Goal: Task Accomplishment & Management: Manage account settings

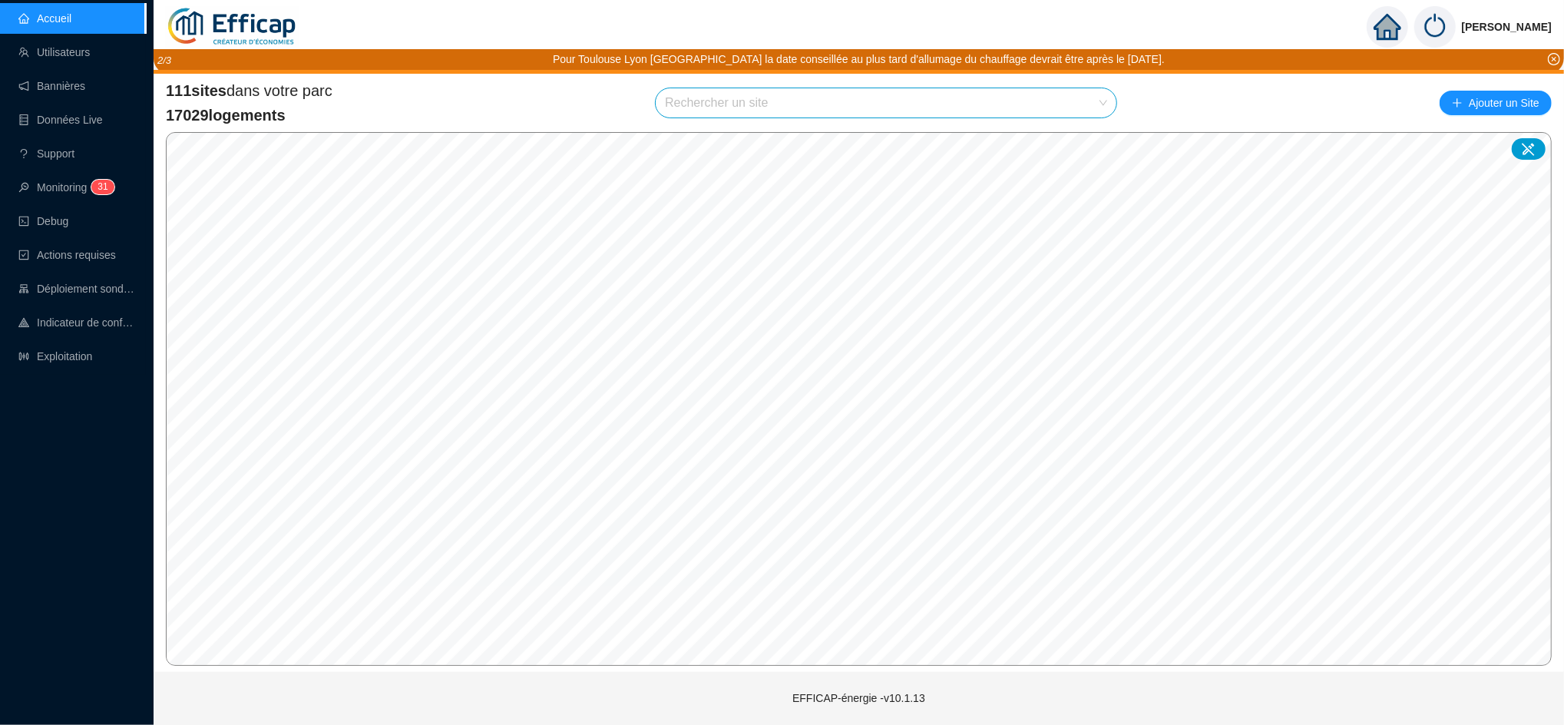
click at [707, 89] on input "search" at bounding box center [879, 102] width 429 height 29
type input "le fran"
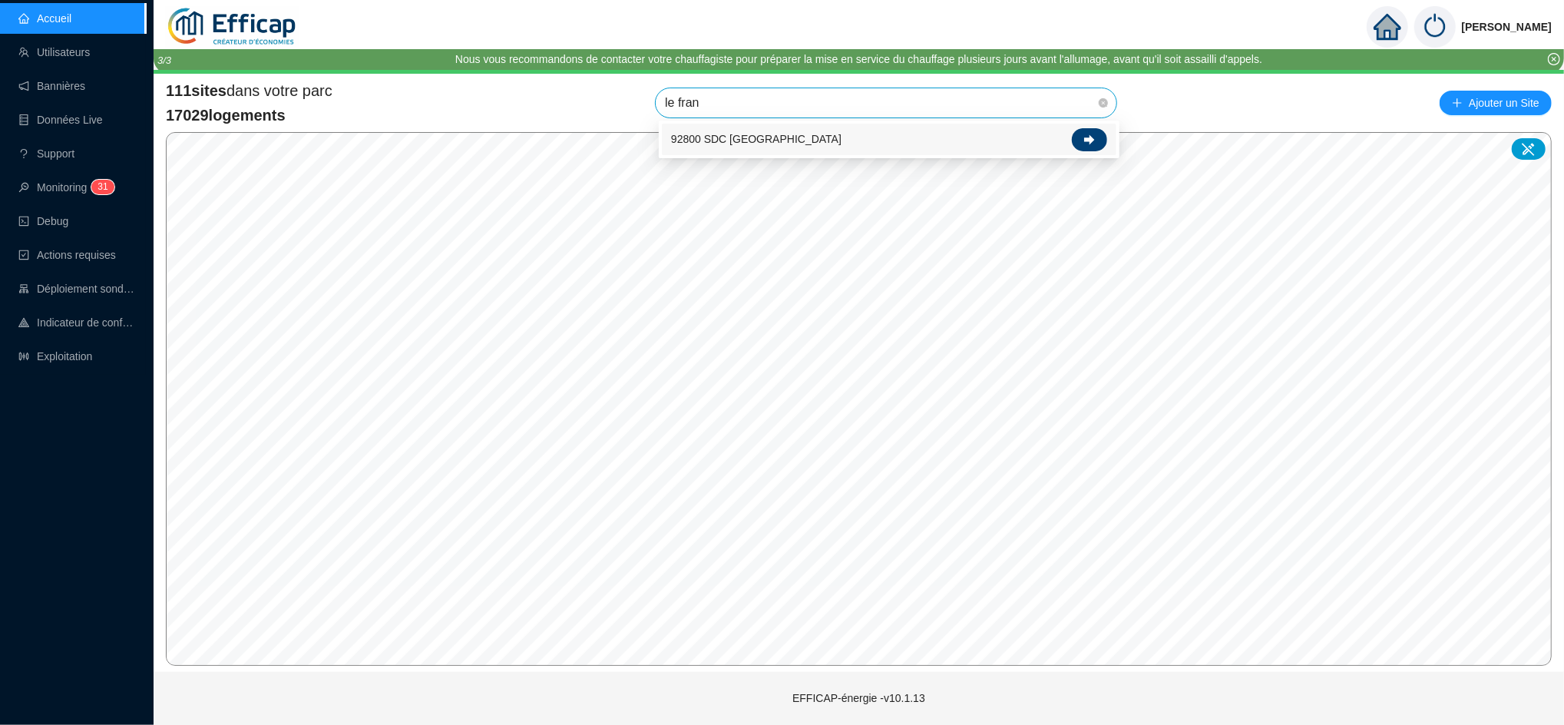
click at [1087, 142] on icon at bounding box center [1089, 139] width 11 height 11
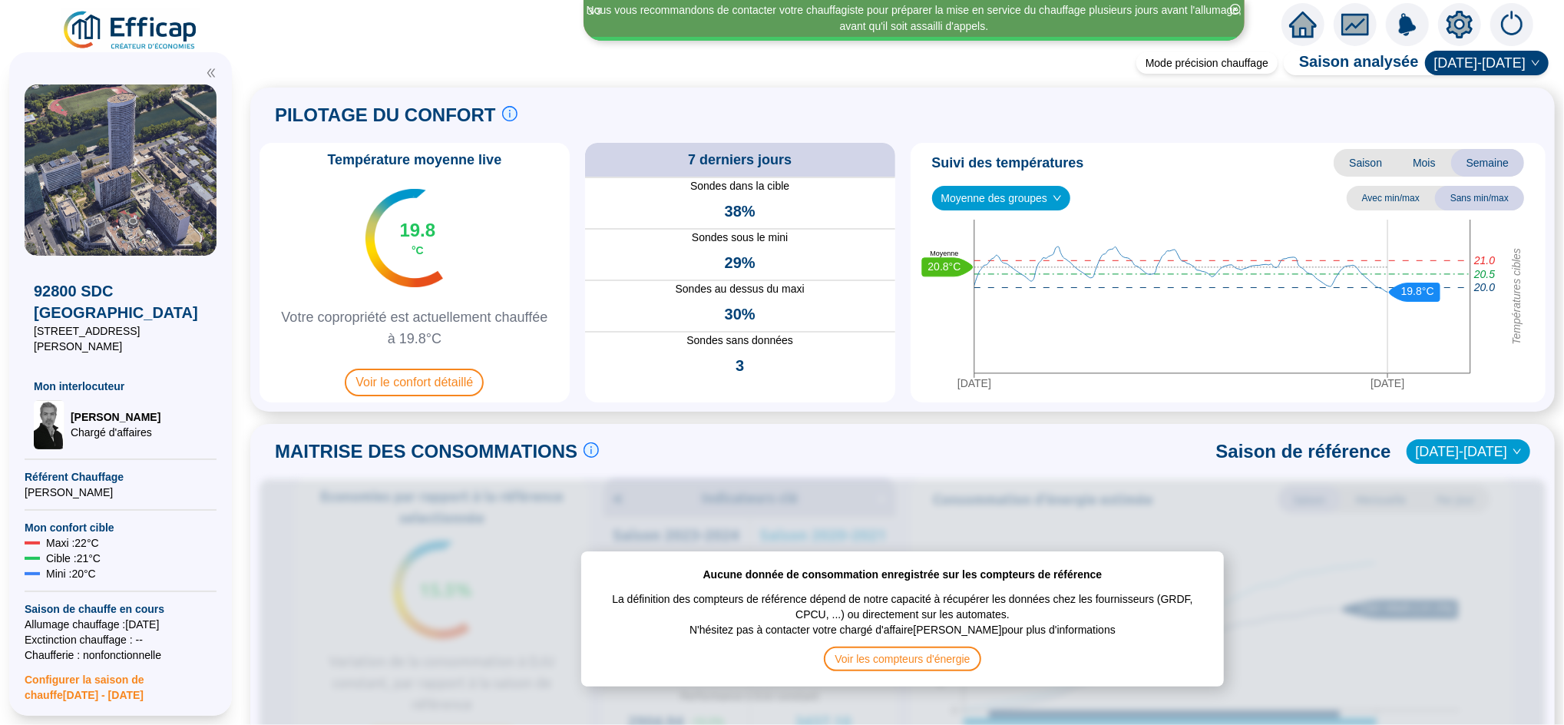
click at [997, 197] on span "Moyenne des groupes" at bounding box center [1002, 198] width 121 height 23
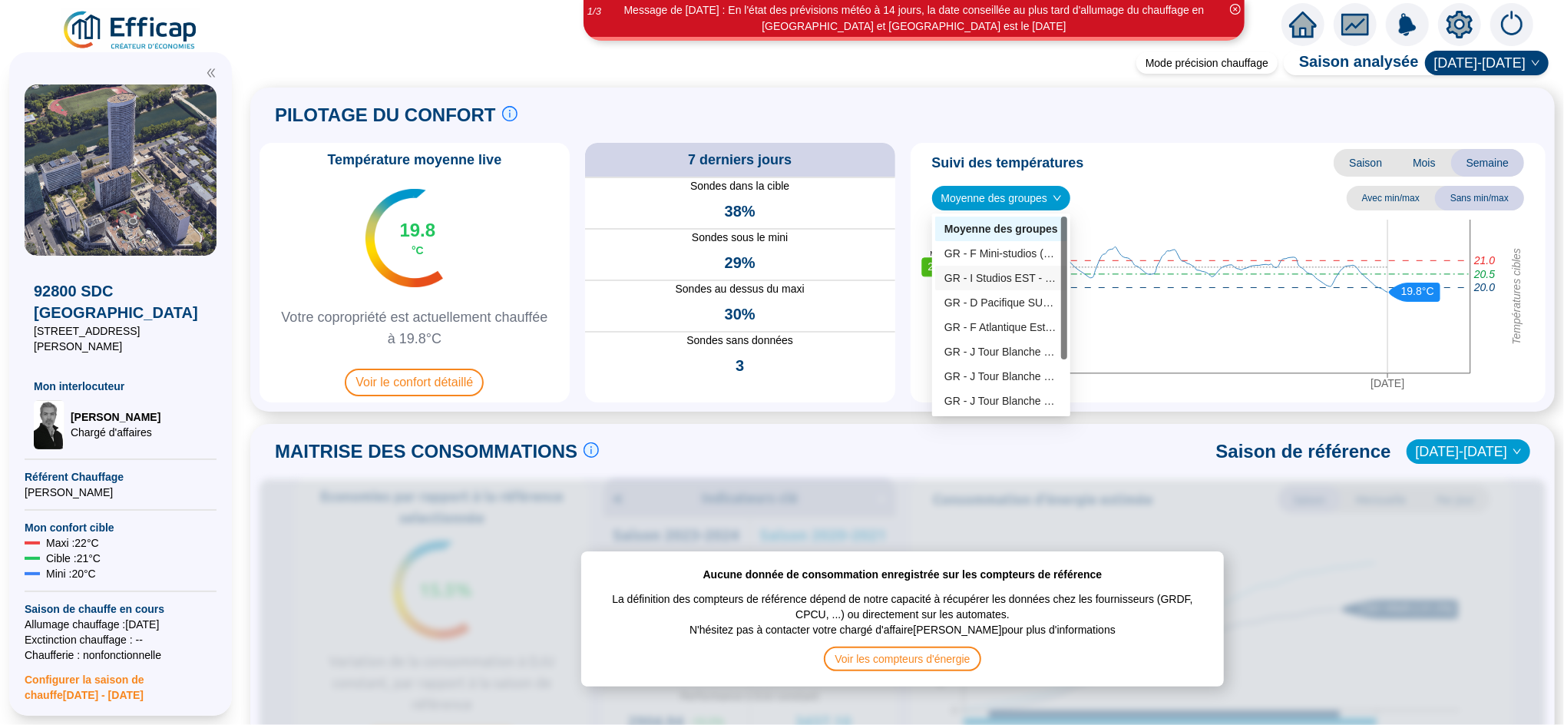
click at [1018, 278] on div "GR - I Studios EST - [GEOGRAPHIC_DATA] (5 sondes)" at bounding box center [1002, 278] width 114 height 16
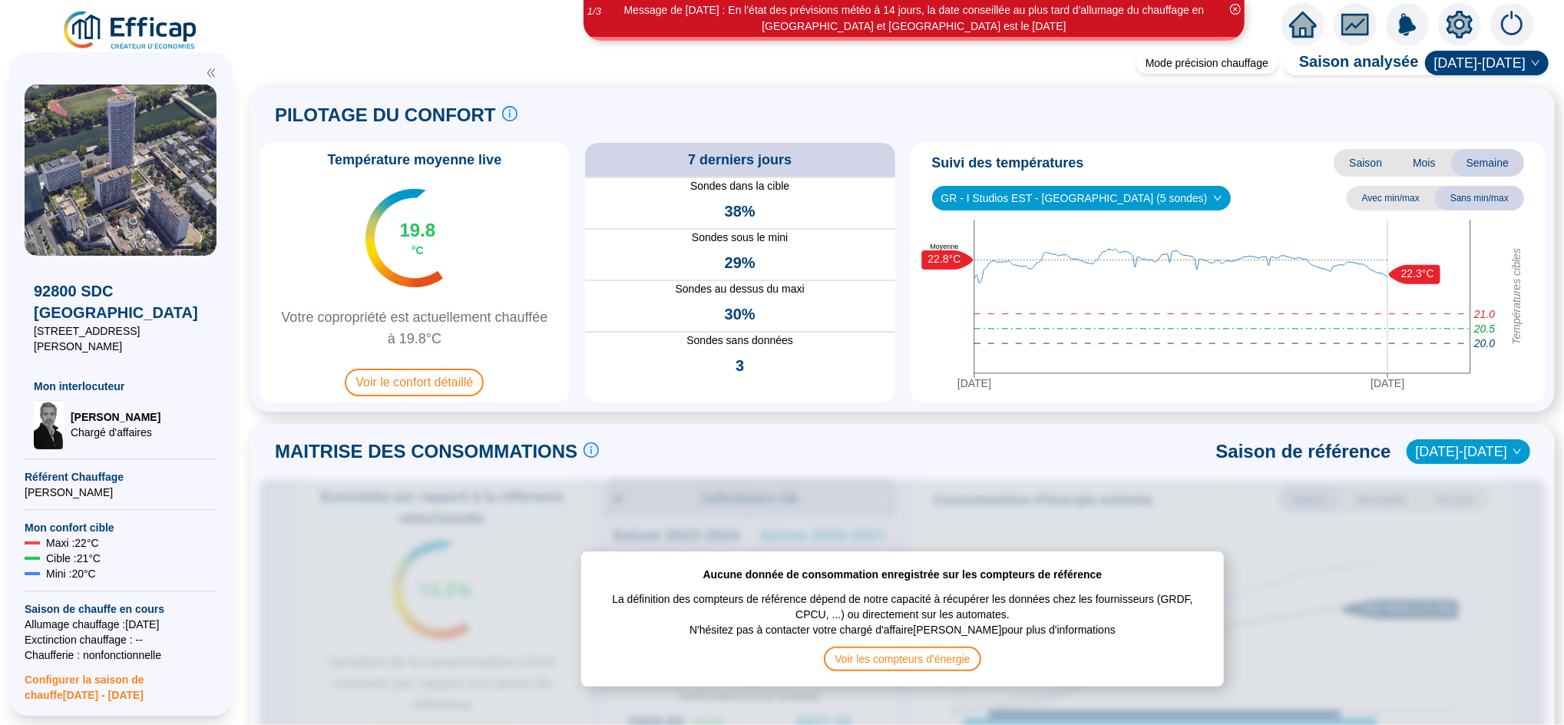
click at [1003, 195] on span "GR - I Studios EST - [GEOGRAPHIC_DATA] (5 sondes)" at bounding box center [1082, 198] width 280 height 23
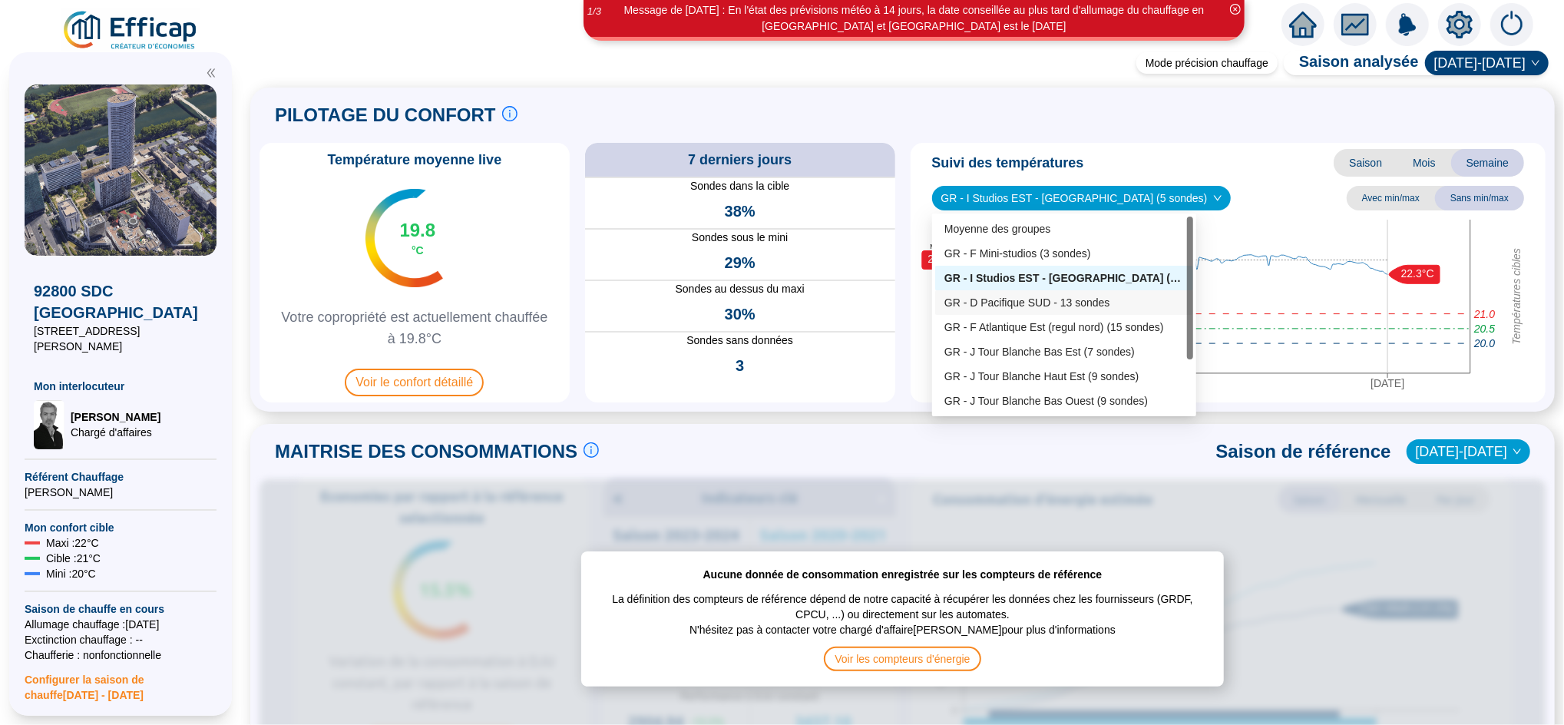
click at [1027, 299] on div "GR - D Pacifique SUD - 13 sondes" at bounding box center [1065, 303] width 240 height 16
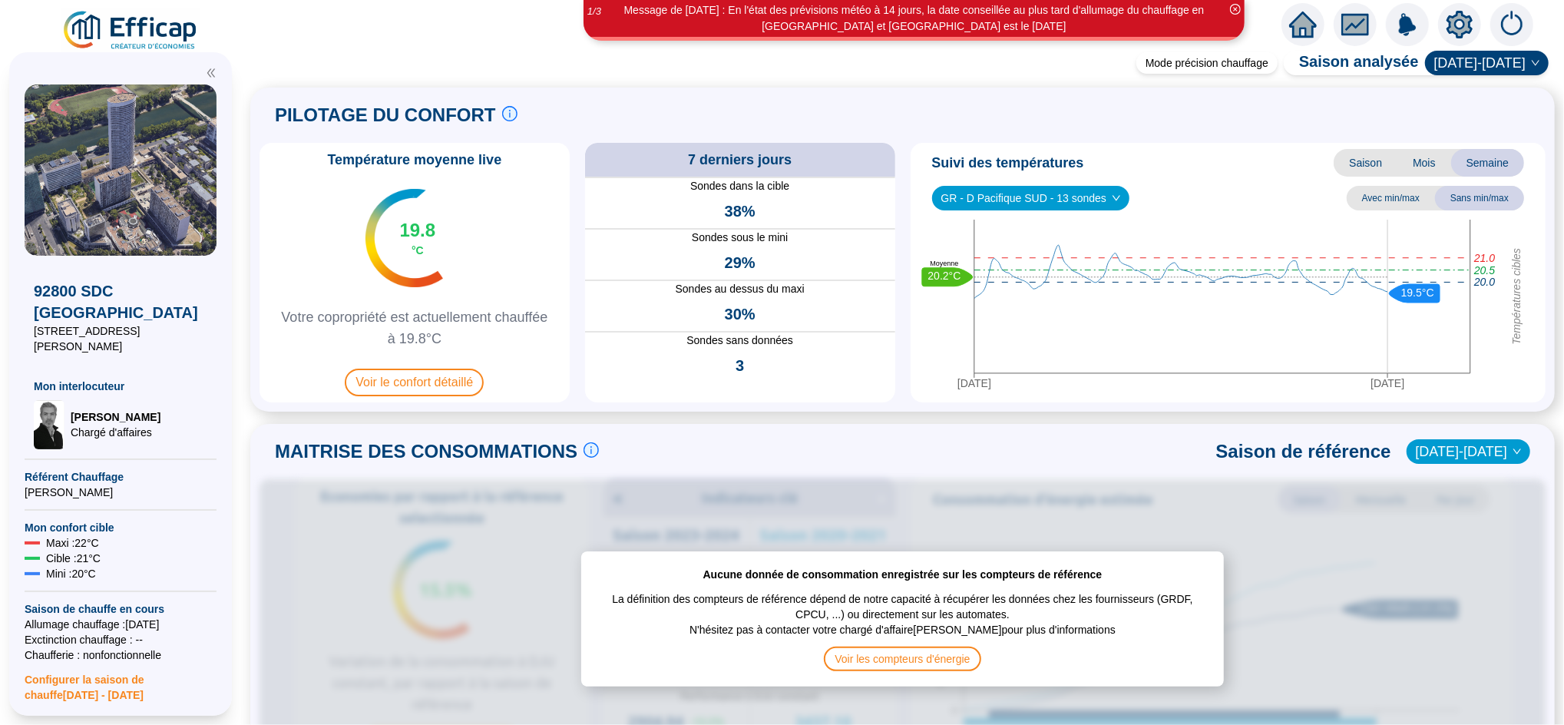
click at [1003, 198] on span "GR - D Pacifique SUD - 13 sondes" at bounding box center [1032, 198] width 180 height 23
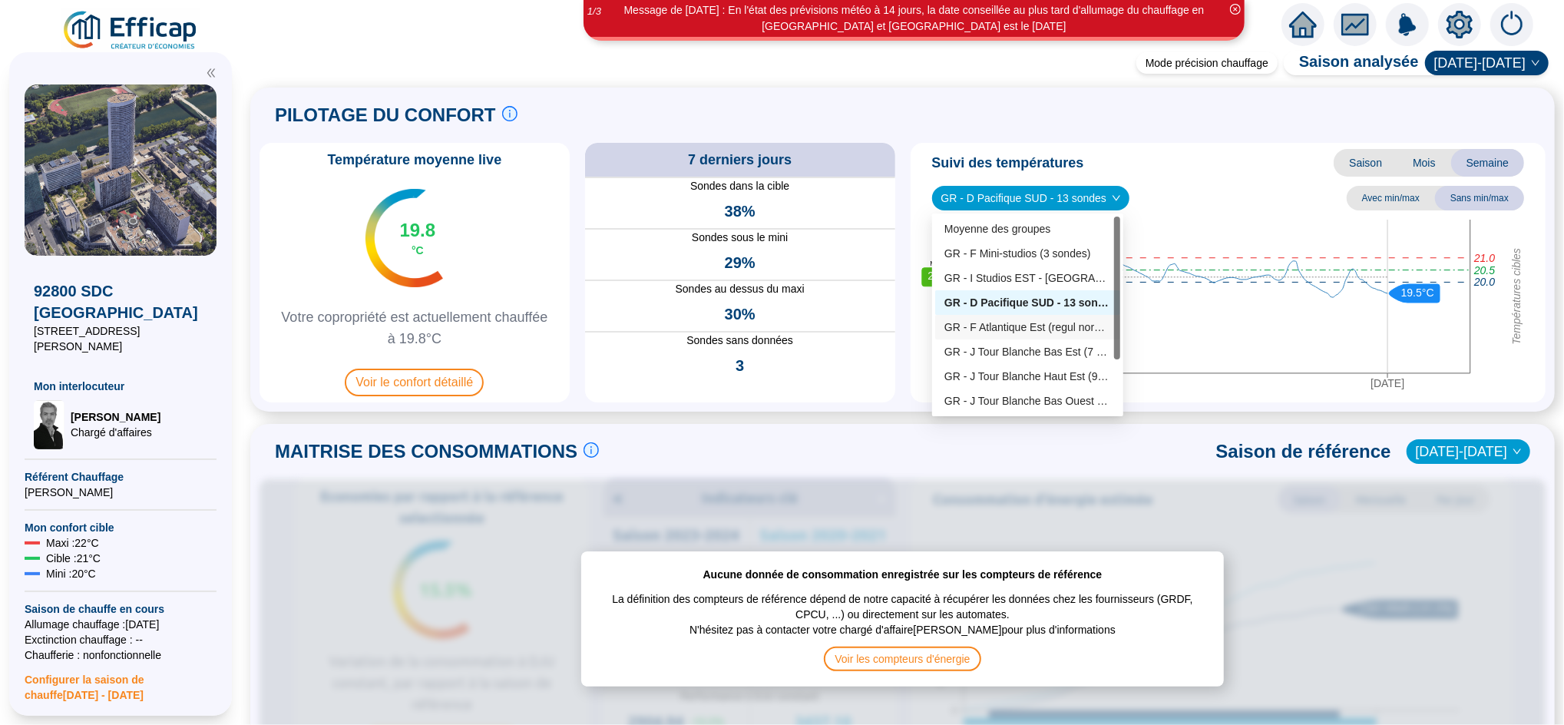
click at [1013, 329] on div "GR - F Atlantique Est (regul nord) (15 sondes)" at bounding box center [1028, 327] width 167 height 16
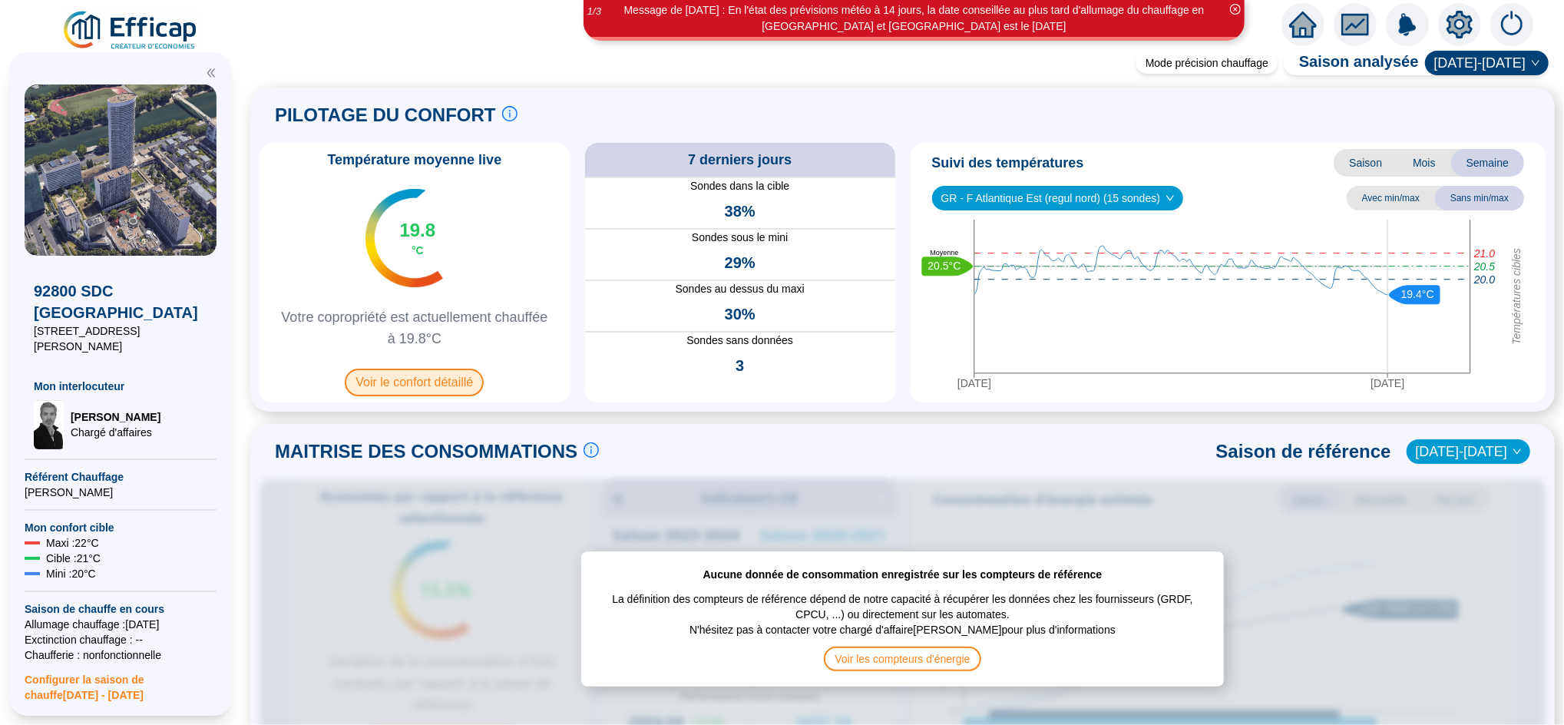
click at [430, 392] on span "Voir le confort détaillé" at bounding box center [414, 383] width 139 height 28
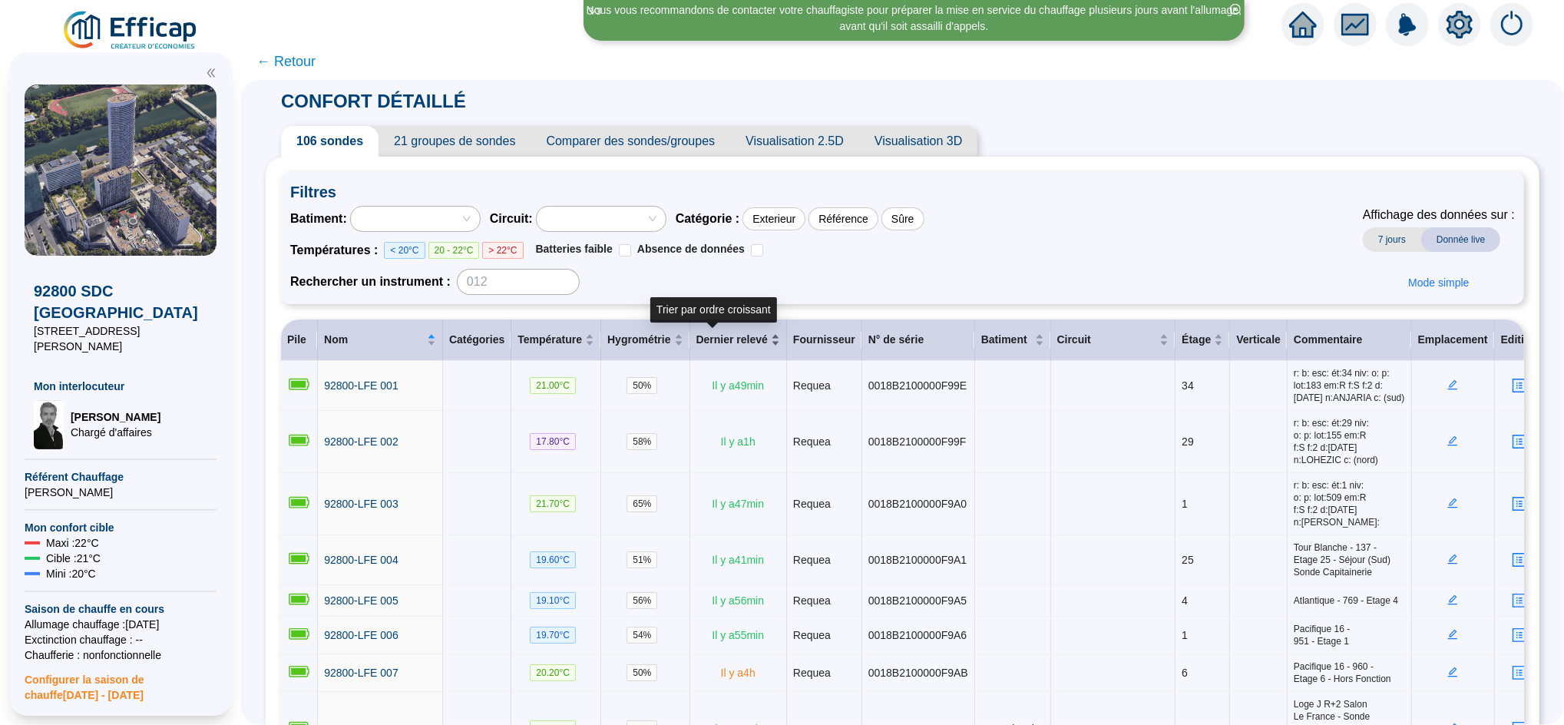
click at [747, 339] on div "Dernier relevé" at bounding box center [739, 340] width 84 height 16
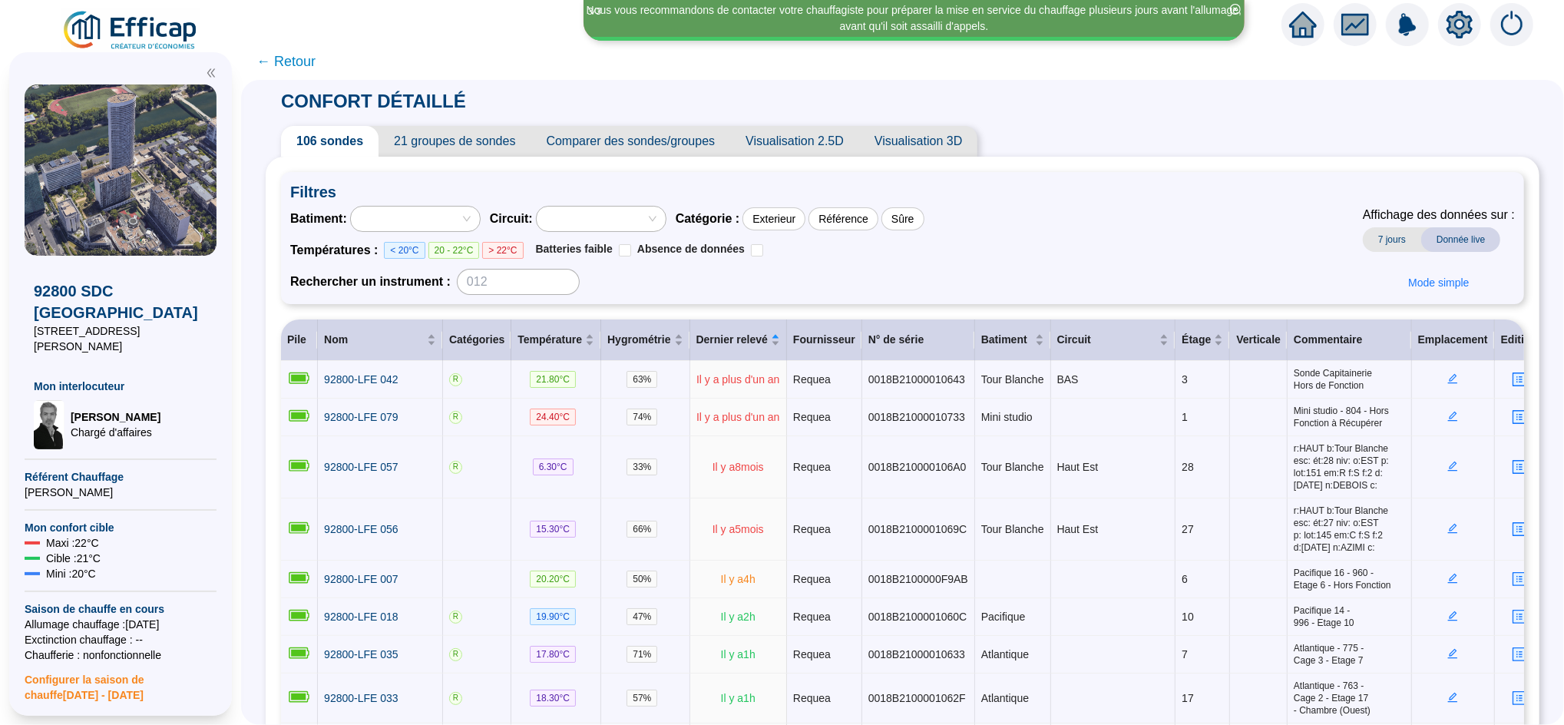
click at [415, 249] on span "< 20°C" at bounding box center [404, 250] width 41 height 17
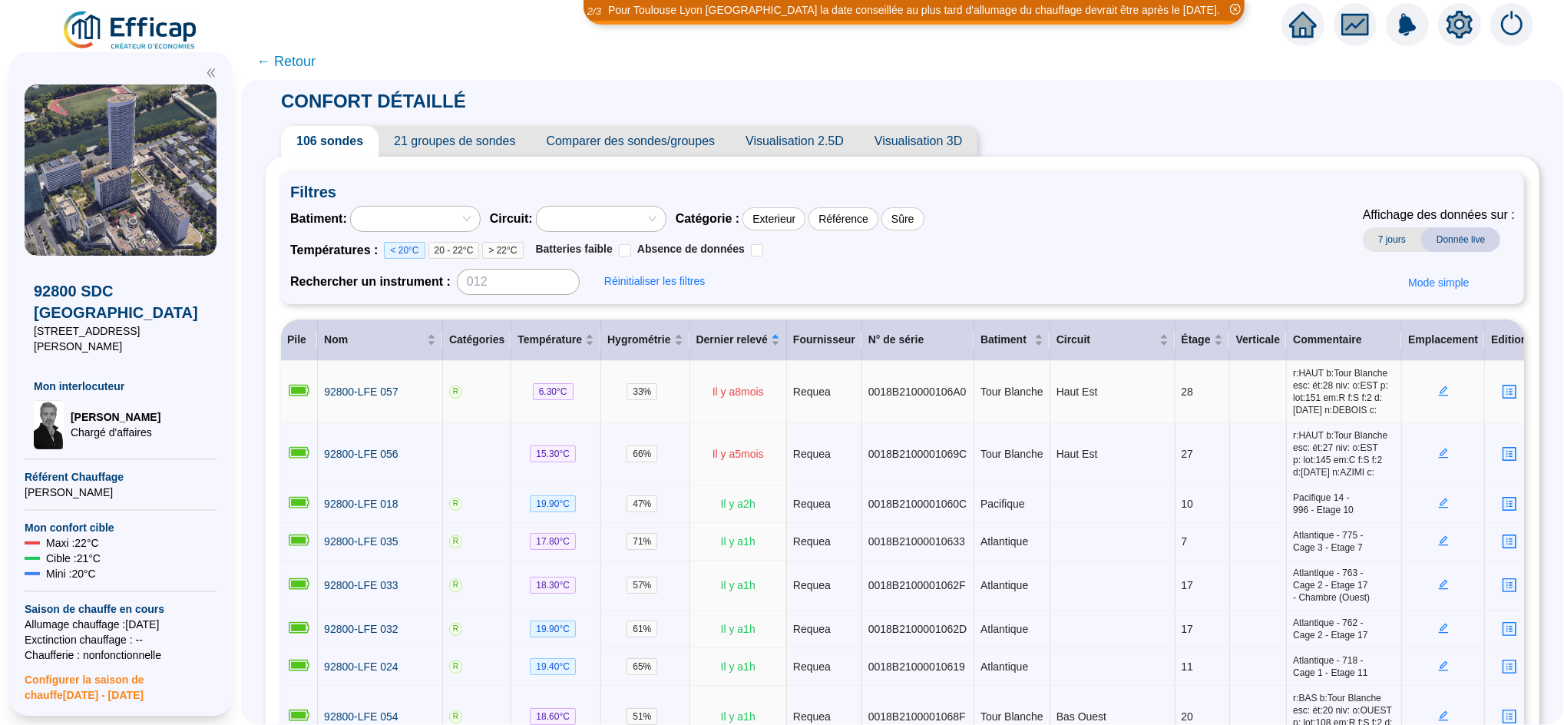
drag, startPoint x: 528, startPoint y: 388, endPoint x: 538, endPoint y: 386, distance: 9.3
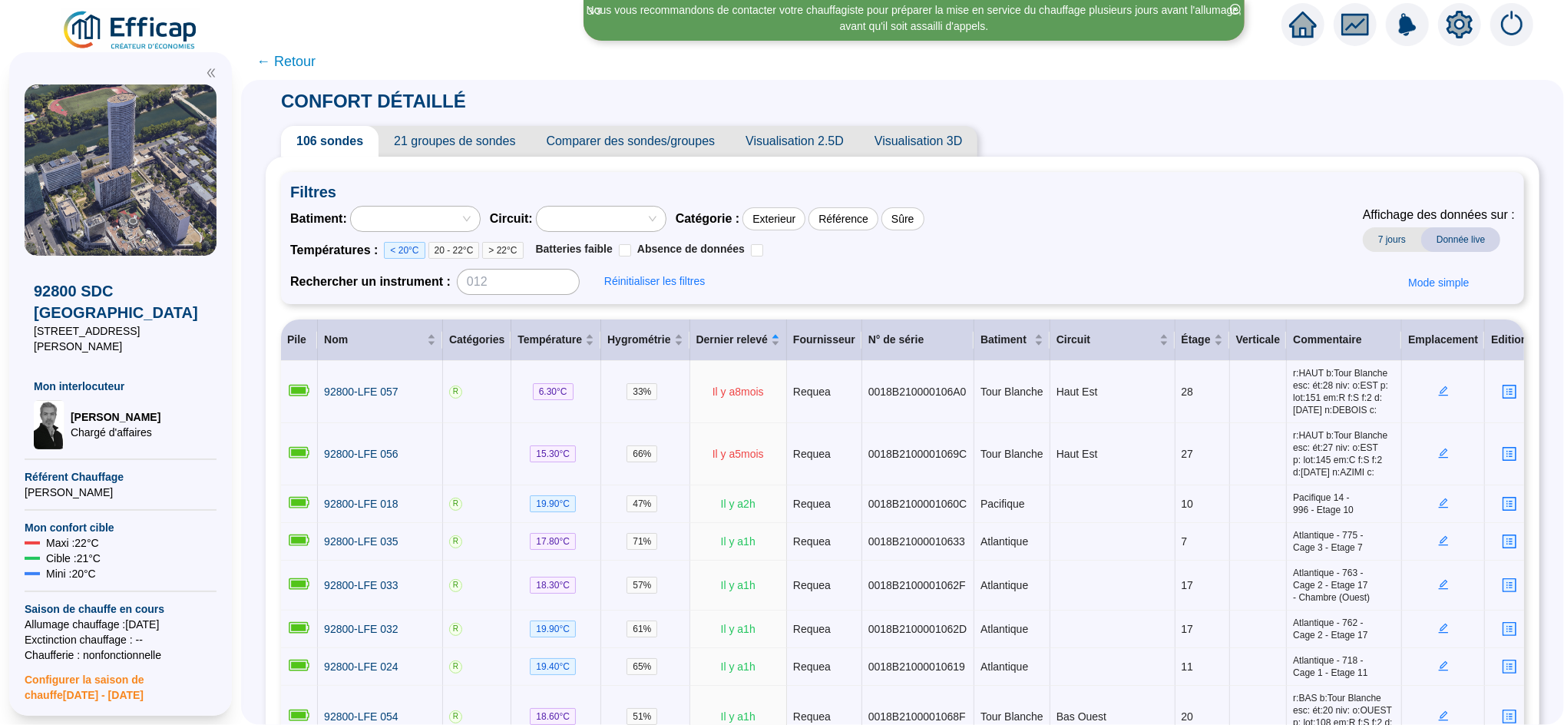
drag, startPoint x: 538, startPoint y: 386, endPoint x: 1058, endPoint y: 268, distance: 533.2
click at [1058, 268] on div "Batiment : Circuit : Catégorie : Exterieur Référence Sûre Températures : < 20°C…" at bounding box center [902, 250] width 1225 height 89
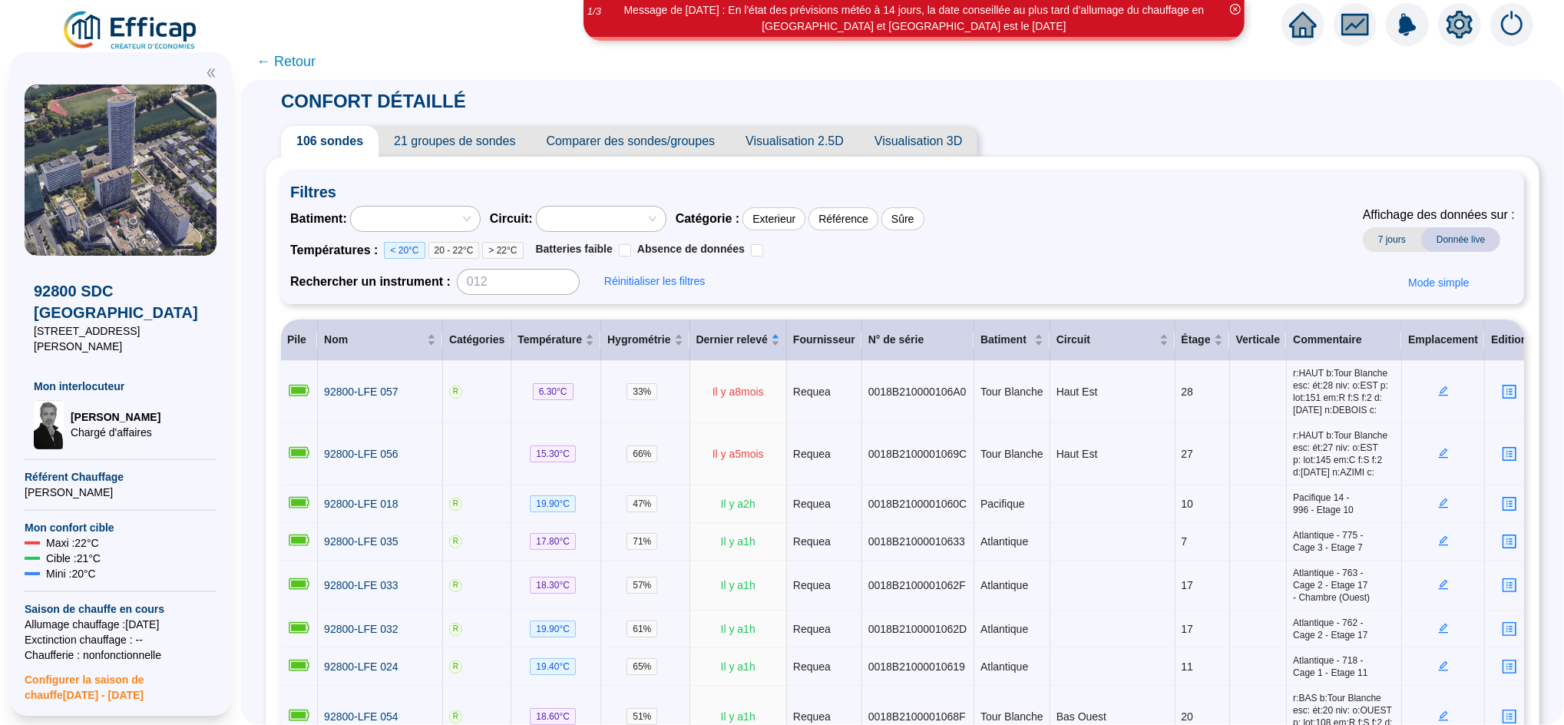
drag, startPoint x: 723, startPoint y: 393, endPoint x: 1207, endPoint y: 264, distance: 500.7
click at [1207, 264] on div "Batiment : Circuit : Catégorie : Exterieur Référence Sûre Températures : < 20°C…" at bounding box center [902, 250] width 1225 height 89
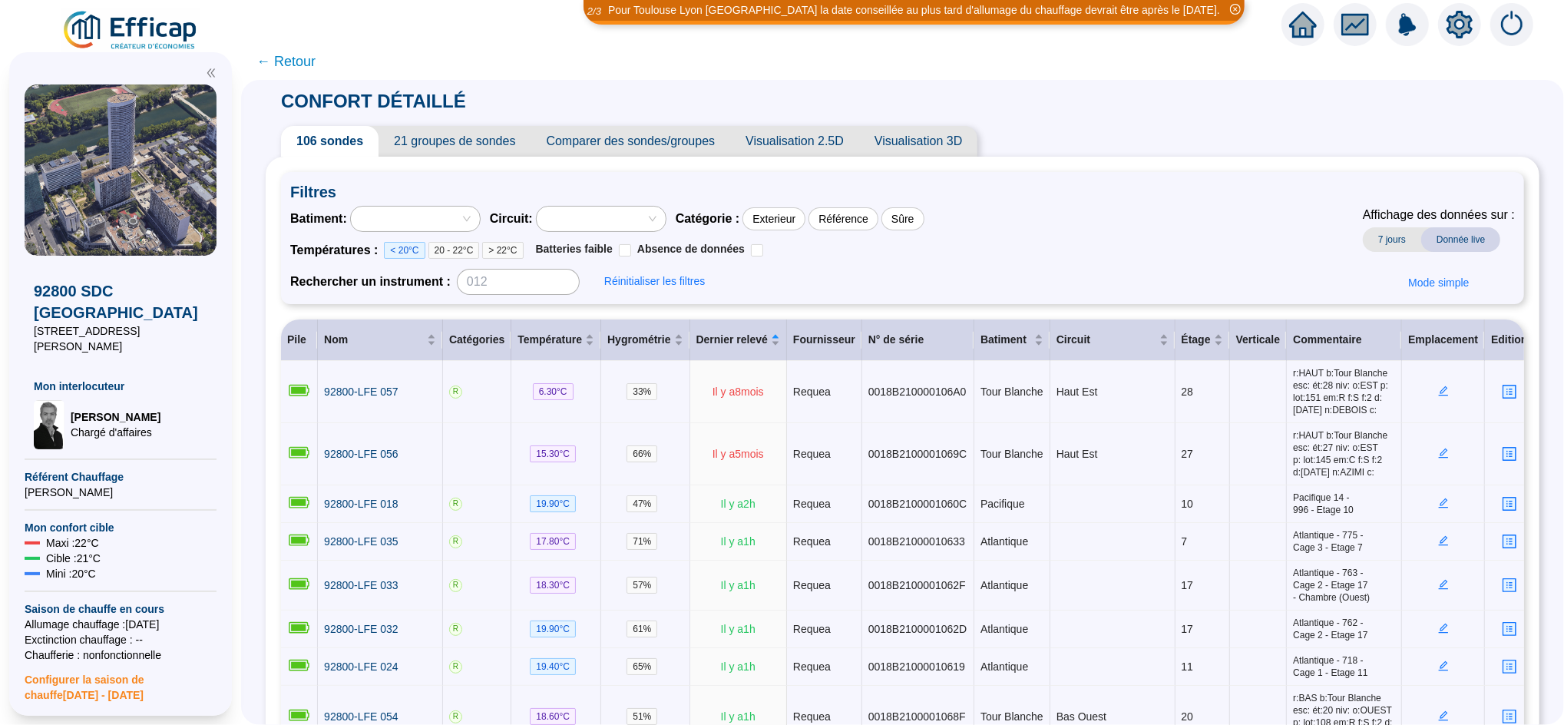
click at [500, 141] on span "21 groupes de sondes" at bounding box center [455, 141] width 152 height 31
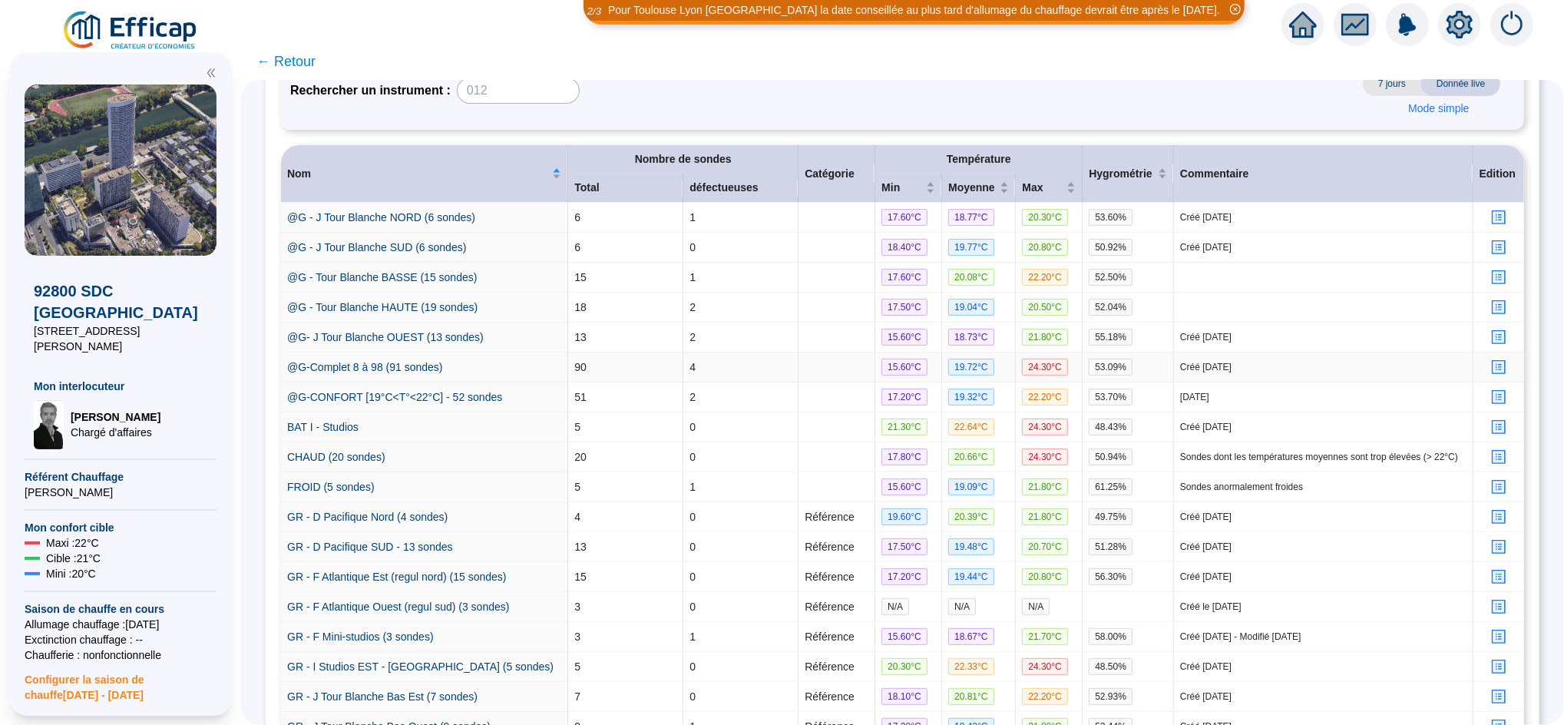
scroll to position [465, 0]
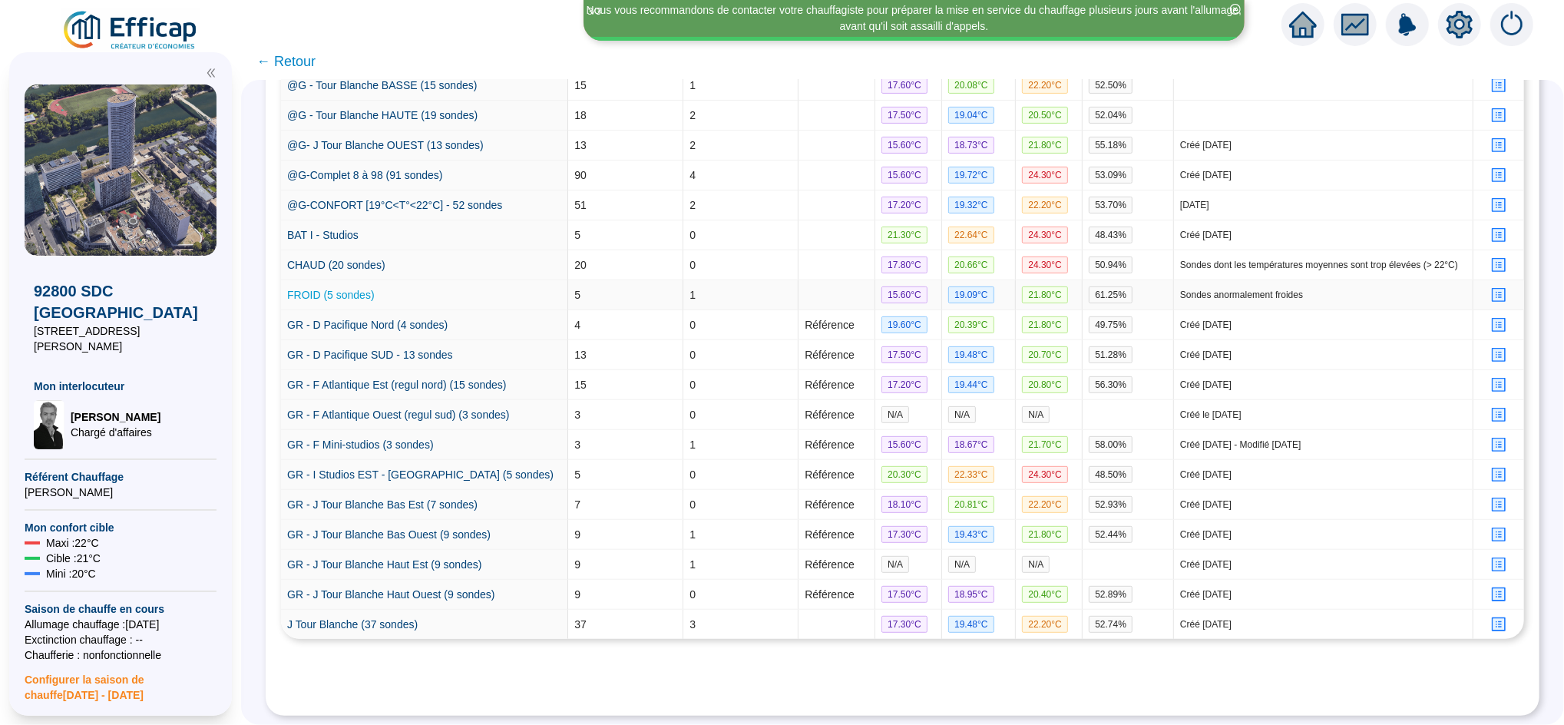
click at [352, 289] on link "FROID (5 sondes)" at bounding box center [331, 295] width 88 height 12
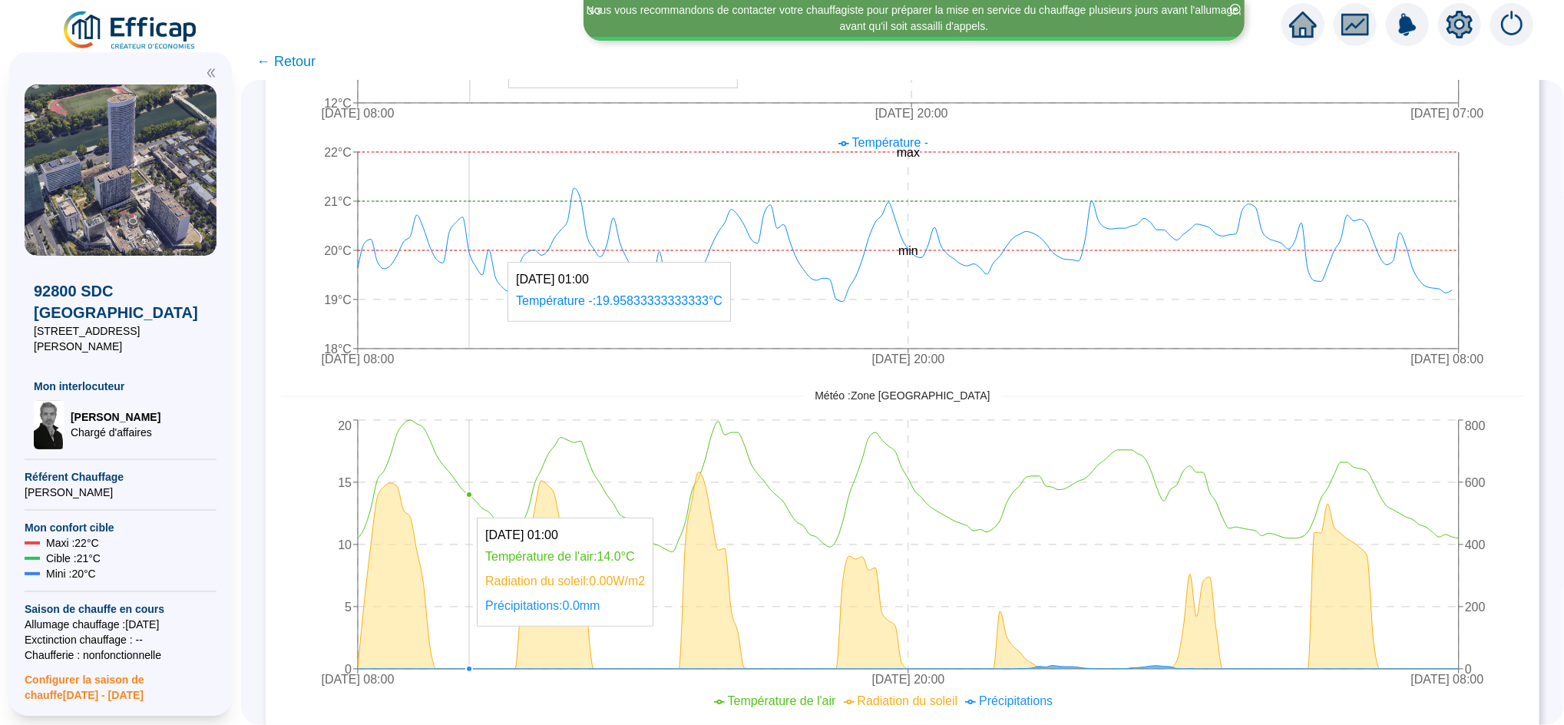
scroll to position [935, 0]
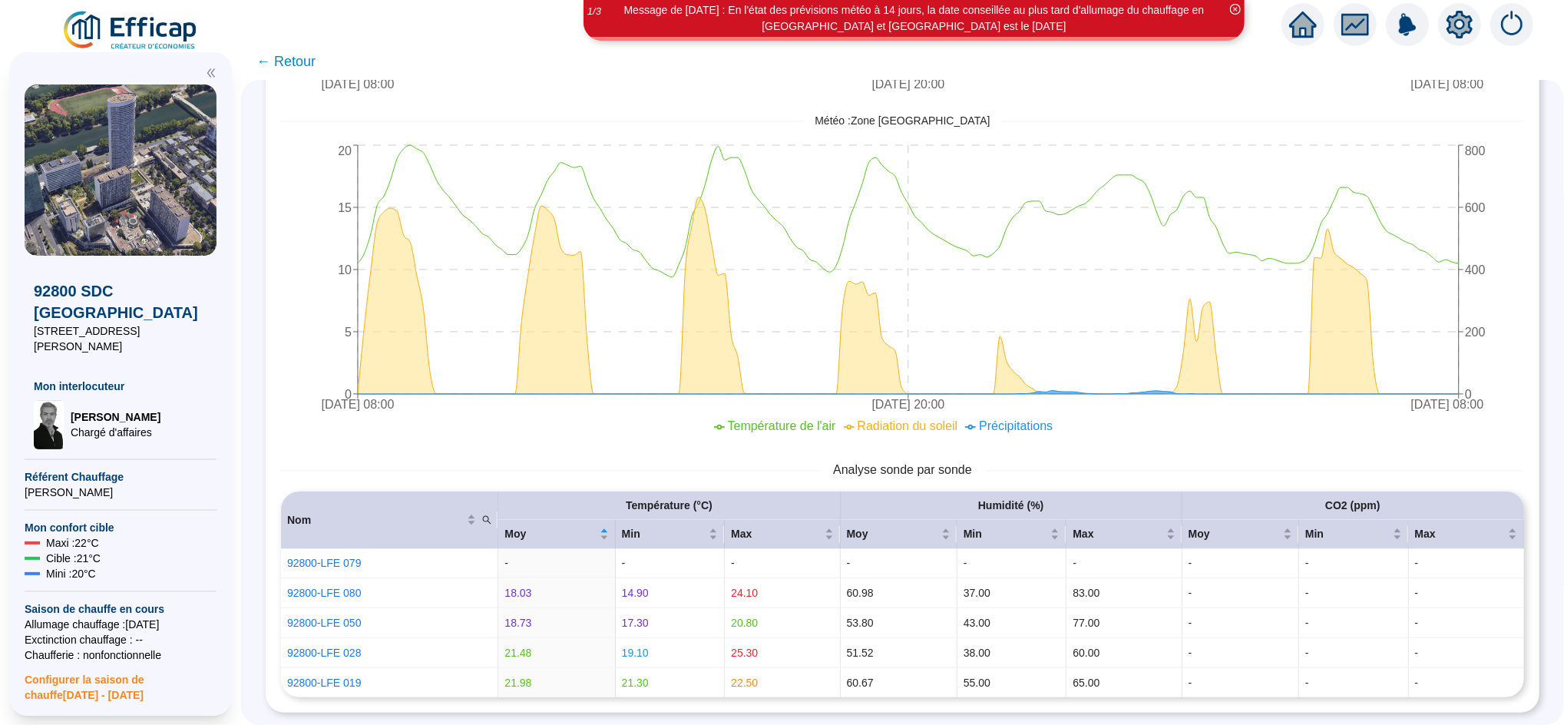
click at [316, 61] on span "← Retour" at bounding box center [286, 62] width 59 height 22
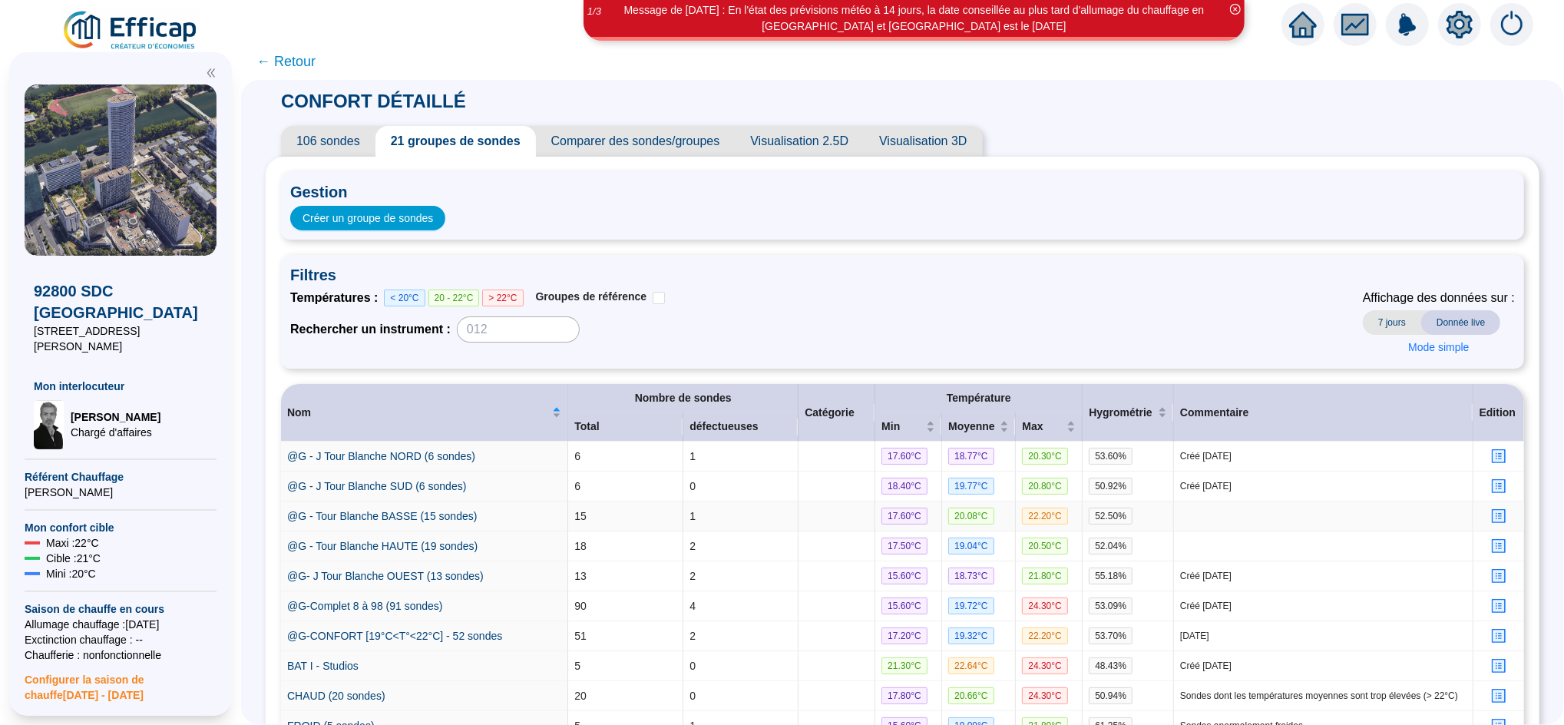
scroll to position [239, 0]
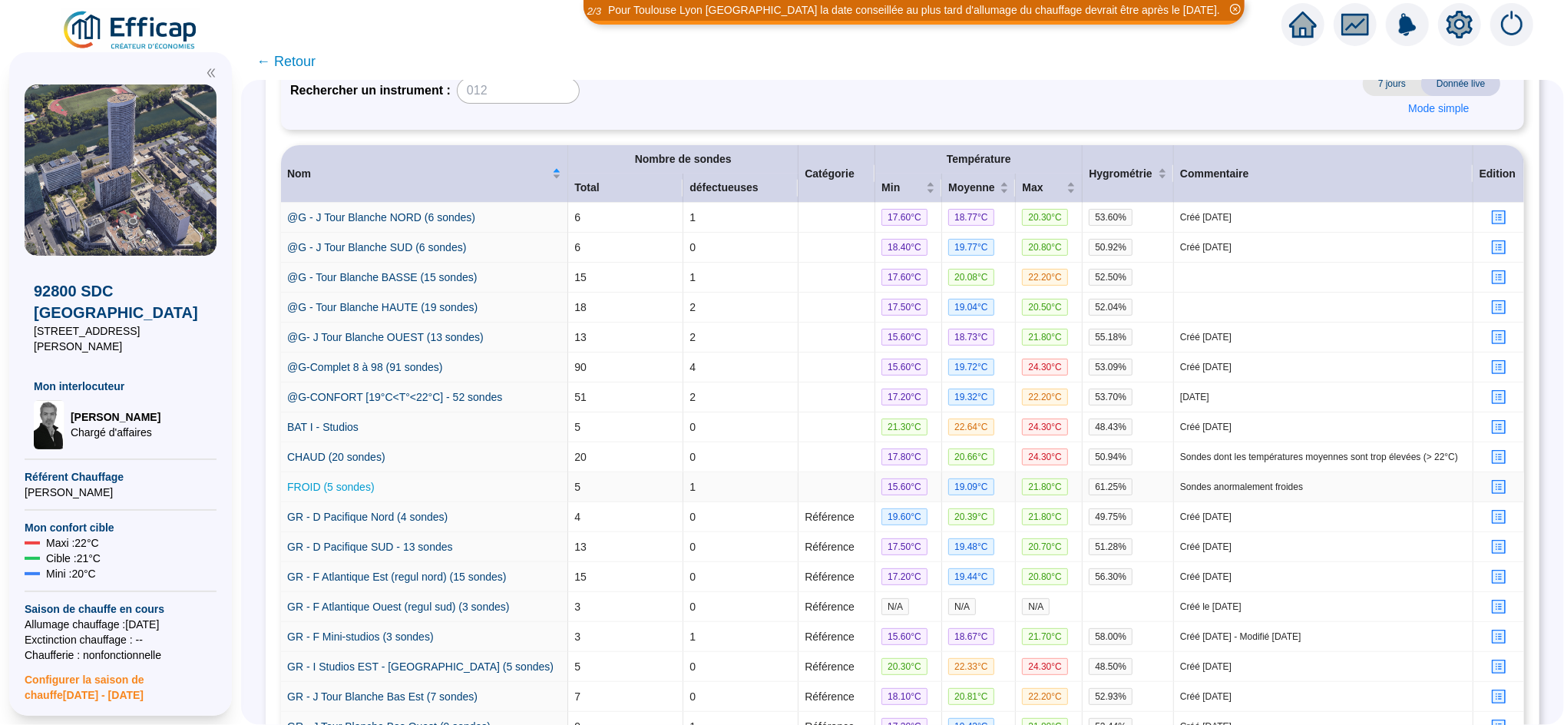
click at [354, 493] on link "FROID (5 sondes)" at bounding box center [331, 487] width 88 height 12
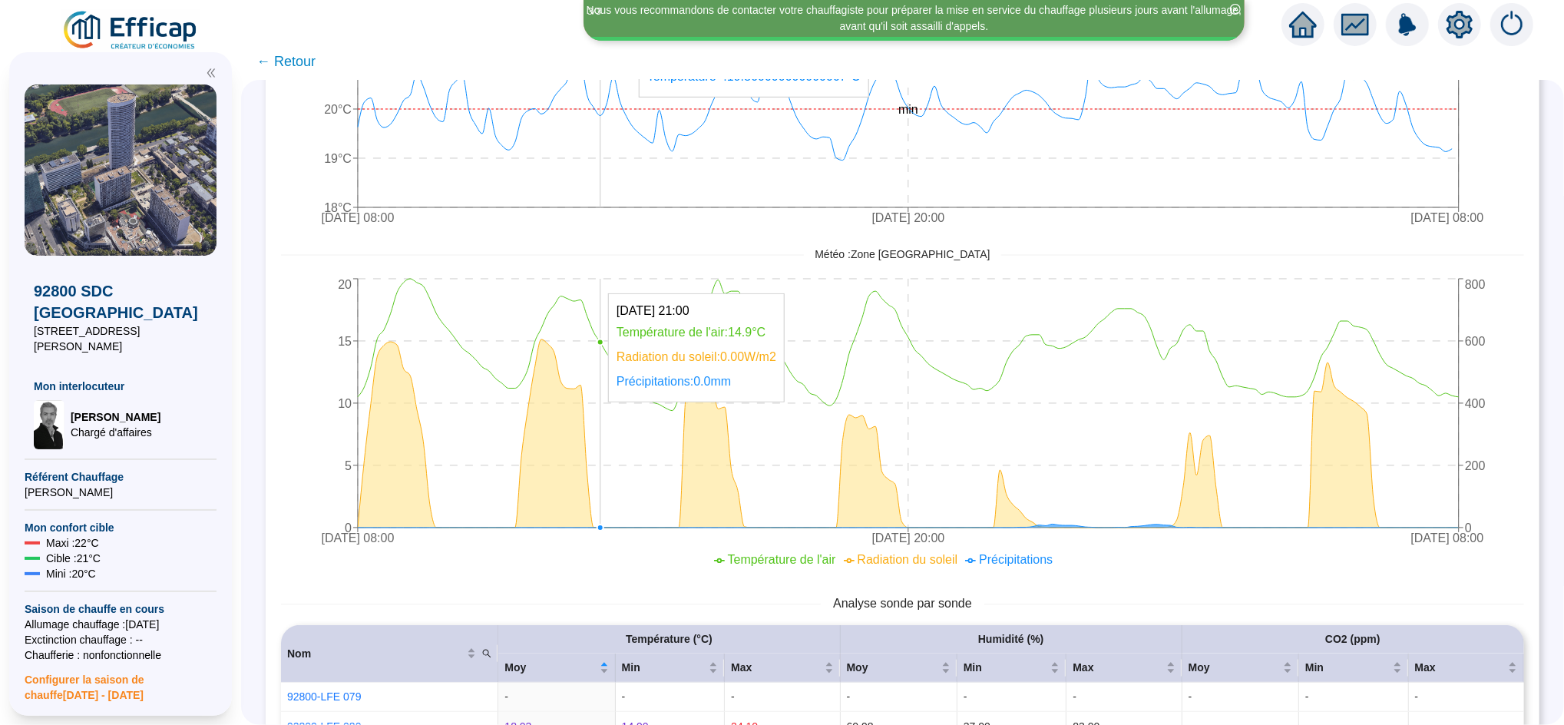
scroll to position [935, 0]
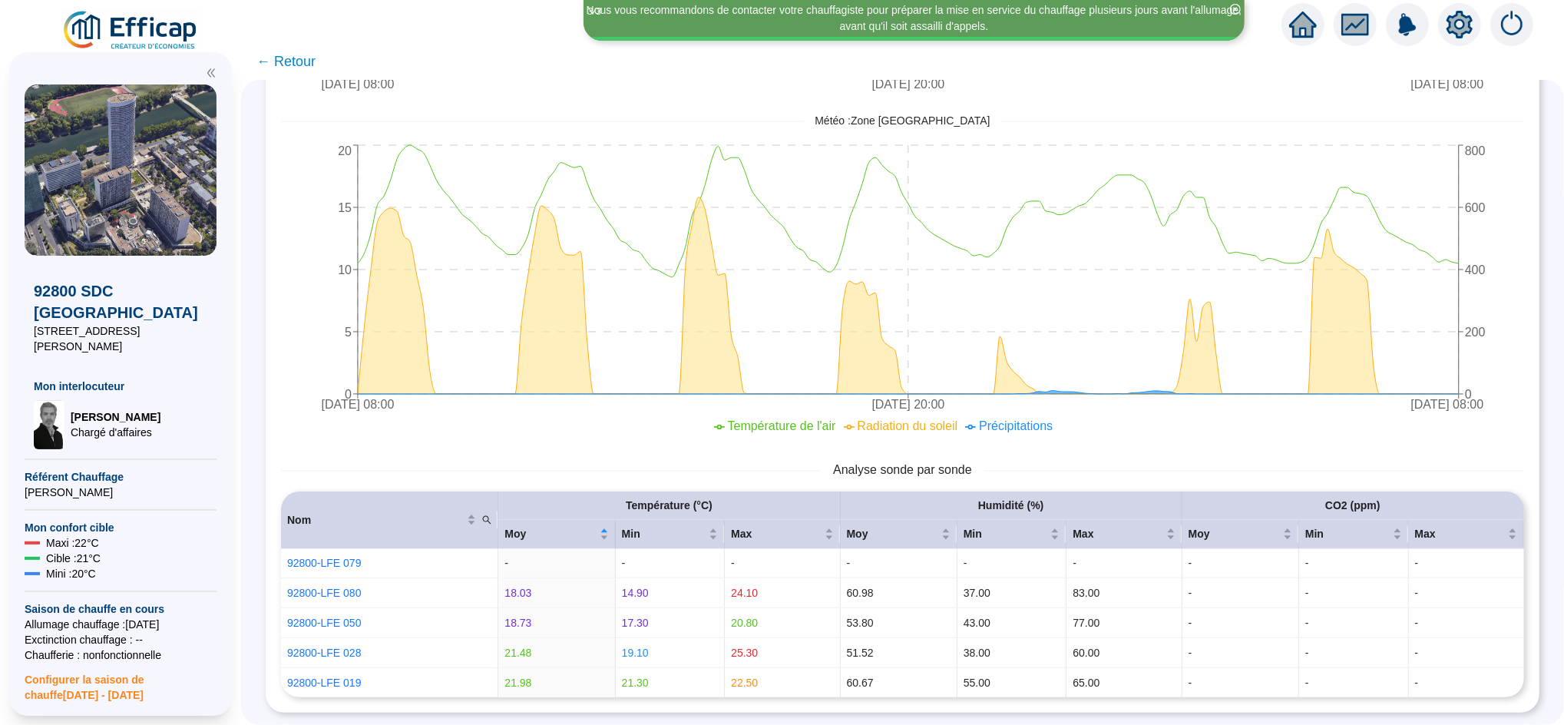
drag, startPoint x: 620, startPoint y: 205, endPoint x: 1155, endPoint y: 435, distance: 582.8
click at [1155, 435] on div "Température de l'air Radiation du soleil Précipitations" at bounding box center [887, 431] width 1243 height 28
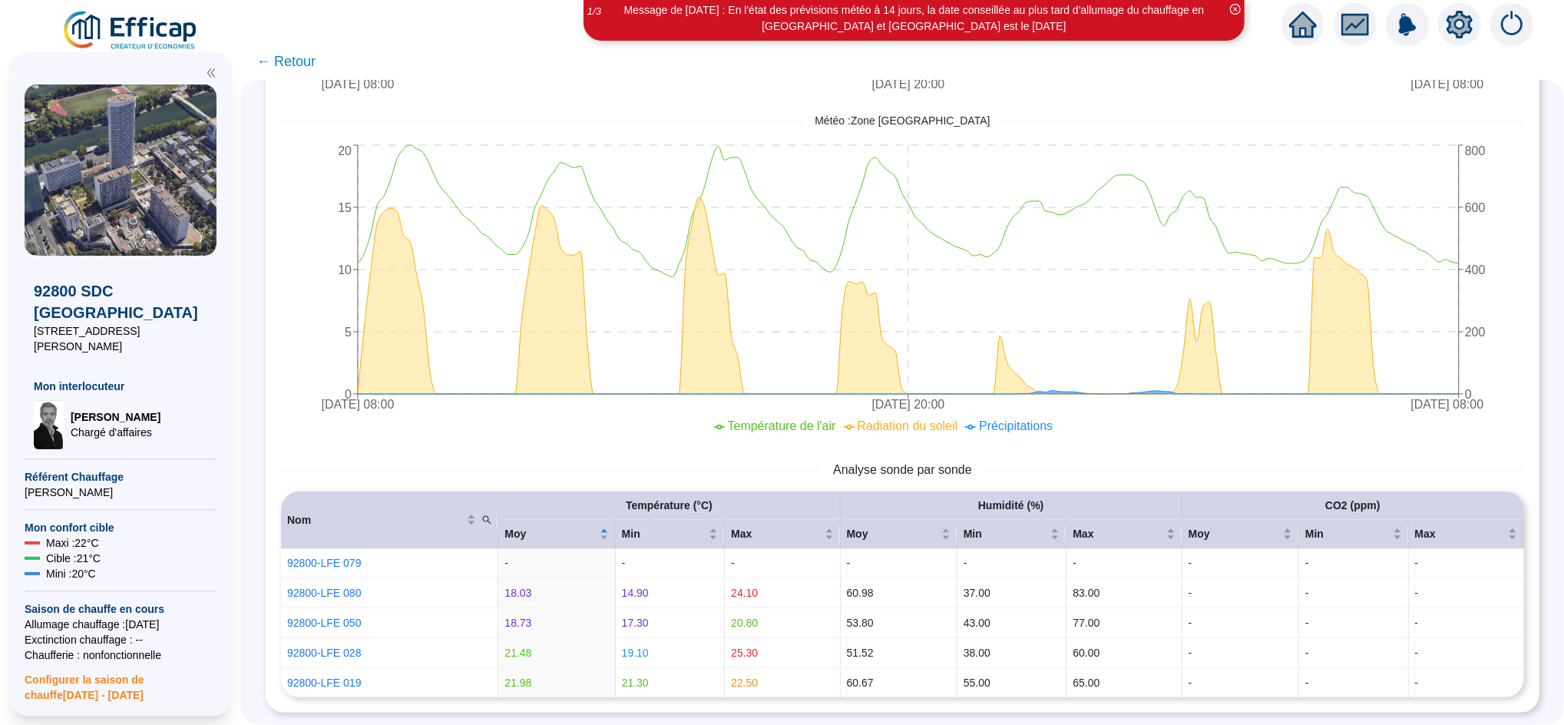
click at [307, 66] on span "← Retour" at bounding box center [286, 62] width 59 height 22
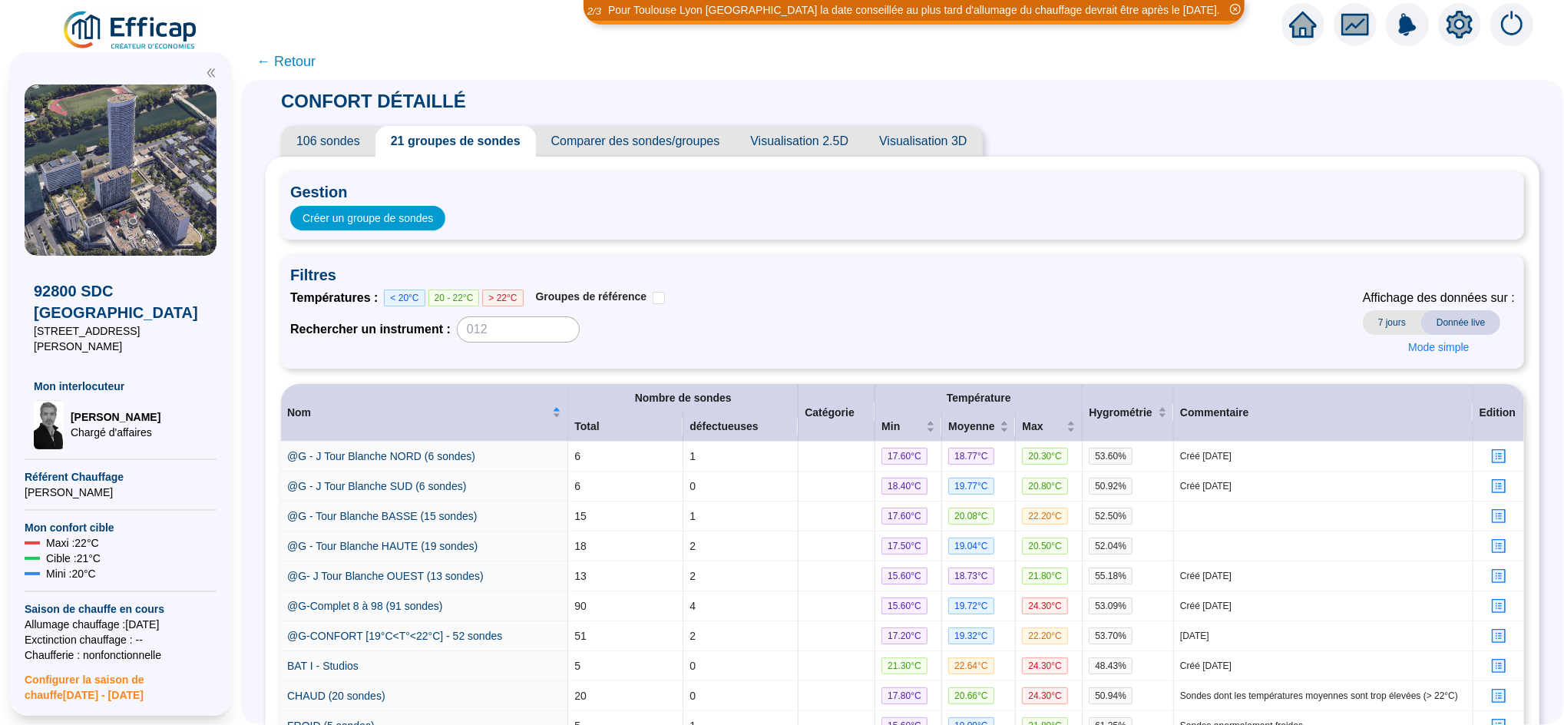
click at [351, 139] on span "106 sondes" at bounding box center [328, 141] width 94 height 31
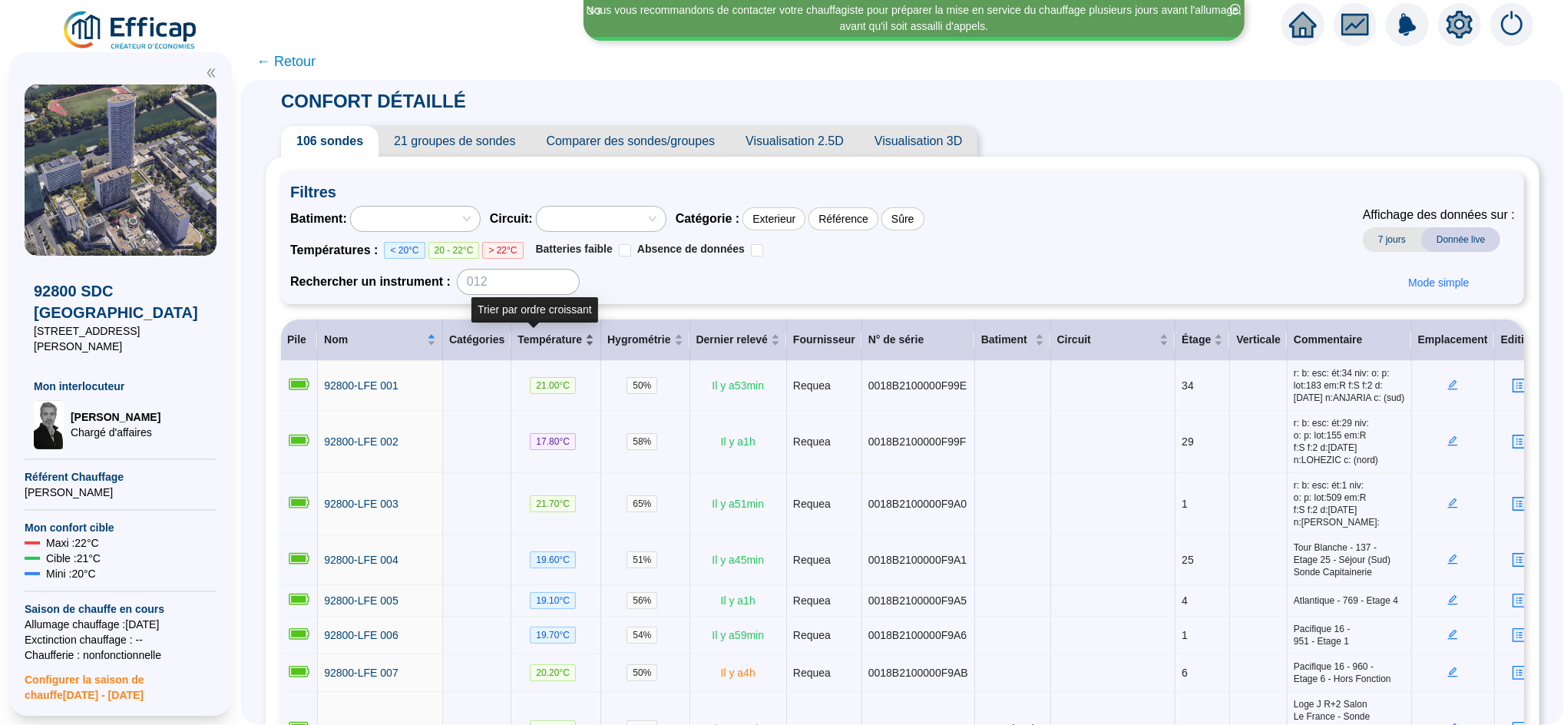
click at [564, 334] on div "Température" at bounding box center [556, 340] width 77 height 16
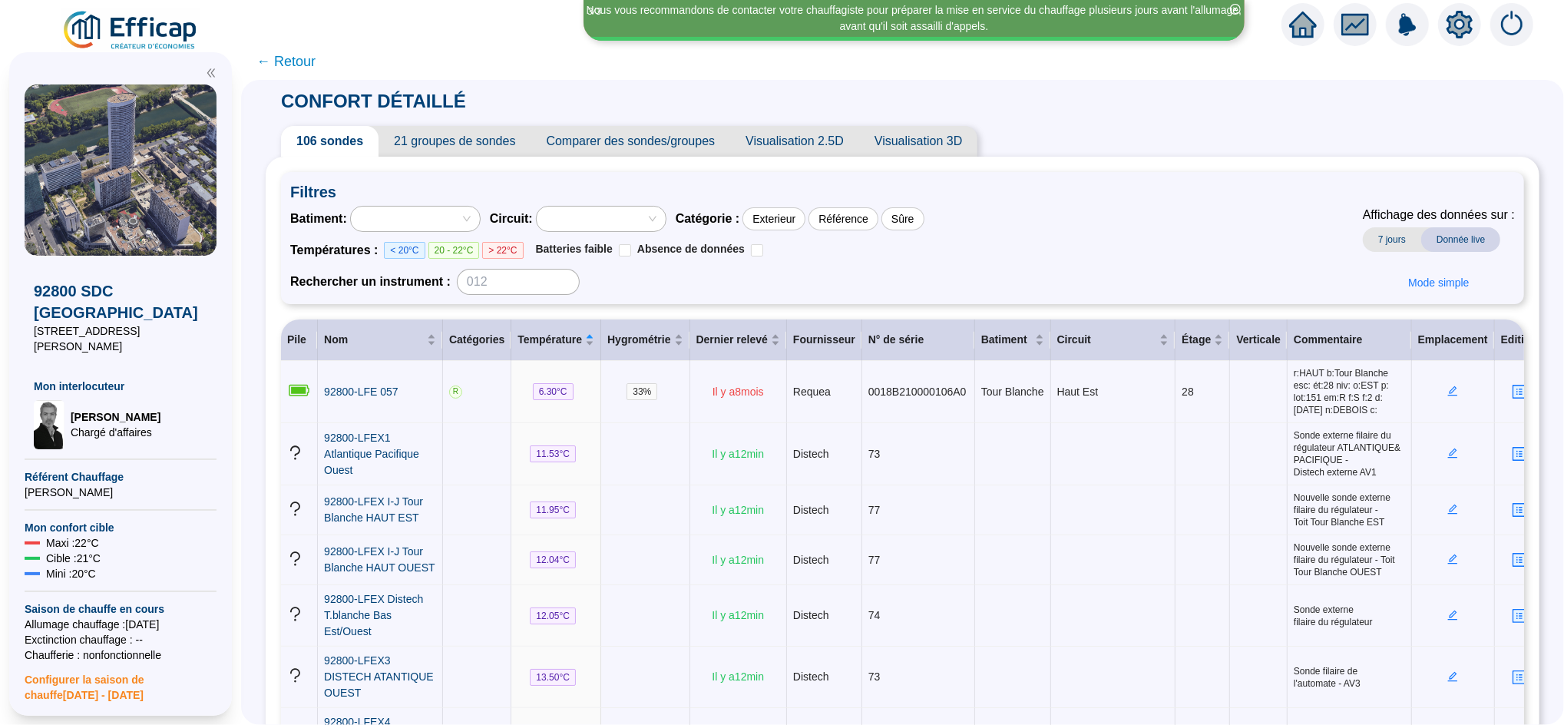
click at [410, 247] on span "< 20°C" at bounding box center [404, 250] width 41 height 17
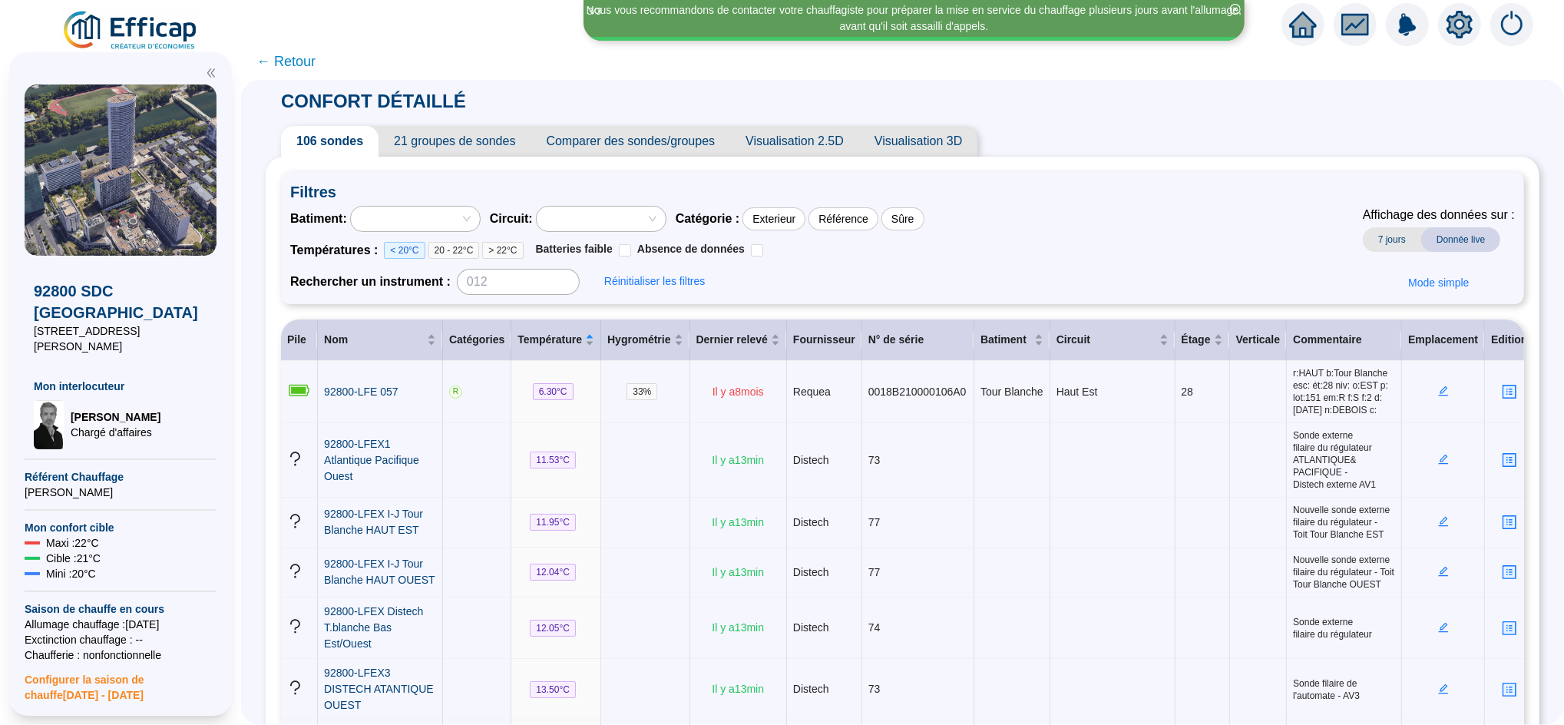
click at [421, 249] on span "< 20°C" at bounding box center [404, 250] width 41 height 17
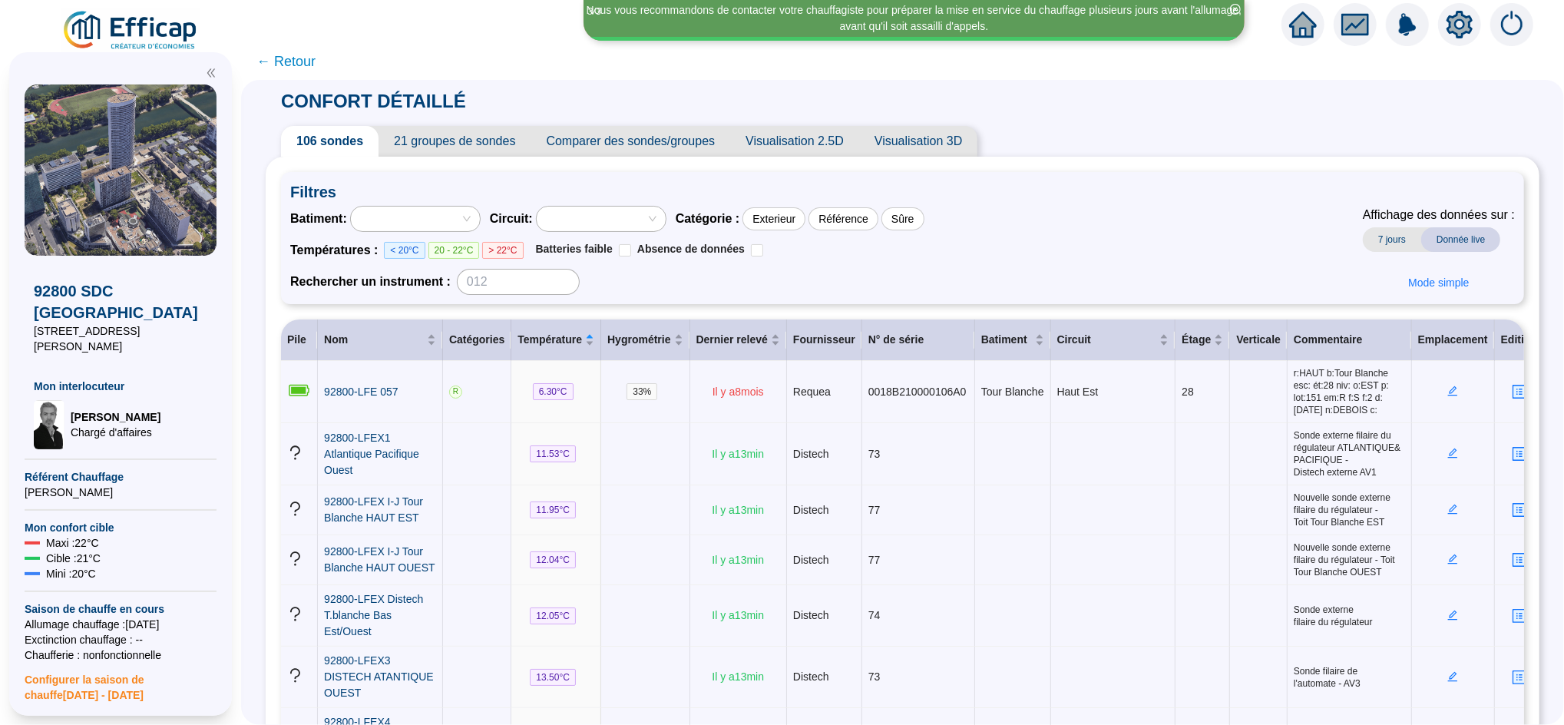
click at [353, 134] on span "106 sondes" at bounding box center [330, 141] width 98 height 31
click at [750, 346] on div "Dernier relevé" at bounding box center [739, 340] width 84 height 16
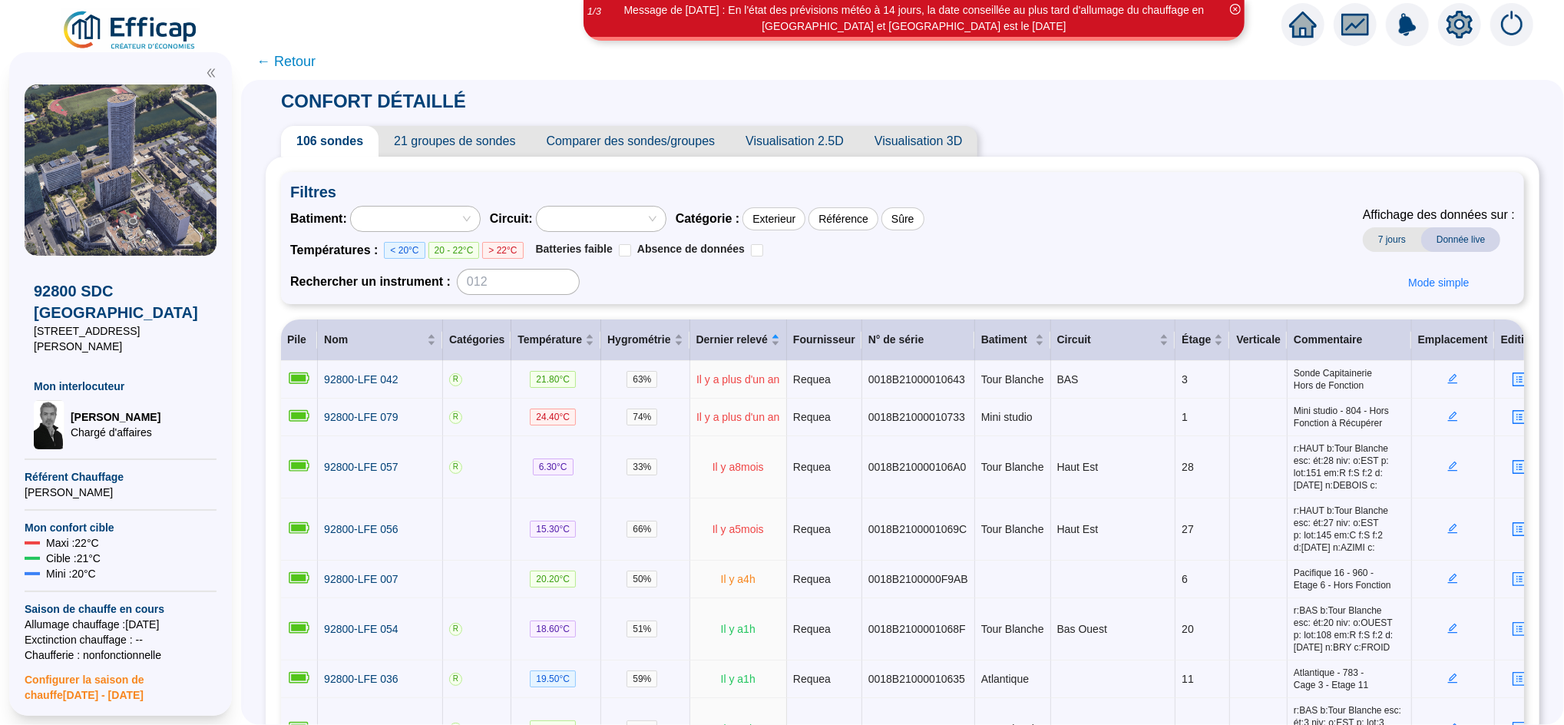
click at [441, 137] on span "21 groupes de sondes" at bounding box center [455, 141] width 152 height 31
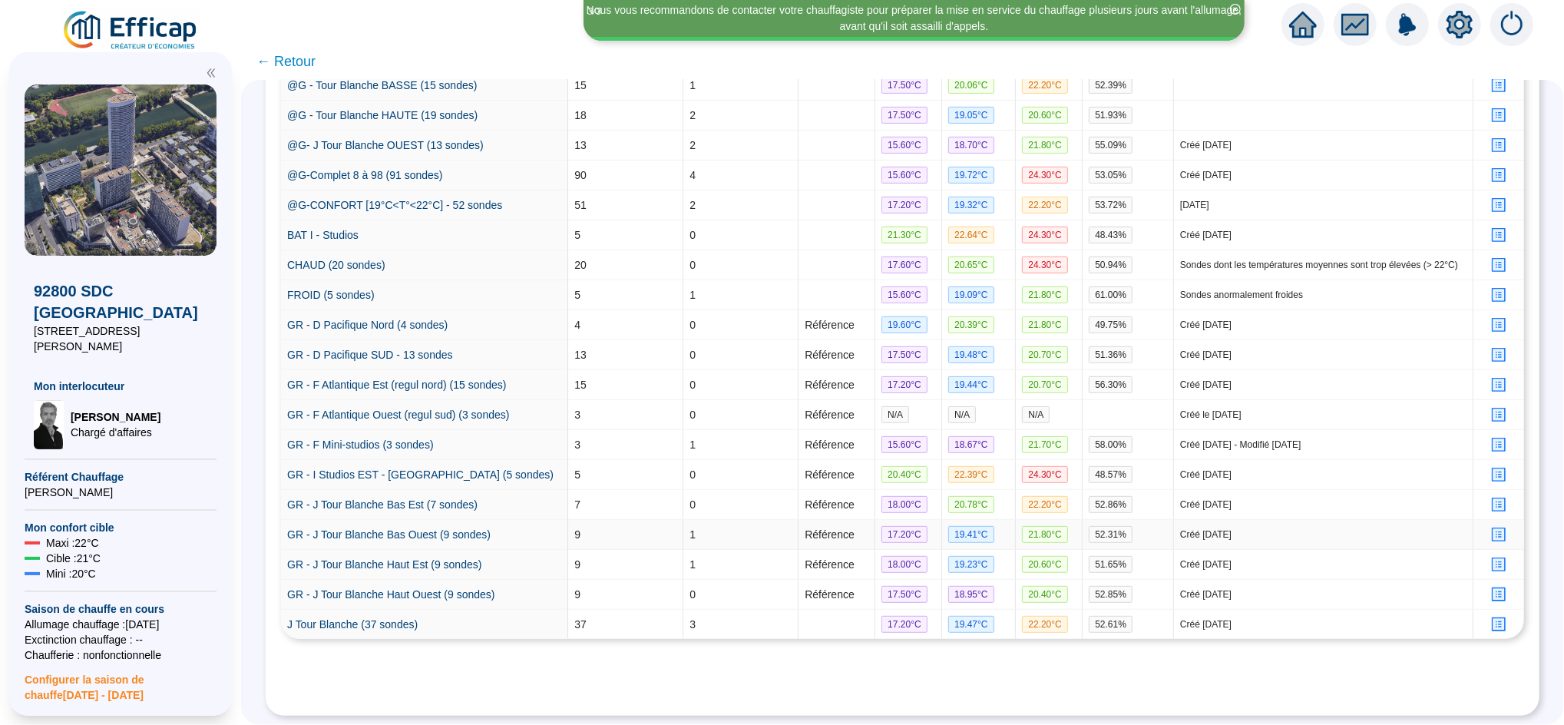
scroll to position [227, 0]
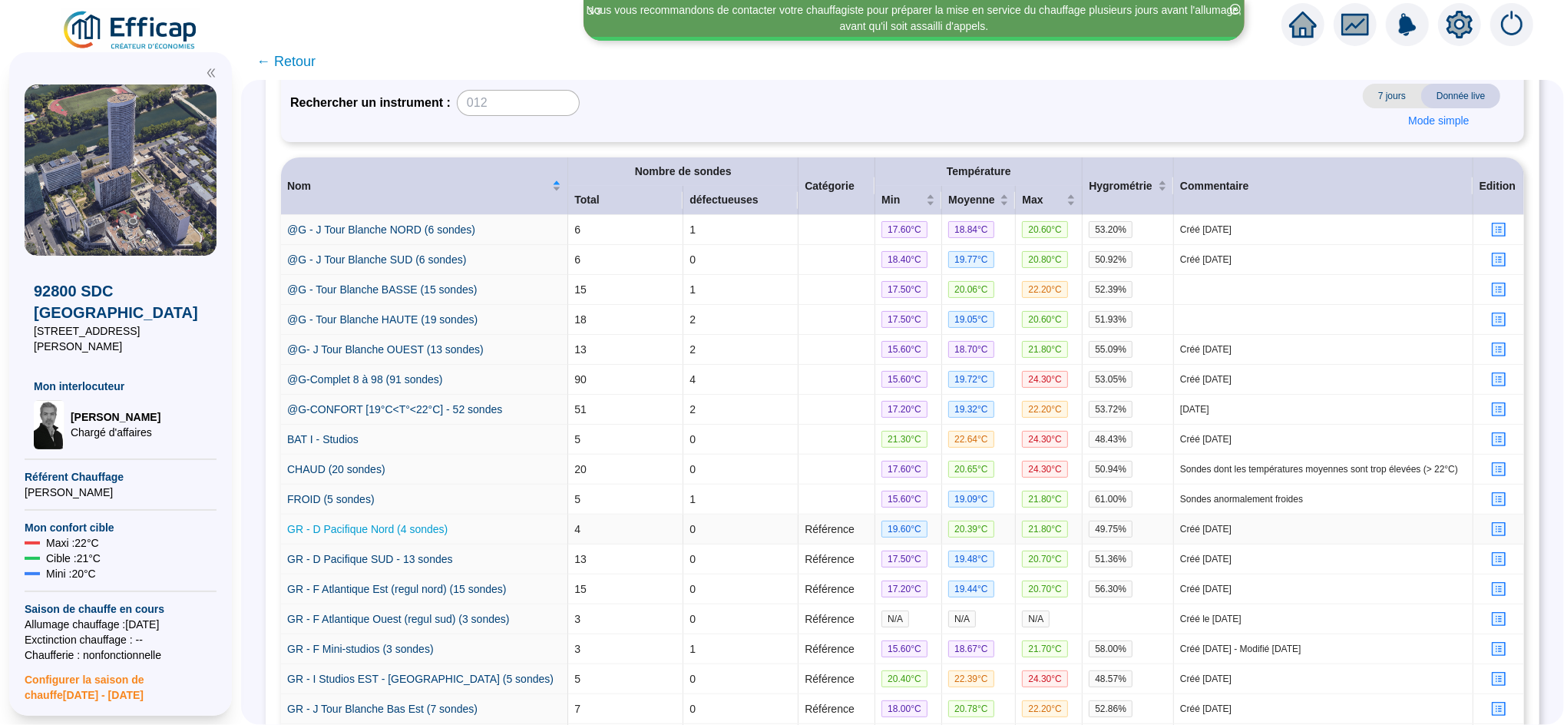
click at [389, 535] on link "GR - D Pacifique Nord (4 sondes)" at bounding box center [367, 529] width 161 height 12
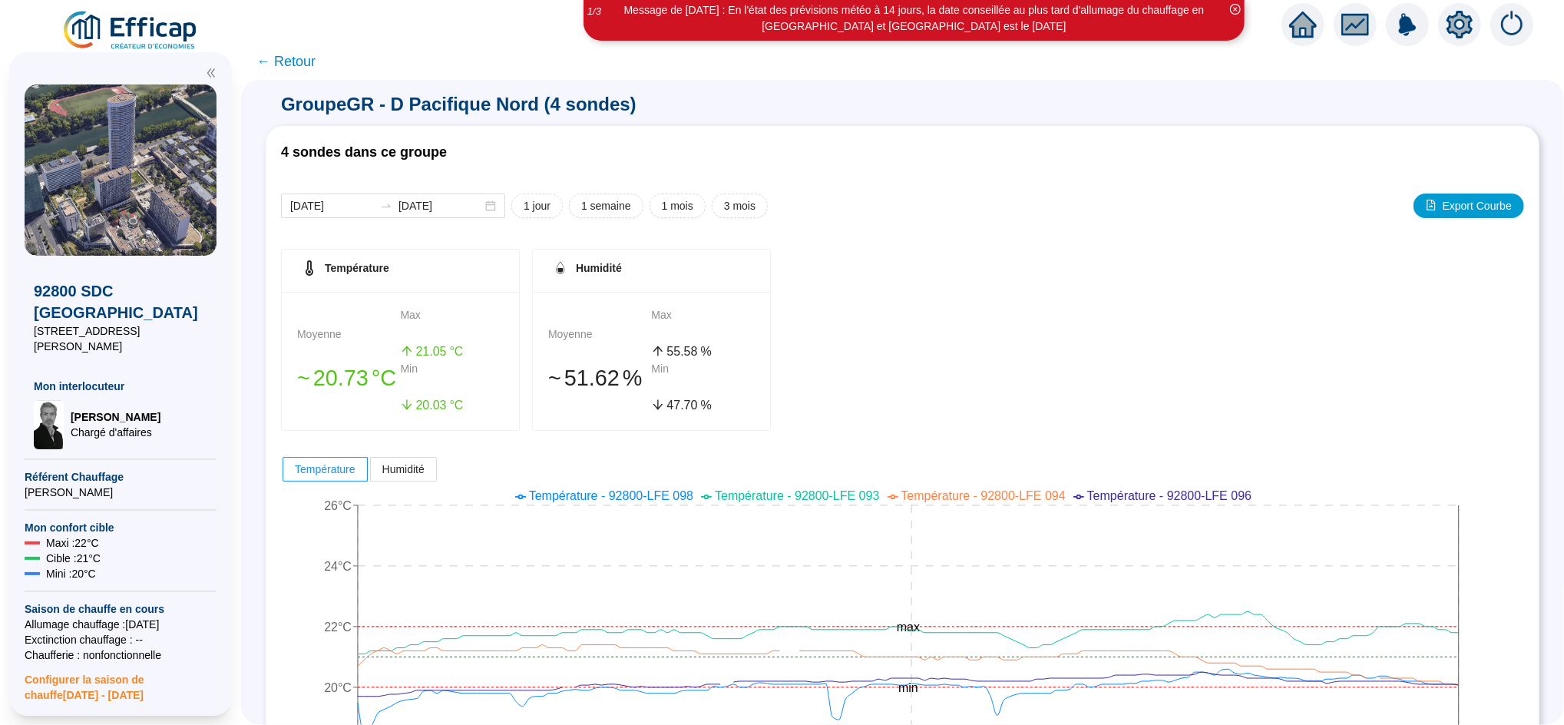
click at [308, 67] on span "← Retour" at bounding box center [286, 62] width 59 height 22
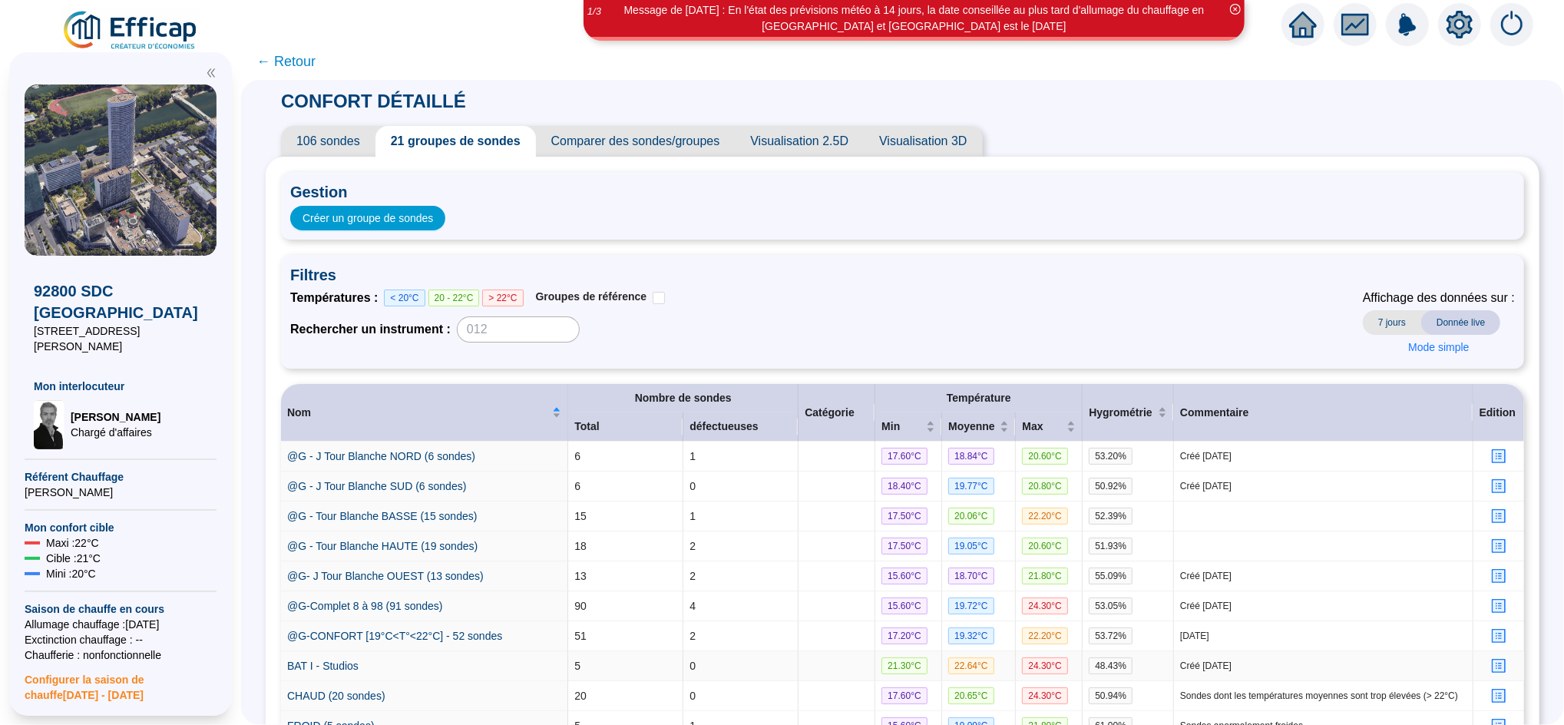
scroll to position [239, 0]
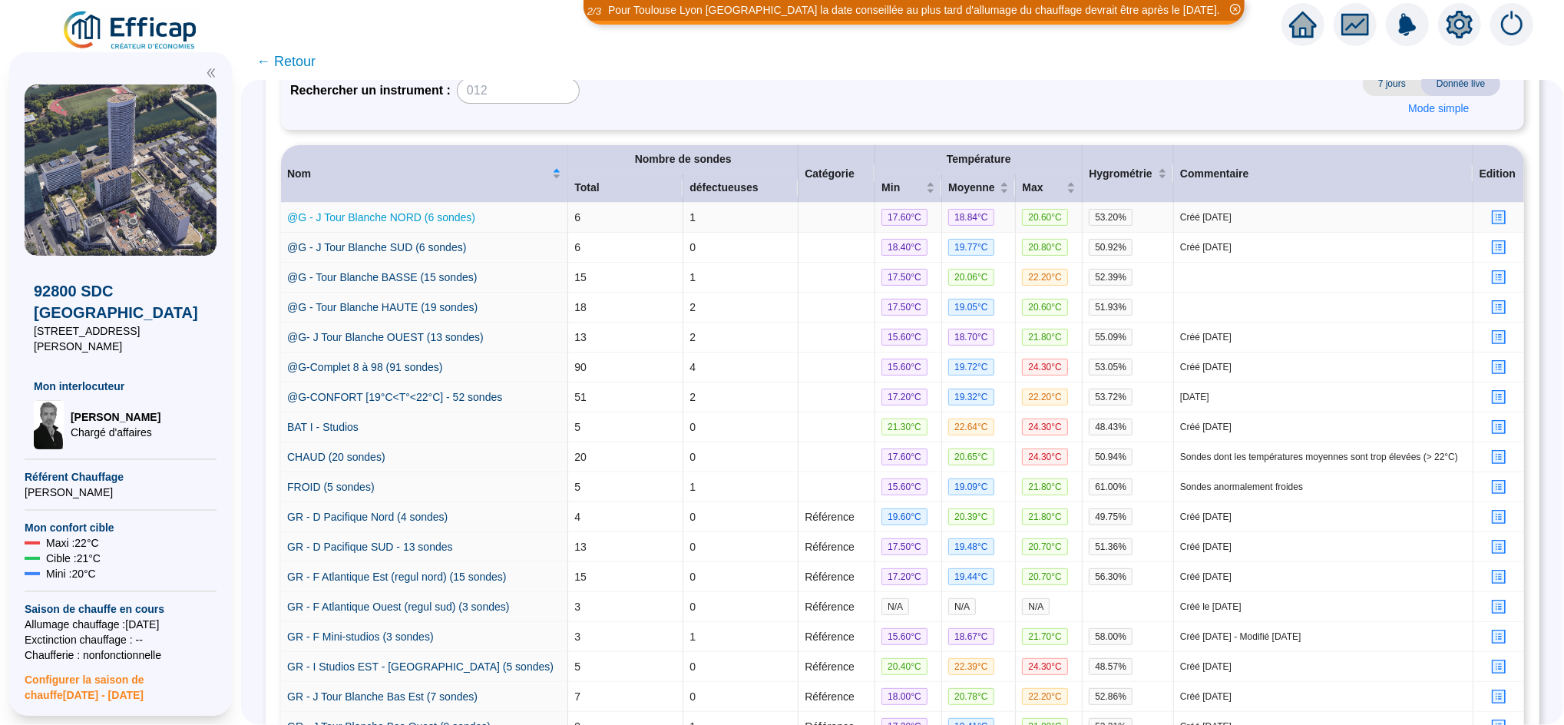
click at [394, 216] on link "@G - J Tour Blanche NORD (6 sondes)" at bounding box center [381, 217] width 188 height 12
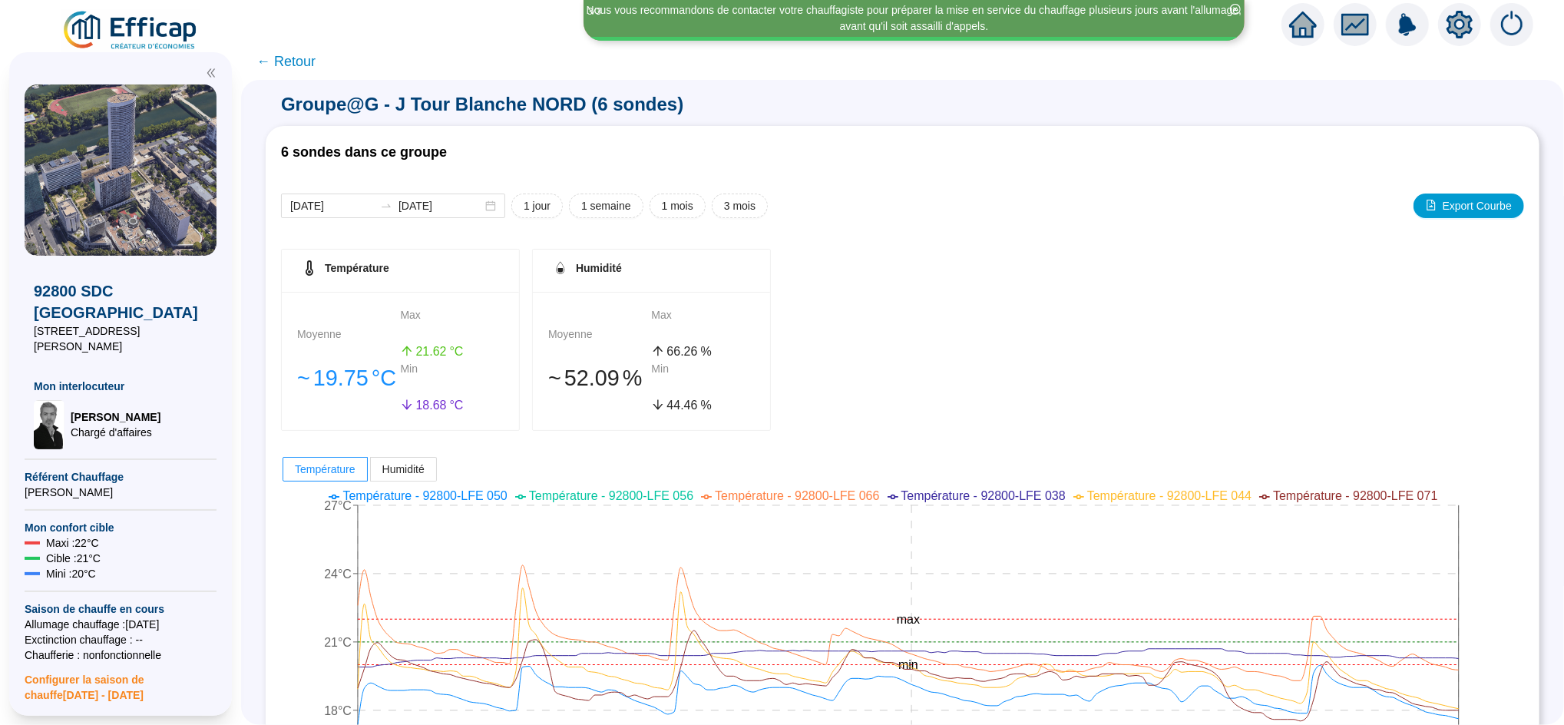
click at [303, 66] on span "← Retour" at bounding box center [286, 62] width 59 height 22
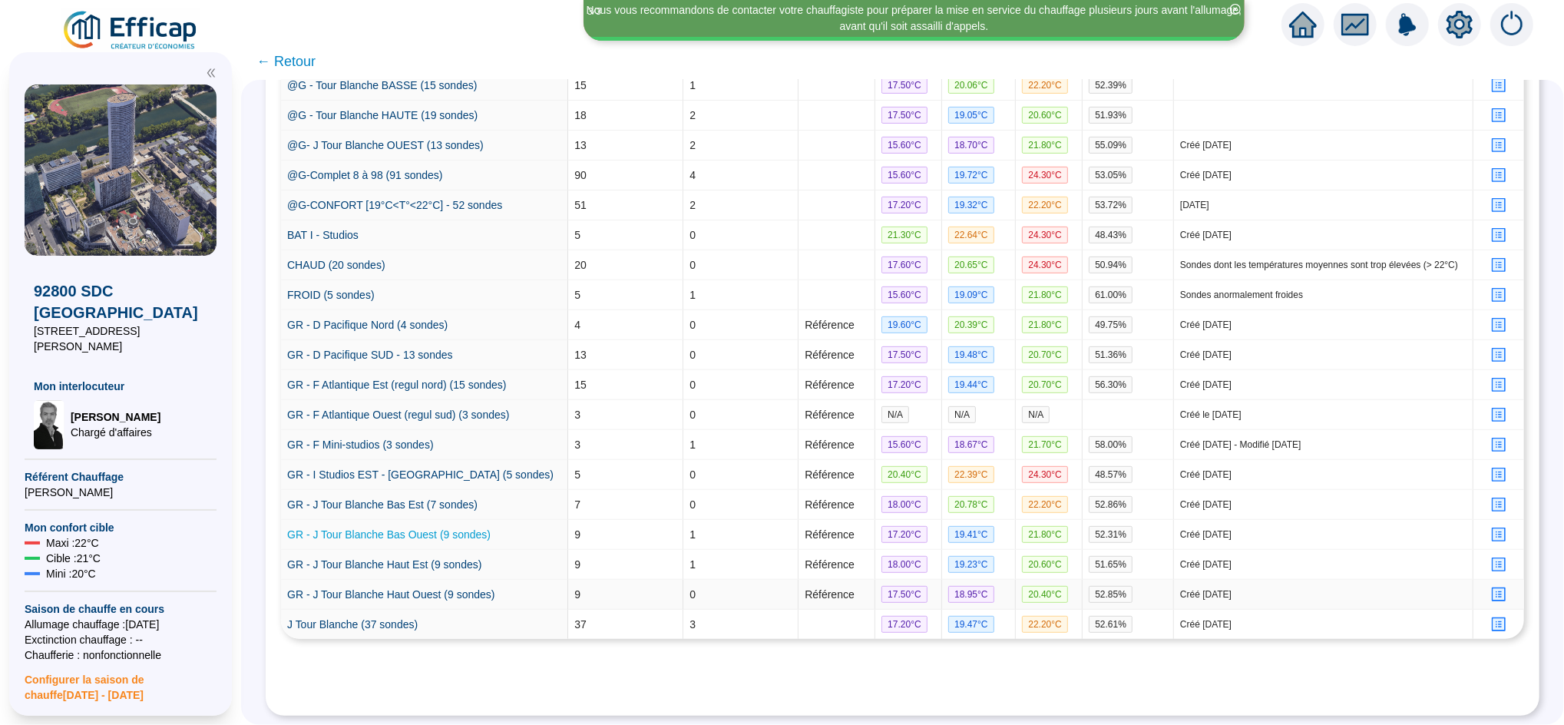
scroll to position [465, 0]
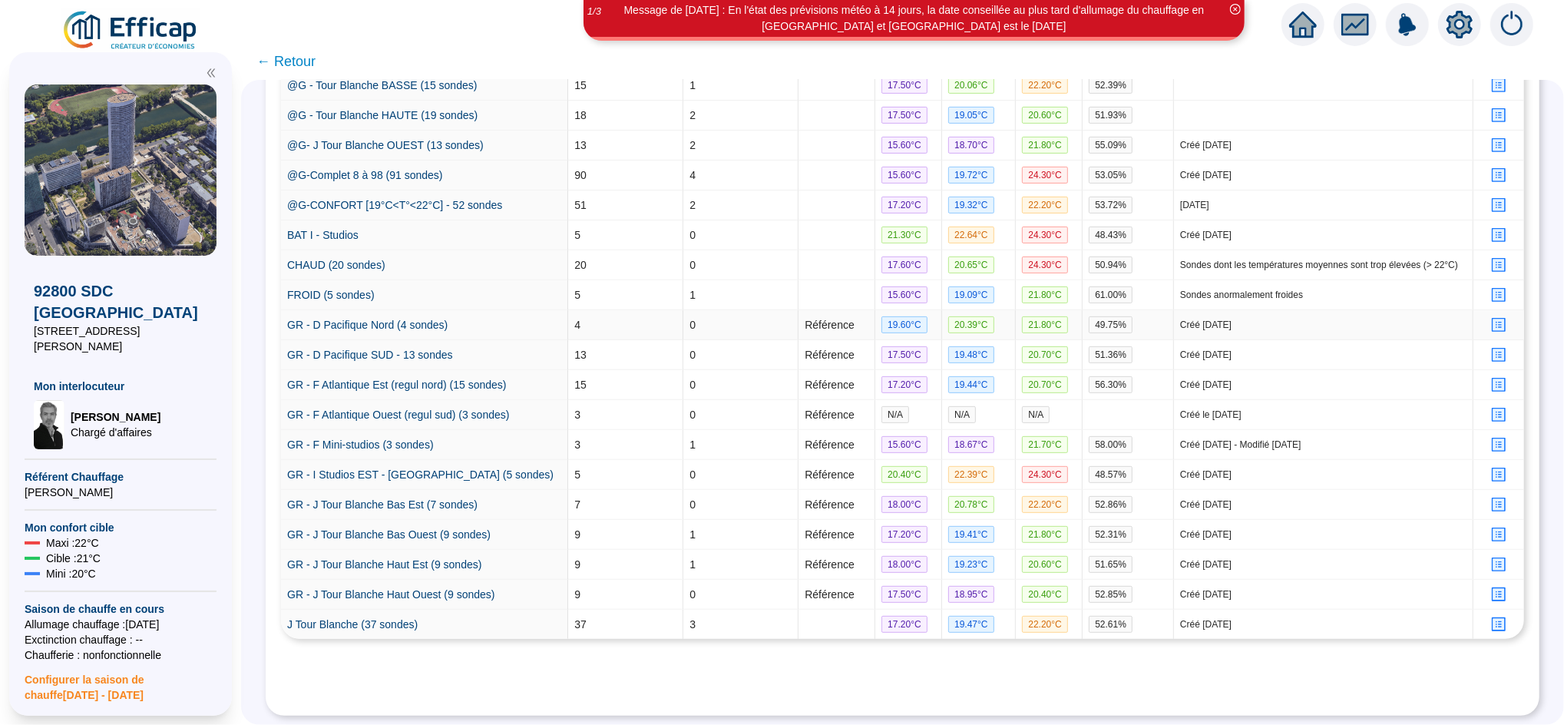
click at [1494, 319] on icon "profile" at bounding box center [1500, 325] width 12 height 12
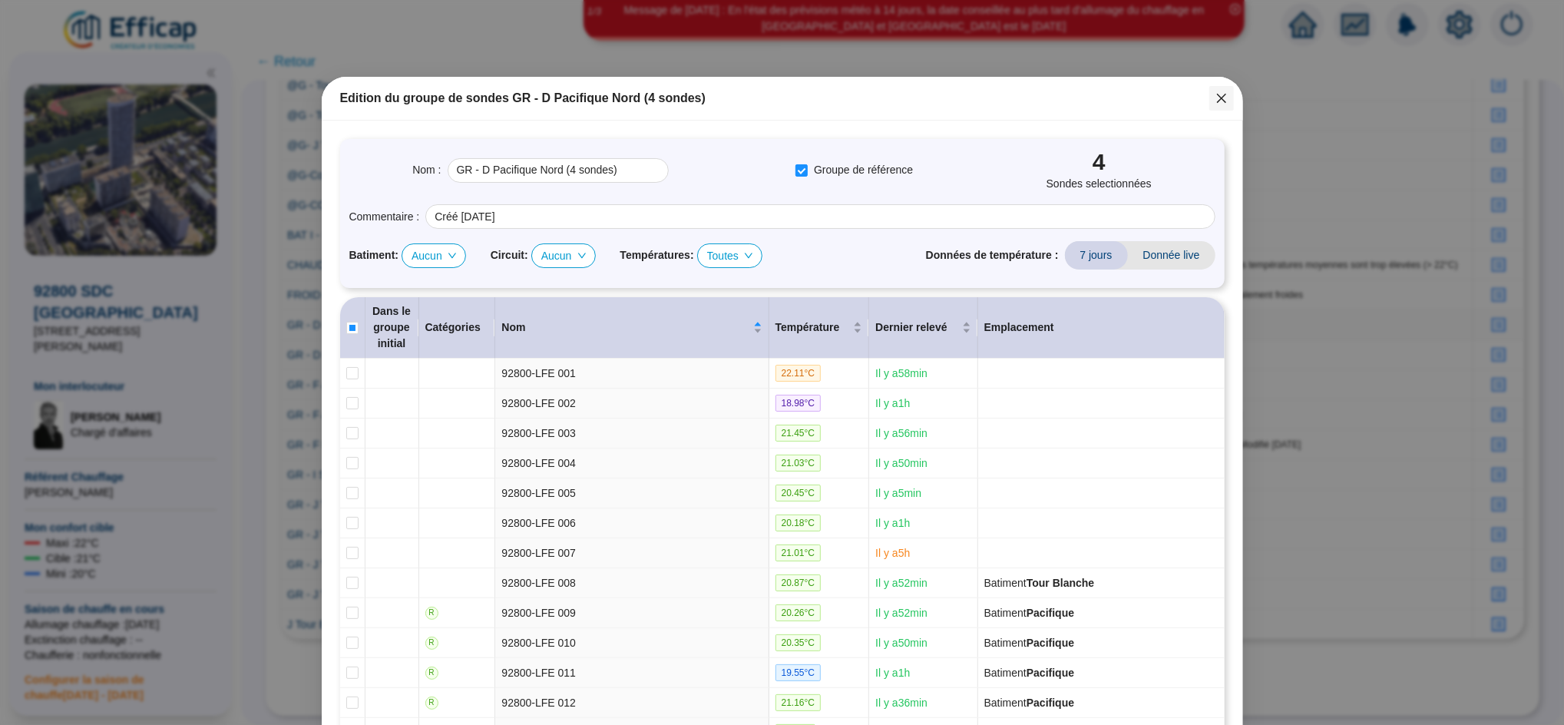
click at [1220, 97] on icon "close" at bounding box center [1222, 98] width 12 height 12
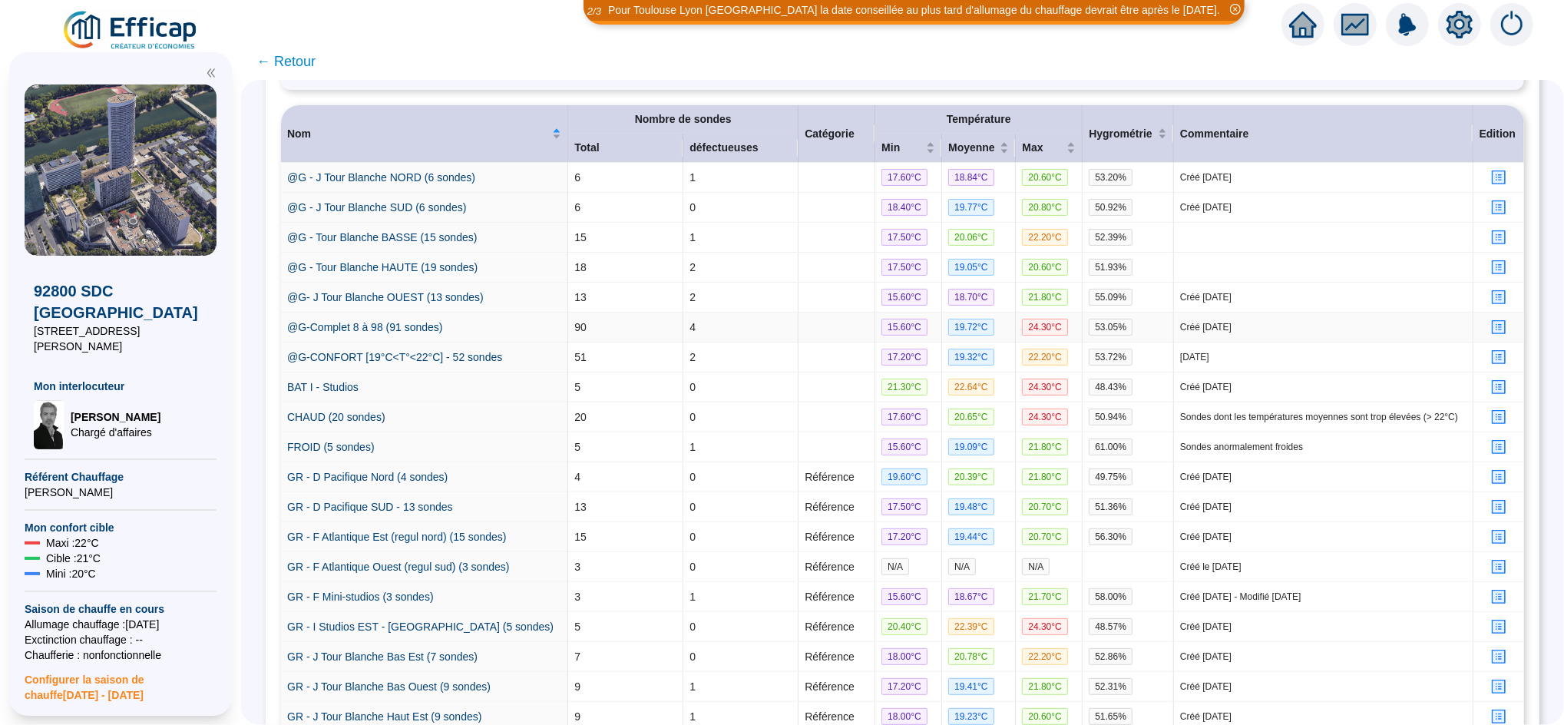
scroll to position [227, 0]
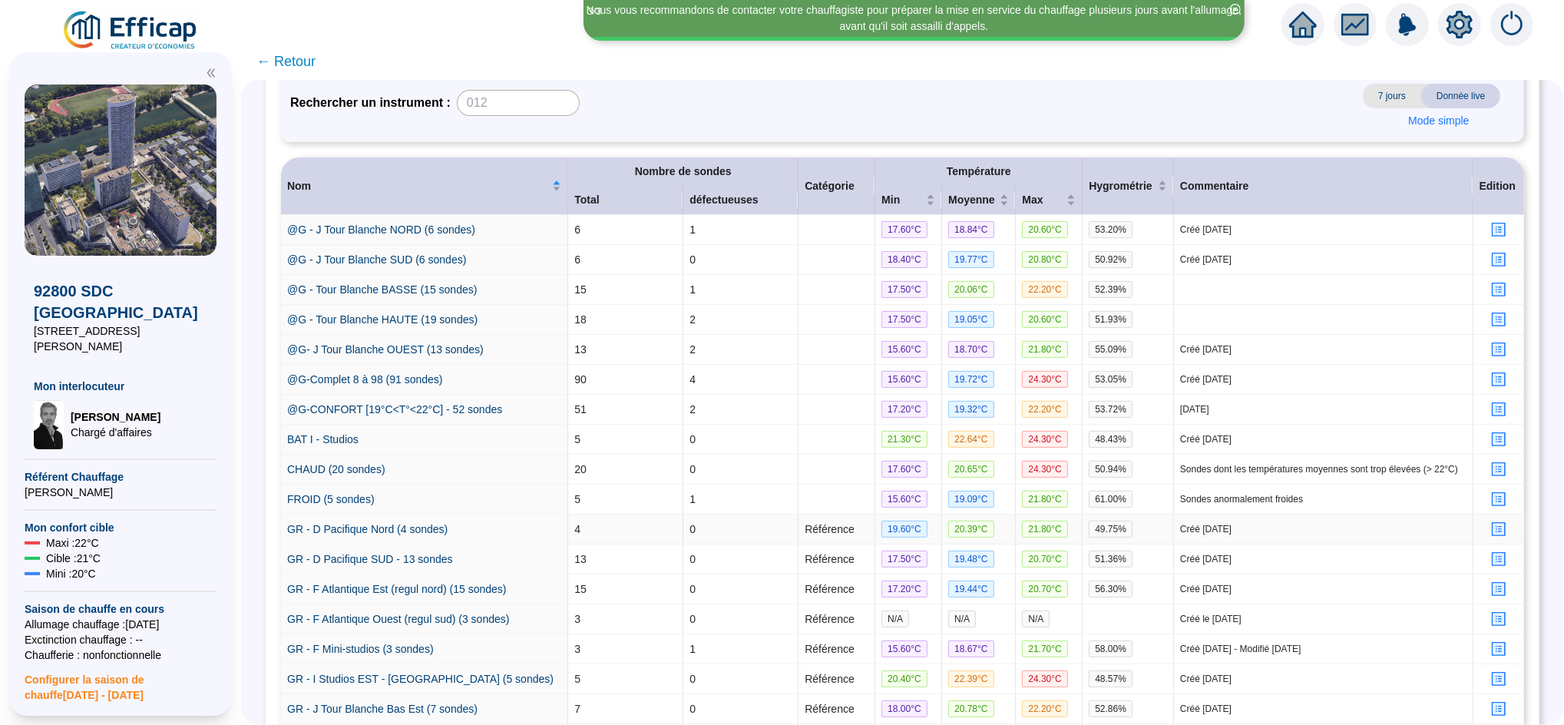
click at [1485, 529] on td at bounding box center [1499, 530] width 51 height 30
click at [1494, 535] on icon "profile" at bounding box center [1500, 530] width 12 height 12
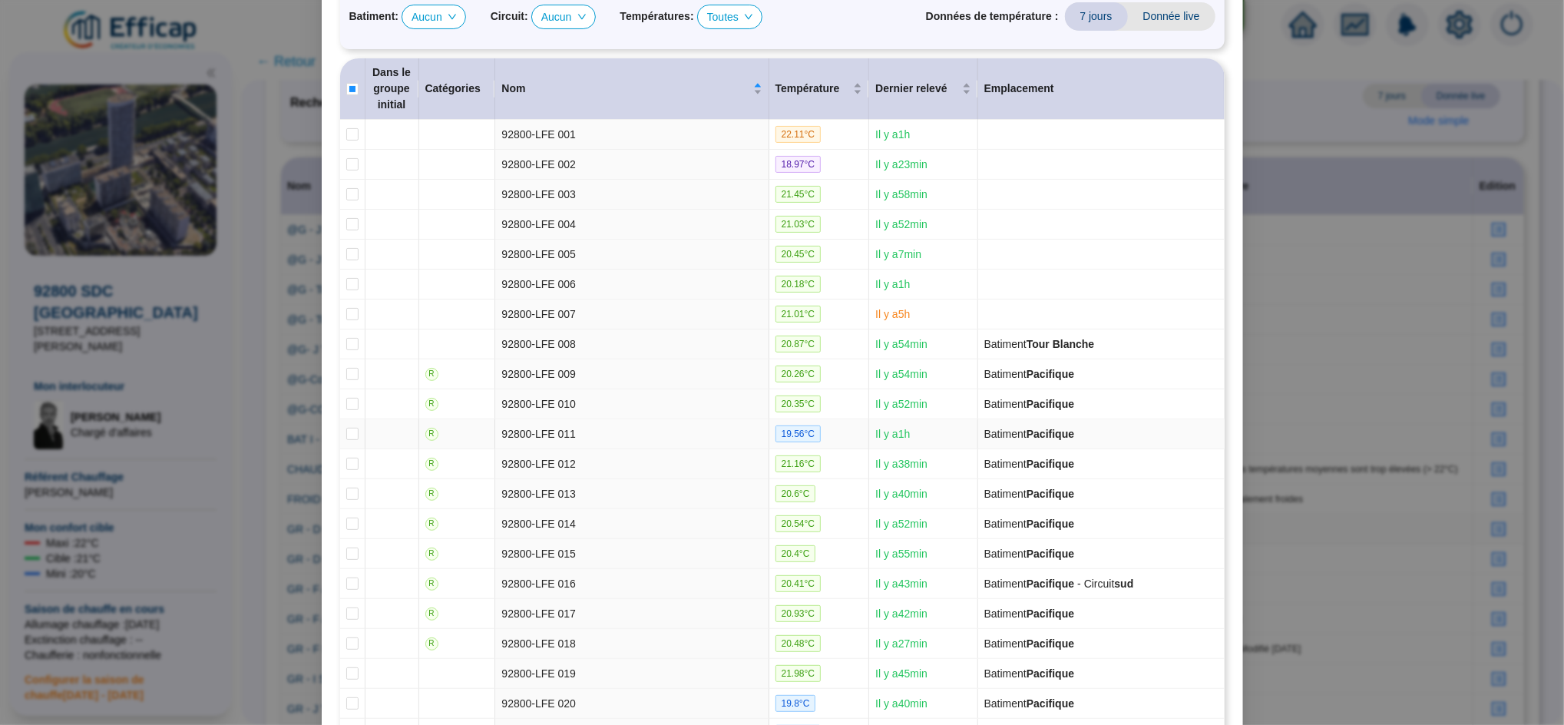
scroll to position [0, 0]
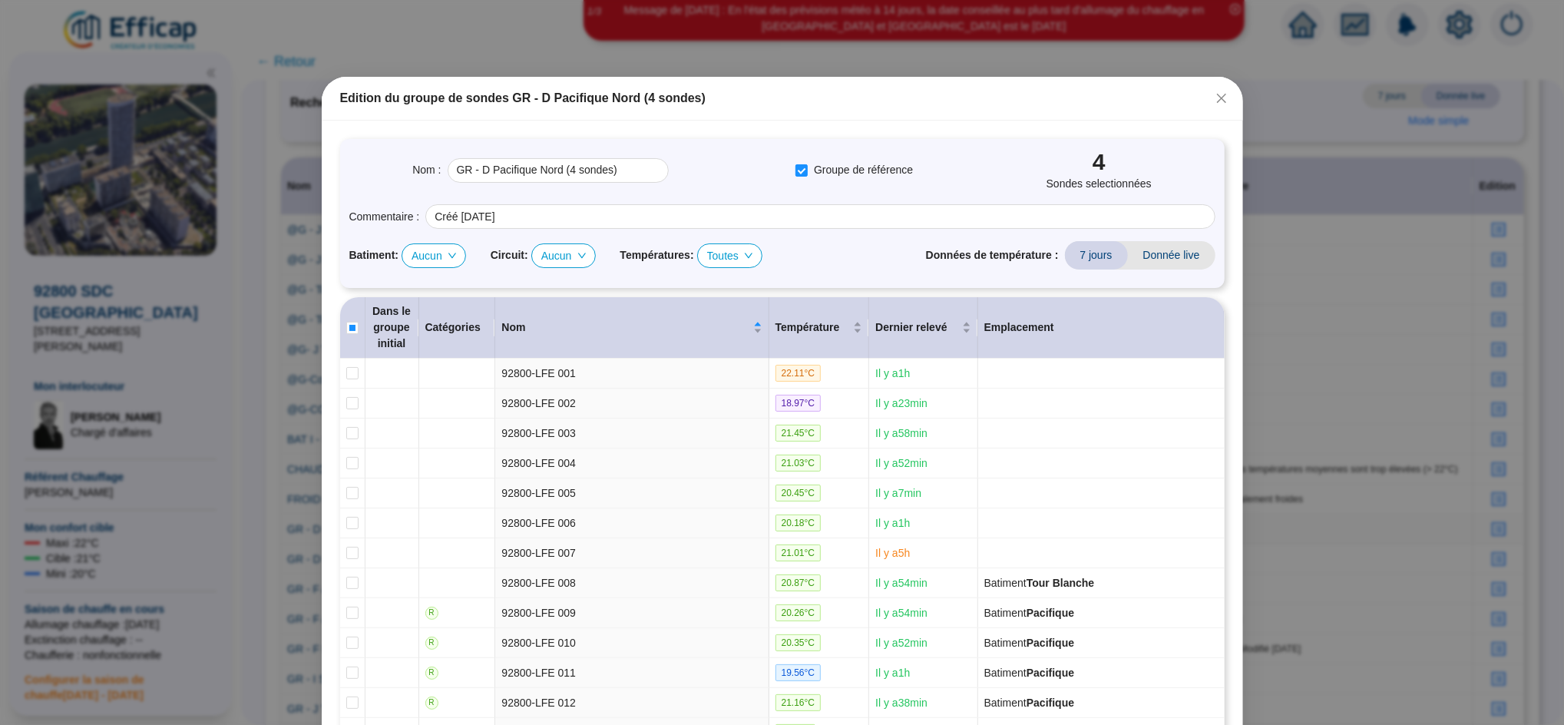
click at [424, 252] on span "Aucun" at bounding box center [434, 255] width 45 height 23
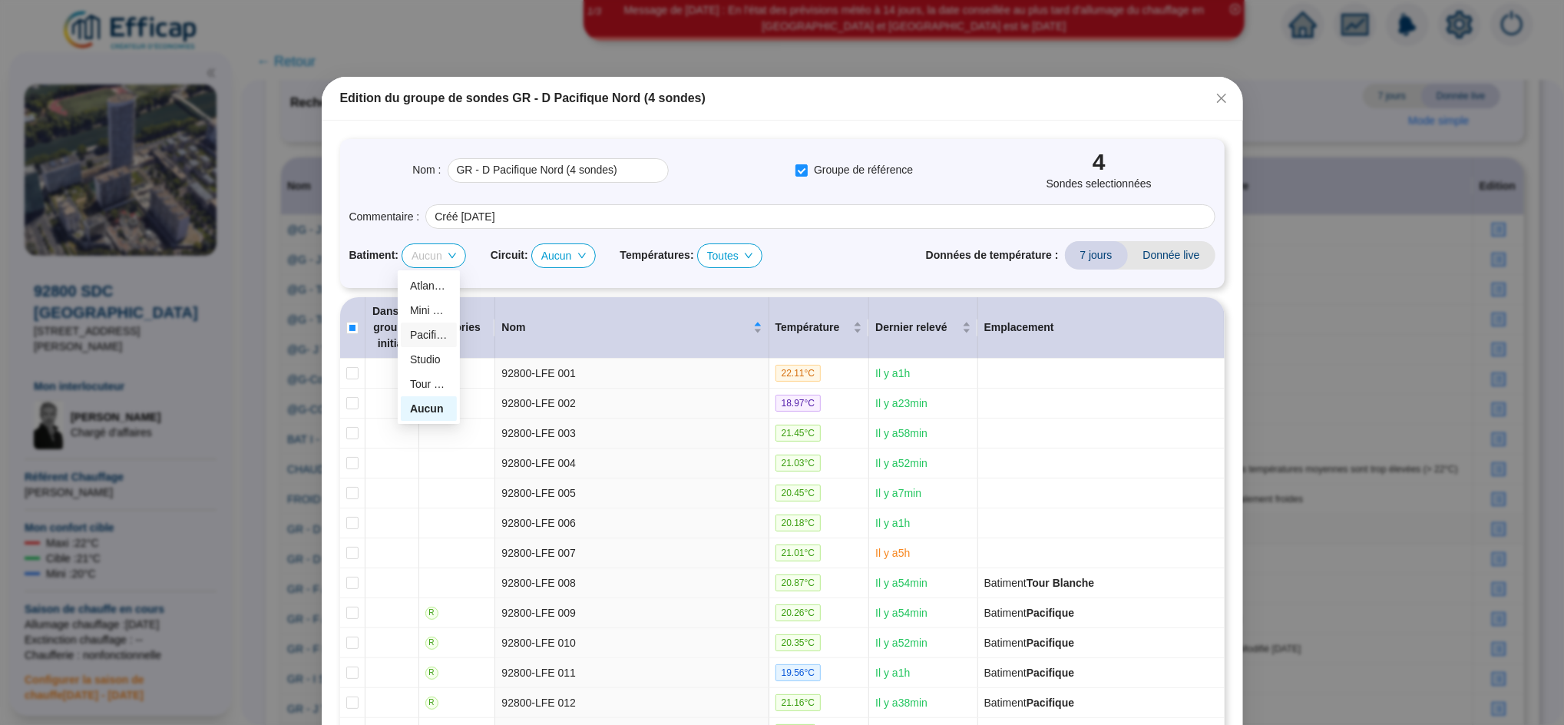
click at [432, 336] on div "Pacifique" at bounding box center [429, 335] width 38 height 16
checkbox input "true"
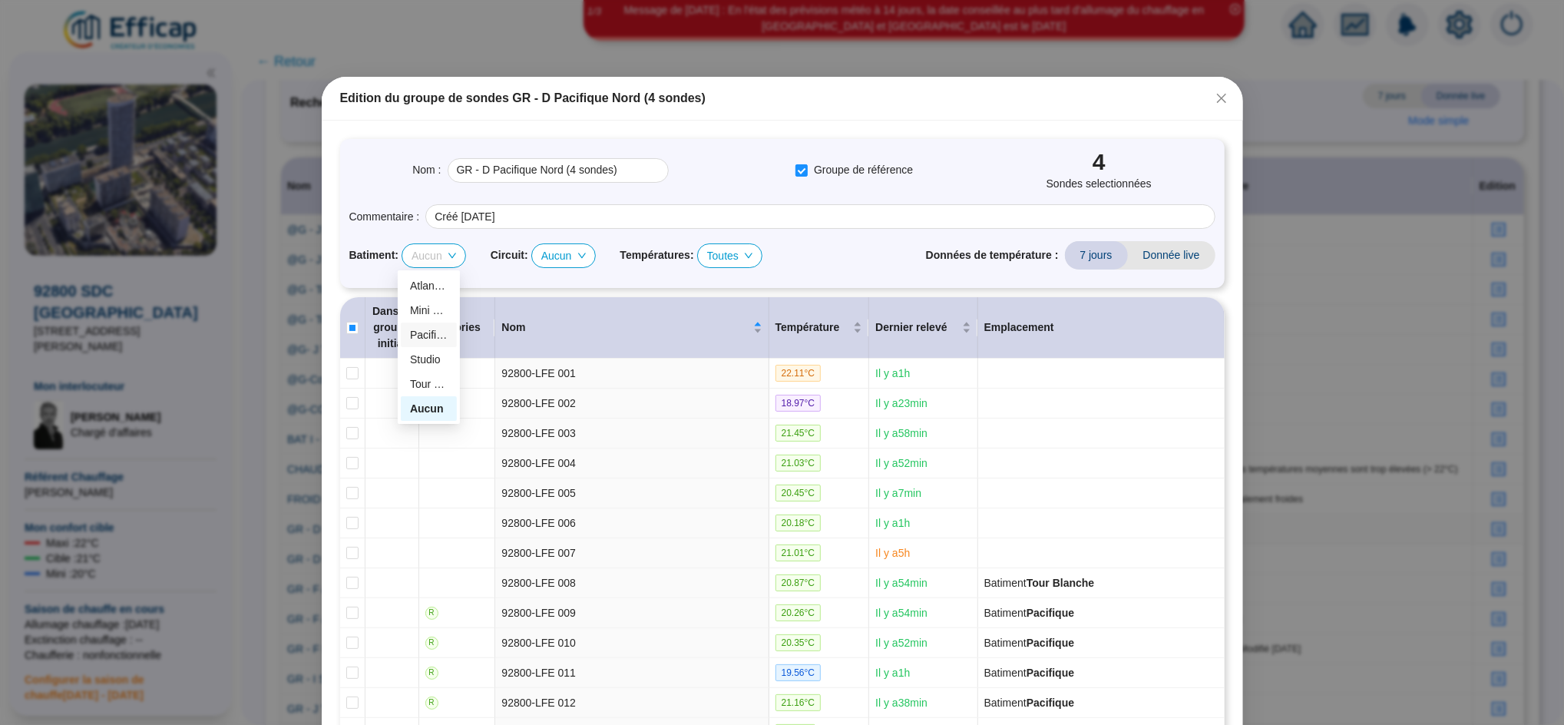
checkbox input "true"
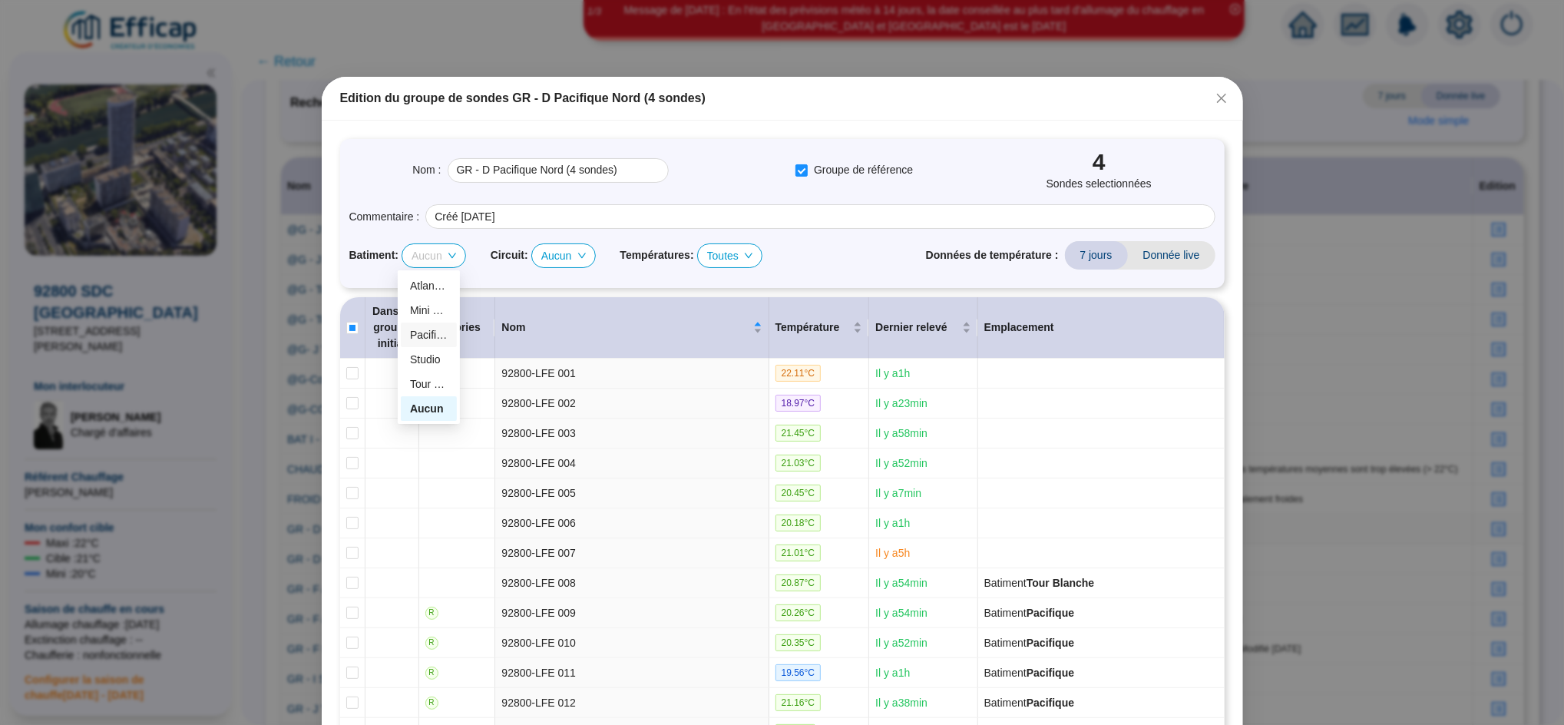
checkbox input "true"
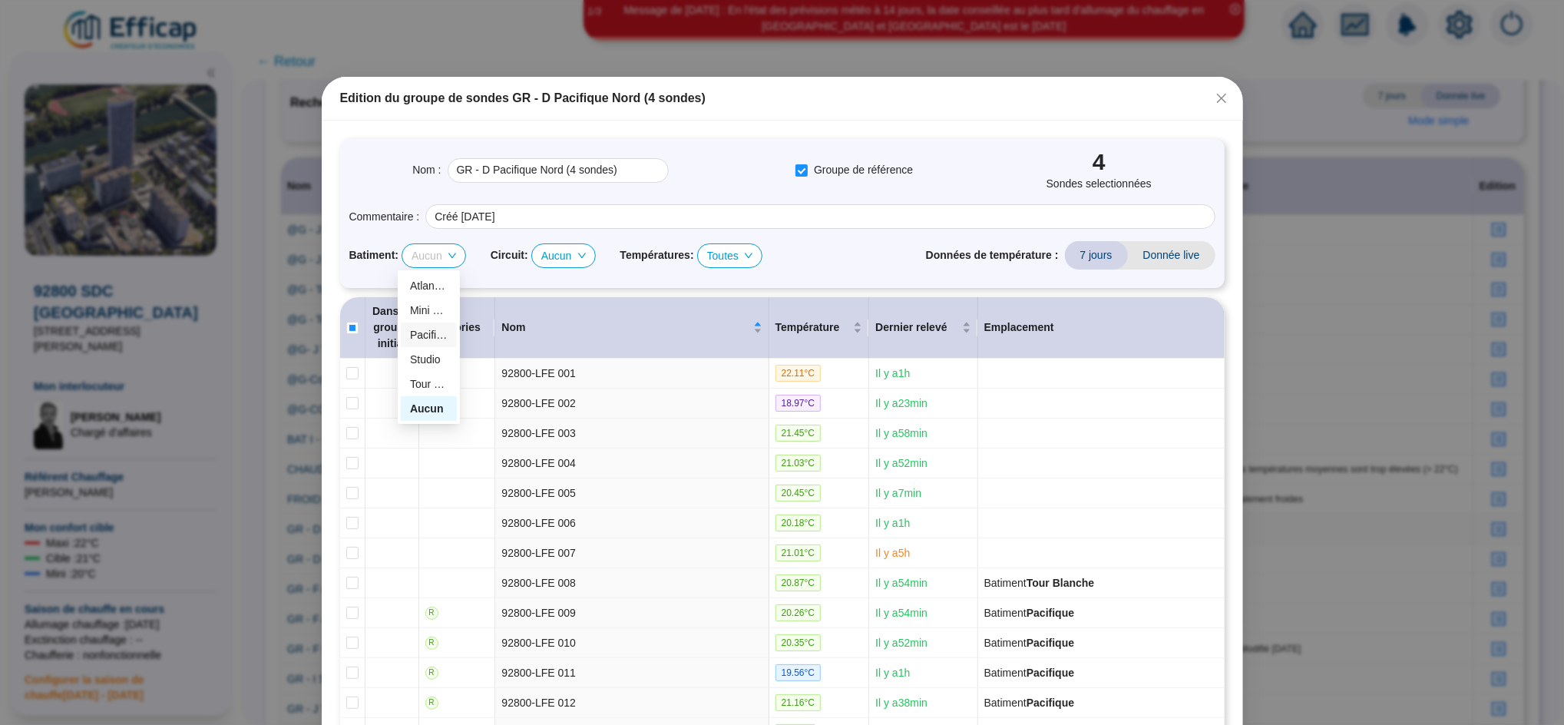
checkbox input "true"
checkbox input "false"
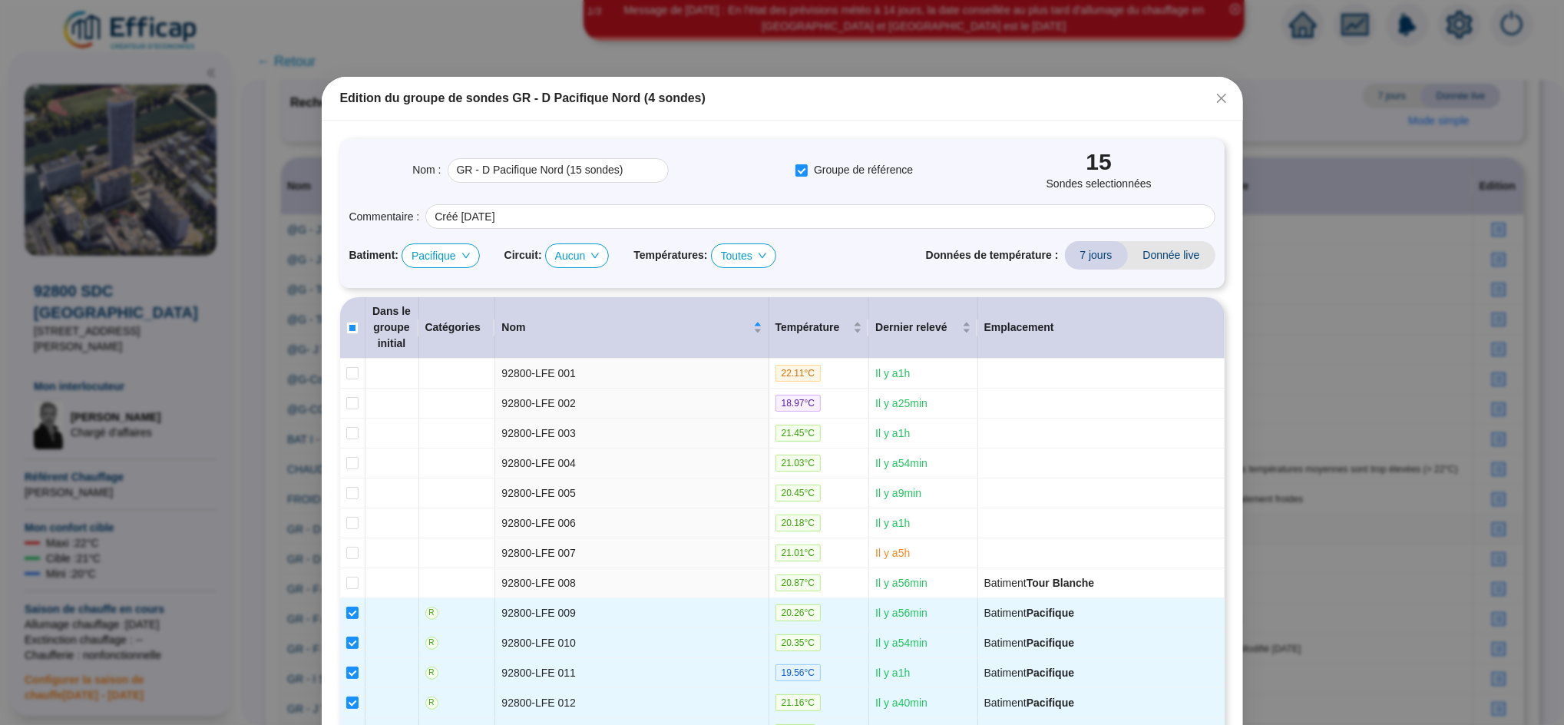
type input "GR - D Pacifique Nord (15 sondes)"
click at [426, 259] on span "Pacifique" at bounding box center [441, 255] width 58 height 23
click at [434, 284] on div "Atlantique" at bounding box center [435, 286] width 51 height 16
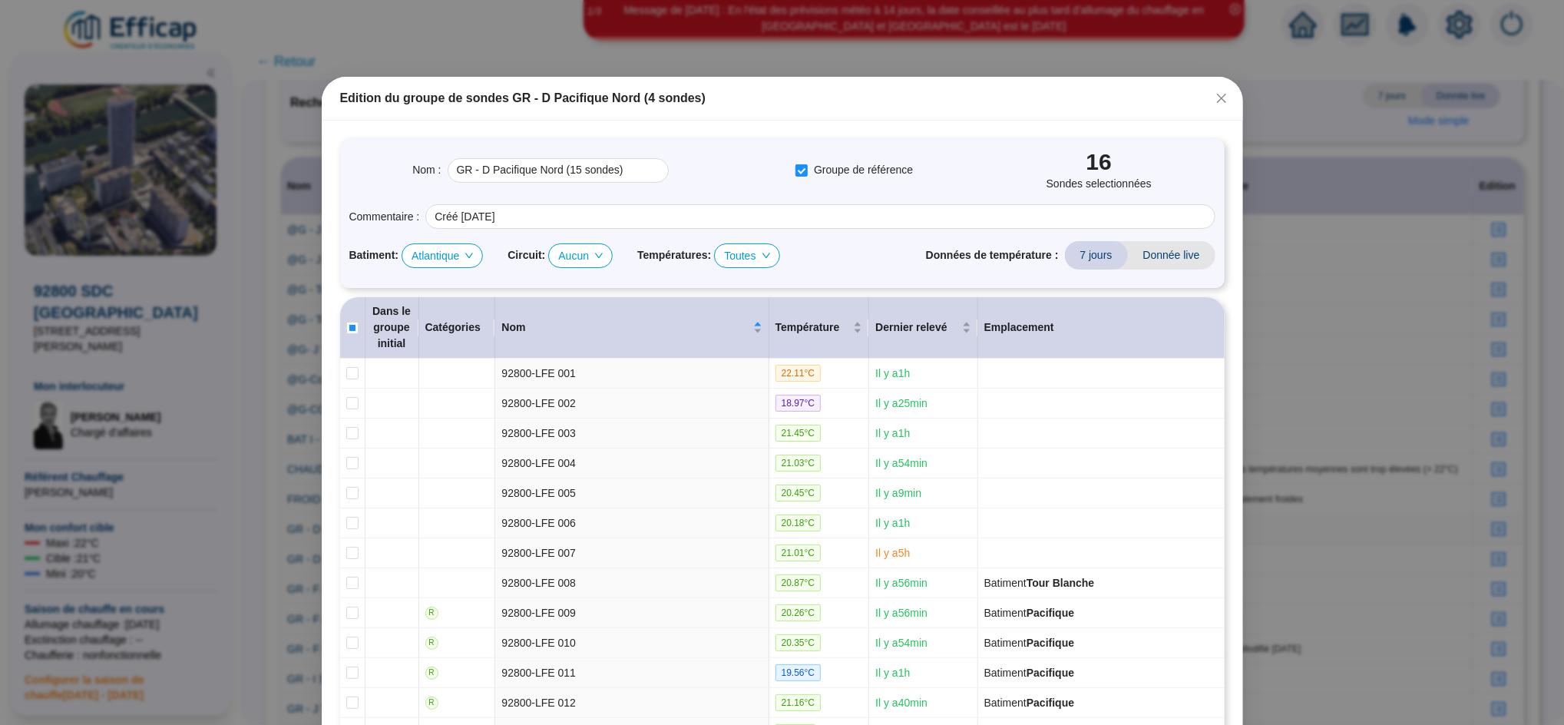
checkbox input "false"
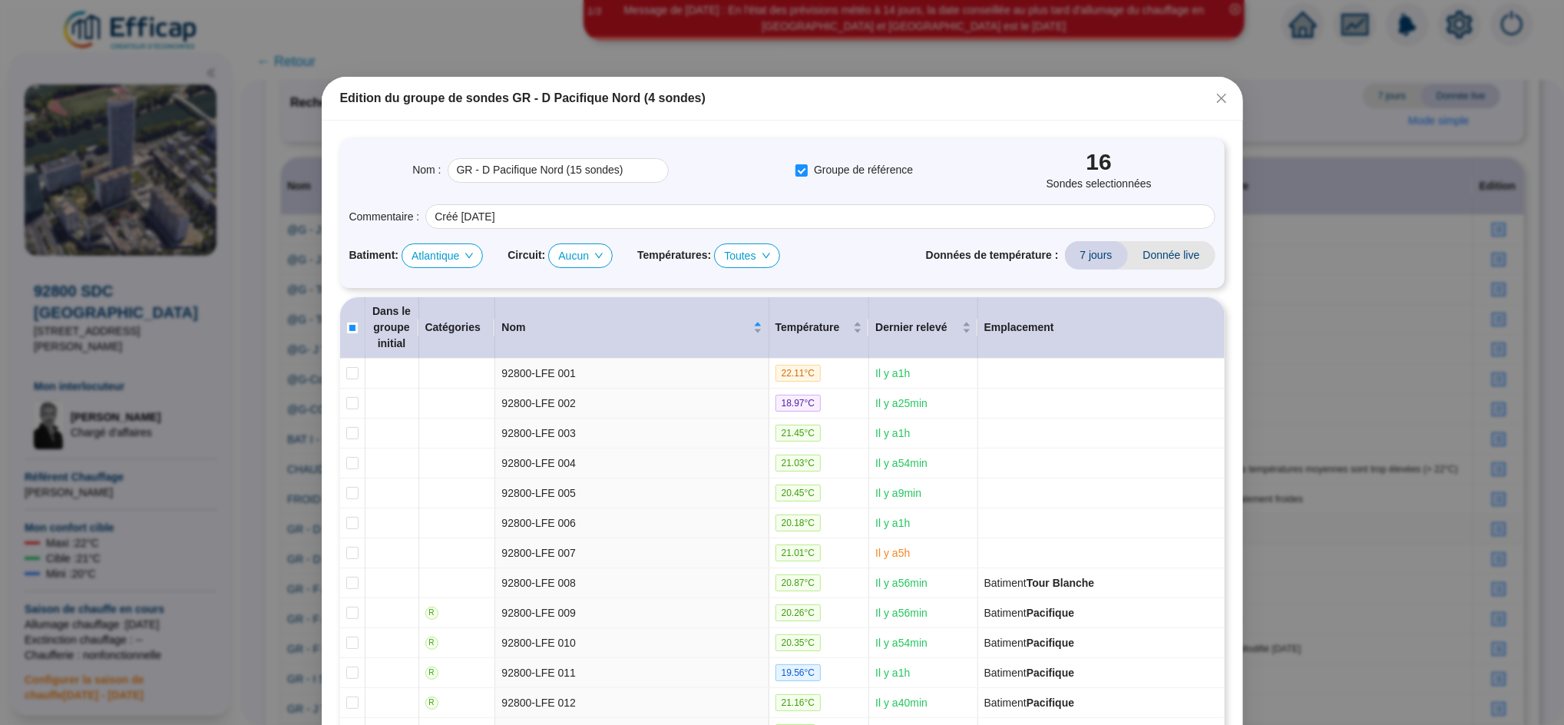
checkbox input "false"
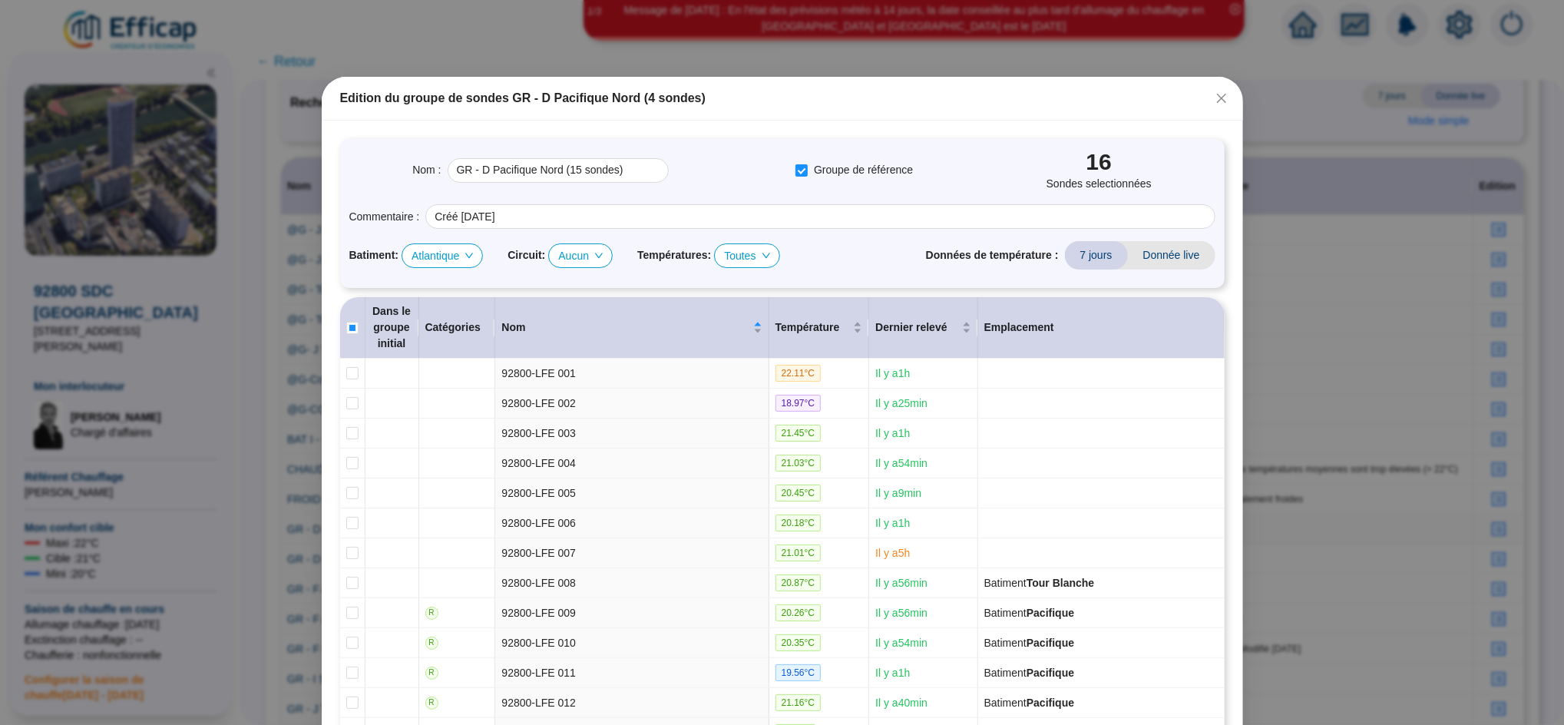
checkbox input "false"
checkbox input "true"
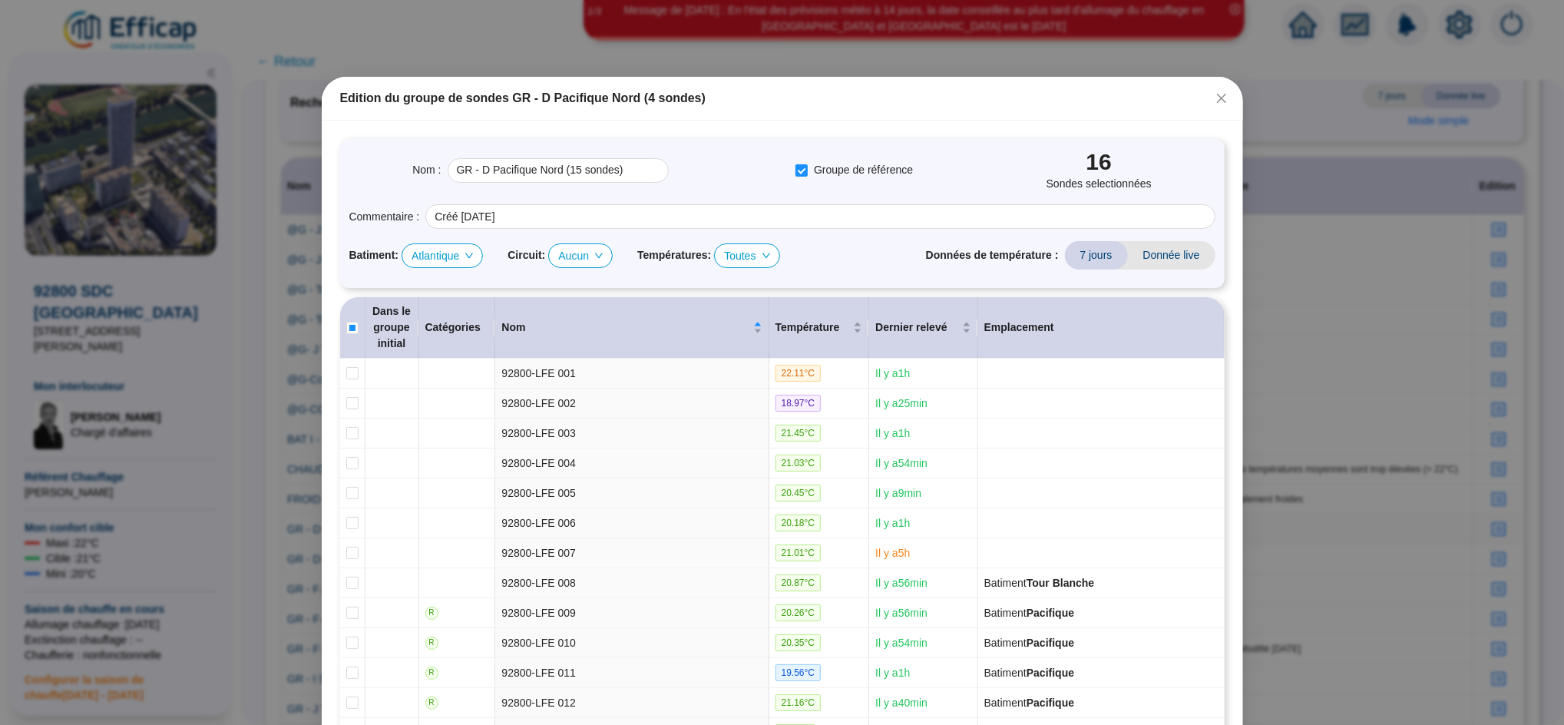
checkbox input "true"
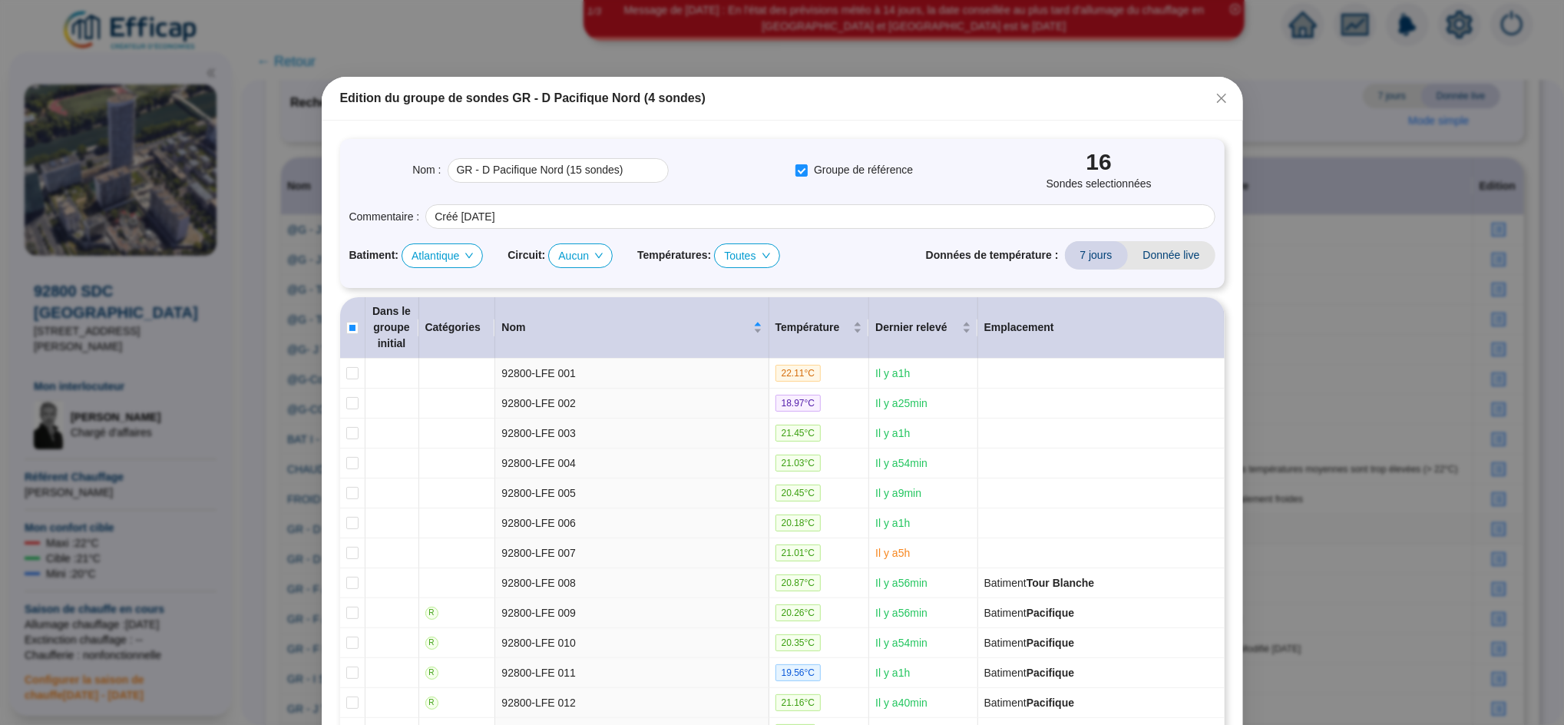
checkbox input "true"
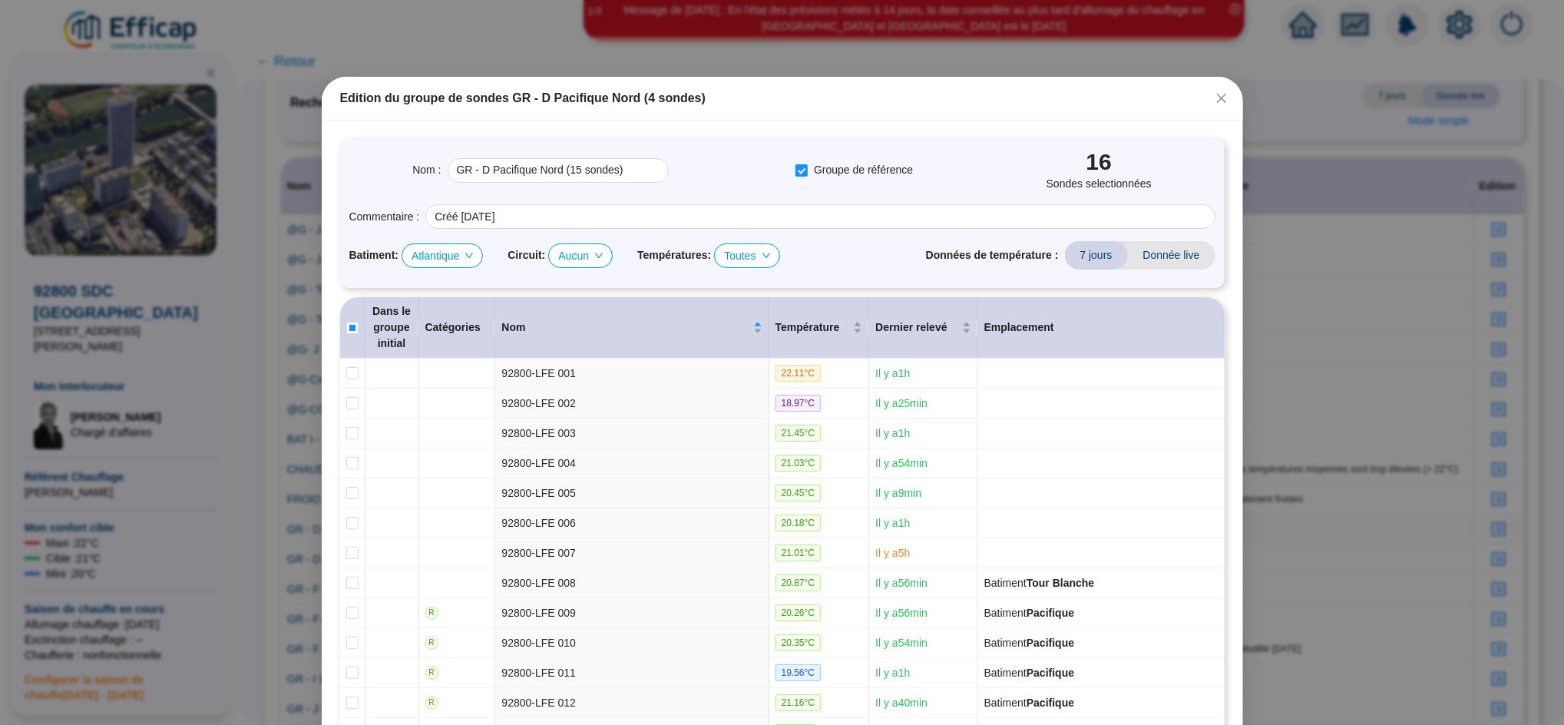
checkbox input "true"
checkbox input "false"
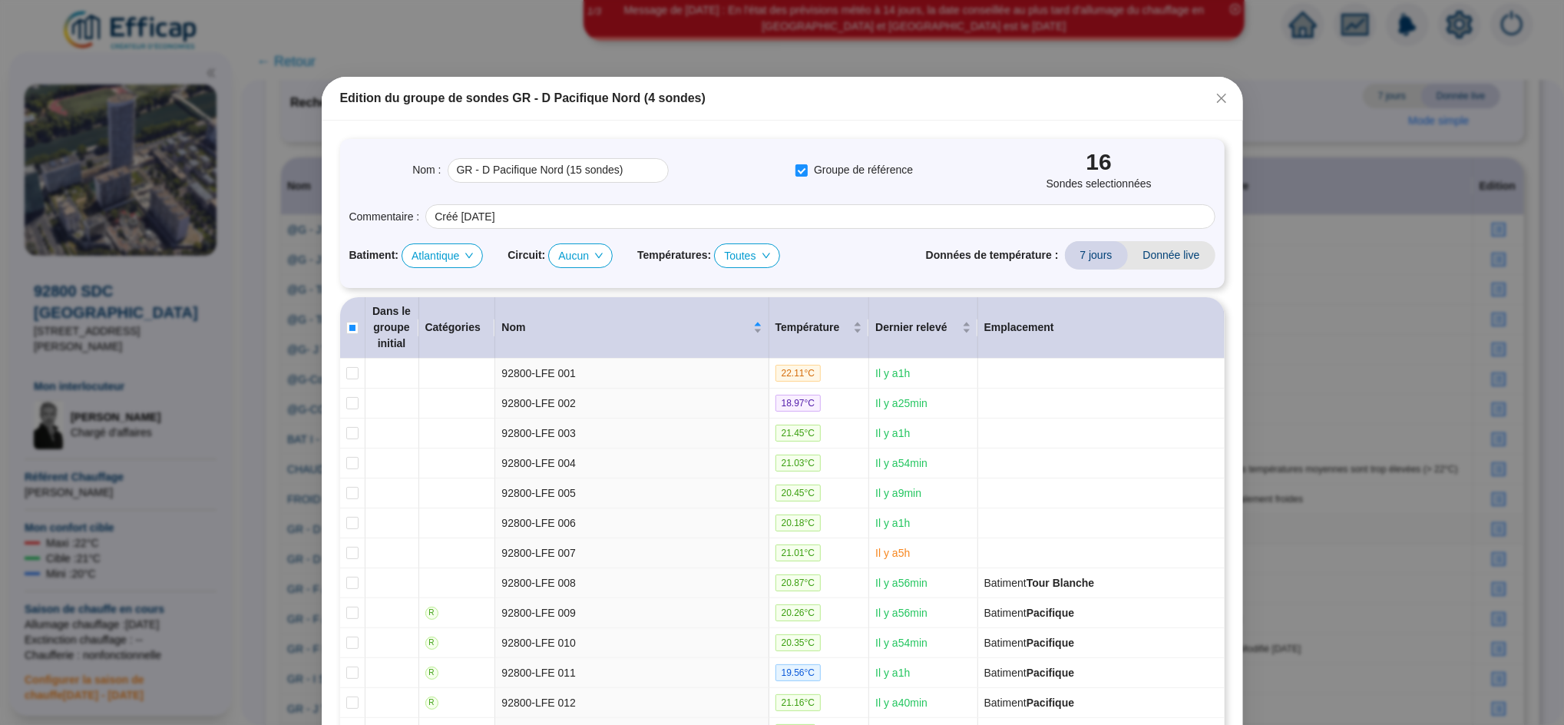
checkbox input "false"
type input "GR - D Pacifique Nord (16 sondes)"
click at [439, 246] on span "Atlantique" at bounding box center [442, 255] width 61 height 23
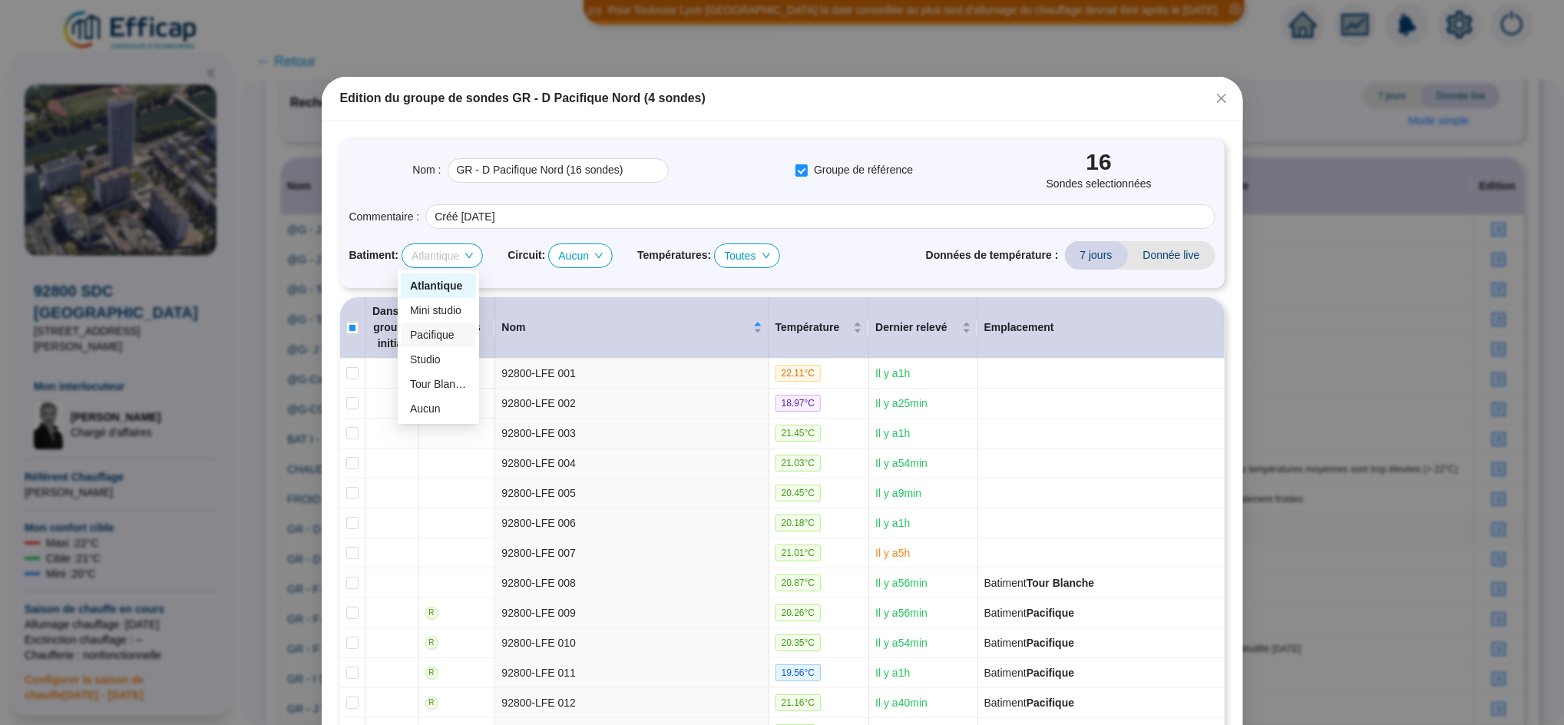
click at [452, 330] on div "Pacifique" at bounding box center [438, 335] width 57 height 16
checkbox input "true"
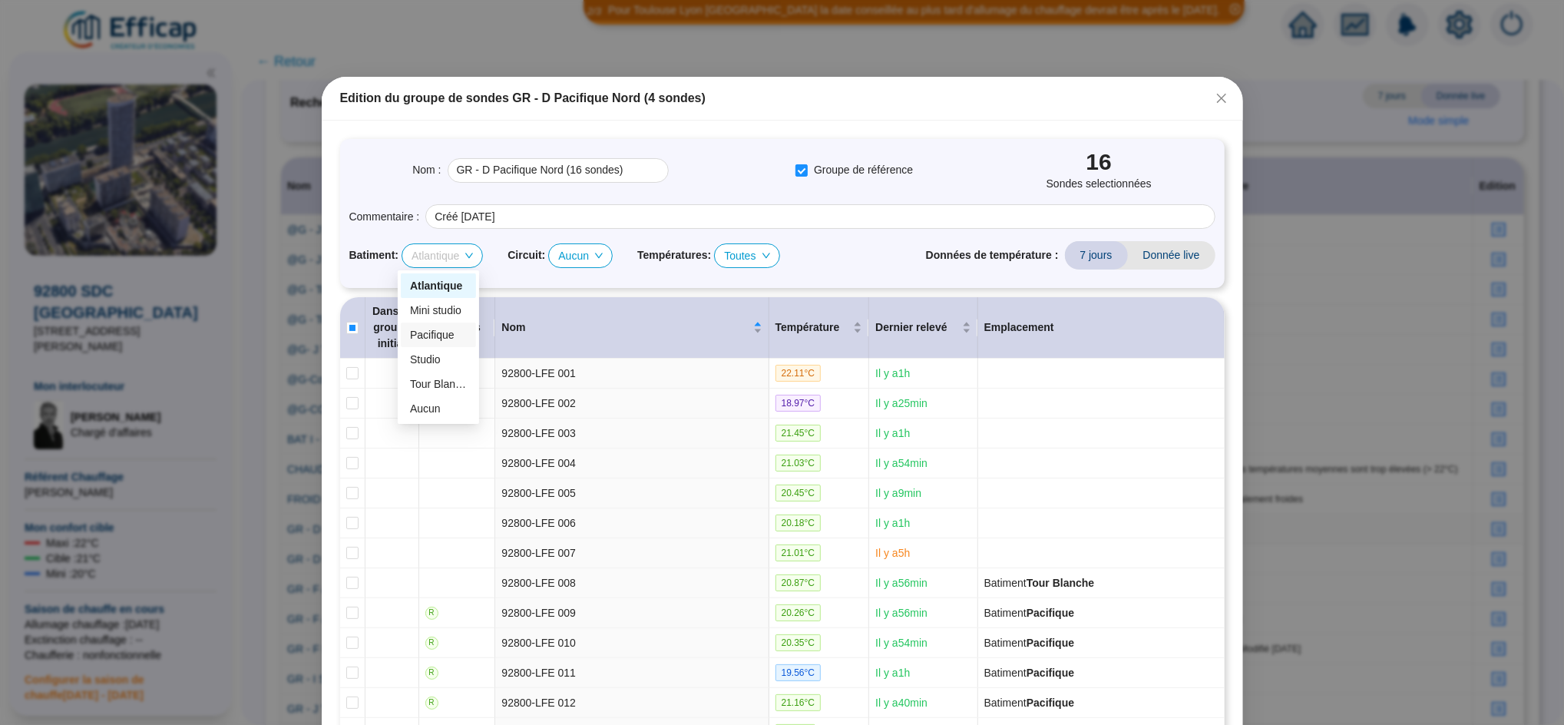
checkbox input "true"
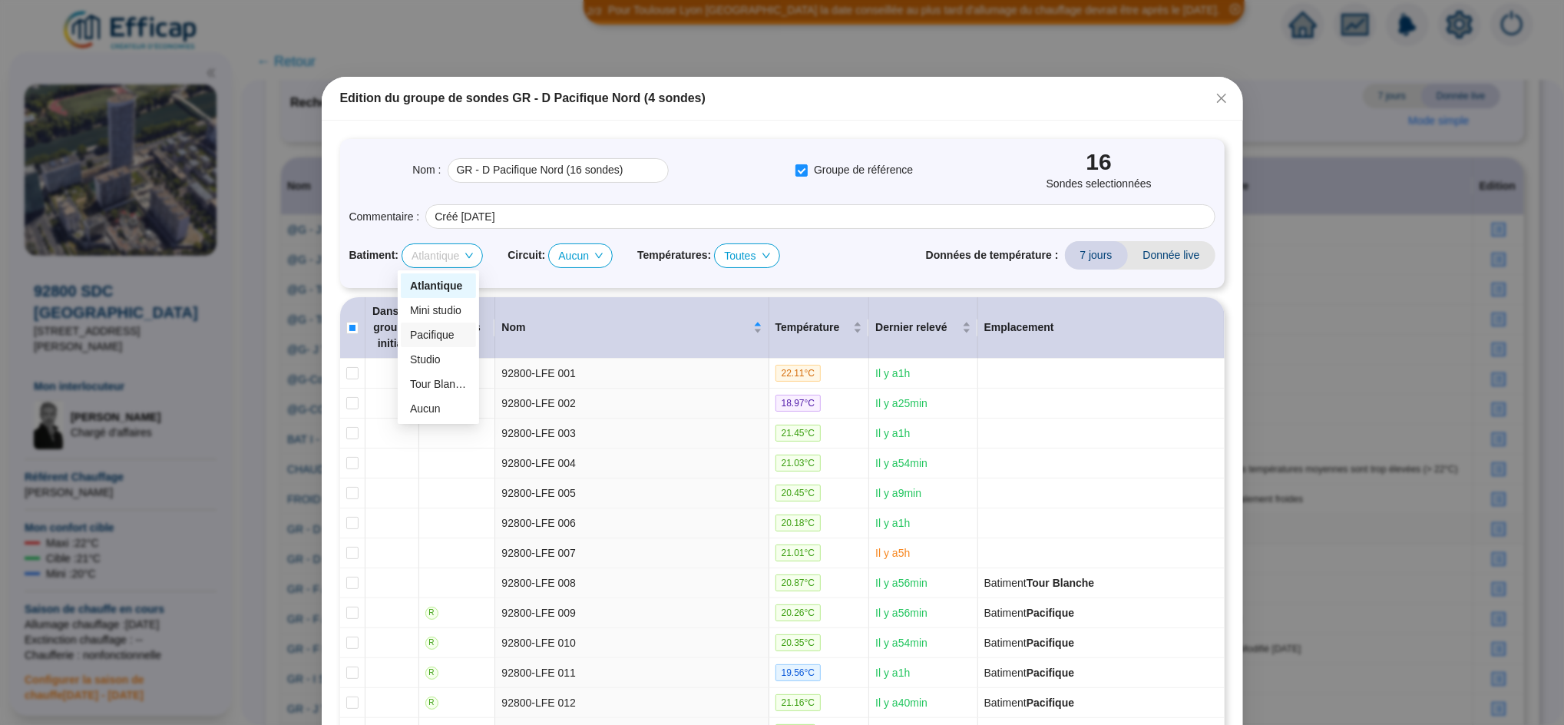
checkbox input "true"
checkbox input "false"
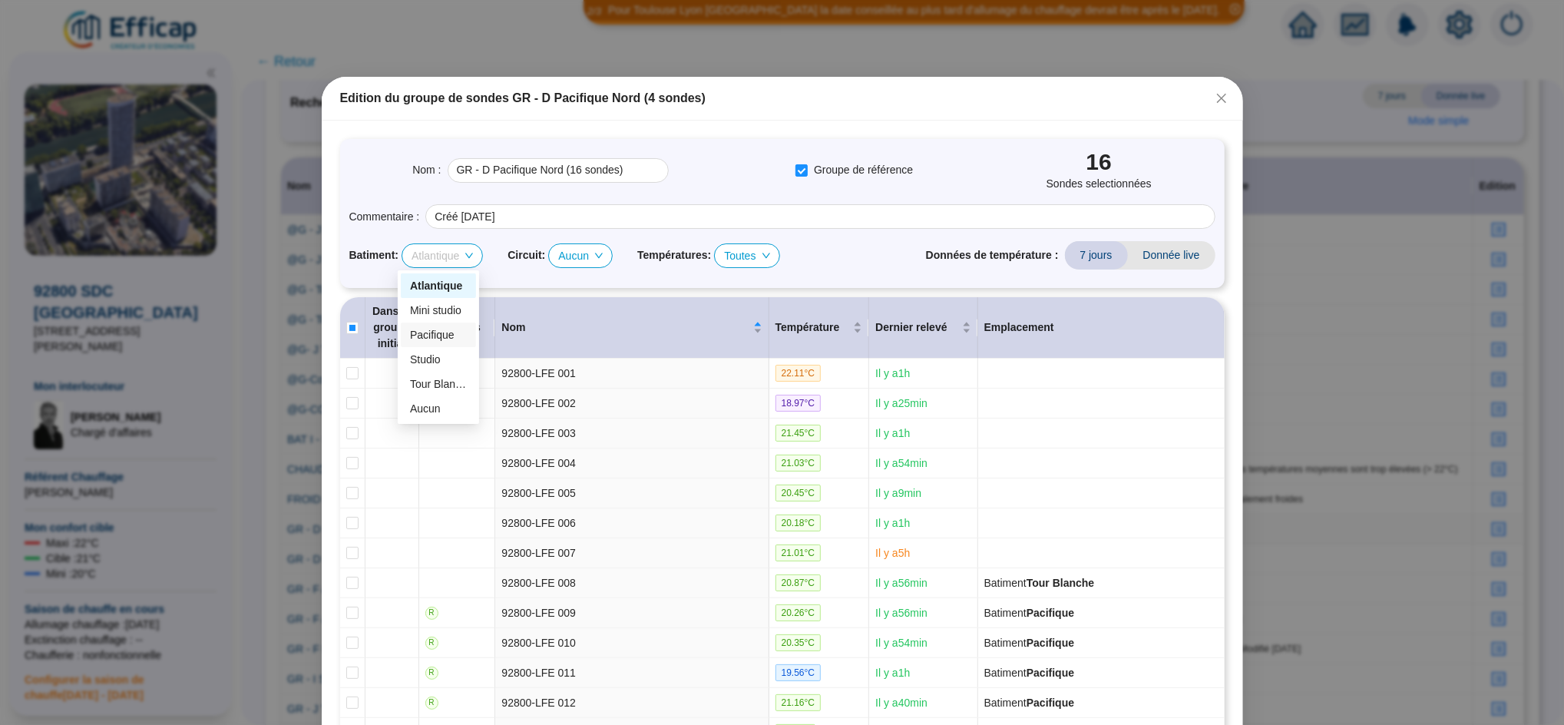
checkbox input "false"
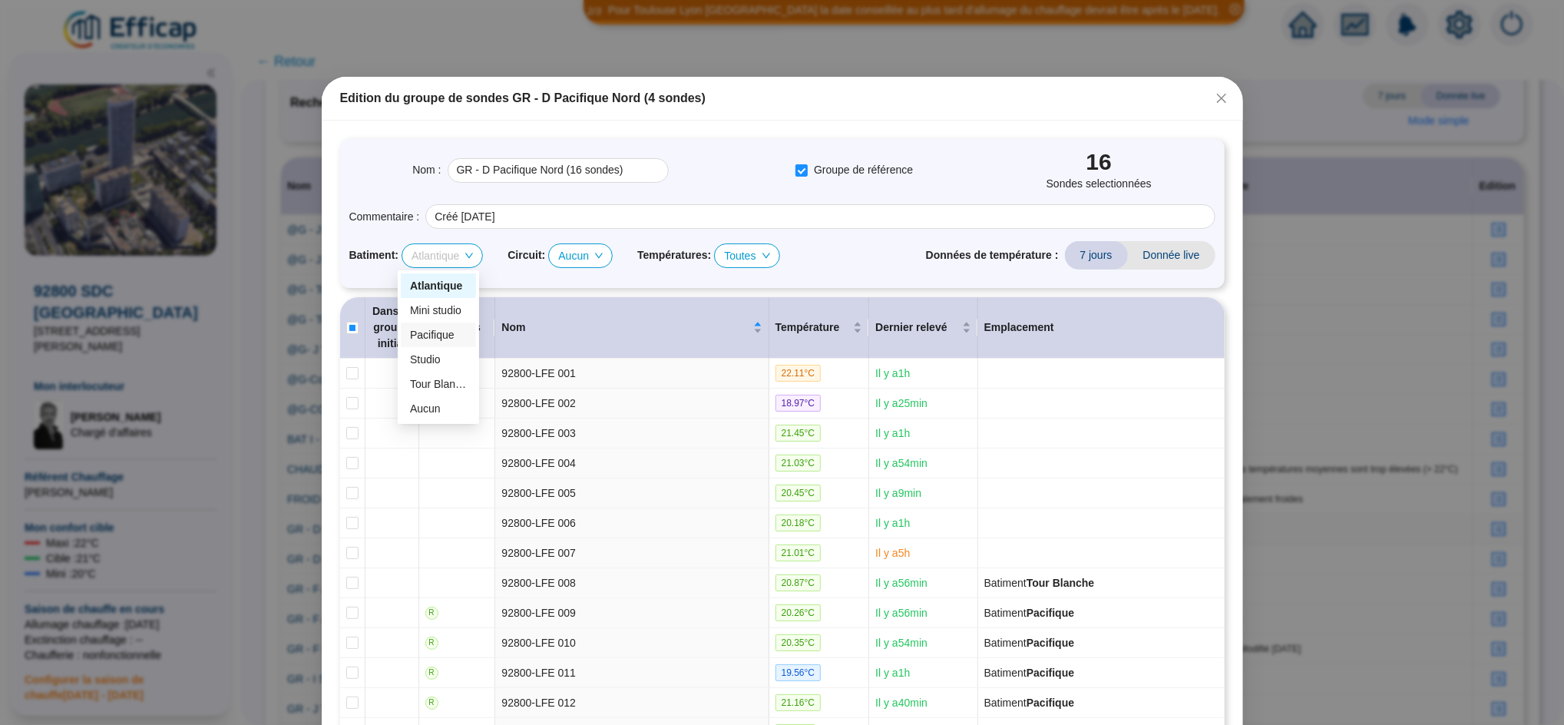
checkbox input "false"
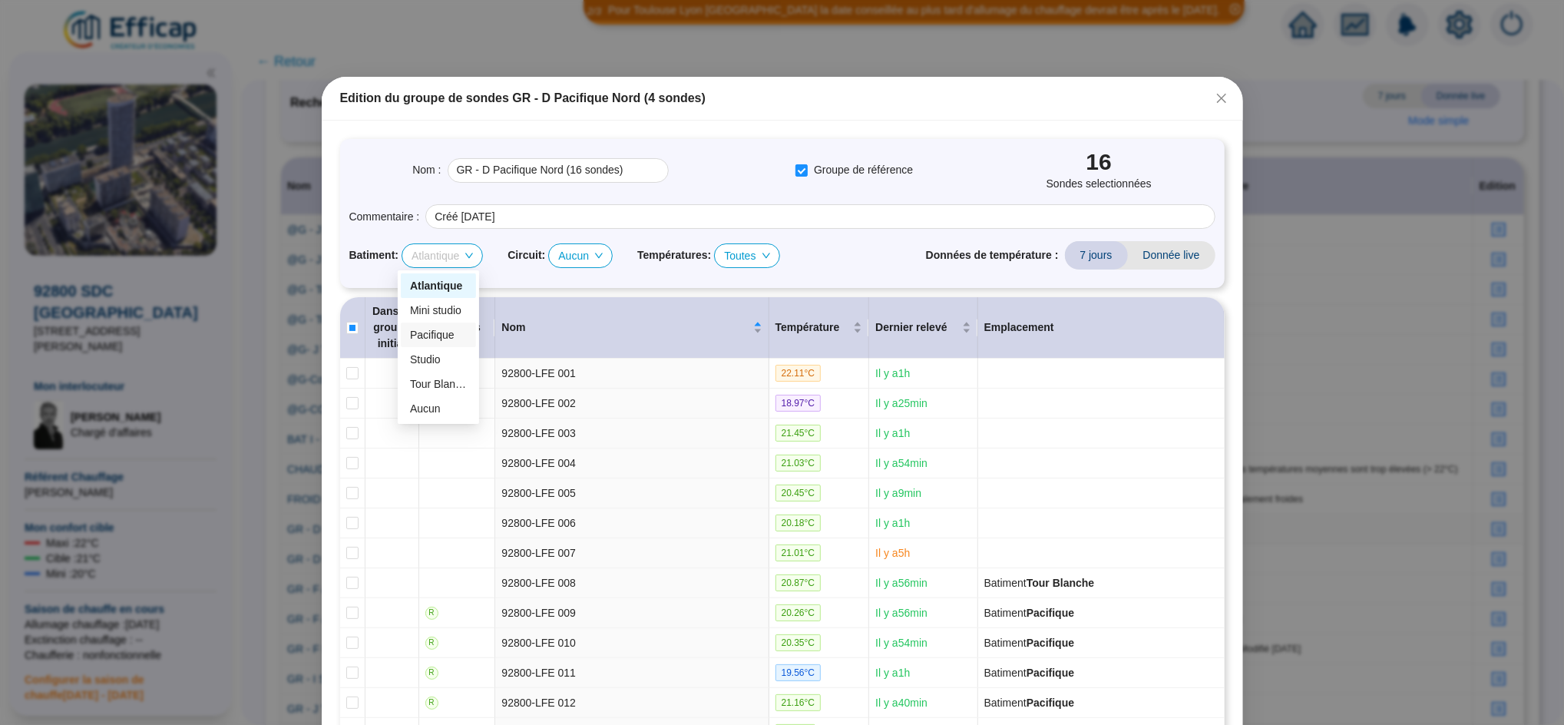
checkbox input "false"
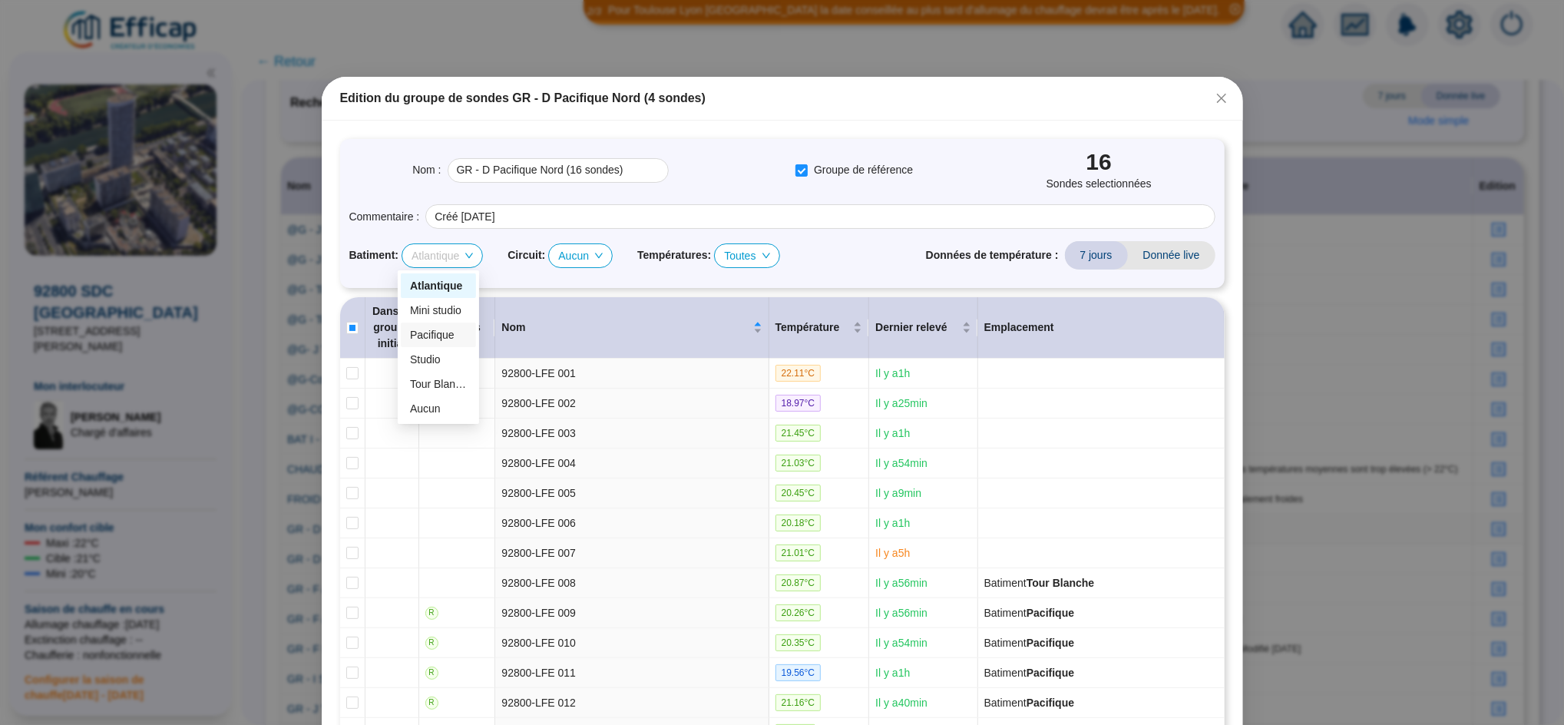
checkbox input "true"
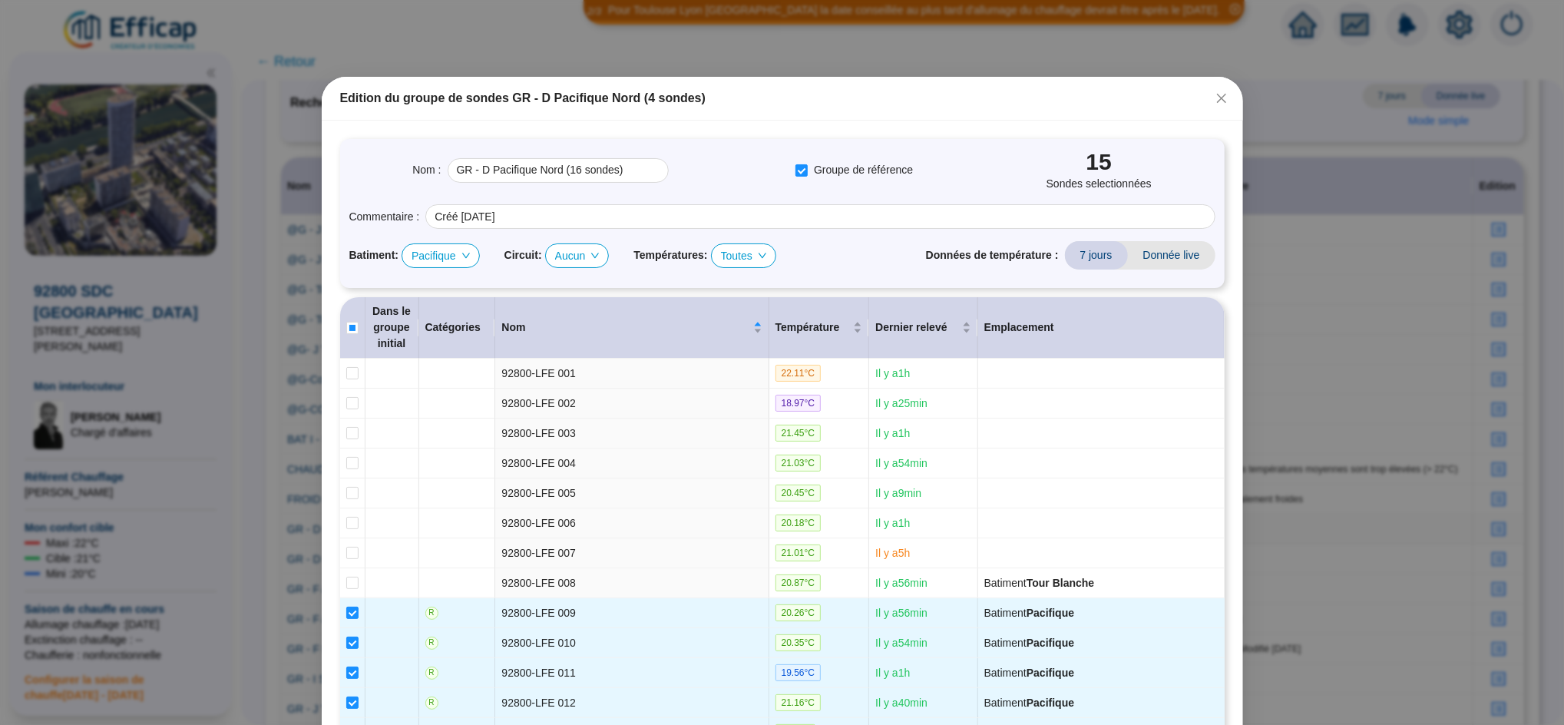
type input "GR - D Pacifique Nord (15 sondes)"
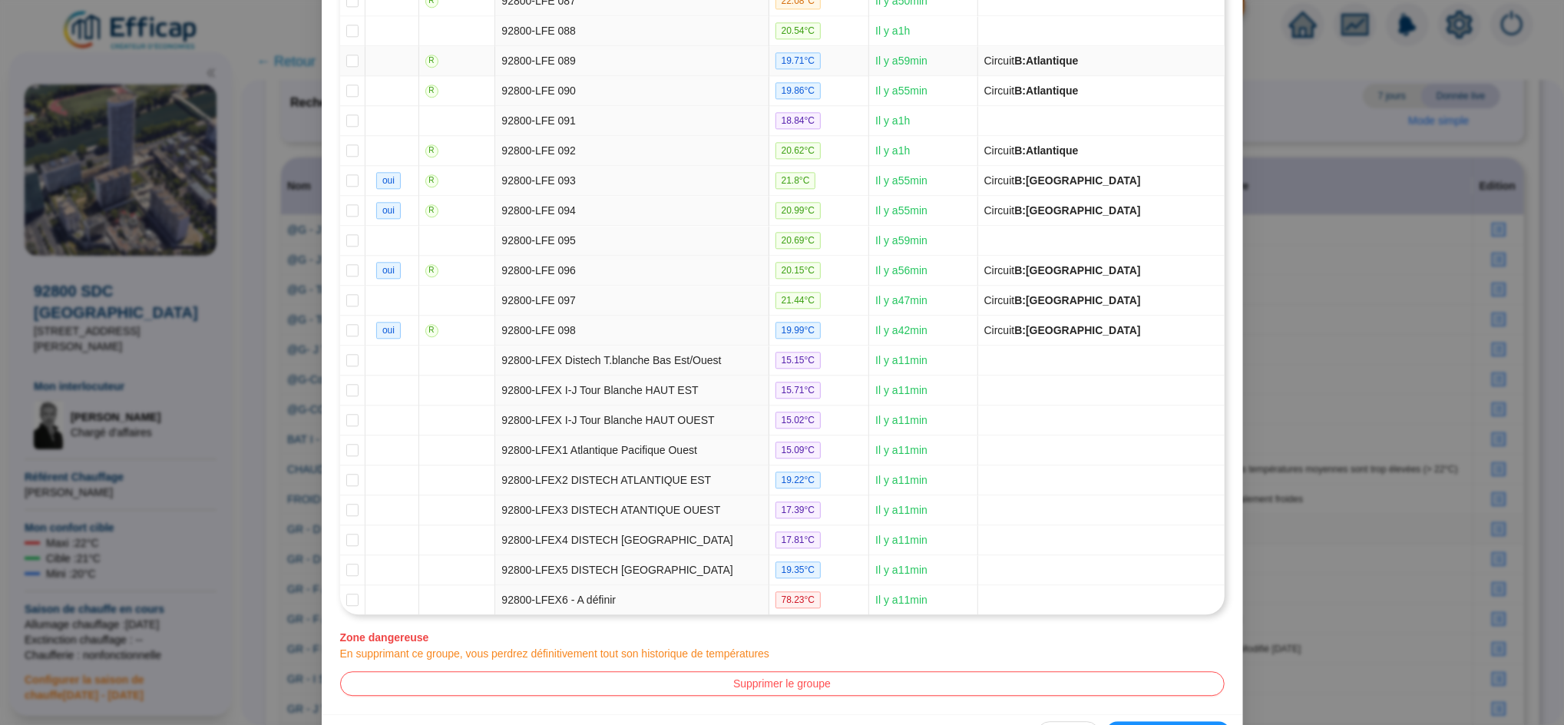
scroll to position [3067, 0]
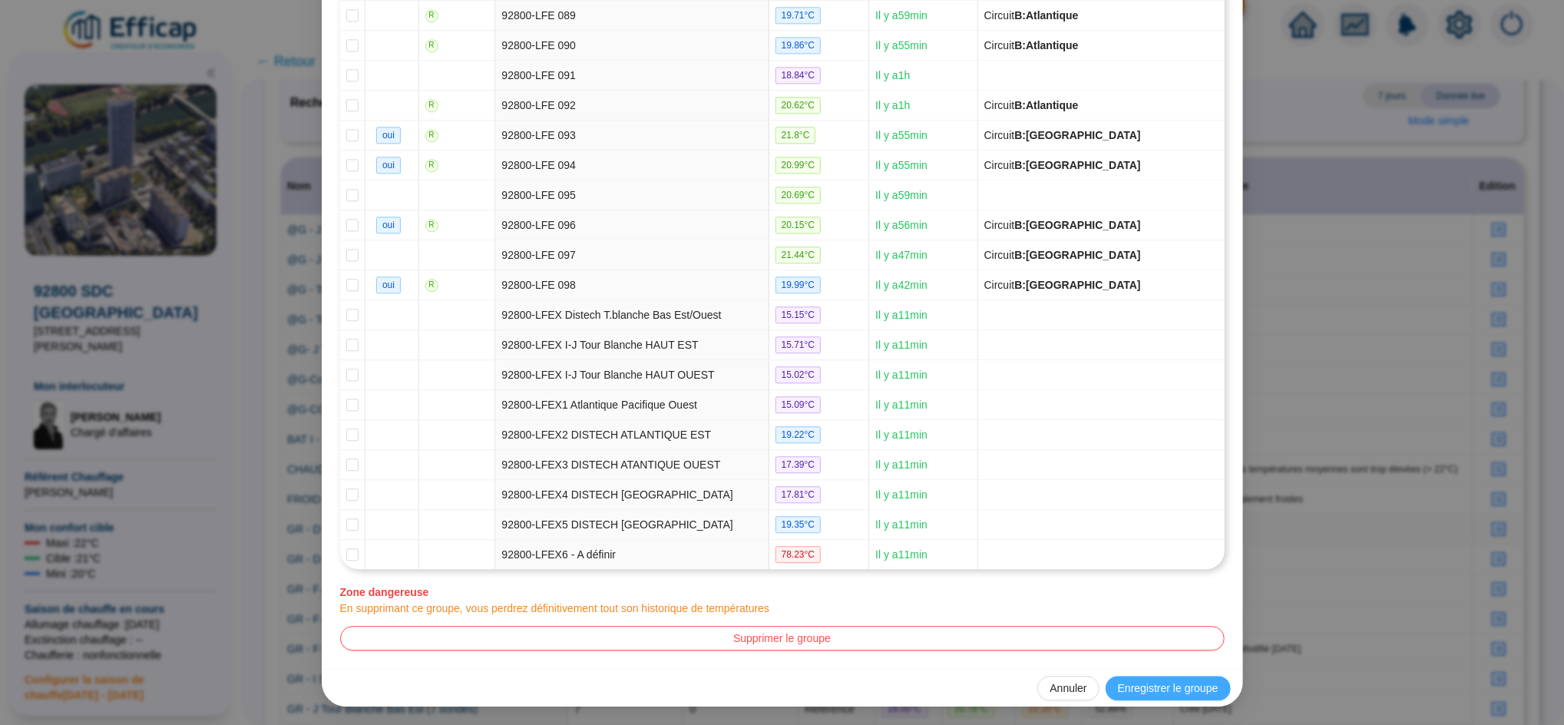
click at [1207, 684] on span "Enregistrer le groupe" at bounding box center [1168, 688] width 101 height 16
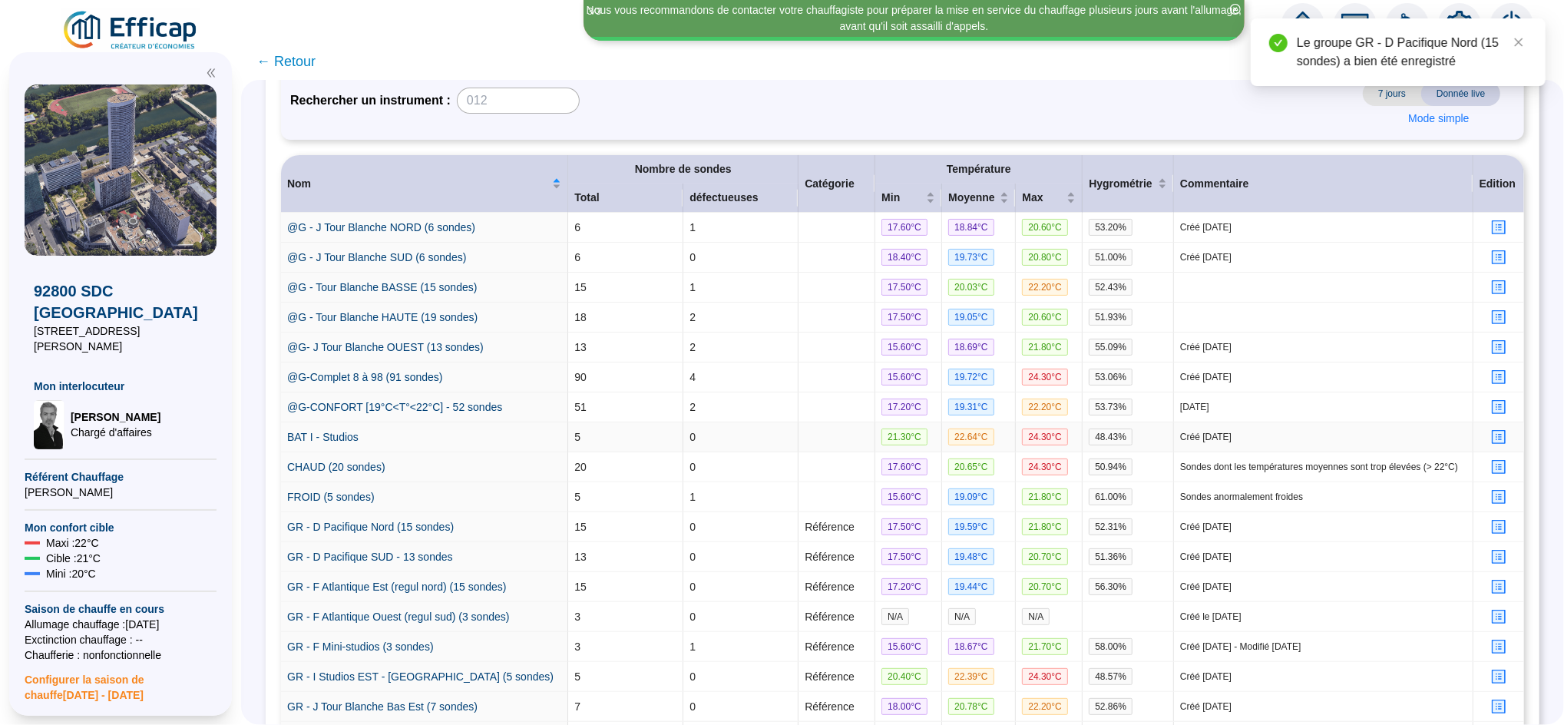
scroll to position [239, 0]
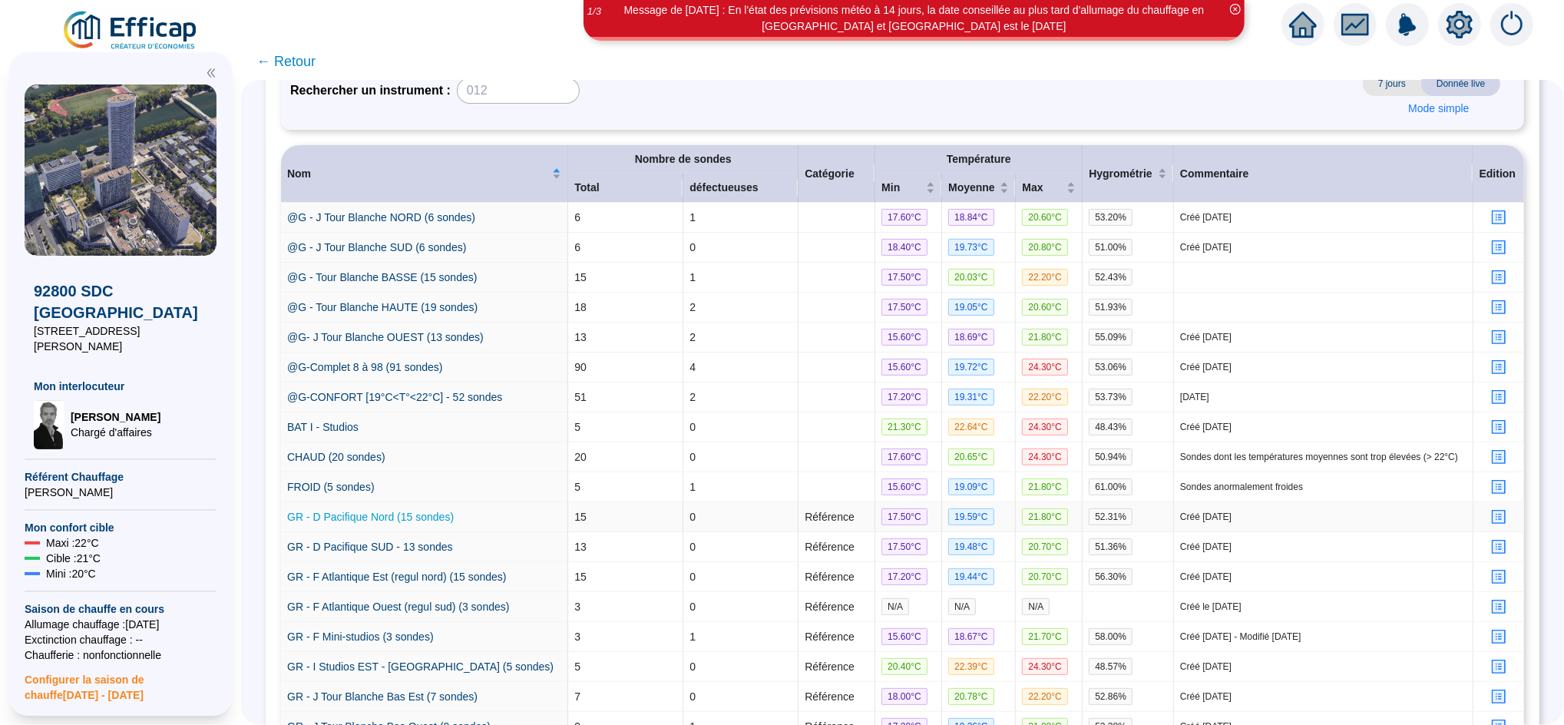
click at [426, 523] on link "GR - D Pacifique Nord (15 sondes)" at bounding box center [370, 517] width 167 height 12
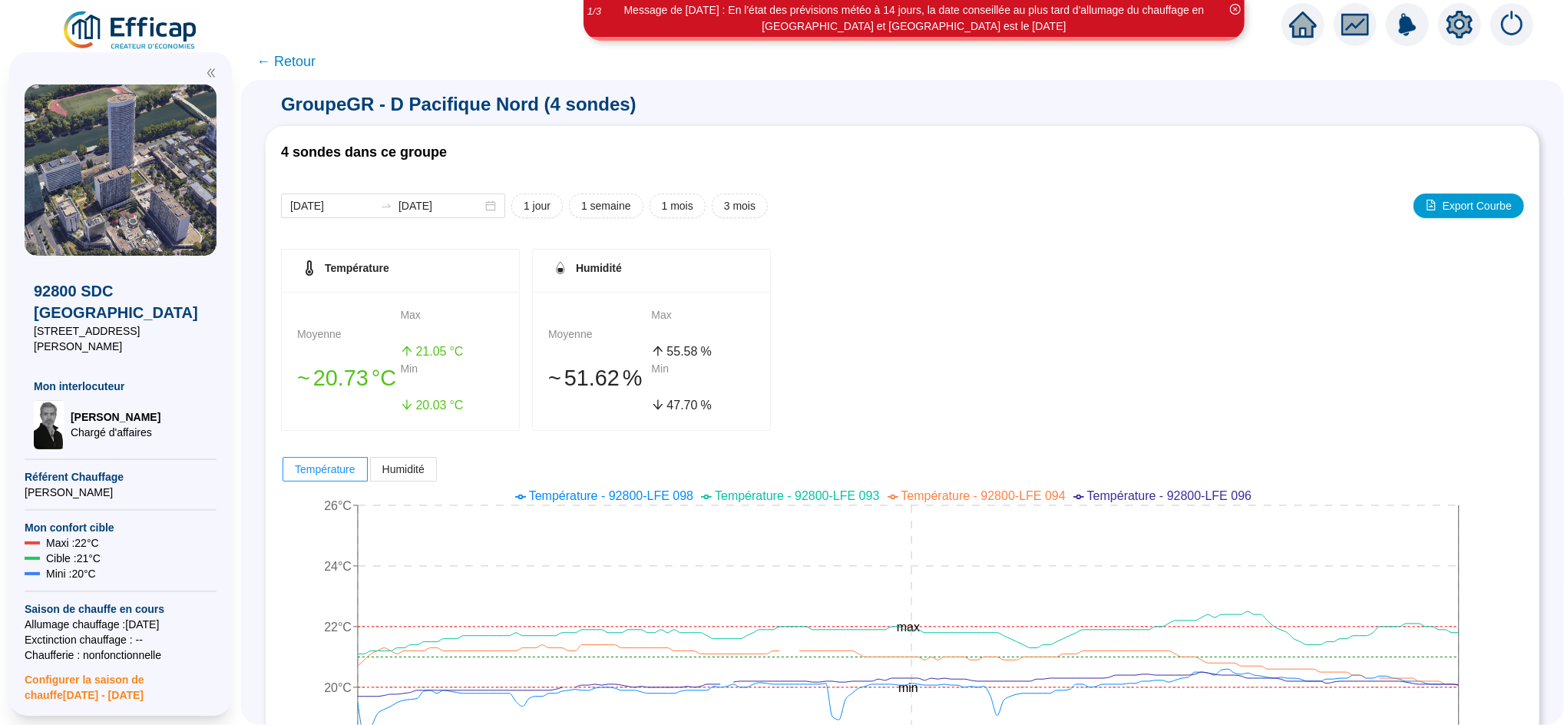
click at [316, 65] on span "← Retour" at bounding box center [286, 62] width 59 height 22
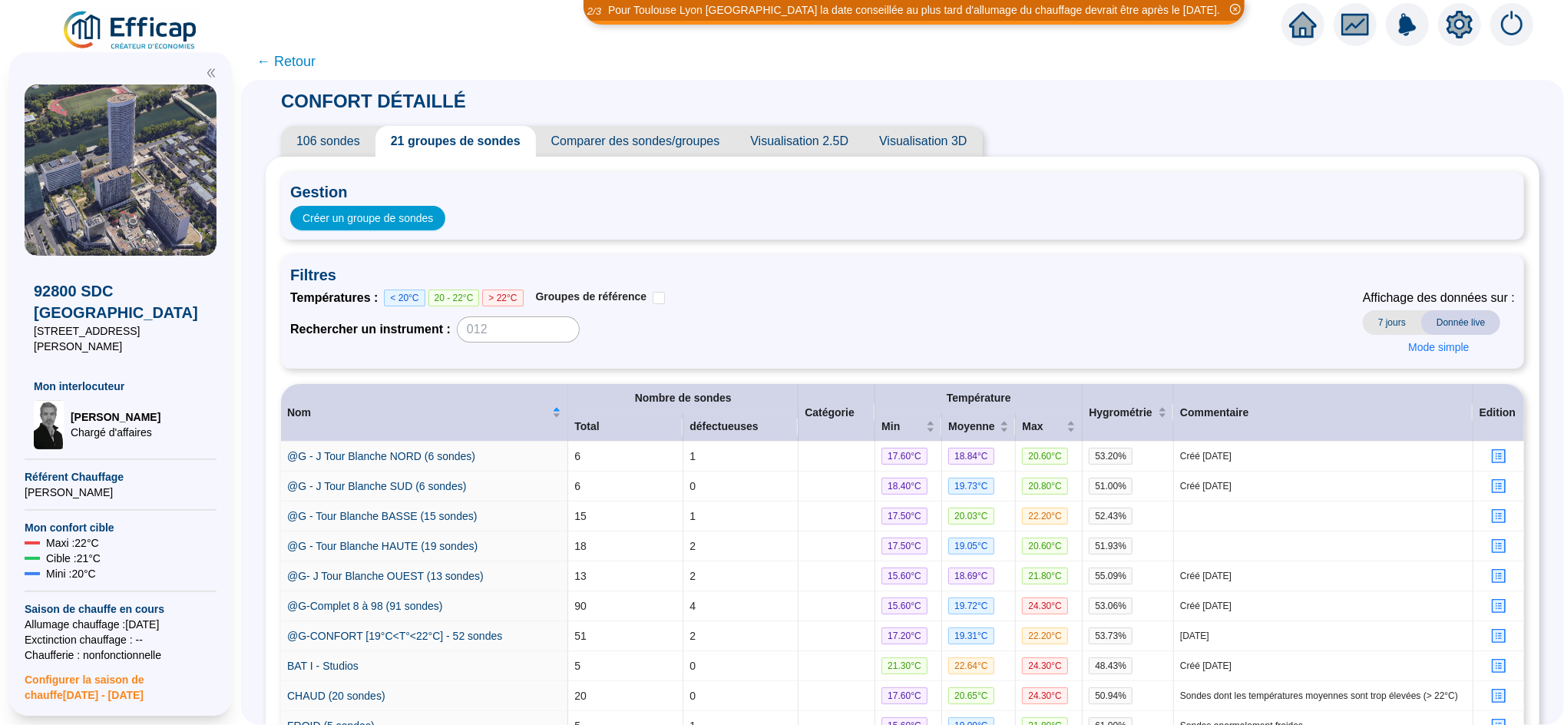
click at [353, 143] on span "106 sondes" at bounding box center [328, 141] width 94 height 31
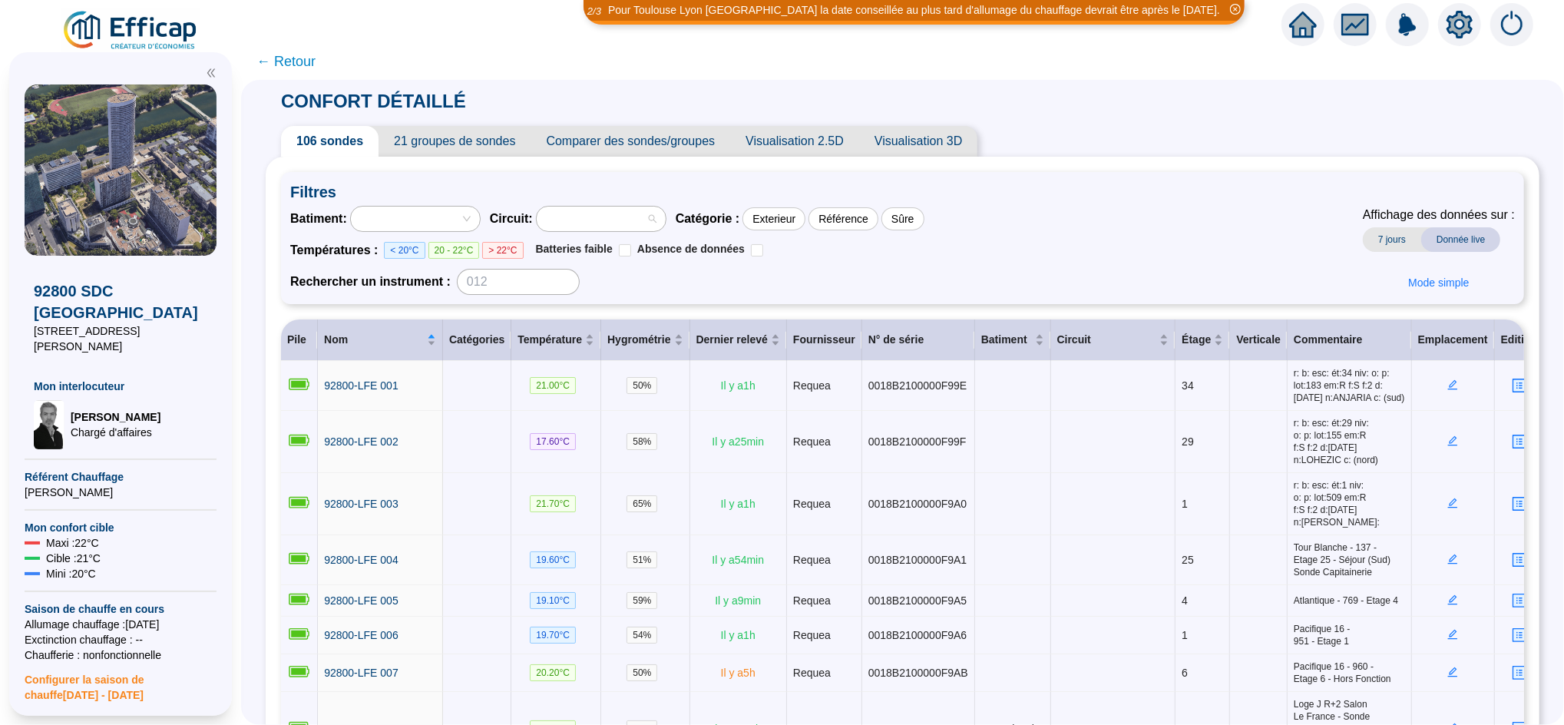
click at [612, 214] on div at bounding box center [593, 219] width 107 height 22
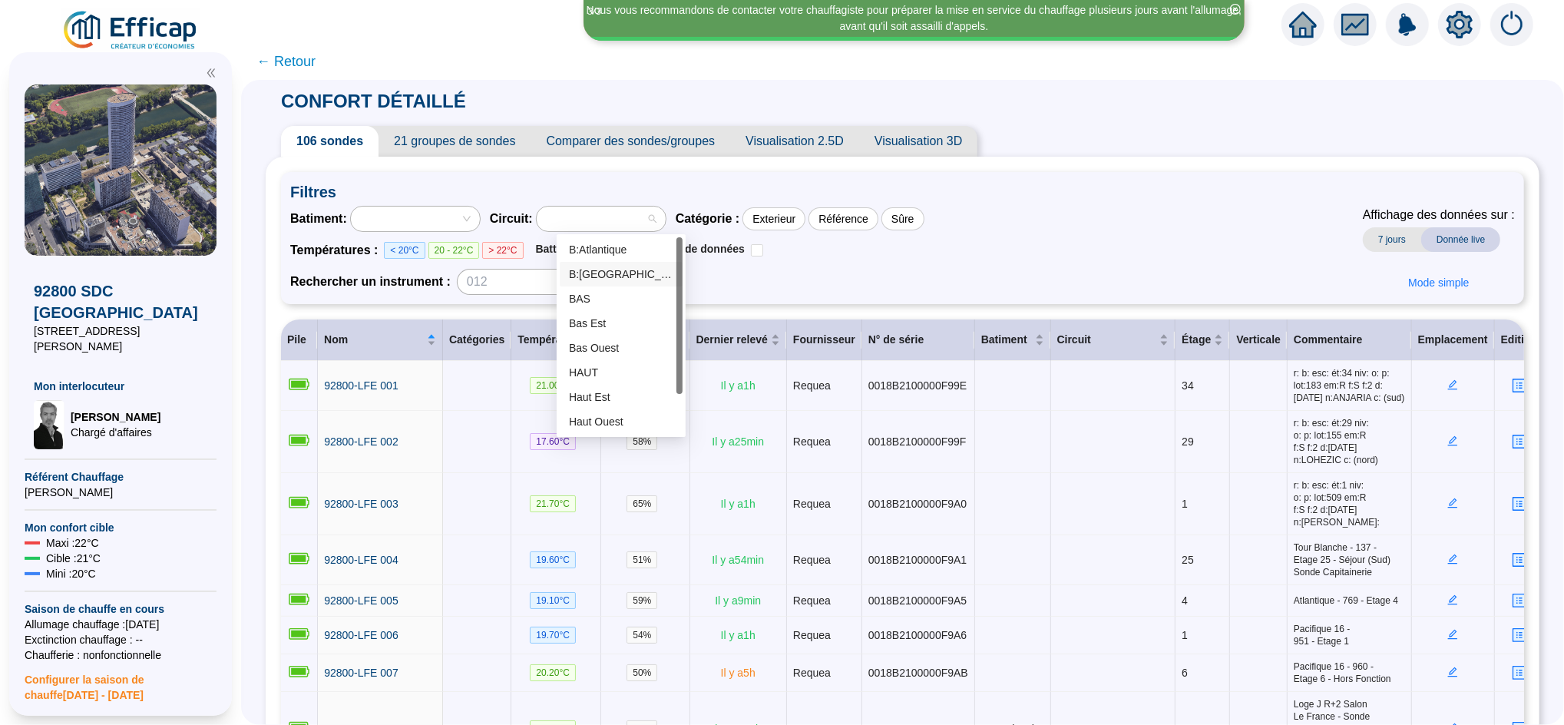
click at [609, 269] on div "B:[GEOGRAPHIC_DATA]" at bounding box center [621, 274] width 104 height 16
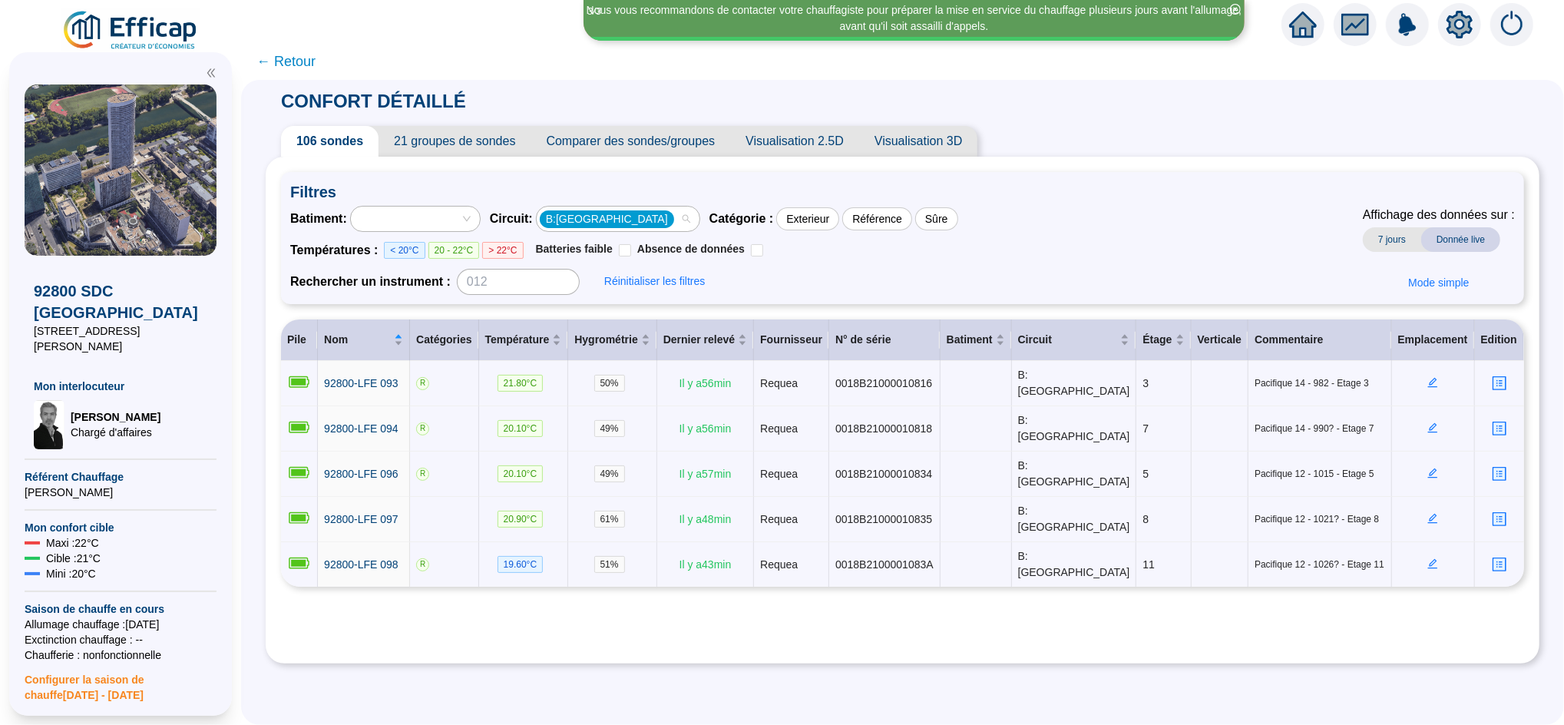
click at [641, 213] on div "B:[GEOGRAPHIC_DATA]" at bounding box center [610, 219] width 141 height 22
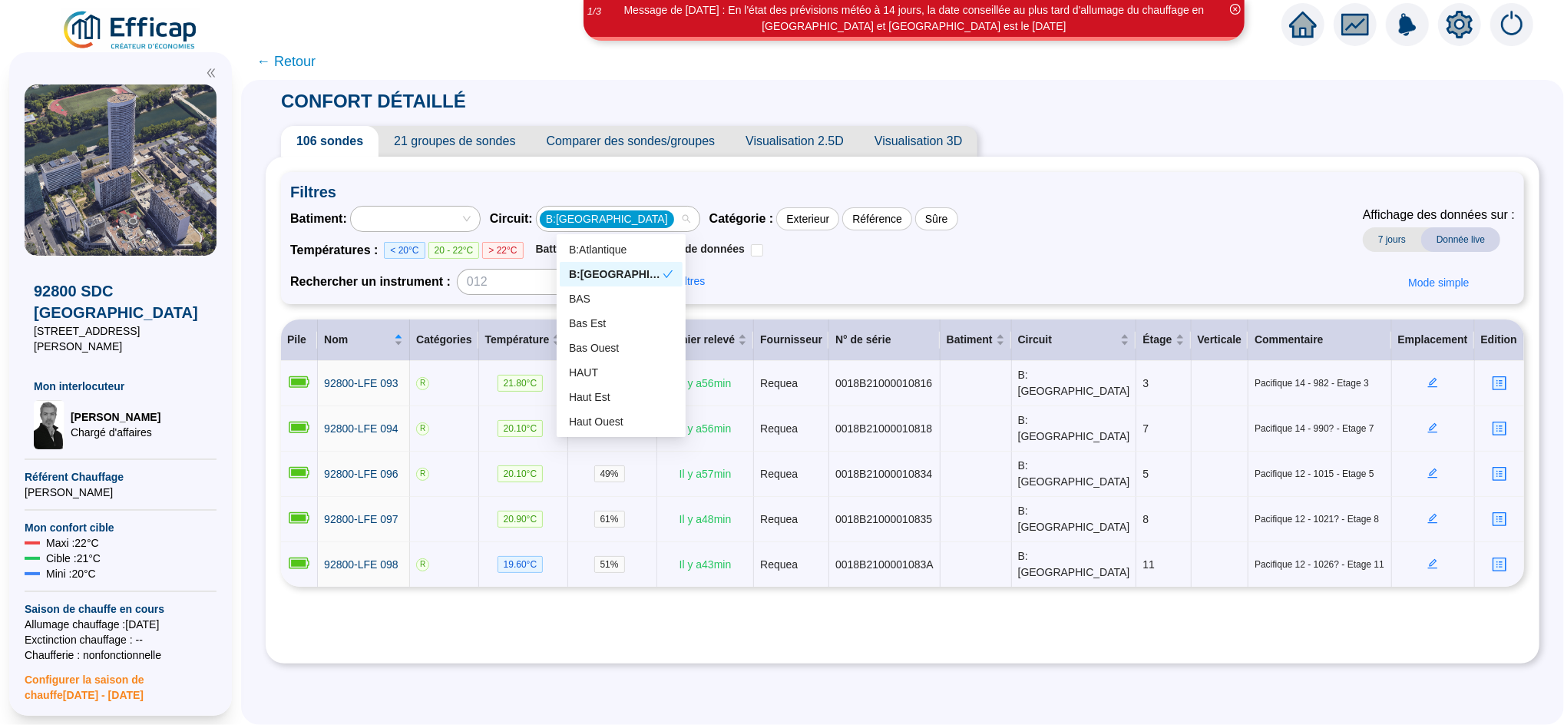
click at [610, 275] on div "B:[GEOGRAPHIC_DATA]" at bounding box center [616, 274] width 94 height 16
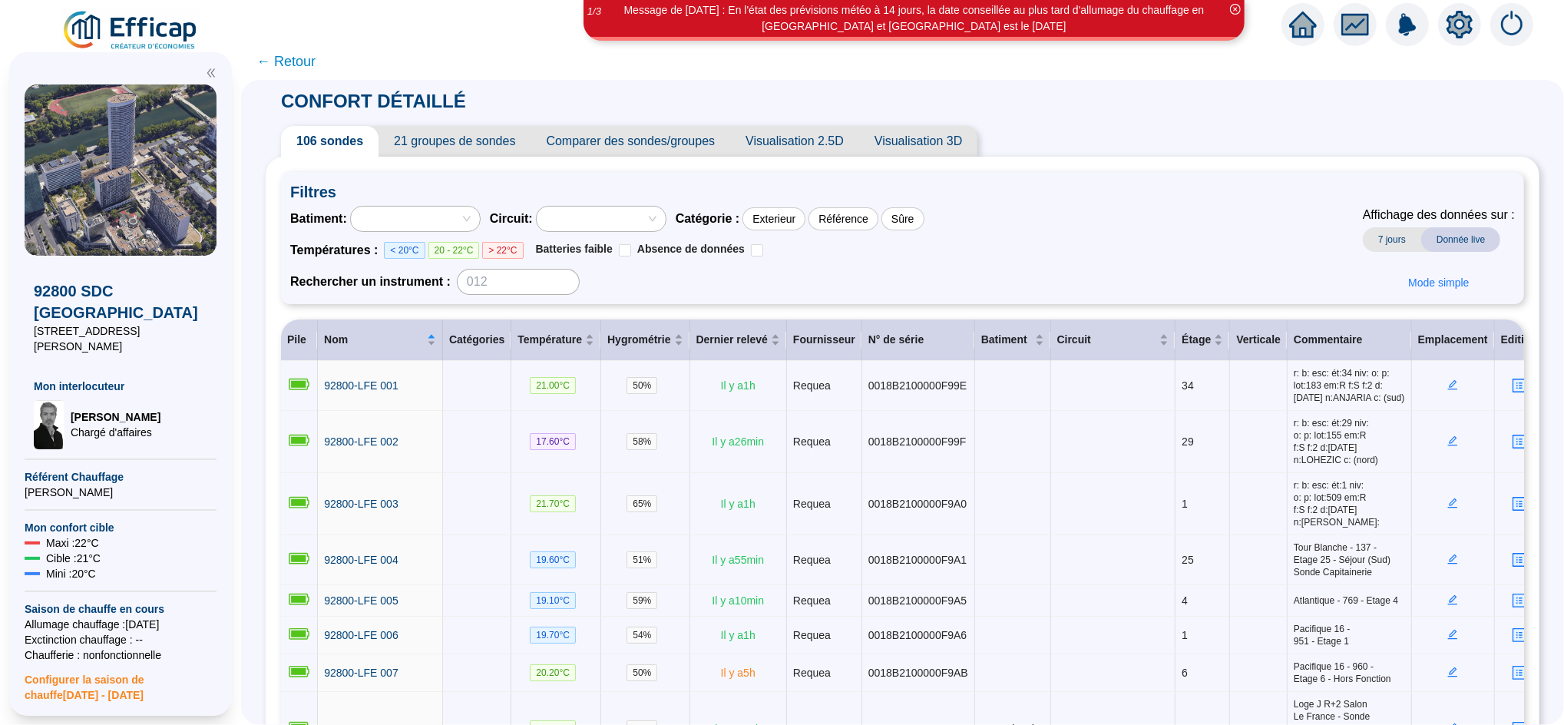
click at [597, 218] on div at bounding box center [593, 219] width 107 height 22
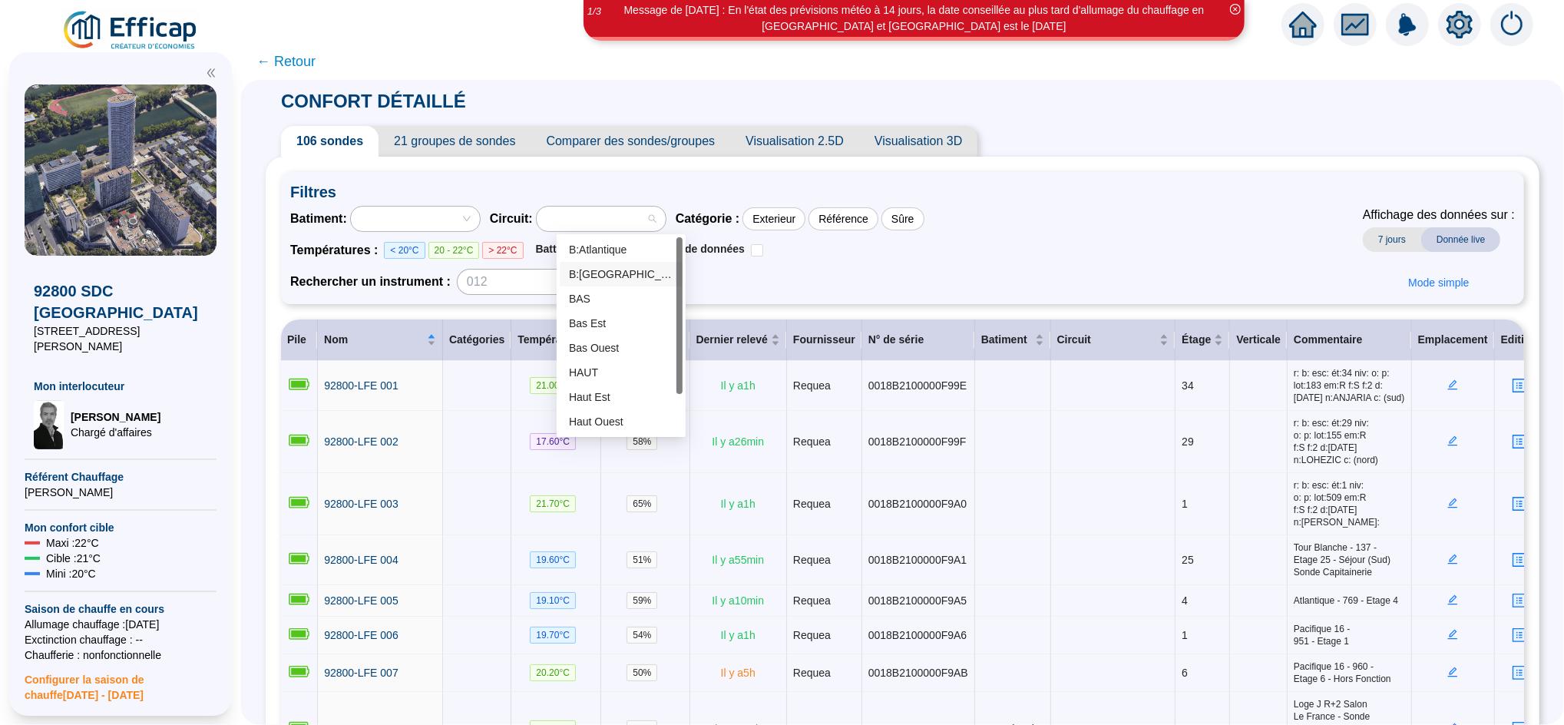
click at [610, 276] on div "B:[GEOGRAPHIC_DATA]" at bounding box center [621, 274] width 104 height 16
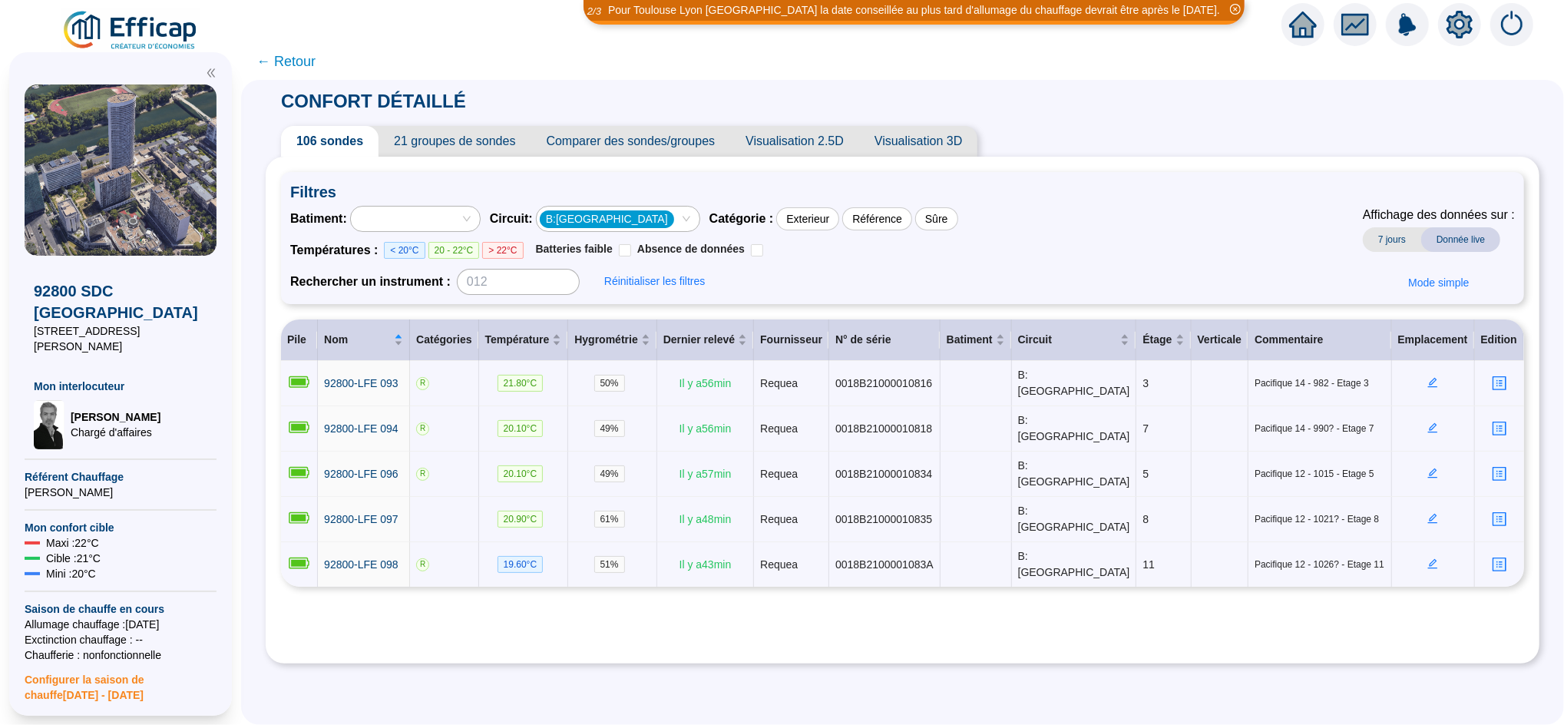
click at [657, 216] on div "B:[GEOGRAPHIC_DATA]" at bounding box center [610, 219] width 141 height 22
click at [309, 61] on span "← Retour" at bounding box center [286, 62] width 59 height 22
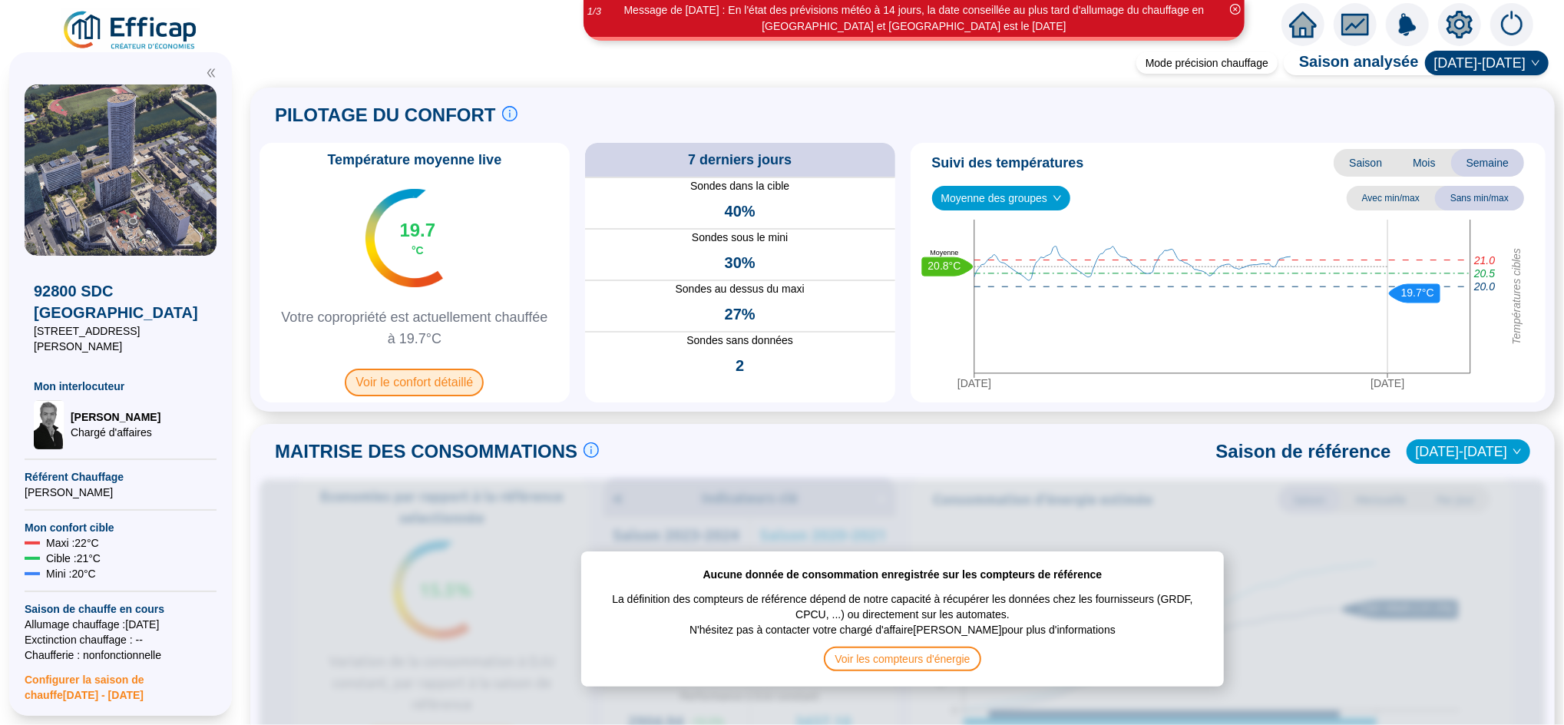
click at [453, 379] on span "Voir le confort détaillé" at bounding box center [414, 383] width 139 height 28
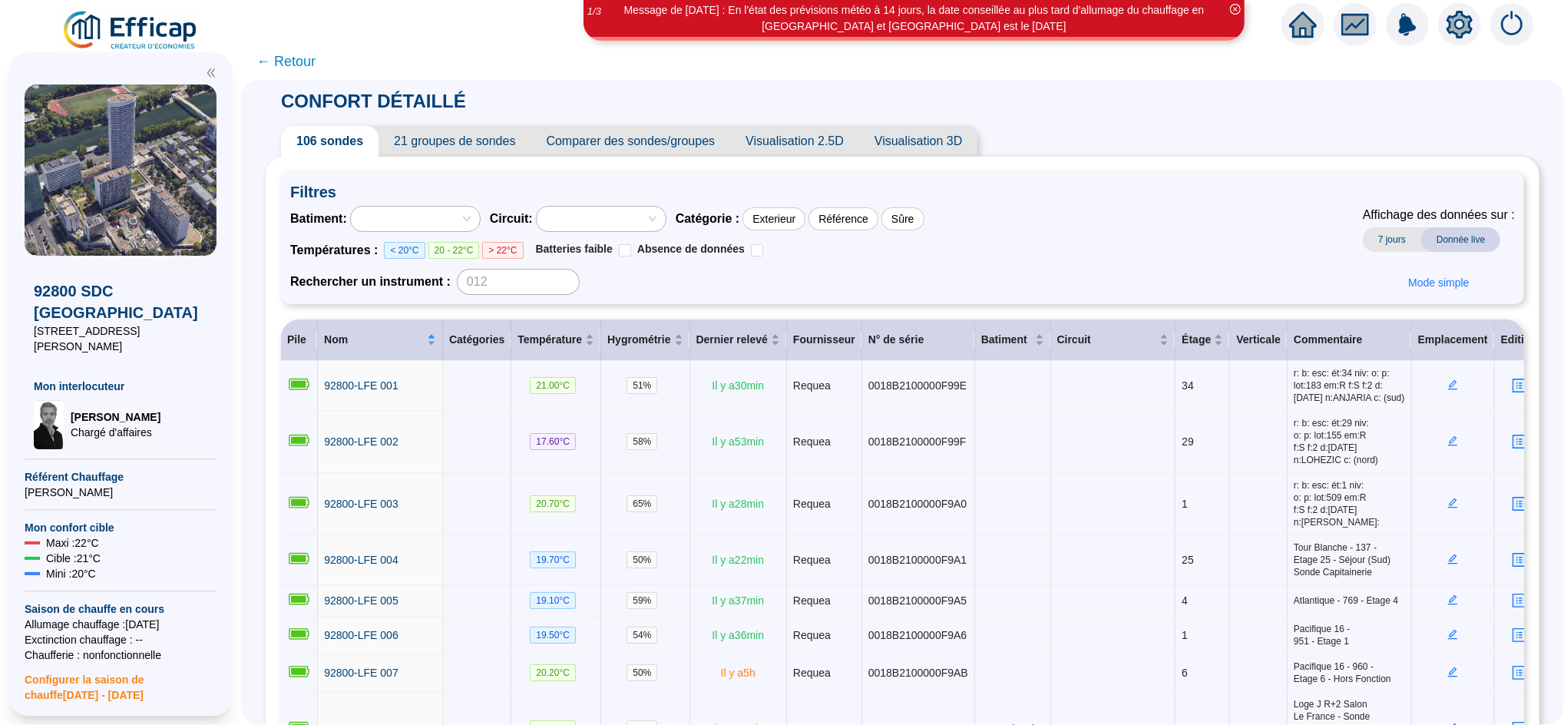
click at [483, 137] on span "21 groupes de sondes" at bounding box center [455, 141] width 152 height 31
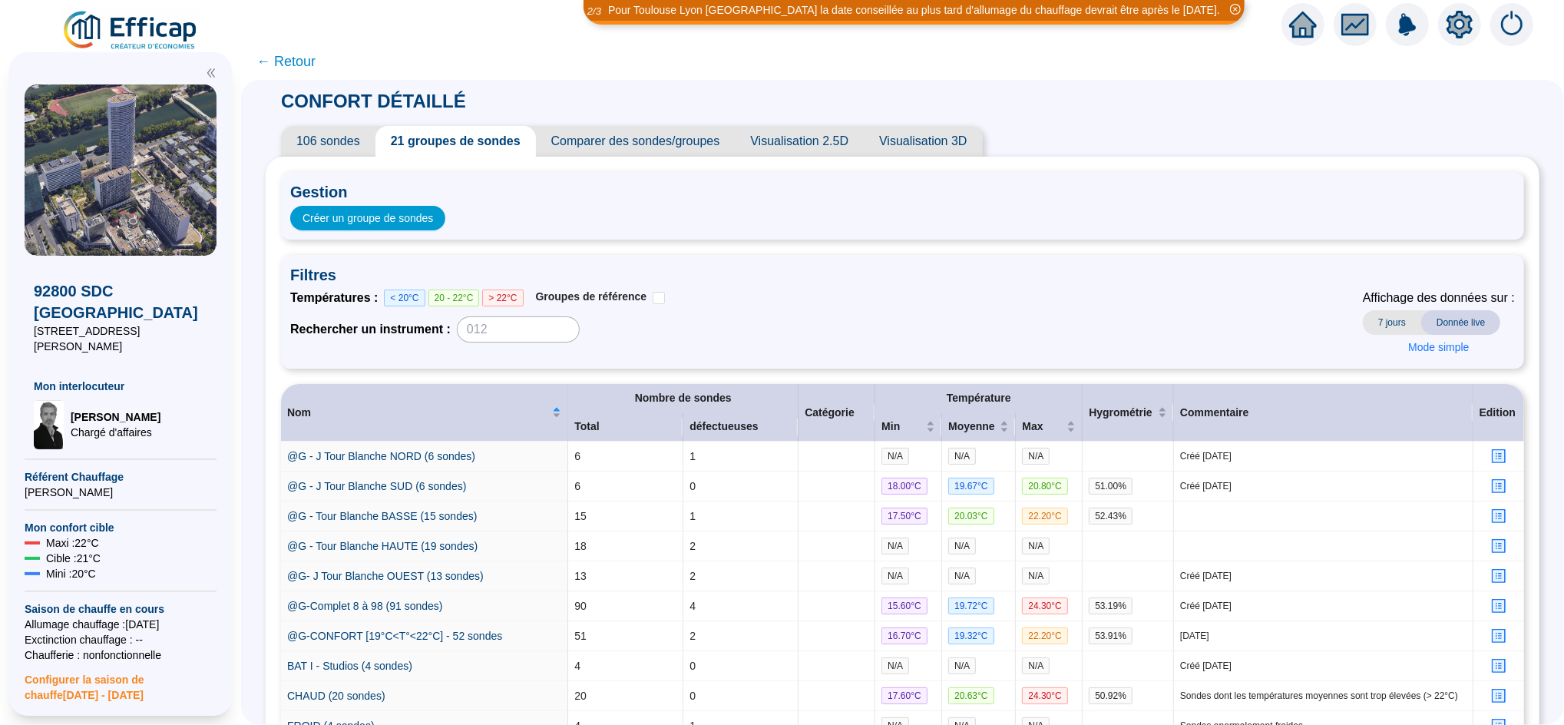
scroll to position [465, 0]
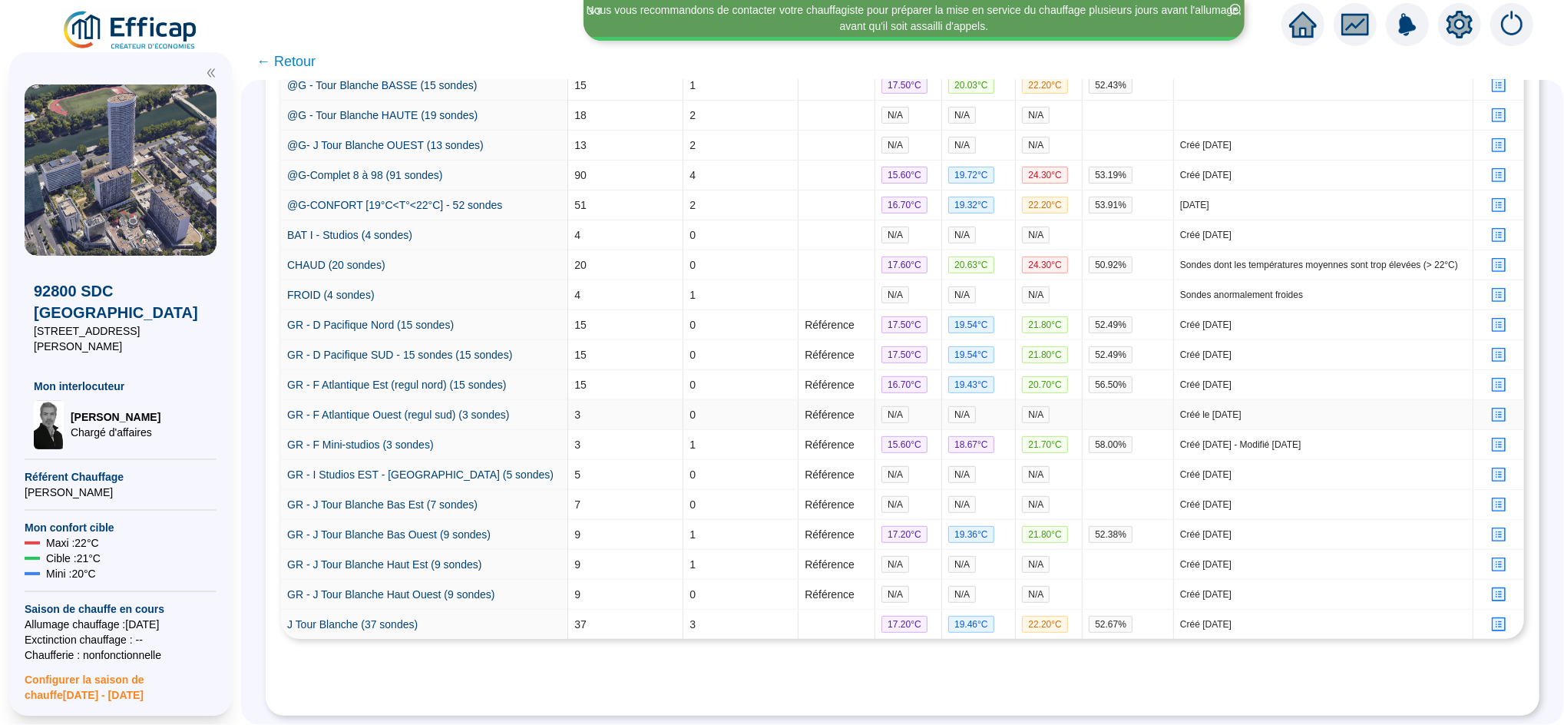
click at [1494, 409] on icon "profile" at bounding box center [1500, 415] width 12 height 12
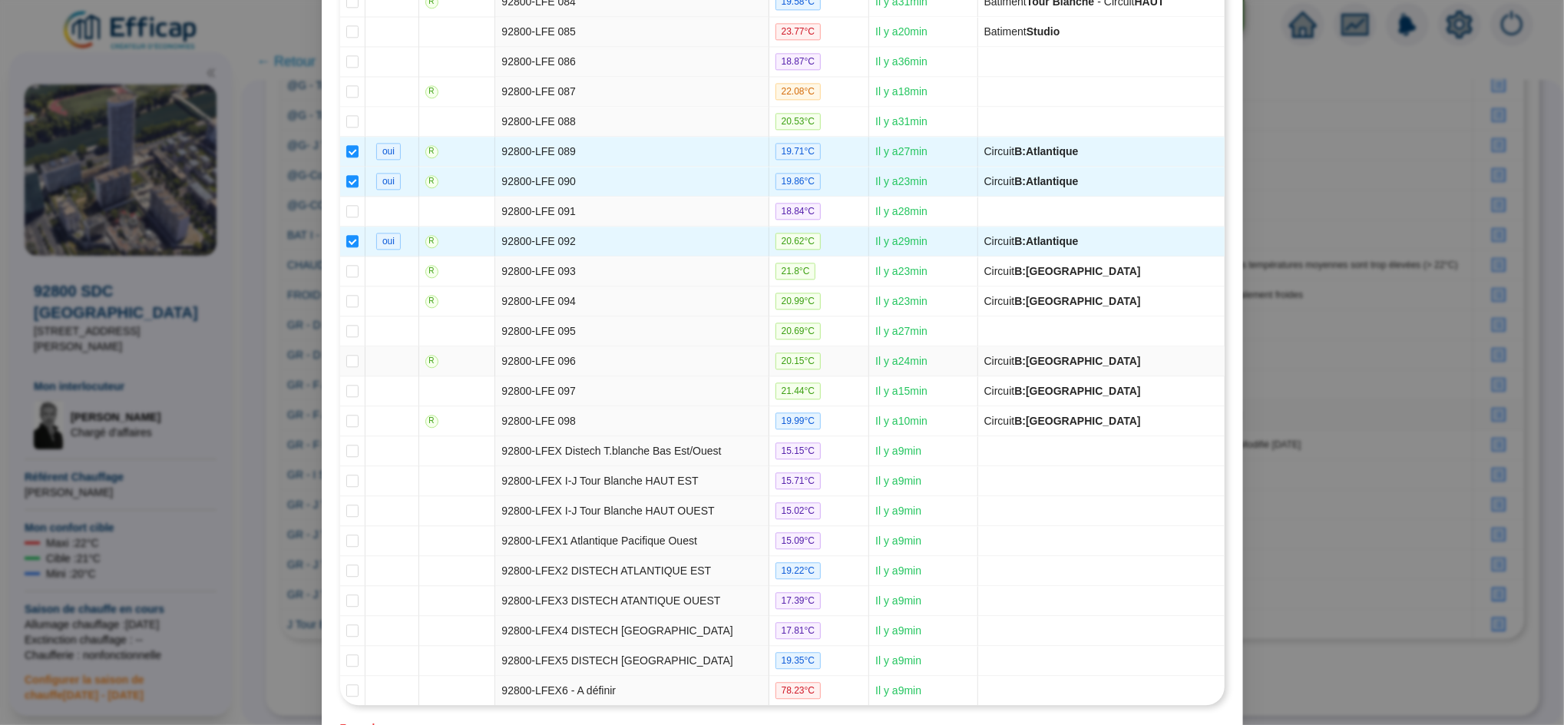
scroll to position [3067, 0]
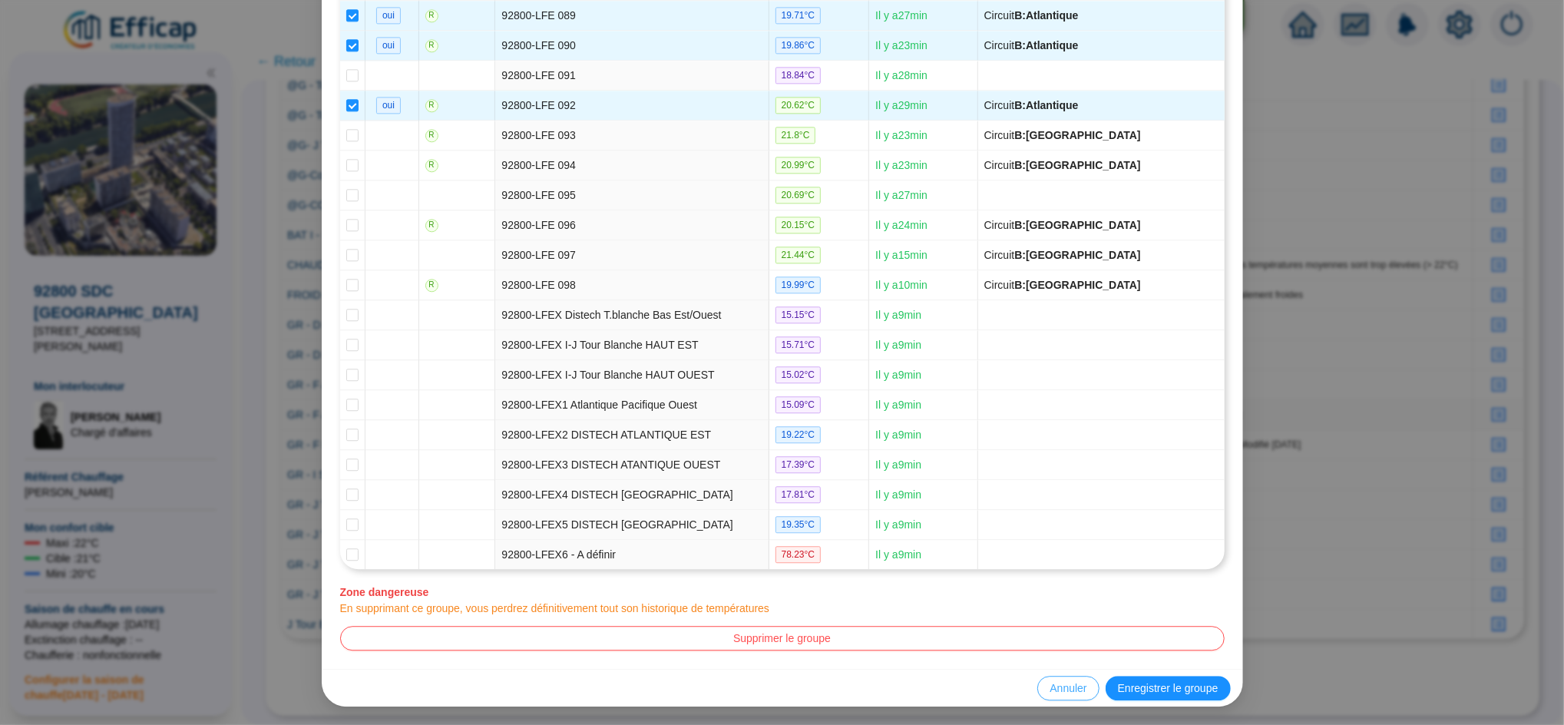
click at [1059, 686] on span "Annuler" at bounding box center [1068, 688] width 37 height 16
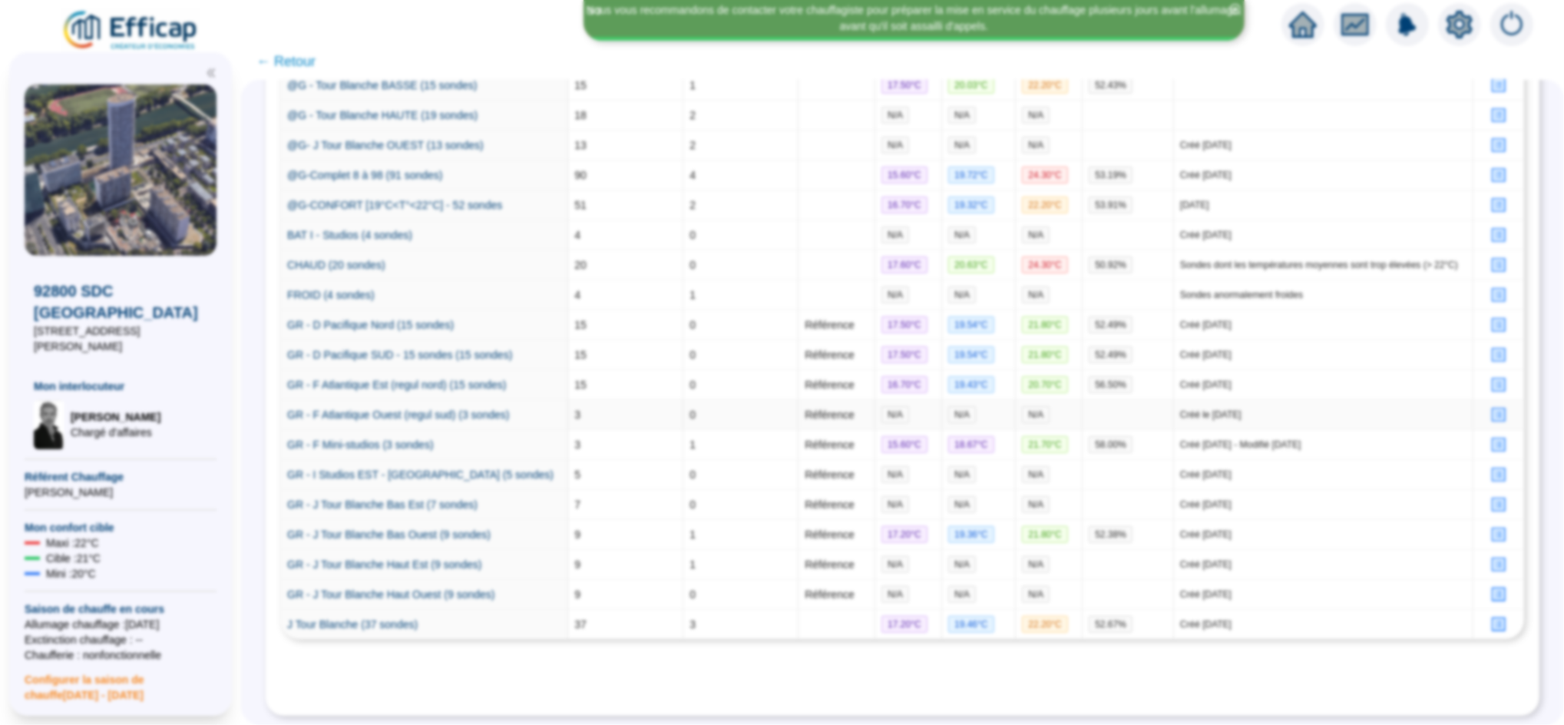
scroll to position [0, 0]
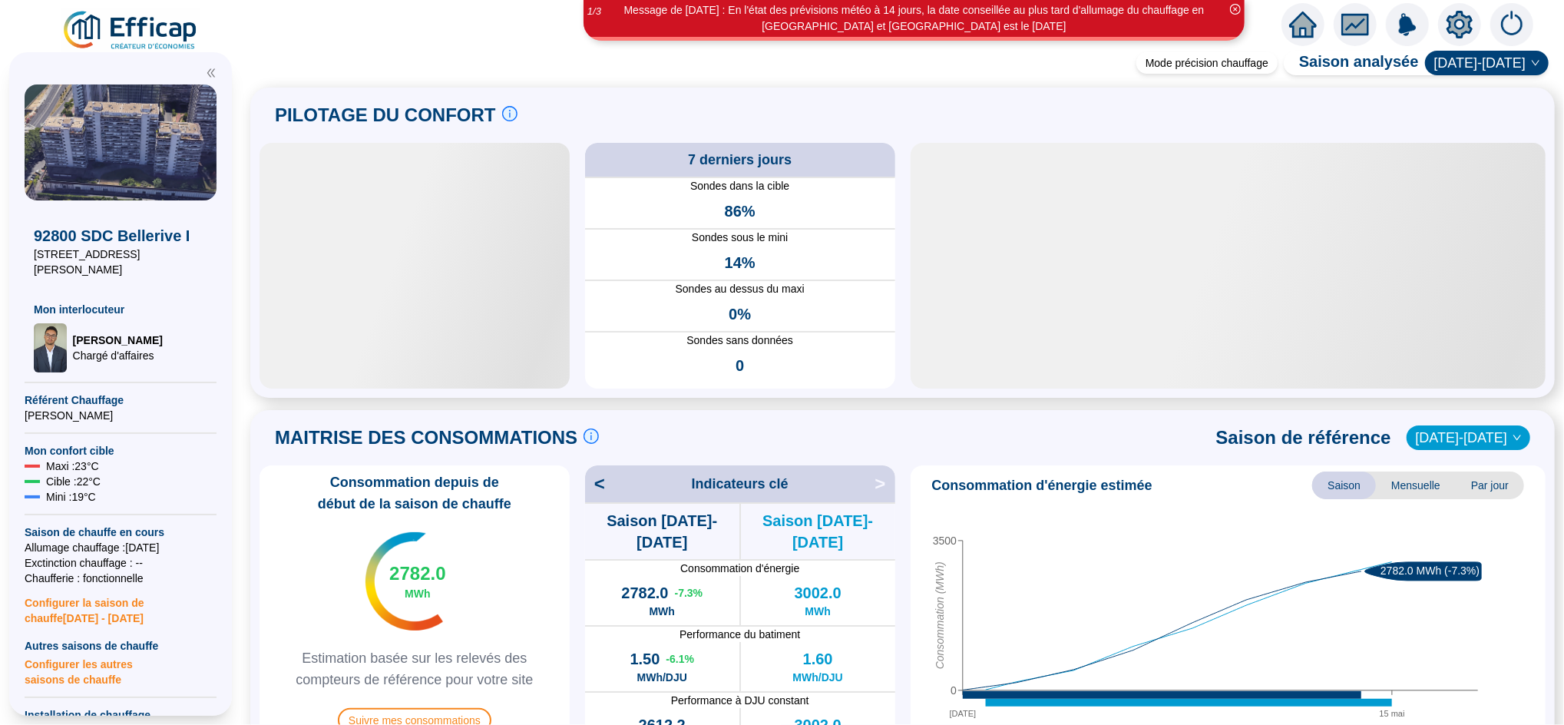
click at [1299, 31] on icon "home" at bounding box center [1303, 25] width 28 height 26
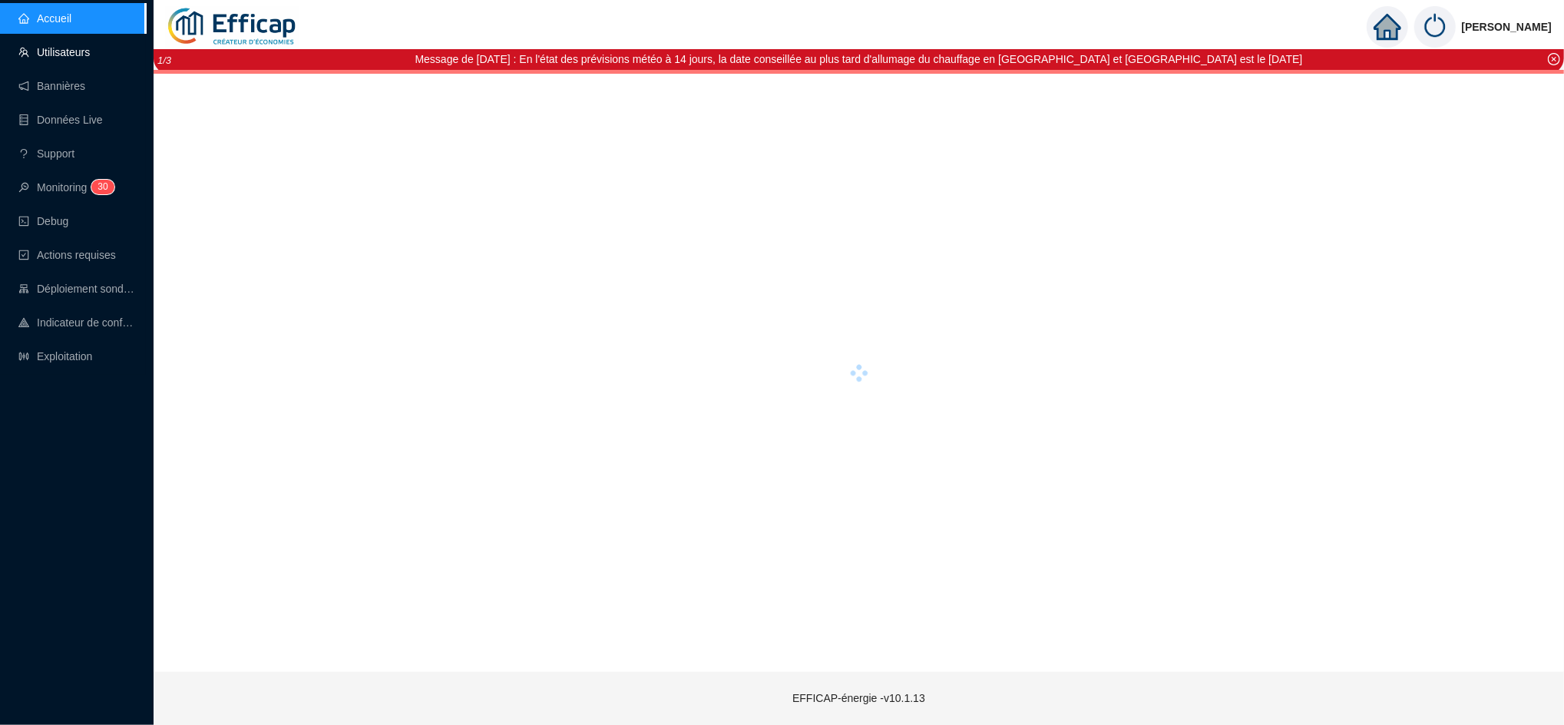
click at [41, 51] on link "Utilisateurs" at bounding box center [53, 52] width 71 height 12
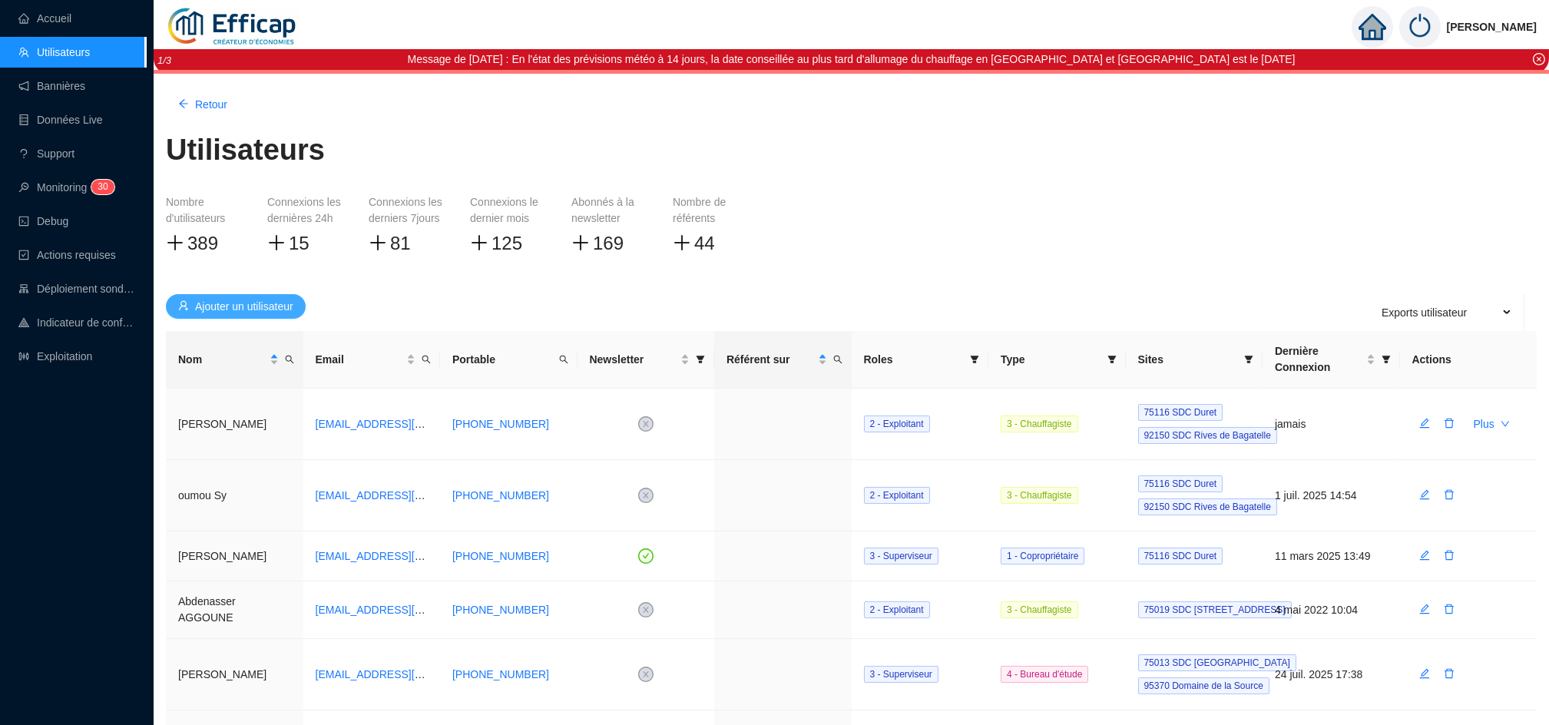
click at [273, 307] on span "Ajouter un utilisateur" at bounding box center [244, 307] width 98 height 16
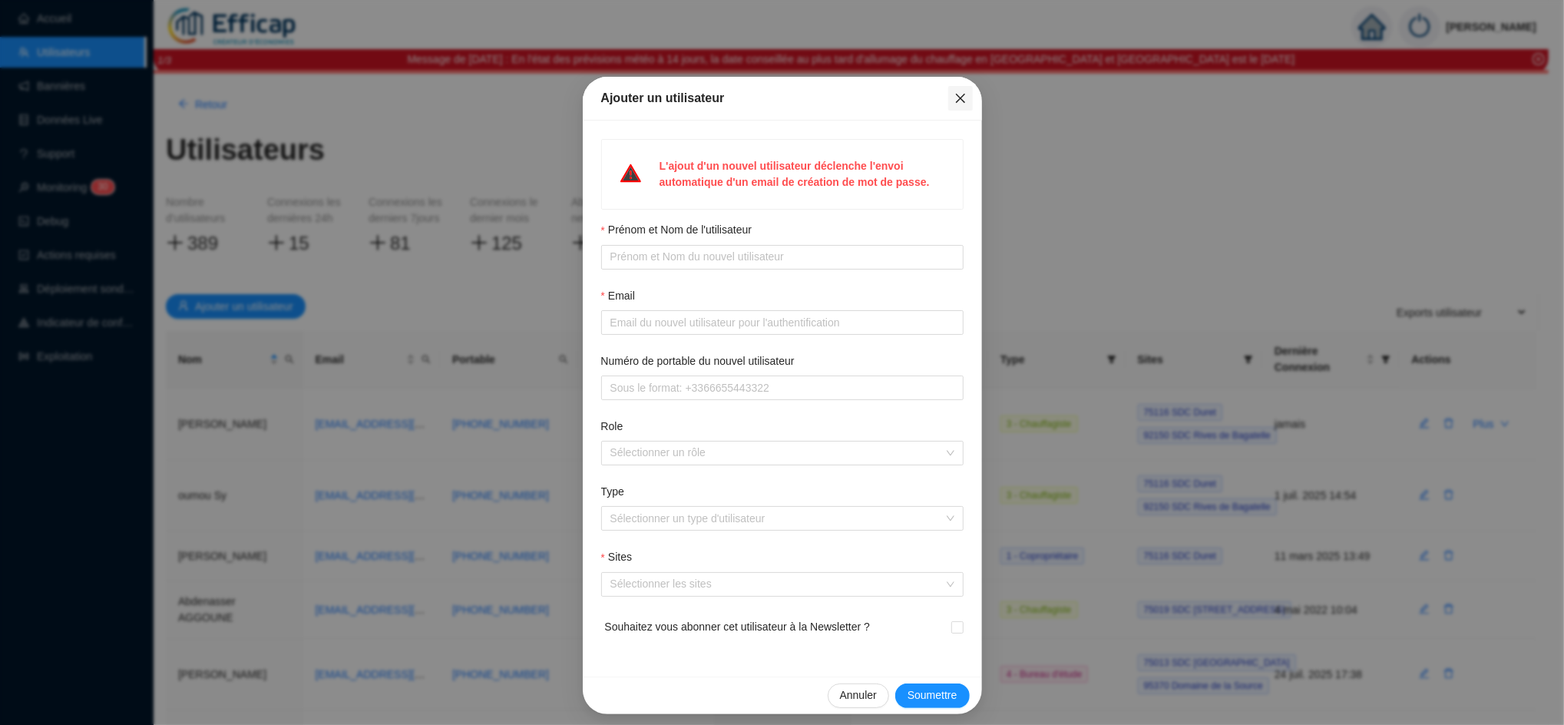
click at [955, 99] on icon "close" at bounding box center [961, 98] width 12 height 12
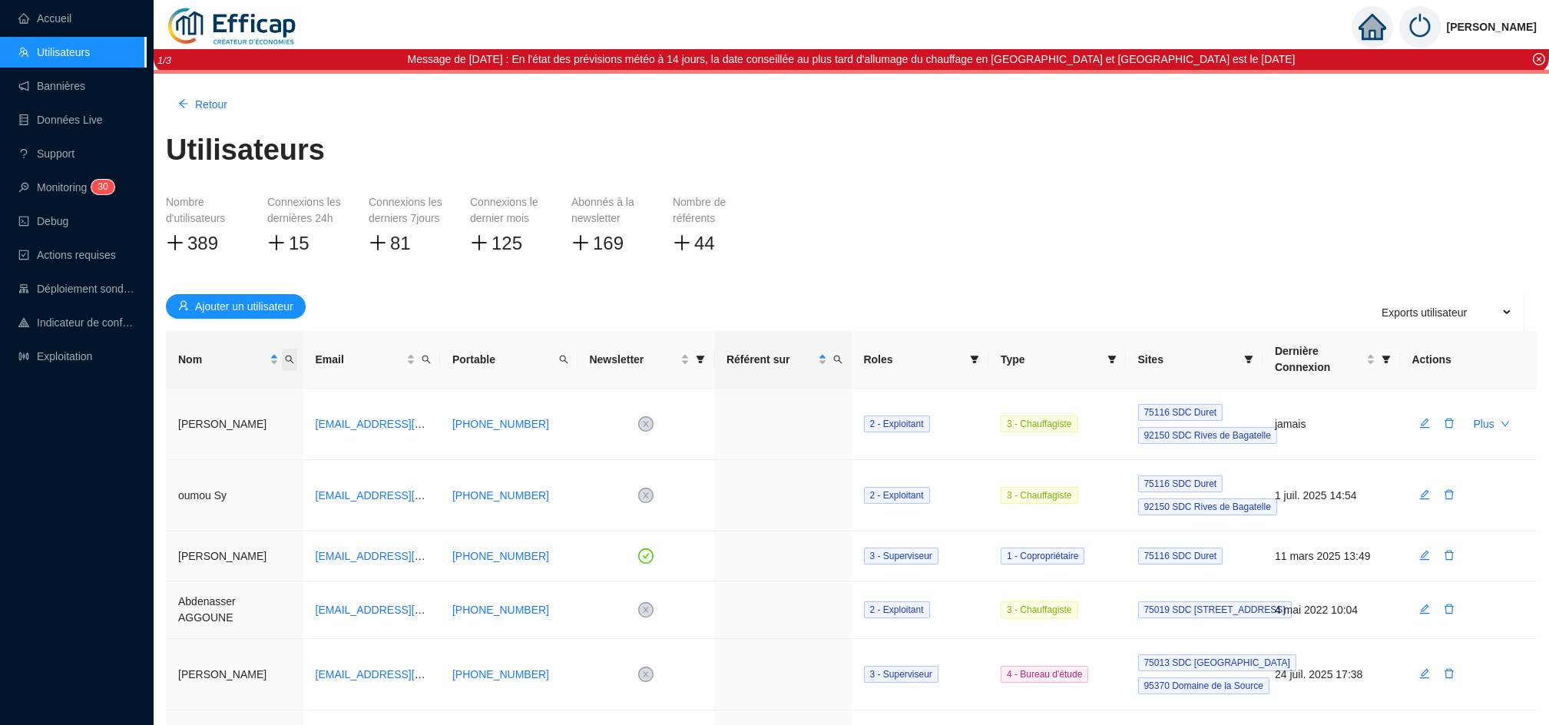
click at [290, 355] on icon "search" at bounding box center [289, 359] width 9 height 9
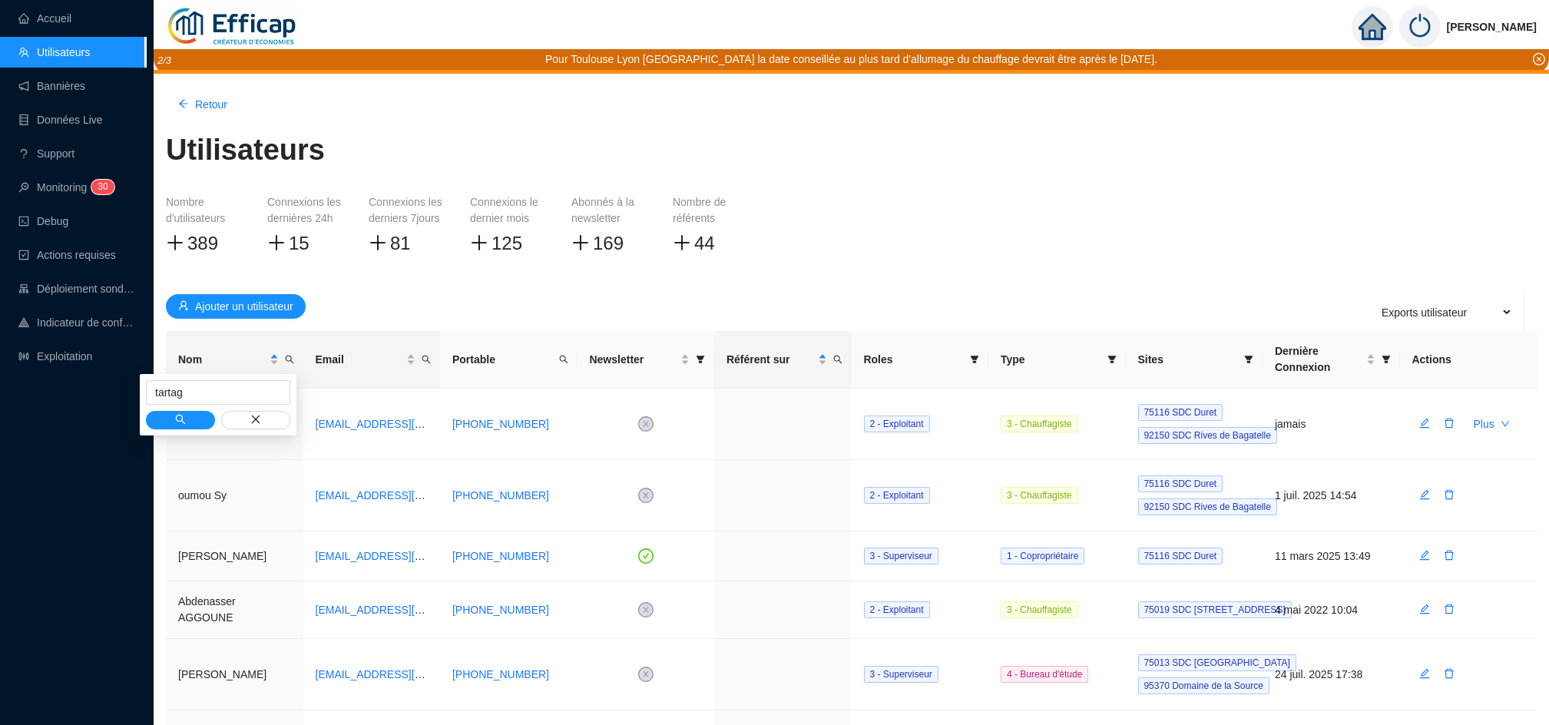
type input "tartag"
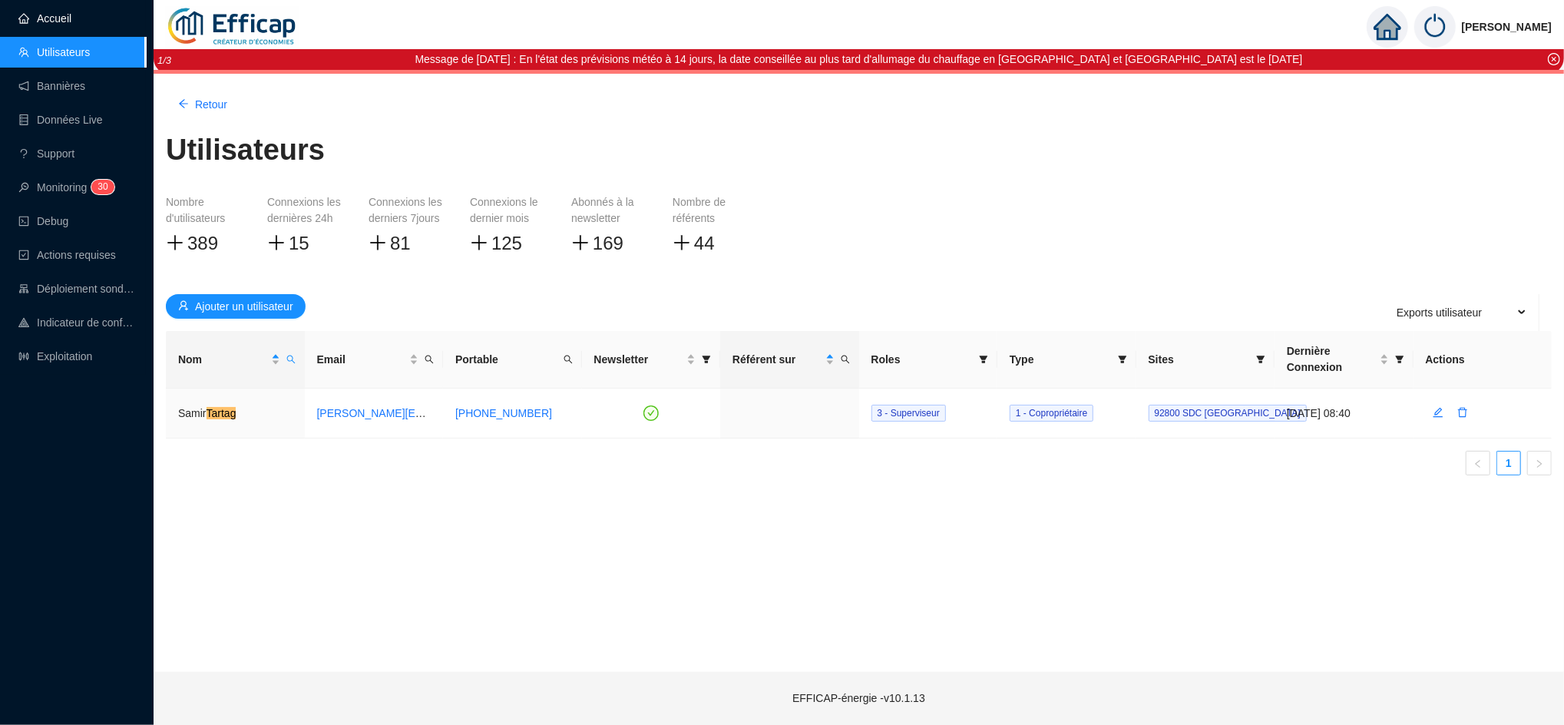
click at [53, 21] on link "Accueil" at bounding box center [44, 18] width 53 height 12
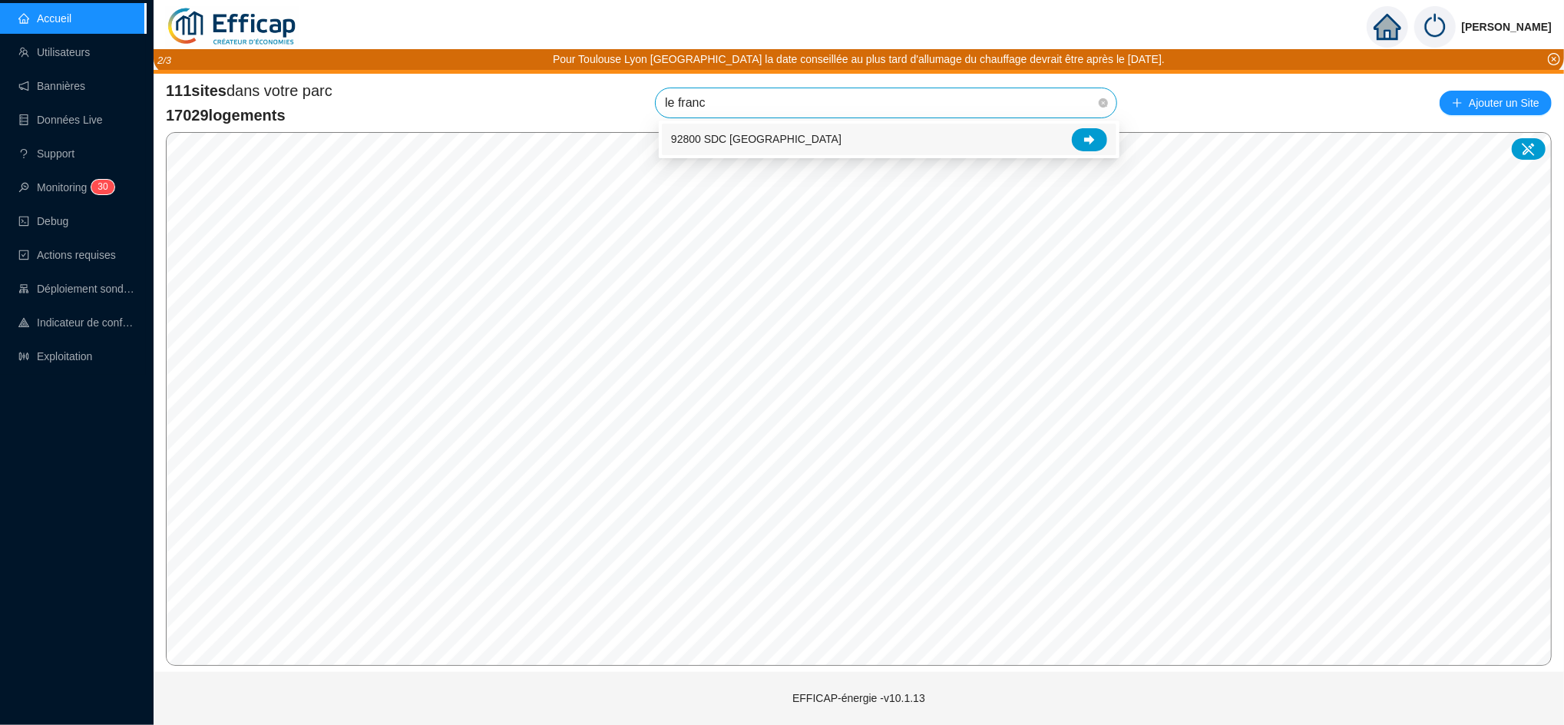
type input "le france"
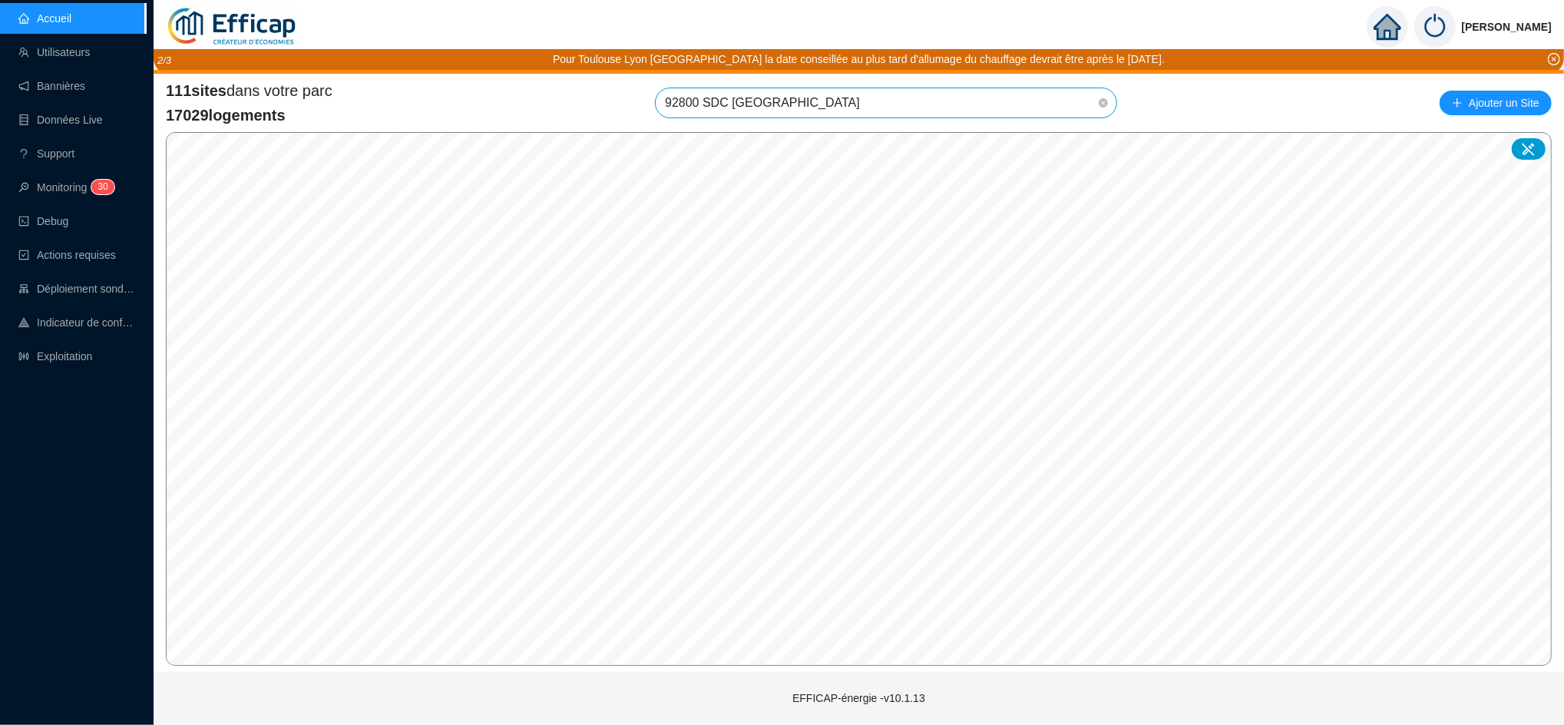
click at [792, 107] on span "92800 SDC [GEOGRAPHIC_DATA]" at bounding box center [886, 102] width 442 height 29
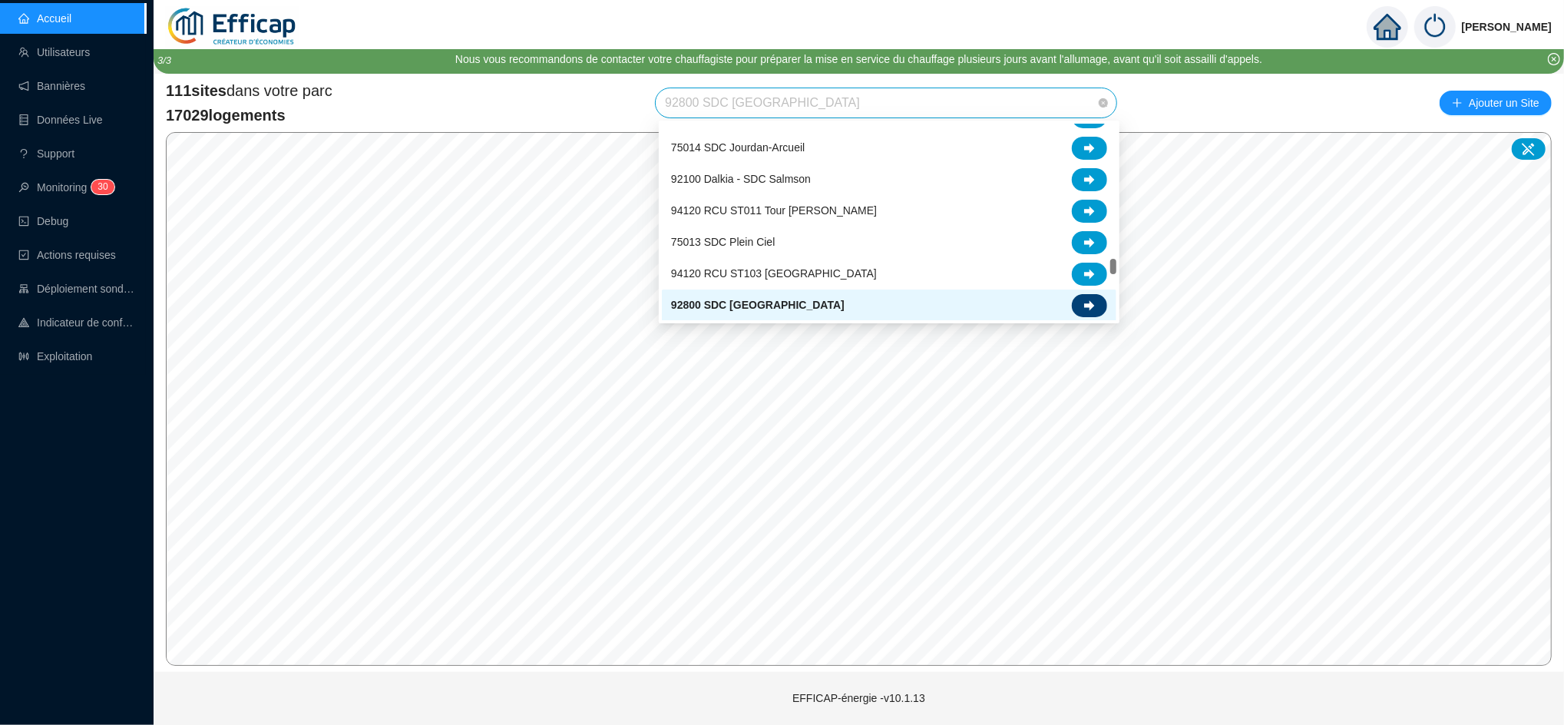
click at [1097, 302] on div at bounding box center [1089, 305] width 35 height 23
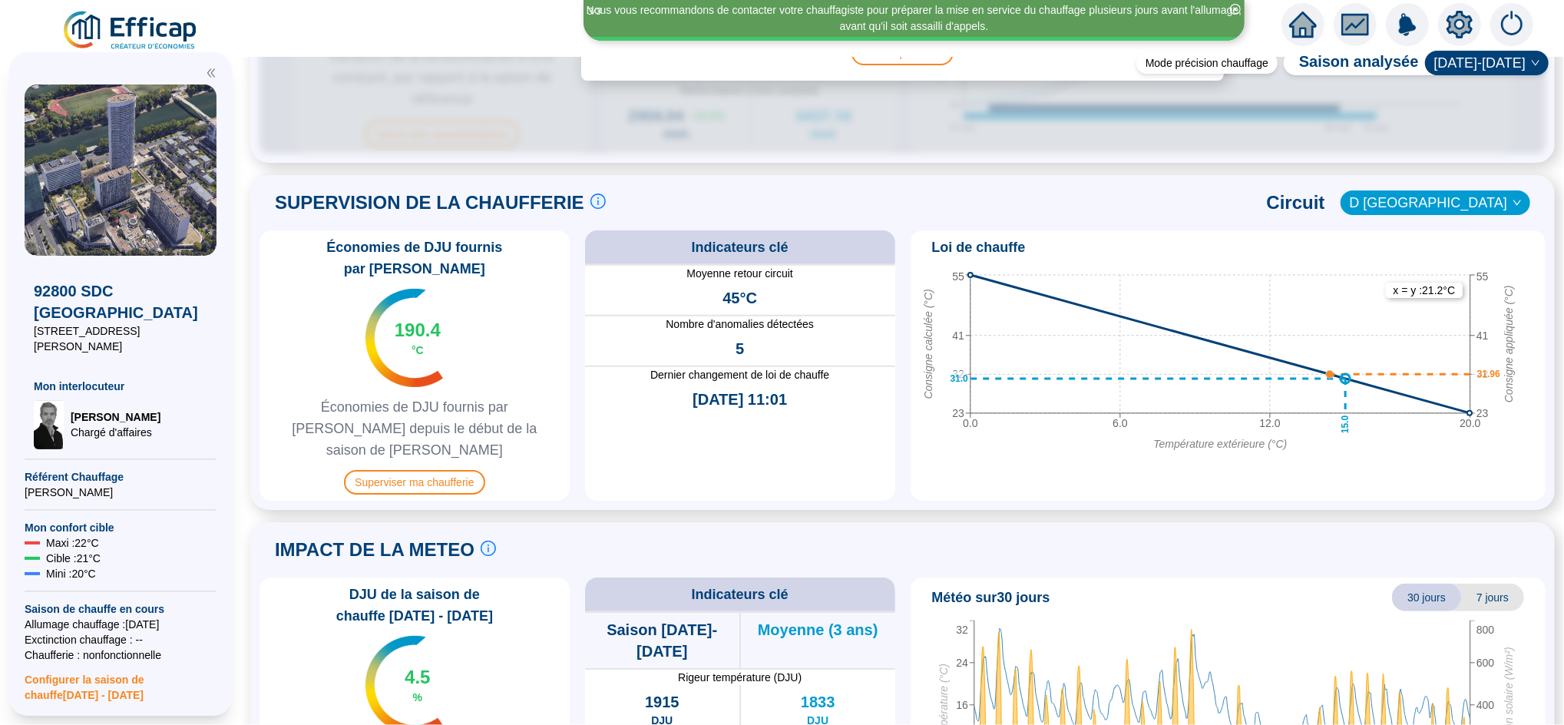
scroll to position [1046, 0]
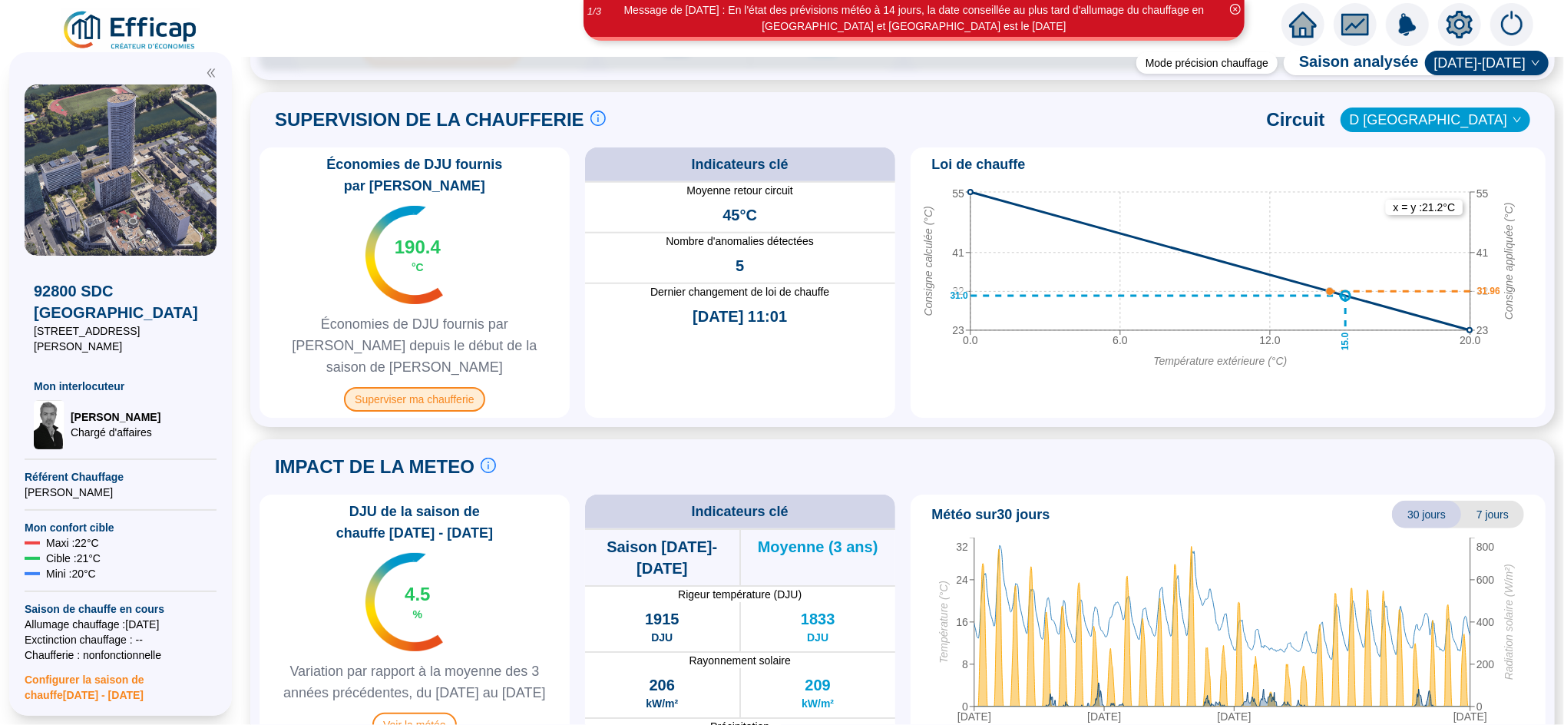
click at [422, 387] on span "Superviser ma chaufferie" at bounding box center [414, 399] width 141 height 25
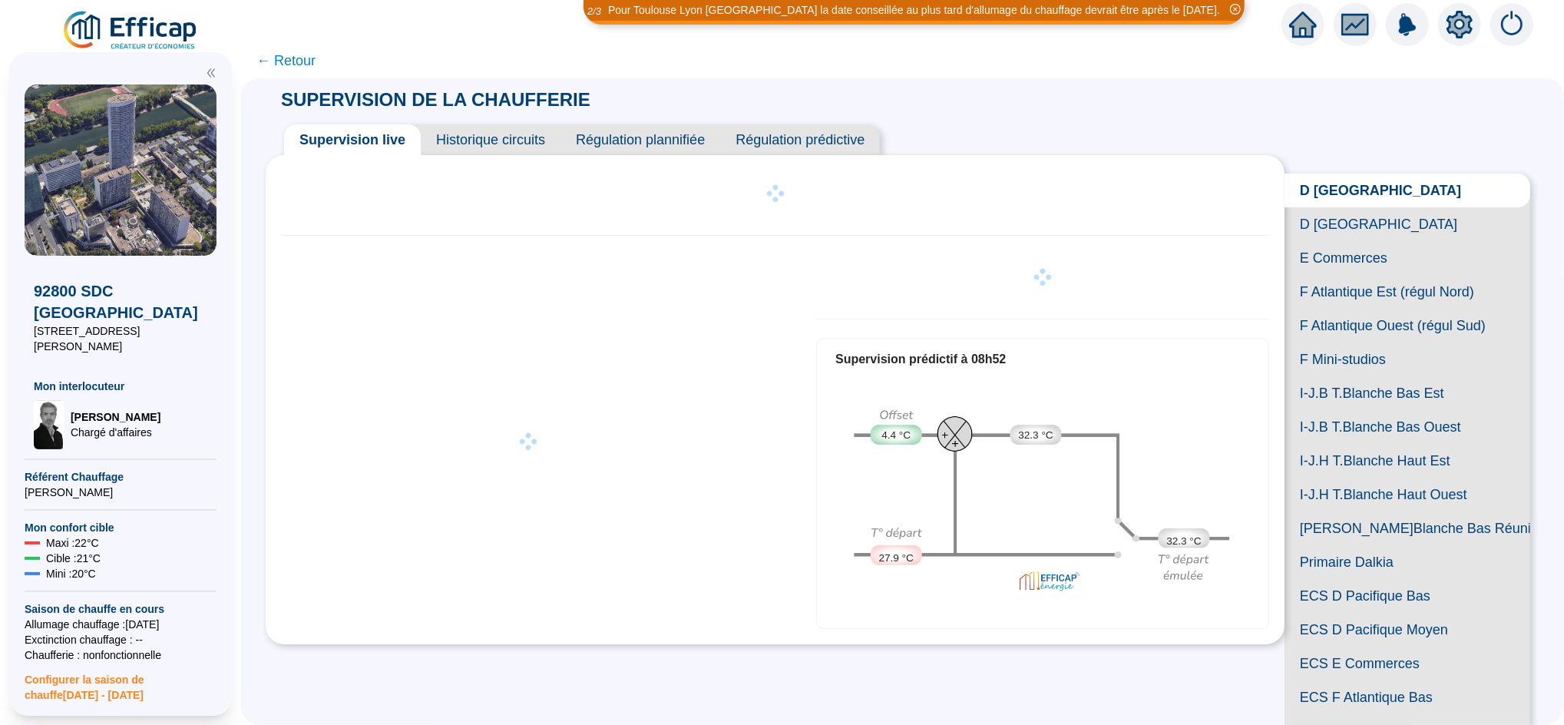
click at [313, 67] on span "← Retour" at bounding box center [286, 61] width 59 height 22
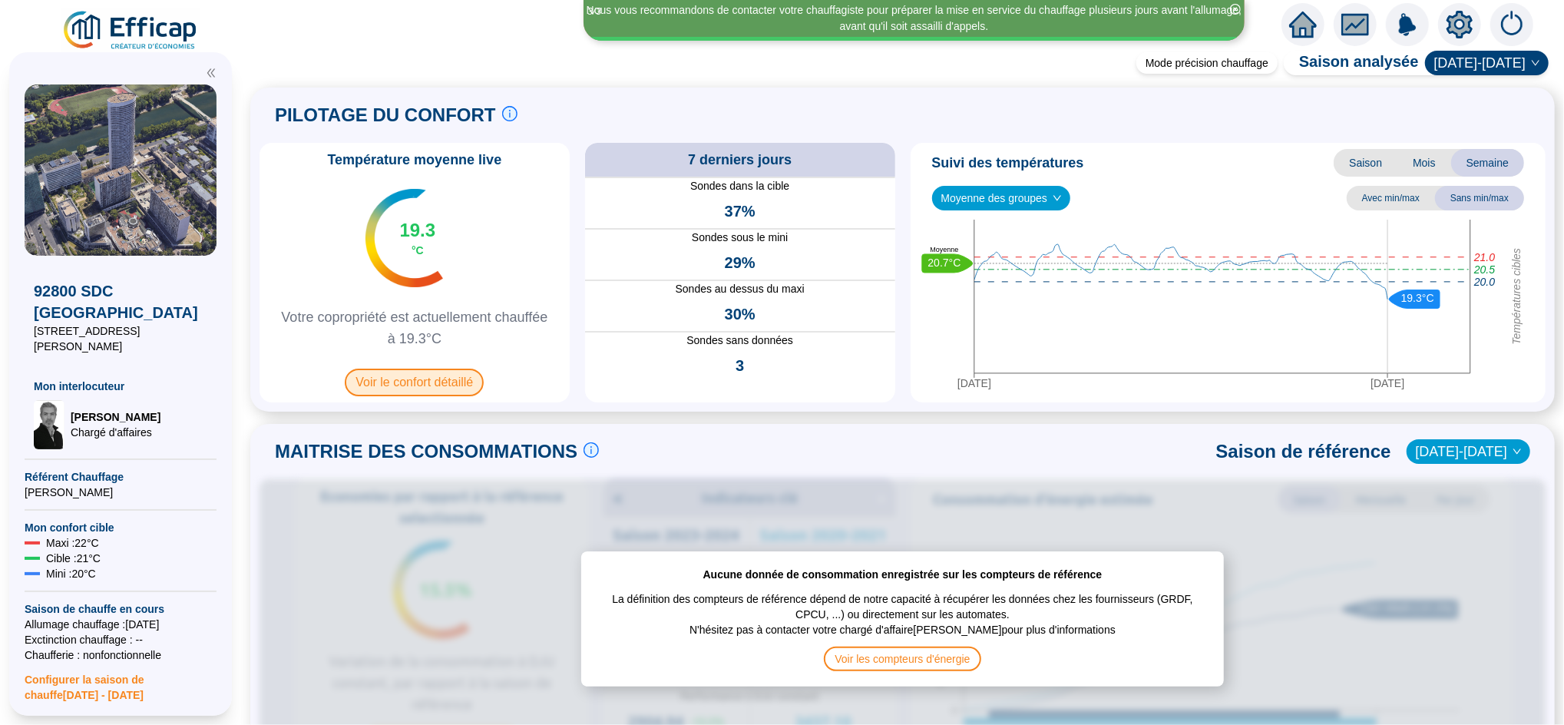
click at [429, 386] on span "Voir le confort détaillé" at bounding box center [414, 383] width 139 height 28
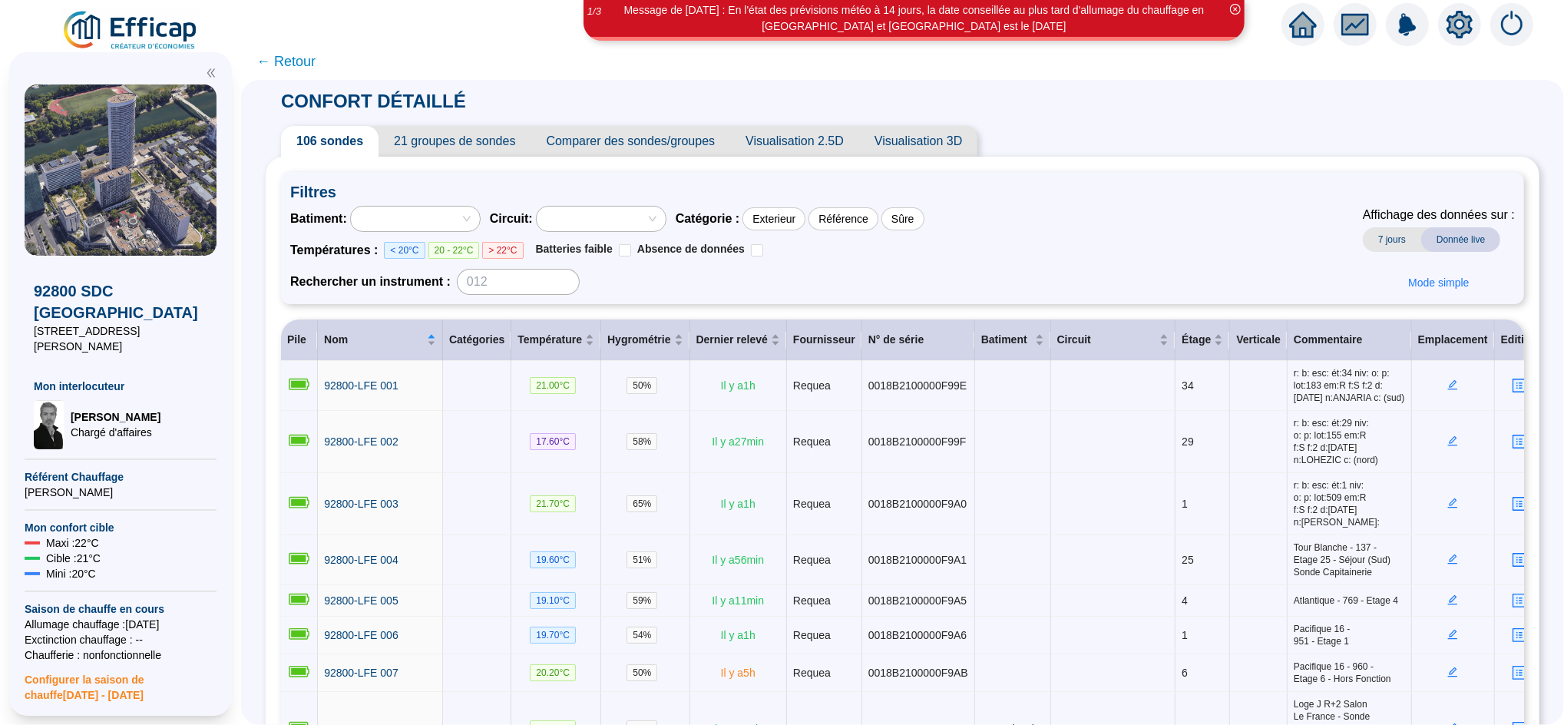
drag, startPoint x: 118, startPoint y: 191, endPoint x: 1027, endPoint y: 258, distance: 911.8
click at [1026, 257] on div "Batiment : Circuit : Catégorie : Exterieur Référence Sûre Températures : < 20°C…" at bounding box center [902, 250] width 1225 height 89
click at [573, 225] on div at bounding box center [593, 219] width 107 height 22
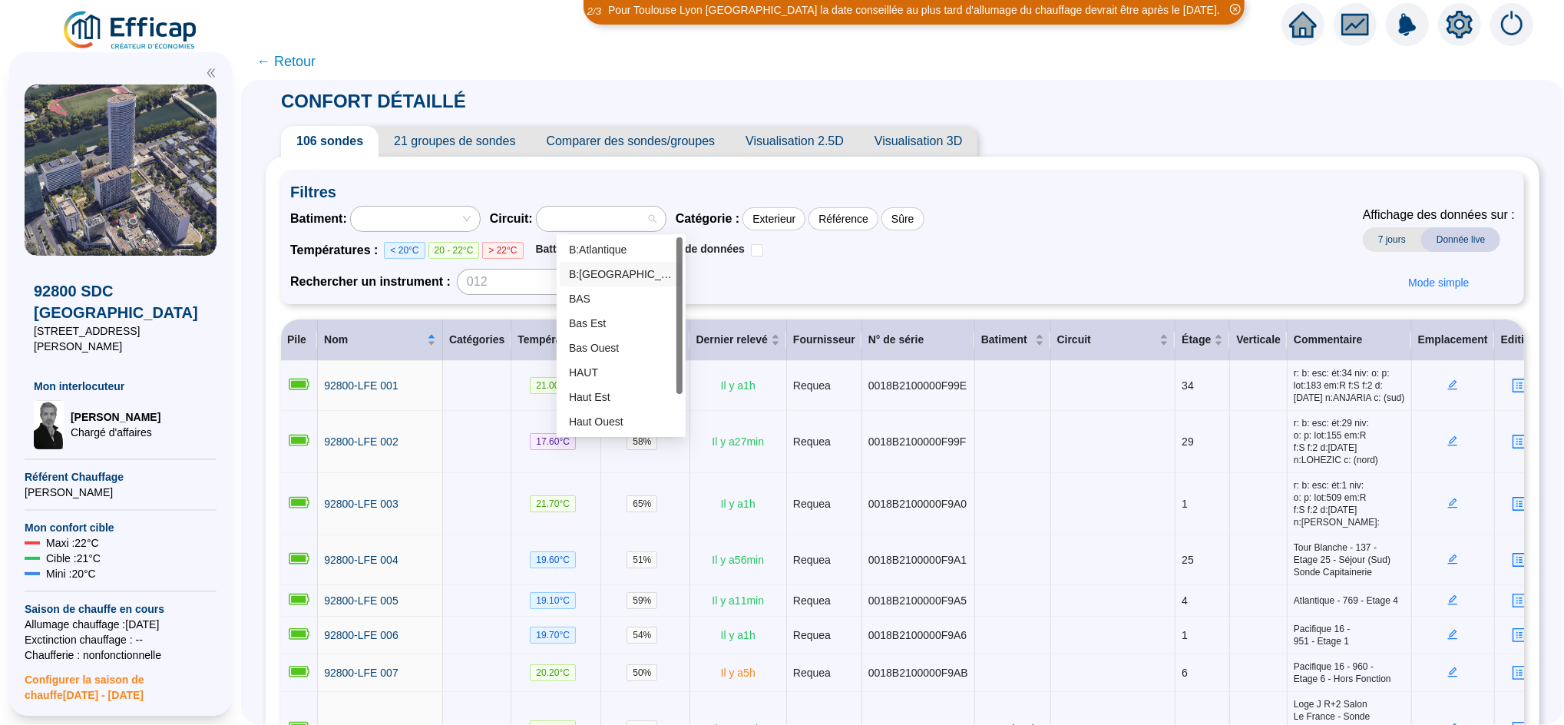
click at [611, 270] on div "B:[GEOGRAPHIC_DATA]" at bounding box center [621, 274] width 104 height 16
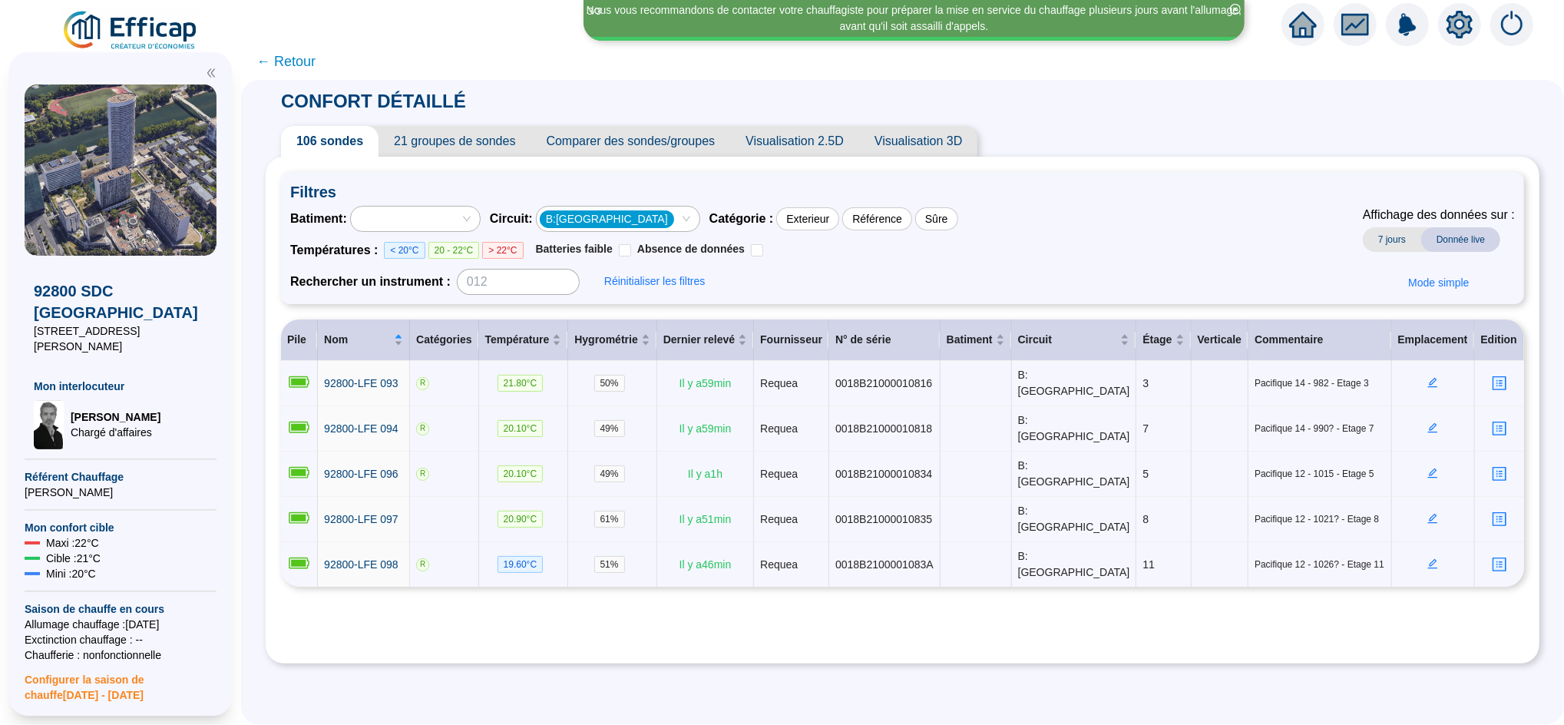
click at [445, 204] on div "Filtres Batiment : Circuit : B:Pacifique Catégorie : Exterieur Référence Sûre T…" at bounding box center [902, 238] width 1243 height 132
click at [444, 210] on div at bounding box center [407, 219] width 107 height 22
click at [423, 293] on div "Pacifique" at bounding box center [434, 299] width 104 height 16
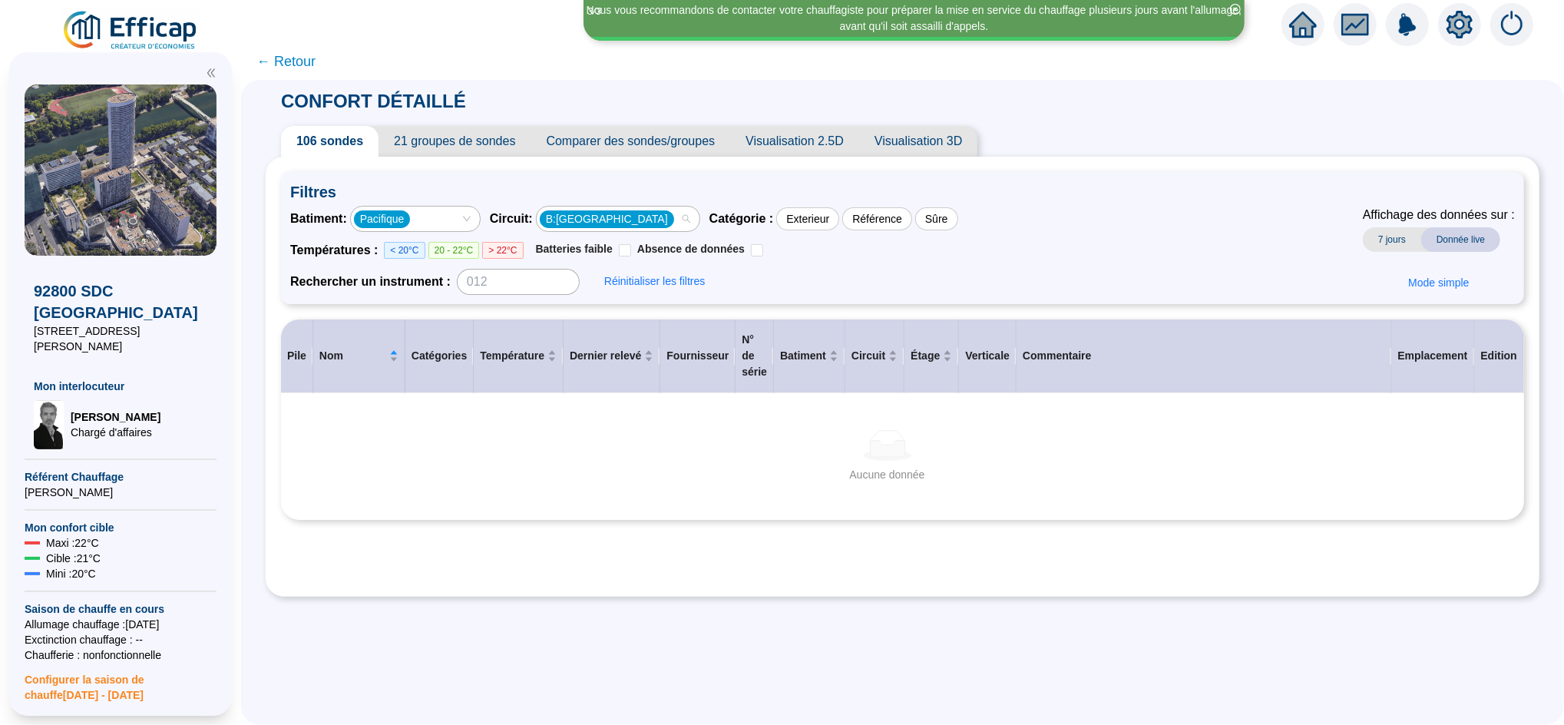
click at [637, 218] on div "B:[GEOGRAPHIC_DATA]" at bounding box center [610, 219] width 141 height 22
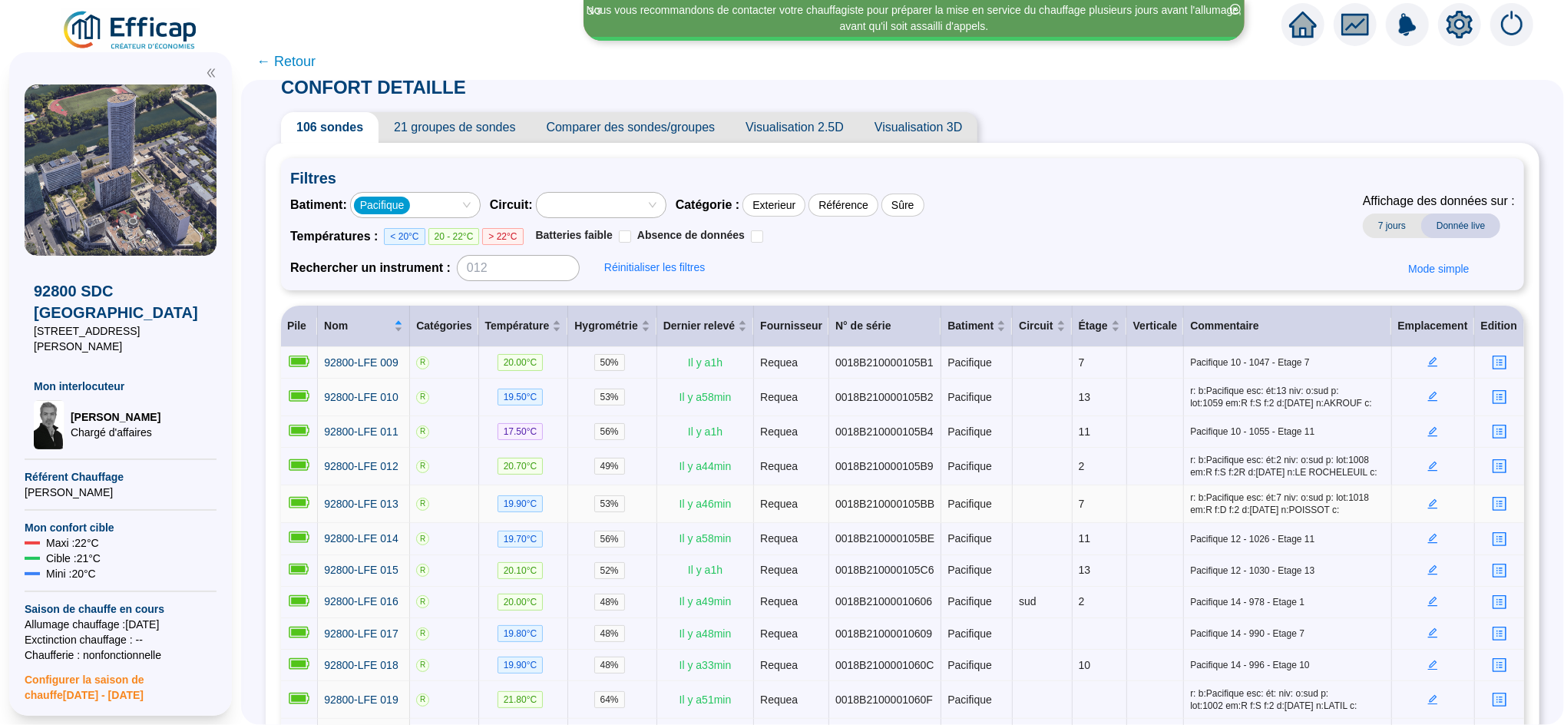
scroll to position [253, 0]
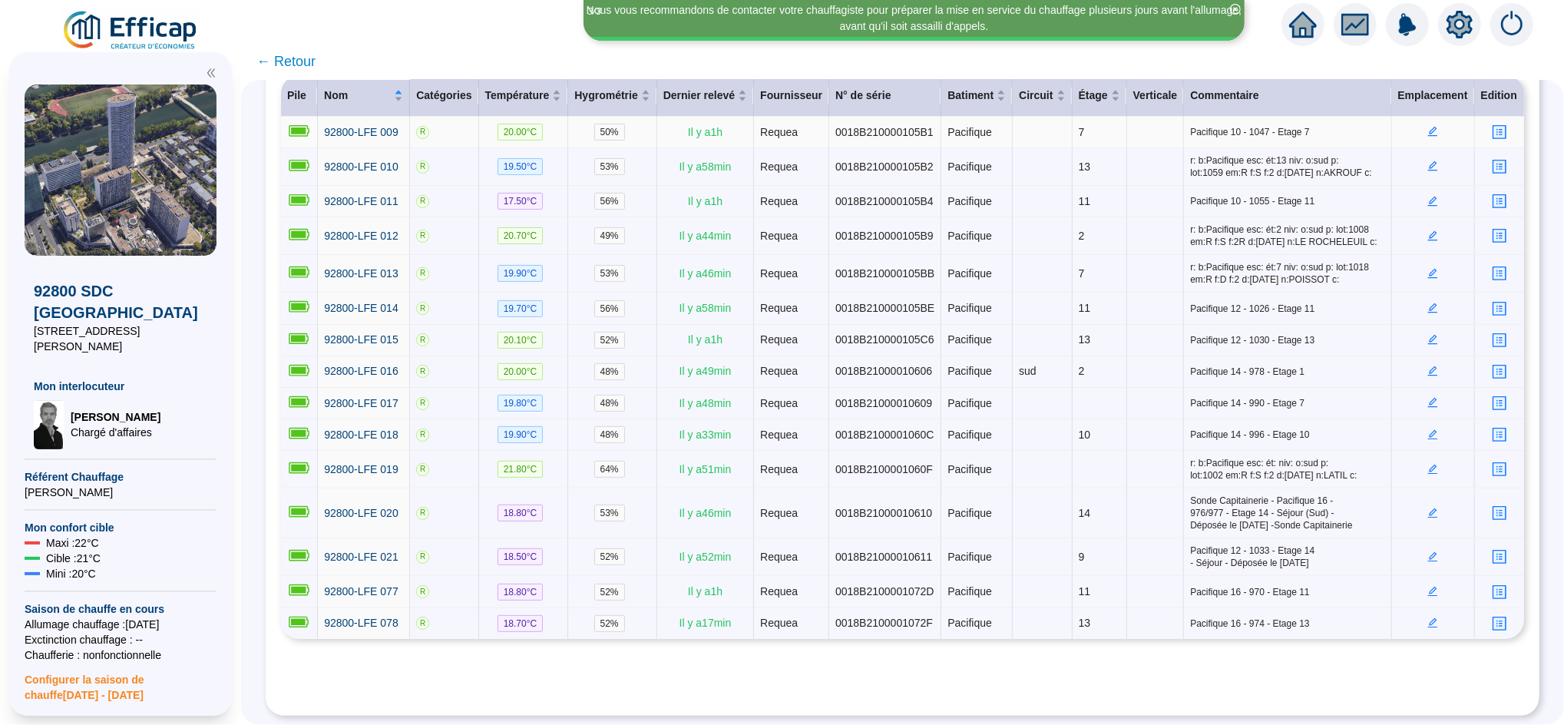
click at [1428, 126] on icon "edit" at bounding box center [1433, 131] width 11 height 11
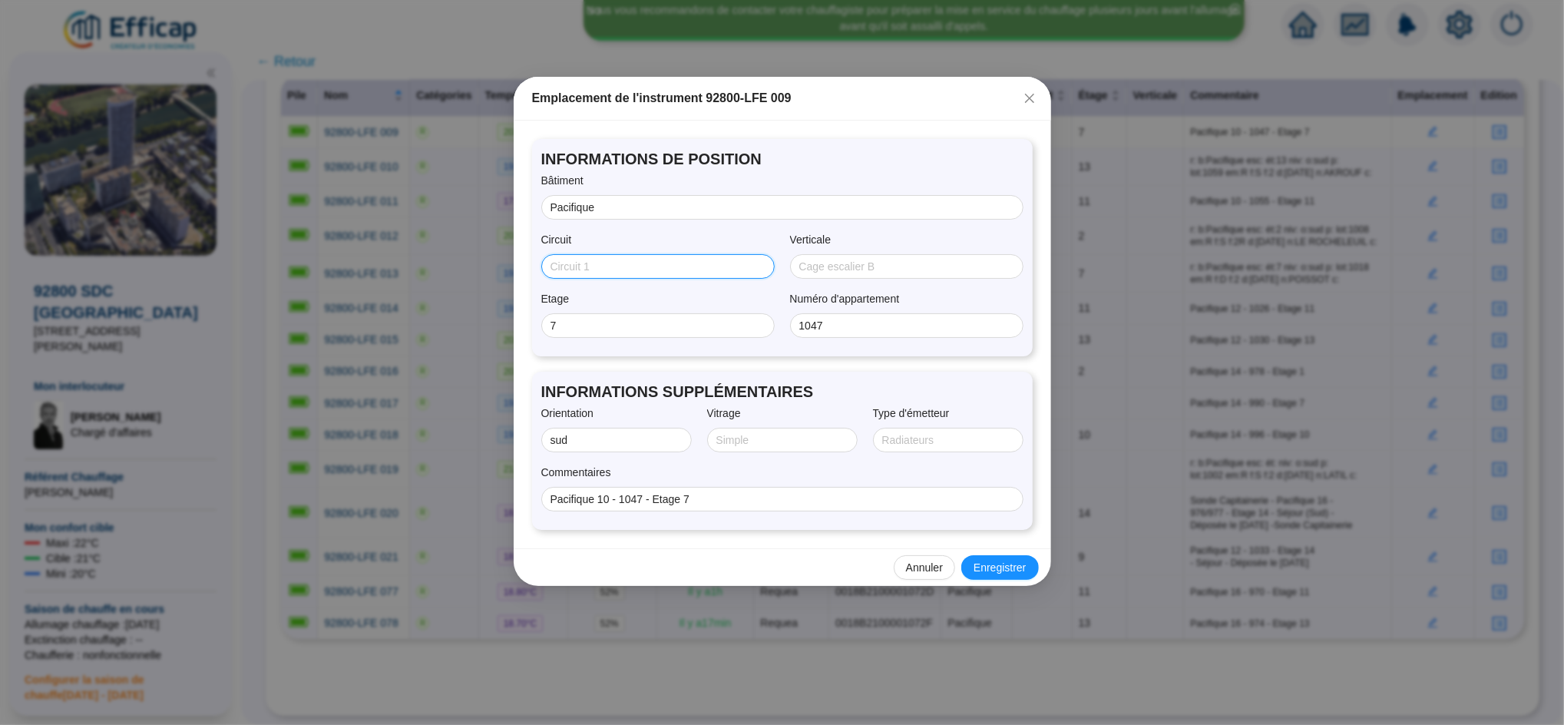
click at [584, 273] on input "Circuit" at bounding box center [657, 267] width 212 height 16
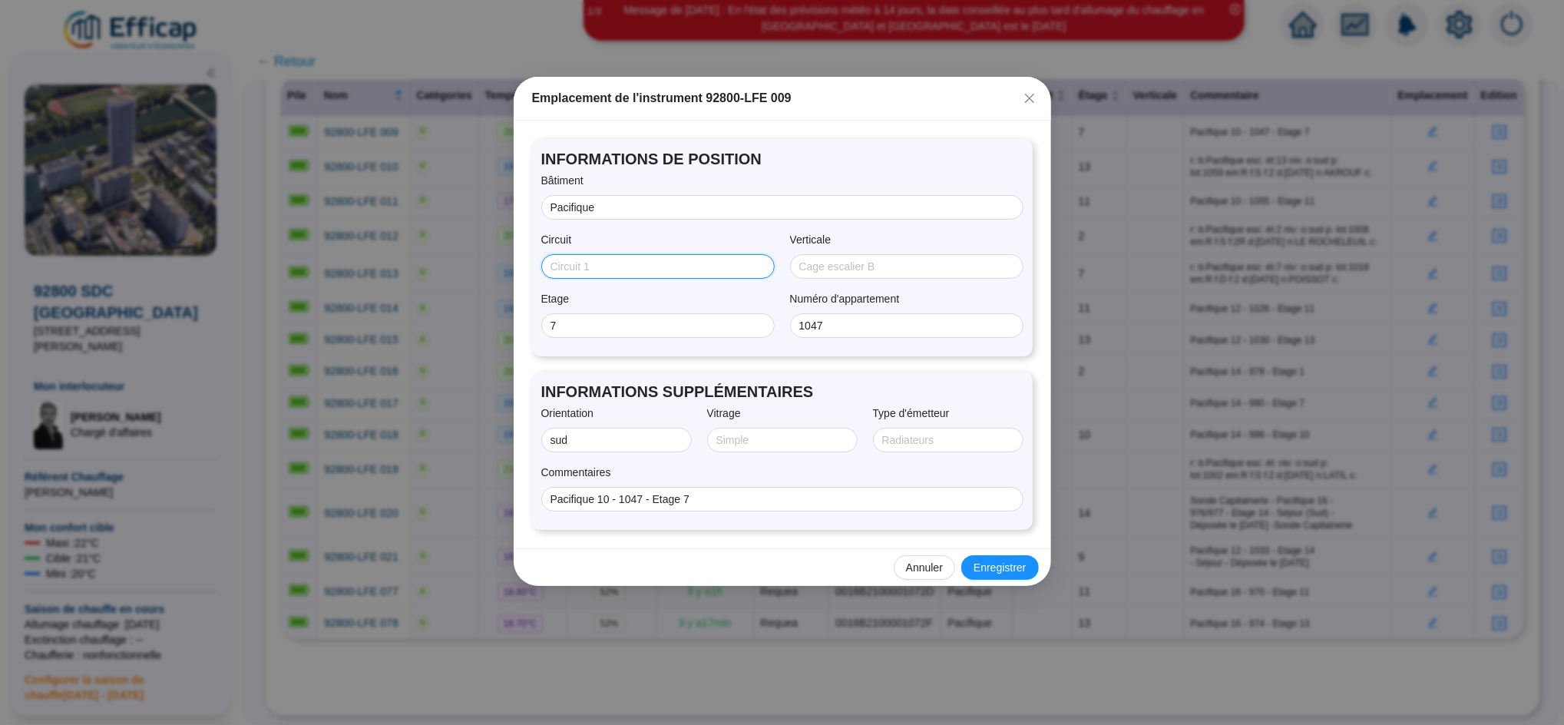
type input "SUD"
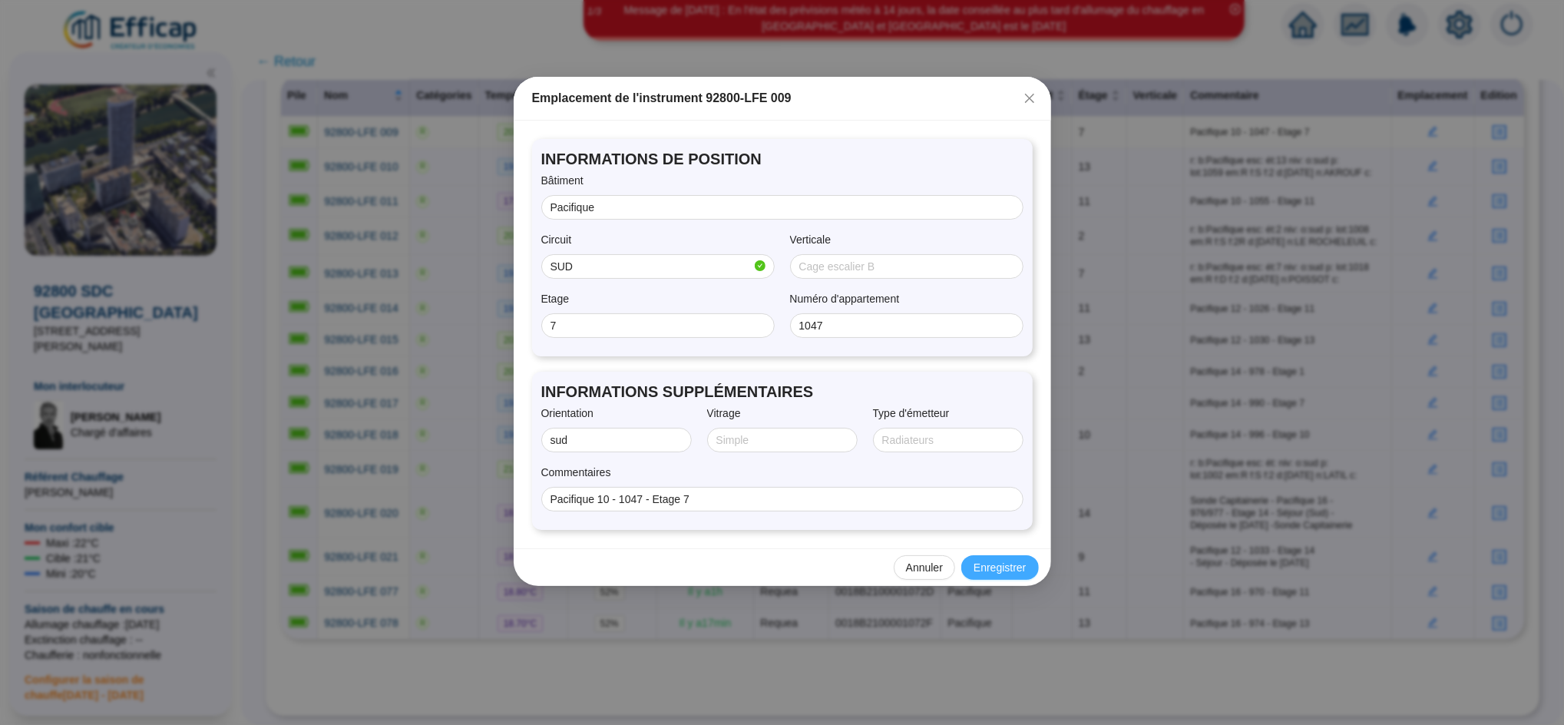
click at [974, 561] on button "Enregistrer" at bounding box center [1000, 567] width 77 height 25
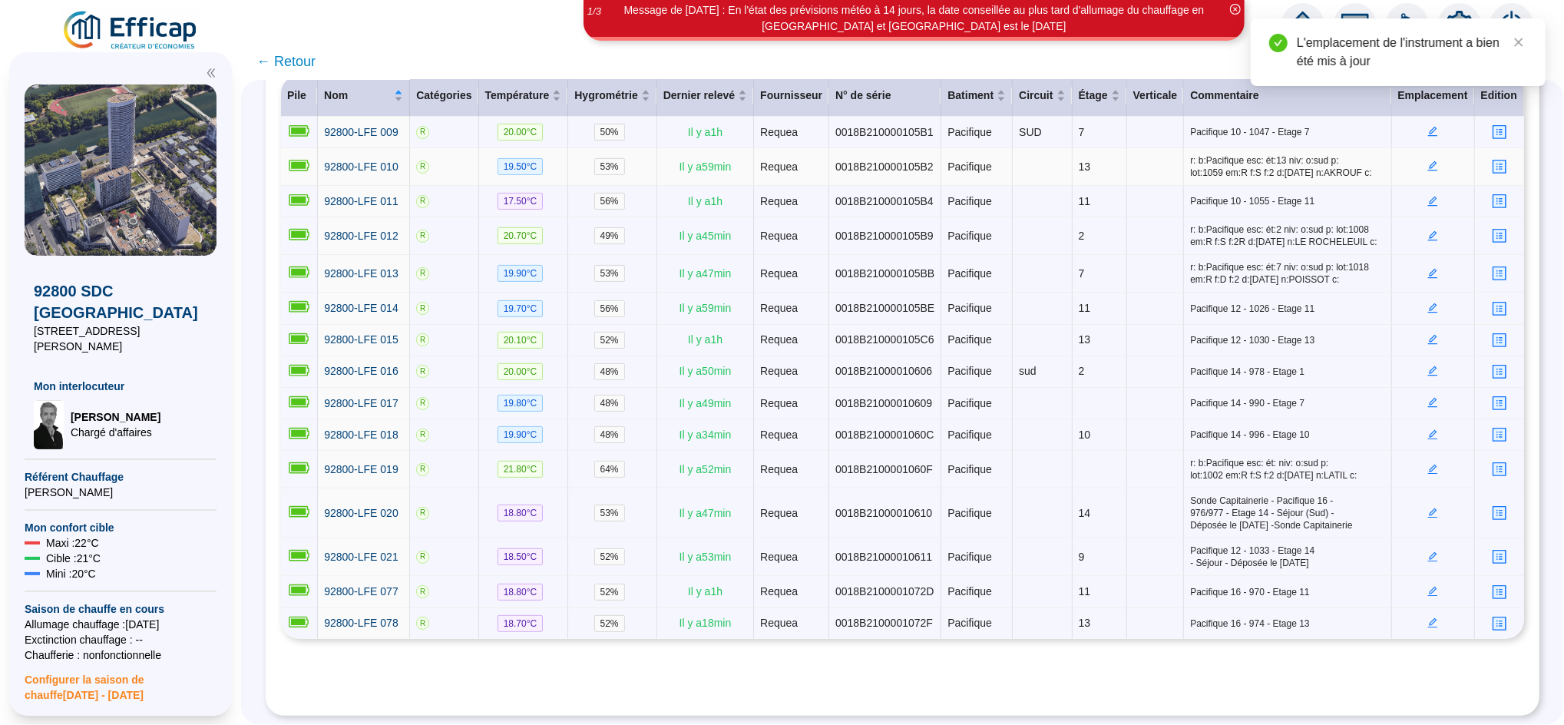
click at [1428, 161] on icon "edit" at bounding box center [1433, 166] width 11 height 11
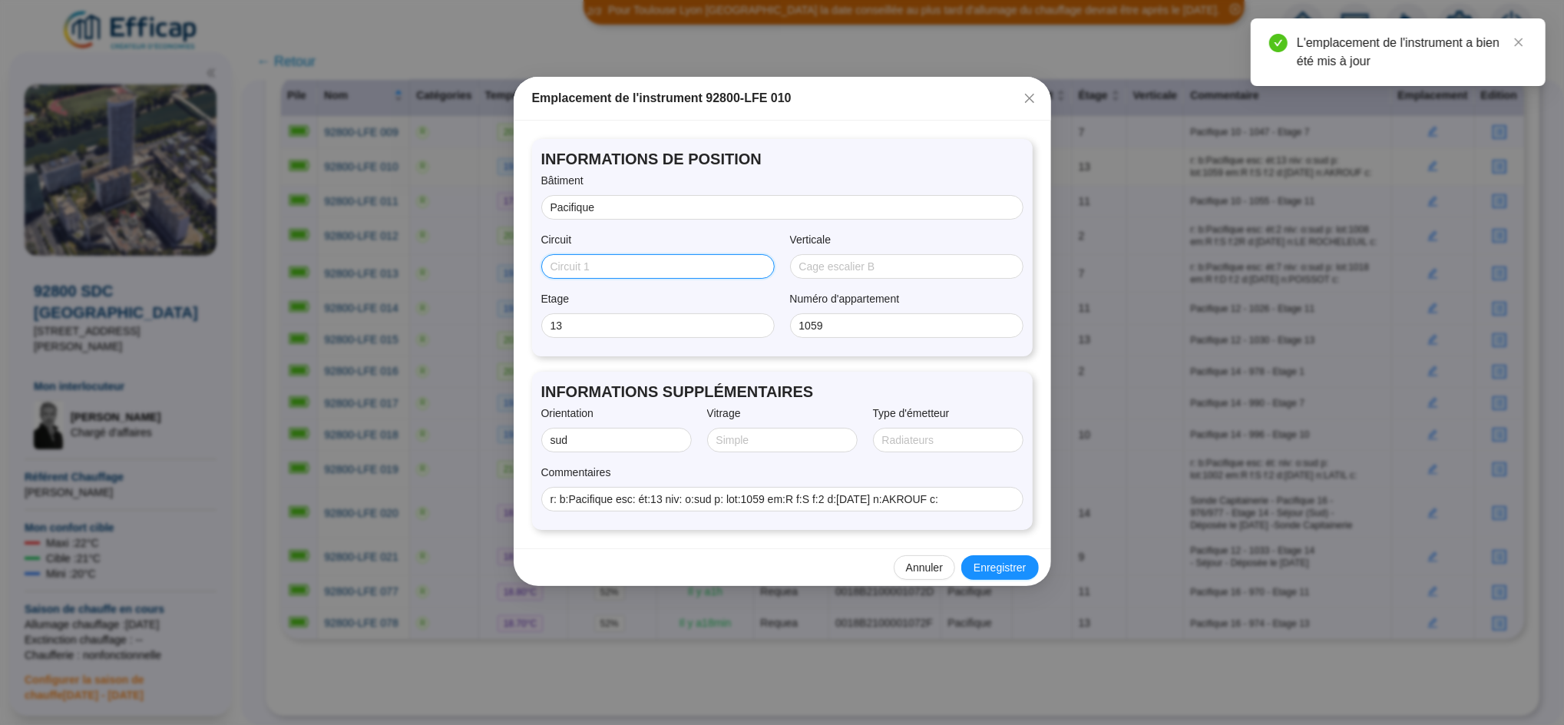
click at [551, 260] on input "Circuit" at bounding box center [657, 267] width 212 height 16
type input "SUD"
click at [999, 568] on span "Enregistrer" at bounding box center [1000, 568] width 52 height 16
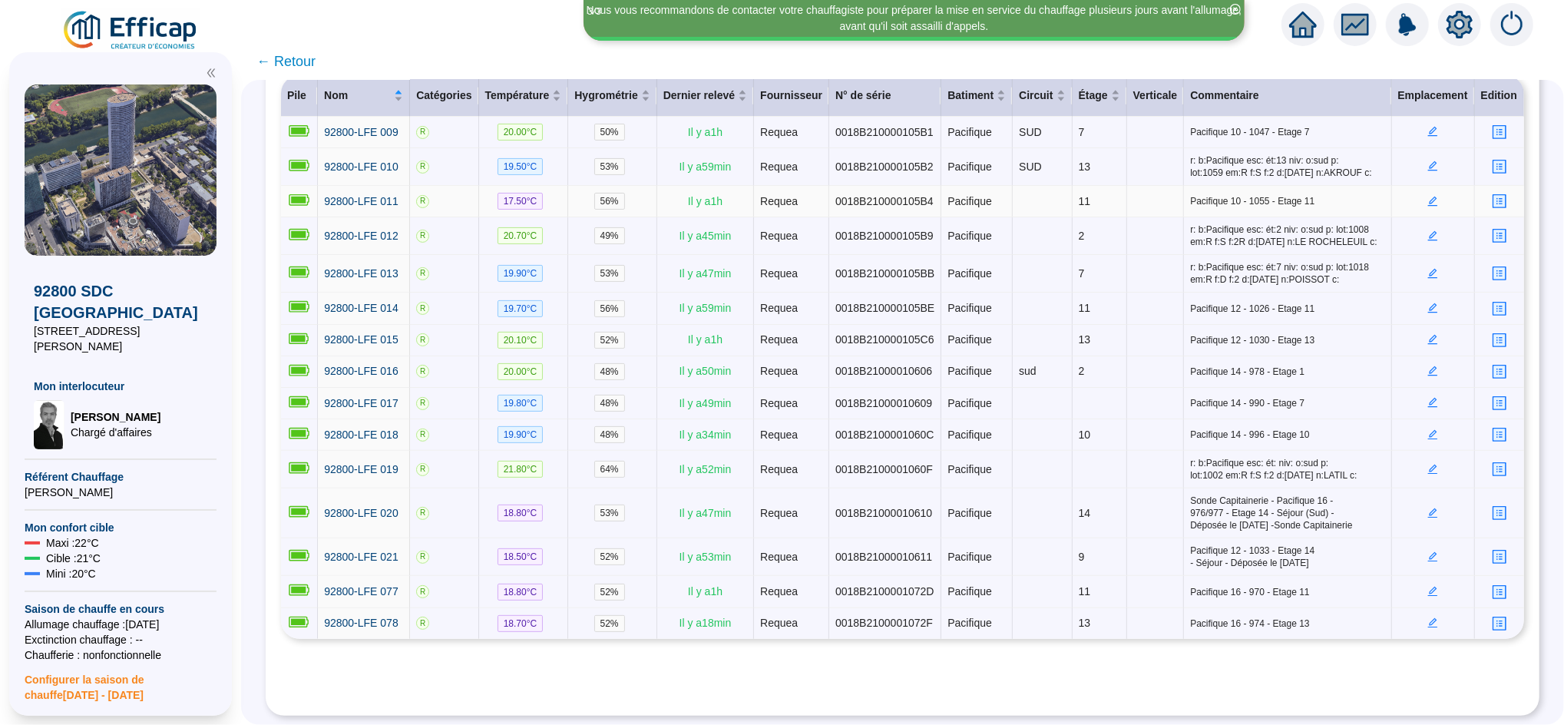
click at [1431, 197] on icon "edit" at bounding box center [1433, 199] width 5 height 5
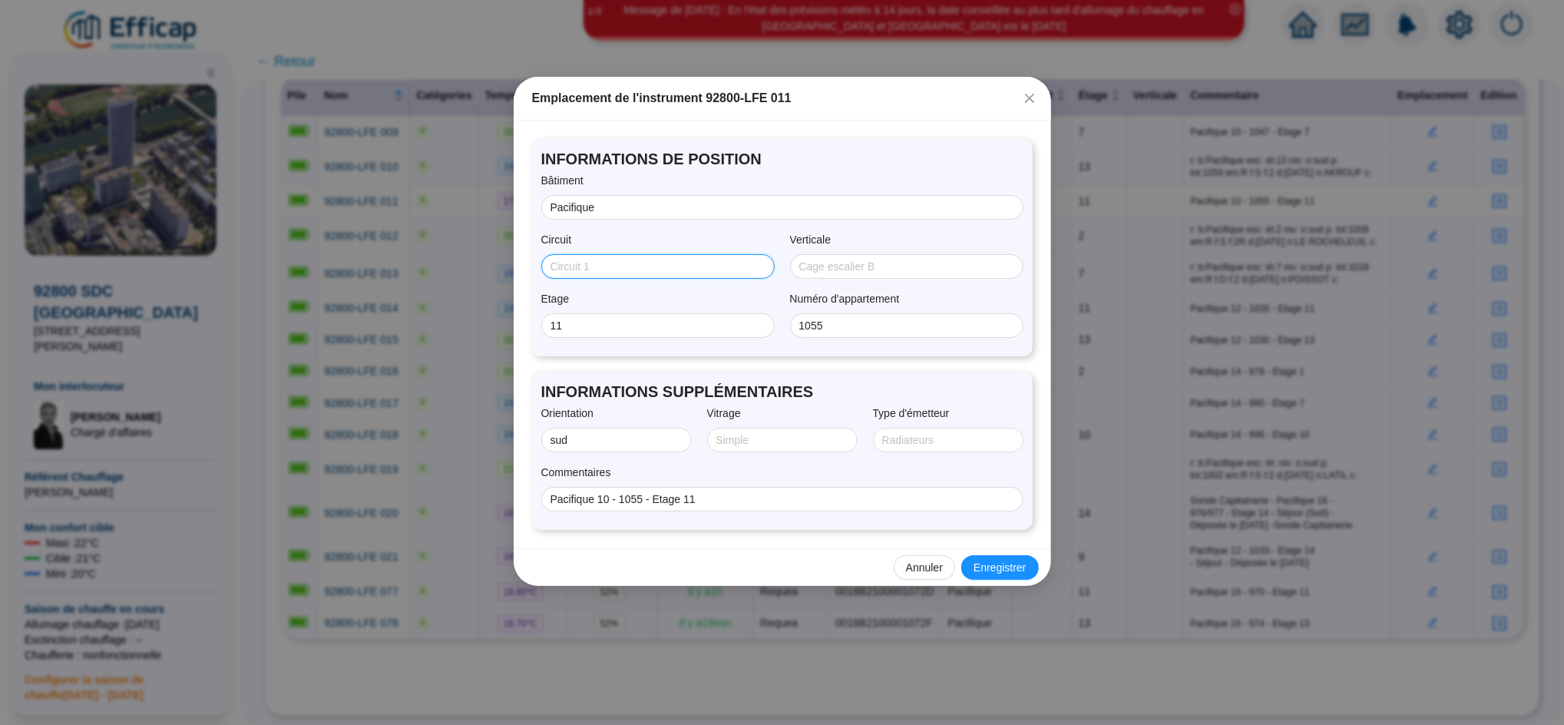
click at [617, 270] on input "Circuit" at bounding box center [657, 267] width 212 height 16
type input "SUD"
click at [1015, 568] on span "Enregistrer" at bounding box center [1000, 568] width 52 height 16
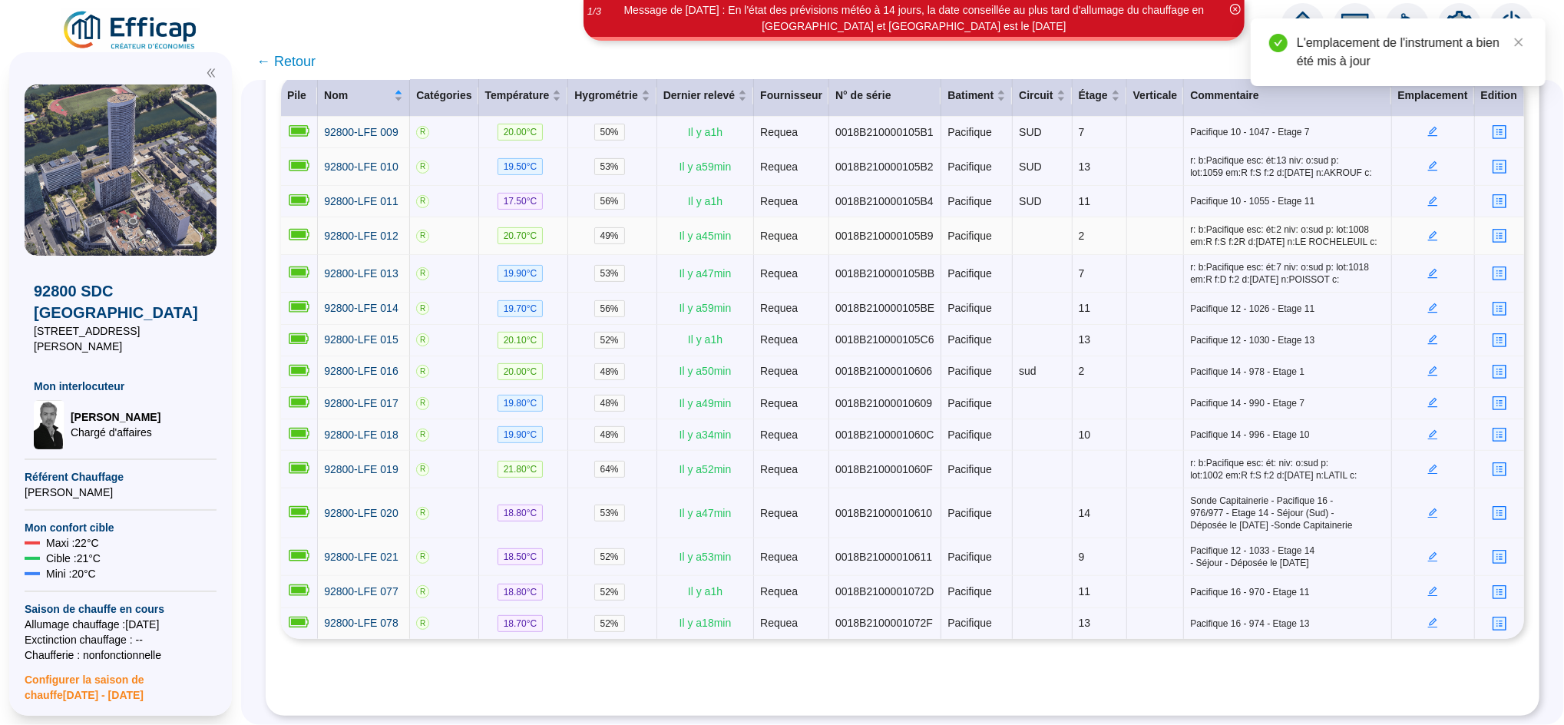
click at [1428, 230] on icon "edit" at bounding box center [1433, 235] width 11 height 11
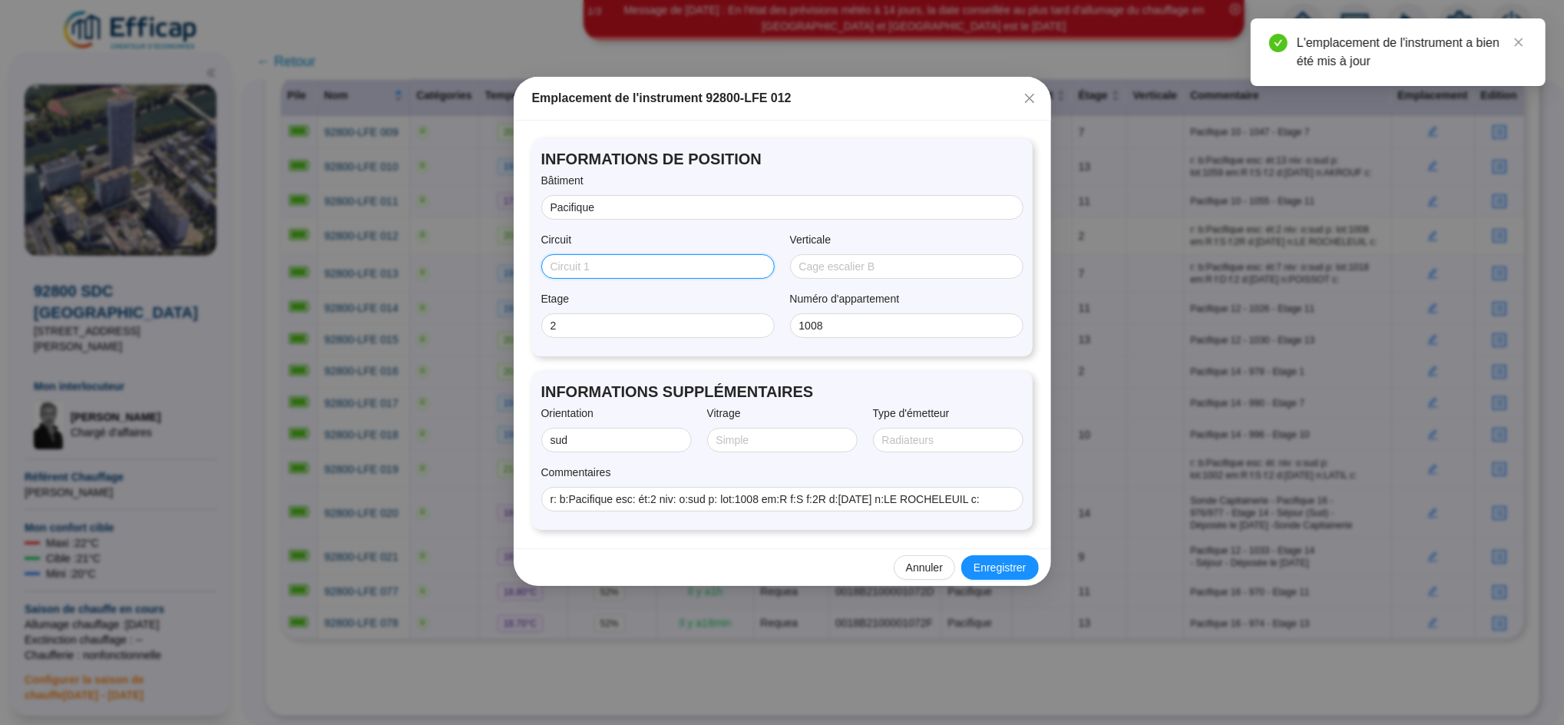
click at [598, 263] on input "Circuit" at bounding box center [657, 267] width 212 height 16
type input "SUD"
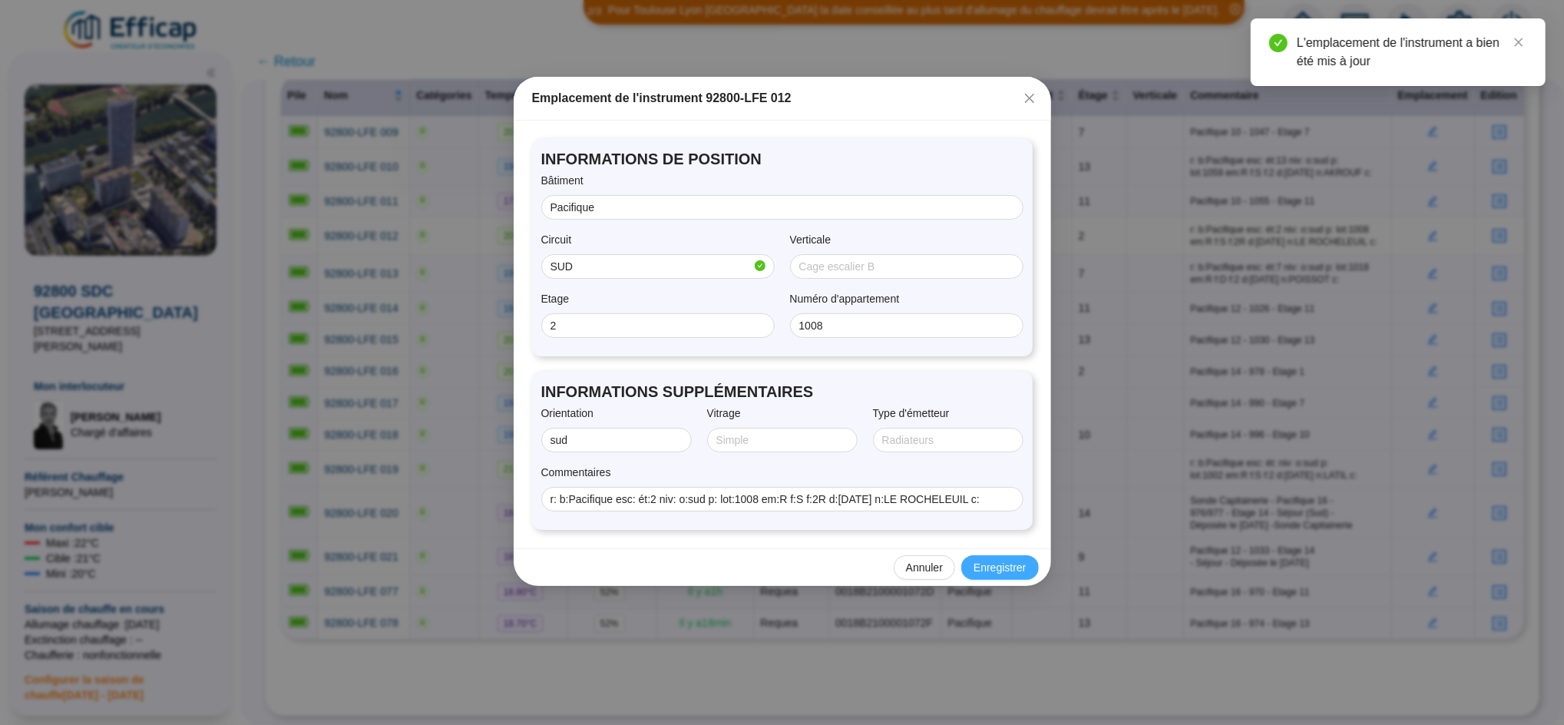
click at [998, 558] on button "Enregistrer" at bounding box center [1000, 567] width 77 height 25
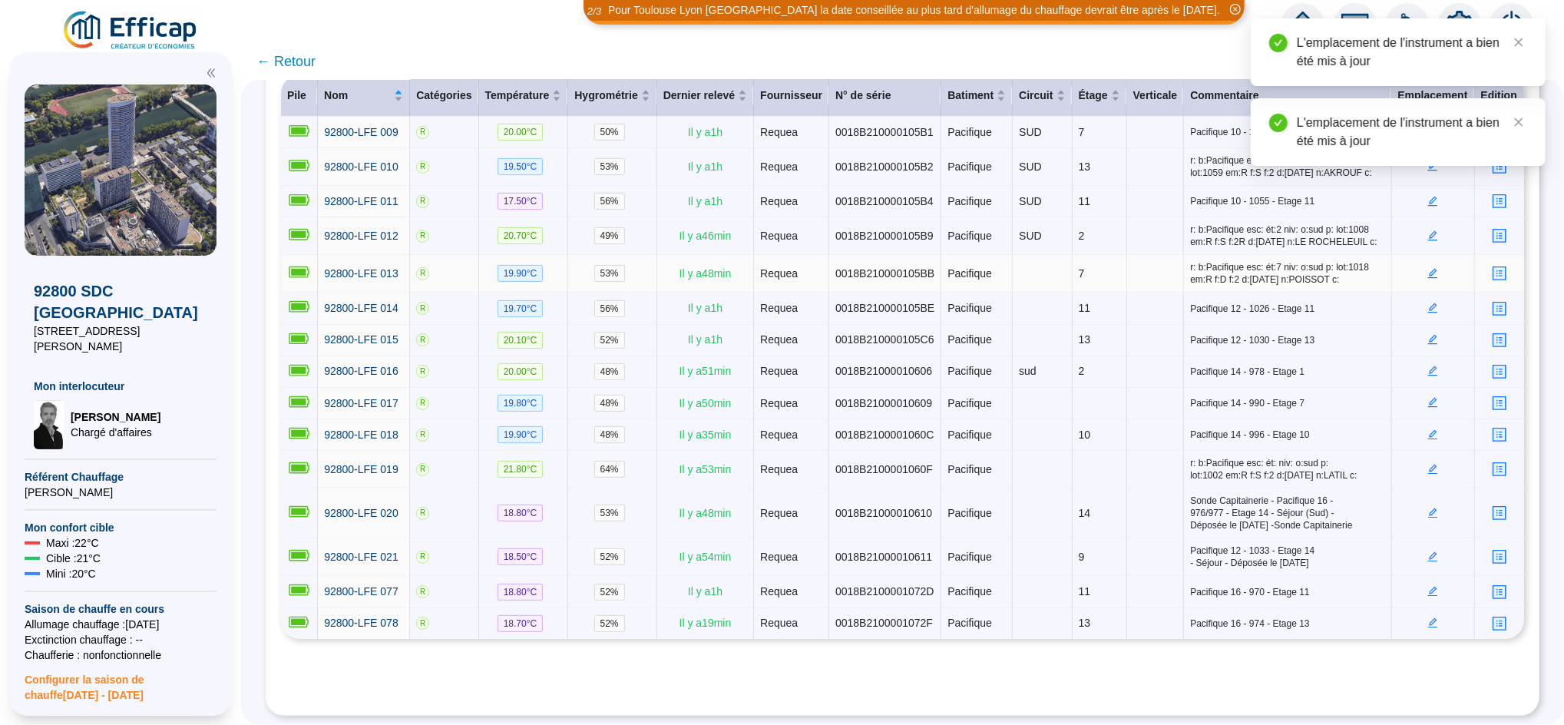
click at [1428, 268] on icon "edit" at bounding box center [1433, 273] width 10 height 10
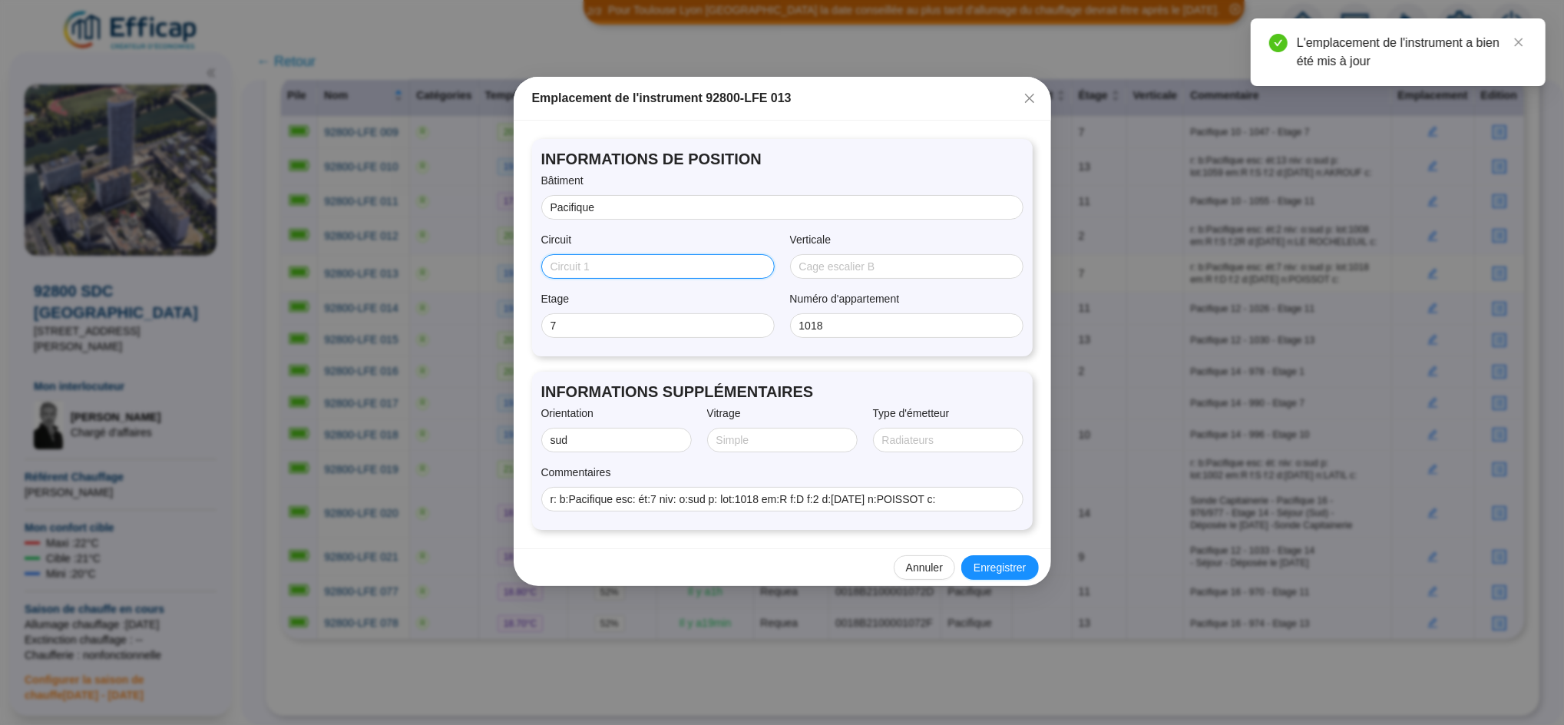
click at [611, 263] on input "Circuit" at bounding box center [657, 267] width 212 height 16
type input "SUD"
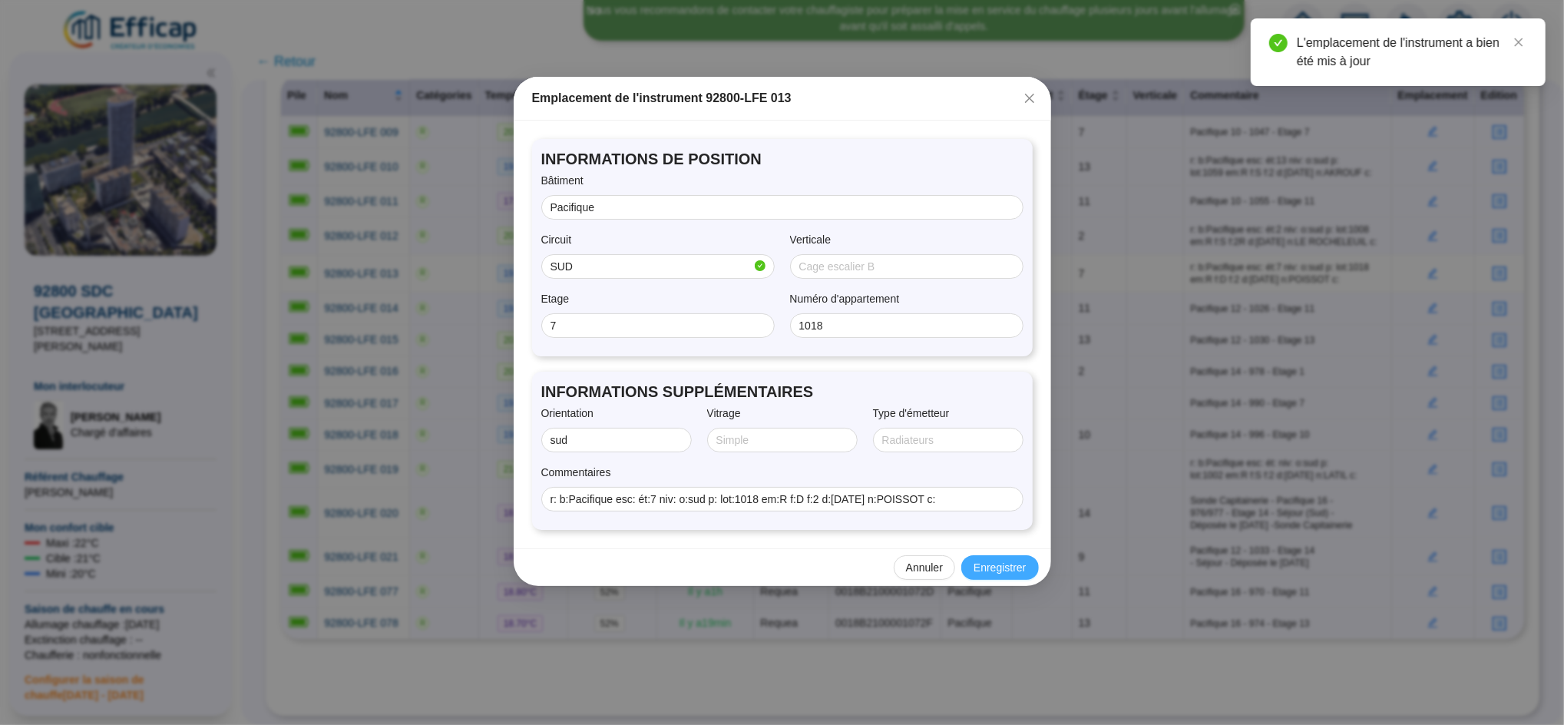
click at [989, 564] on span "Enregistrer" at bounding box center [1000, 568] width 52 height 16
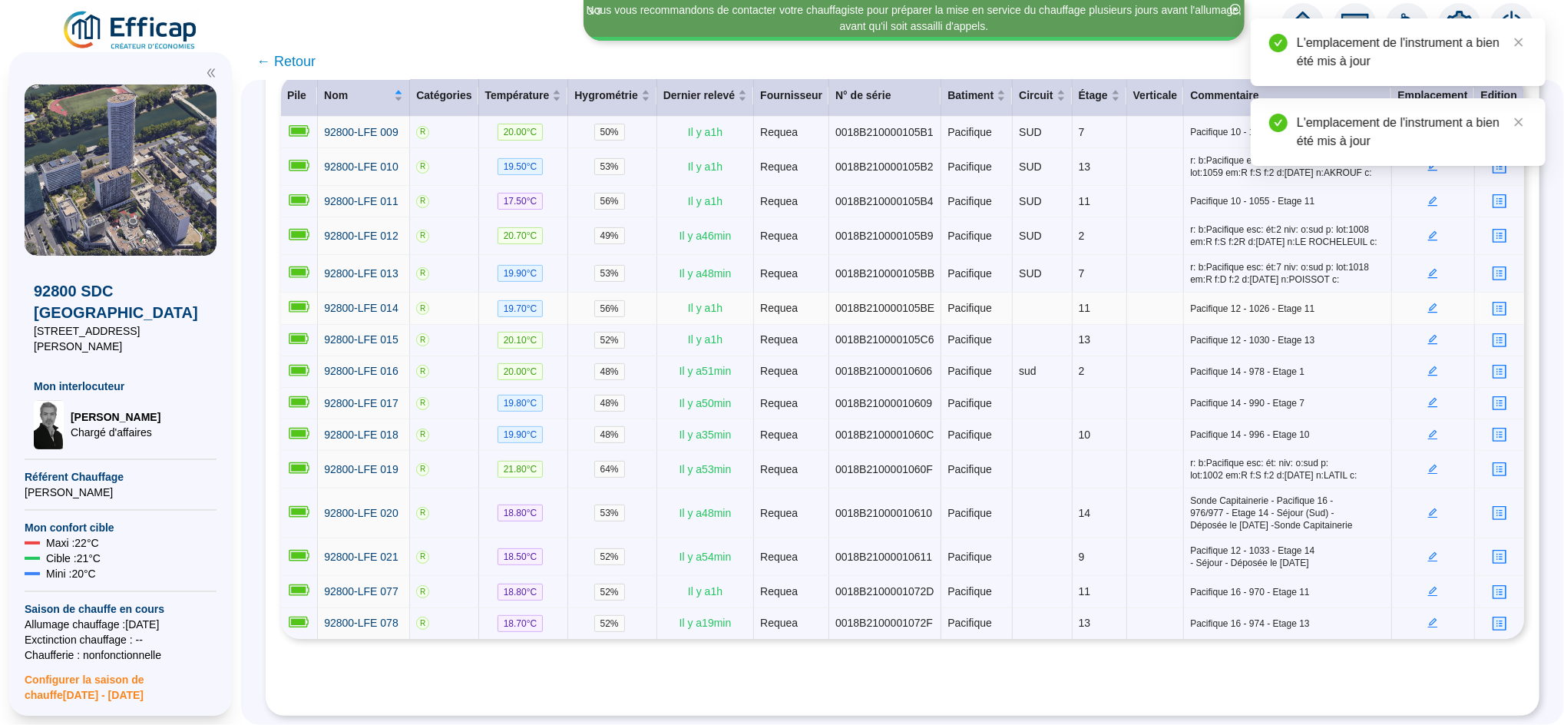
click at [1428, 303] on icon "edit" at bounding box center [1433, 308] width 11 height 11
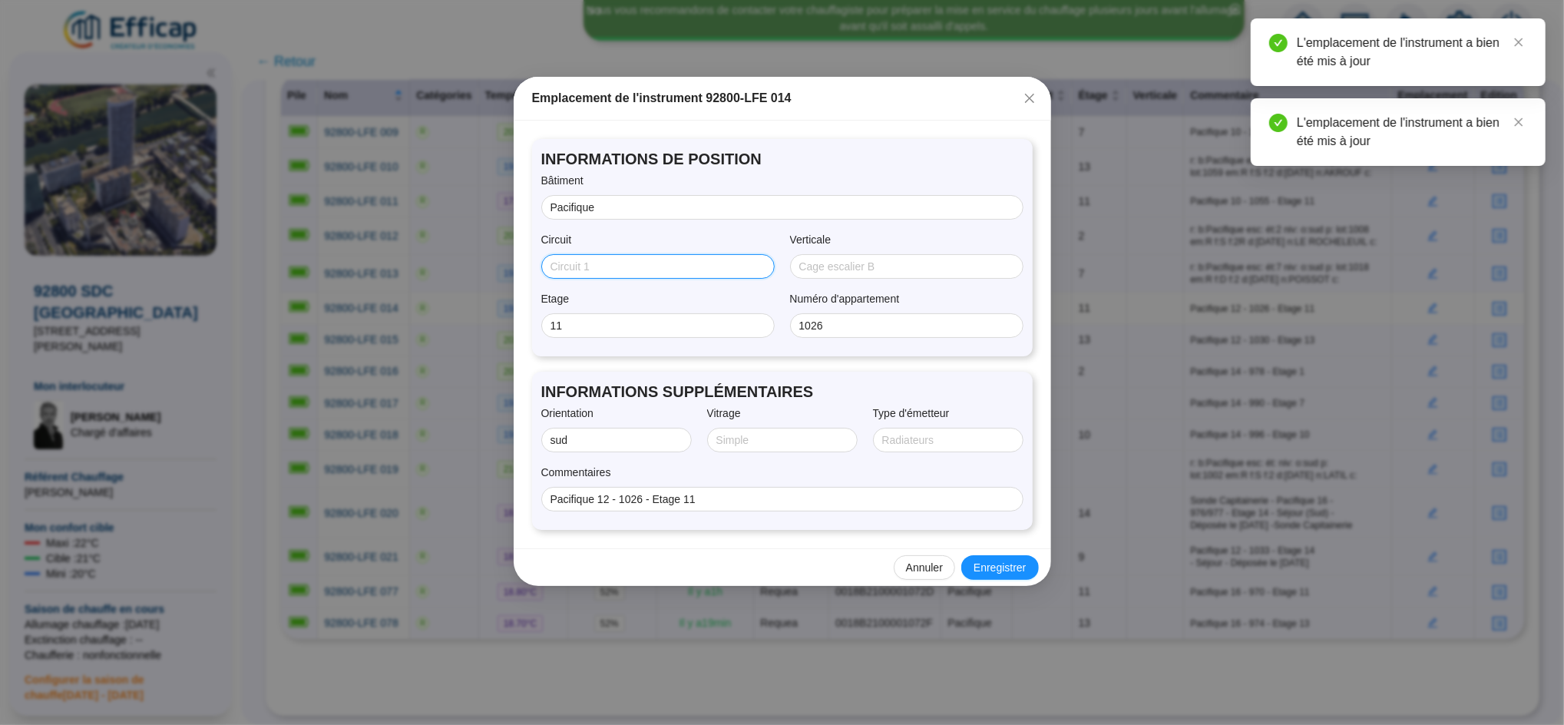
click at [596, 270] on input "Circuit" at bounding box center [657, 267] width 212 height 16
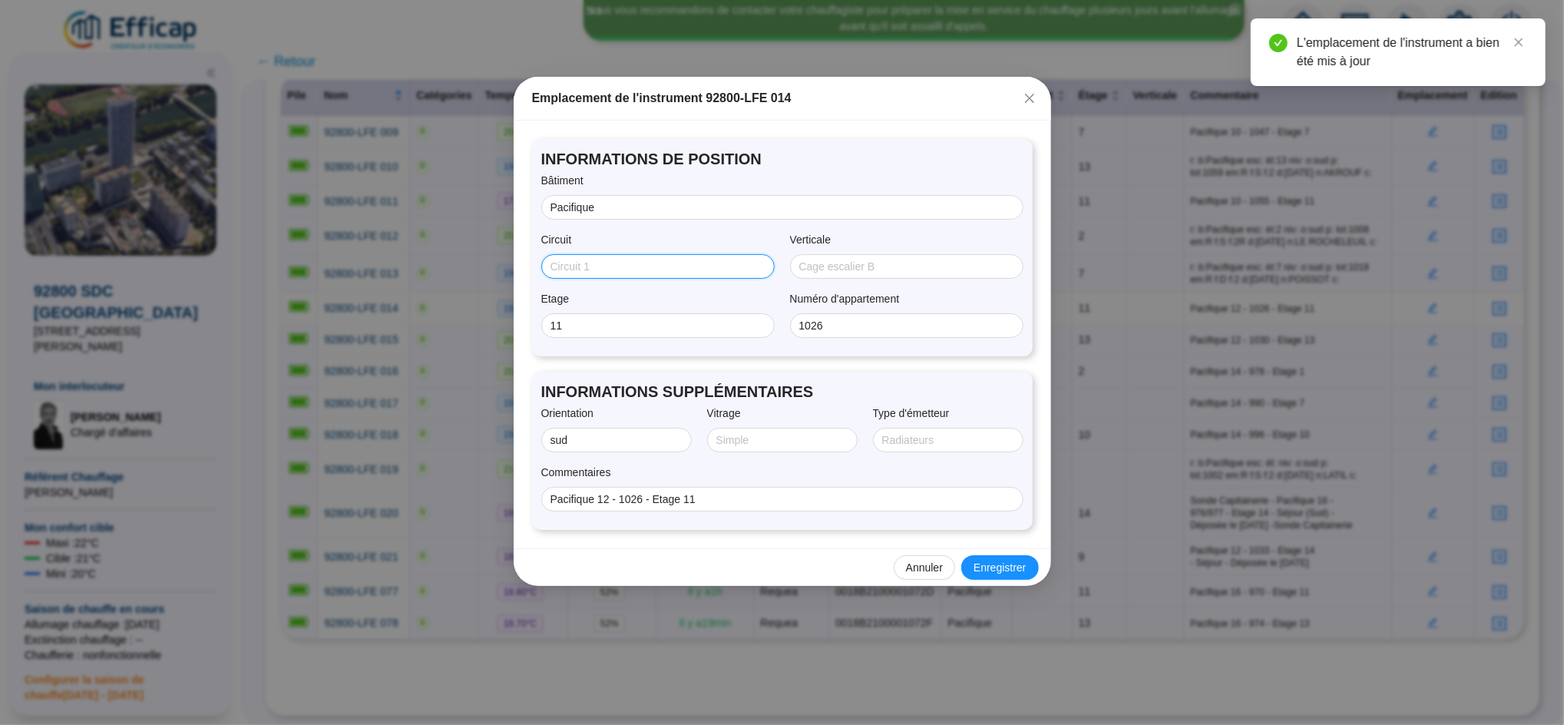
type input "SUD"
click at [992, 569] on span "Enregistrer" at bounding box center [1000, 568] width 52 height 16
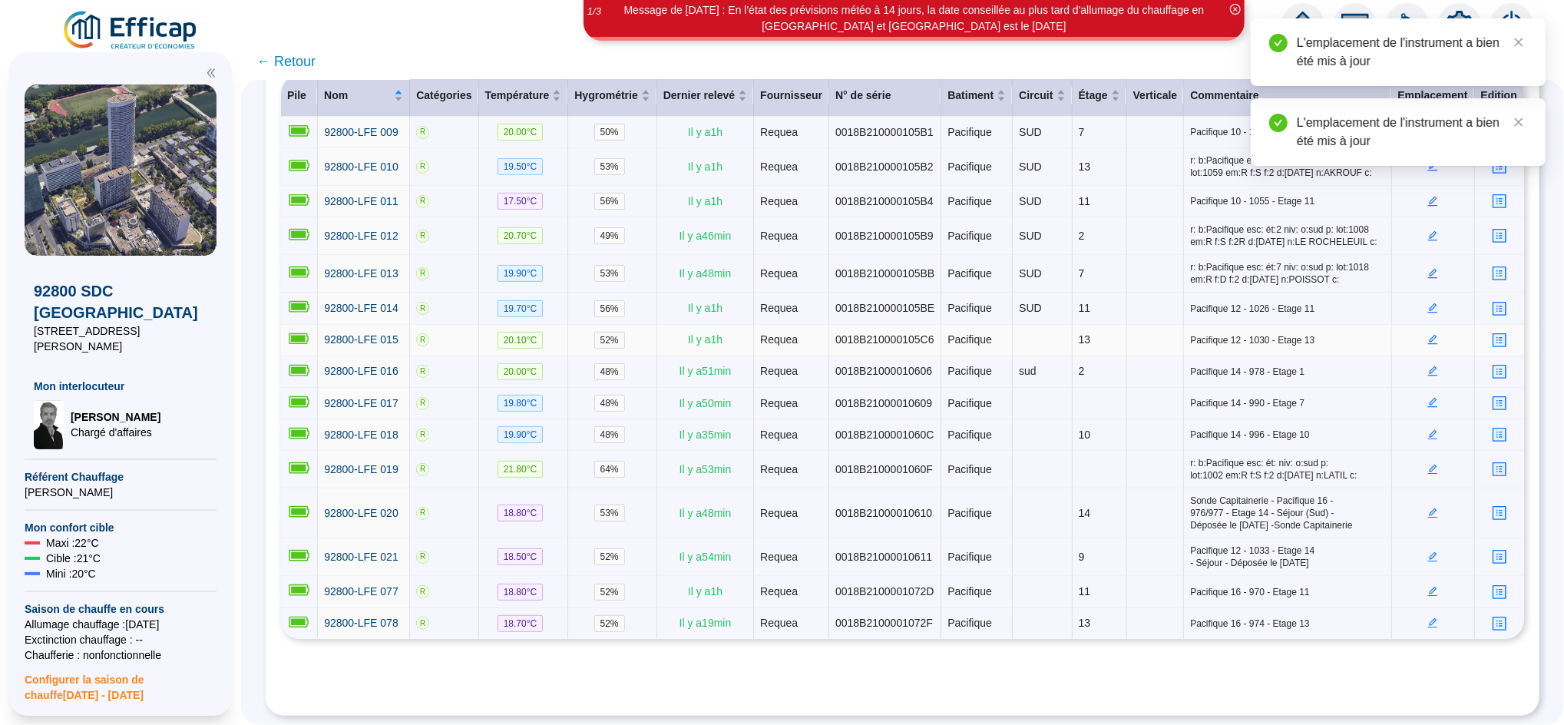
click at [1428, 335] on icon "edit" at bounding box center [1433, 340] width 10 height 10
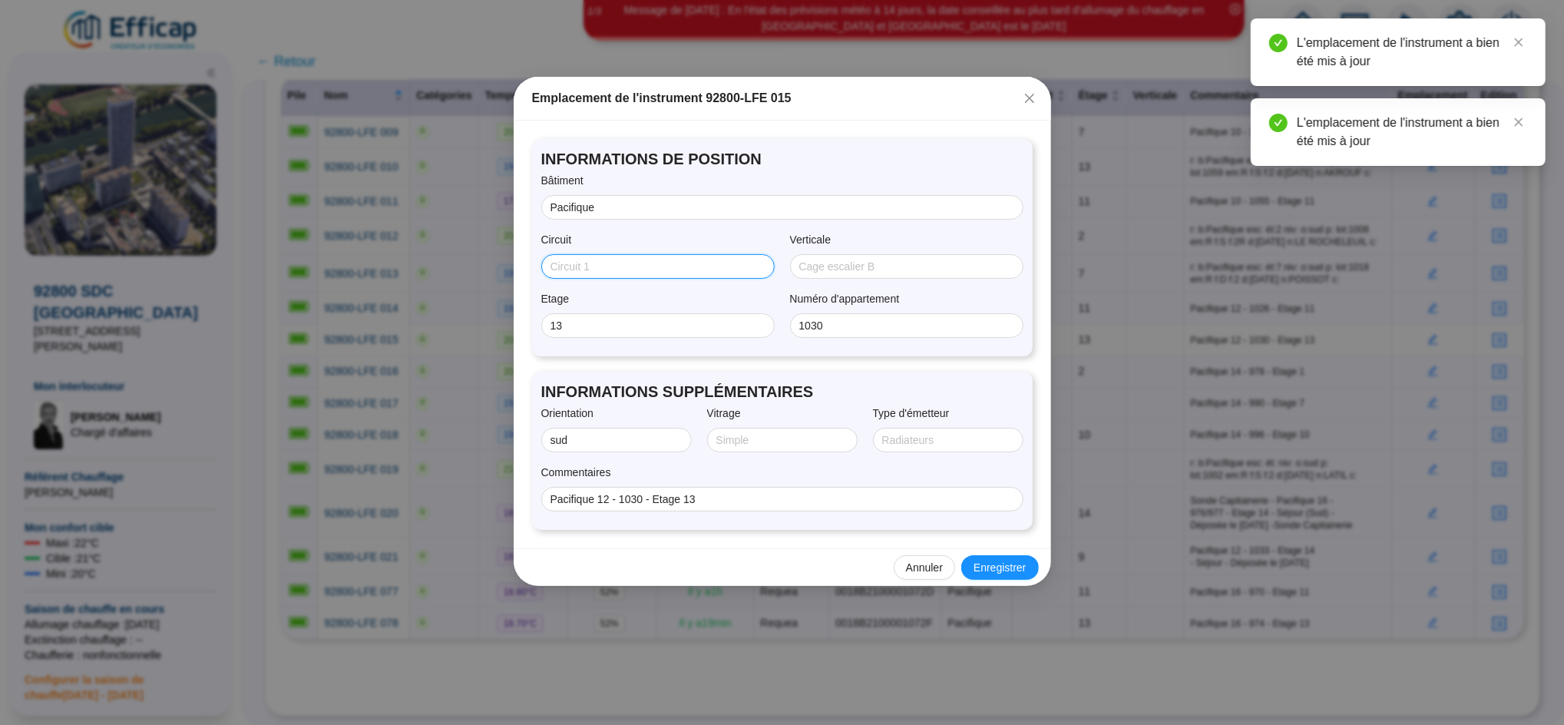
click at [602, 268] on input "Circuit" at bounding box center [657, 267] width 212 height 16
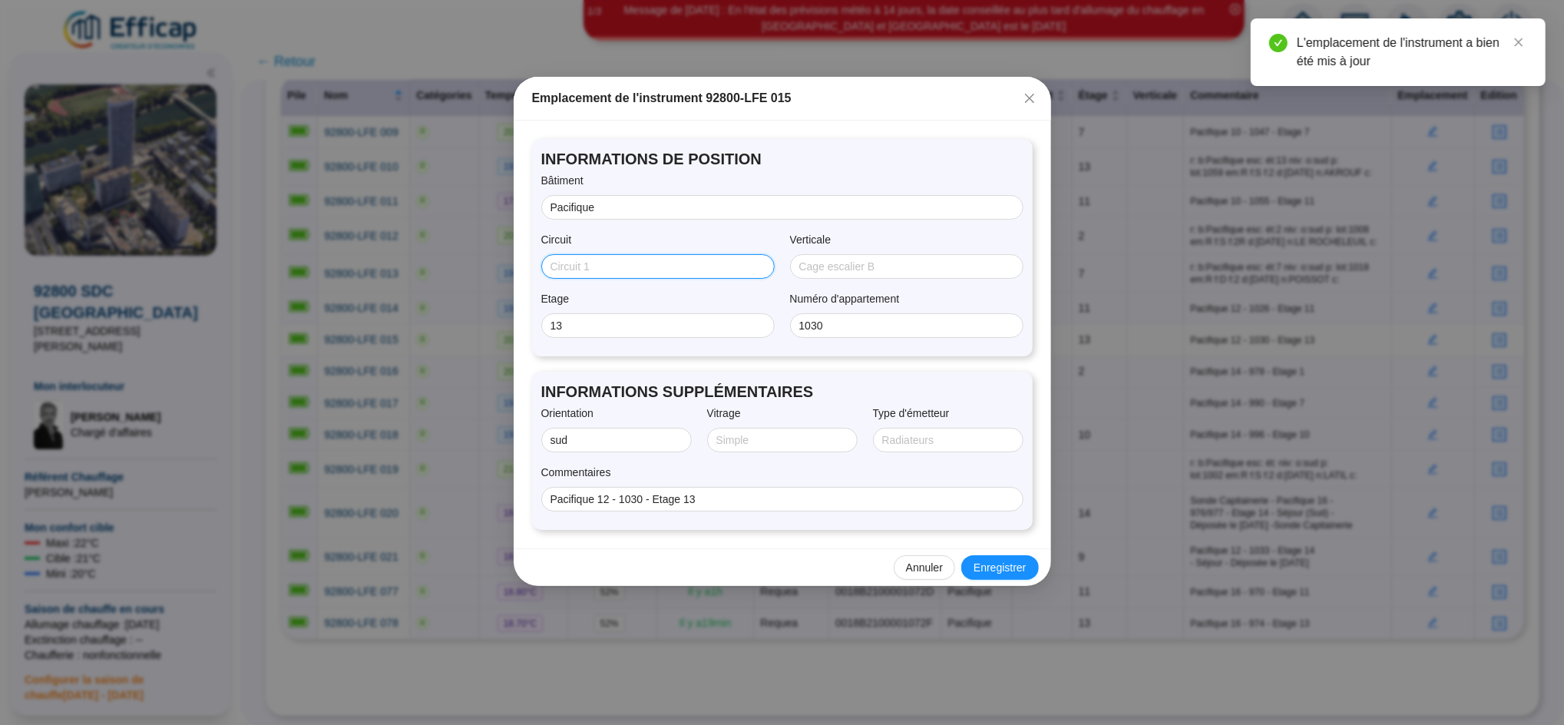
type input "SUD"
click at [1018, 573] on span "Enregistrer" at bounding box center [1000, 568] width 52 height 16
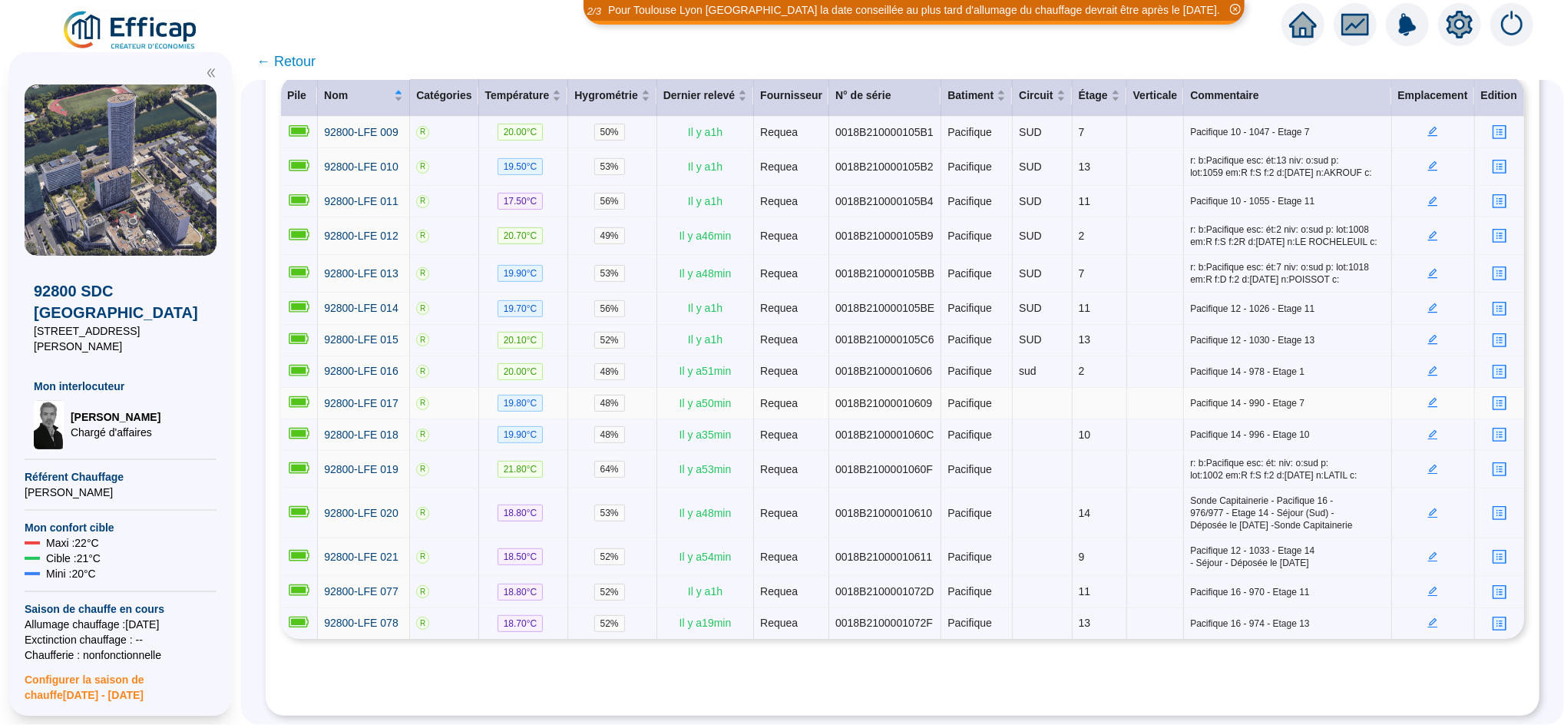
click at [1431, 399] on icon "edit" at bounding box center [1433, 401] width 5 height 5
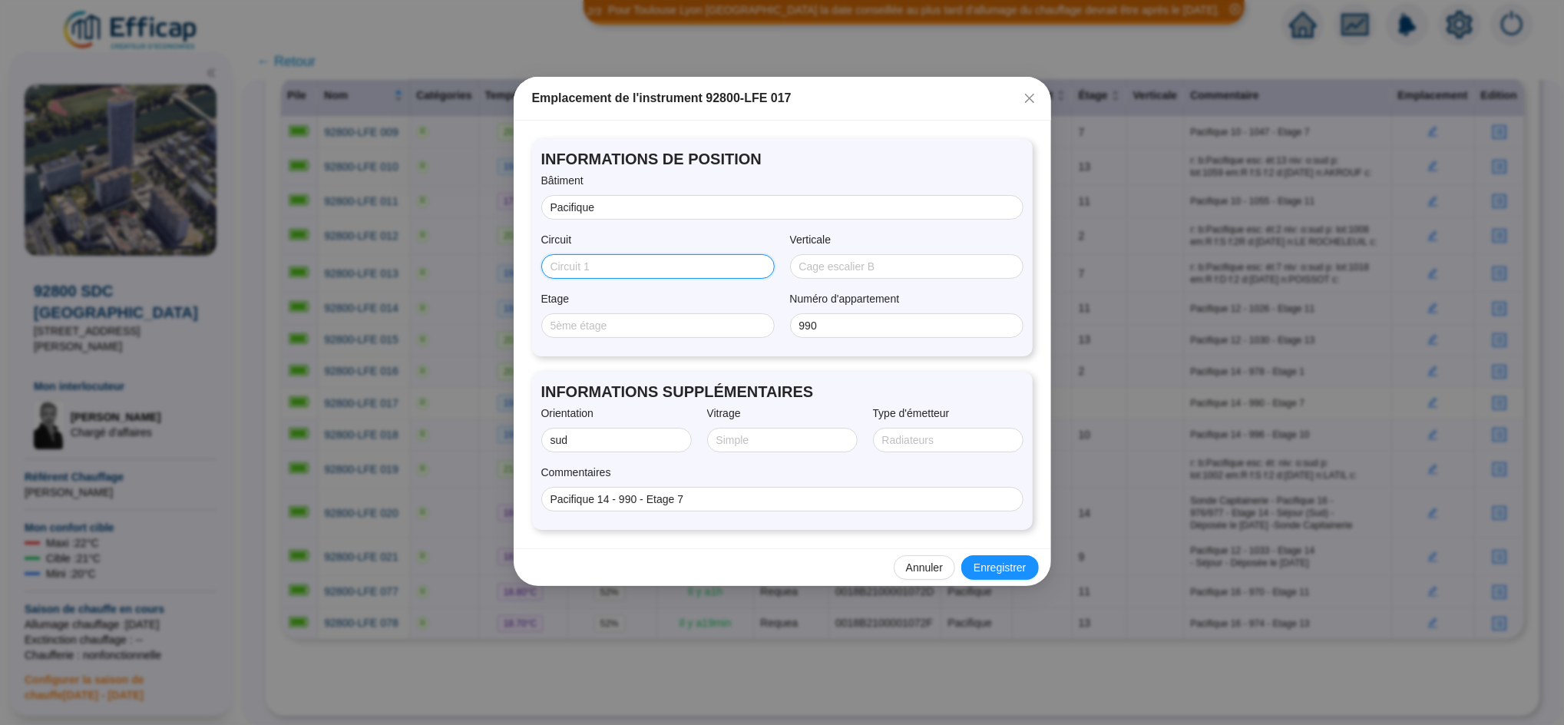
click at [562, 269] on input "Circuit" at bounding box center [657, 267] width 212 height 16
type input "SUD"
type input "13"
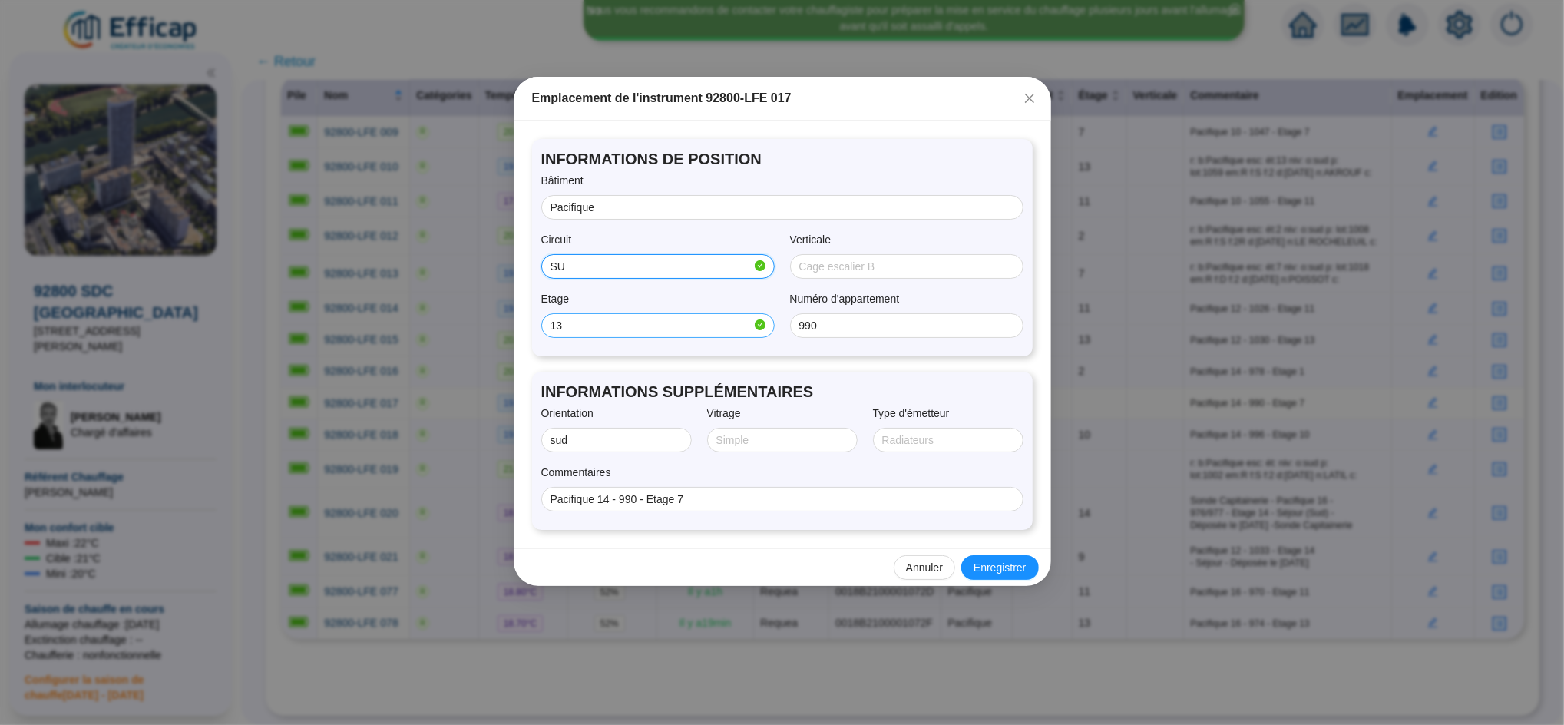
type input "SU"
click at [571, 326] on input "13" at bounding box center [651, 326] width 201 height 16
type input "1"
click at [1034, 569] on button "Enregistrer" at bounding box center [1000, 567] width 77 height 25
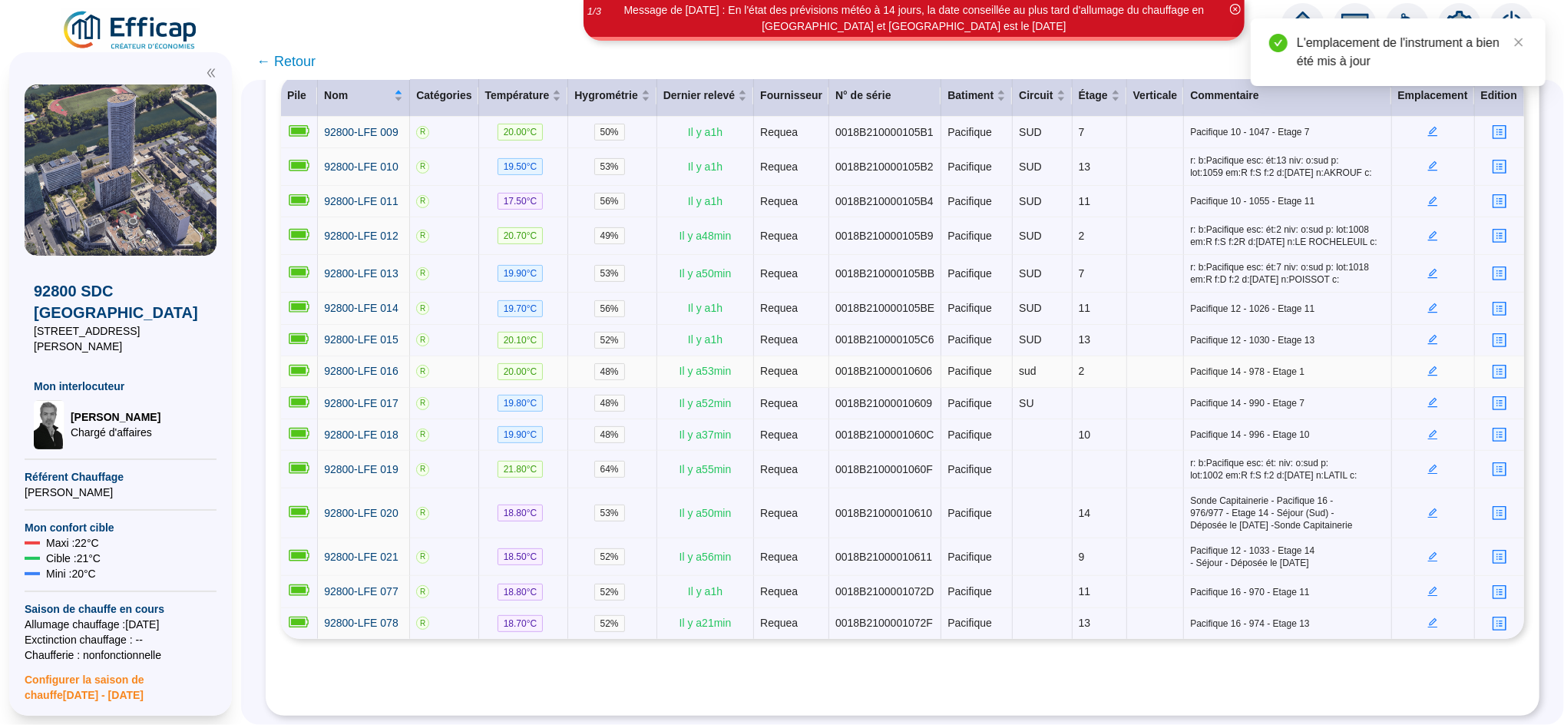
click at [1428, 366] on icon "edit" at bounding box center [1433, 371] width 10 height 10
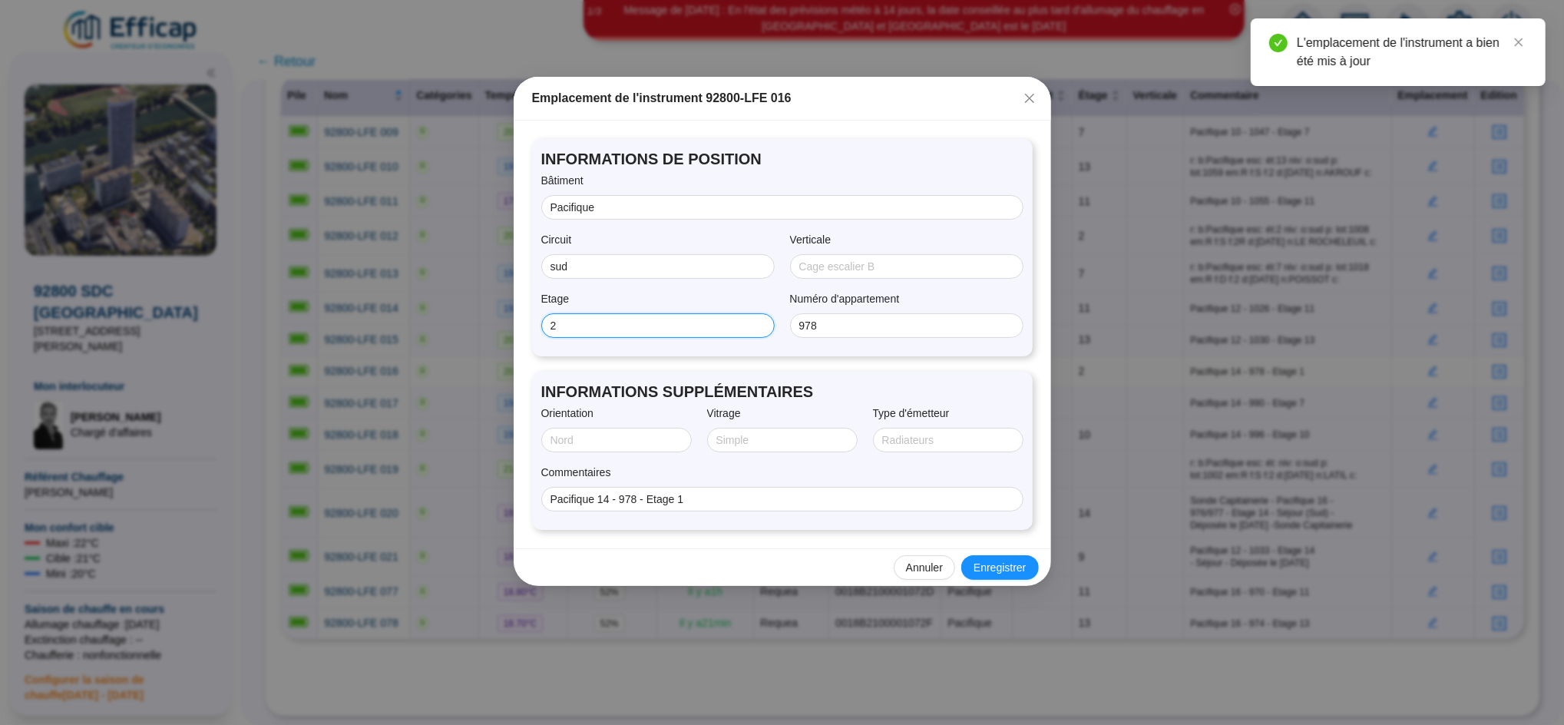
click at [599, 318] on input "2" at bounding box center [657, 326] width 212 height 16
type input "1"
click at [996, 563] on span "Enregistrer" at bounding box center [1000, 568] width 52 height 16
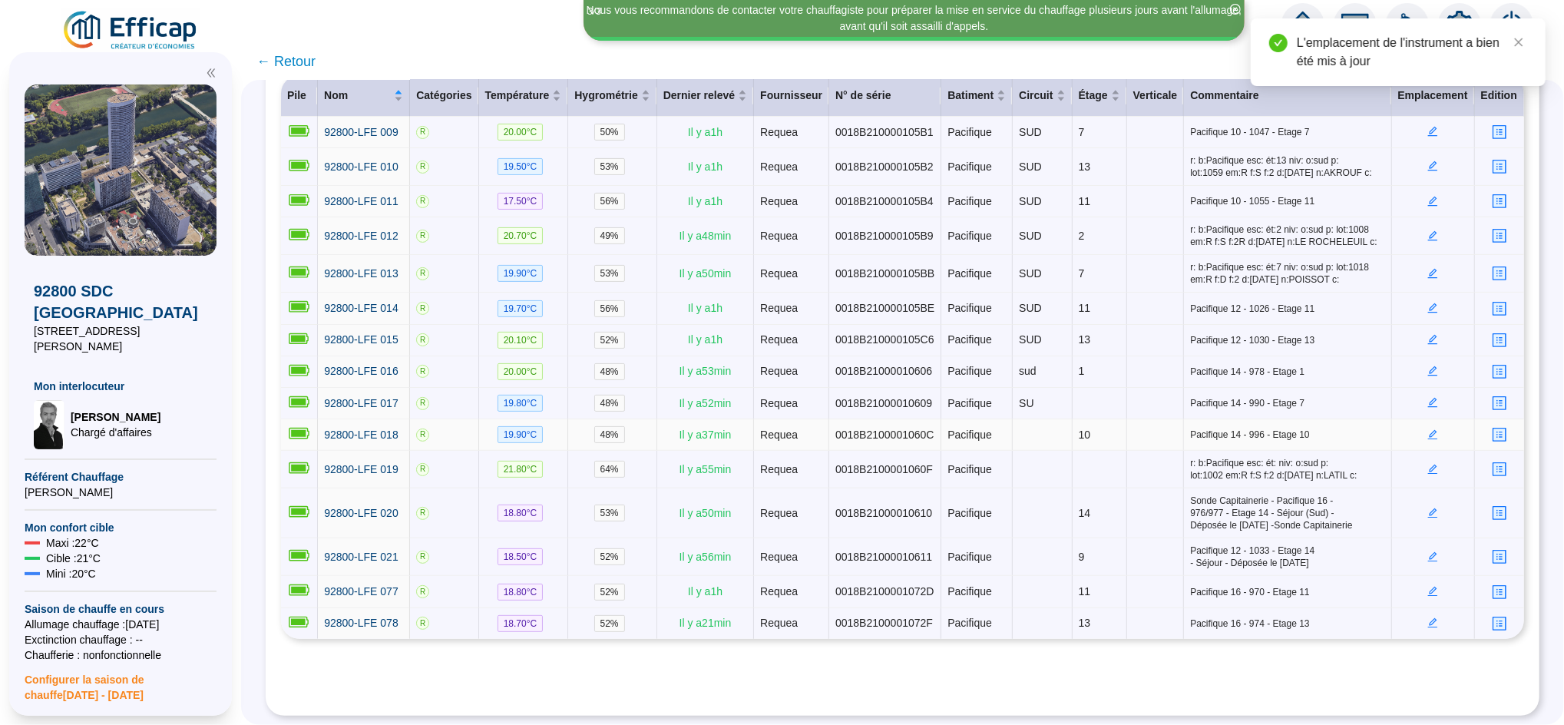
click at [1428, 429] on icon "edit" at bounding box center [1433, 434] width 11 height 11
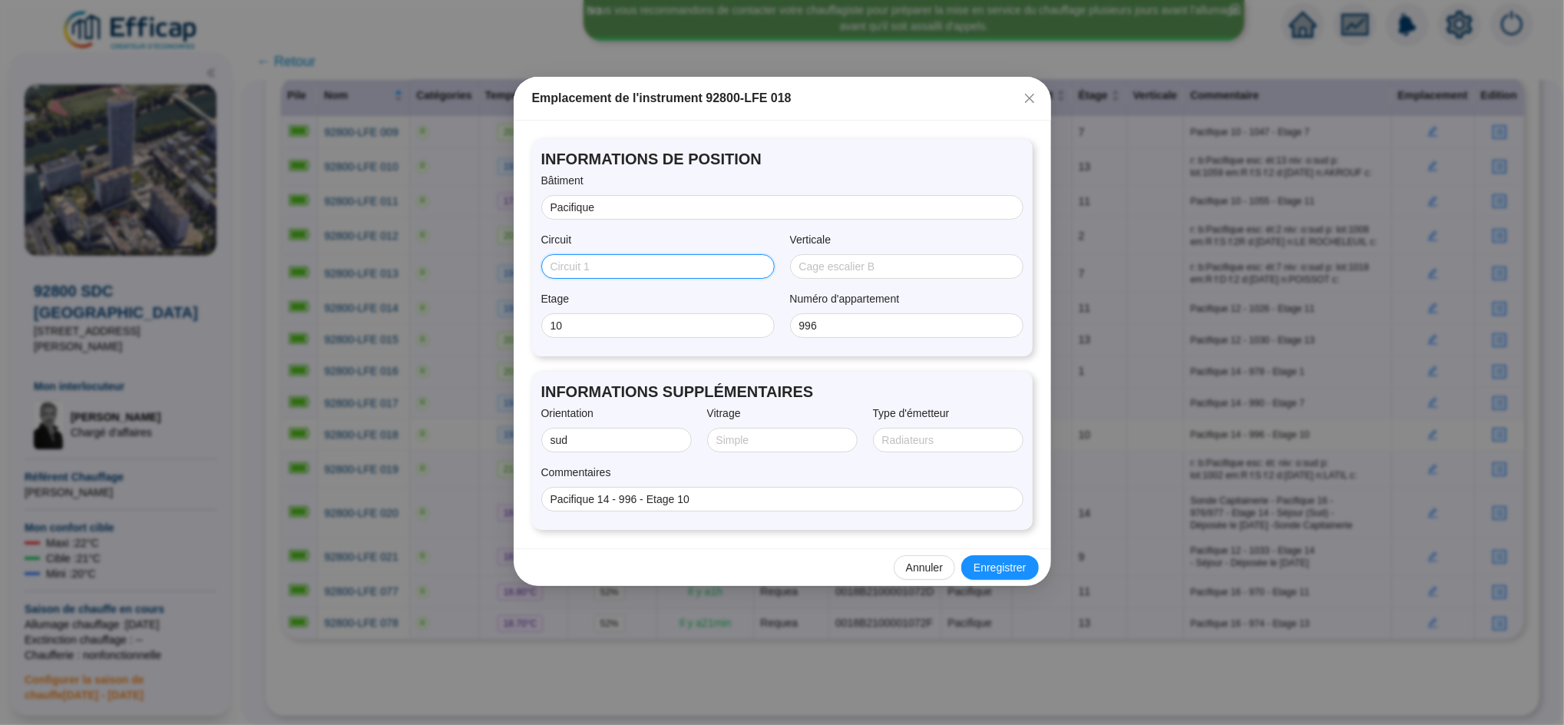
click at [594, 262] on input "Circuit" at bounding box center [657, 267] width 212 height 16
type input "sud"
click at [1000, 566] on span "Enregistrer" at bounding box center [1000, 568] width 52 height 16
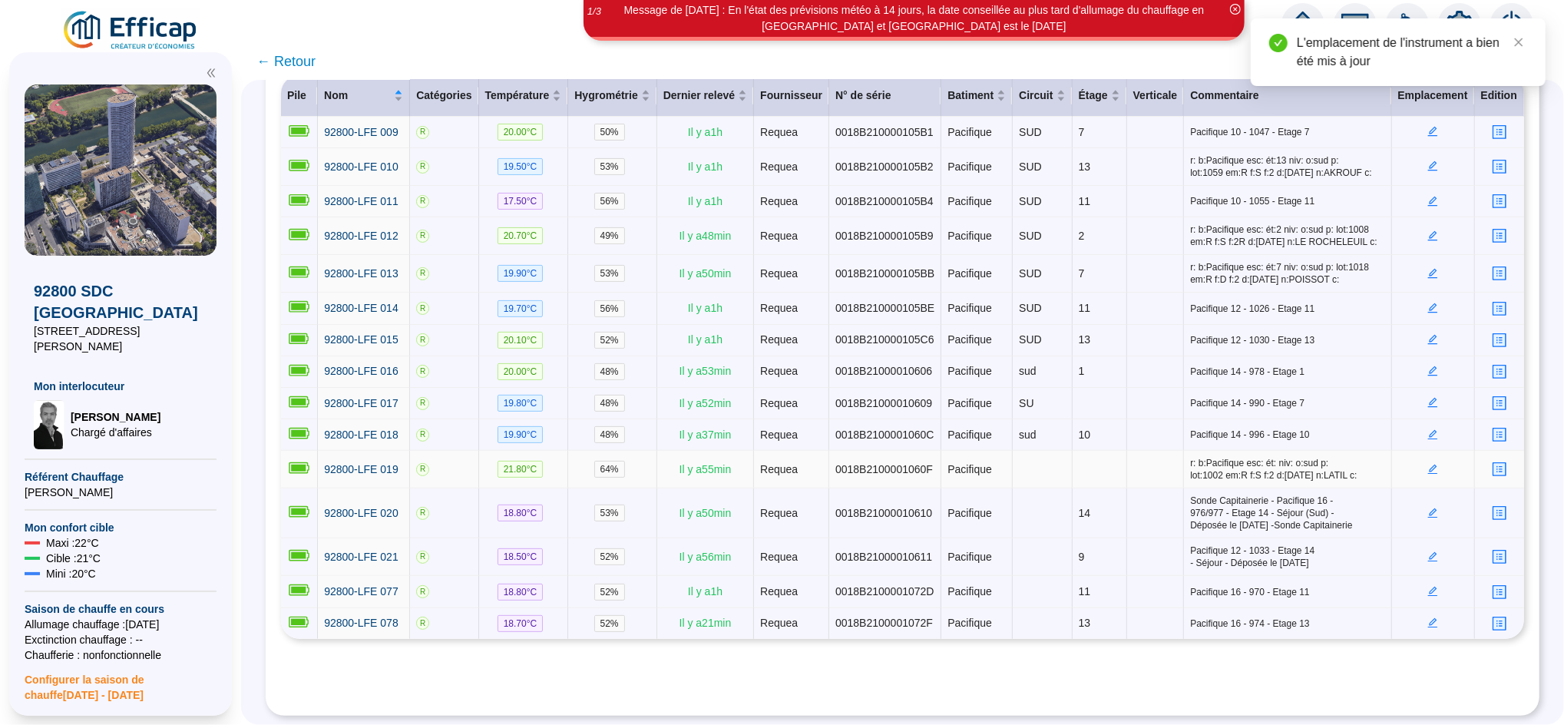
click at [1428, 464] on icon "edit" at bounding box center [1433, 469] width 11 height 11
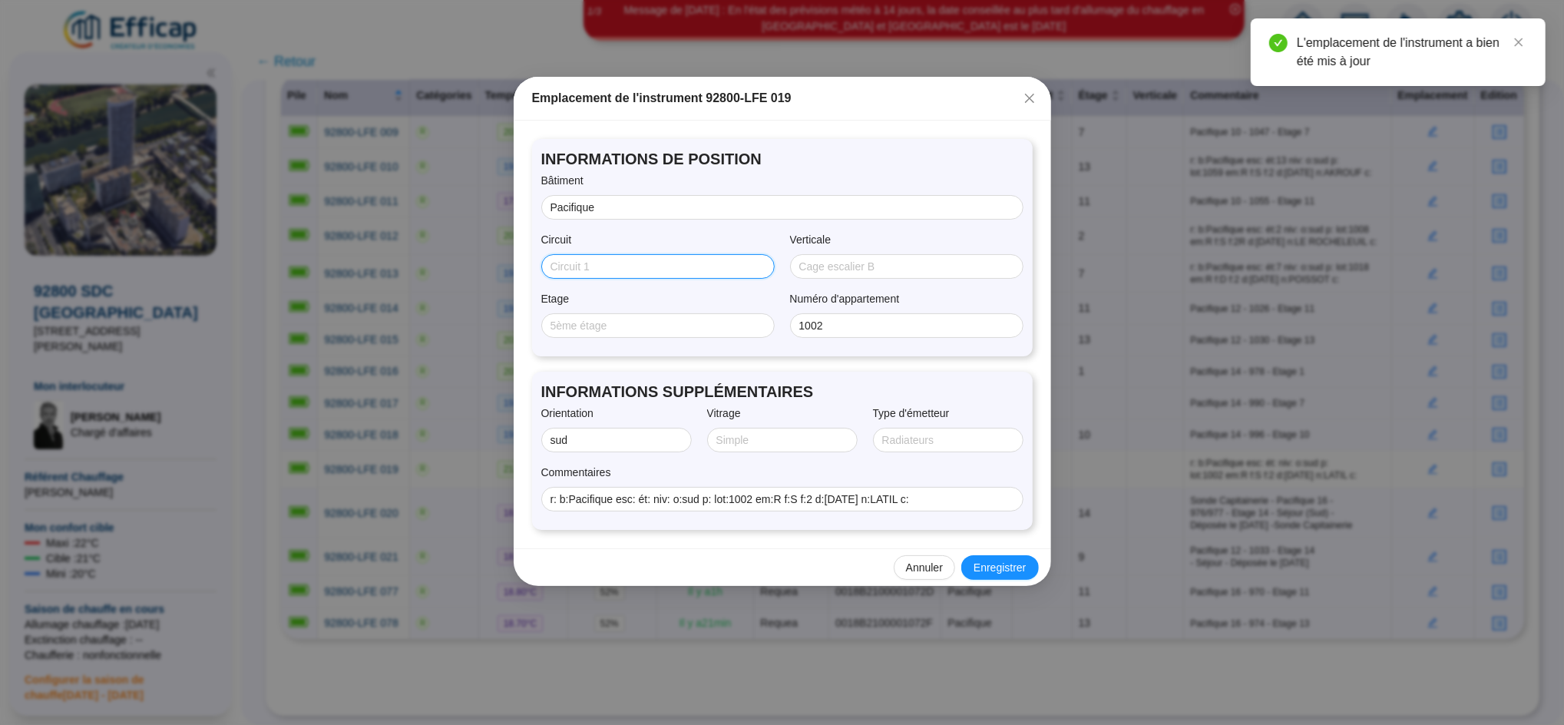
click at [598, 272] on input "Circuit" at bounding box center [657, 267] width 212 height 16
type input "sud"
click at [630, 329] on input "10" at bounding box center [651, 326] width 201 height 16
type input "1"
click at [1002, 566] on span "Enregistrer" at bounding box center [1000, 568] width 52 height 16
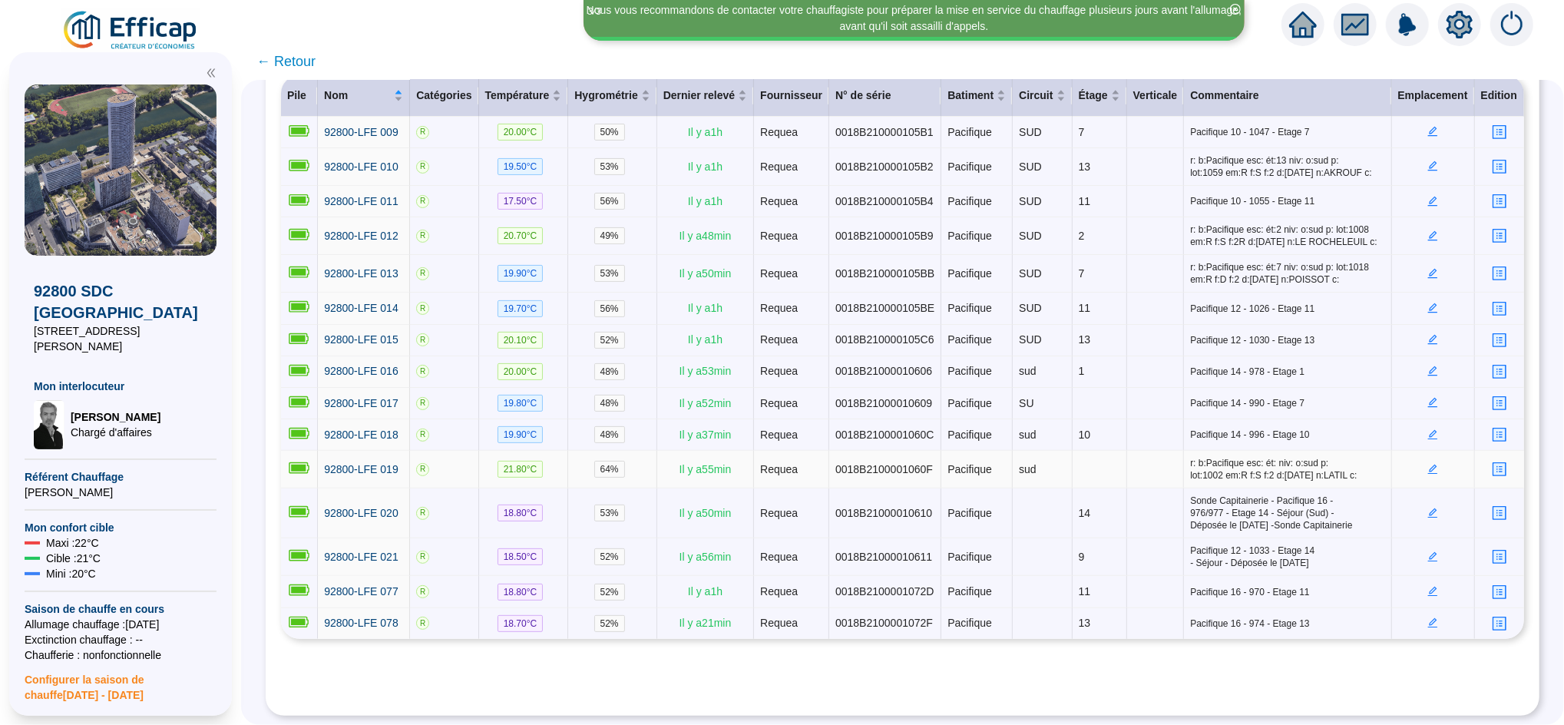
click at [1100, 458] on td at bounding box center [1100, 470] width 55 height 38
click at [1431, 465] on icon "edit" at bounding box center [1433, 467] width 5 height 5
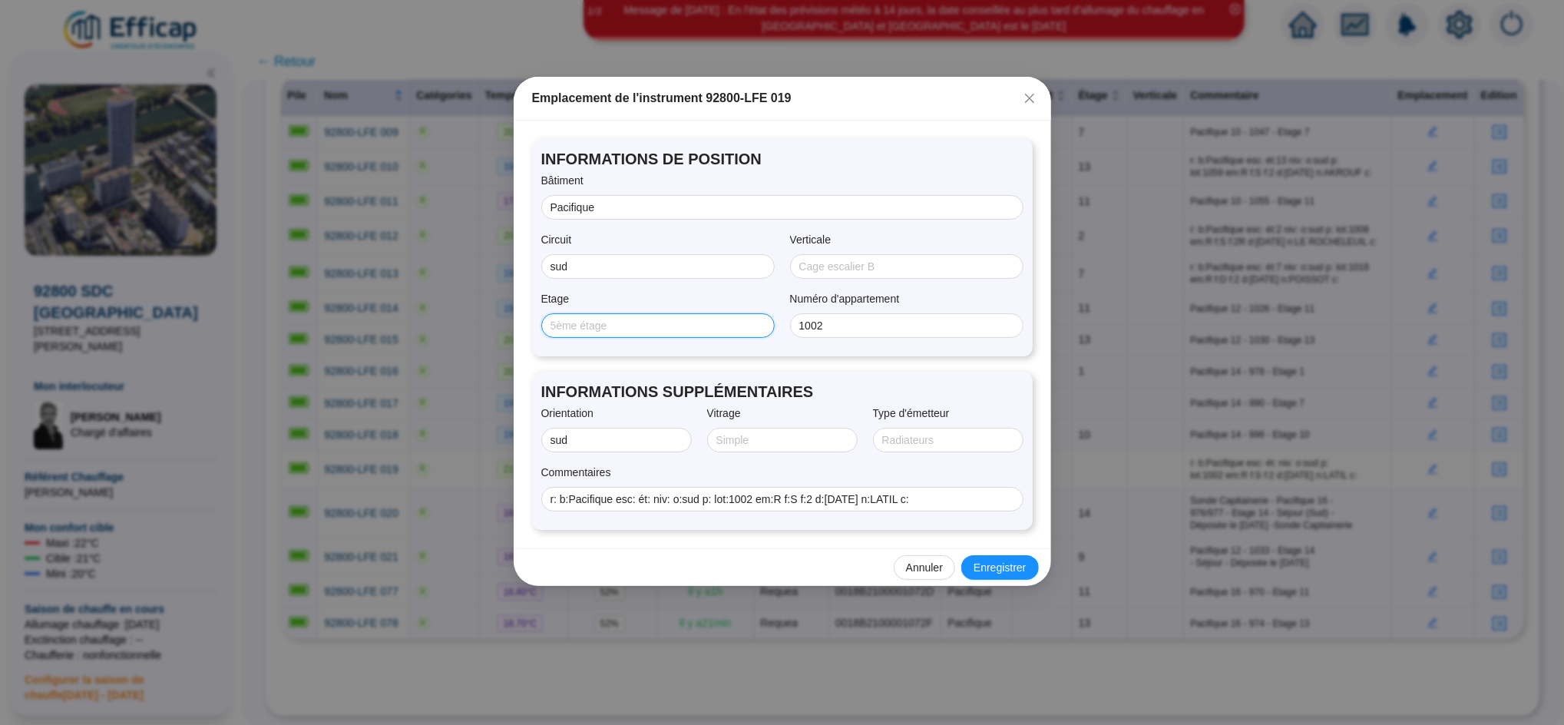
click at [591, 326] on input "Etage" at bounding box center [657, 326] width 212 height 16
type input "14"
click at [998, 575] on span "Enregistrer" at bounding box center [1000, 568] width 52 height 16
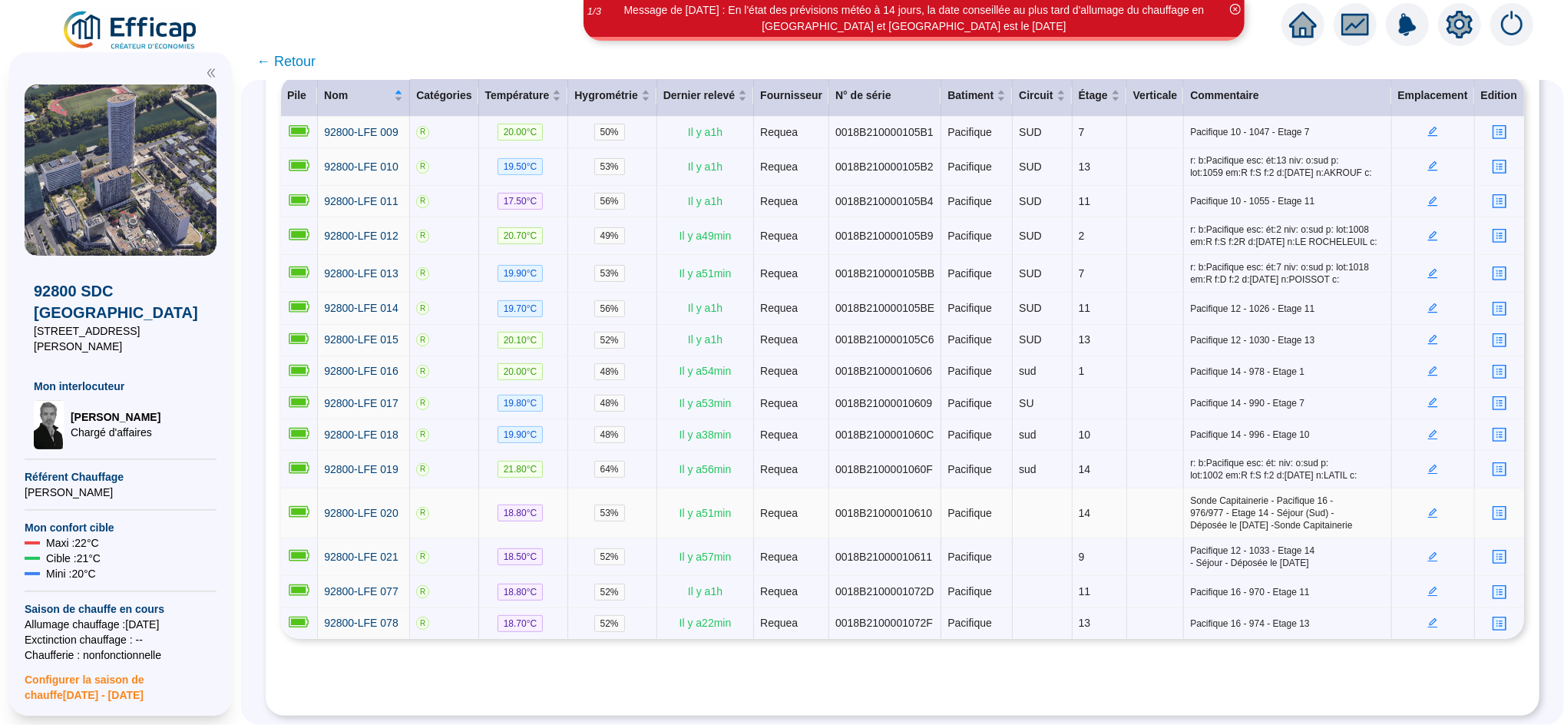
click at [1428, 508] on icon "edit" at bounding box center [1433, 513] width 11 height 11
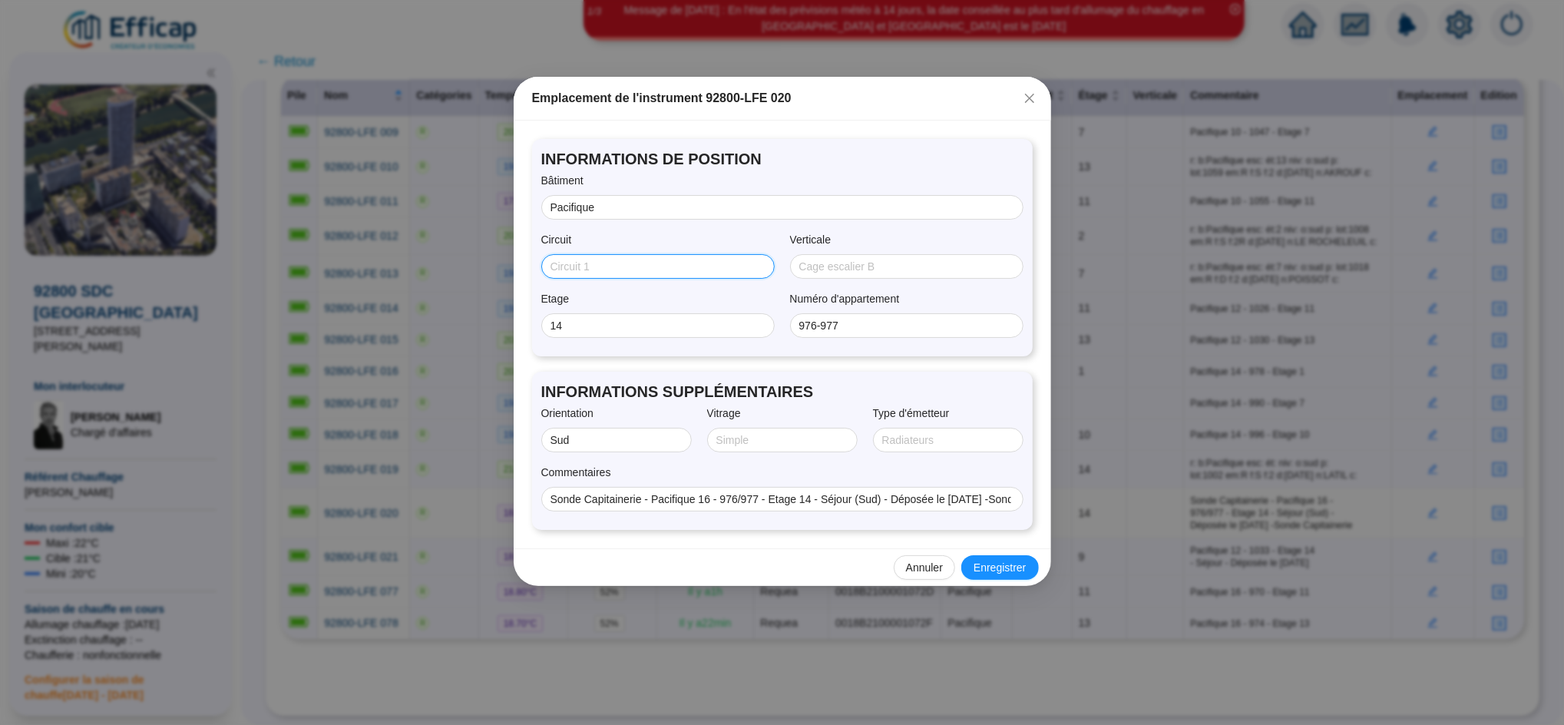
click at [609, 266] on input "Circuit" at bounding box center [657, 267] width 212 height 16
type input "sud"
click at [998, 565] on span "Enregistrer" at bounding box center [1000, 568] width 52 height 16
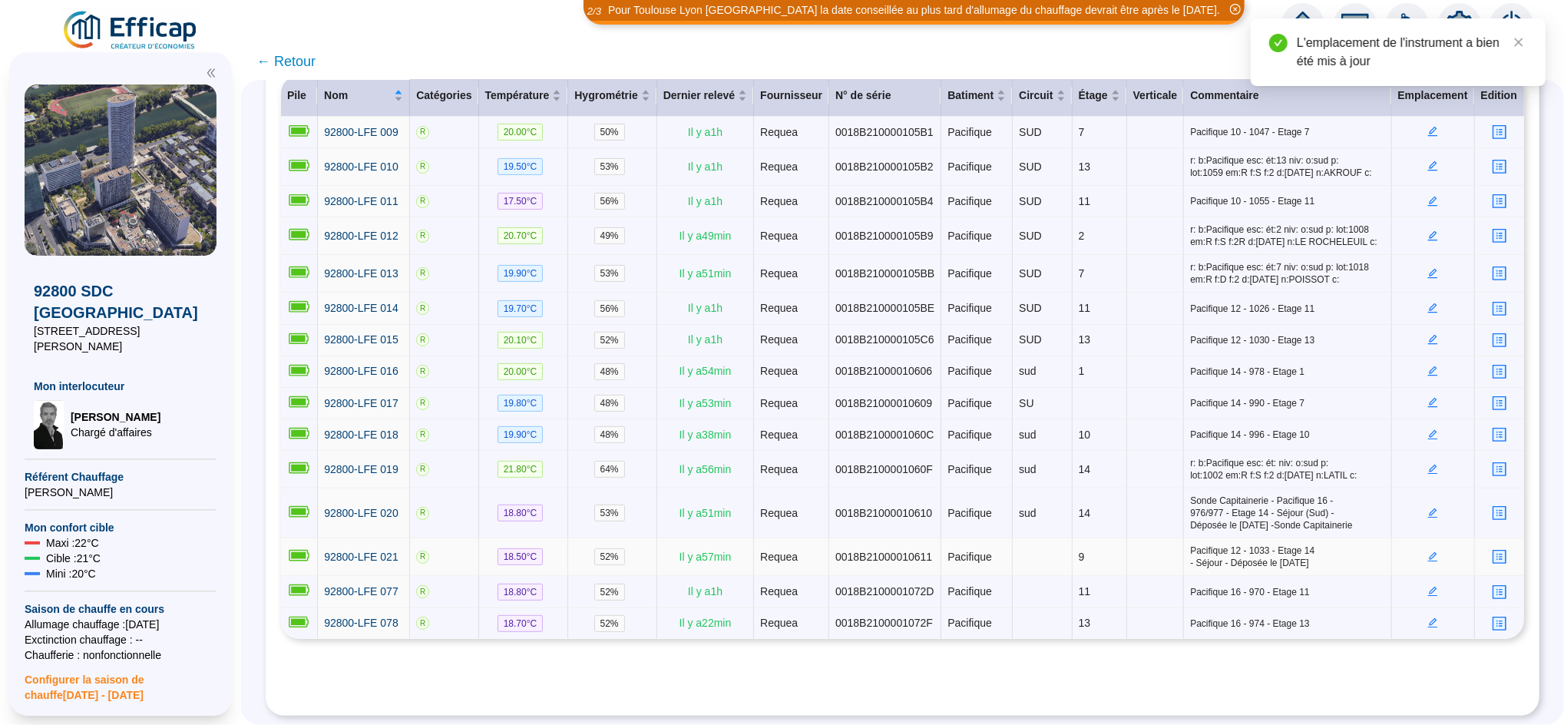
click at [1428, 551] on icon "edit" at bounding box center [1433, 556] width 11 height 11
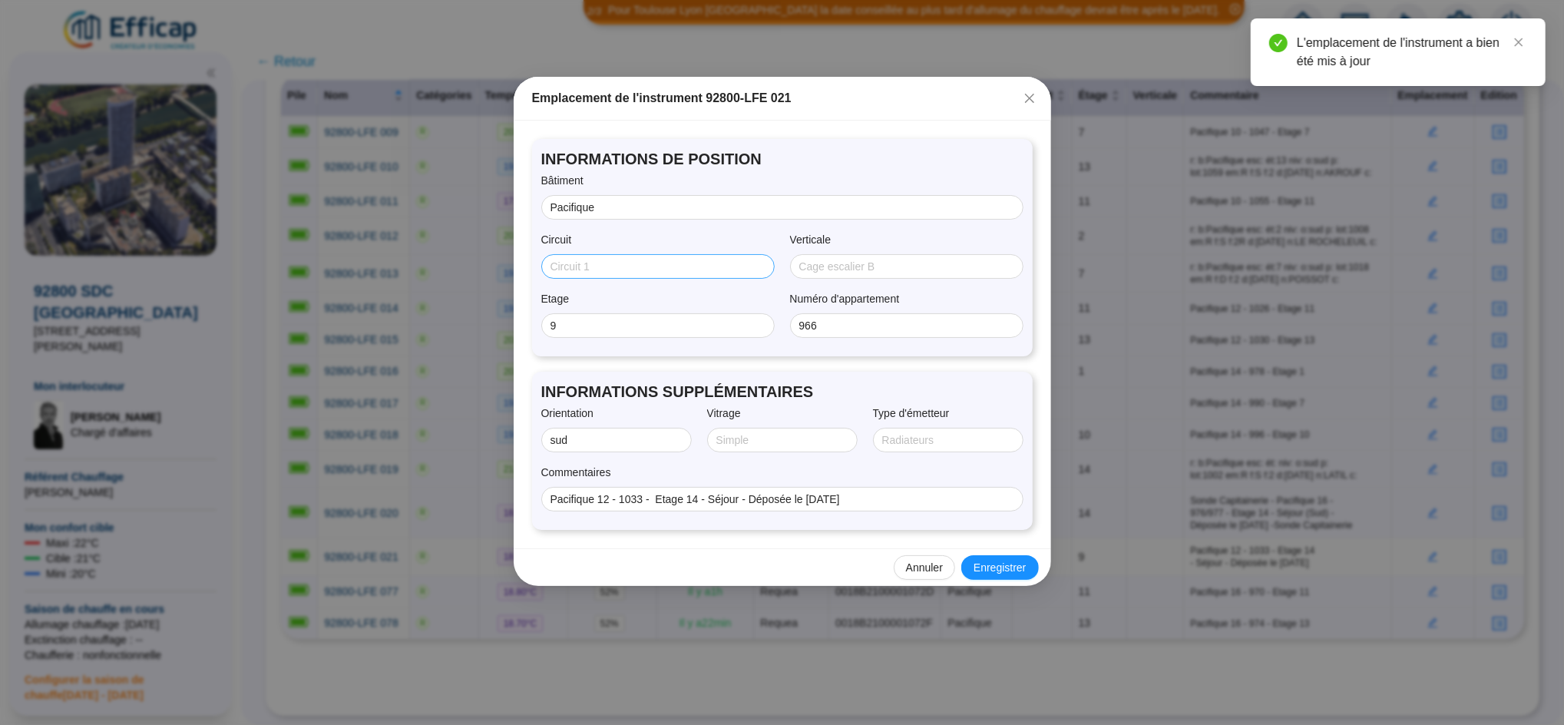
click at [548, 265] on span at bounding box center [657, 266] width 233 height 25
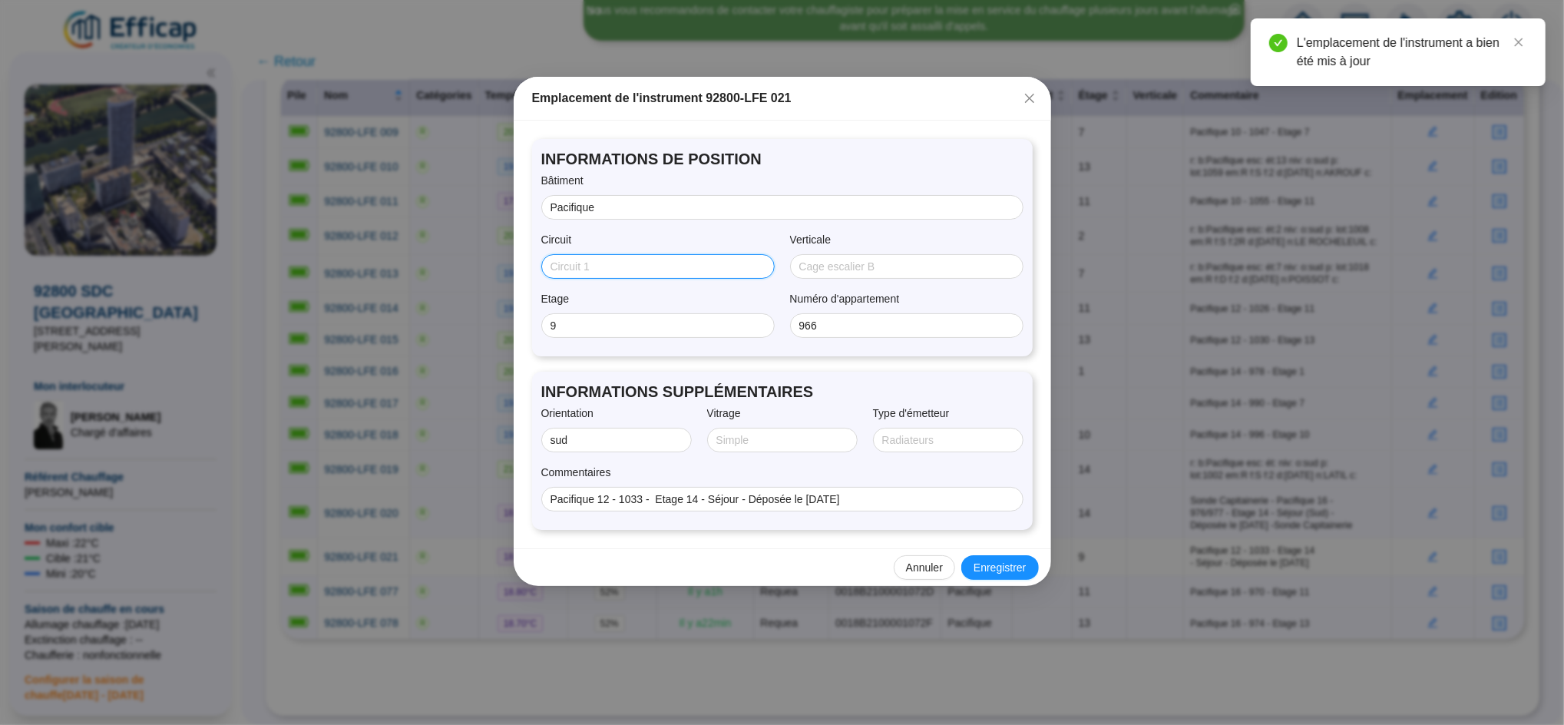
click at [588, 273] on input "Circuit" at bounding box center [657, 267] width 212 height 16
type input "sud"
drag, startPoint x: 993, startPoint y: 569, endPoint x: 1006, endPoint y: 568, distance: 13.1
click at [994, 569] on span "Enregistrer" at bounding box center [1000, 568] width 52 height 16
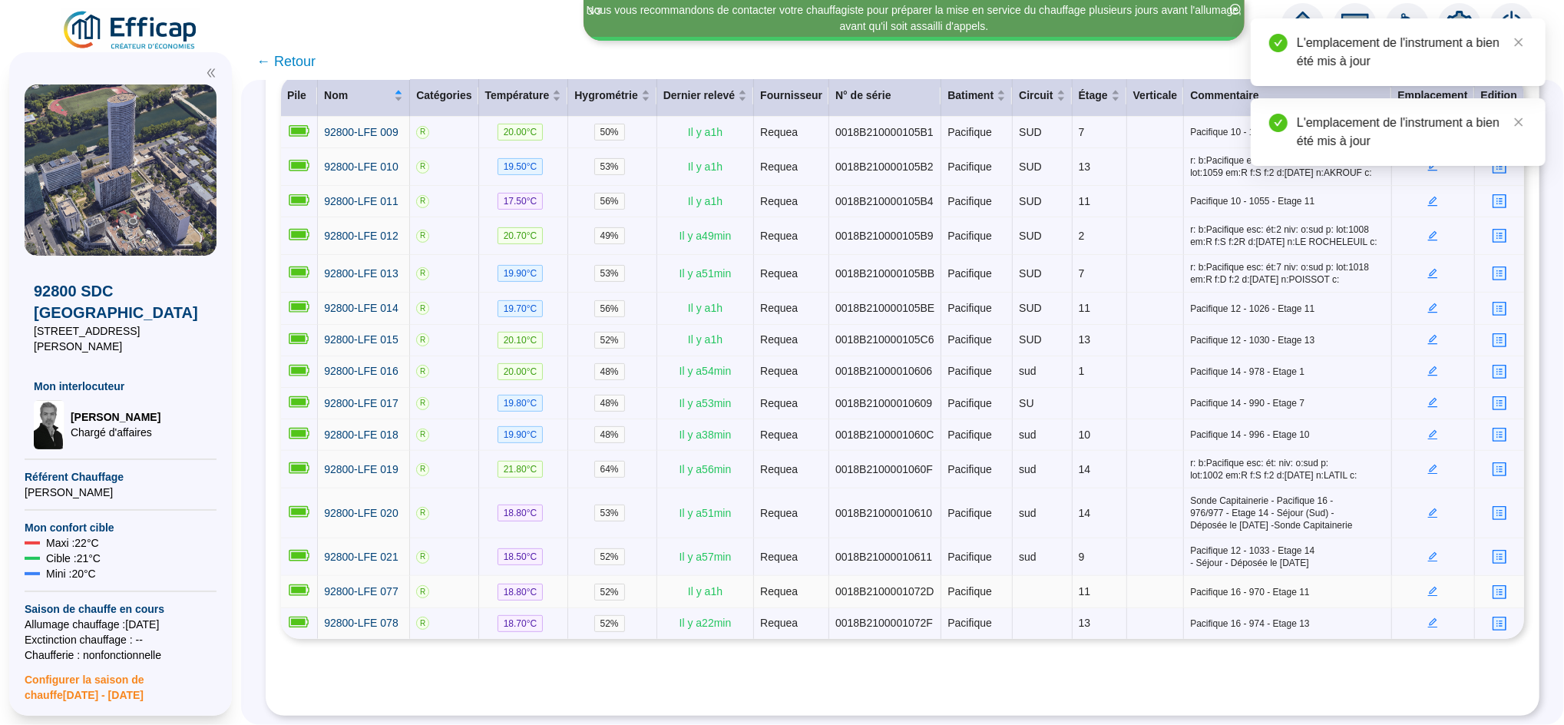
click at [1415, 578] on td at bounding box center [1433, 591] width 83 height 31
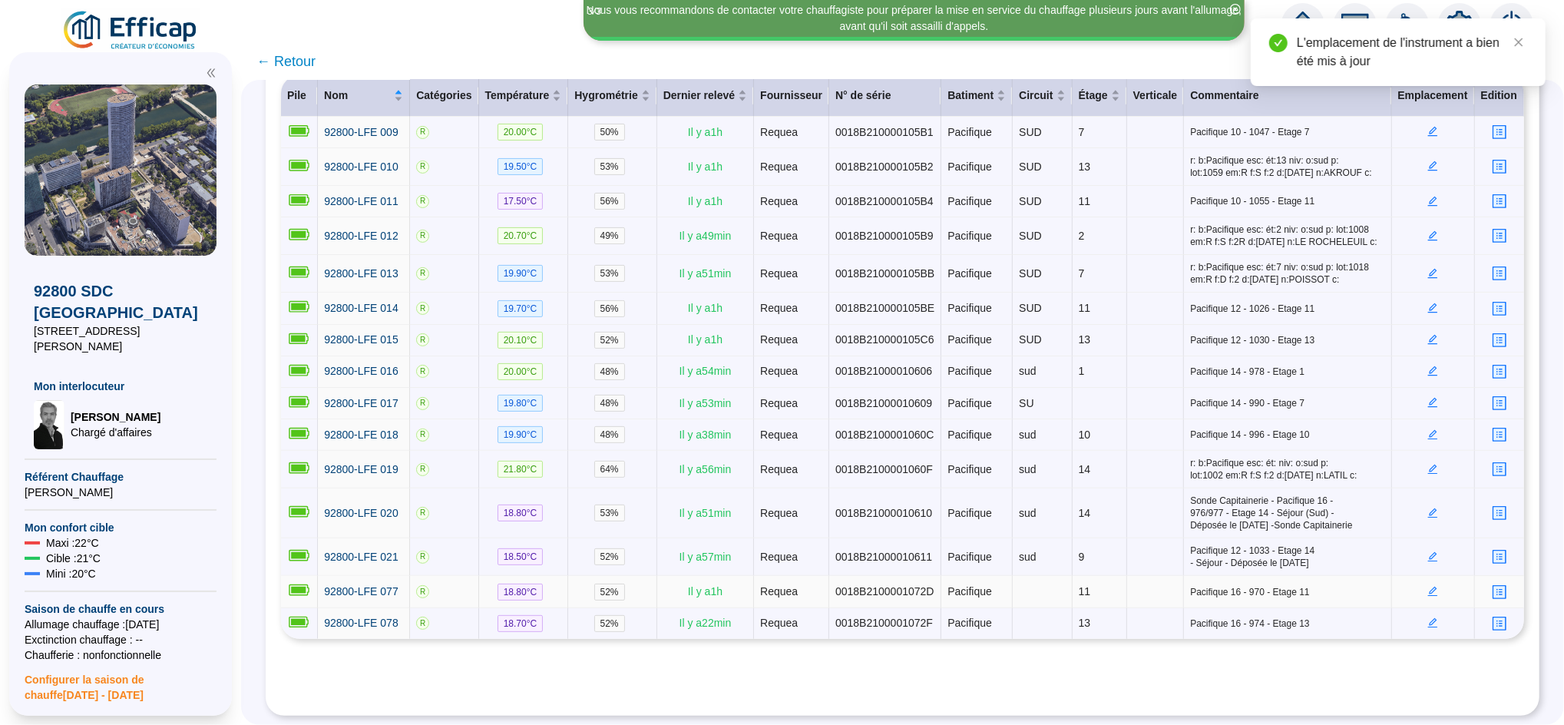
click at [1428, 586] on icon "edit" at bounding box center [1433, 591] width 11 height 11
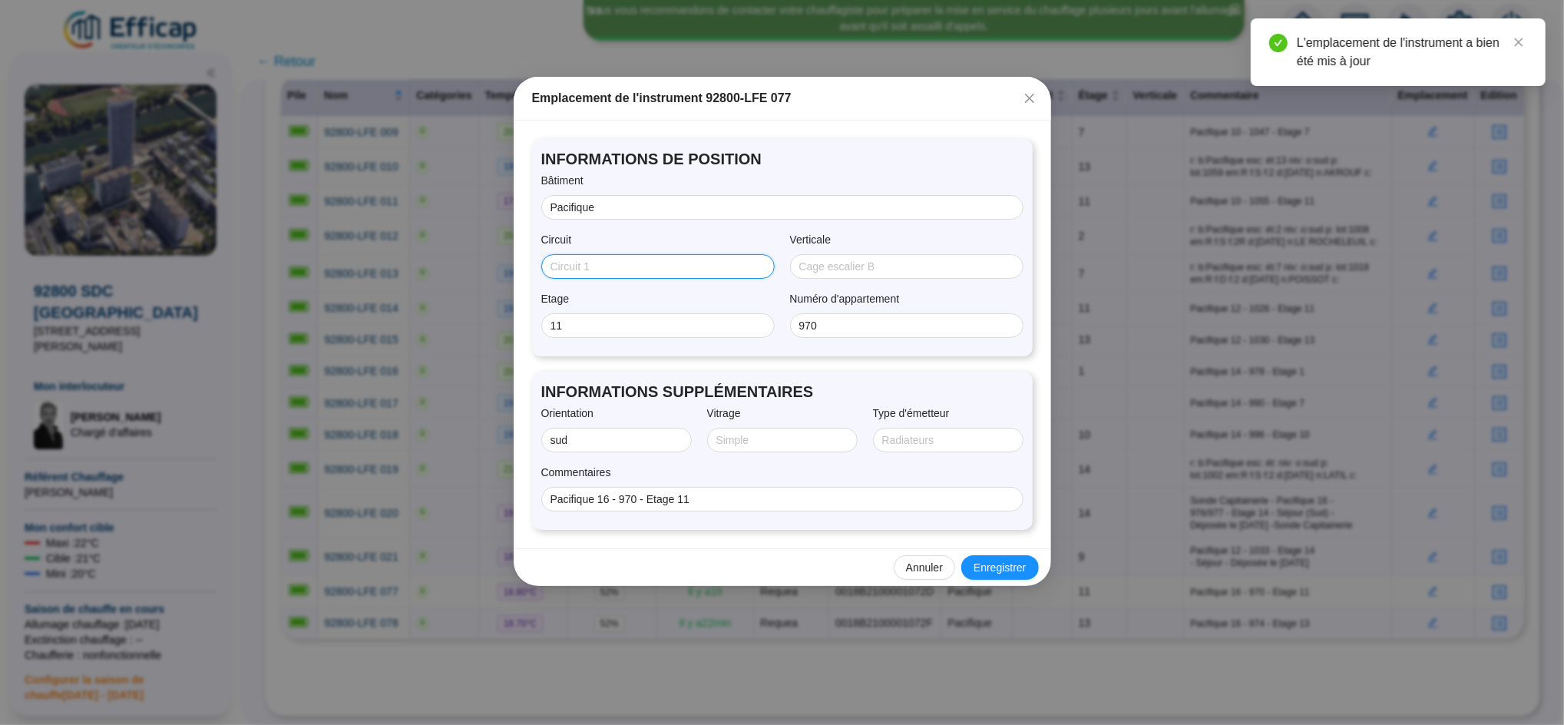
drag, startPoint x: 561, startPoint y: 265, endPoint x: 590, endPoint y: 286, distance: 35.6
click at [561, 265] on input "Circuit" at bounding box center [657, 267] width 212 height 16
type input "sud"
drag, startPoint x: 988, startPoint y: 560, endPoint x: 1005, endPoint y: 561, distance: 16.1
click at [988, 561] on span "Enregistrer" at bounding box center [1000, 568] width 52 height 16
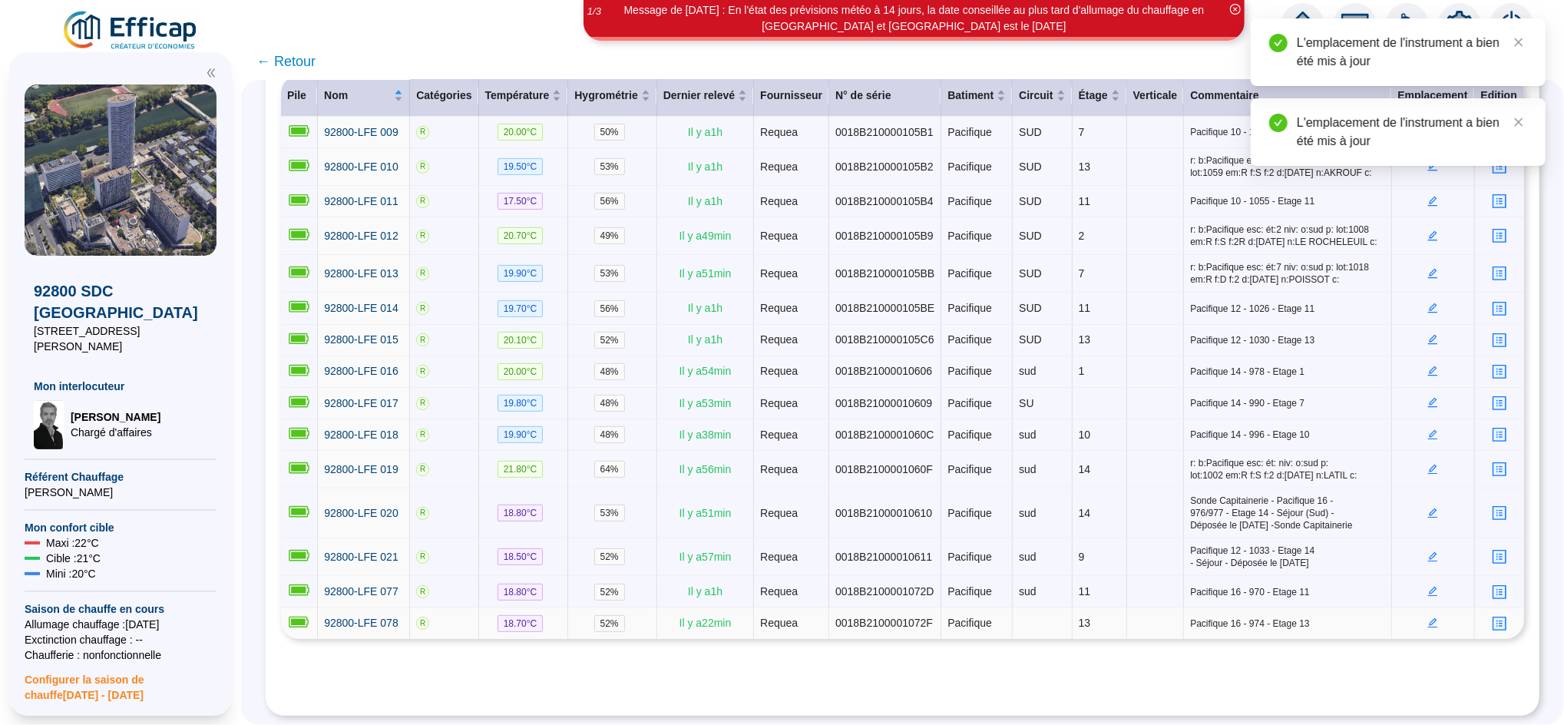
click at [1428, 617] on icon "edit" at bounding box center [1433, 622] width 11 height 11
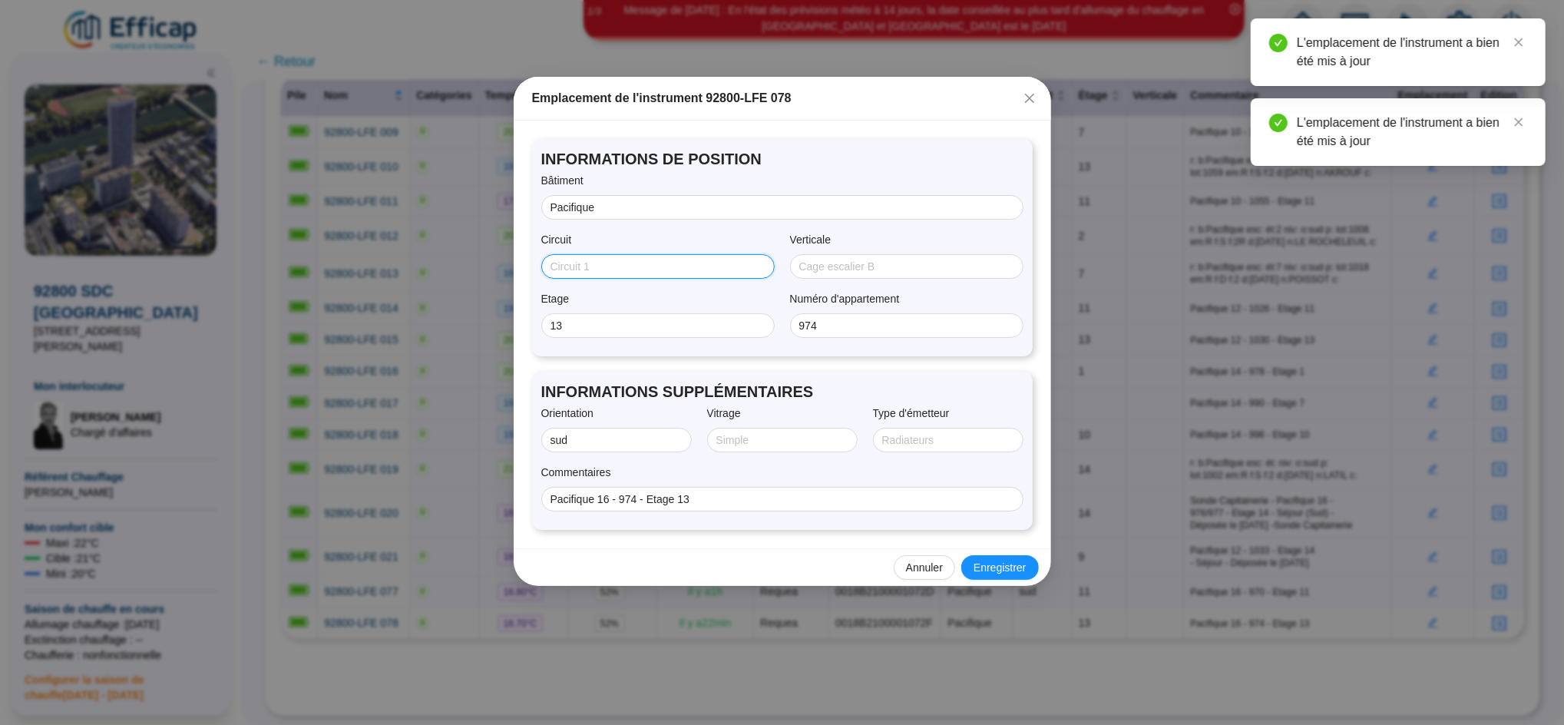
click at [601, 259] on input "Circuit" at bounding box center [657, 267] width 212 height 16
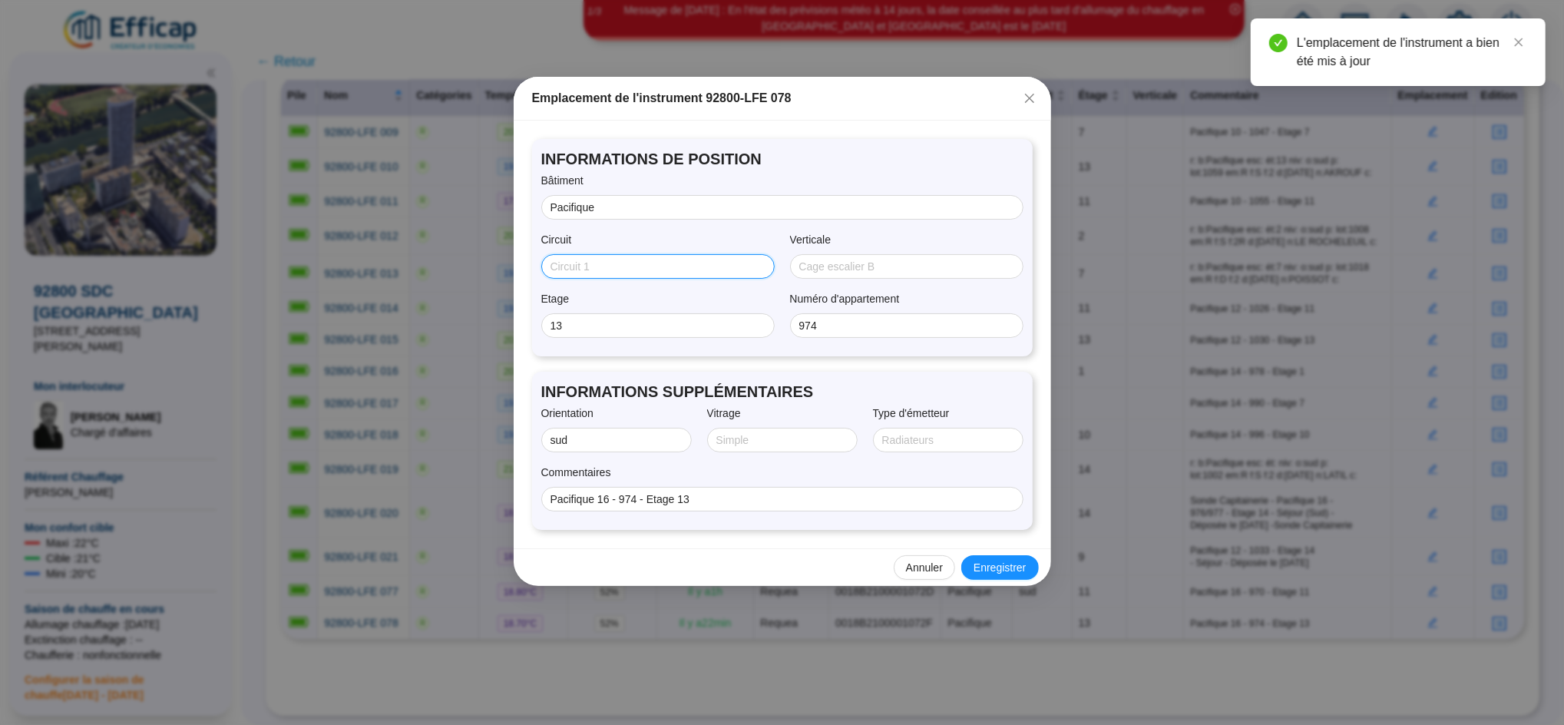
type input "sud"
click at [991, 567] on span "Enregistrer" at bounding box center [1000, 568] width 52 height 16
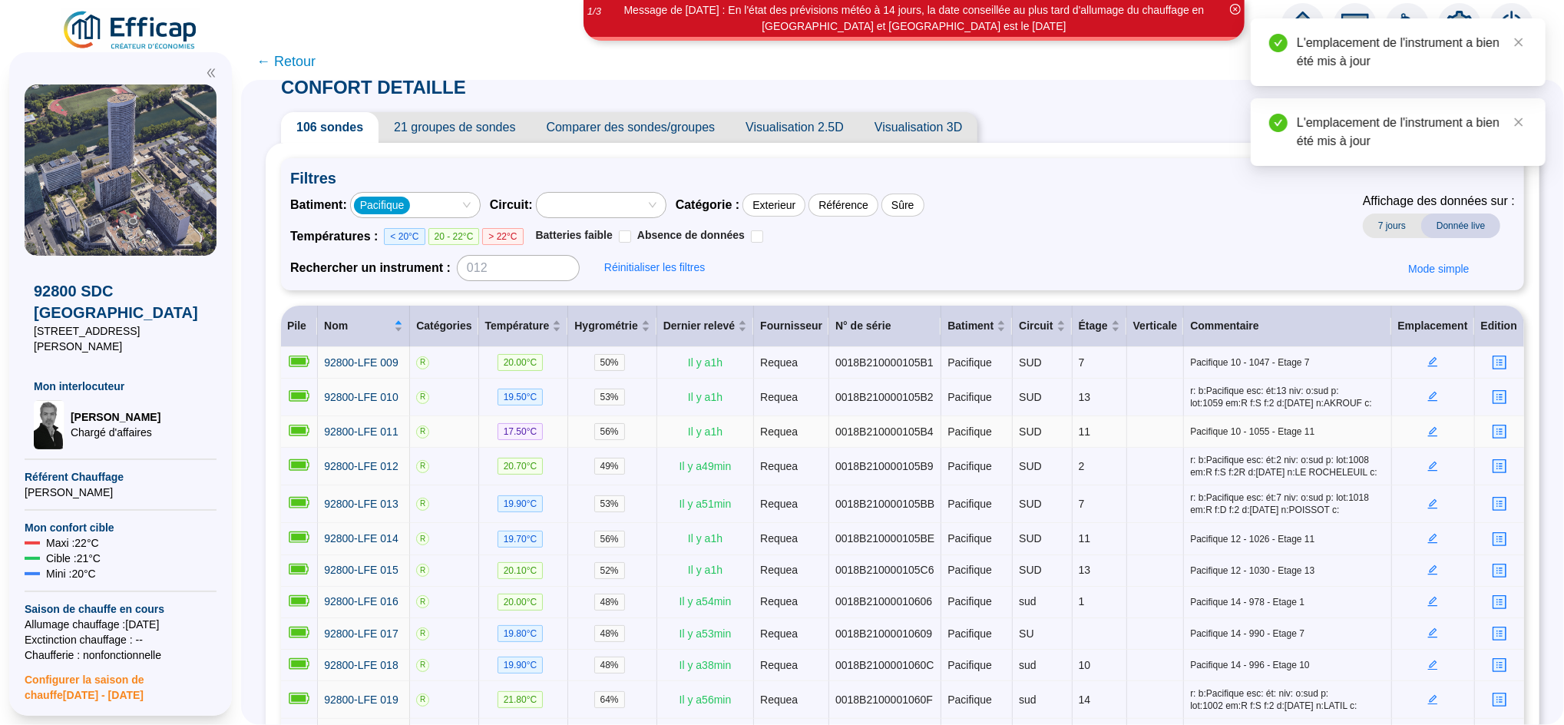
scroll to position [0, 0]
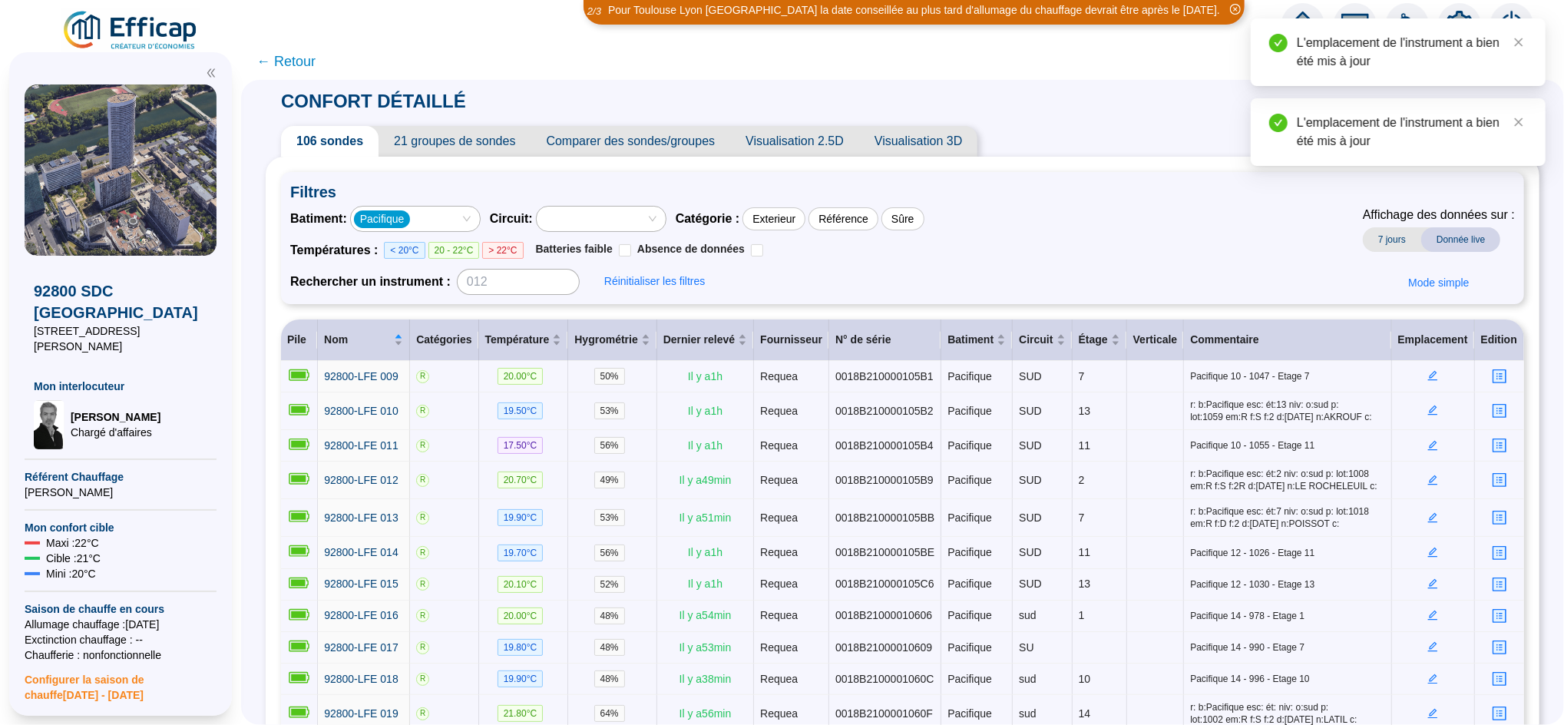
click at [436, 217] on div "Pacifique" at bounding box center [407, 219] width 107 height 22
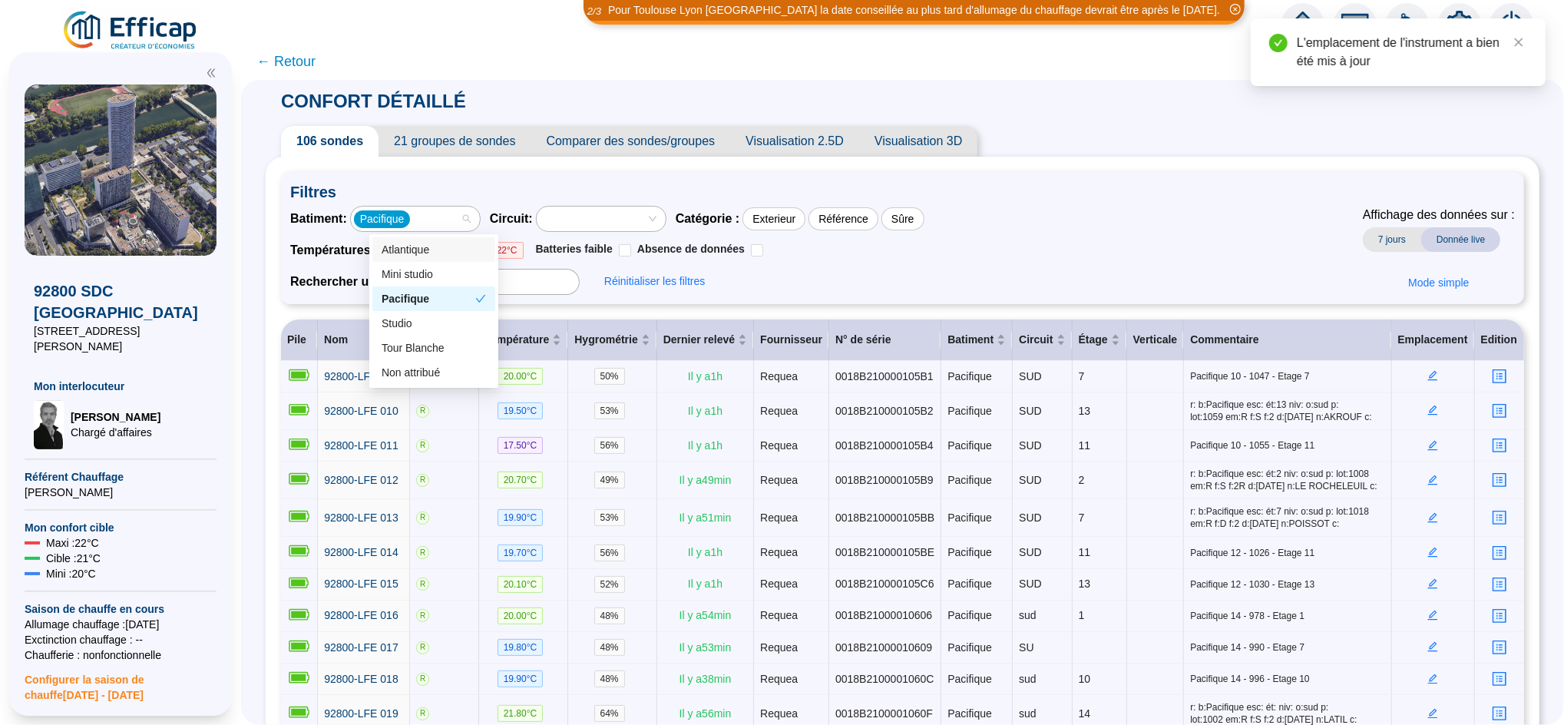
click at [432, 253] on div "Atlantique" at bounding box center [434, 250] width 104 height 16
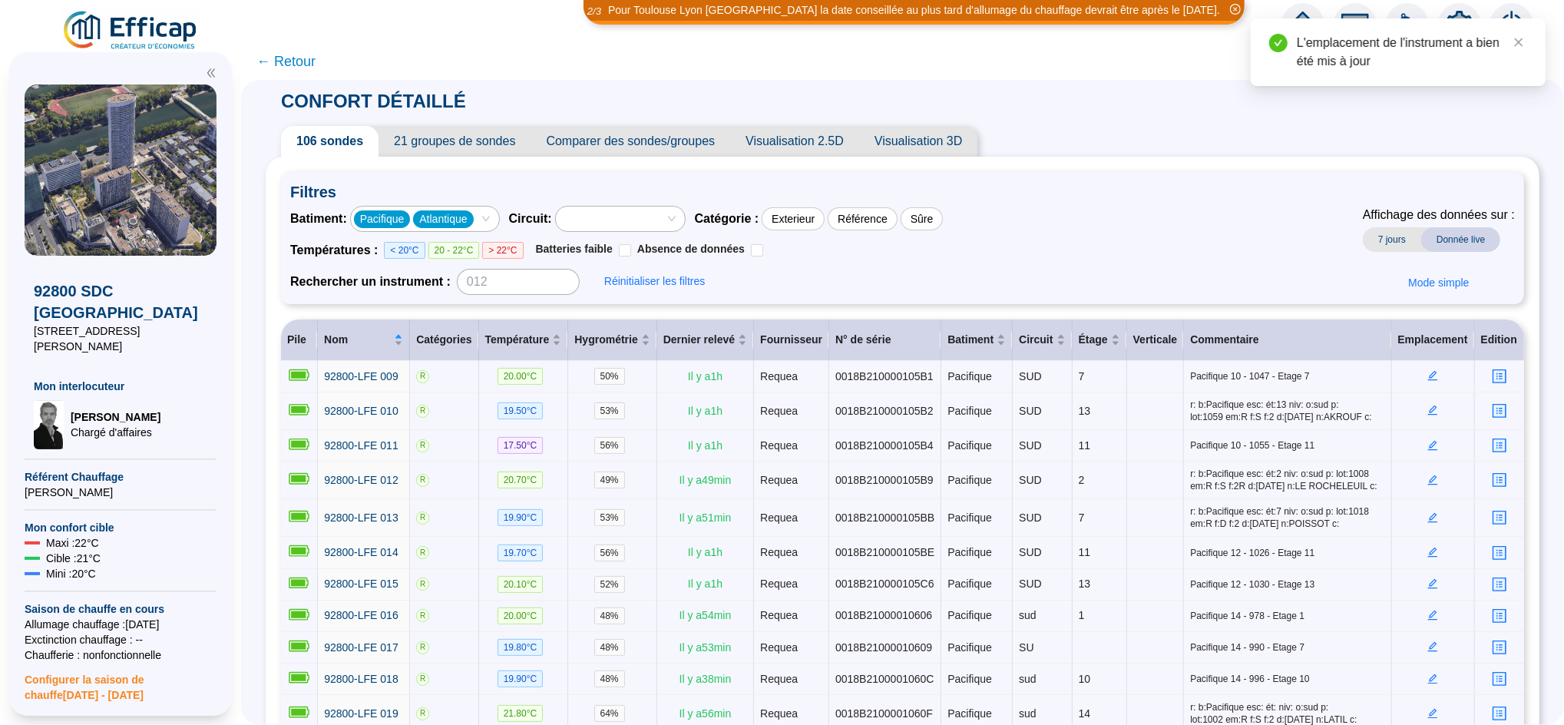
click at [405, 217] on span "Pacifique" at bounding box center [382, 219] width 45 height 16
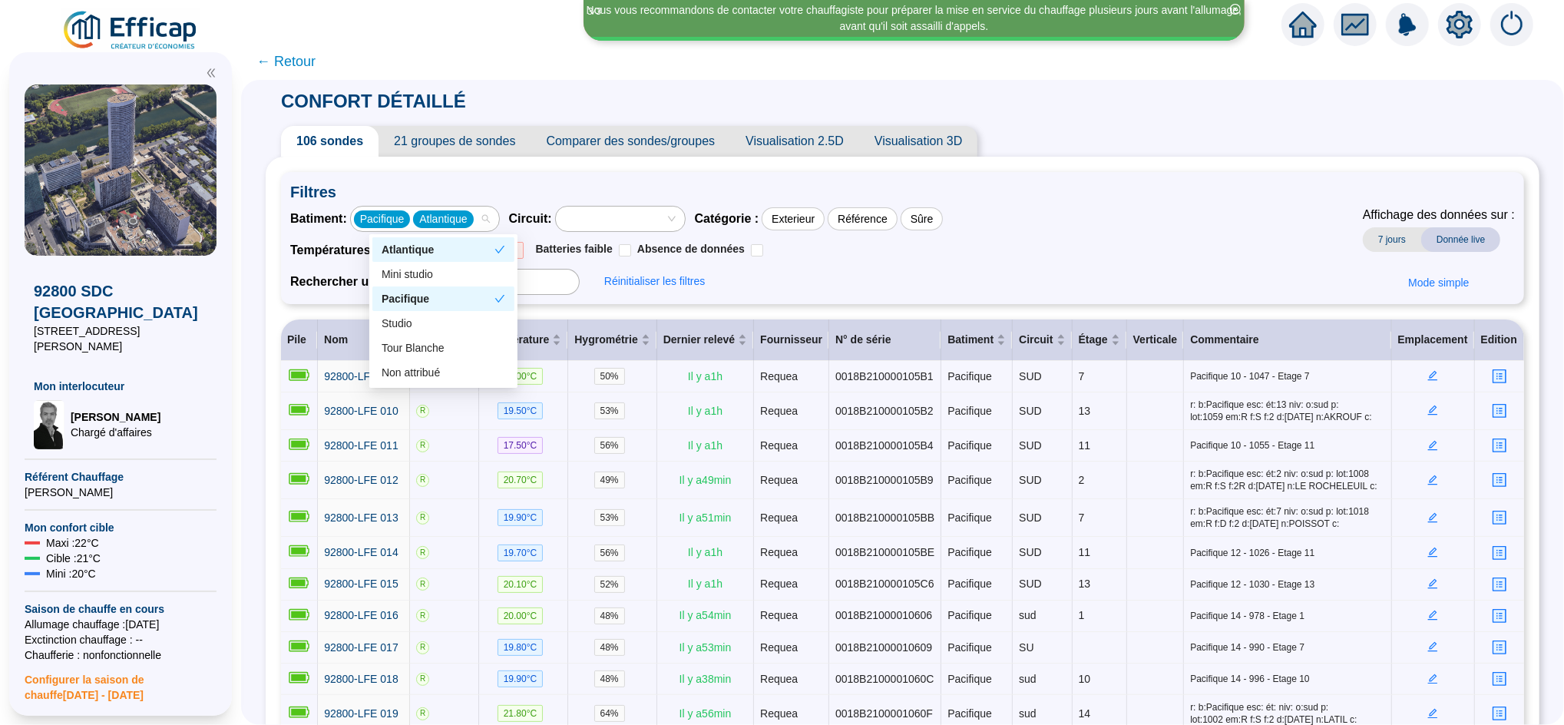
click at [501, 291] on span at bounding box center [500, 299] width 11 height 16
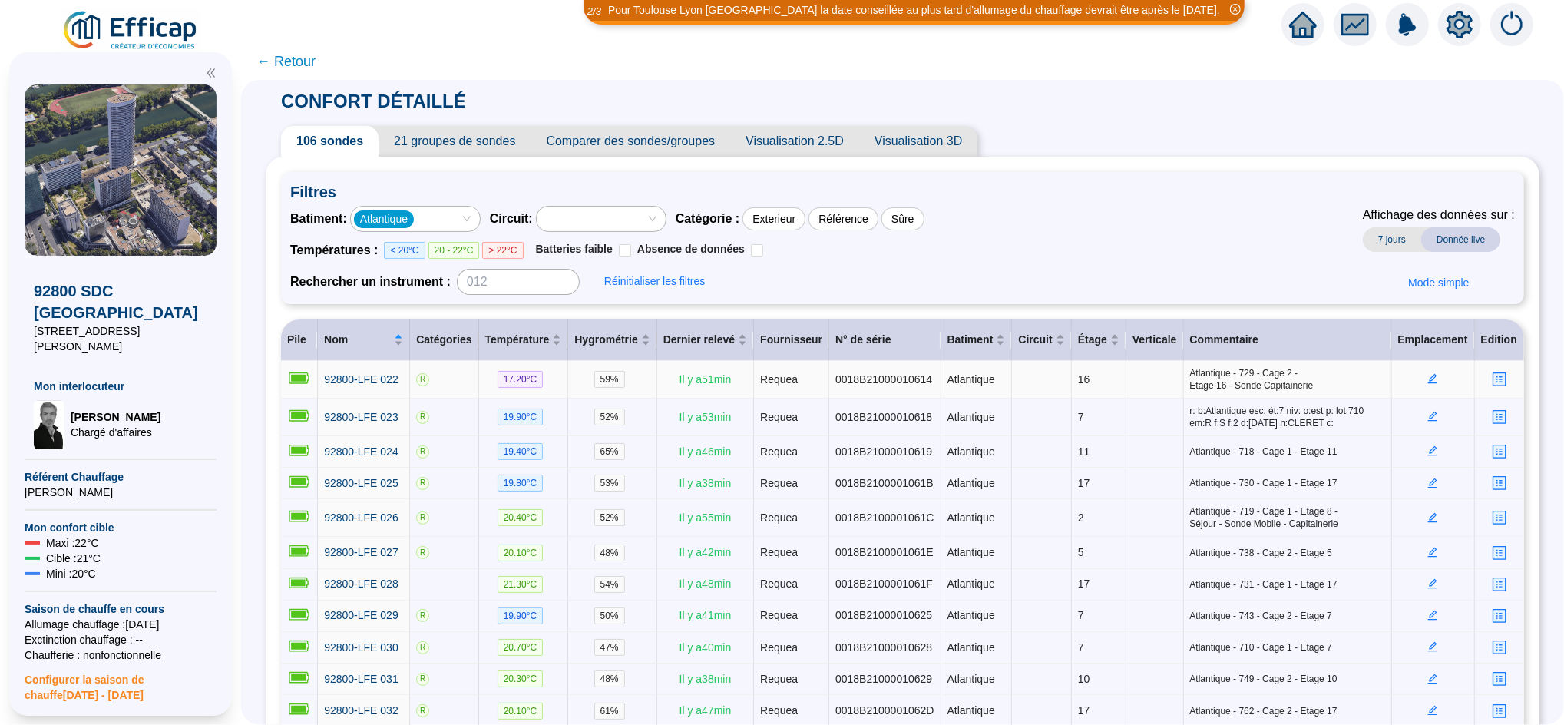
click at [1431, 381] on icon "edit" at bounding box center [1433, 378] width 5 height 5
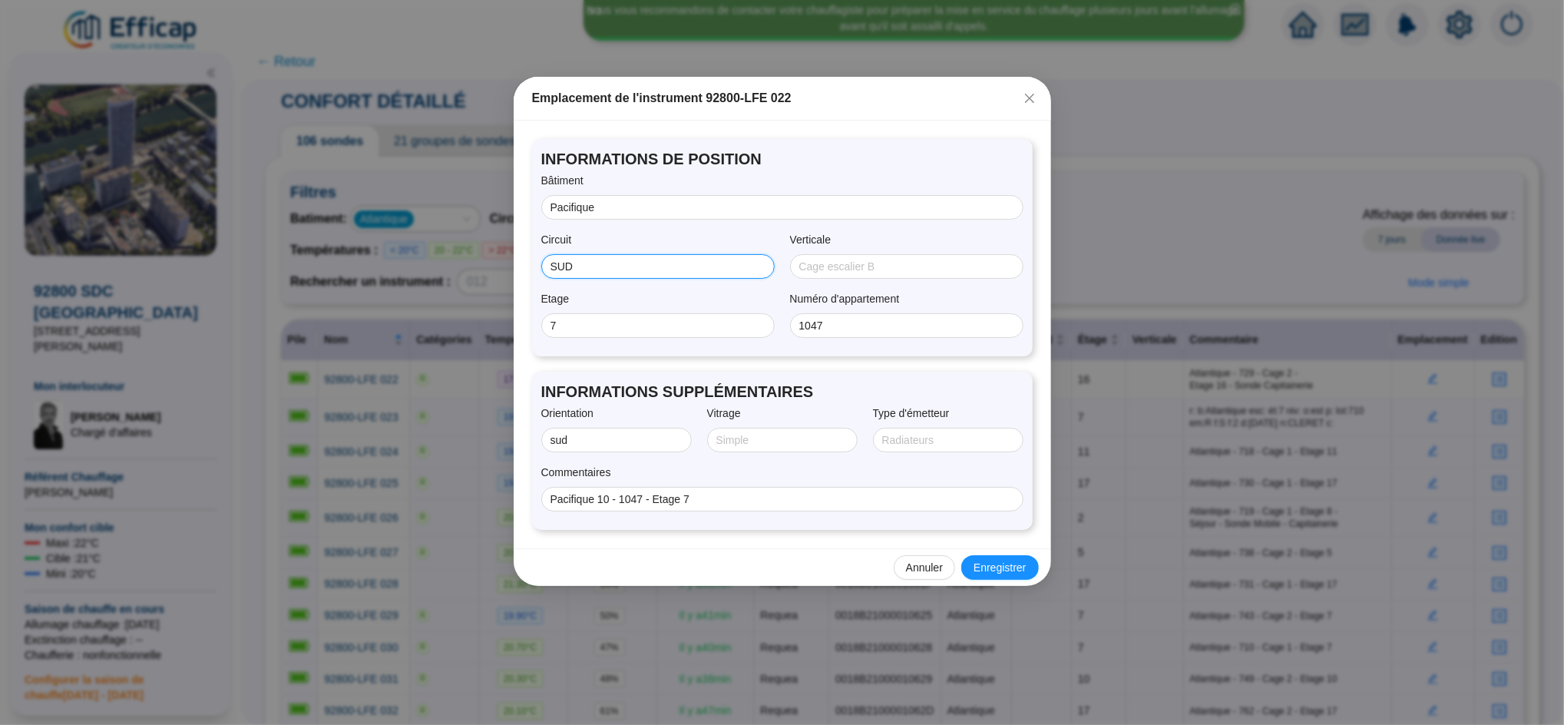
click at [585, 272] on input "SUD" at bounding box center [657, 267] width 212 height 16
type input "S"
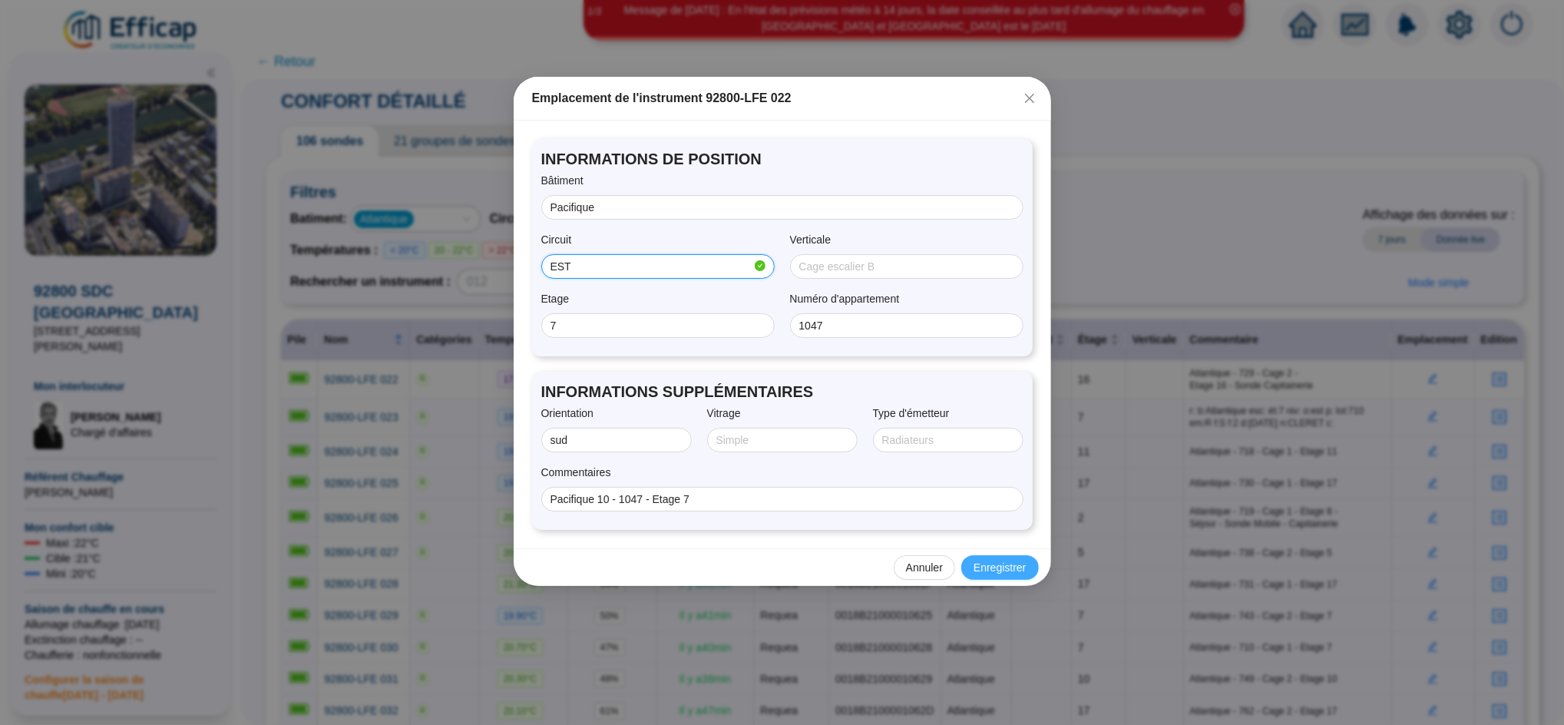
type input "EST"
click at [981, 567] on span "Enregistrer" at bounding box center [1000, 568] width 52 height 16
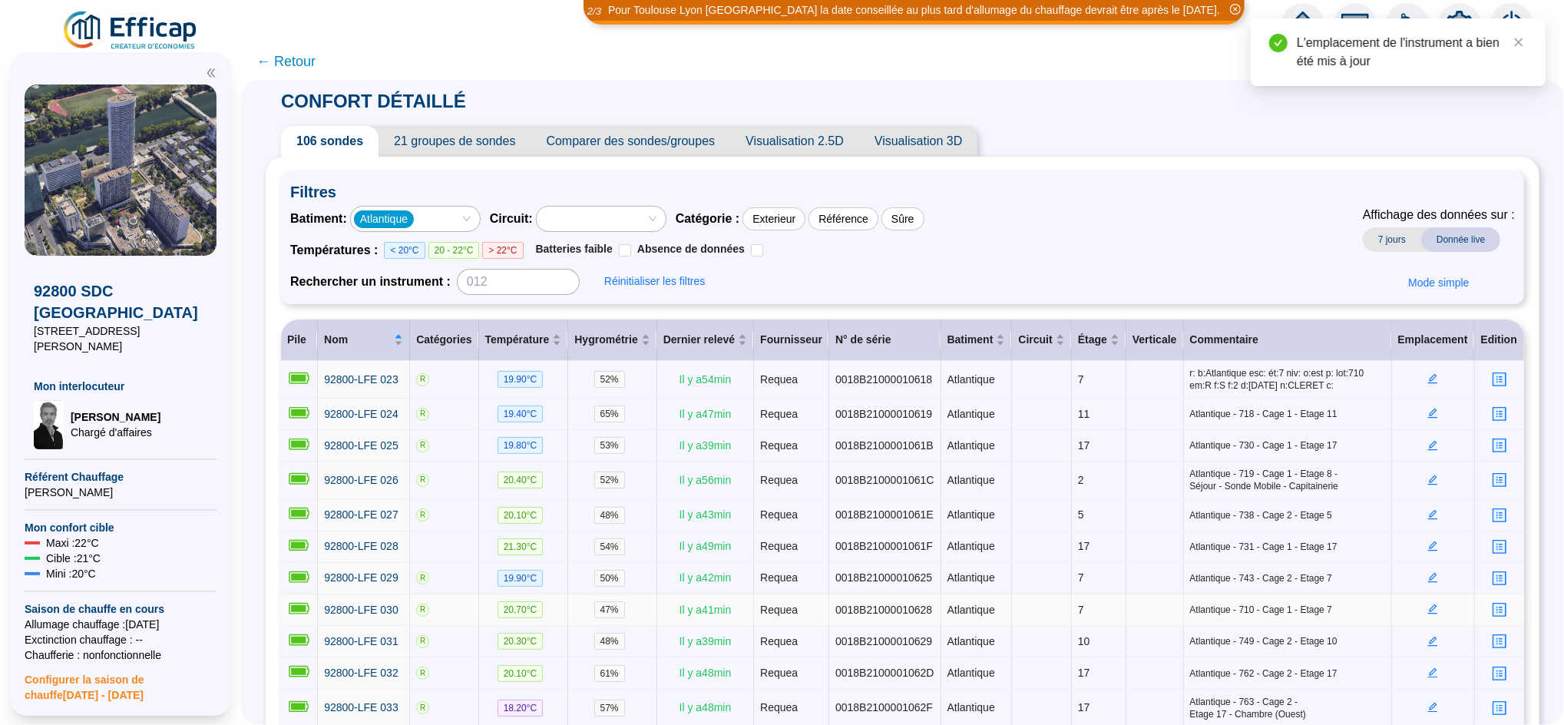
scroll to position [221, 0]
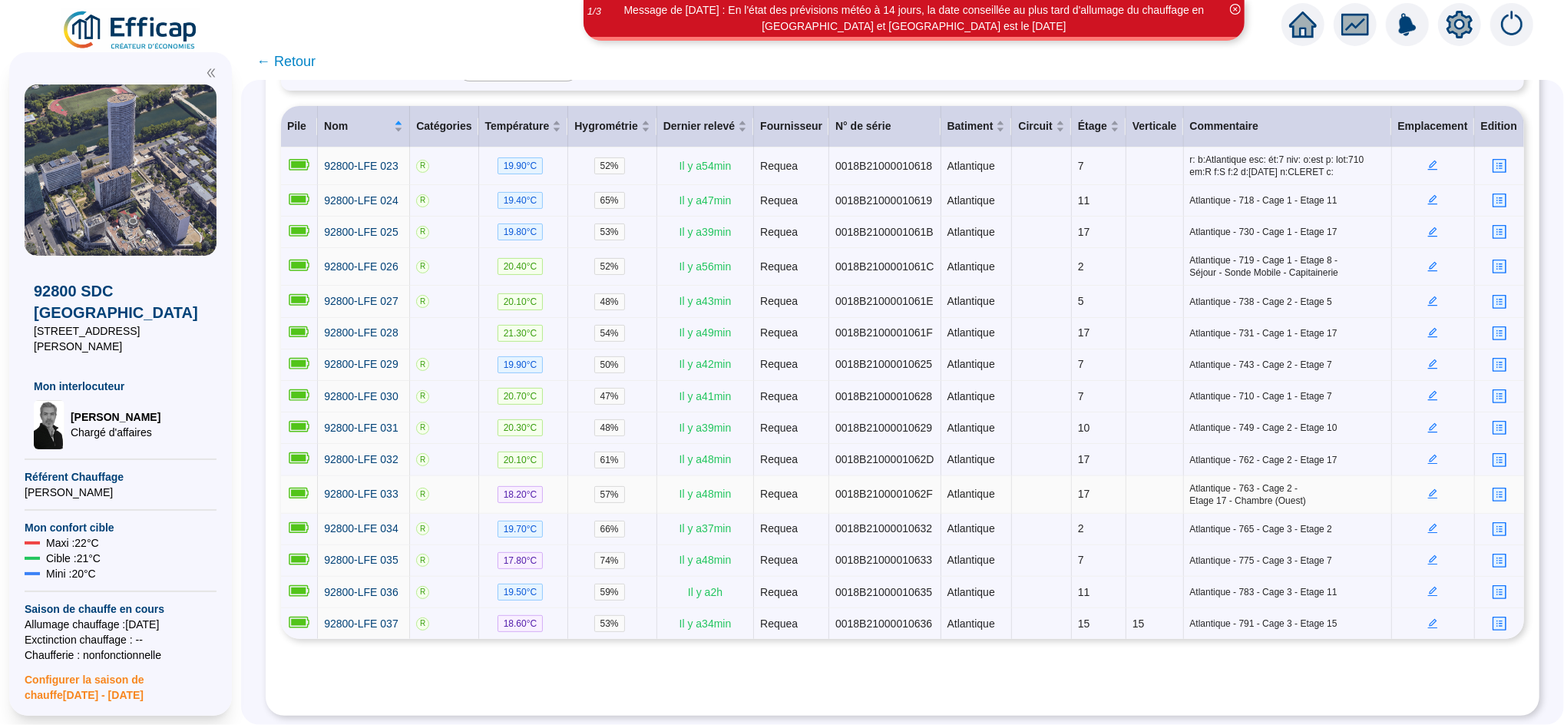
click at [1428, 489] on icon "edit" at bounding box center [1433, 494] width 10 height 10
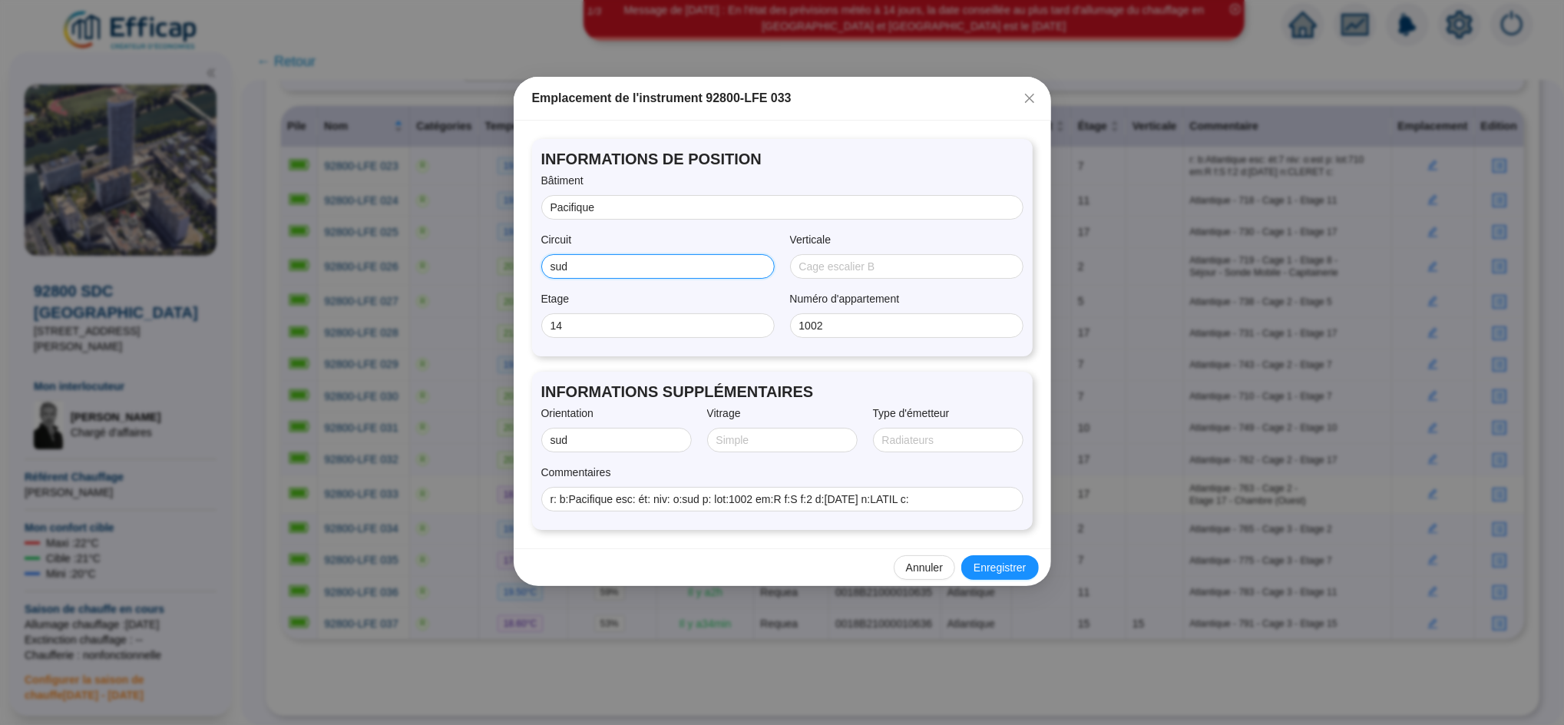
click at [582, 264] on input "sud" at bounding box center [657, 267] width 212 height 16
type input "OUEST"
click at [998, 563] on span "Enregistrer" at bounding box center [1000, 568] width 52 height 16
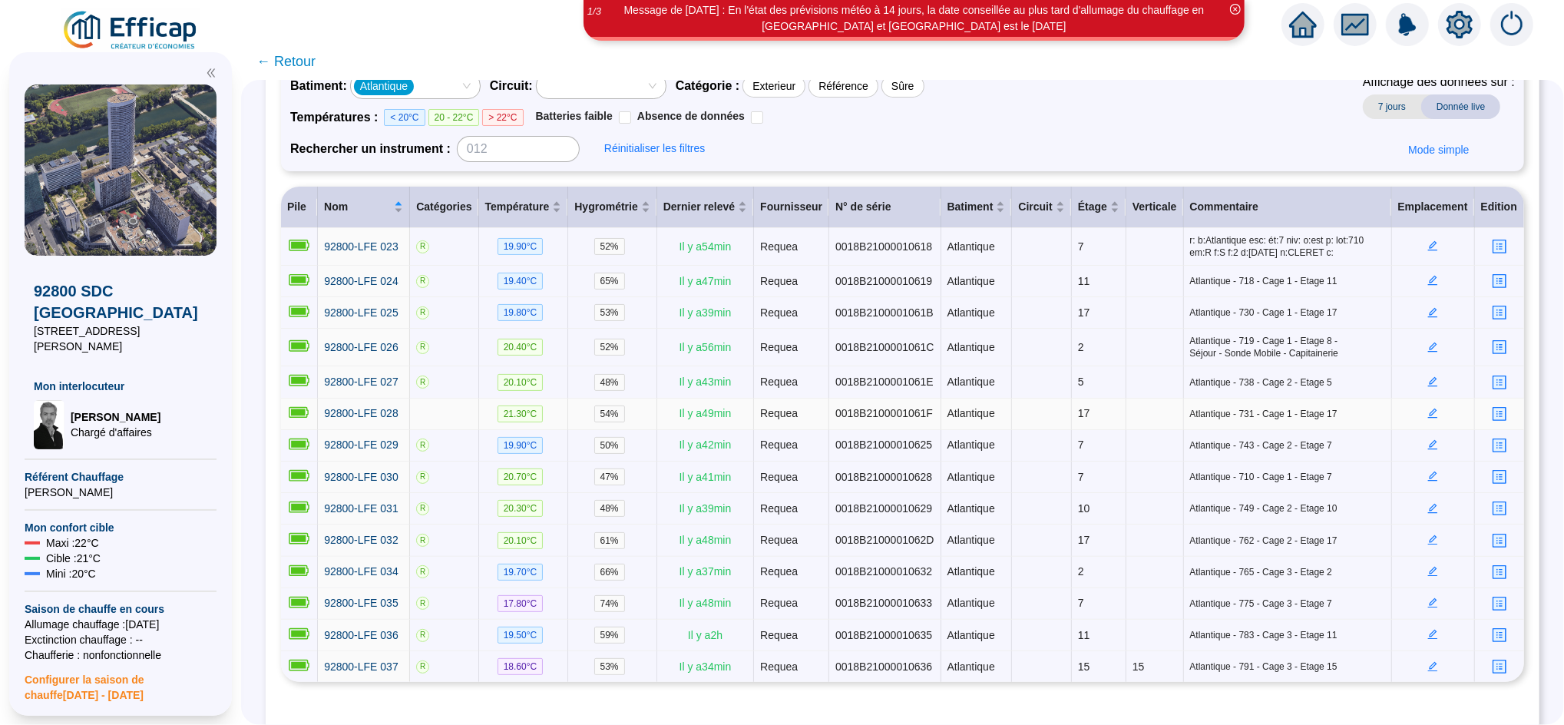
scroll to position [183, 0]
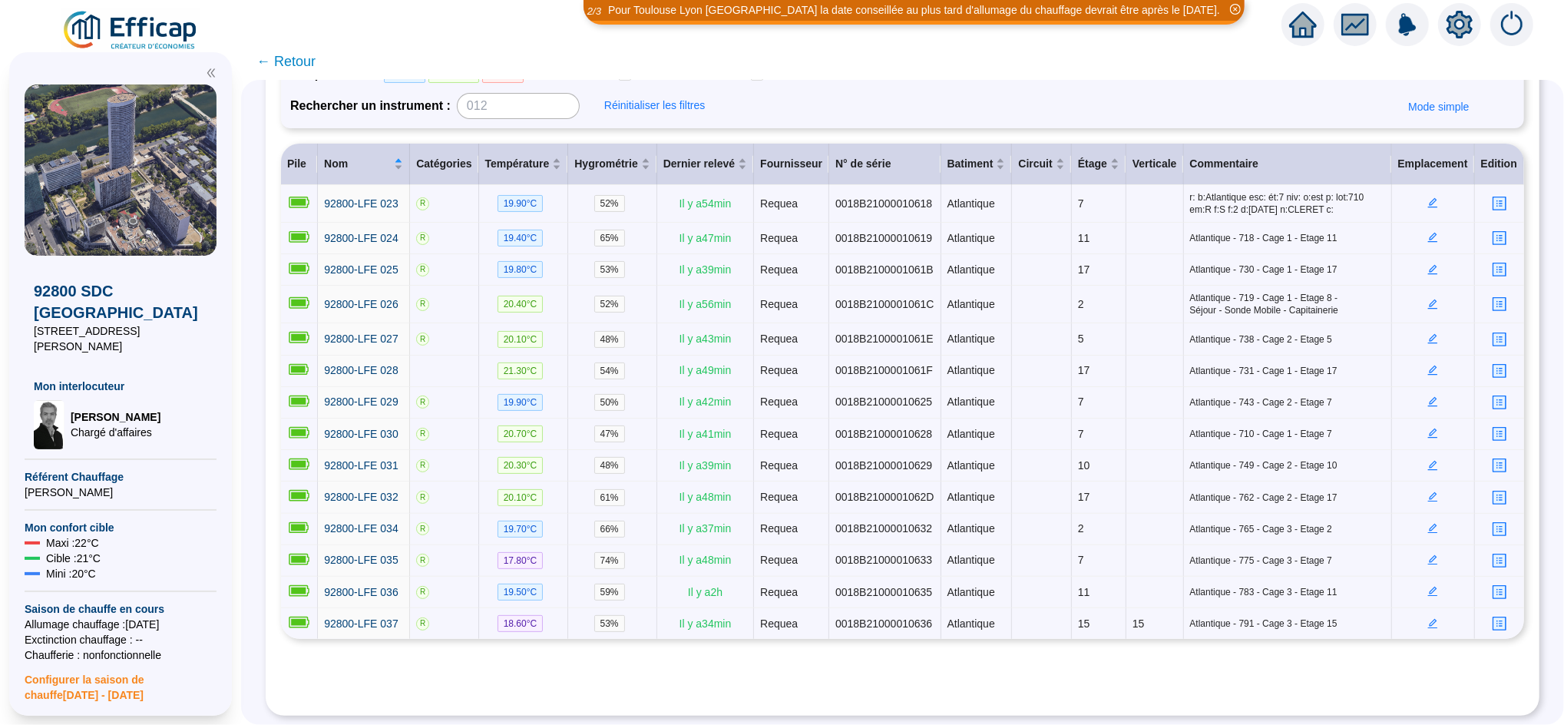
drag, startPoint x: 310, startPoint y: 50, endPoint x: 317, endPoint y: 56, distance: 9.8
click at [310, 51] on span "← Retour" at bounding box center [286, 62] width 59 height 22
click at [316, 56] on span "← Retour" at bounding box center [902, 61] width 1323 height 37
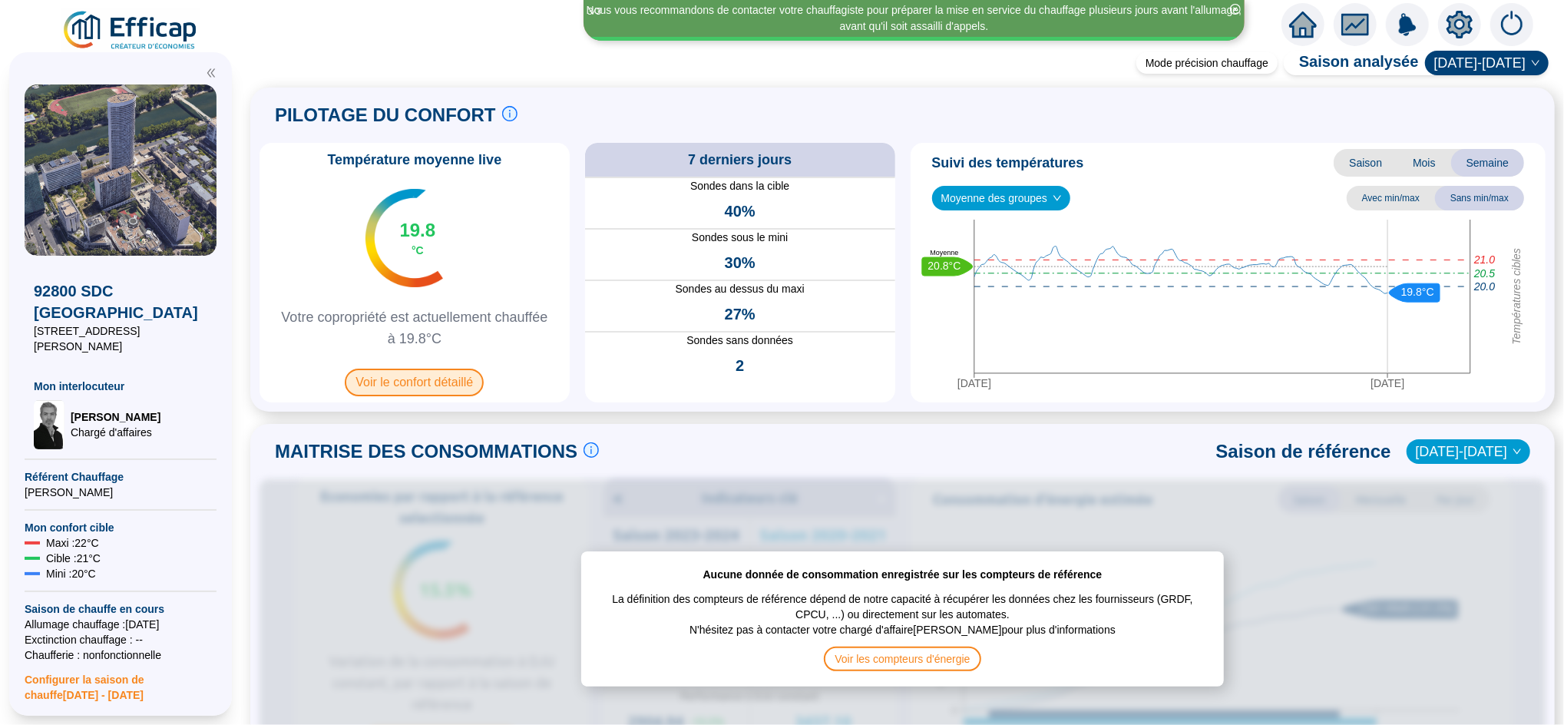
click at [423, 379] on span "Voir le confort détaillé" at bounding box center [414, 383] width 139 height 28
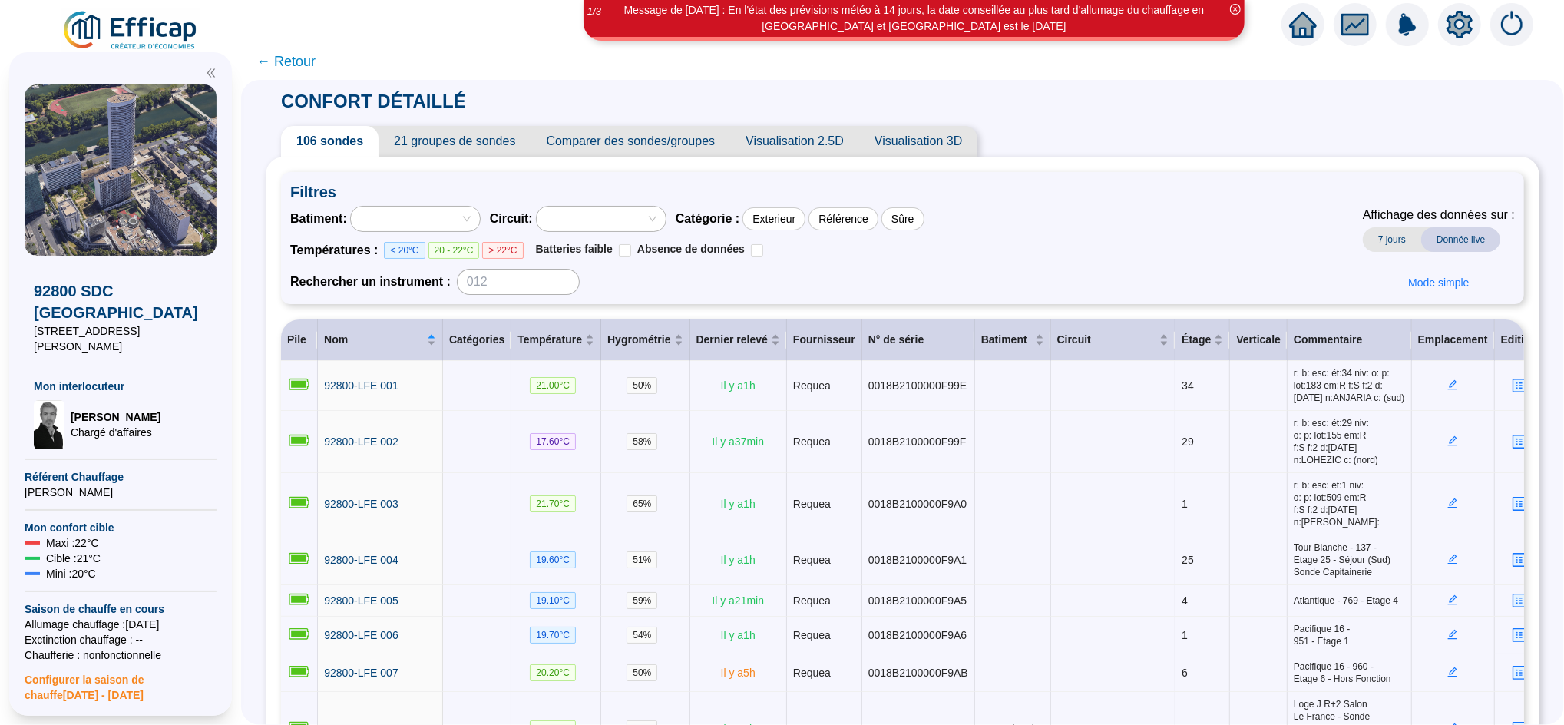
click at [477, 142] on span "21 groupes de sondes" at bounding box center [455, 141] width 152 height 31
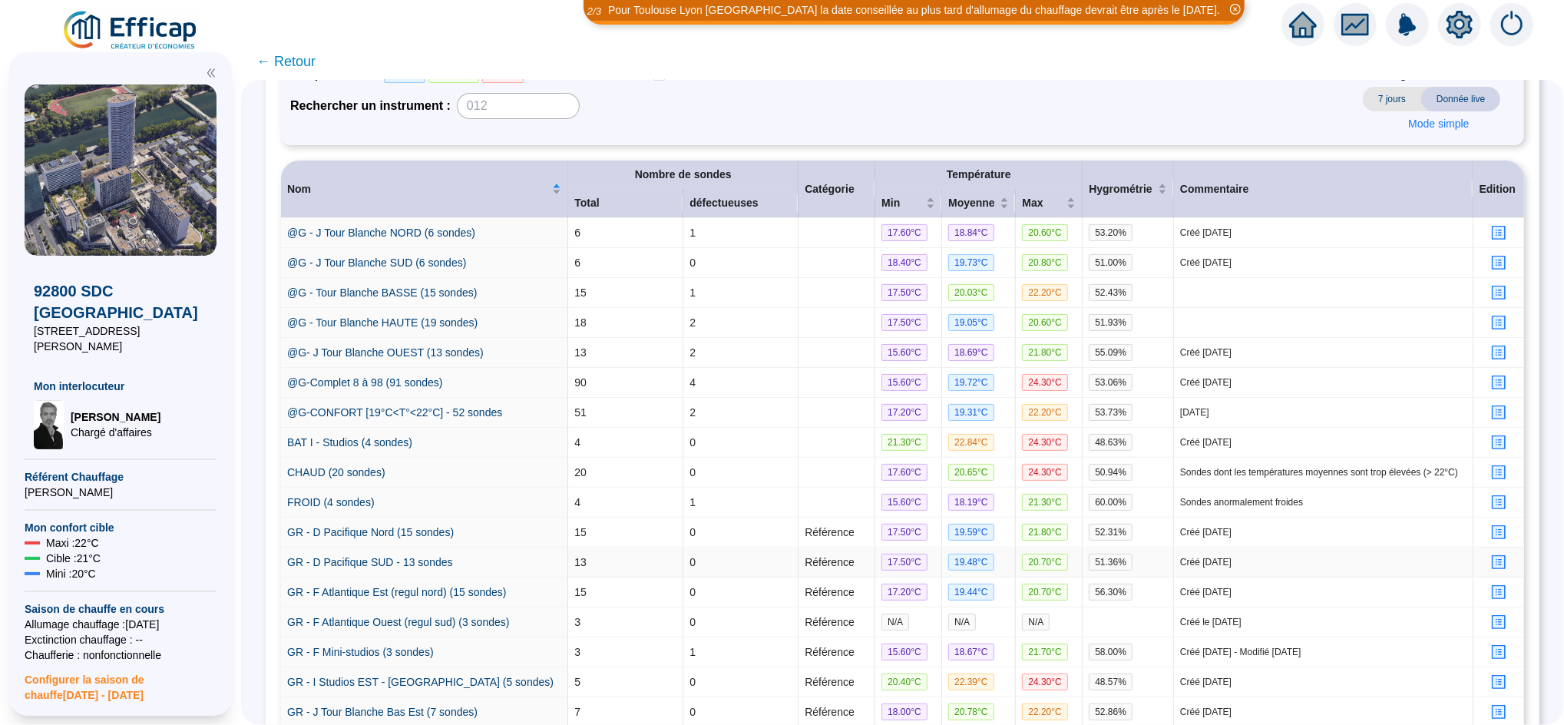
scroll to position [239, 0]
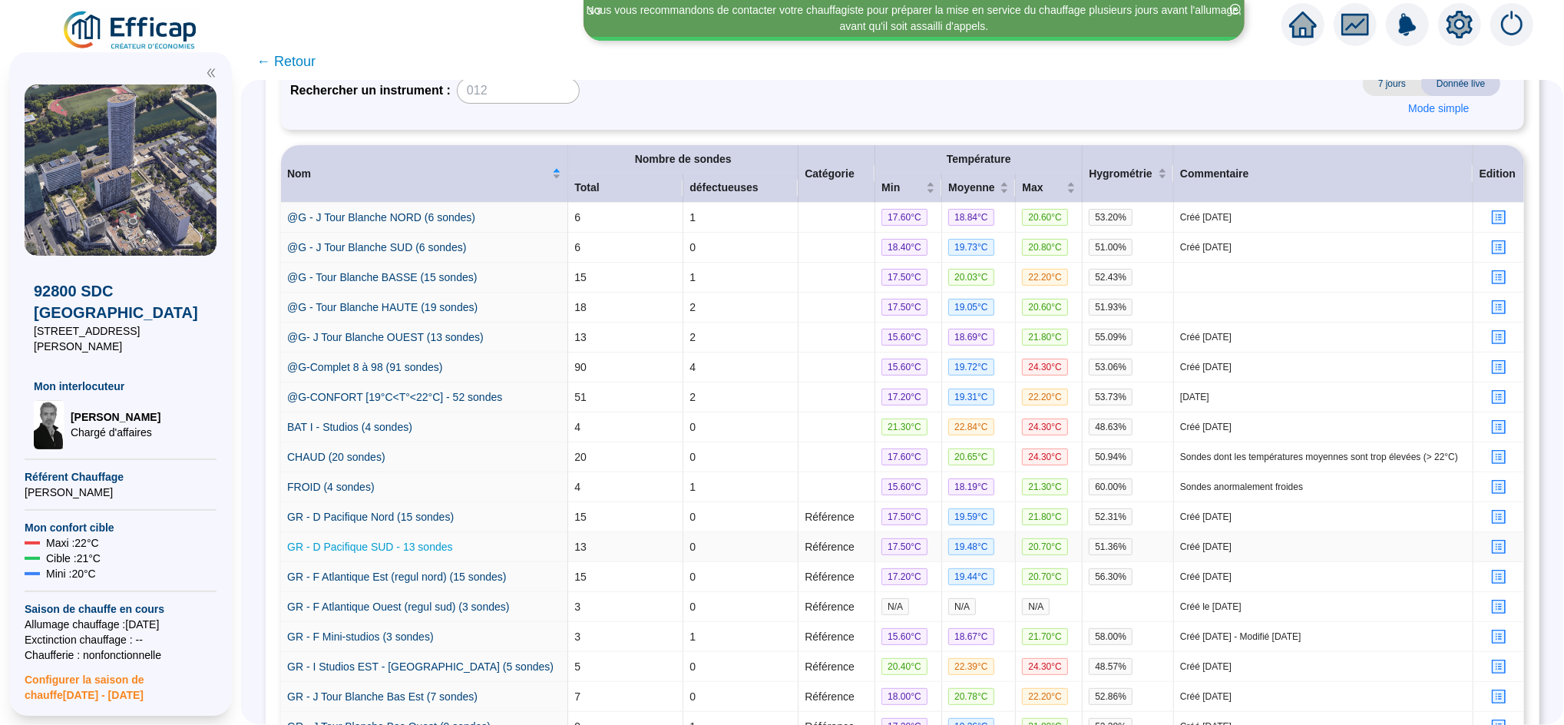
click at [439, 553] on link "GR - D Pacifique SUD - 13 sondes" at bounding box center [370, 547] width 166 height 12
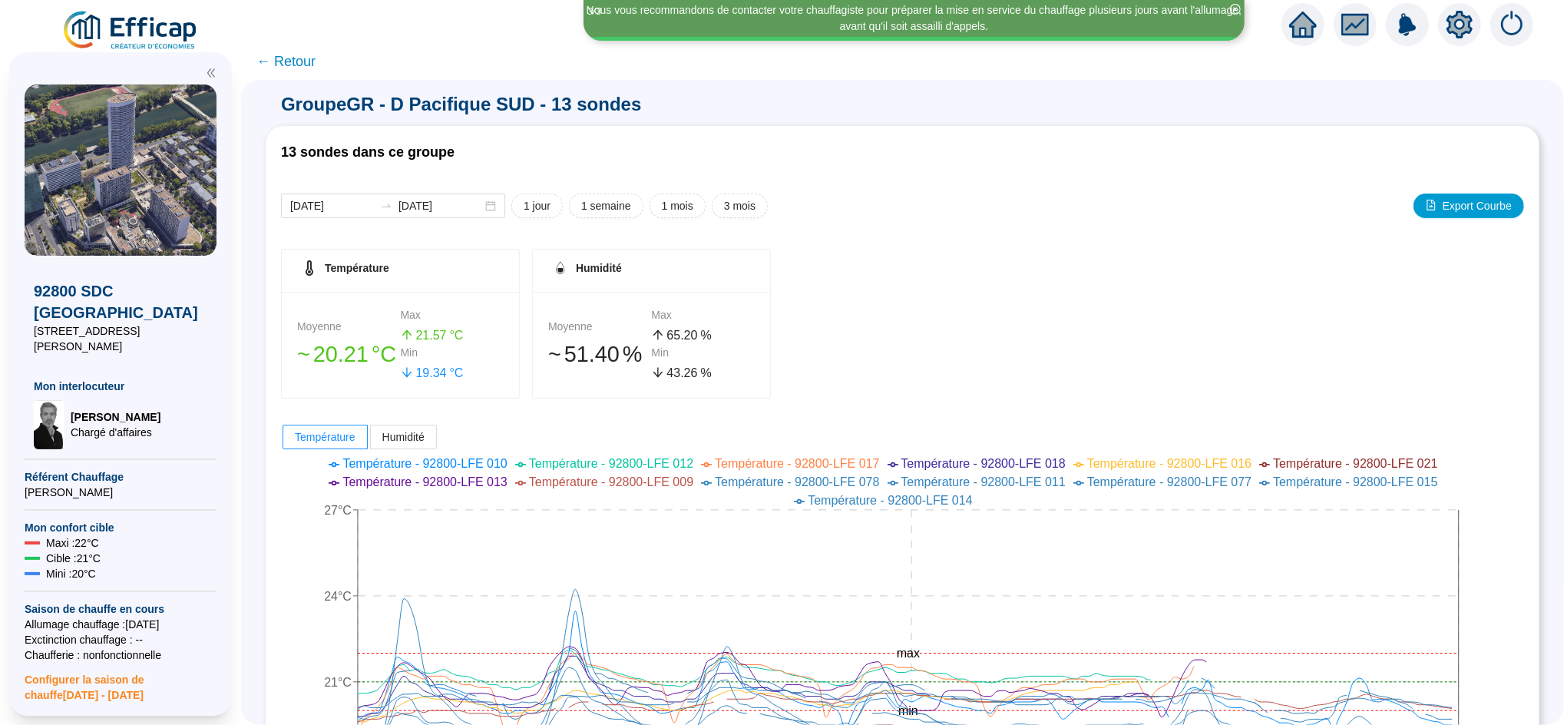
click at [304, 60] on span "← Retour" at bounding box center [286, 62] width 59 height 22
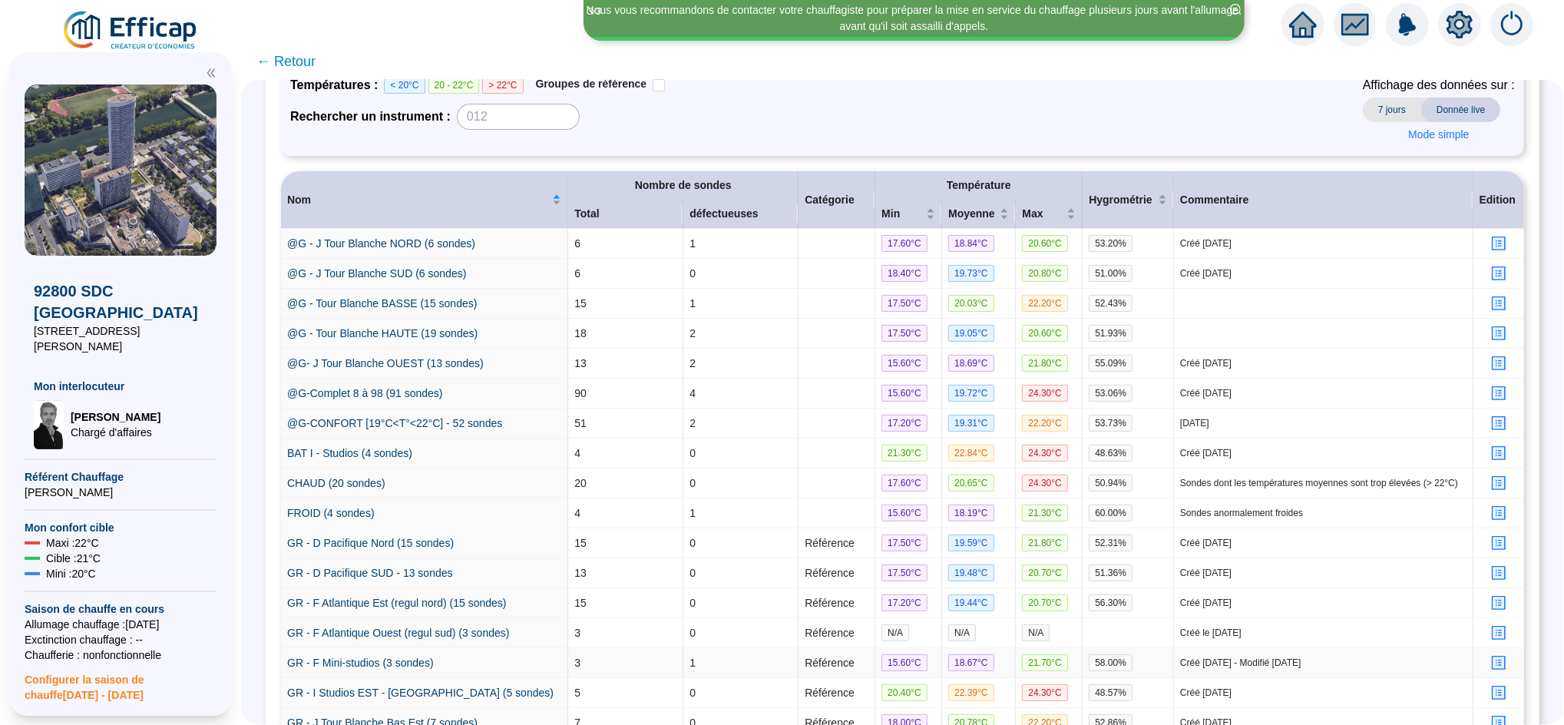
scroll to position [239, 0]
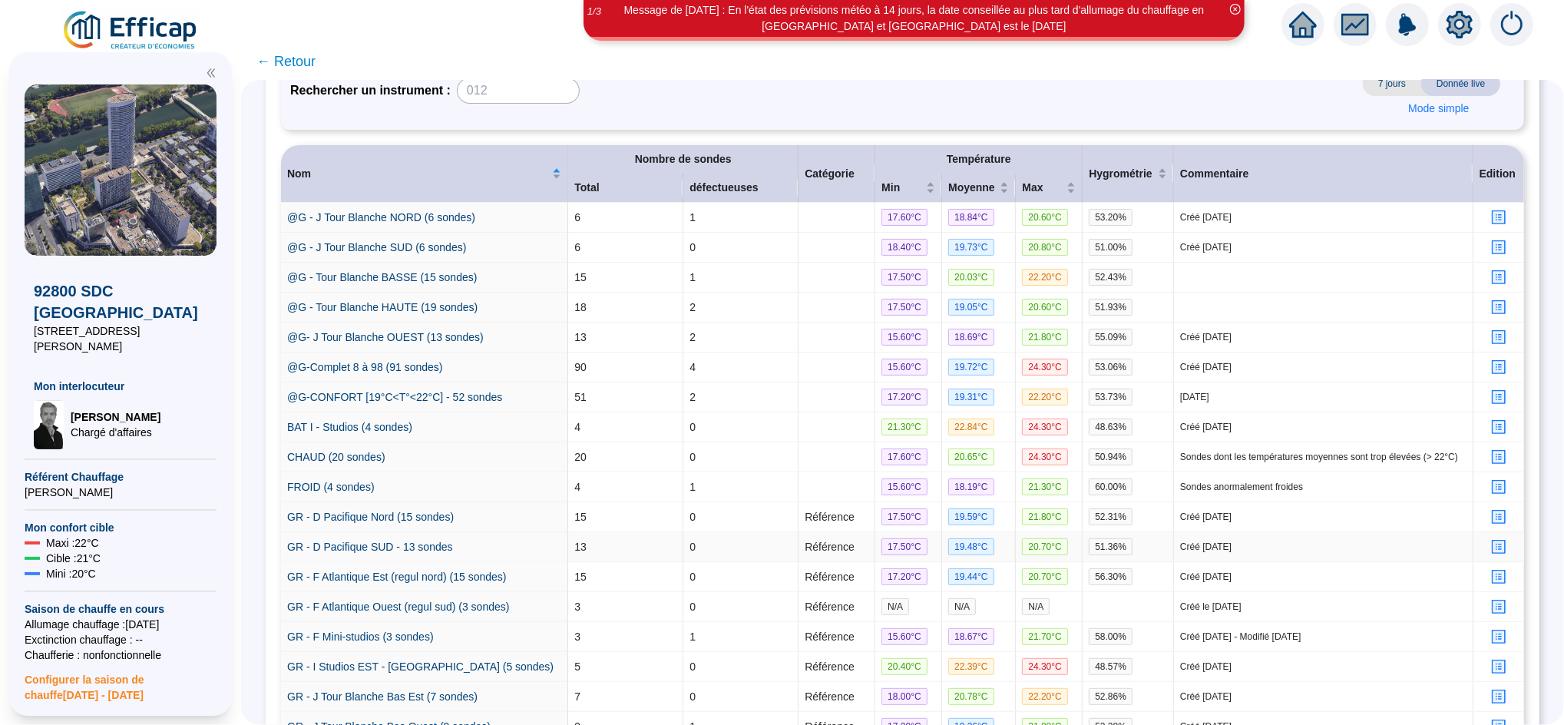
click at [1494, 553] on icon "profile" at bounding box center [1500, 547] width 12 height 12
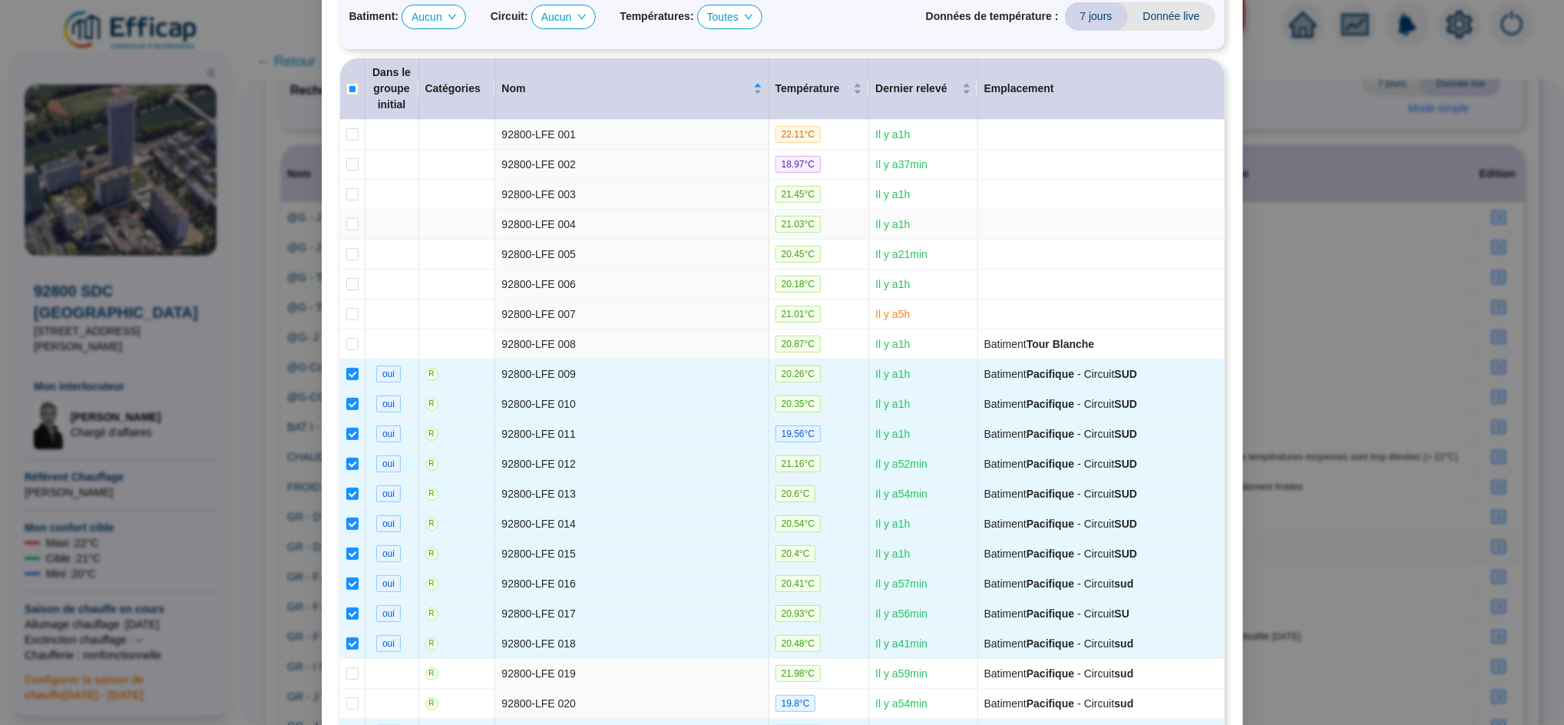
scroll to position [0, 0]
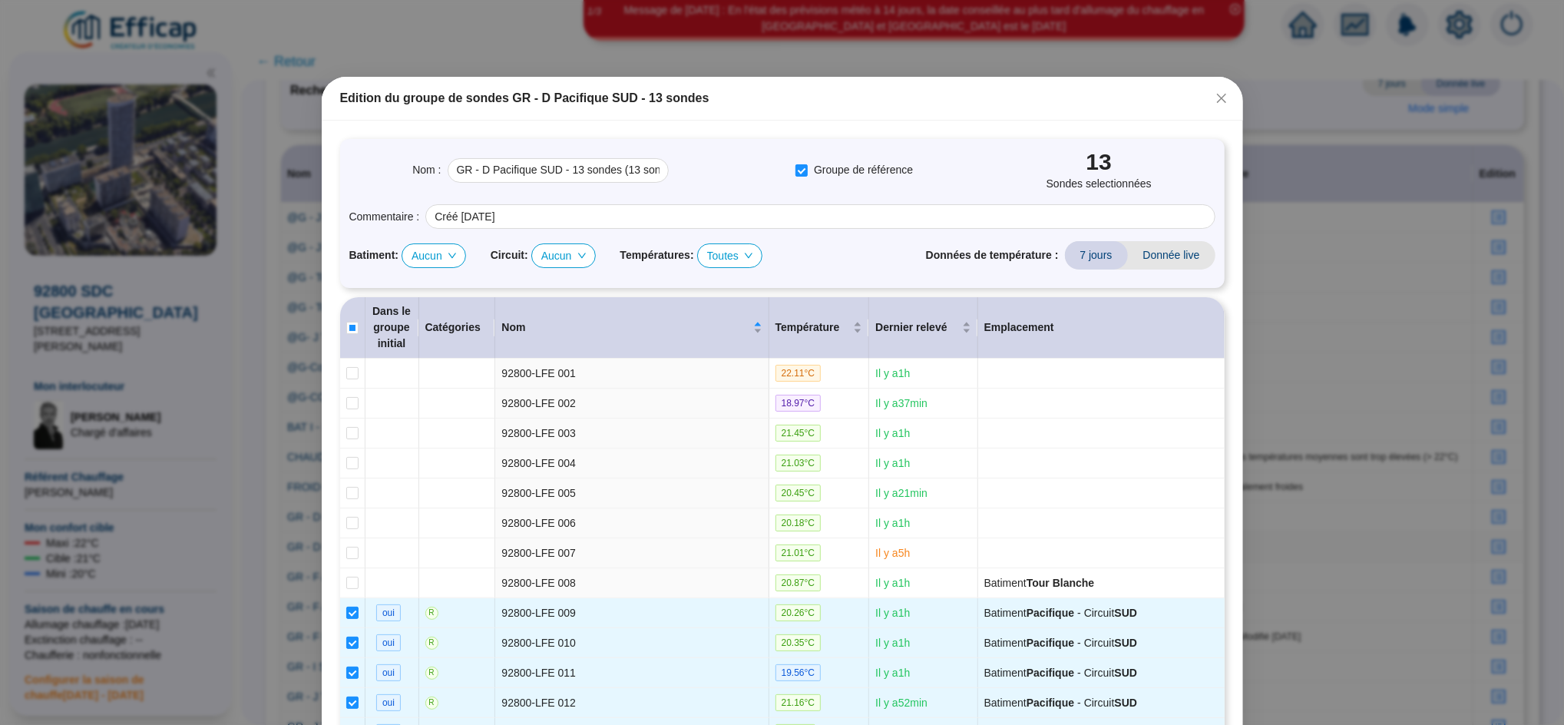
click at [418, 253] on span "Aucun" at bounding box center [434, 255] width 45 height 23
click at [549, 254] on span "Aucun" at bounding box center [563, 255] width 45 height 23
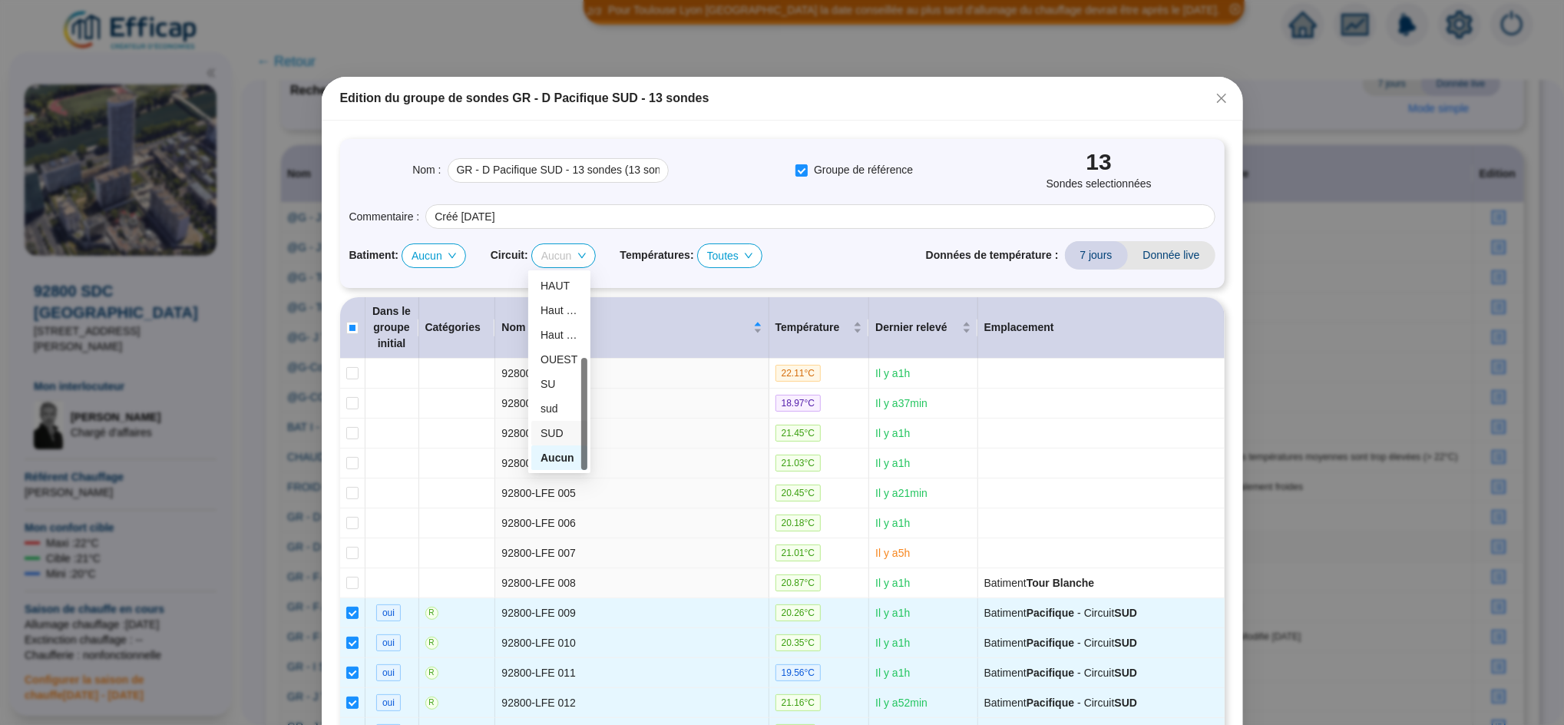
click at [558, 423] on div "SUD" at bounding box center [559, 433] width 56 height 25
checkbox input "false"
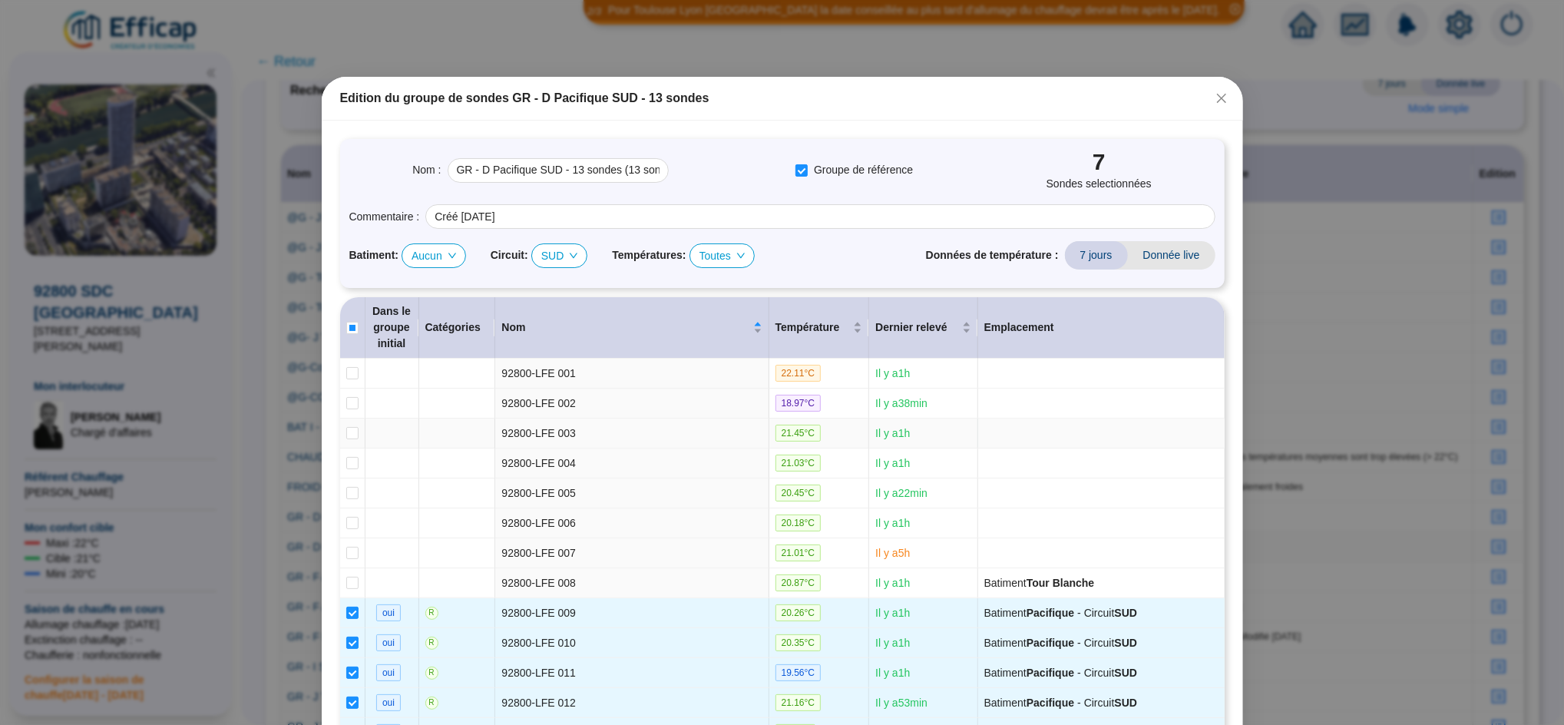
checkbox input "false"
type input "GR - D Pacifique SUD - 13 sondes (7 sondes)"
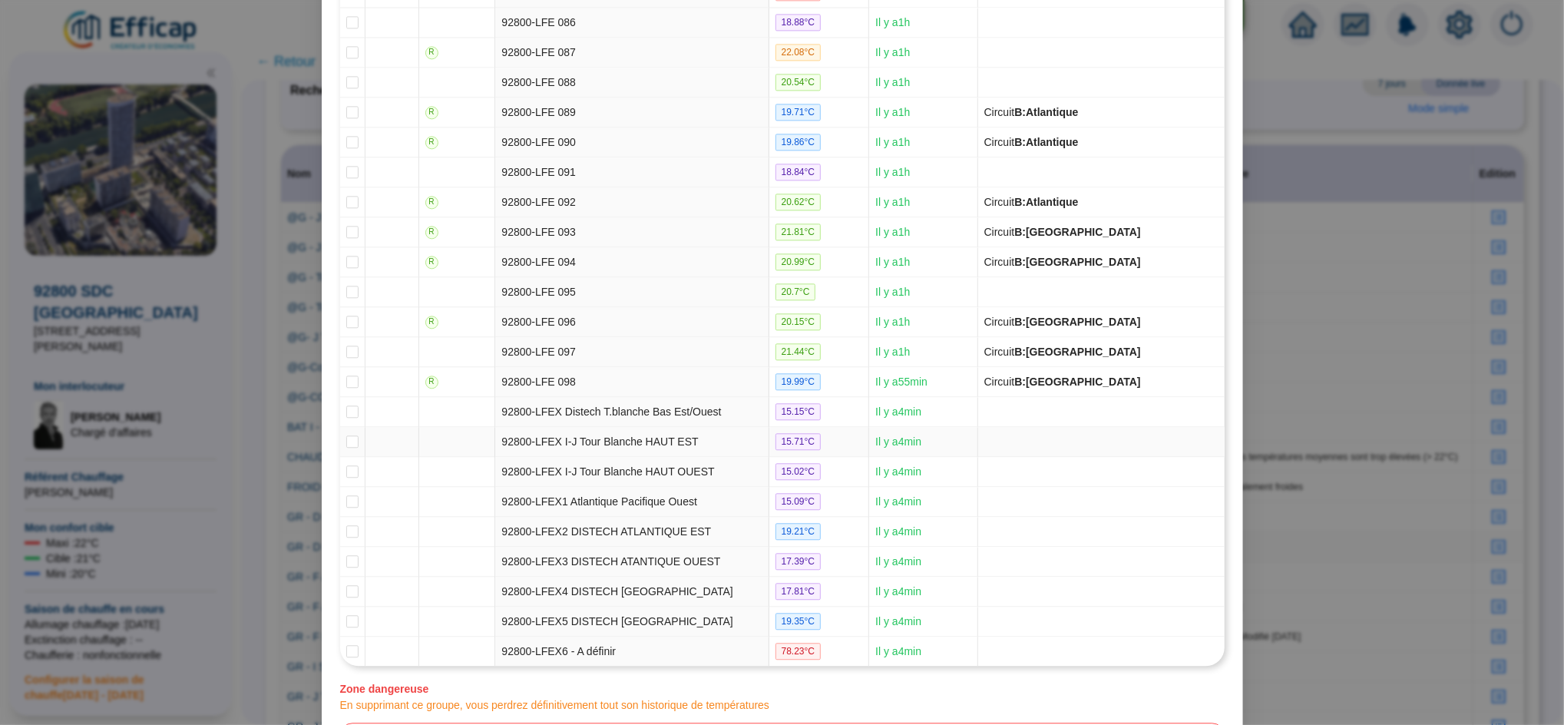
scroll to position [3067, 0]
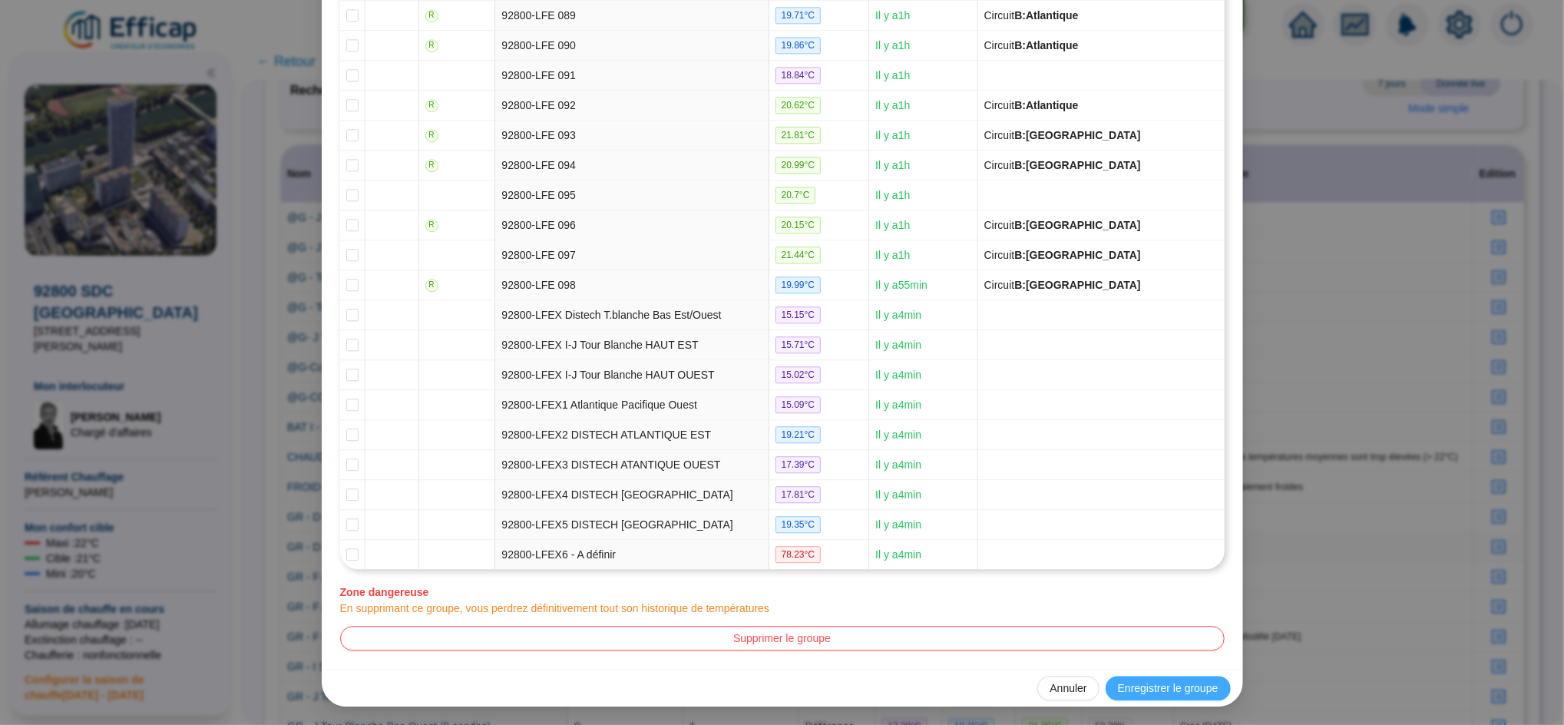
click at [1150, 693] on span "Enregistrer le groupe" at bounding box center [1168, 688] width 101 height 16
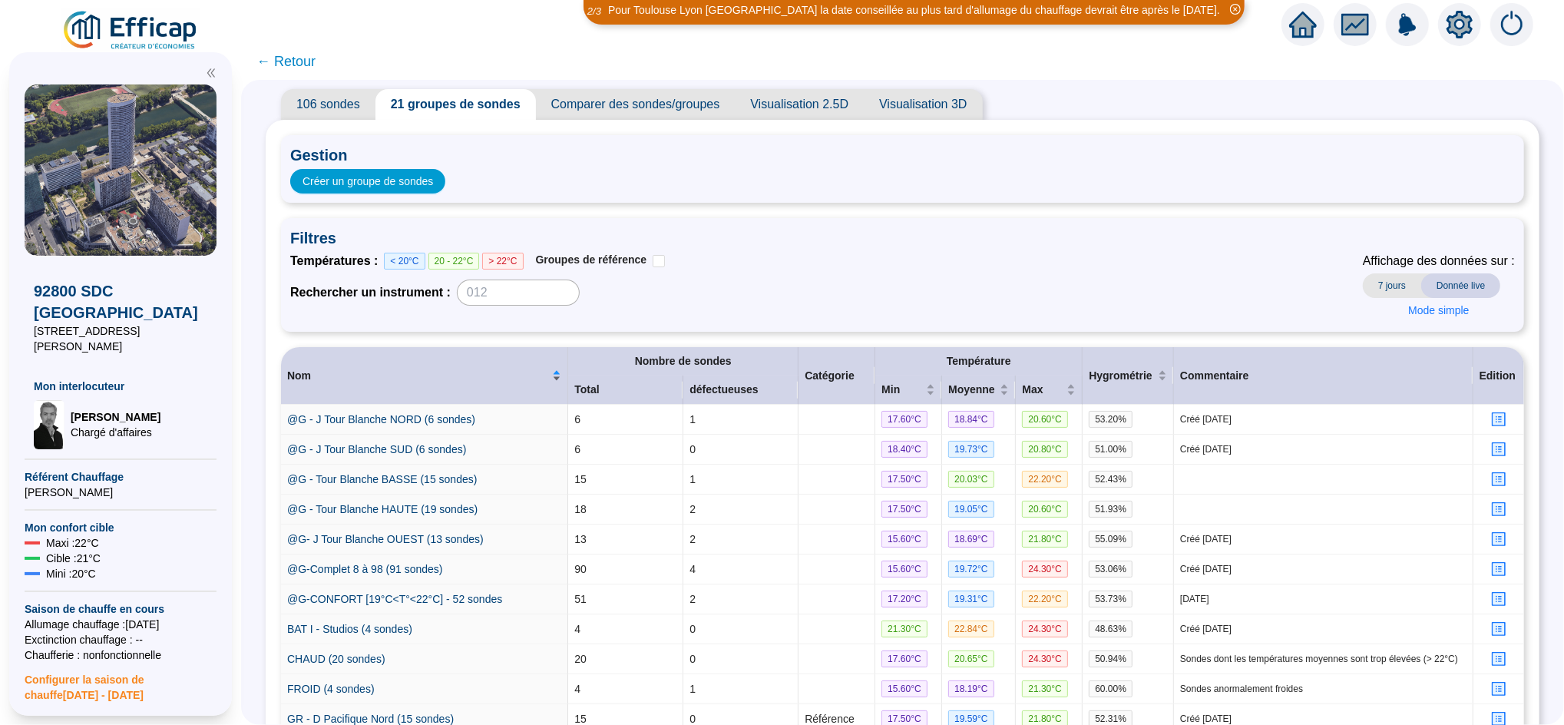
scroll to position [0, 0]
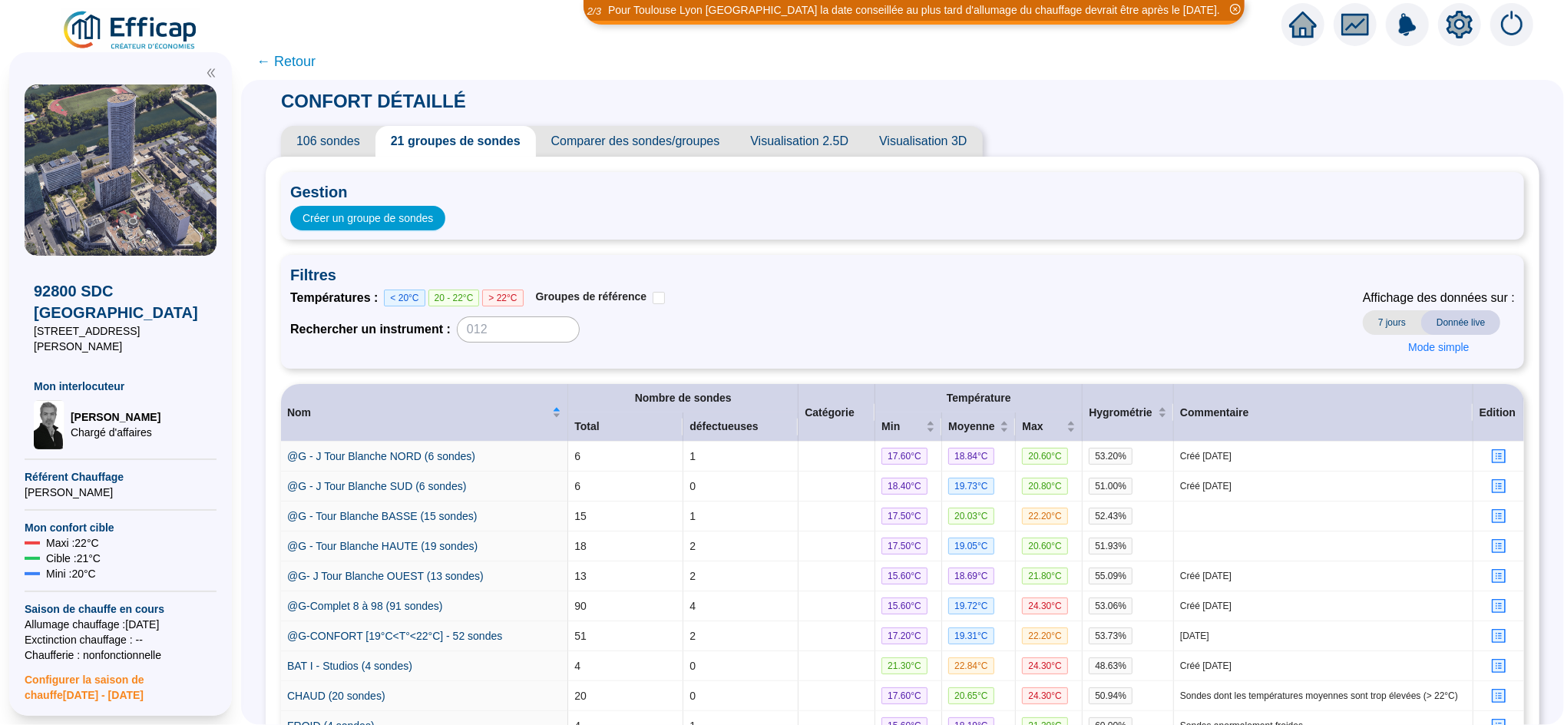
click at [329, 139] on span "106 sondes" at bounding box center [328, 141] width 94 height 31
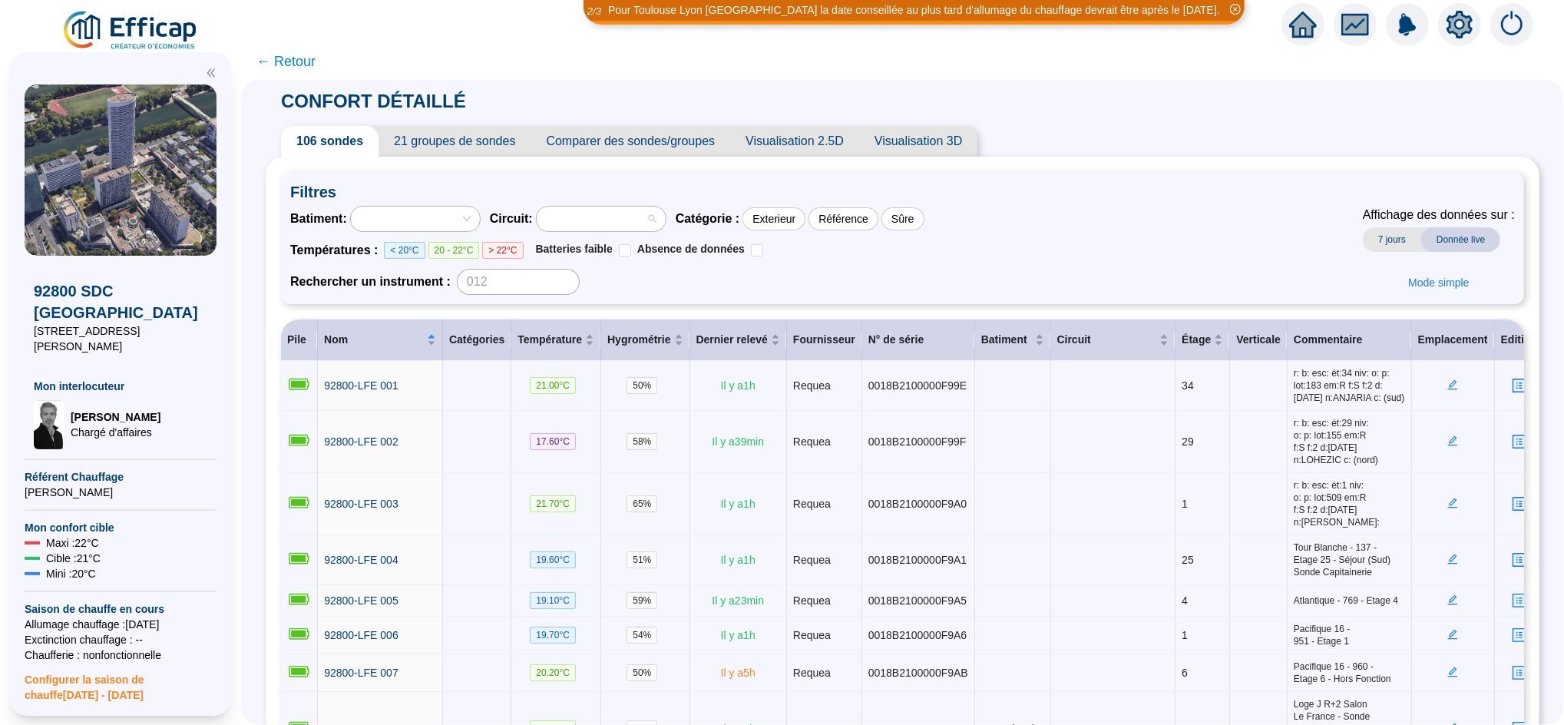
click at [590, 212] on div at bounding box center [593, 219] width 107 height 22
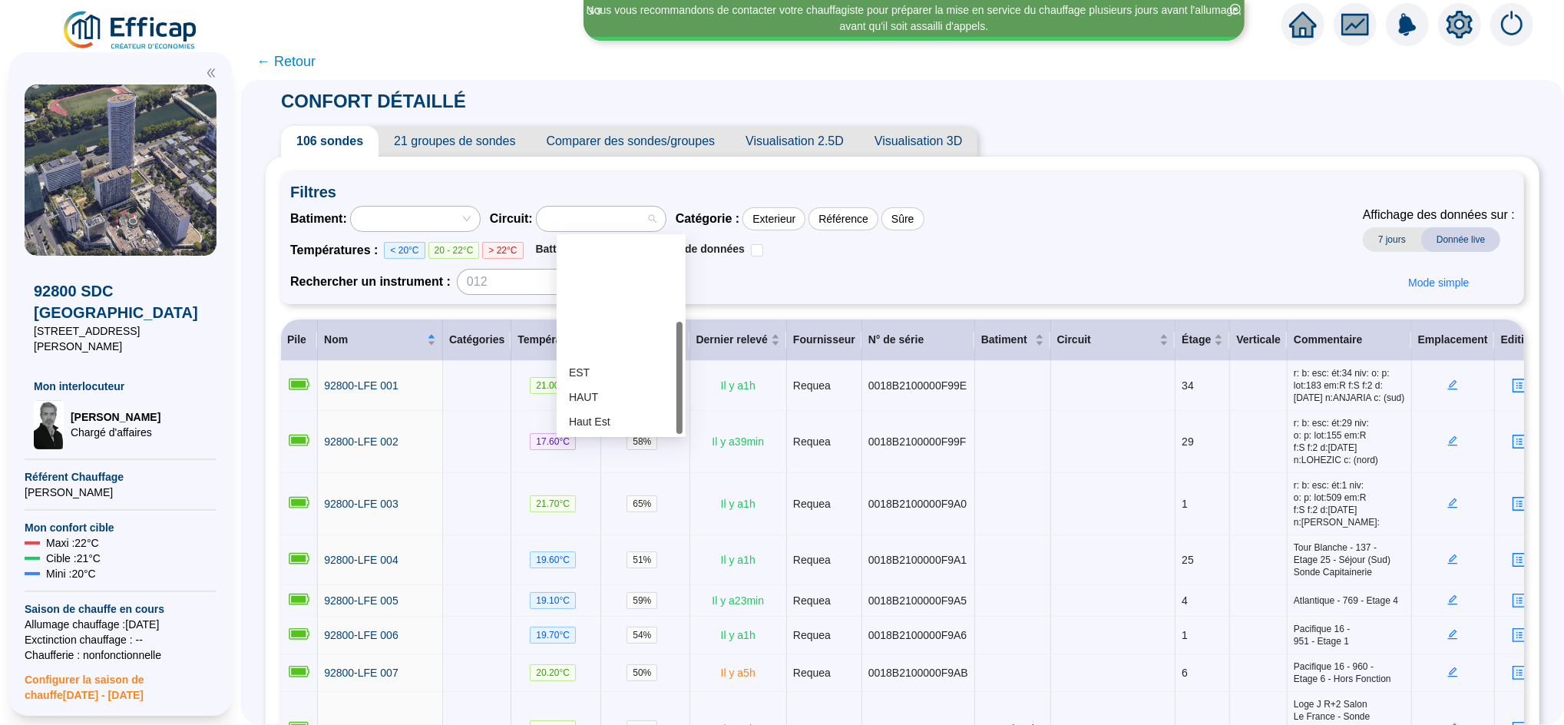
scroll to position [147, 0]
click at [617, 351] on div "SU" at bounding box center [621, 348] width 104 height 16
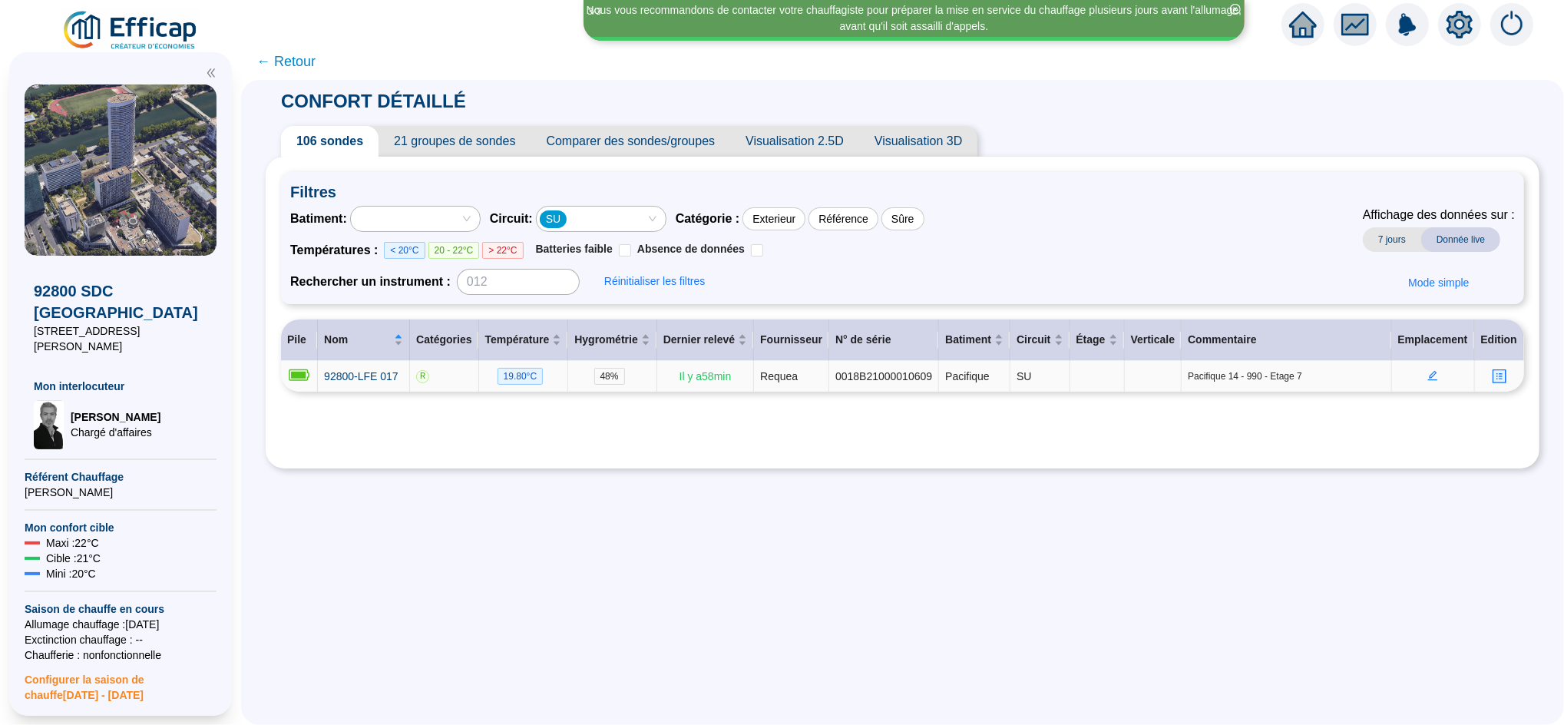
click at [1428, 379] on icon "edit" at bounding box center [1433, 375] width 11 height 11
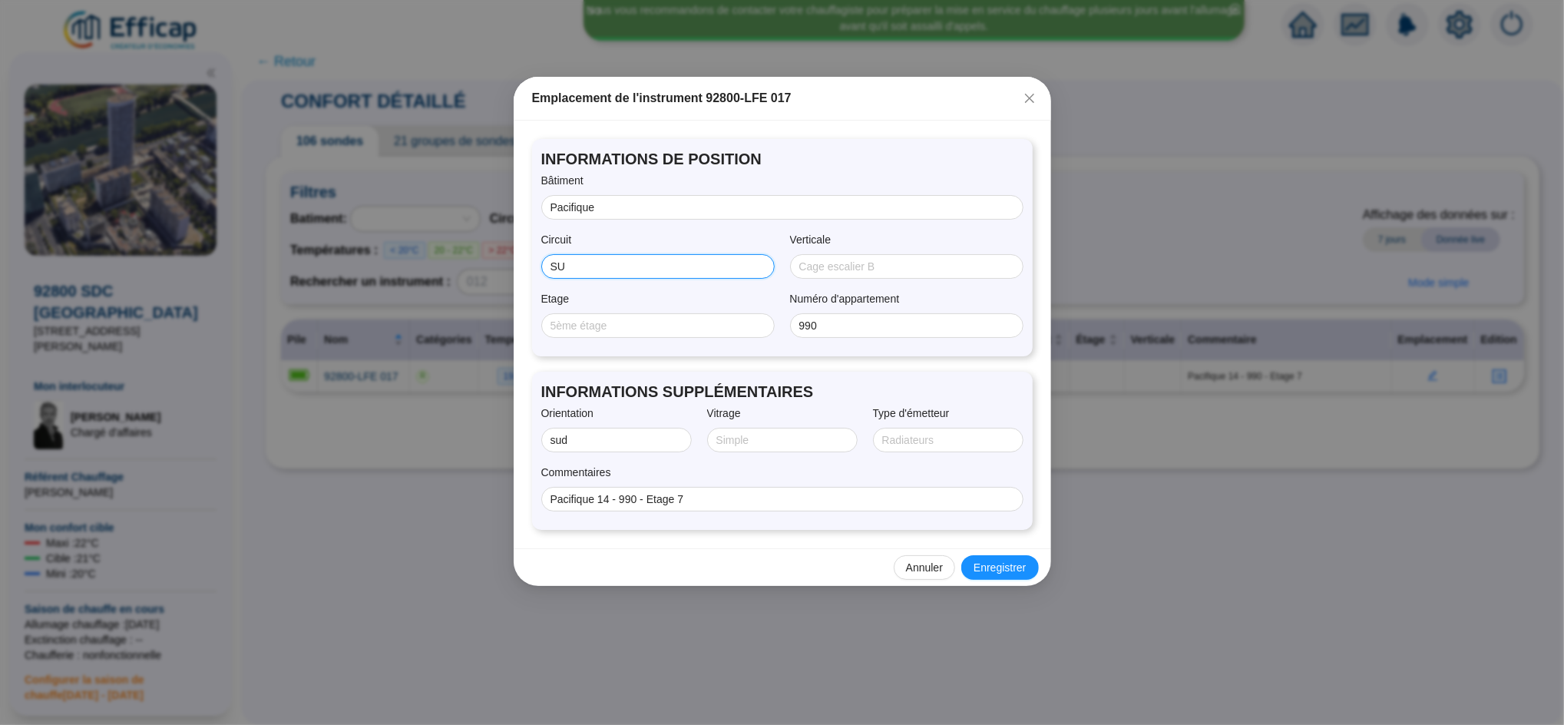
click at [630, 263] on input "SU" at bounding box center [657, 267] width 212 height 16
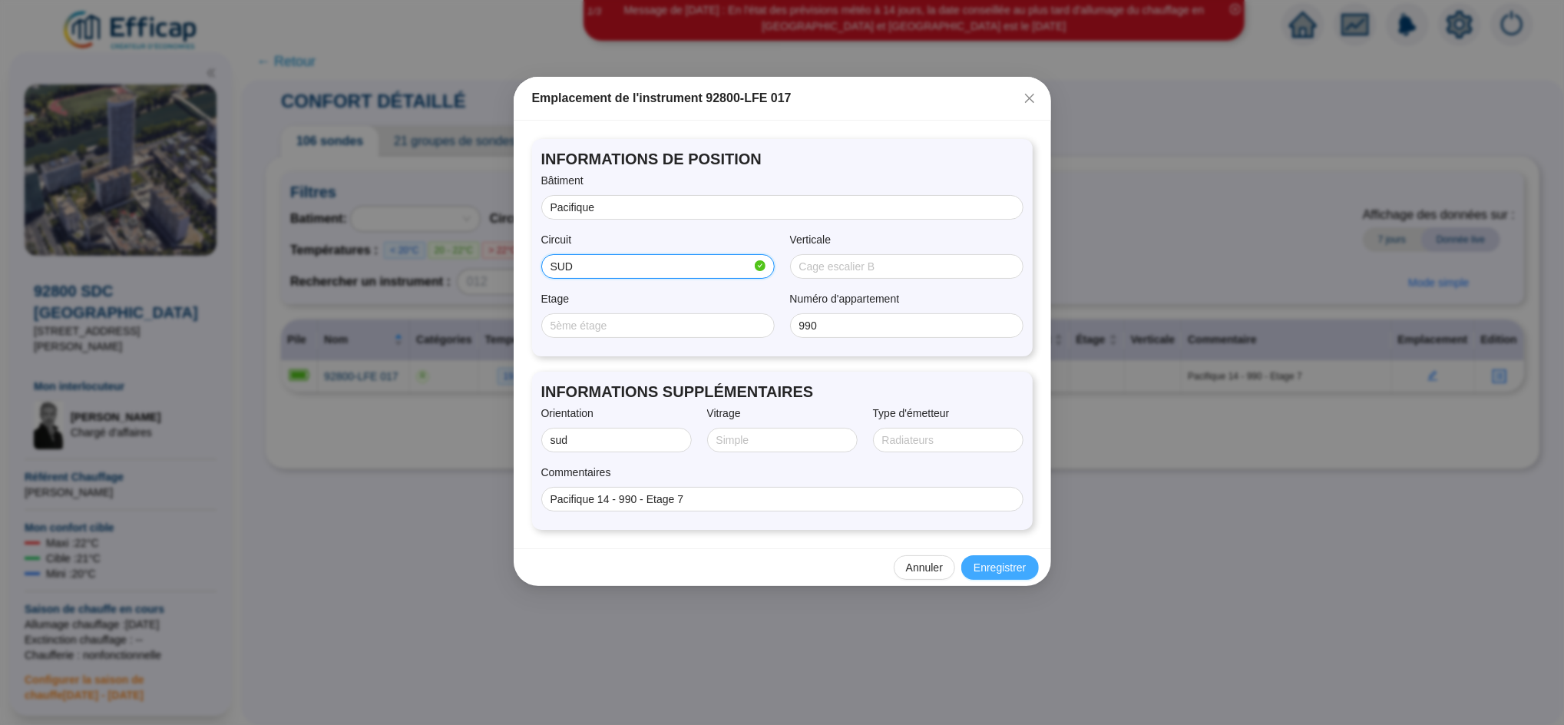
type input "SUD"
click at [1006, 574] on span "Enregistrer" at bounding box center [1000, 568] width 52 height 16
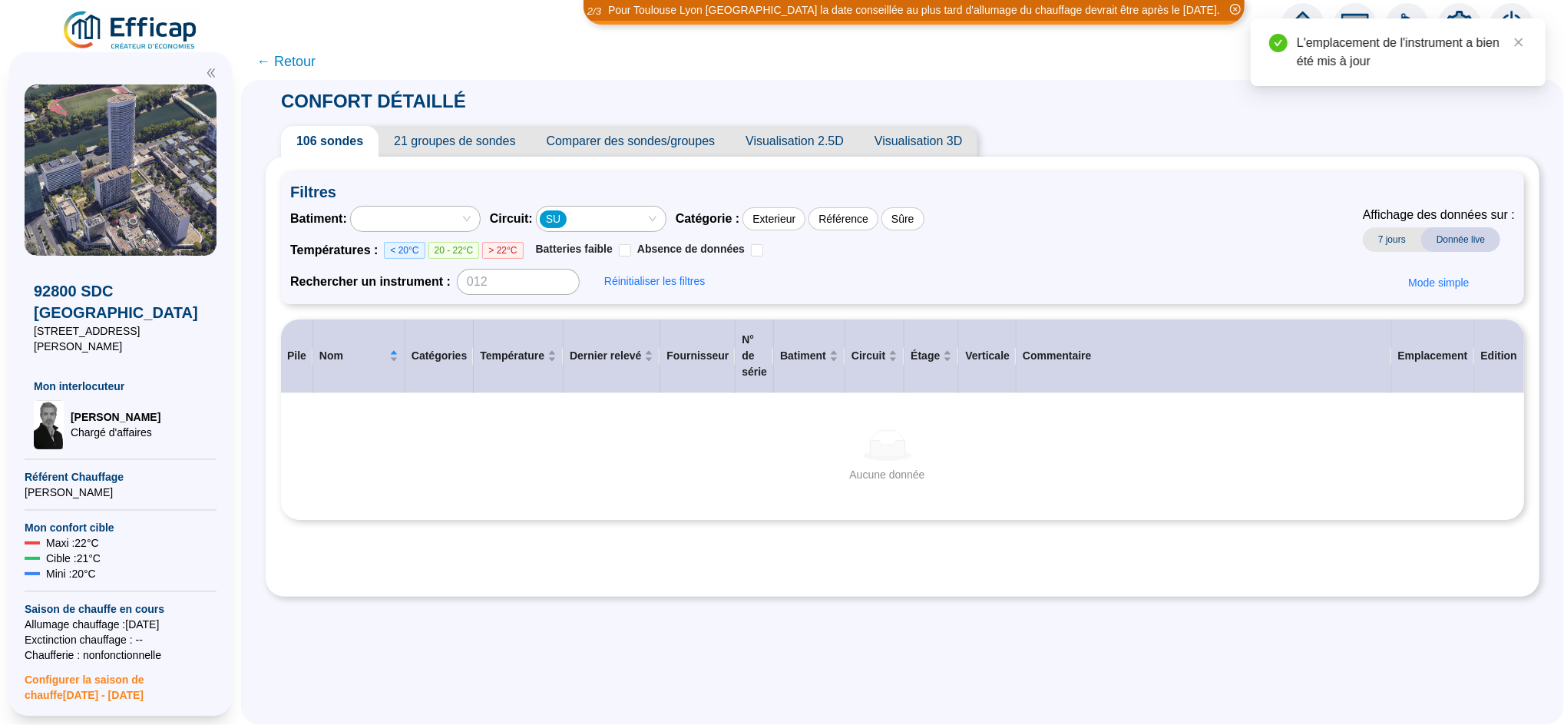
click at [641, 218] on div "SU" at bounding box center [593, 219] width 107 height 22
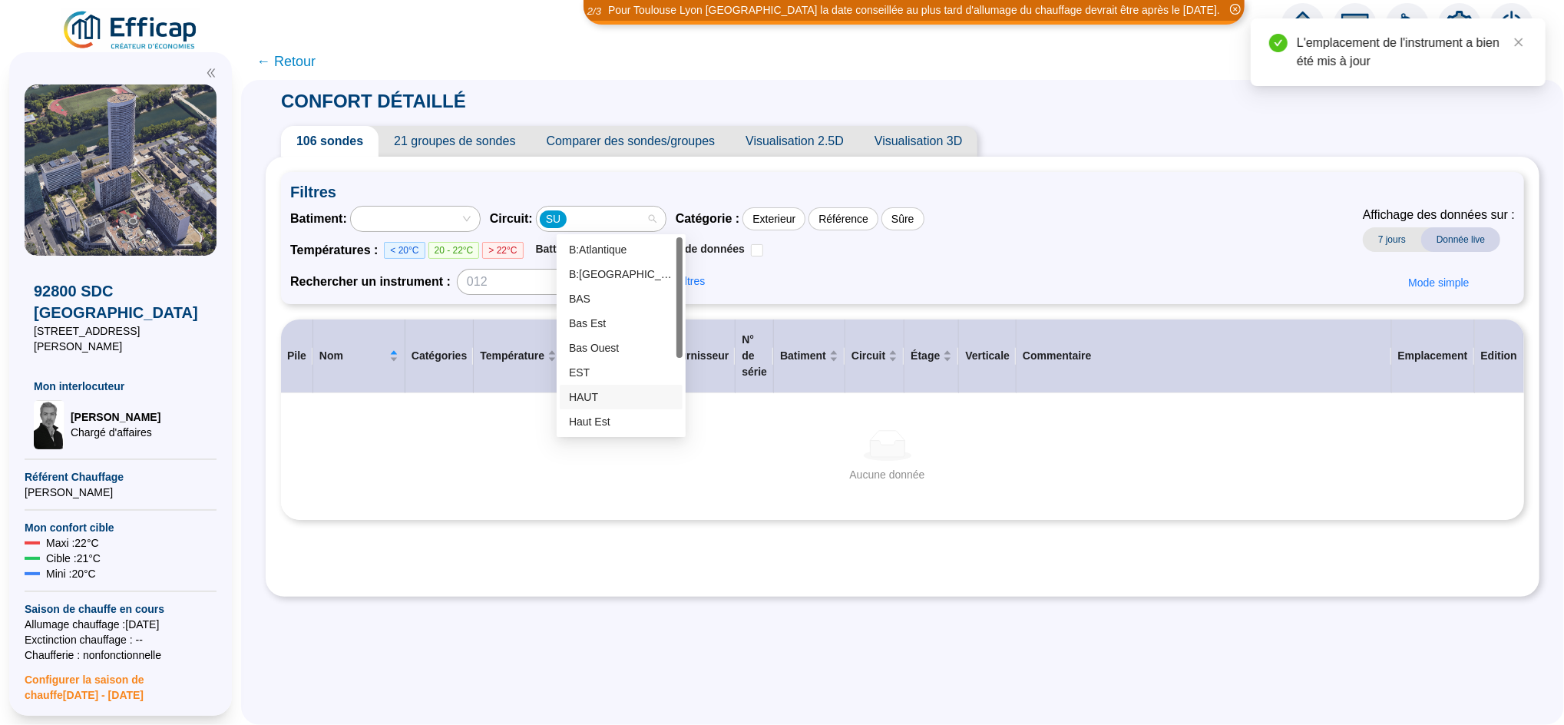
scroll to position [123, 0]
click at [602, 367] on div "sud" at bounding box center [621, 373] width 104 height 16
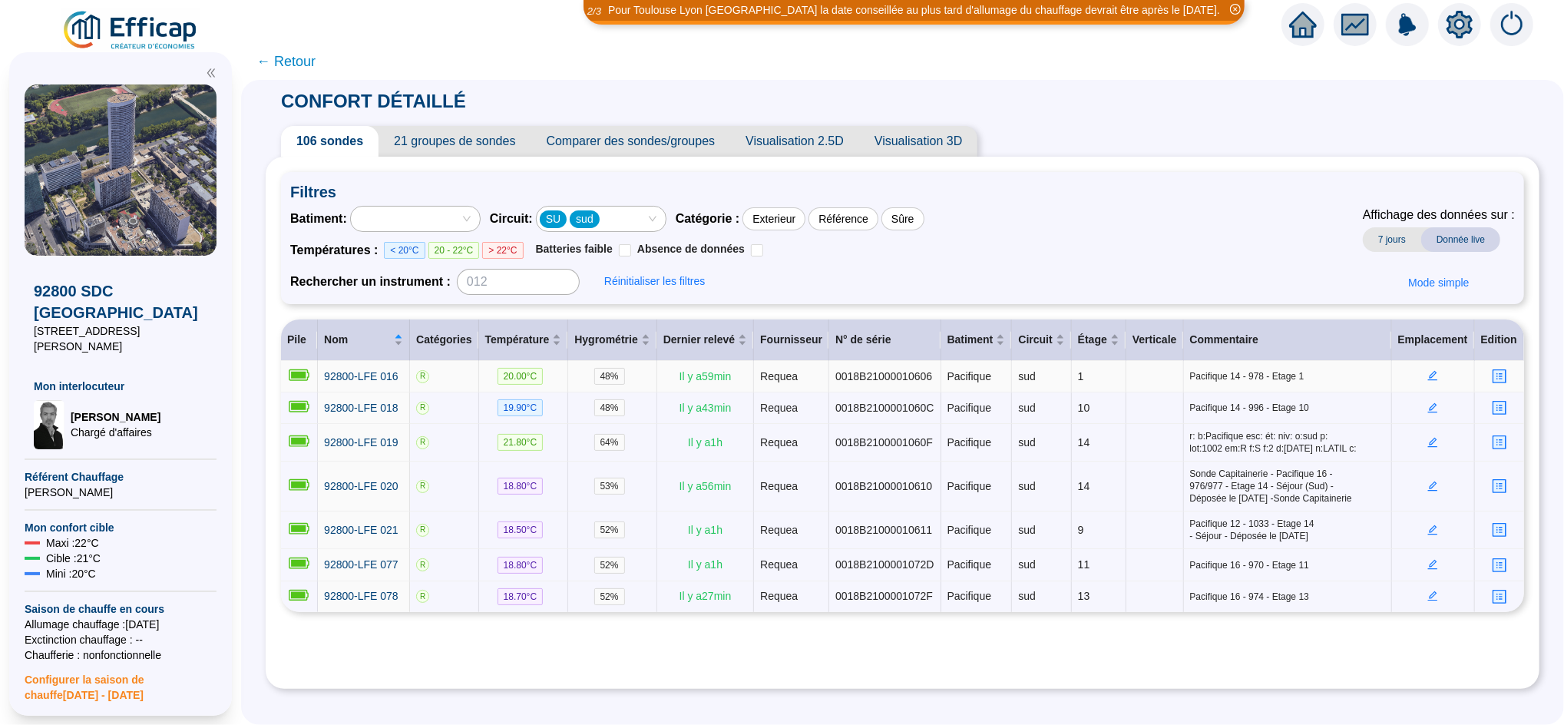
click at [1428, 376] on icon "edit" at bounding box center [1433, 375] width 11 height 11
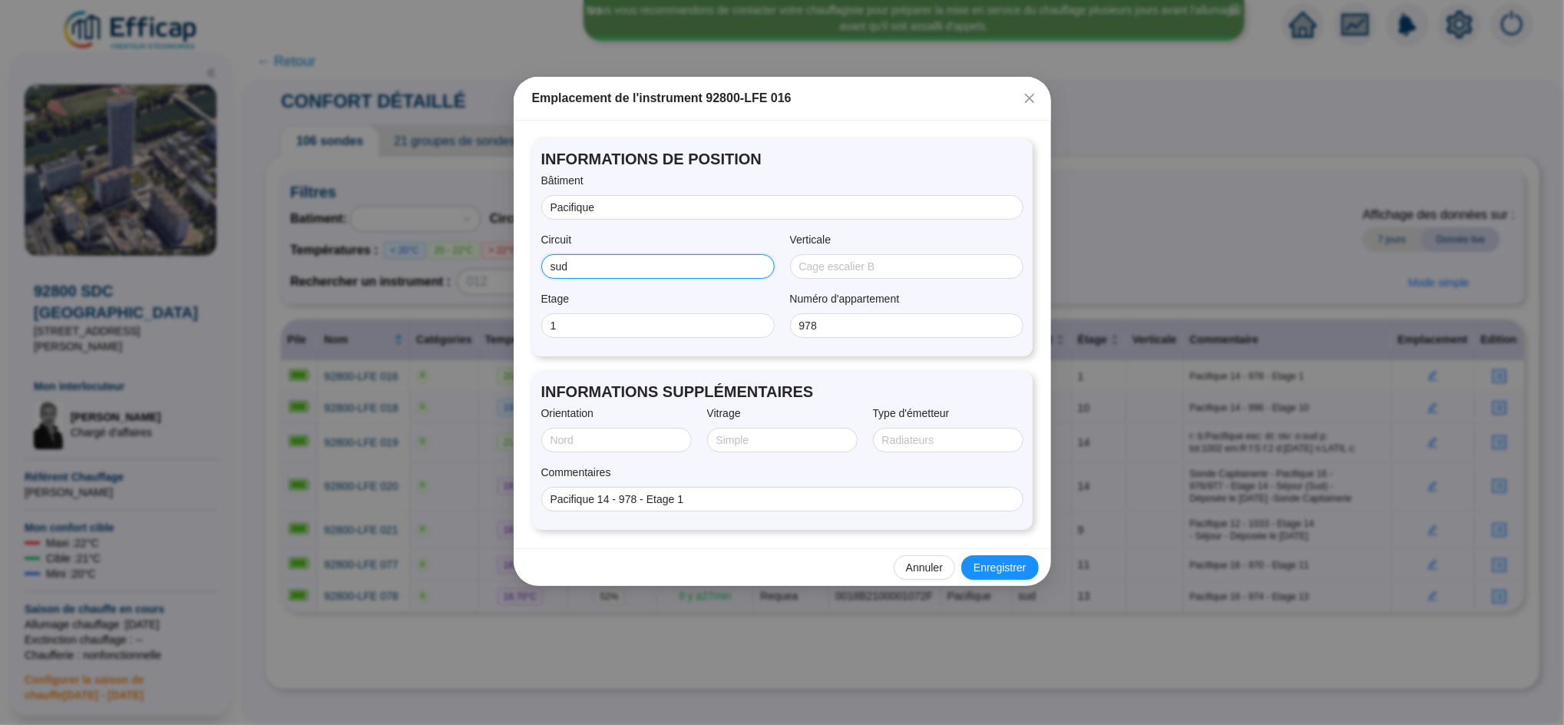
click at [593, 266] on input "sud" at bounding box center [657, 267] width 212 height 16
type input "SUD"
click at [1006, 573] on span "Enregistrer" at bounding box center [1000, 568] width 52 height 16
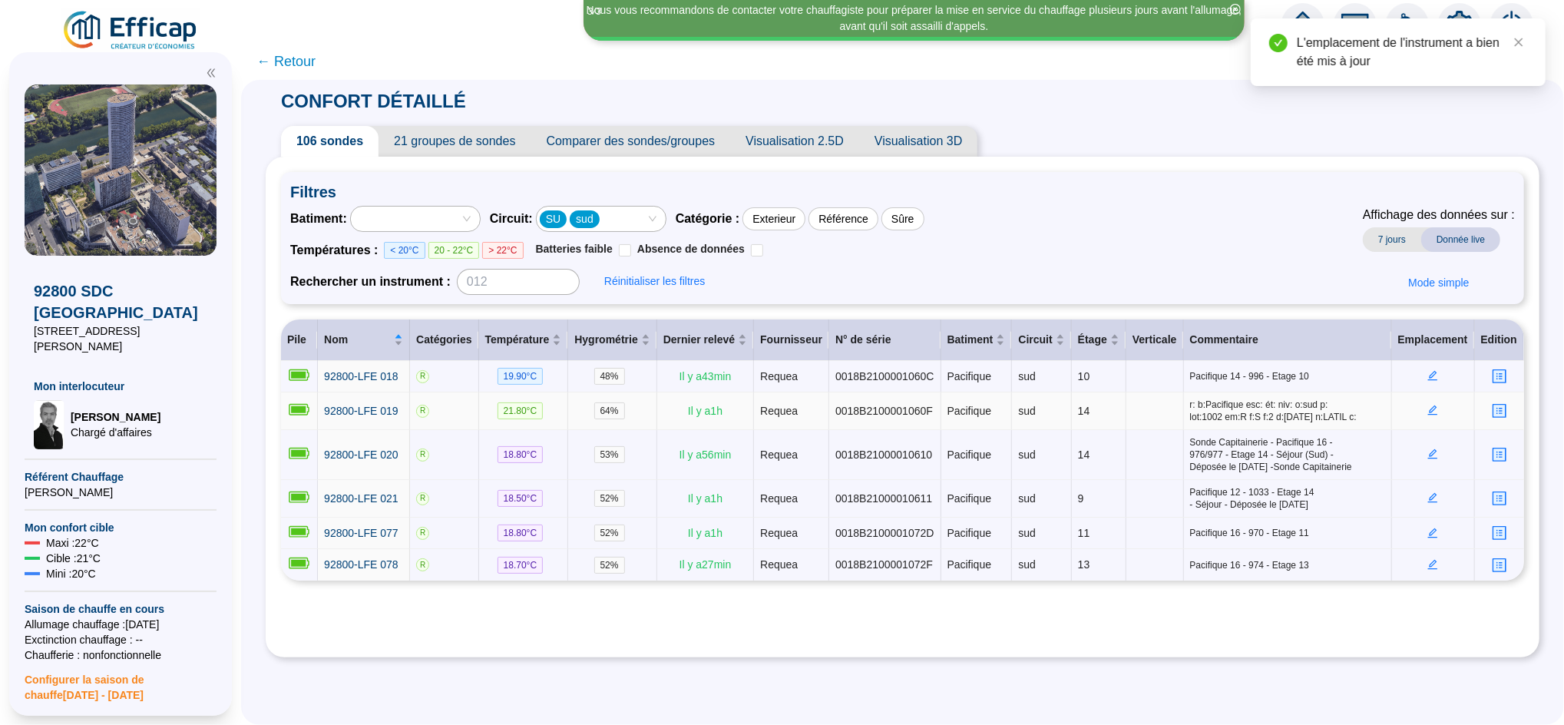
click at [1428, 409] on icon "edit" at bounding box center [1433, 410] width 11 height 11
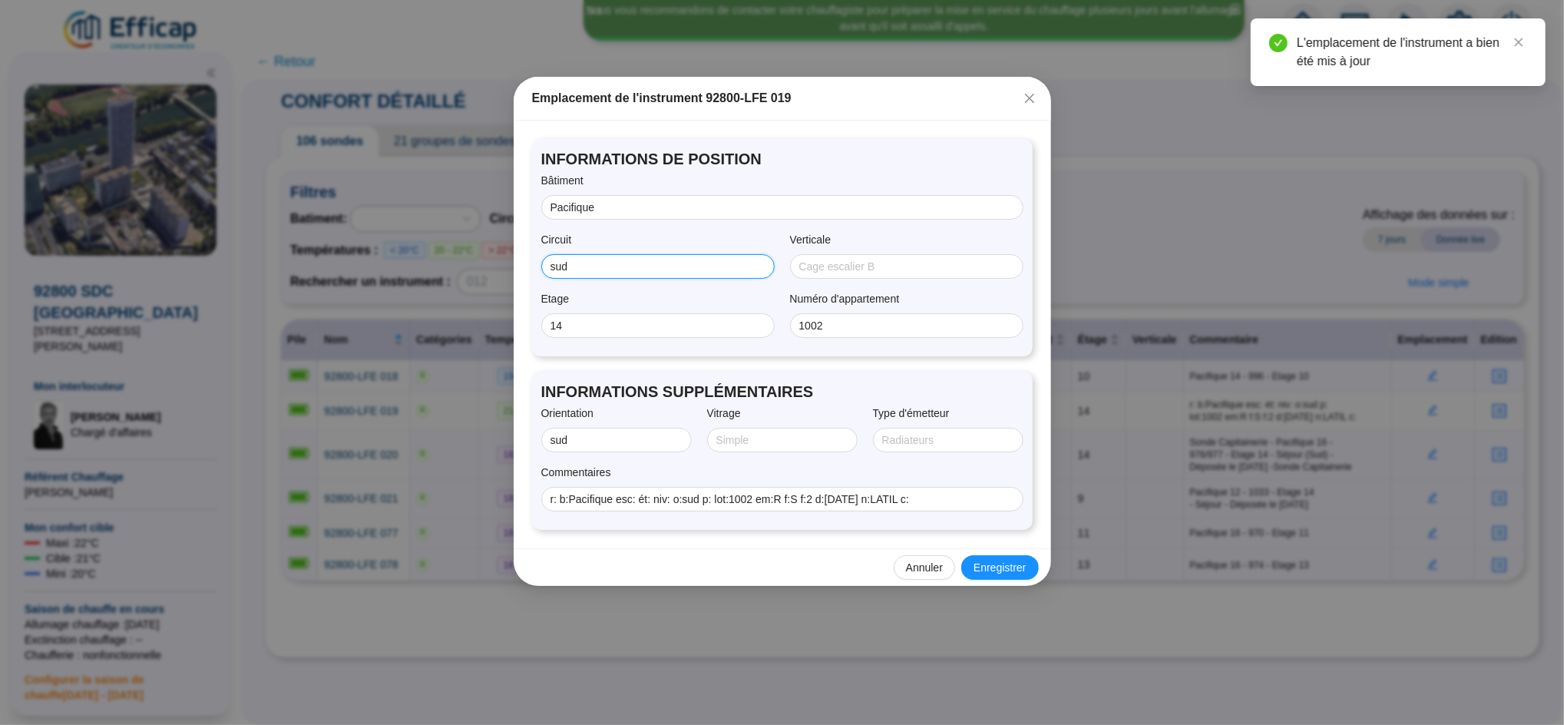
click at [594, 263] on input "sud" at bounding box center [657, 267] width 212 height 16
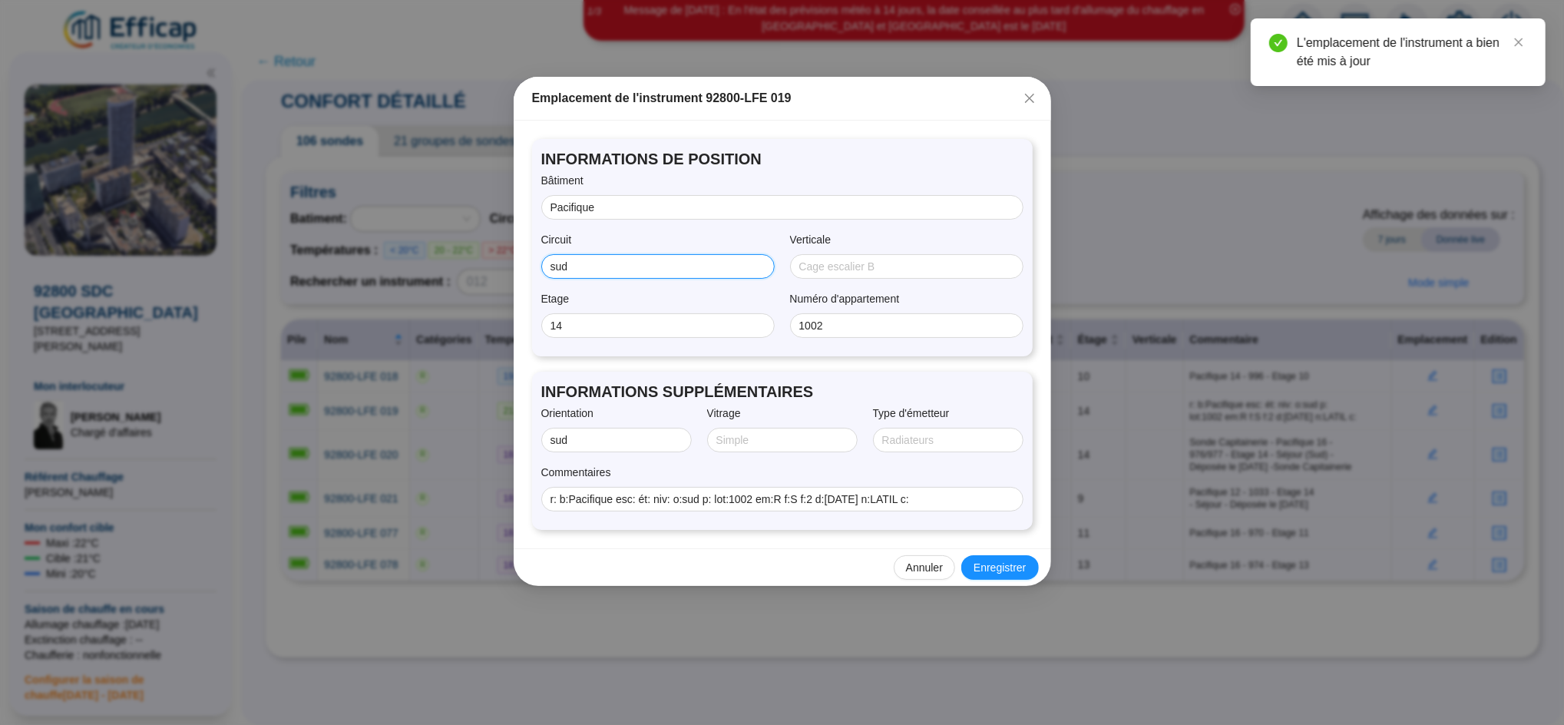
type input "SUD"
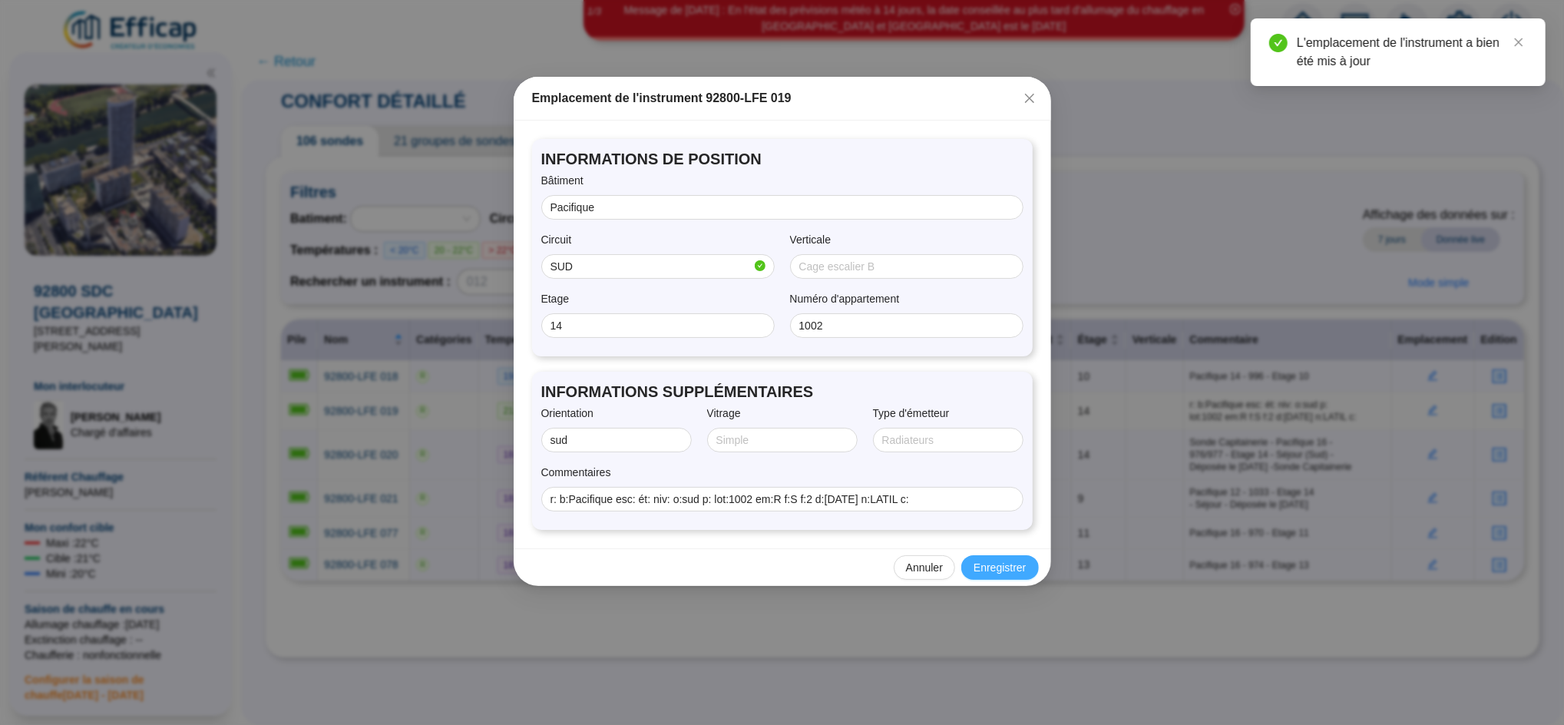
click at [996, 567] on span "Enregistrer" at bounding box center [1000, 568] width 52 height 16
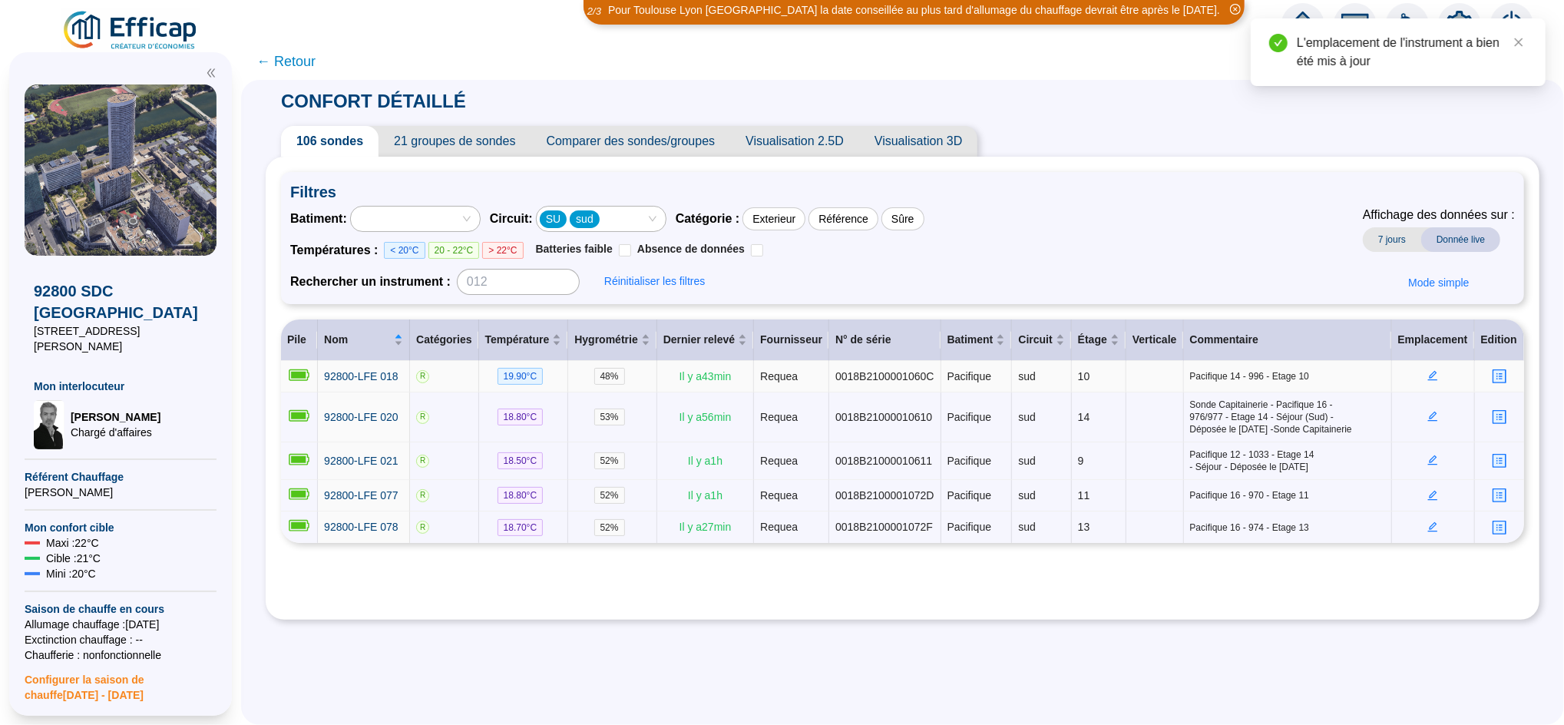
click at [1428, 378] on icon "edit" at bounding box center [1433, 375] width 11 height 11
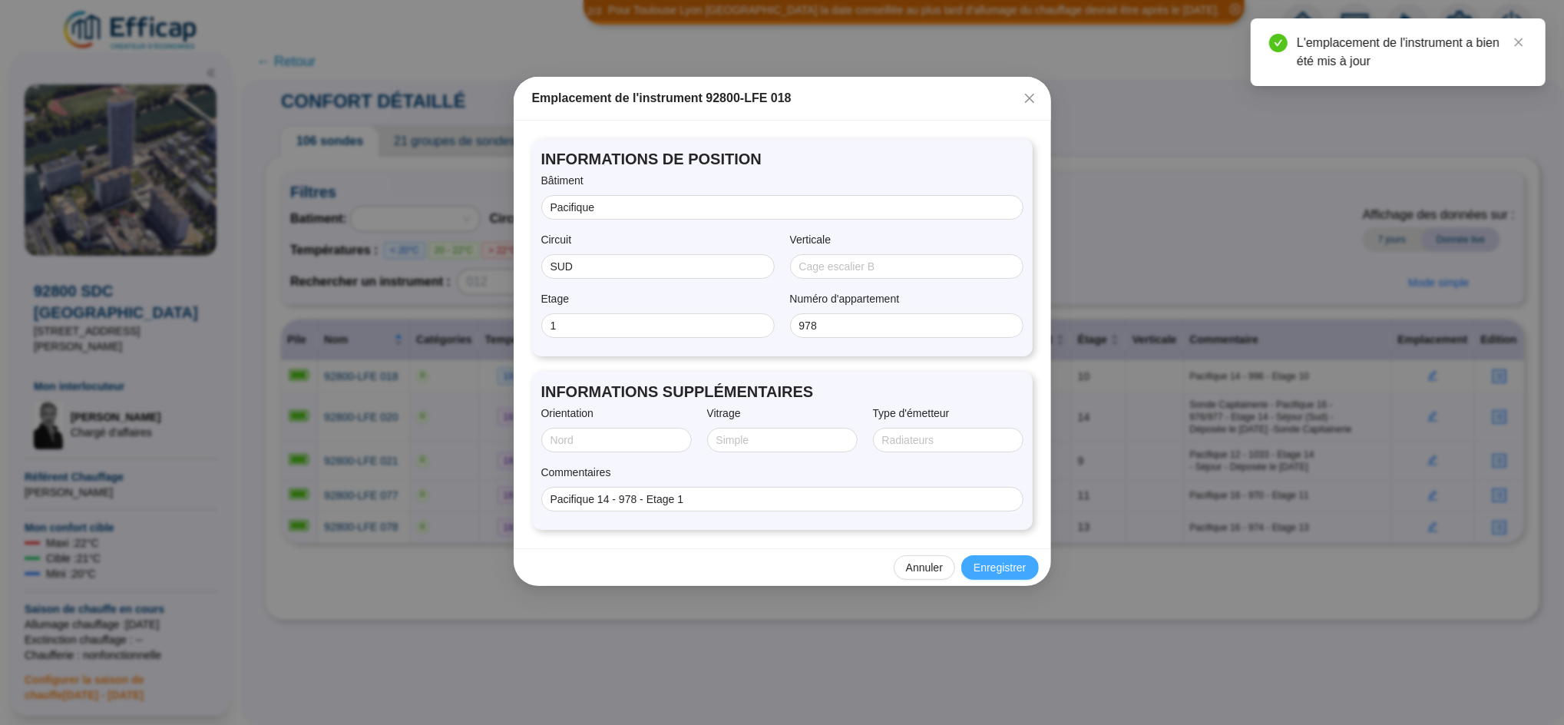
click at [992, 568] on span "Enregistrer" at bounding box center [1000, 568] width 52 height 16
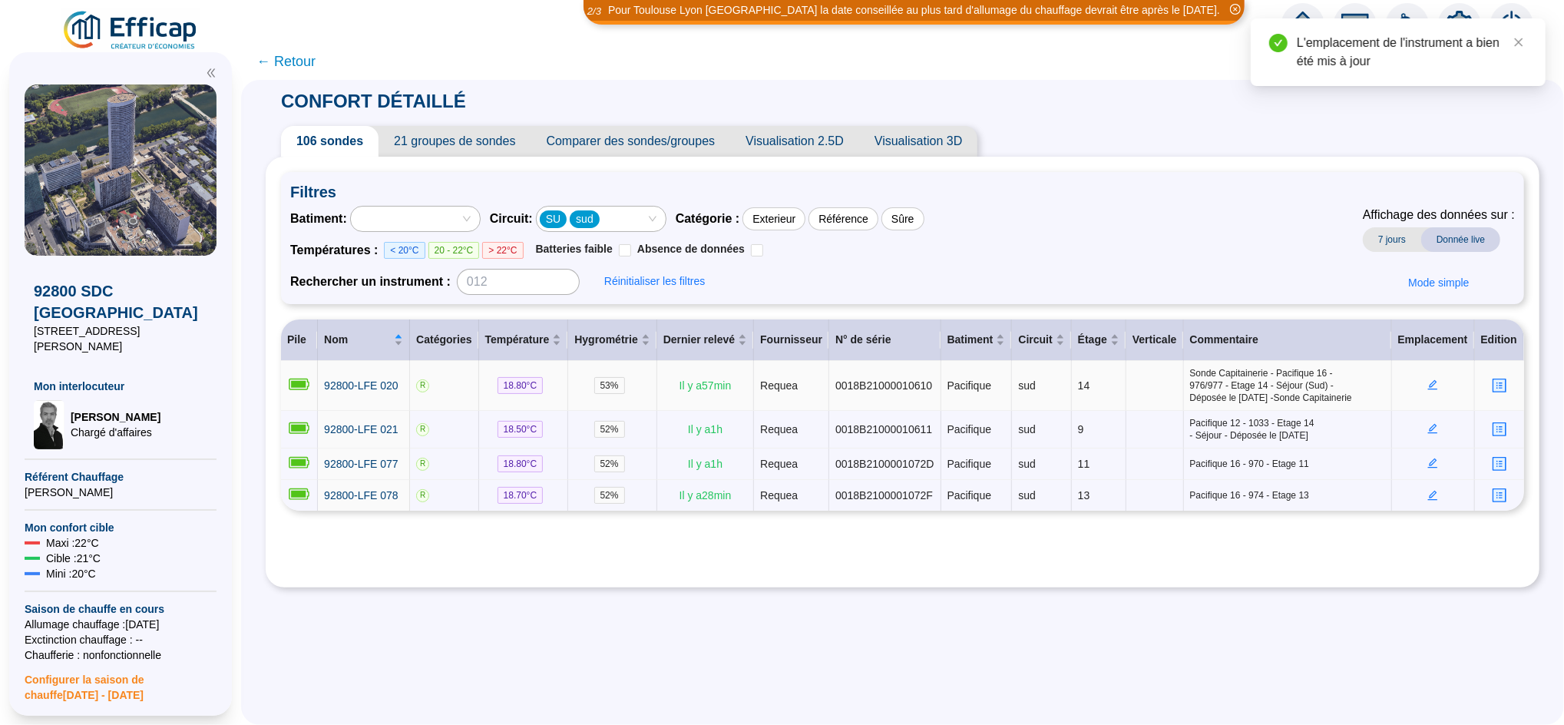
click at [1428, 386] on icon "edit" at bounding box center [1433, 384] width 11 height 11
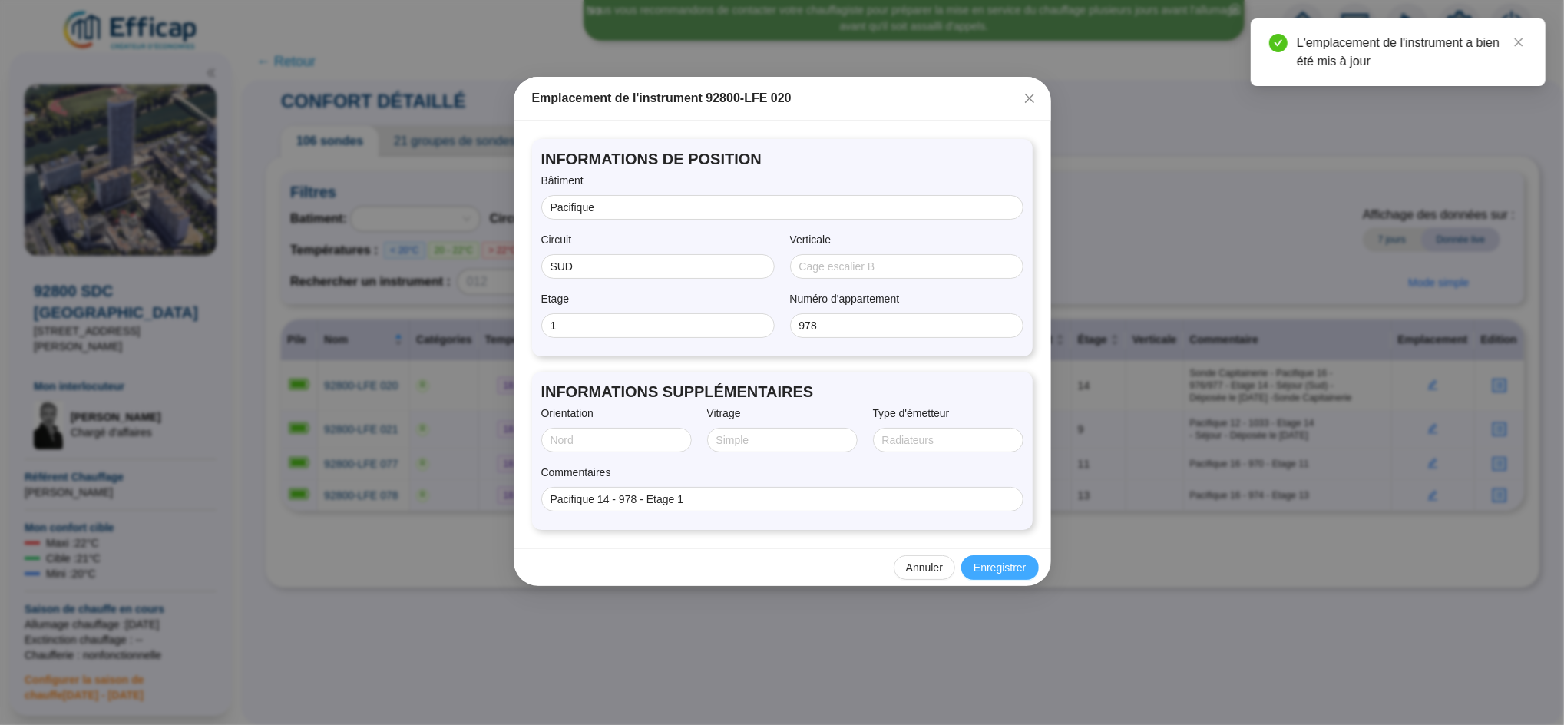
click at [1012, 562] on span "Enregistrer" at bounding box center [1000, 568] width 52 height 16
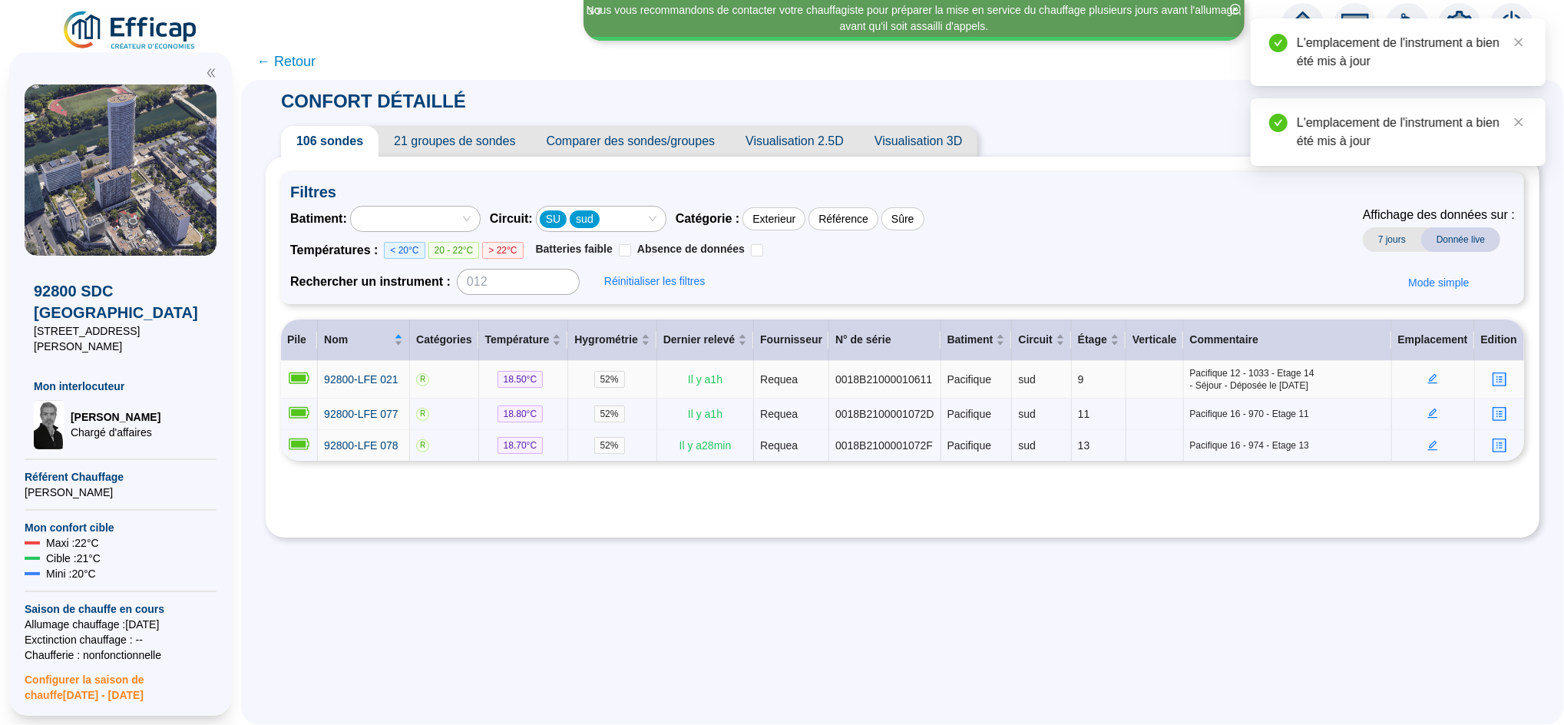
click at [1428, 382] on td at bounding box center [1433, 380] width 83 height 38
click at [1428, 379] on icon "edit" at bounding box center [1433, 379] width 10 height 10
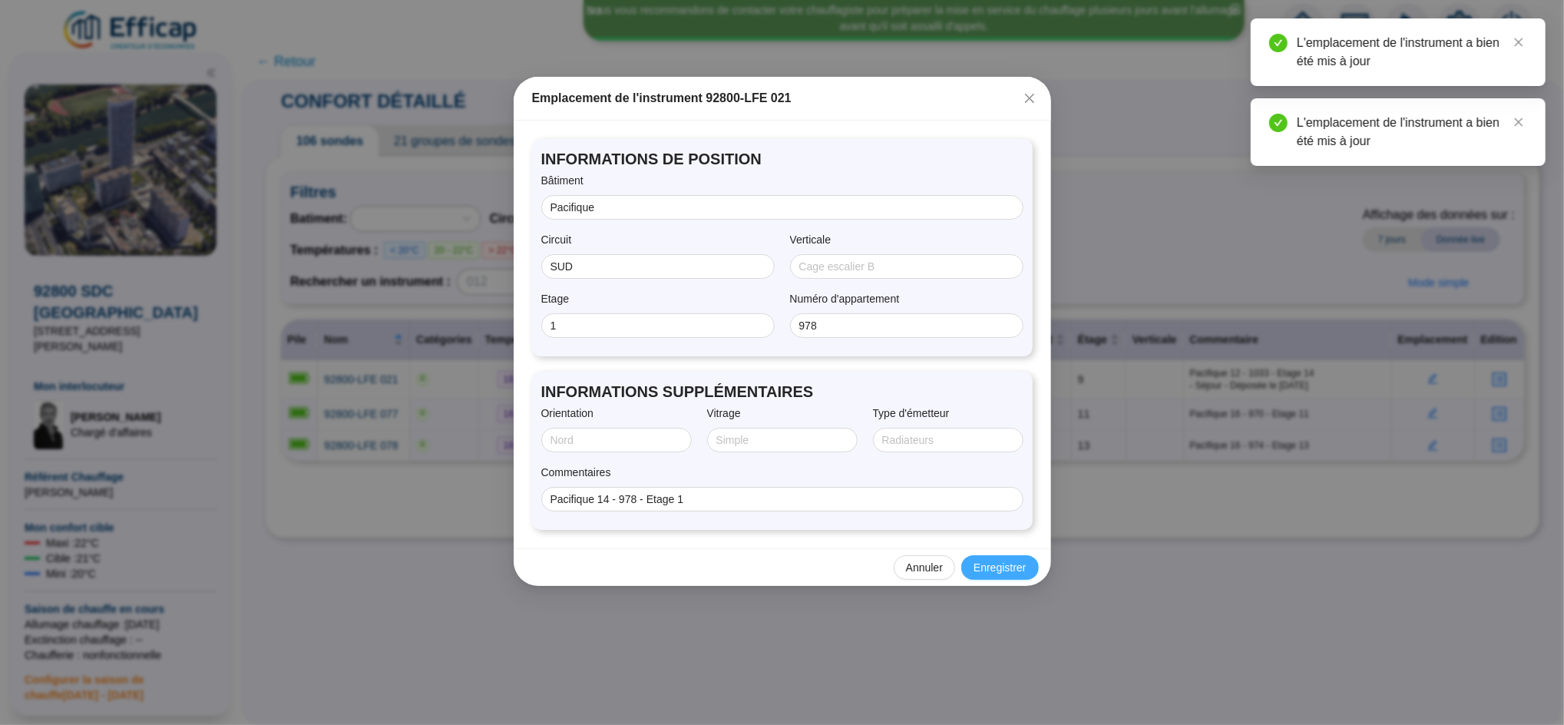
click at [1026, 567] on button "Enregistrer" at bounding box center [1000, 567] width 77 height 25
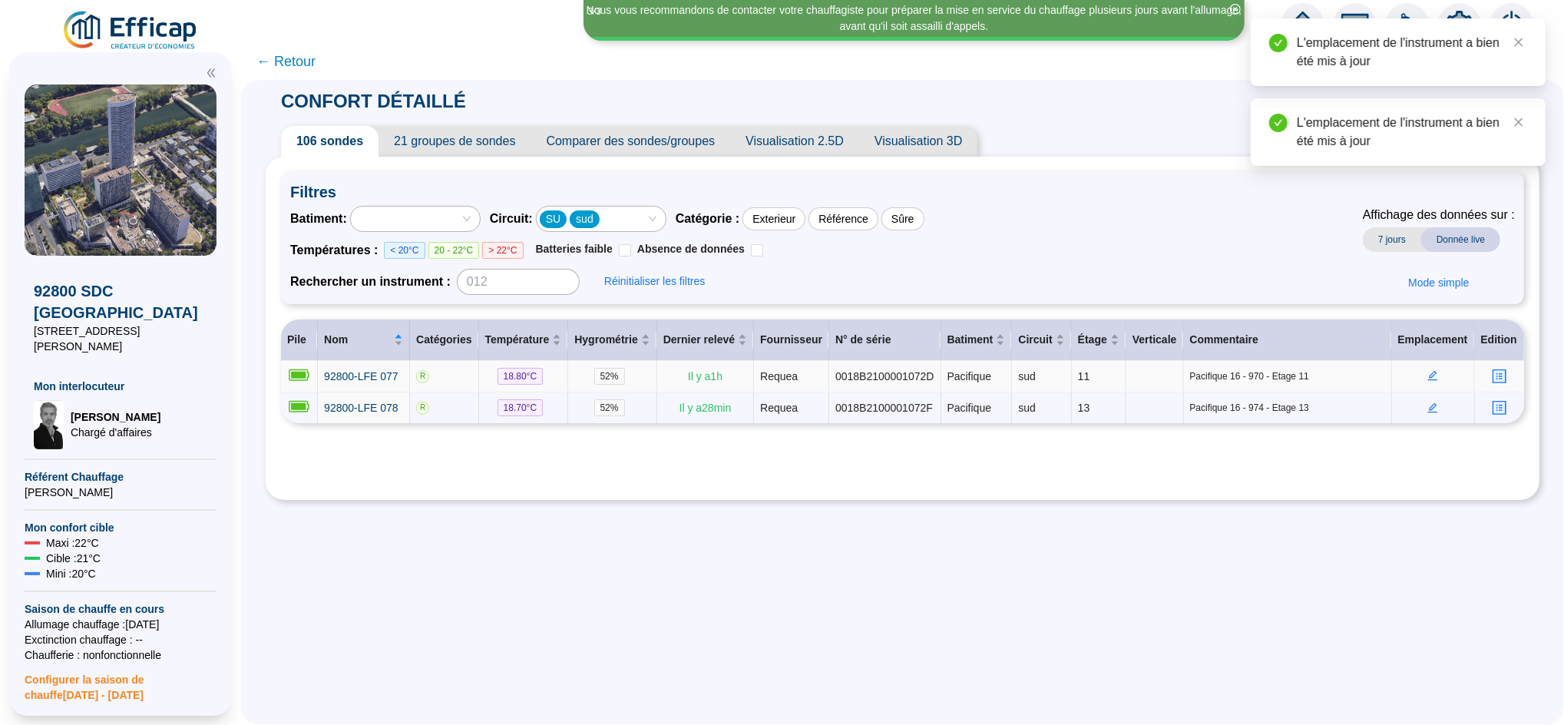
click at [1428, 376] on icon "edit" at bounding box center [1433, 375] width 11 height 11
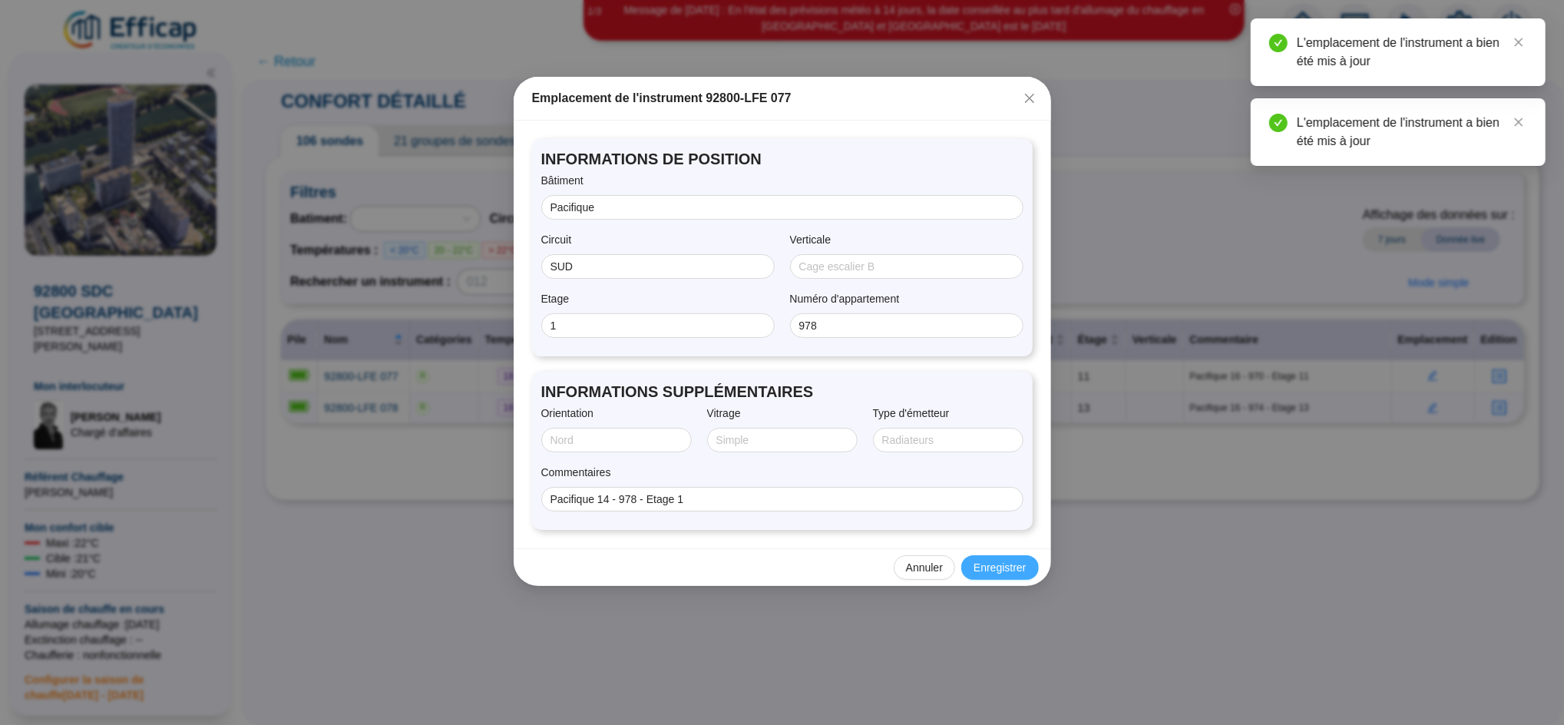
click at [1015, 569] on span "Enregistrer" at bounding box center [1000, 568] width 52 height 16
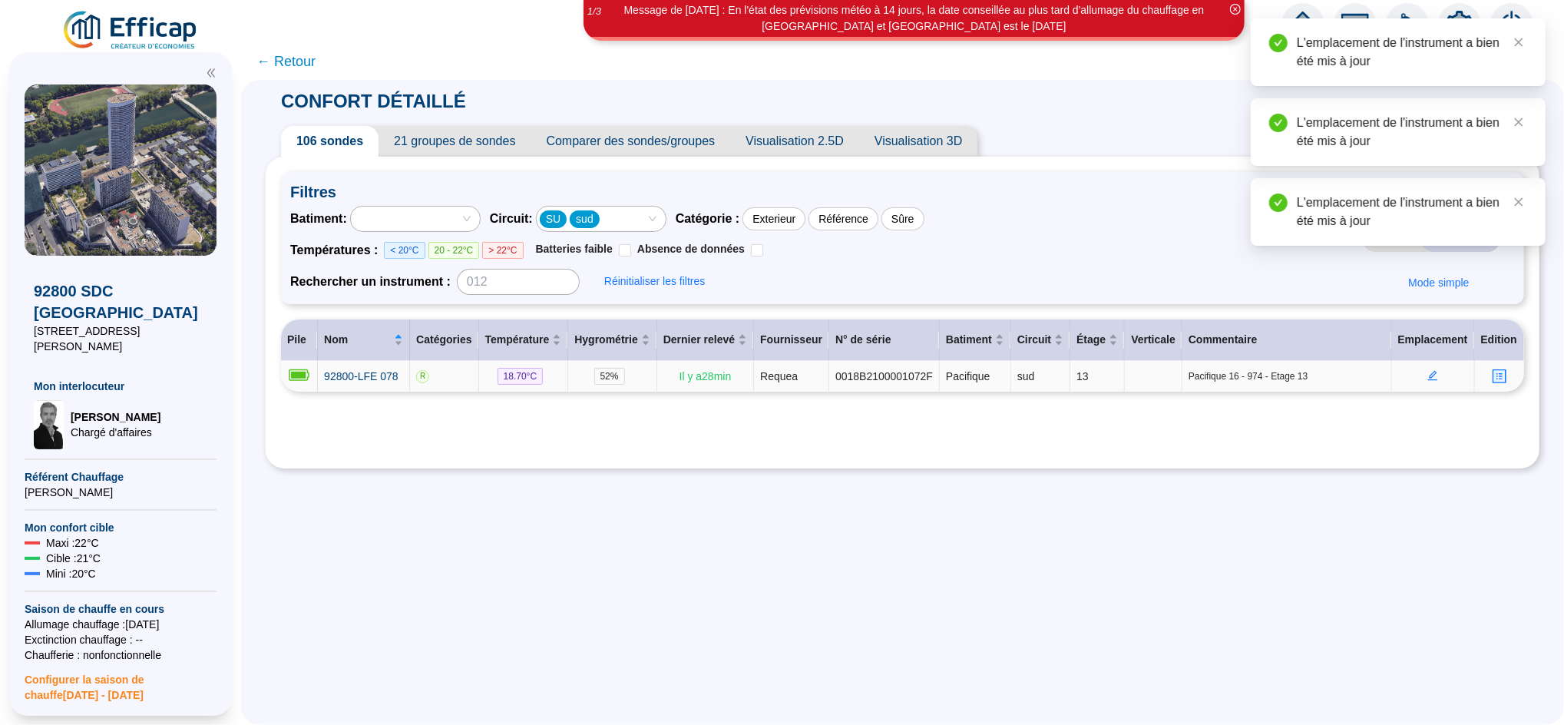
click at [1428, 376] on icon "edit" at bounding box center [1433, 376] width 10 height 10
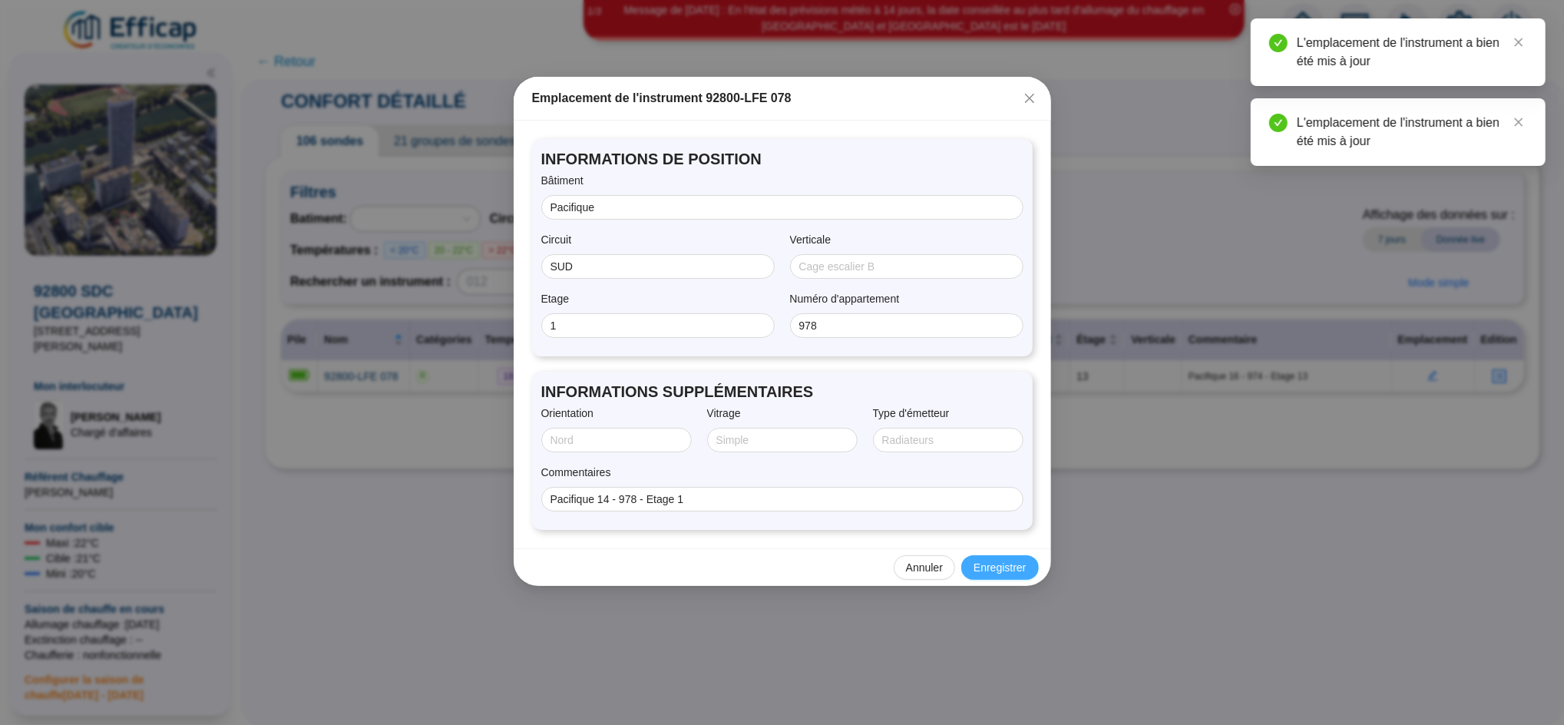
click at [1010, 568] on span "Enregistrer" at bounding box center [1000, 568] width 52 height 16
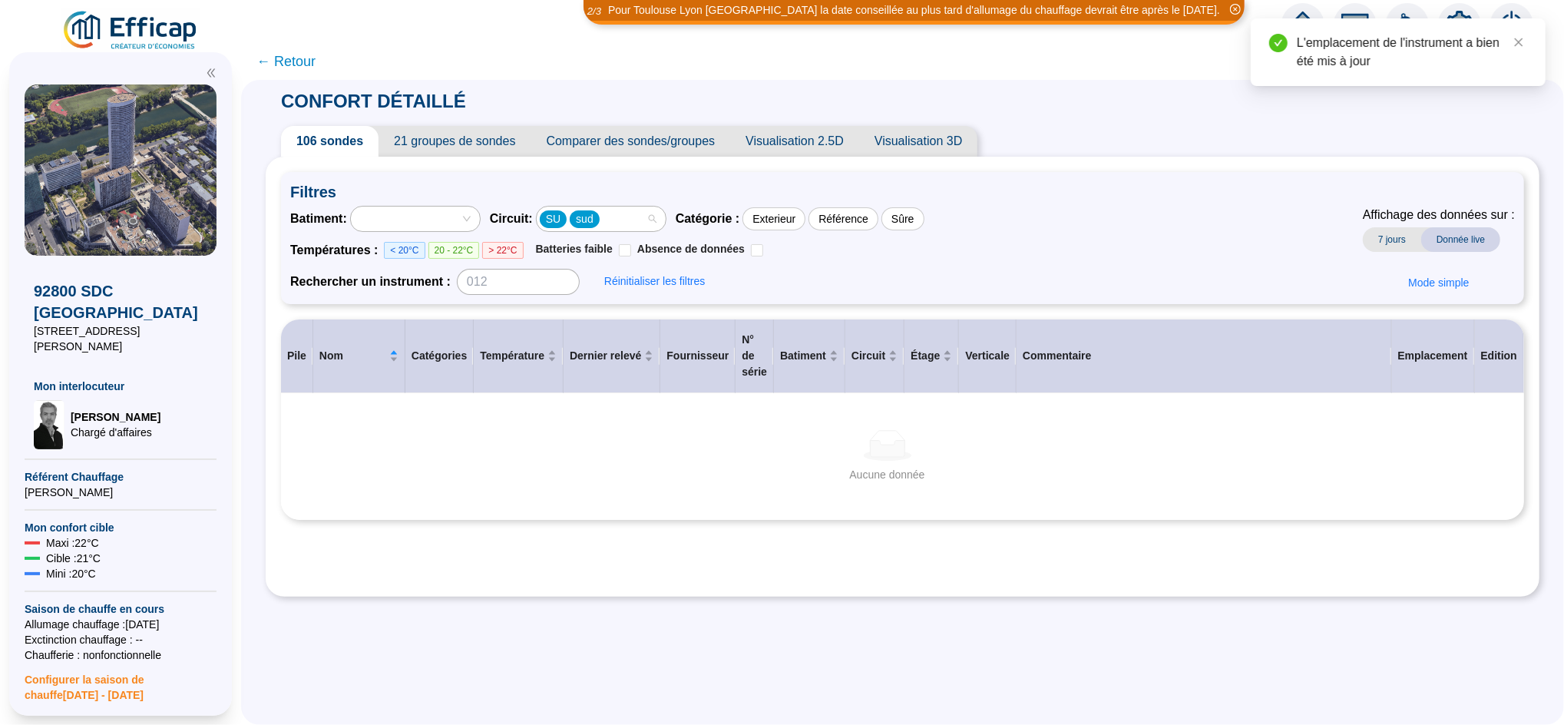
click at [666, 217] on div "SU sud" at bounding box center [601, 219] width 129 height 25
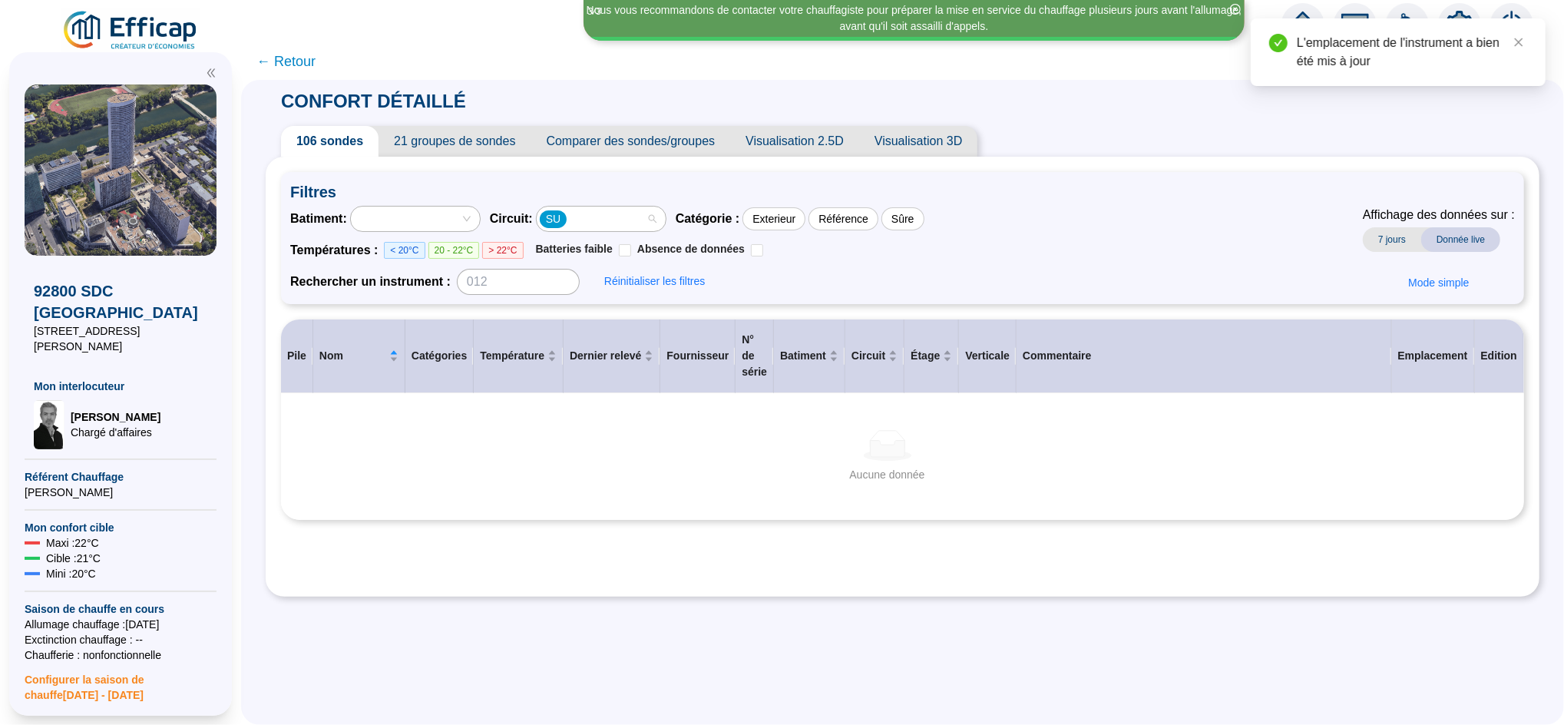
click at [637, 219] on div "SU" at bounding box center [593, 219] width 107 height 22
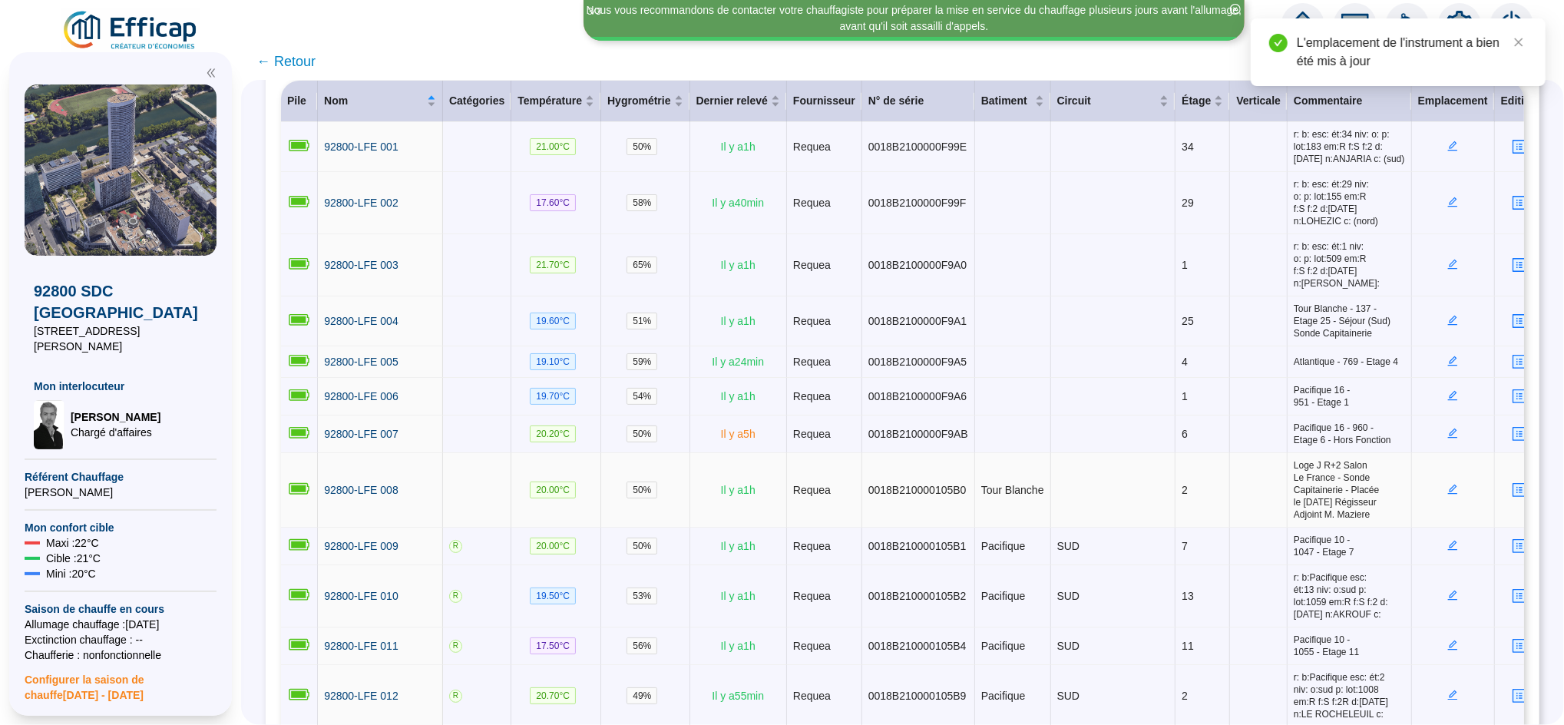
scroll to position [0, 0]
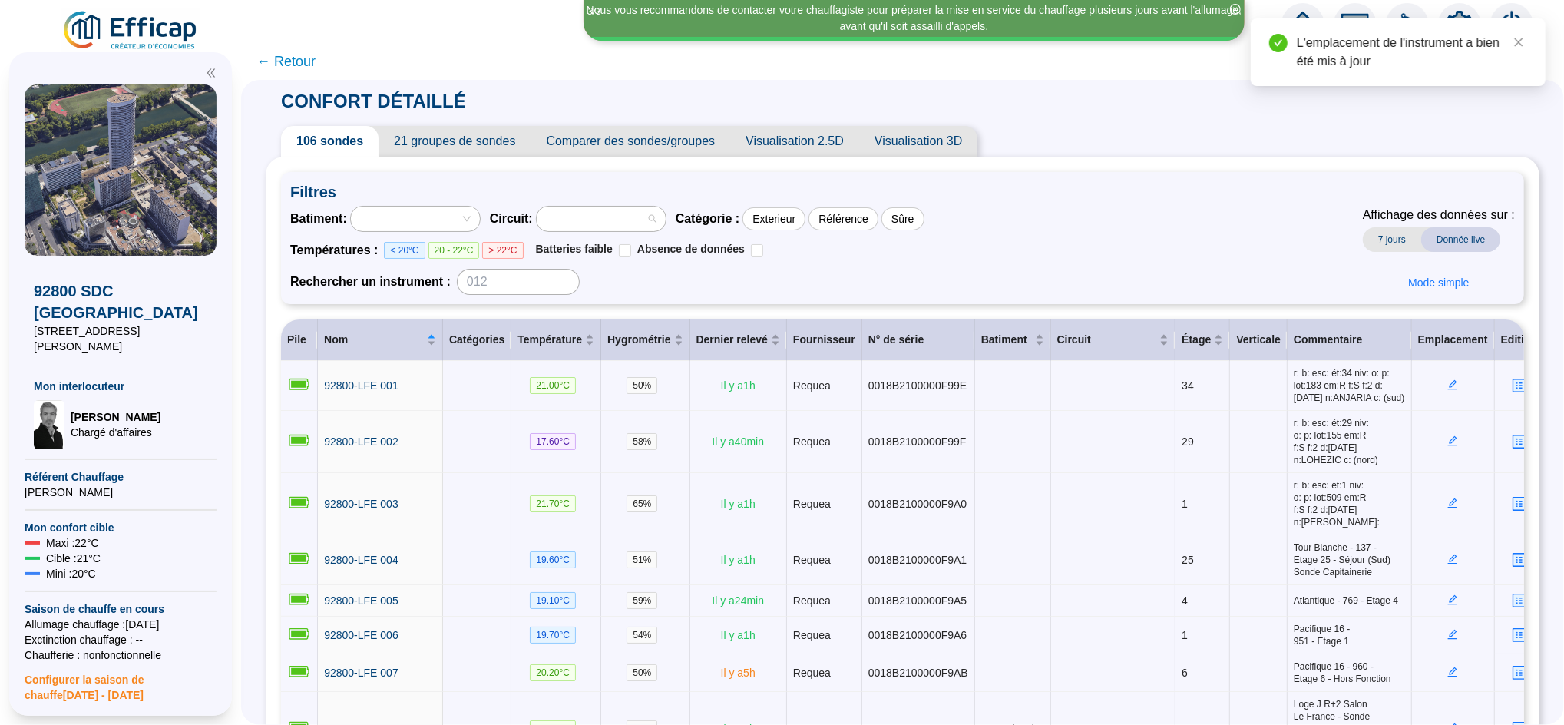
click at [605, 218] on div at bounding box center [593, 219] width 107 height 22
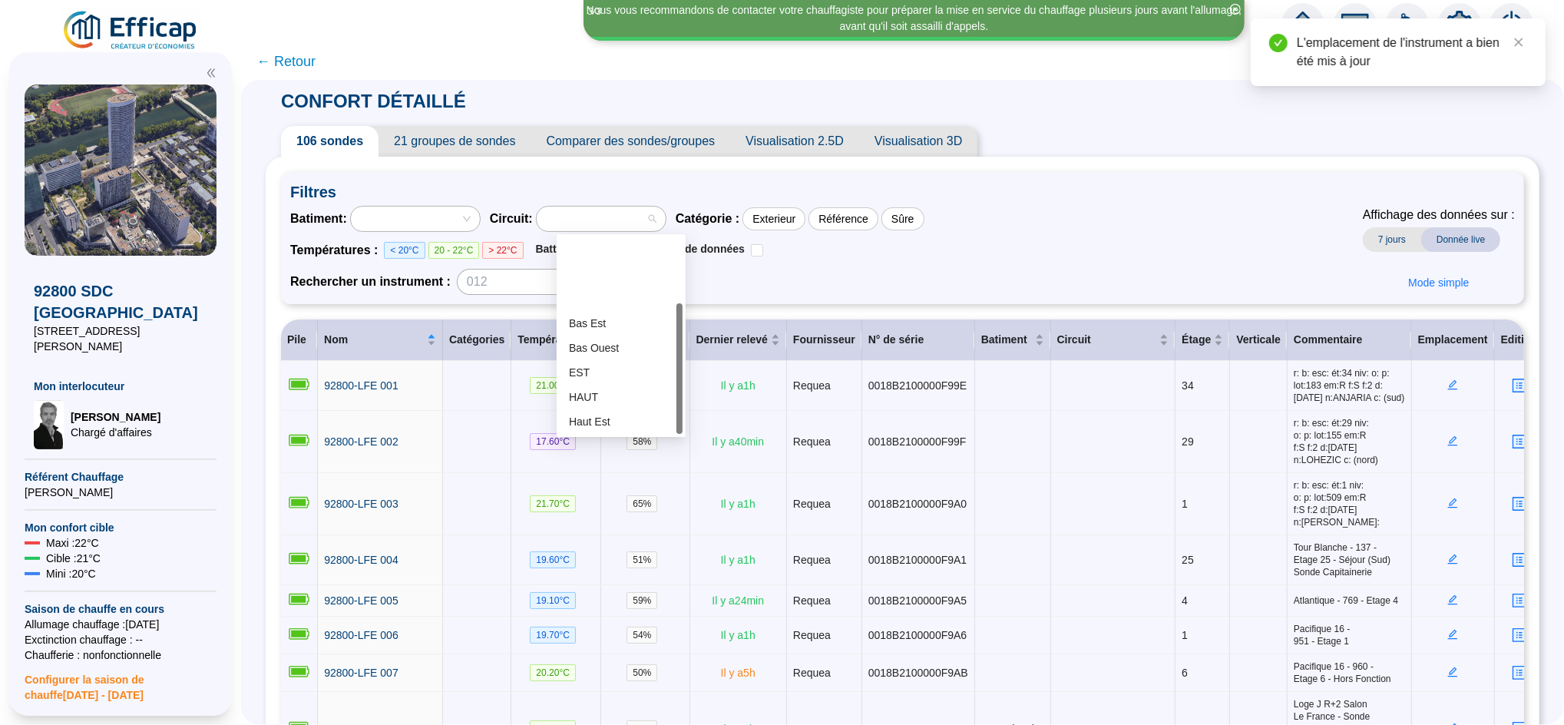
scroll to position [98, 0]
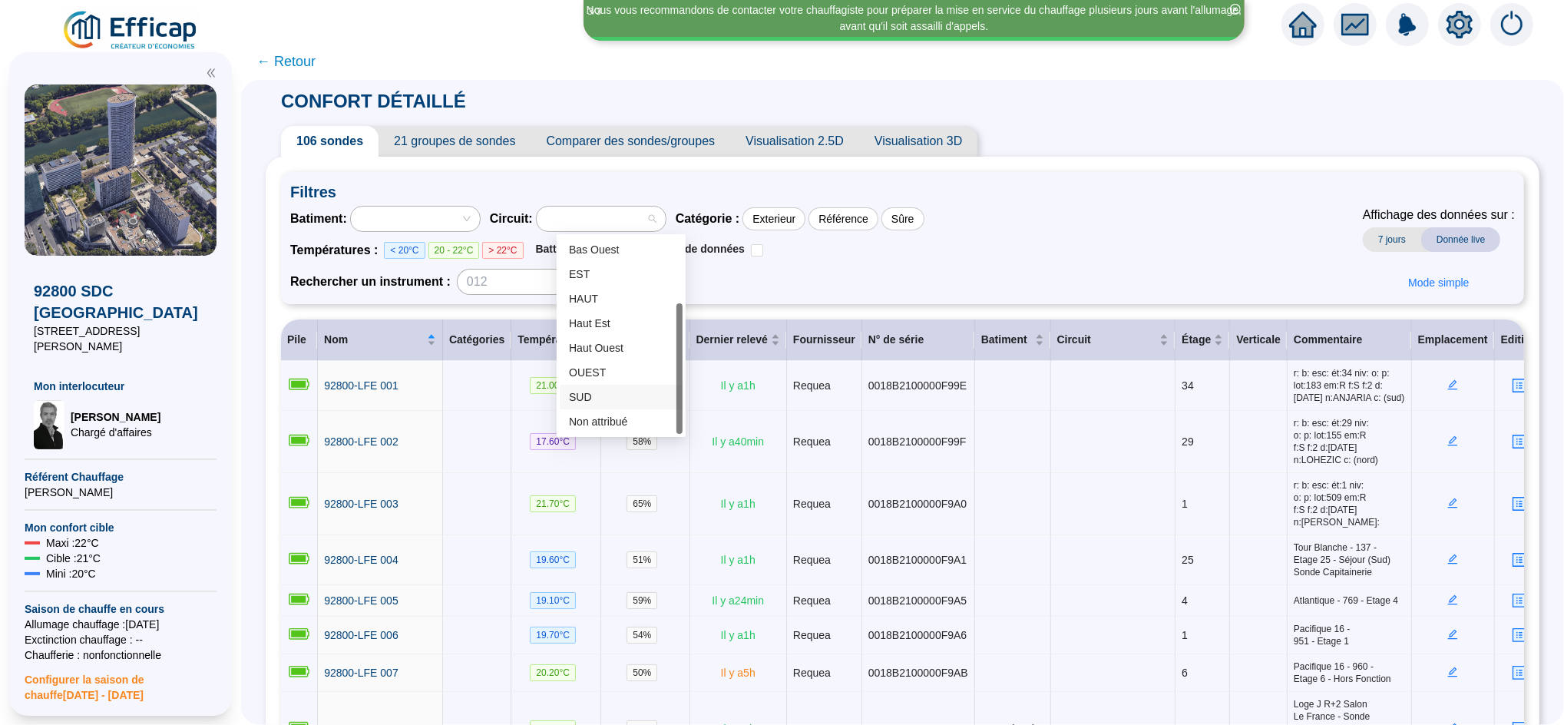
click at [624, 402] on div "SUD" at bounding box center [621, 397] width 104 height 16
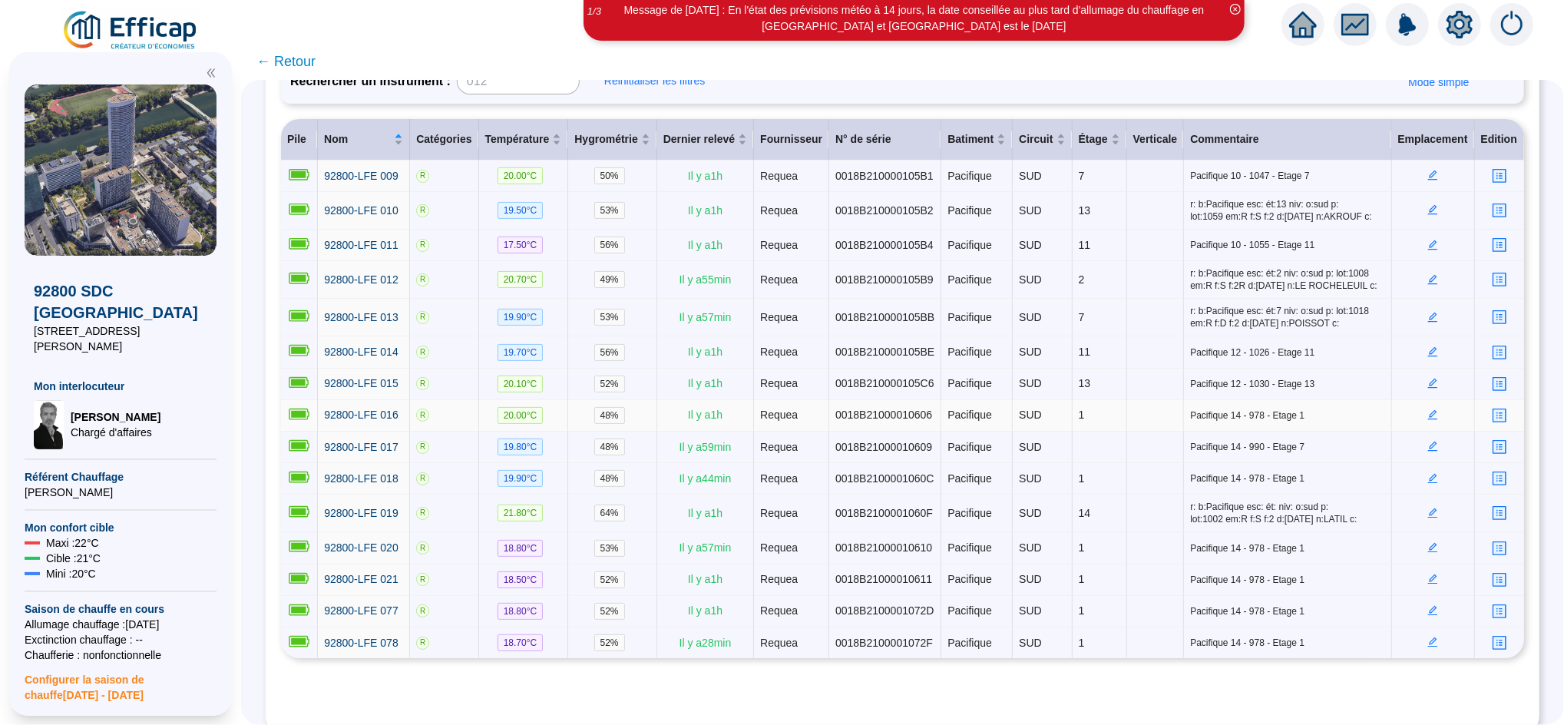
scroll to position [227, 0]
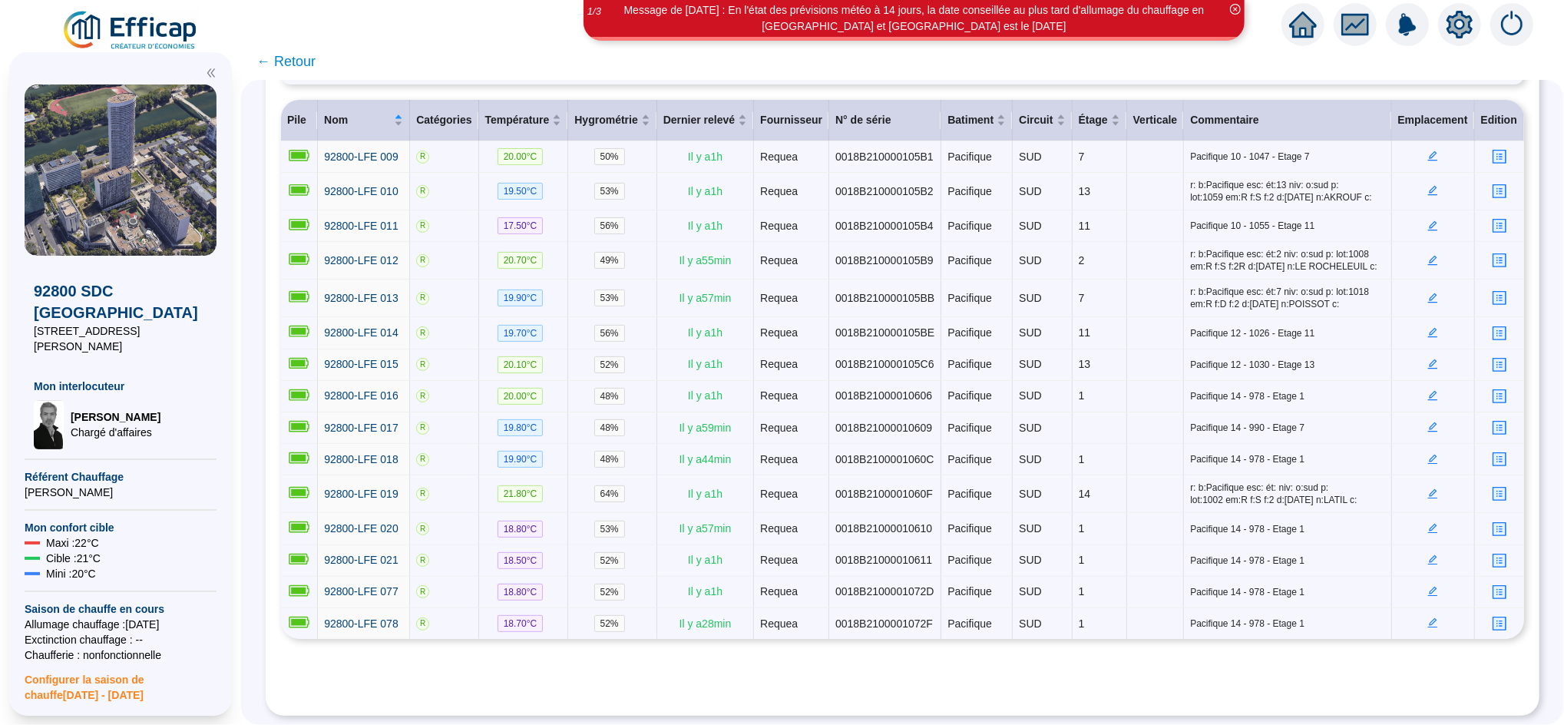
click at [316, 62] on span "← Retour" at bounding box center [286, 62] width 59 height 22
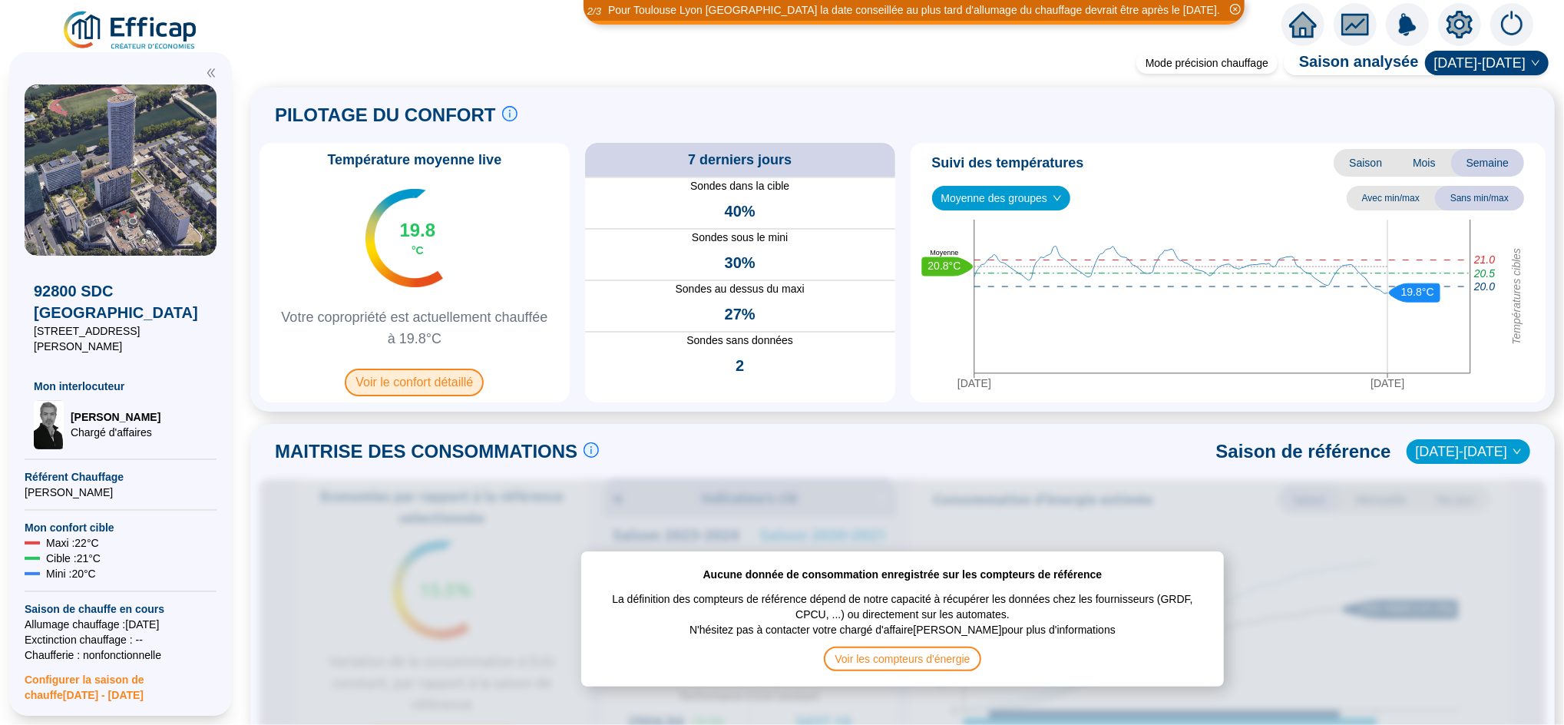
click at [451, 376] on span "Voir le confort détaillé" at bounding box center [414, 383] width 139 height 28
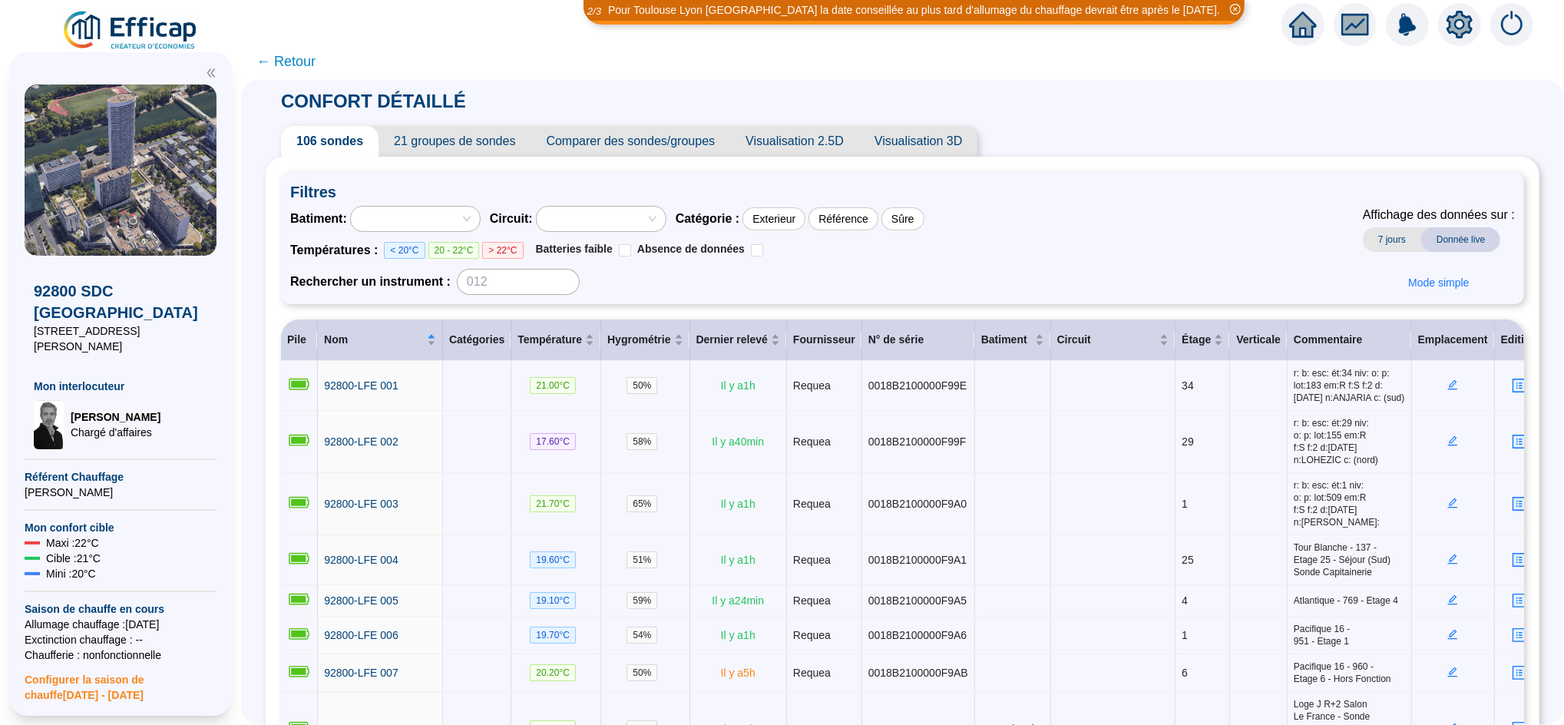
click at [468, 138] on span "21 groupes de sondes" at bounding box center [455, 141] width 152 height 31
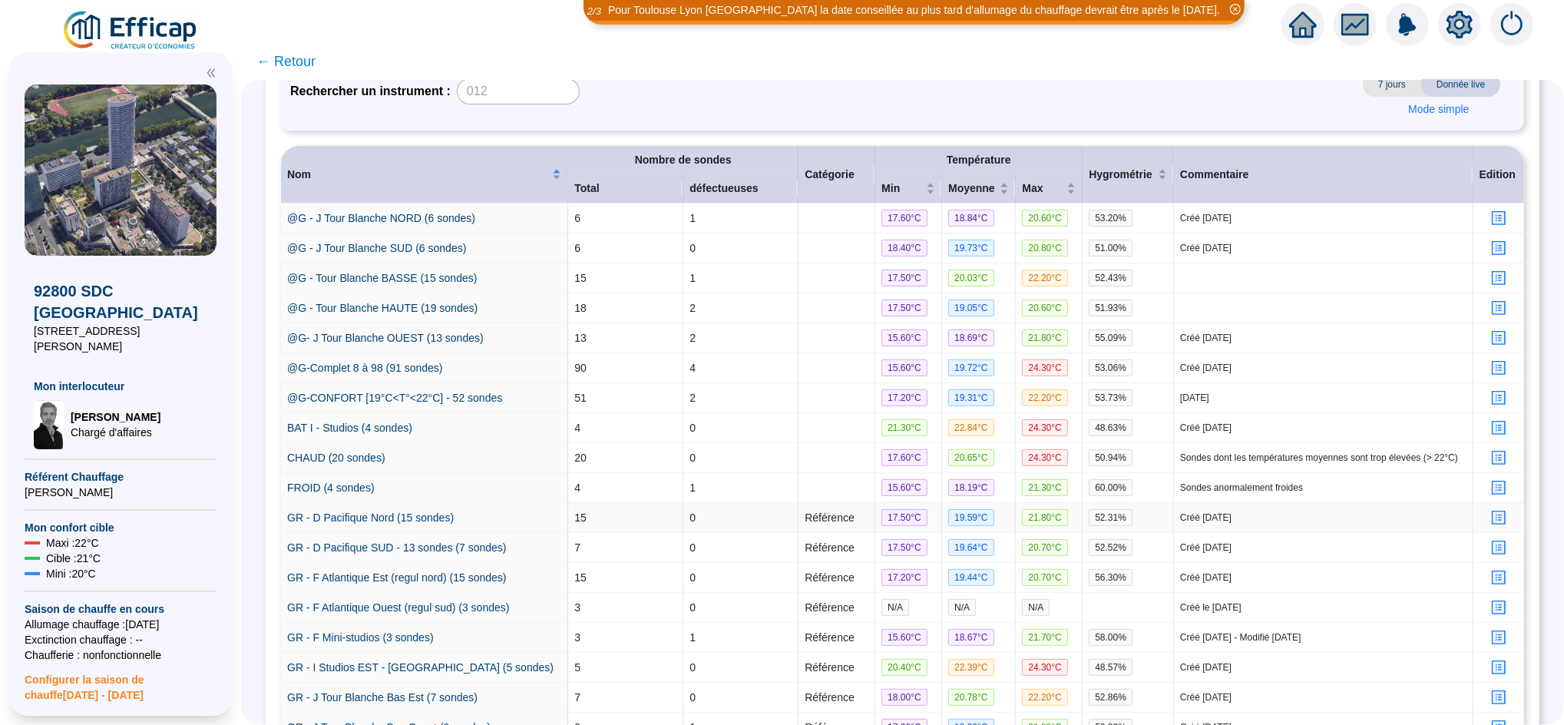
scroll to position [239, 0]
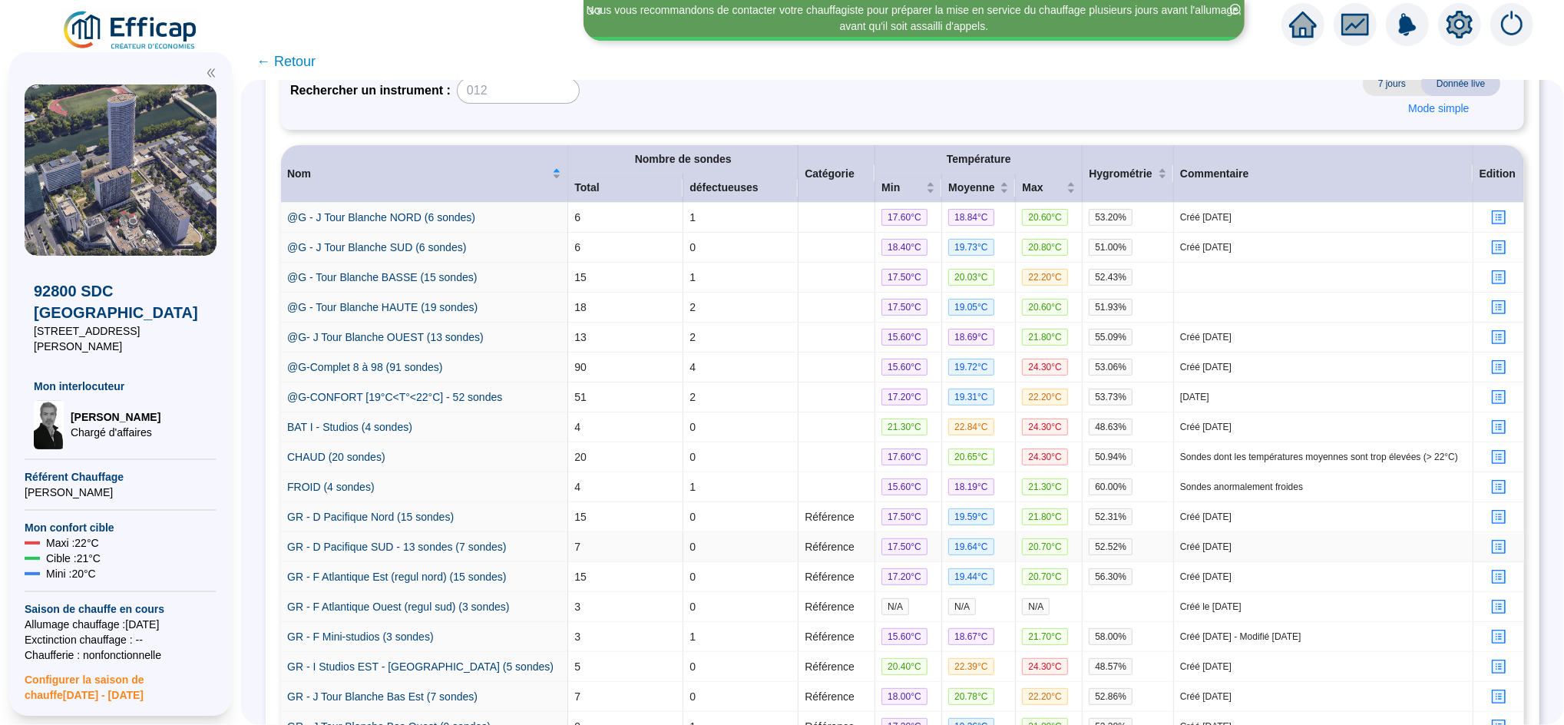
click at [1494, 553] on icon "profile" at bounding box center [1500, 547] width 12 height 12
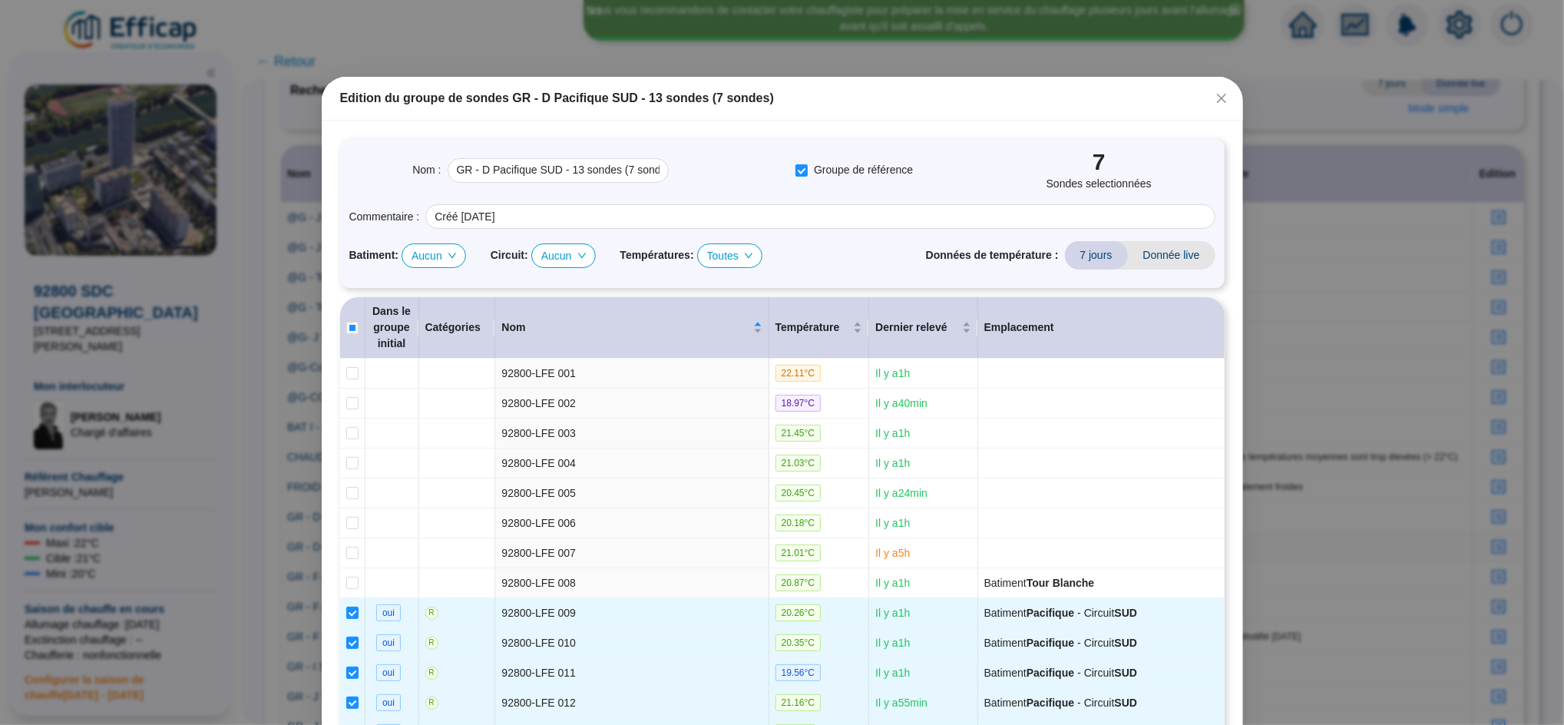
click at [547, 253] on span "Aucun" at bounding box center [563, 255] width 45 height 23
click at [557, 434] on div "SUD" at bounding box center [560, 433] width 38 height 16
checkbox input "true"
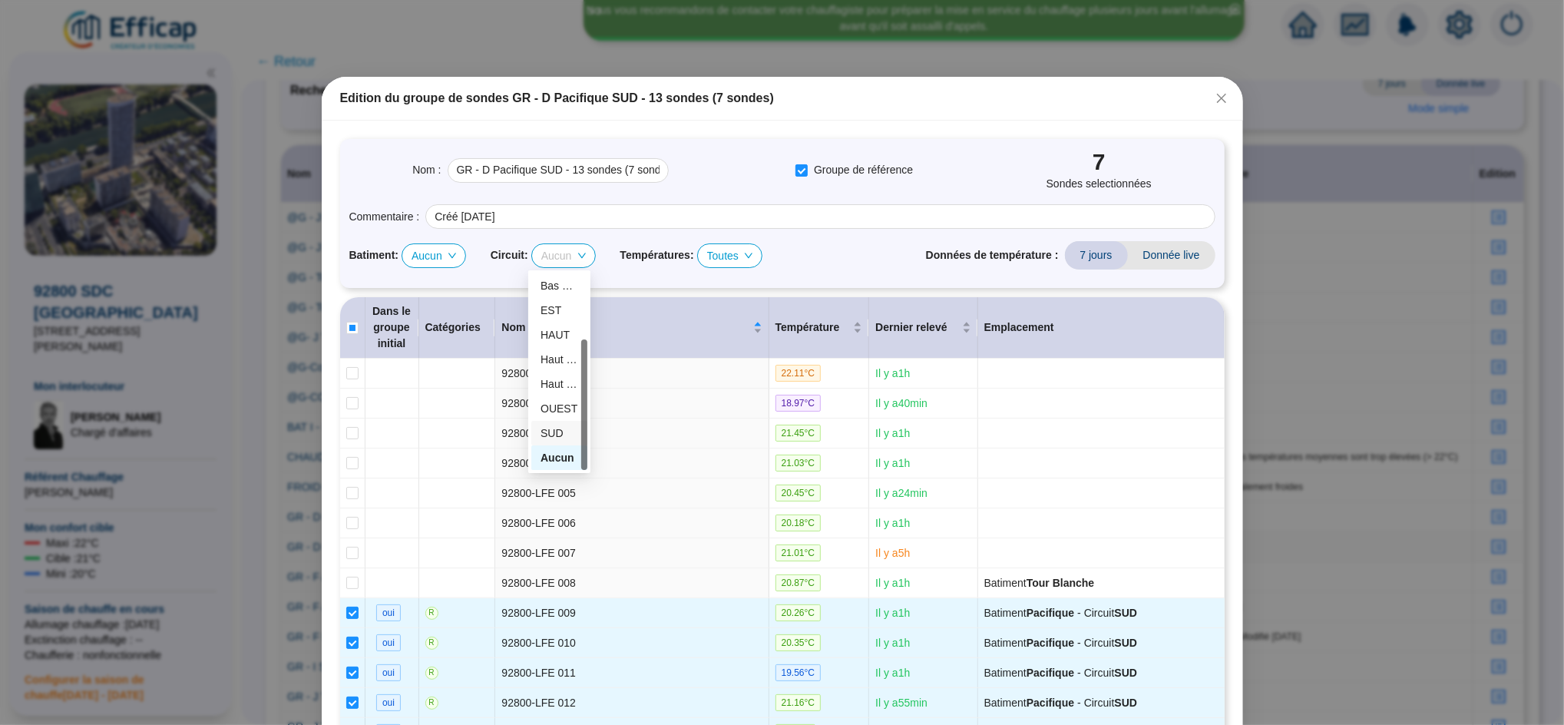
checkbox input "true"
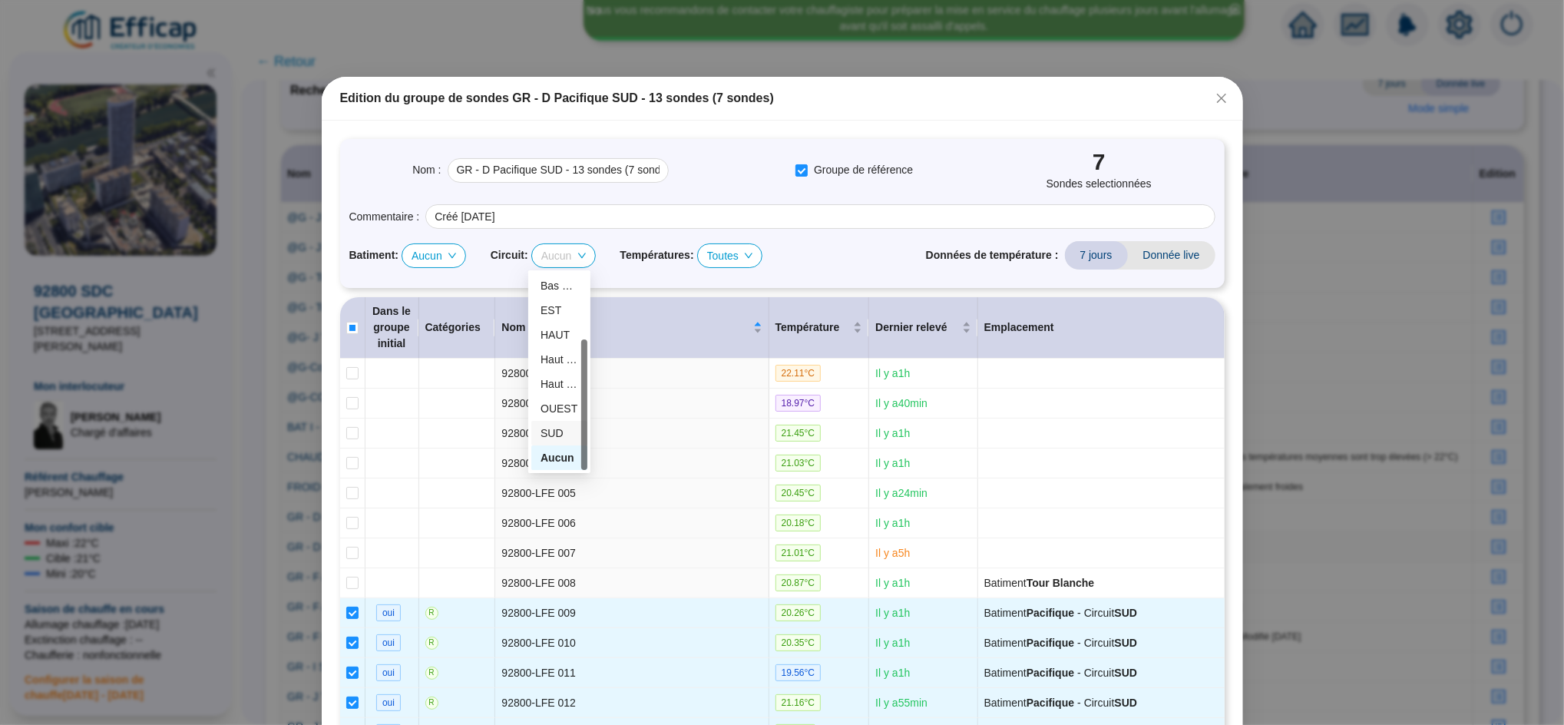
checkbox input "true"
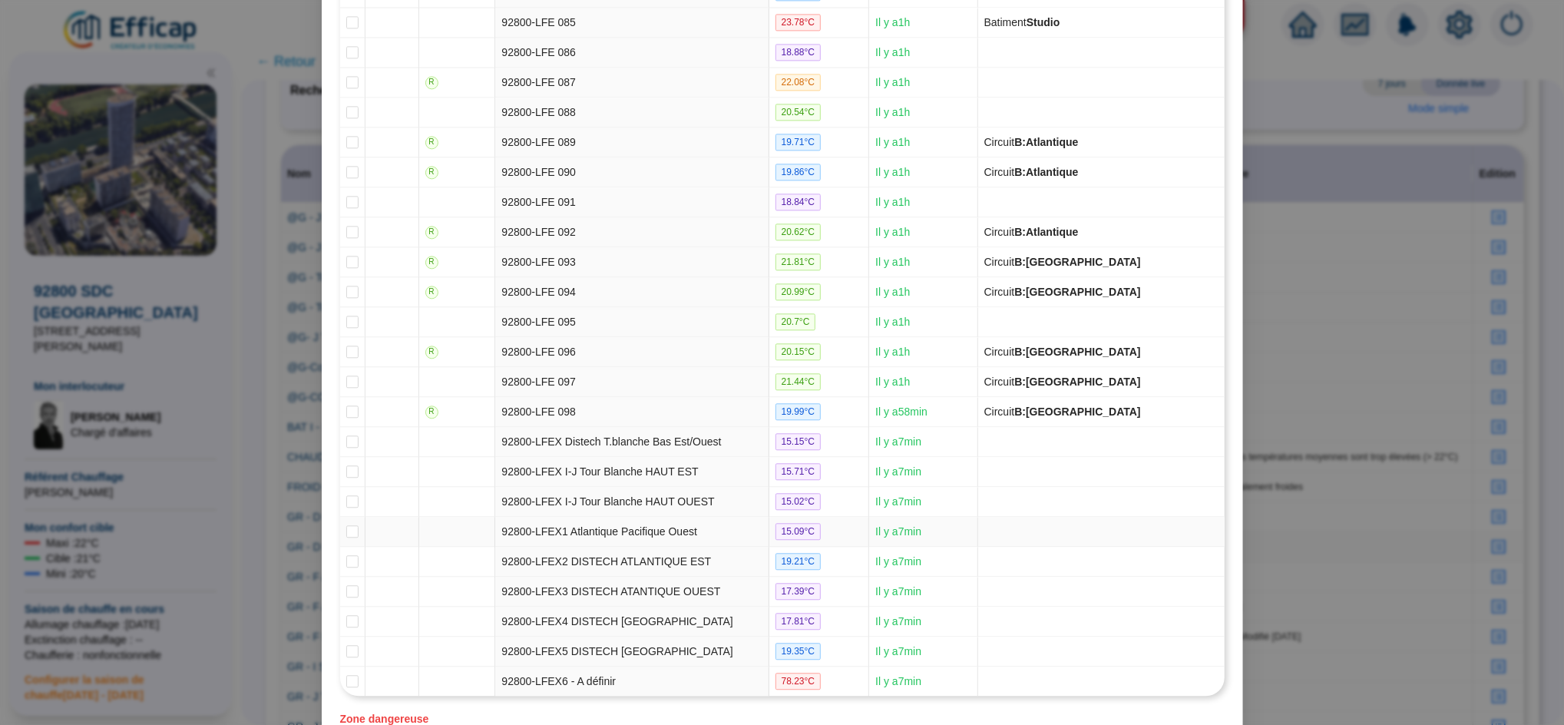
scroll to position [3067, 0]
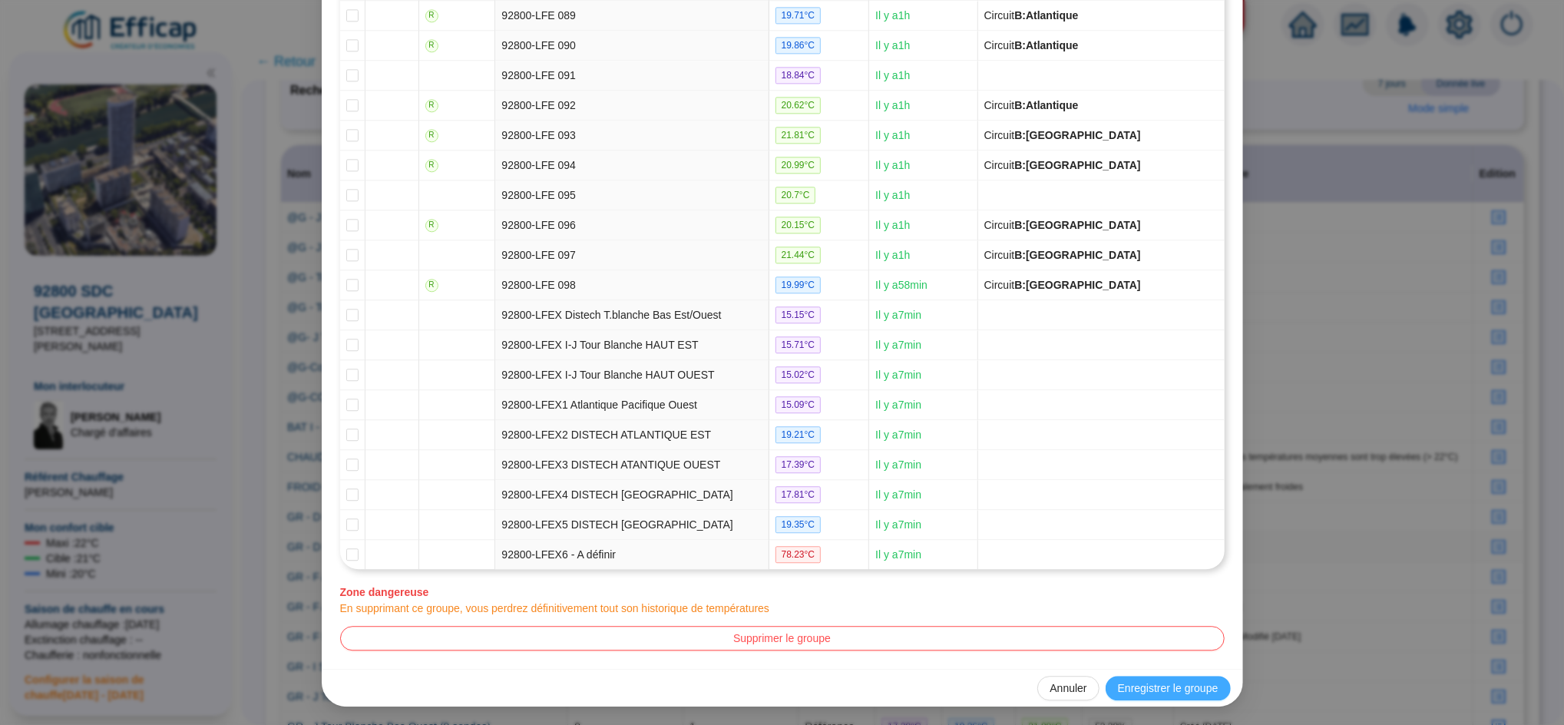
click at [1186, 698] on button "Enregistrer le groupe" at bounding box center [1168, 688] width 125 height 25
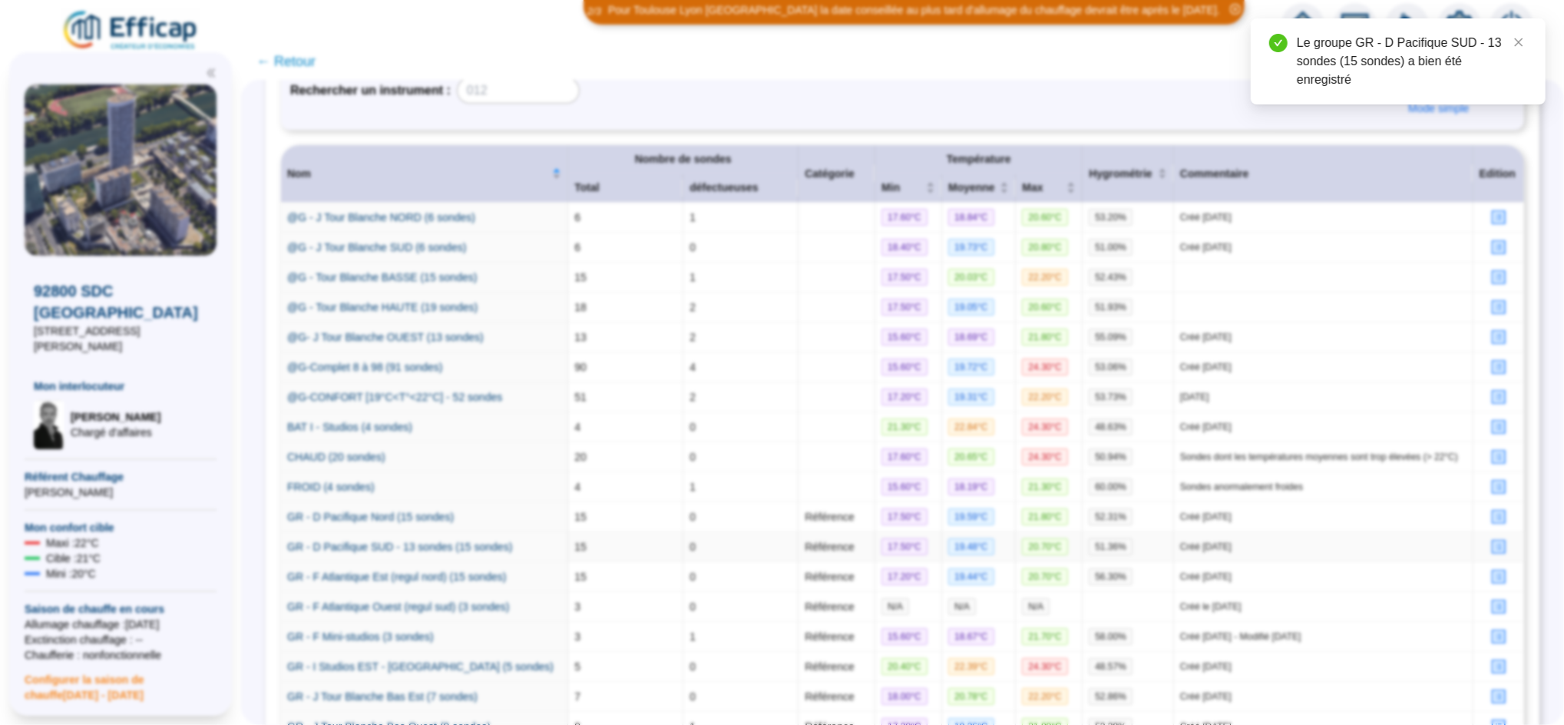
scroll to position [0, 0]
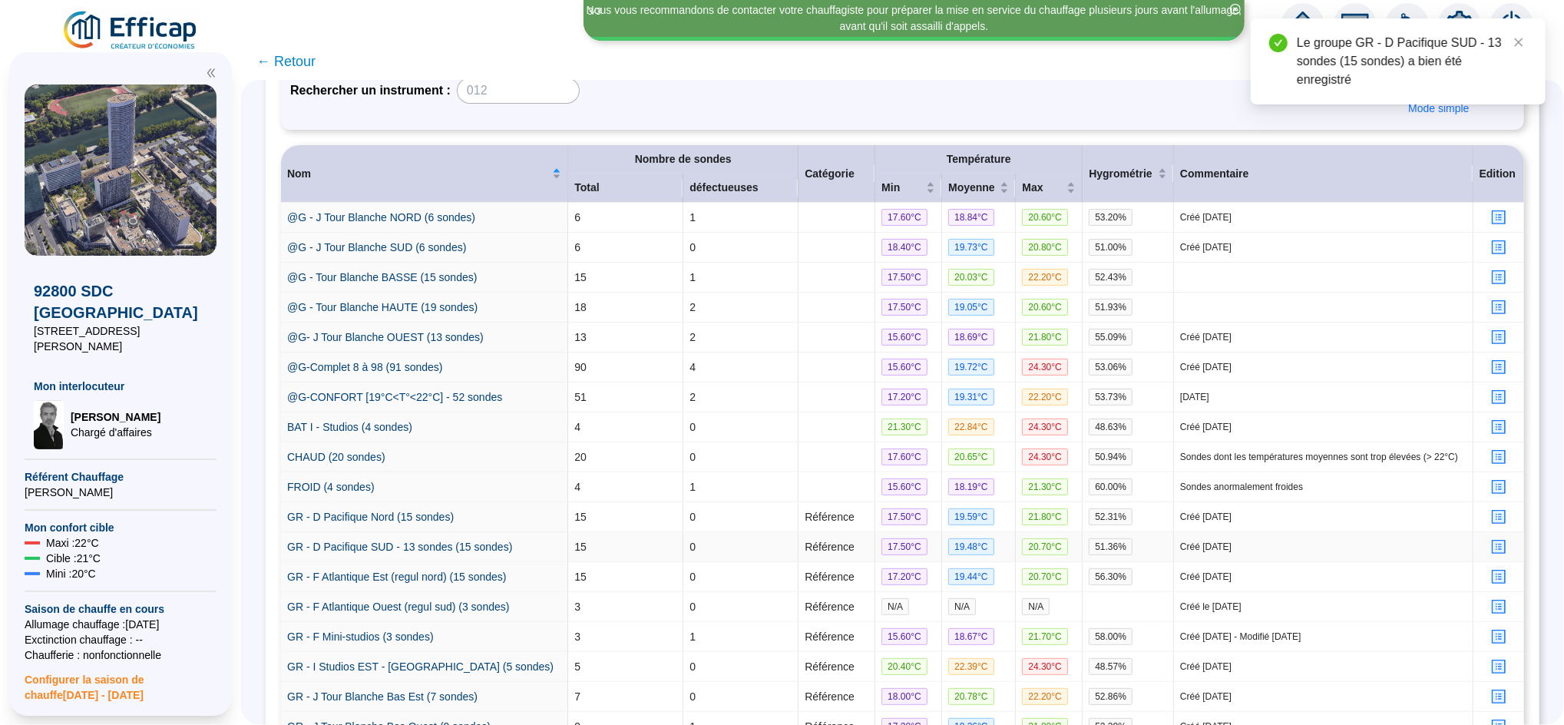
click at [1491, 550] on icon "profile" at bounding box center [1498, 546] width 15 height 15
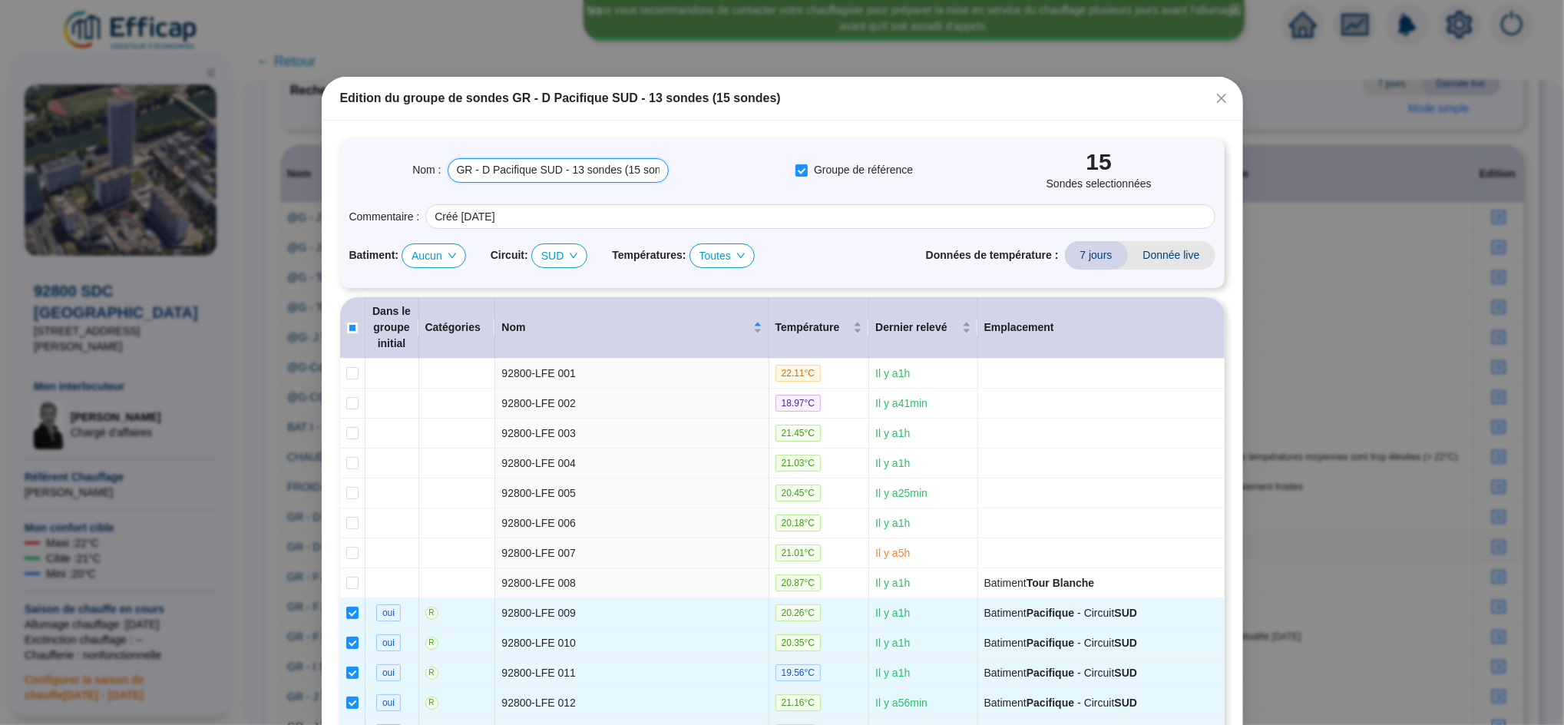
click at [572, 170] on input "GR - D Pacifique SUD - 13 sondes (15 sondes)" at bounding box center [558, 170] width 221 height 25
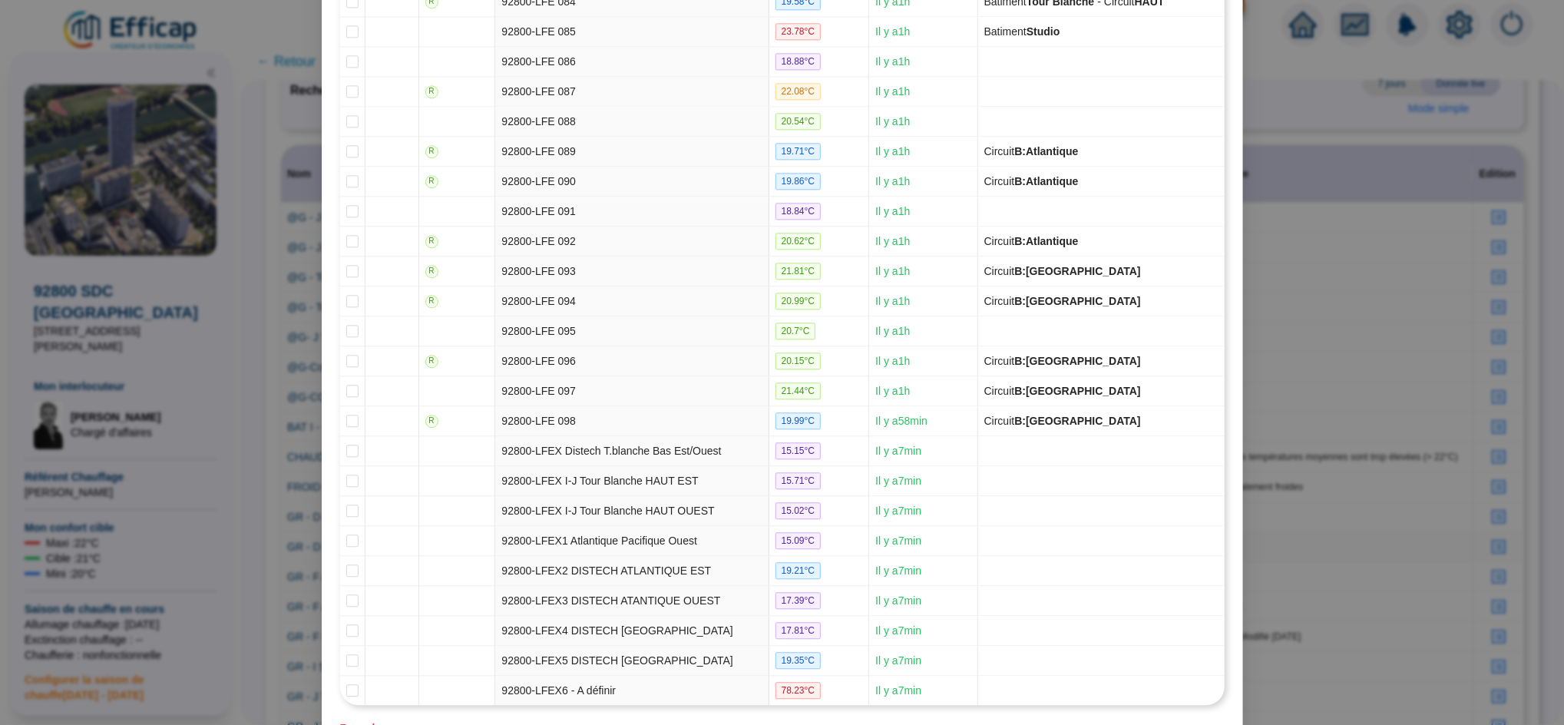
scroll to position [3067, 0]
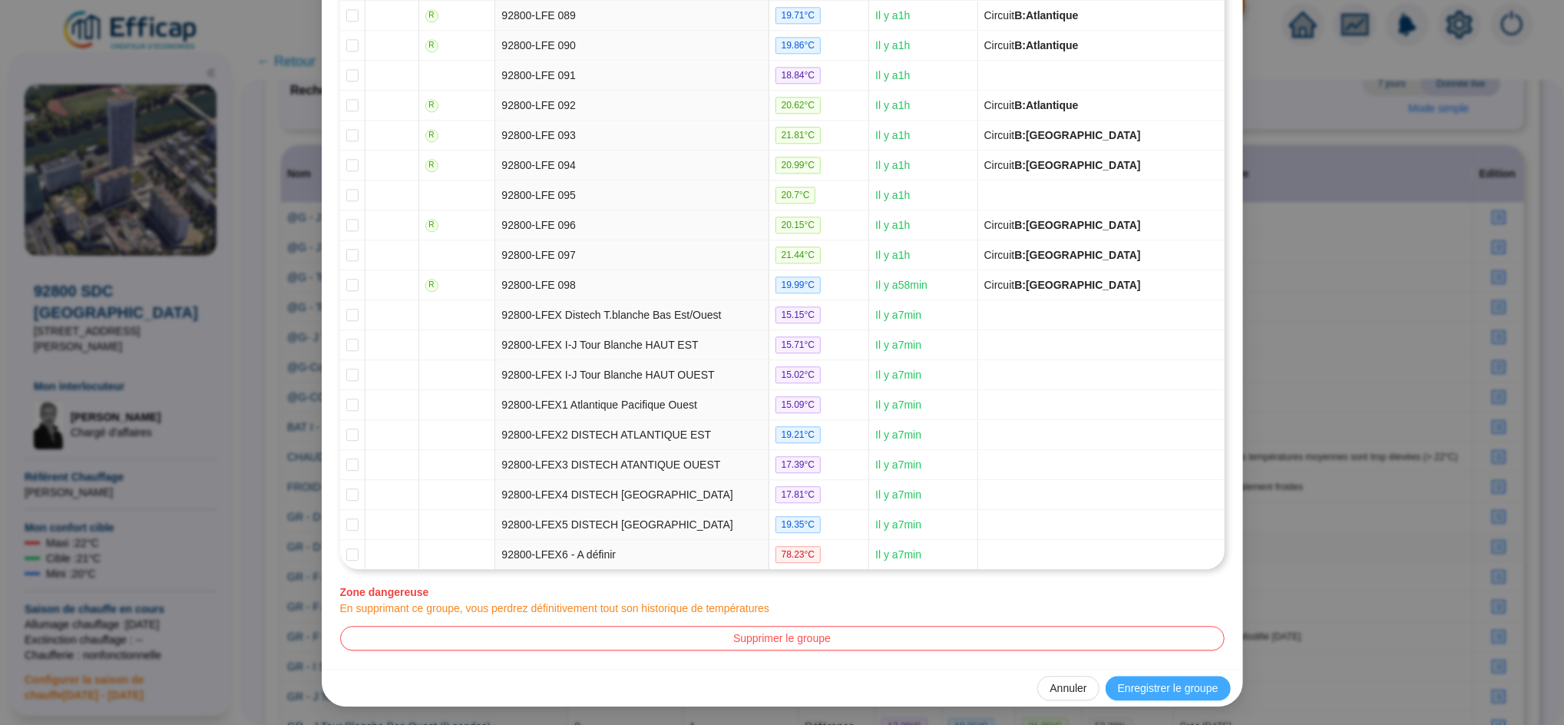
type input "GR - D Pacifique SUD - 15 sondes (15 sondes)"
click at [1154, 692] on span "Enregistrer le groupe" at bounding box center [1168, 688] width 101 height 16
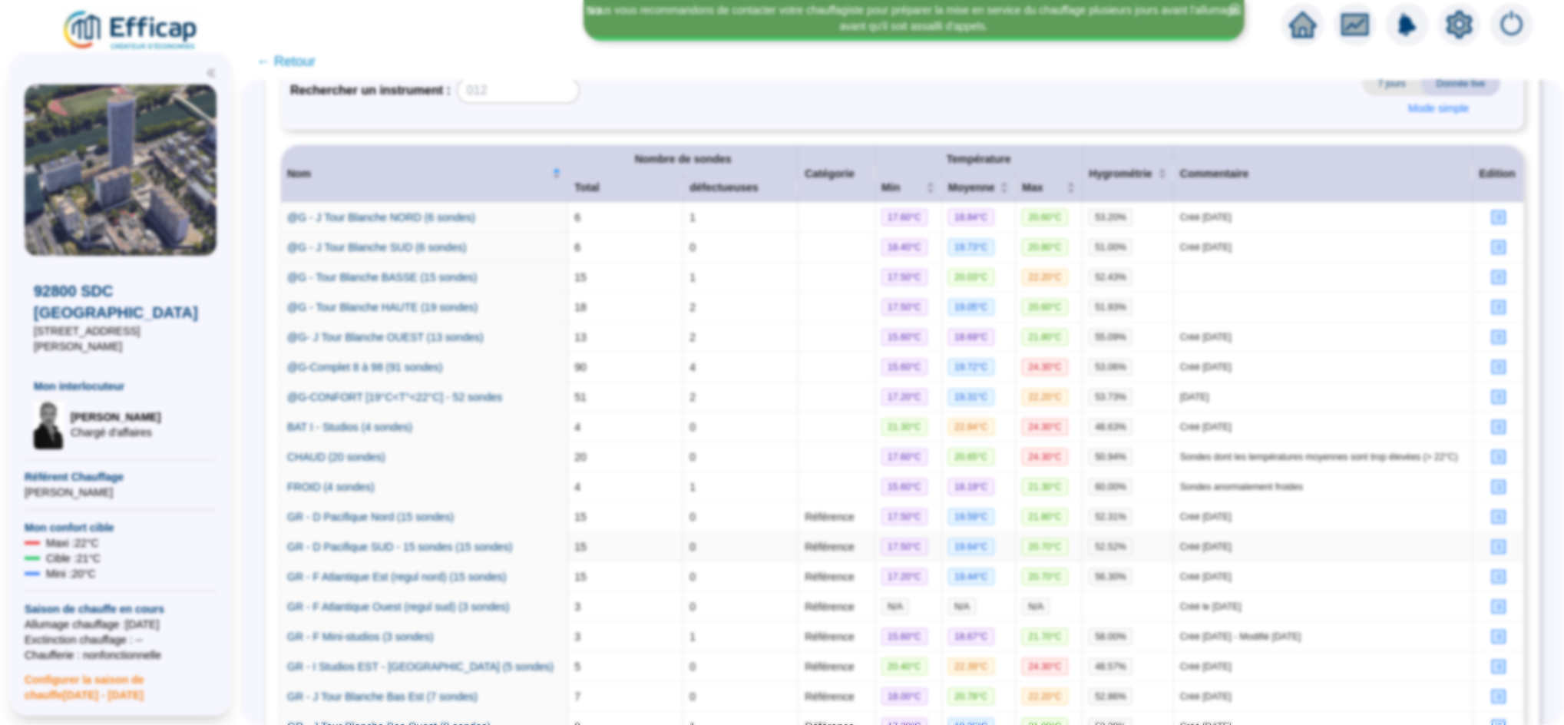
scroll to position [0, 0]
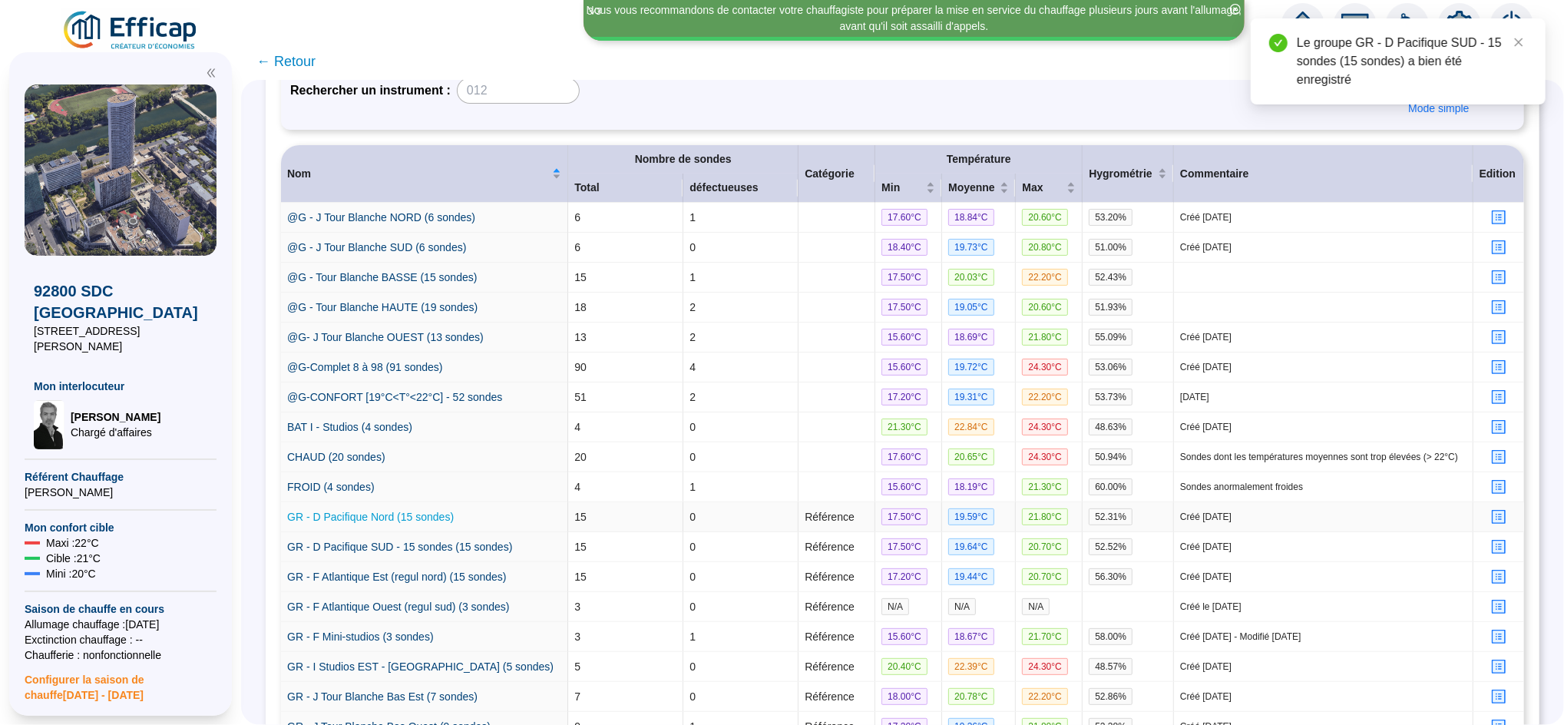
click at [423, 523] on link "GR - D Pacifique Nord (15 sondes)" at bounding box center [370, 517] width 167 height 12
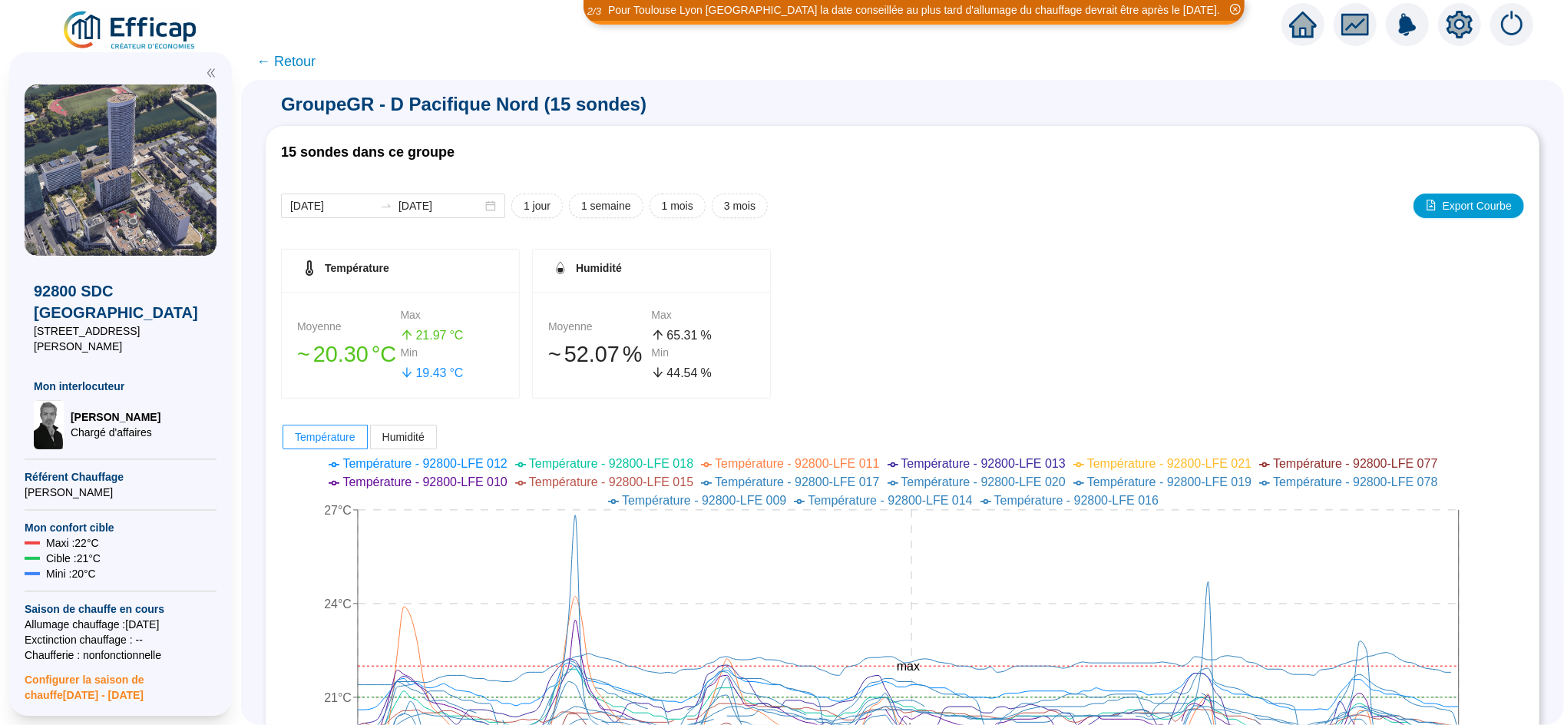
click at [308, 62] on span "← Retour" at bounding box center [286, 62] width 59 height 22
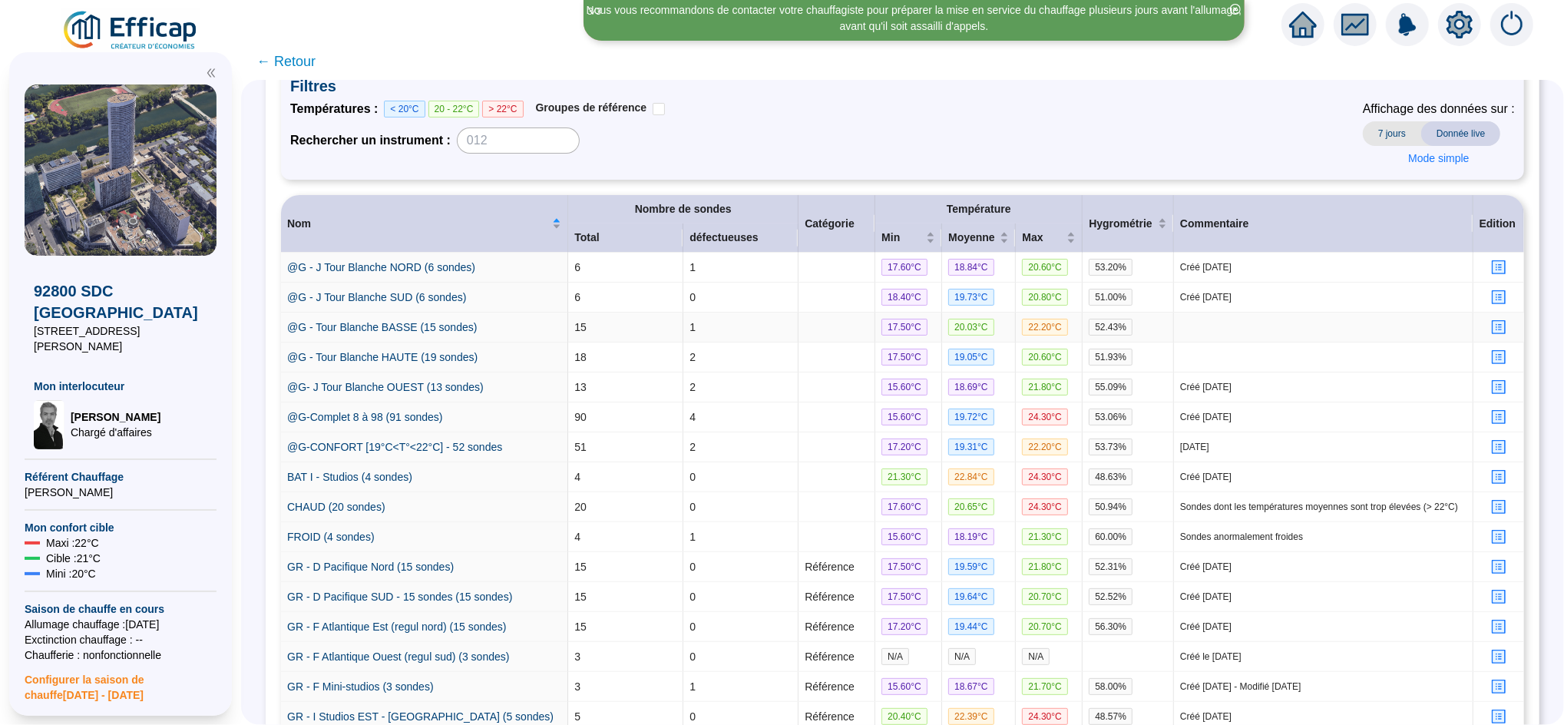
scroll to position [239, 0]
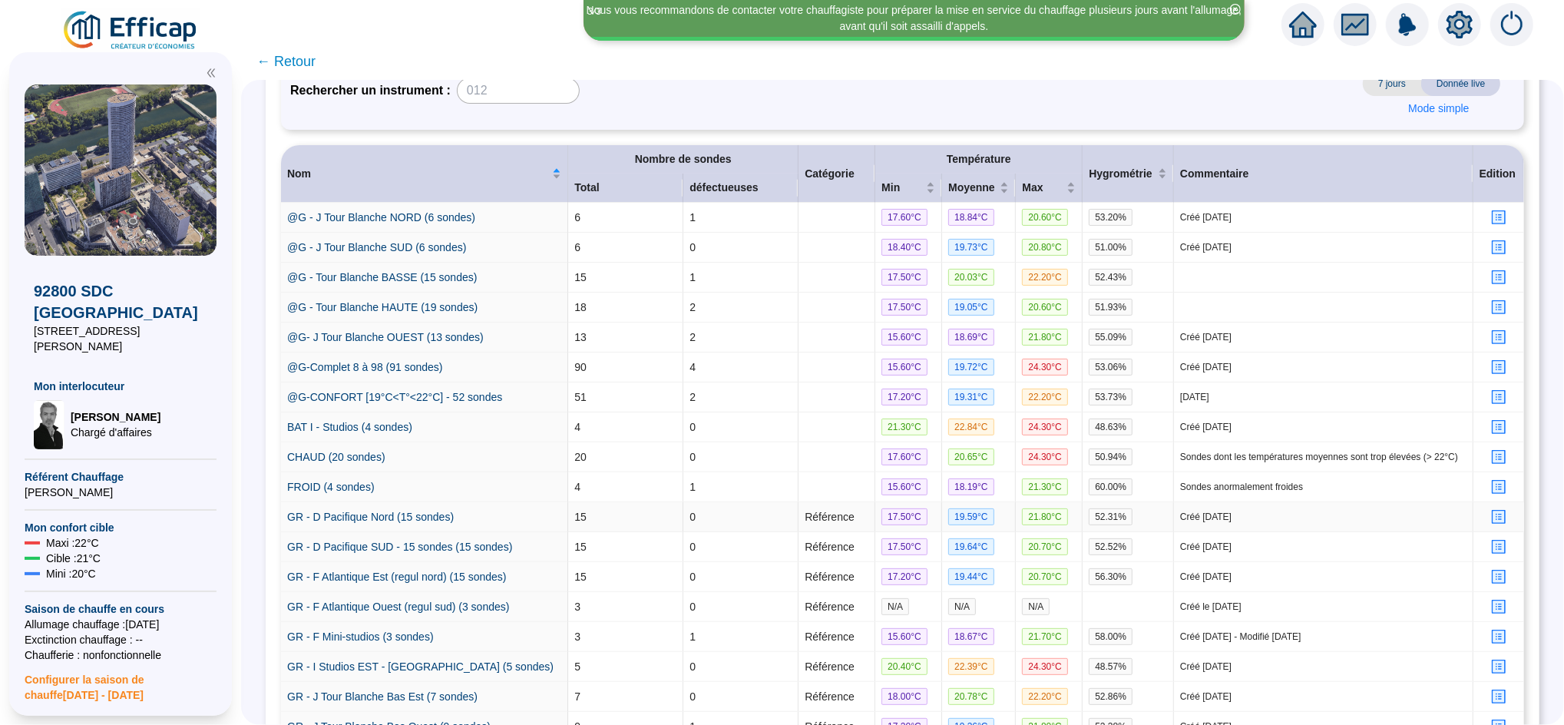
click at [1494, 523] on icon "profile" at bounding box center [1500, 517] width 12 height 12
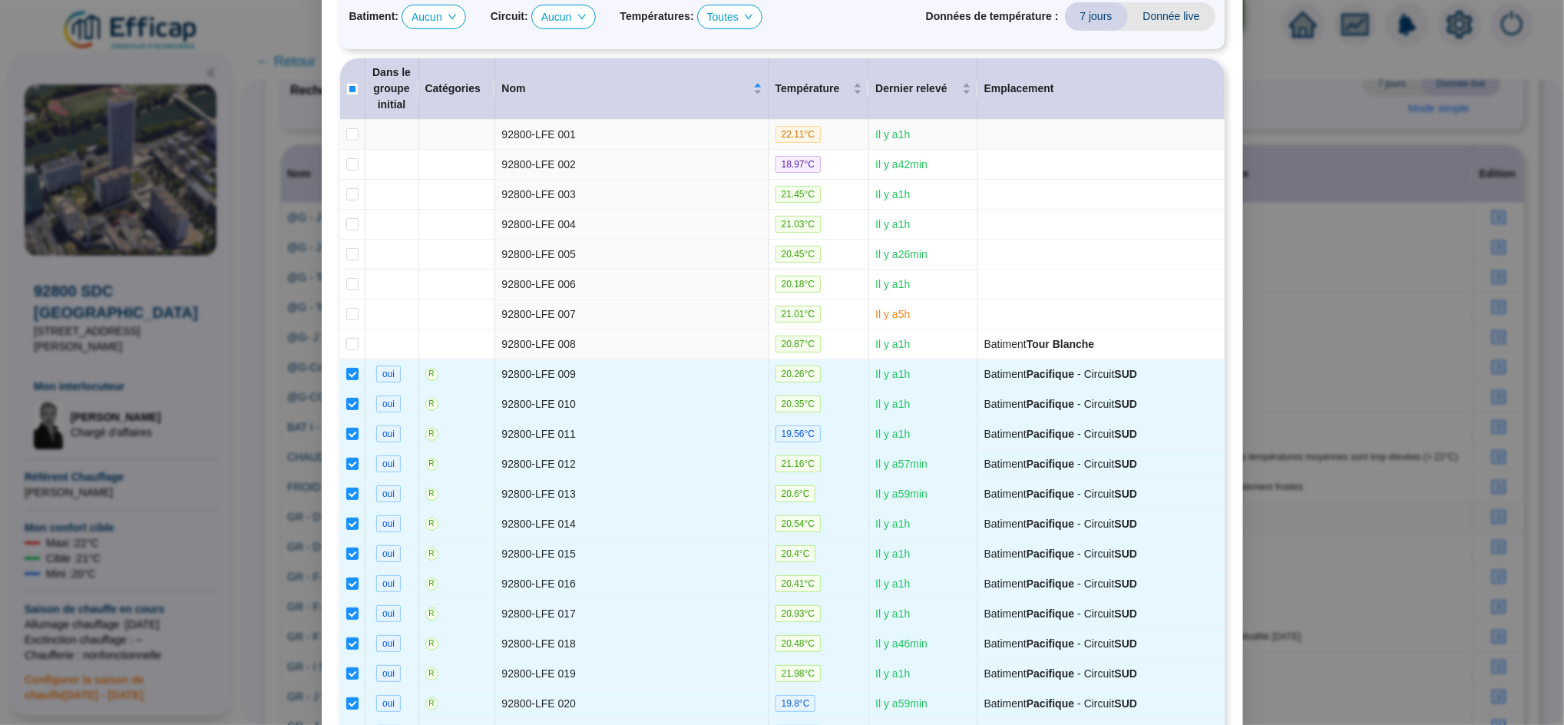
scroll to position [0, 0]
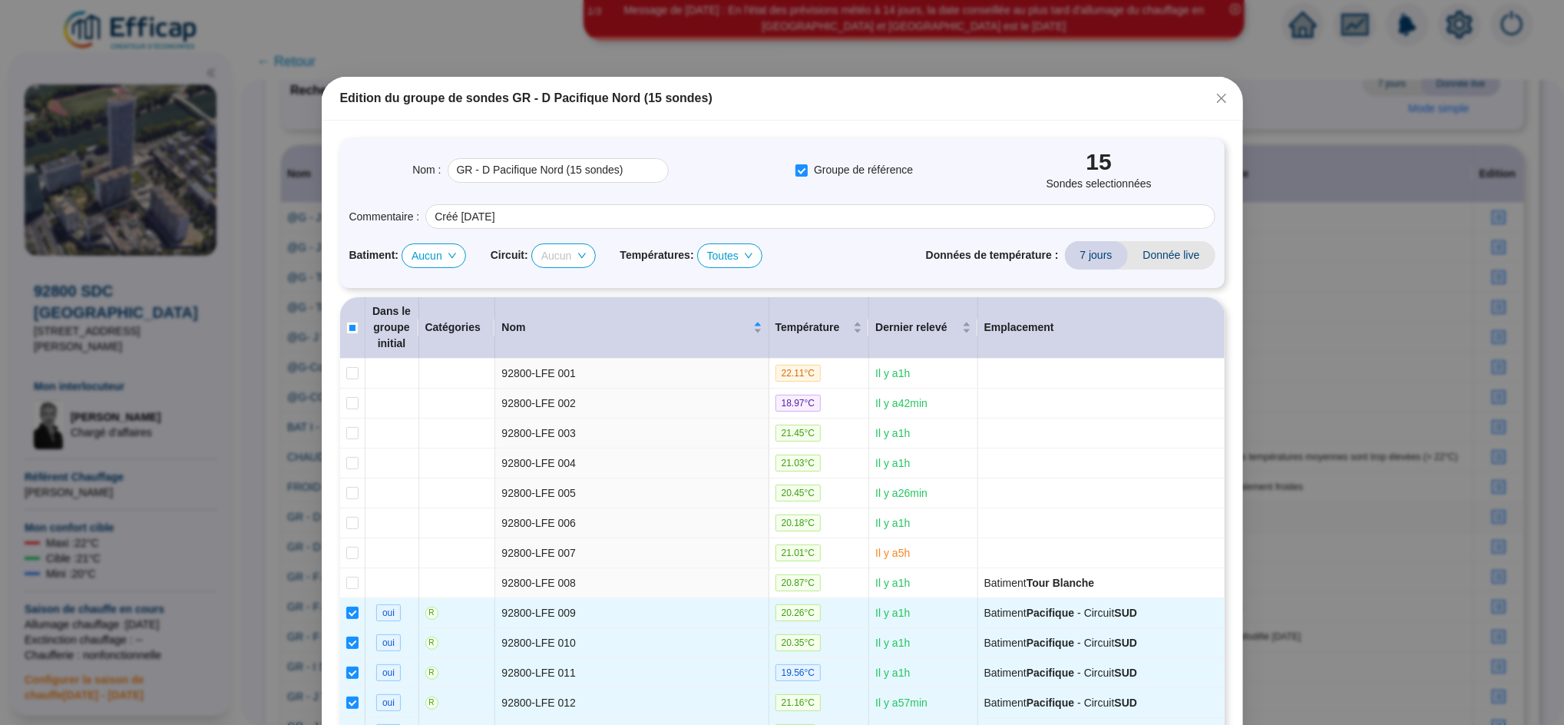
click at [558, 257] on span "Aucun" at bounding box center [563, 255] width 45 height 23
click at [412, 253] on span "Aucun" at bounding box center [434, 255] width 45 height 23
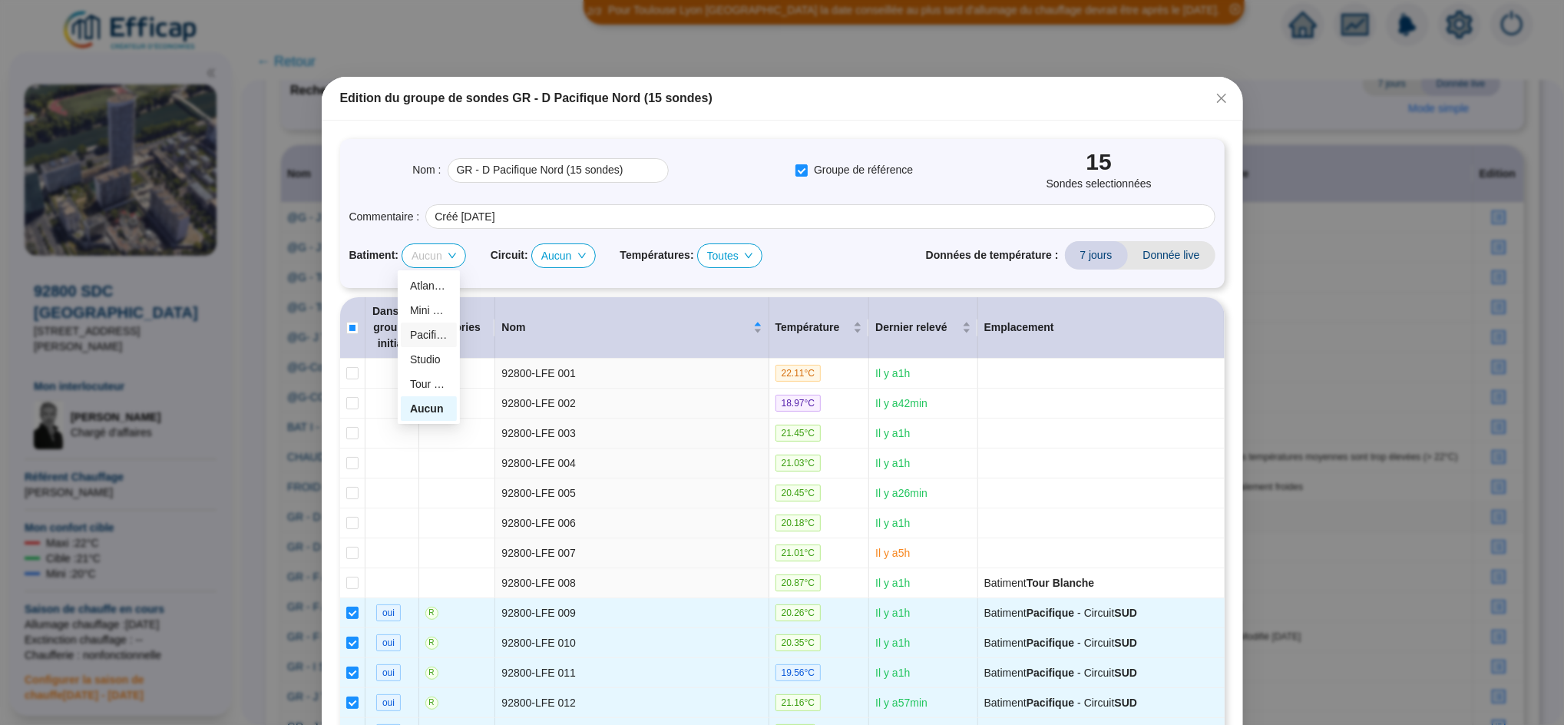
click at [449, 326] on div "Pacifique" at bounding box center [429, 335] width 56 height 25
checkbox input "true"
type input "GR - D Pacifique Nord (17 sondes)"
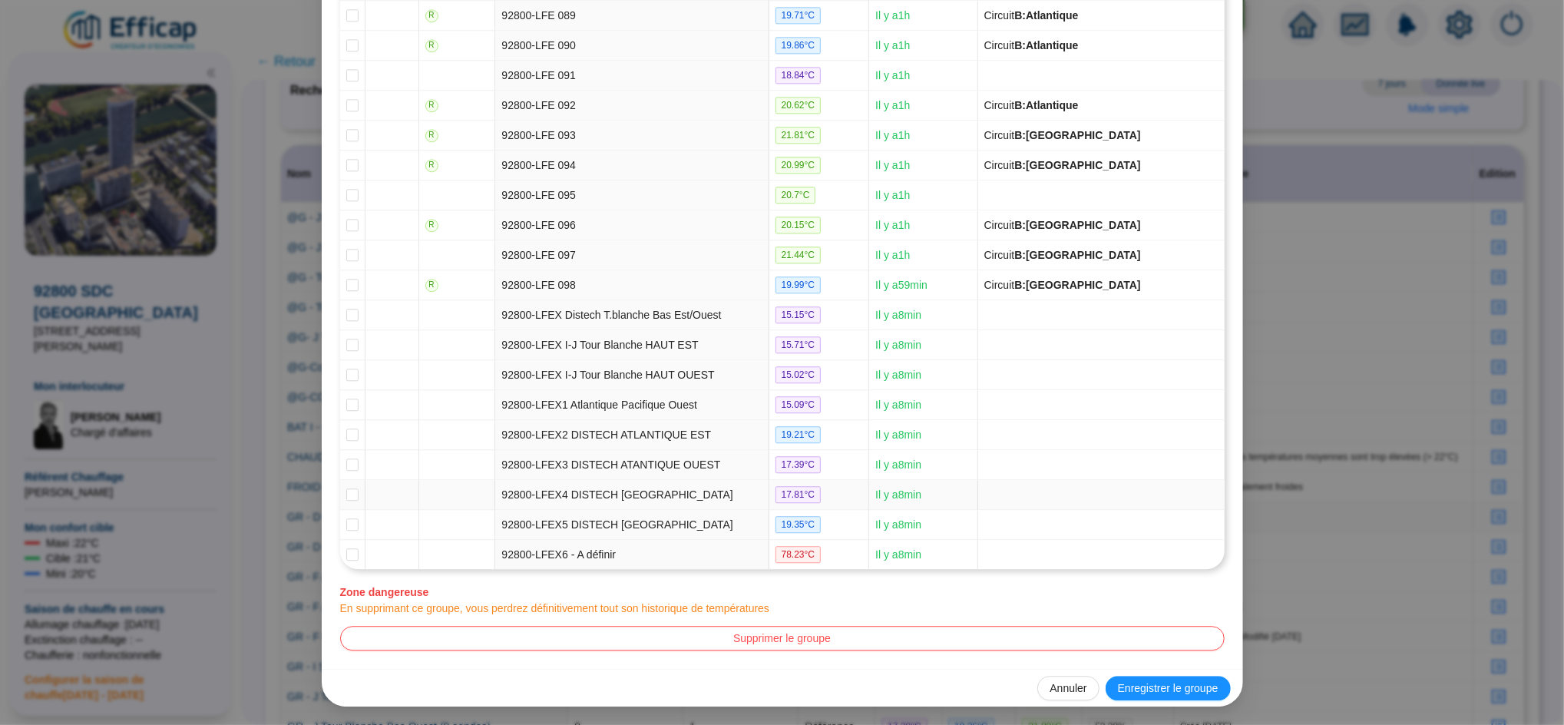
scroll to position [3067, 0]
click at [1054, 684] on span "Annuler" at bounding box center [1068, 688] width 37 height 16
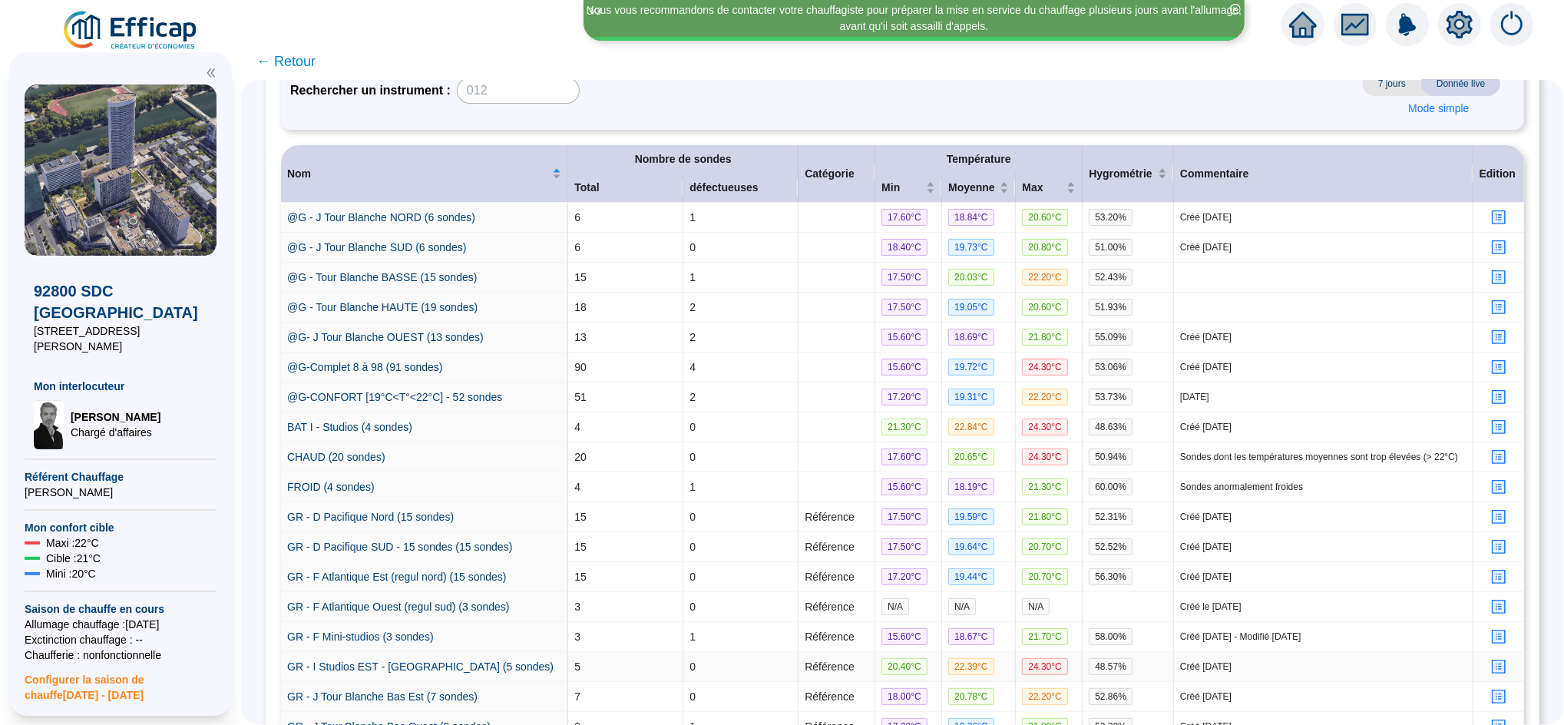
scroll to position [0, 0]
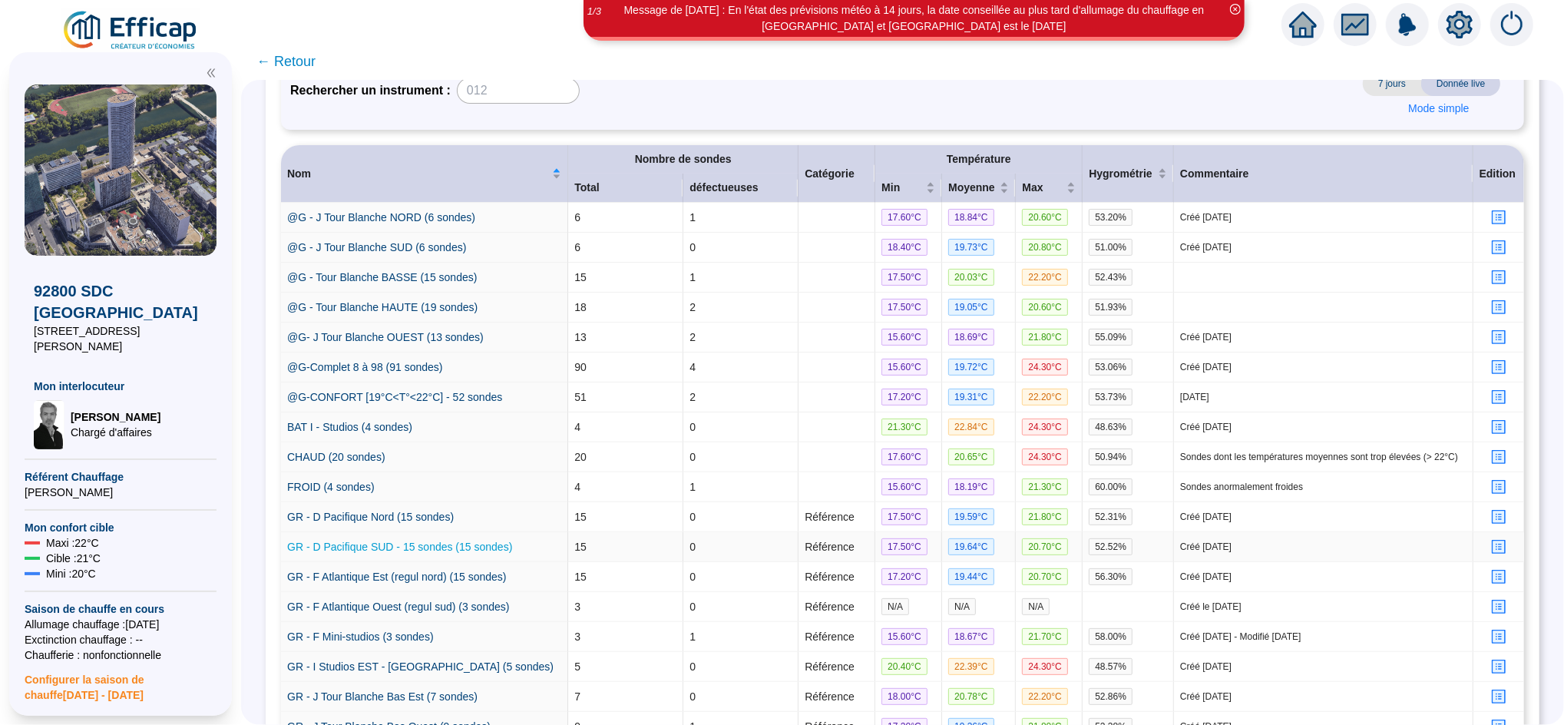
click at [501, 553] on link "GR - D Pacifique SUD - 15 sondes (15 sondes)" at bounding box center [399, 547] width 225 height 12
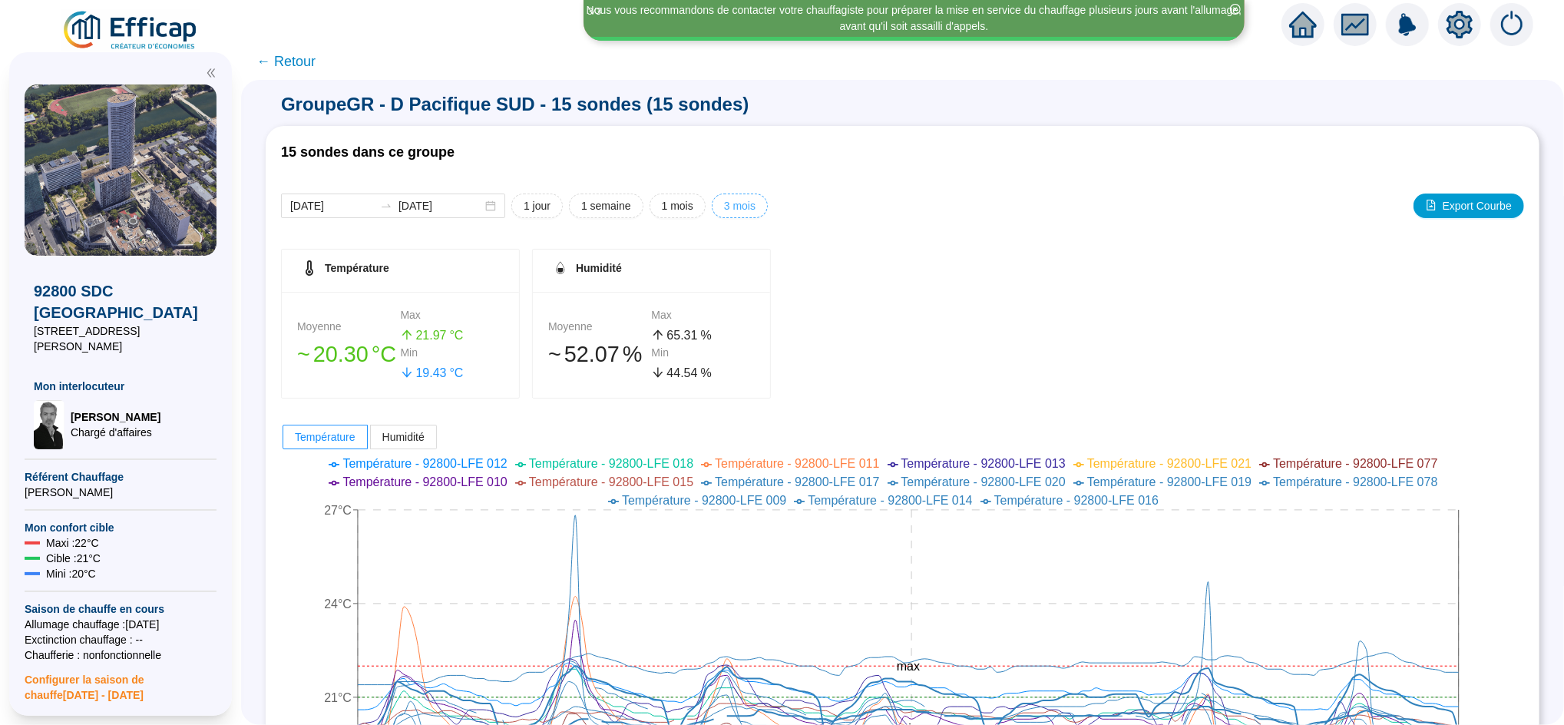
click at [736, 207] on button "3 mois" at bounding box center [740, 206] width 56 height 25
type input "2025-07-06"
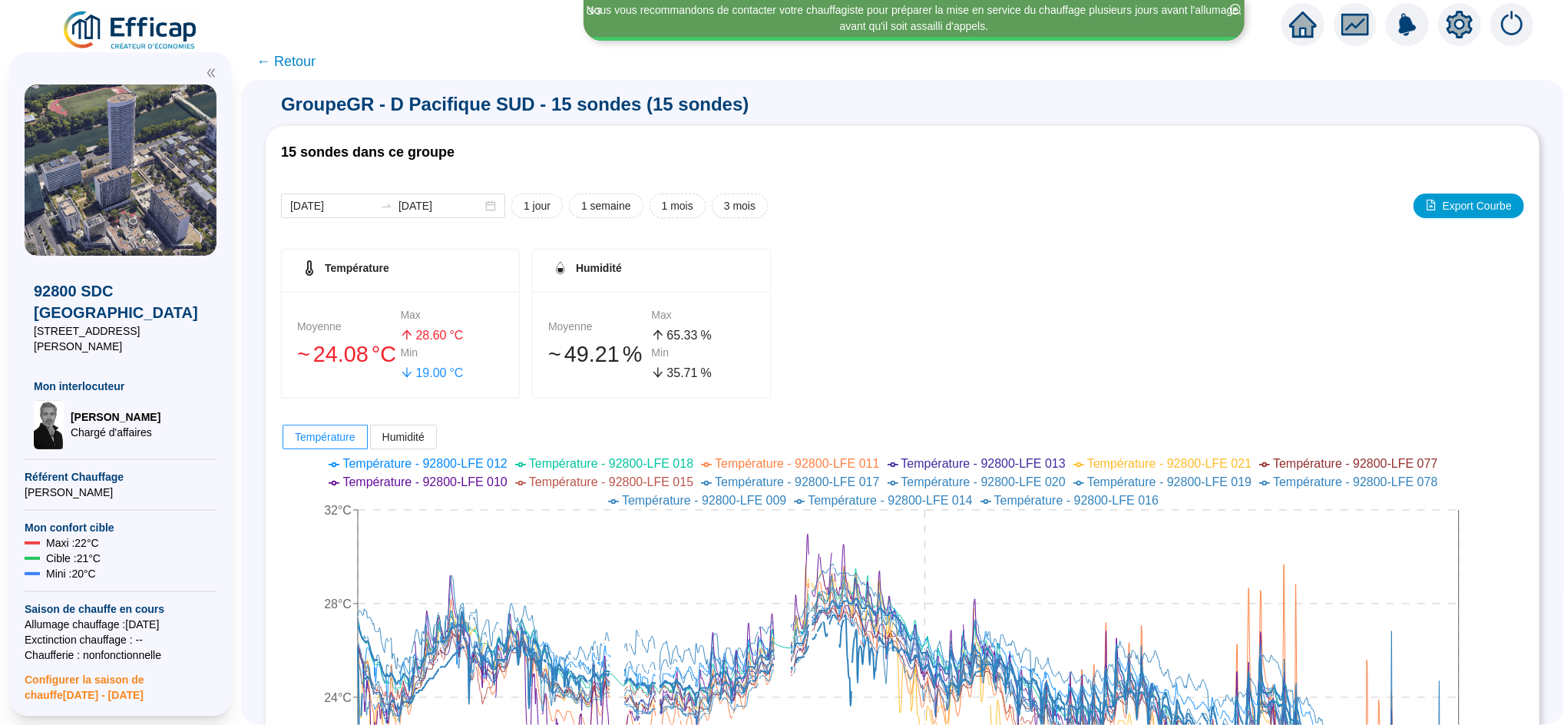
click at [300, 63] on span "← Retour" at bounding box center [286, 62] width 59 height 22
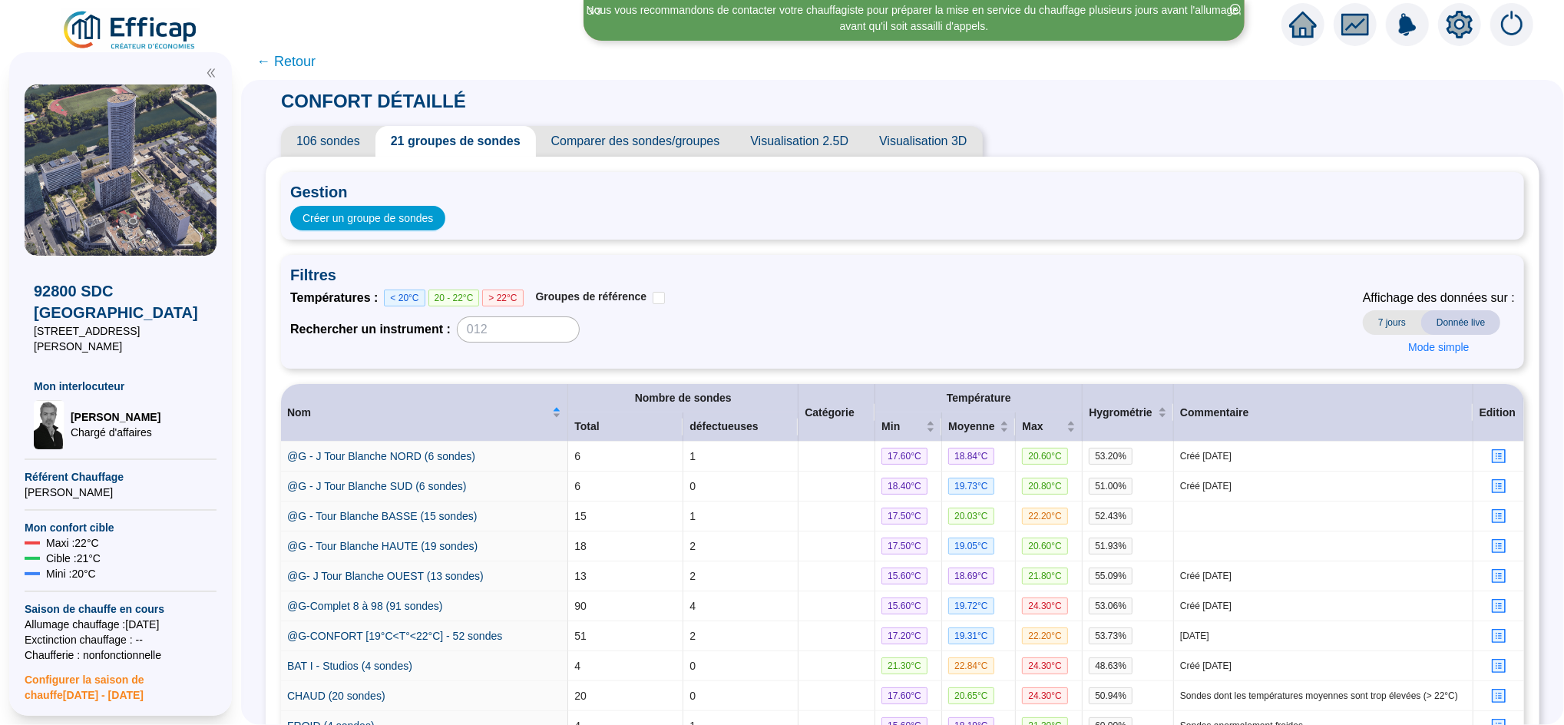
click at [355, 148] on span "106 sondes" at bounding box center [328, 141] width 94 height 31
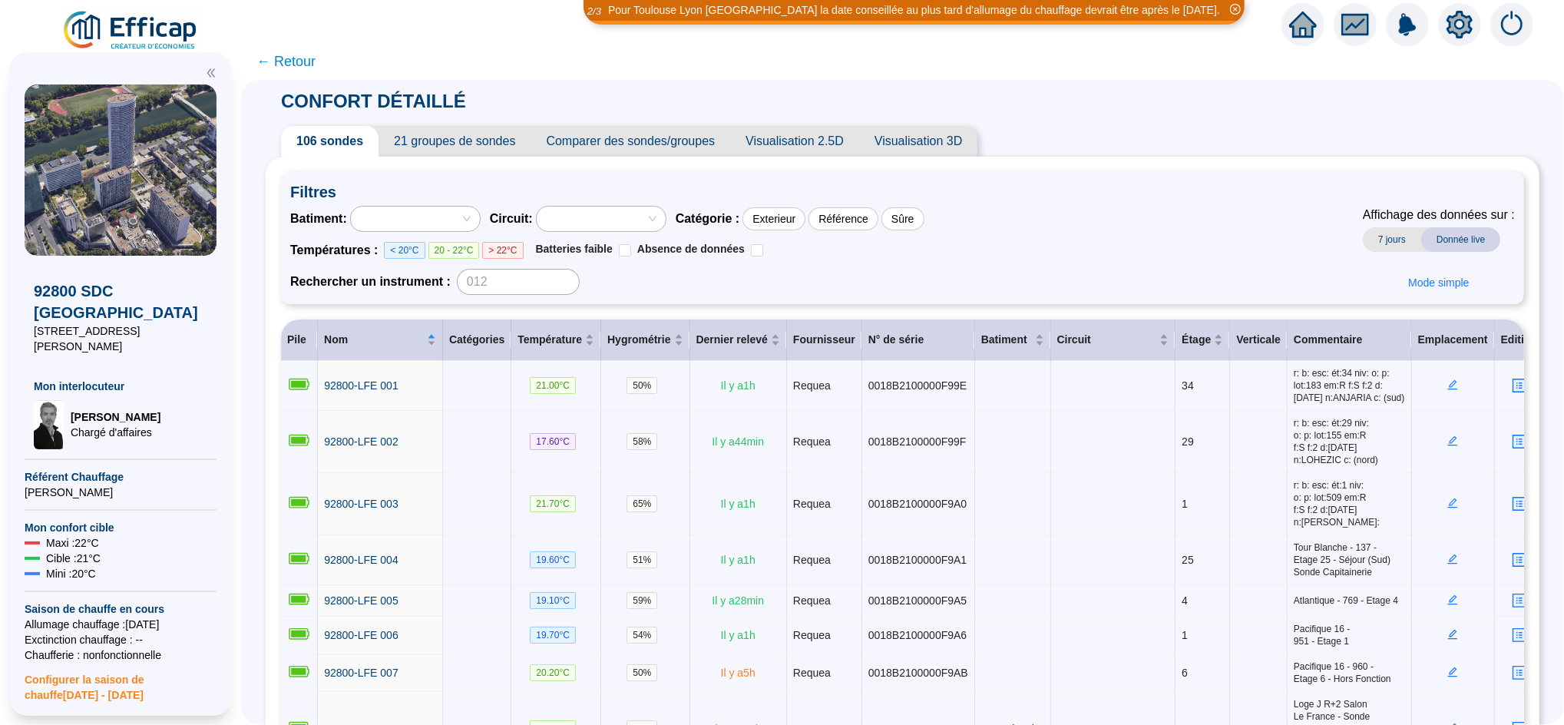
click at [447, 144] on span "21 groupes de sondes" at bounding box center [455, 141] width 152 height 31
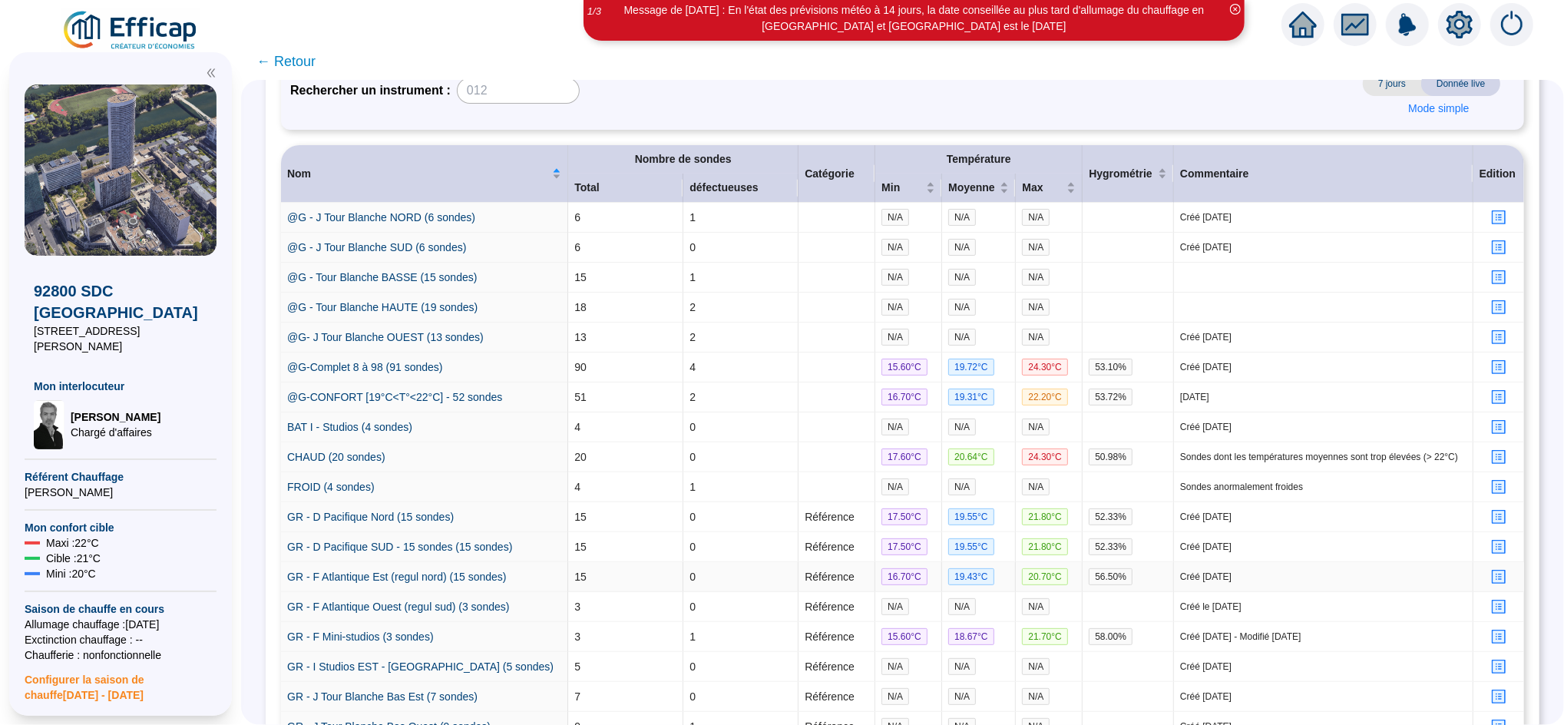
scroll to position [465, 0]
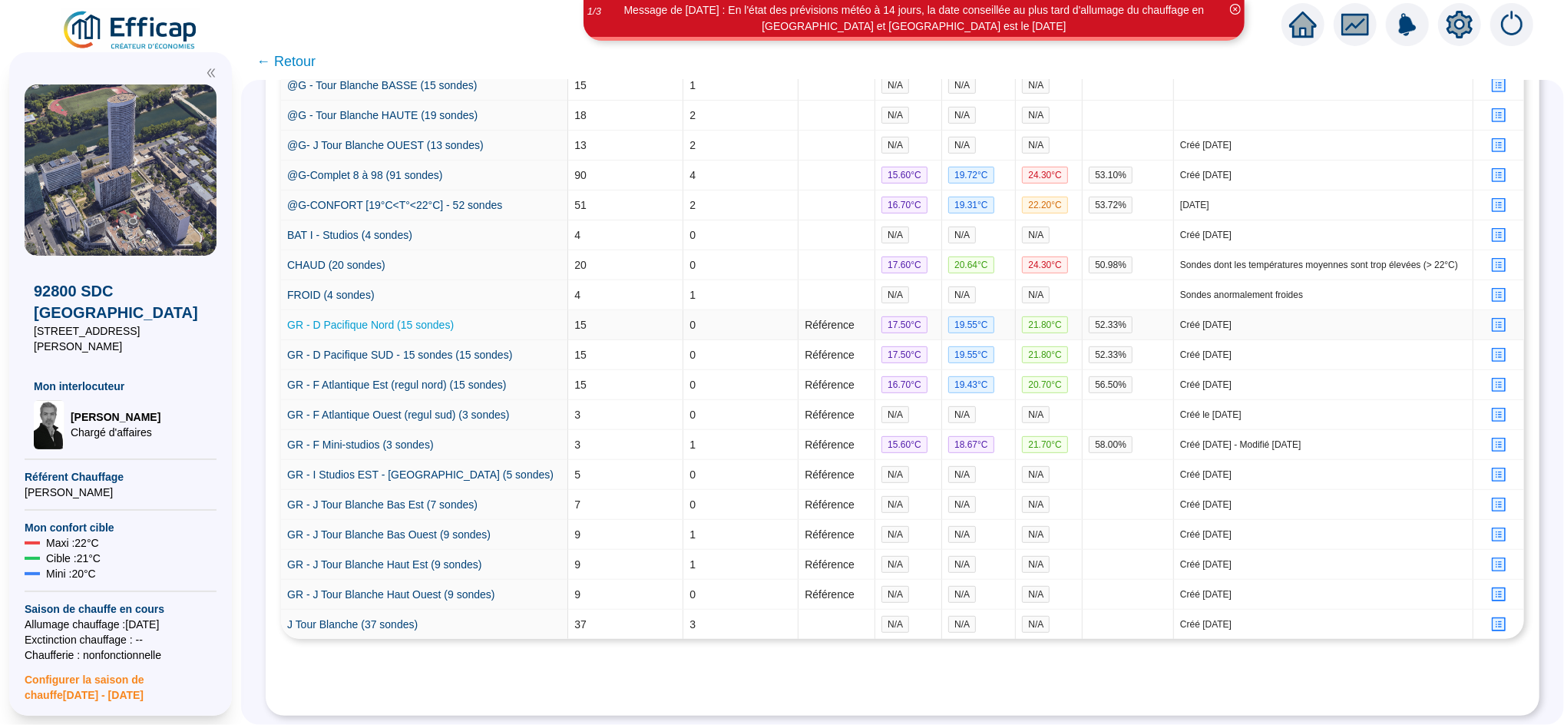
click at [415, 319] on link "GR - D Pacifique Nord (15 sondes)" at bounding box center [370, 325] width 167 height 12
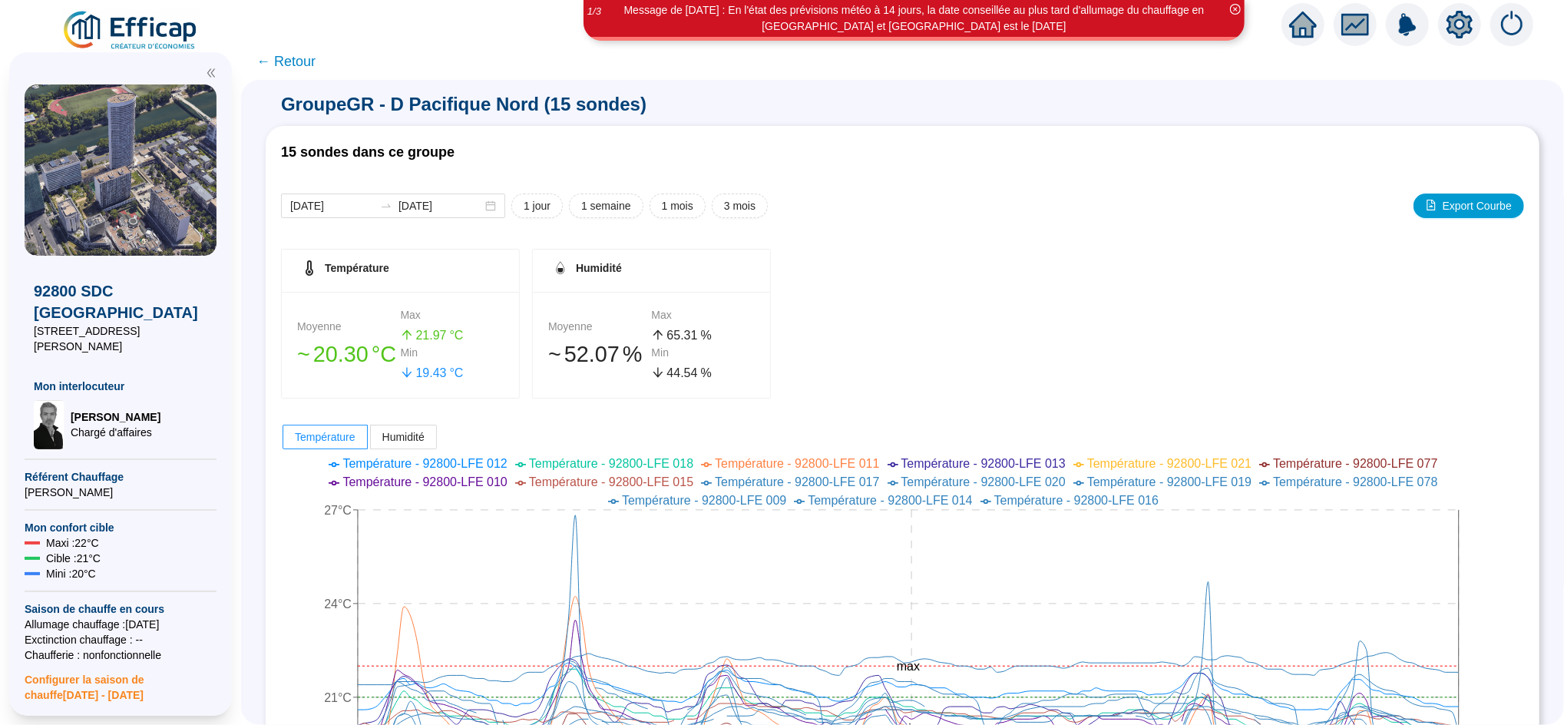
click at [312, 68] on span "← Retour" at bounding box center [286, 62] width 59 height 22
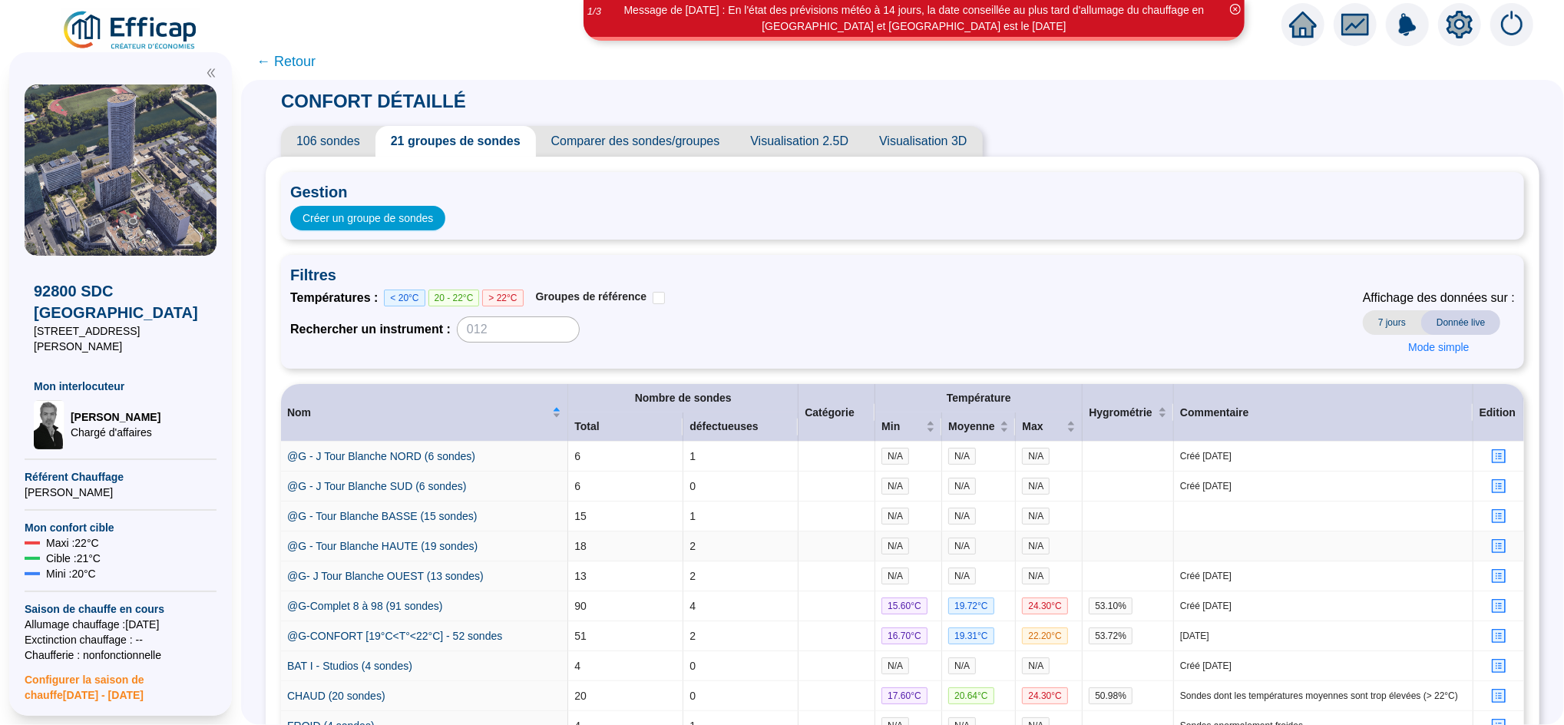
scroll to position [239, 0]
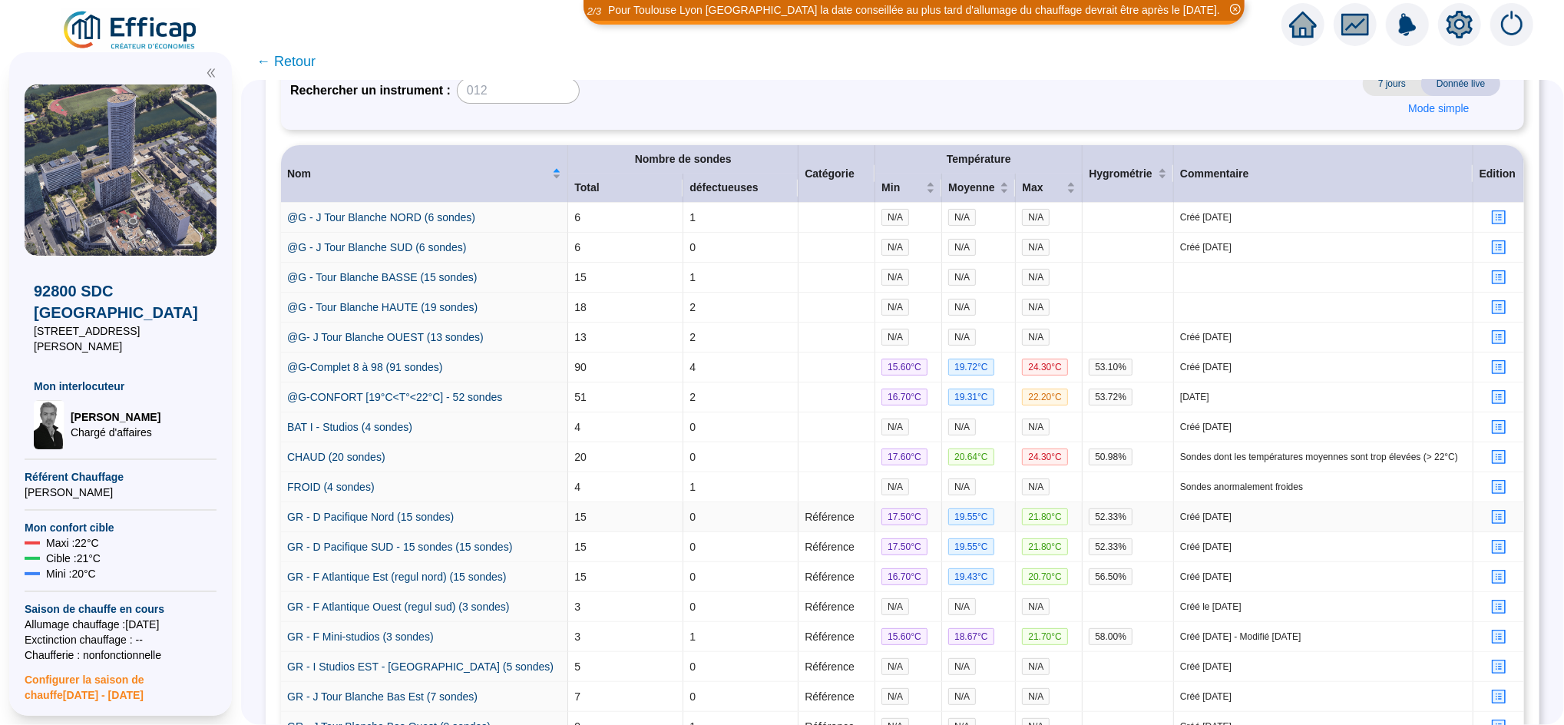
click at [1492, 524] on icon "profile" at bounding box center [1499, 517] width 14 height 14
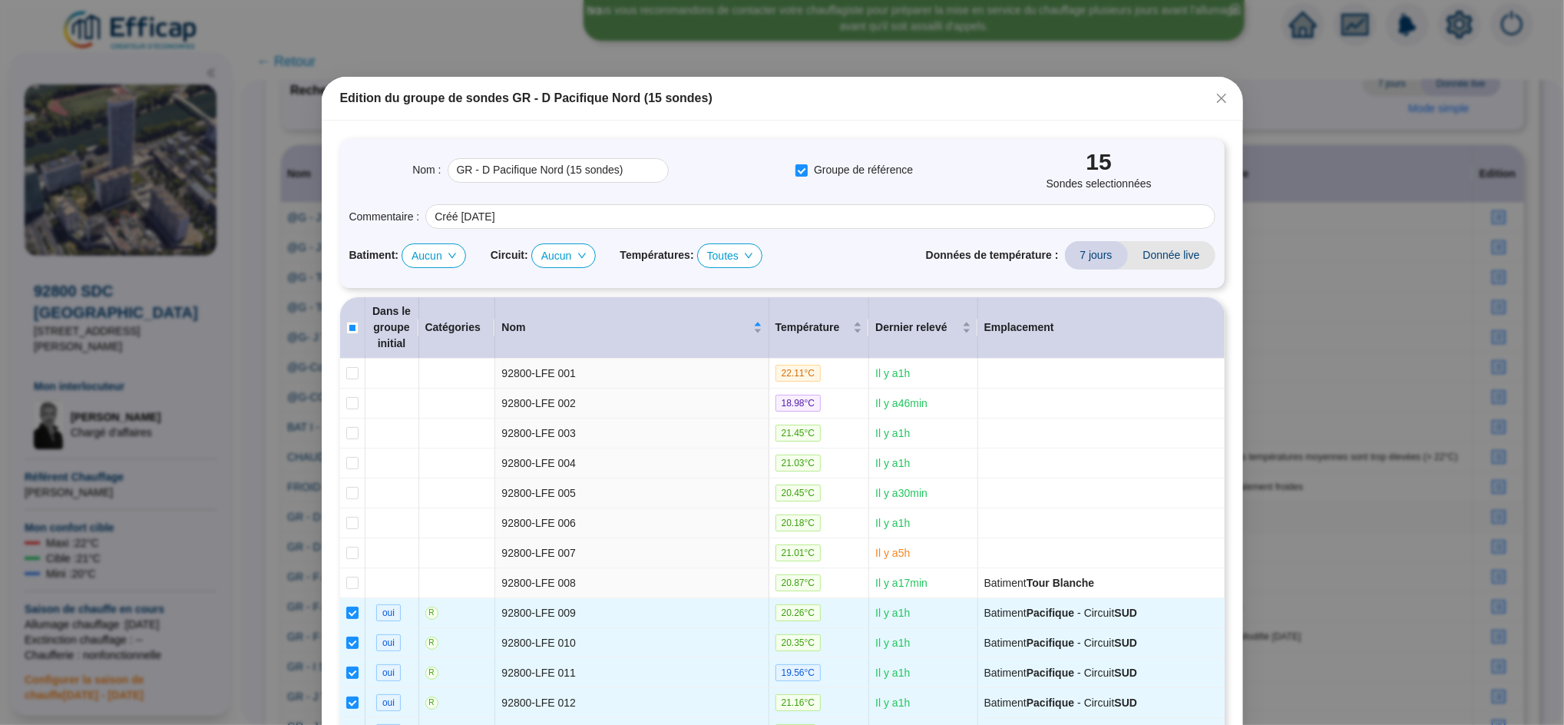
drag, startPoint x: 1213, startPoint y: 101, endPoint x: 868, endPoint y: 158, distance: 350.2
click at [1216, 102] on icon "close" at bounding box center [1222, 98] width 12 height 12
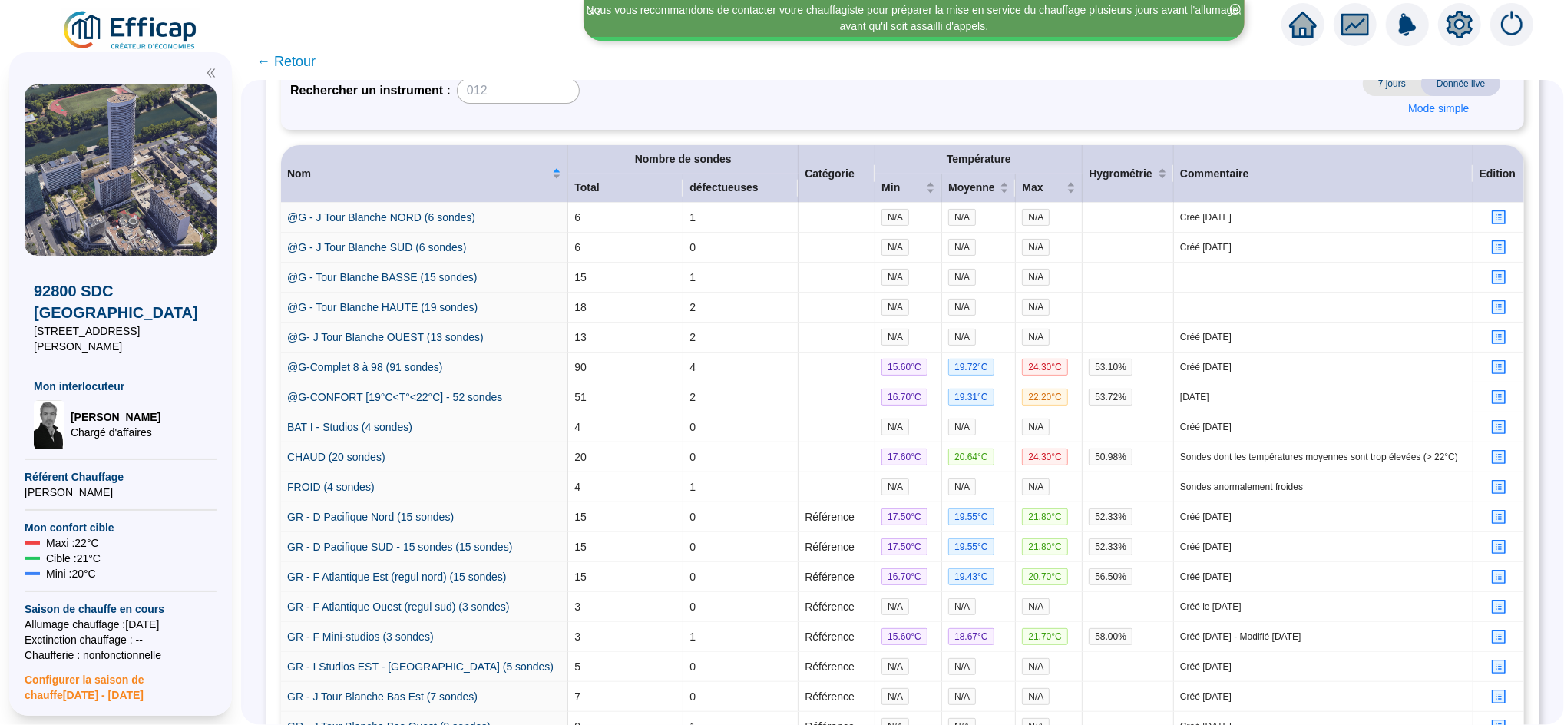
drag, startPoint x: 157, startPoint y: 212, endPoint x: 154, endPoint y: 202, distance: 10.4
click at [154, 202] on img at bounding box center [121, 169] width 192 height 171
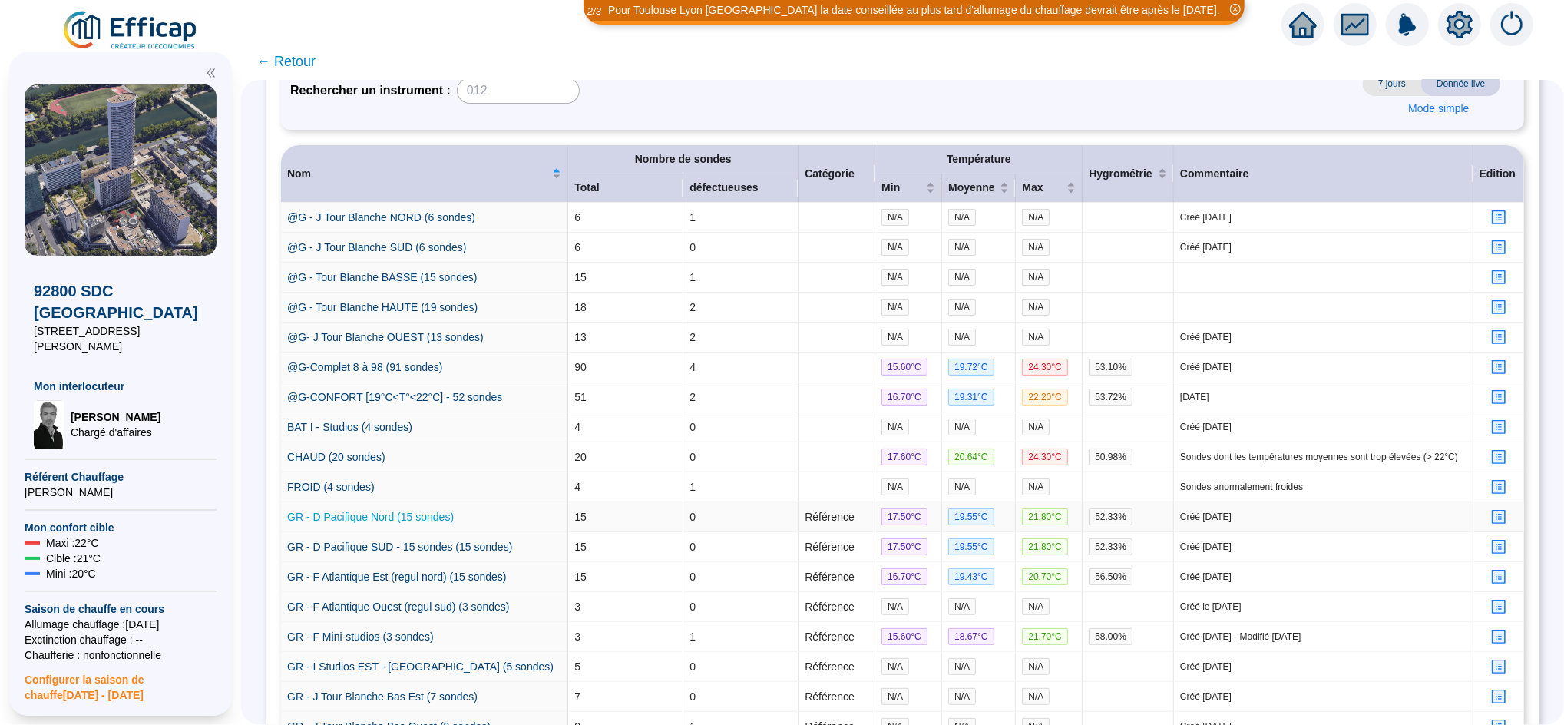
drag, startPoint x: 418, startPoint y: 526, endPoint x: 366, endPoint y: 526, distance: 52.2
click at [366, 523] on link "GR - D Pacifique Nord (15 sondes)" at bounding box center [370, 517] width 167 height 12
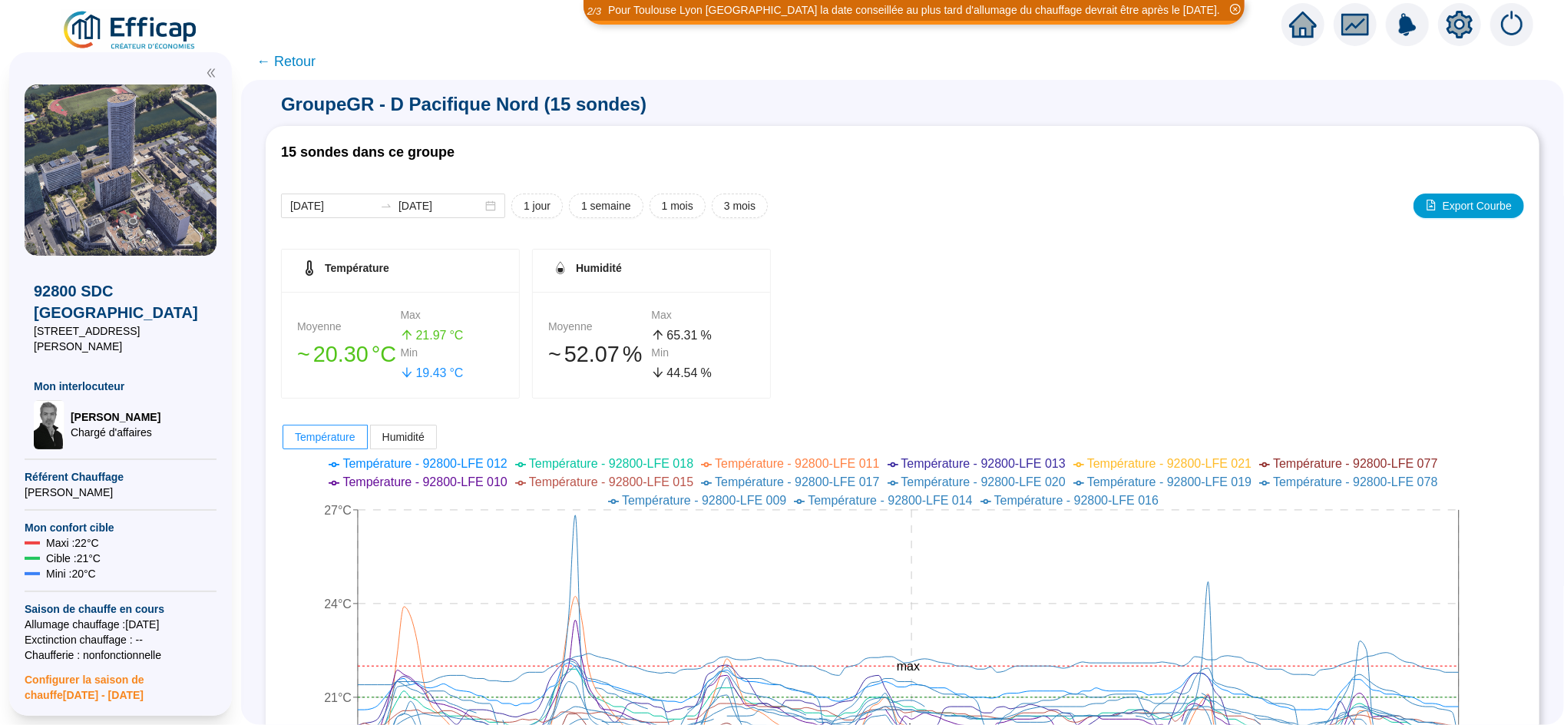
click at [297, 63] on span "← Retour" at bounding box center [286, 62] width 59 height 22
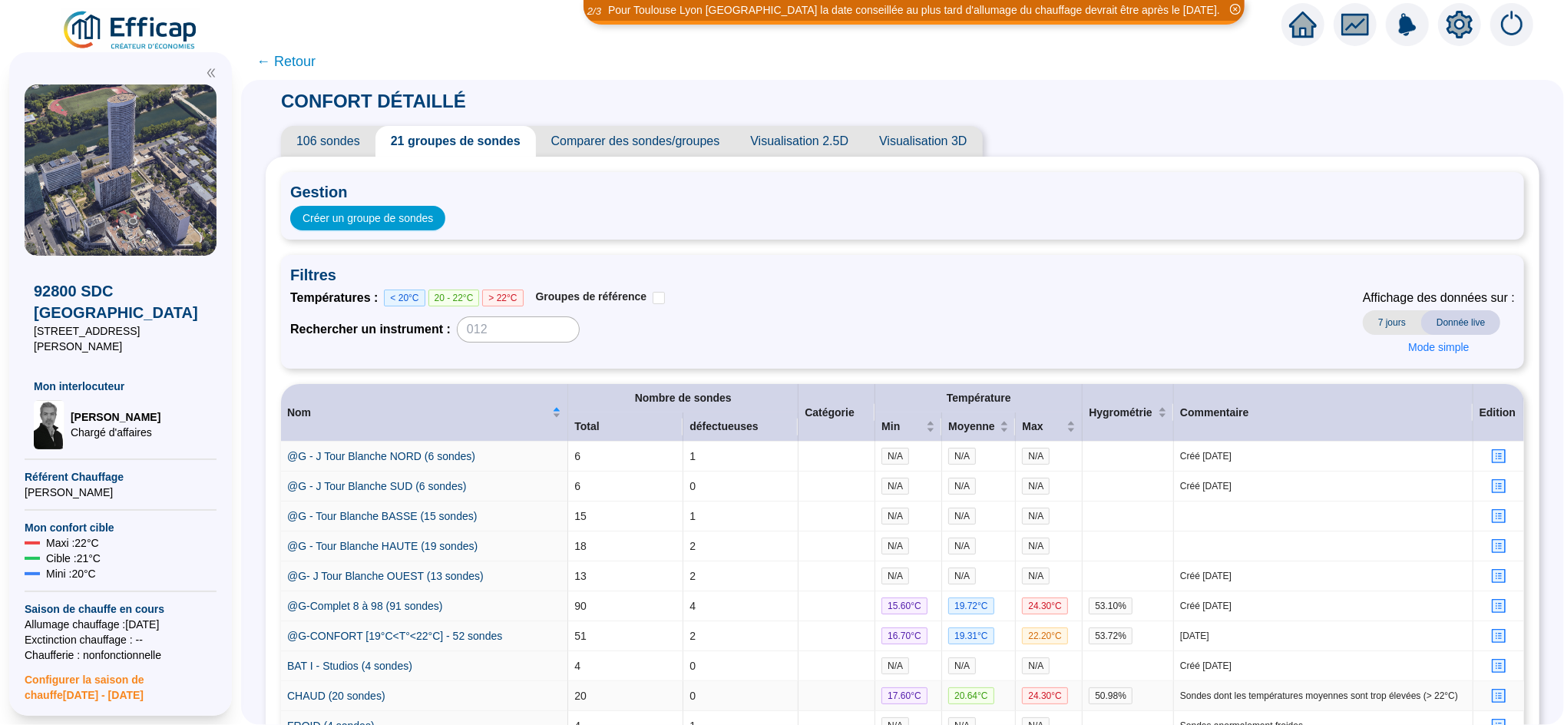
scroll to position [465, 0]
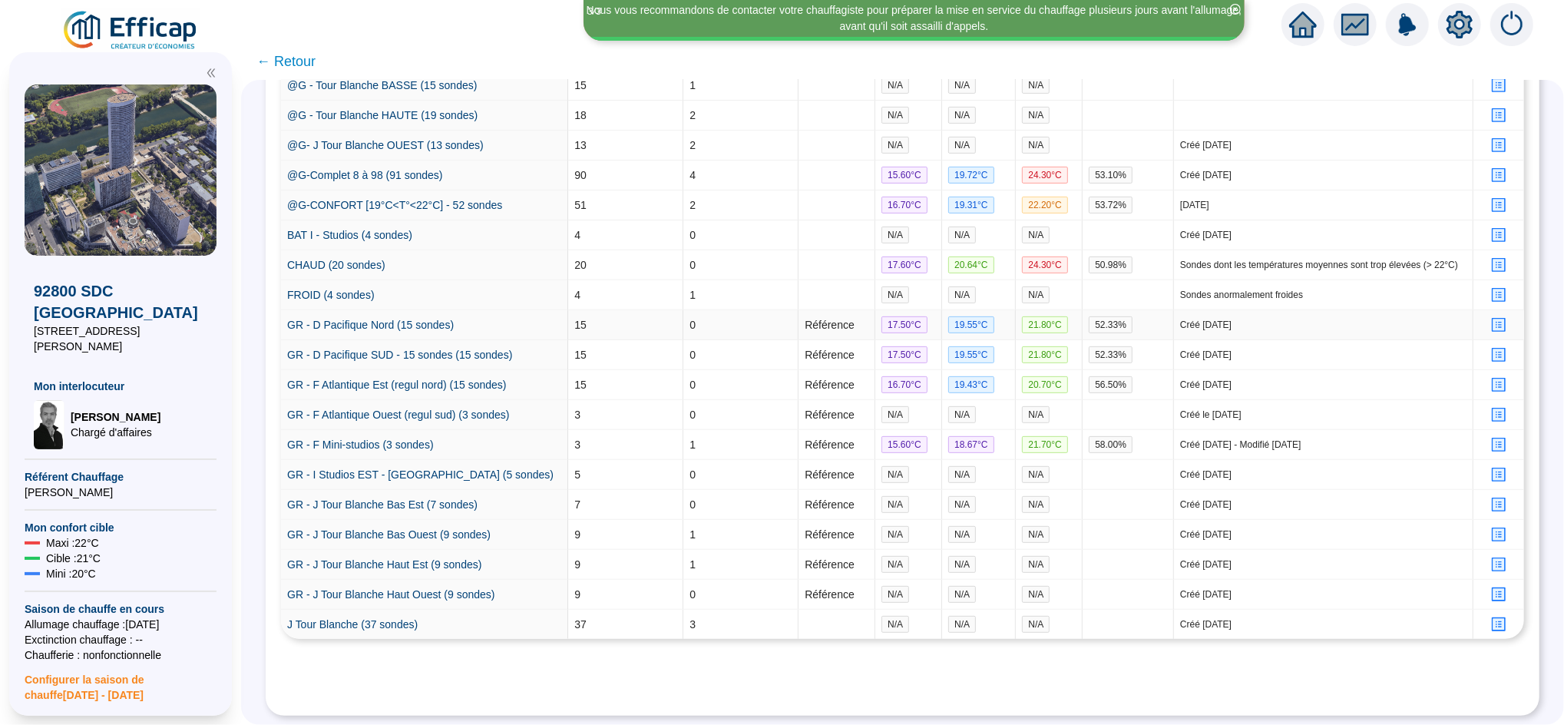
click at [1494, 319] on icon "profile" at bounding box center [1500, 325] width 12 height 12
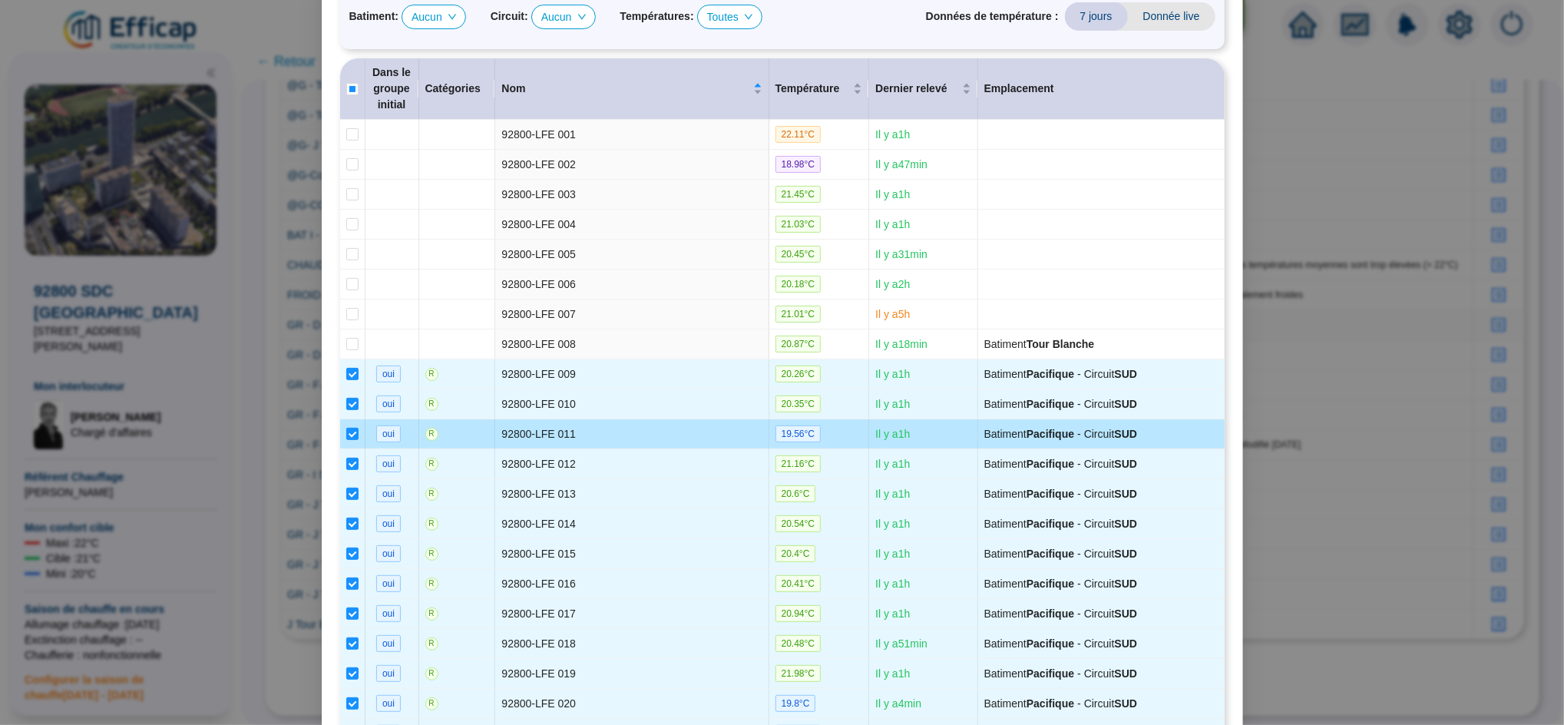
scroll to position [0, 0]
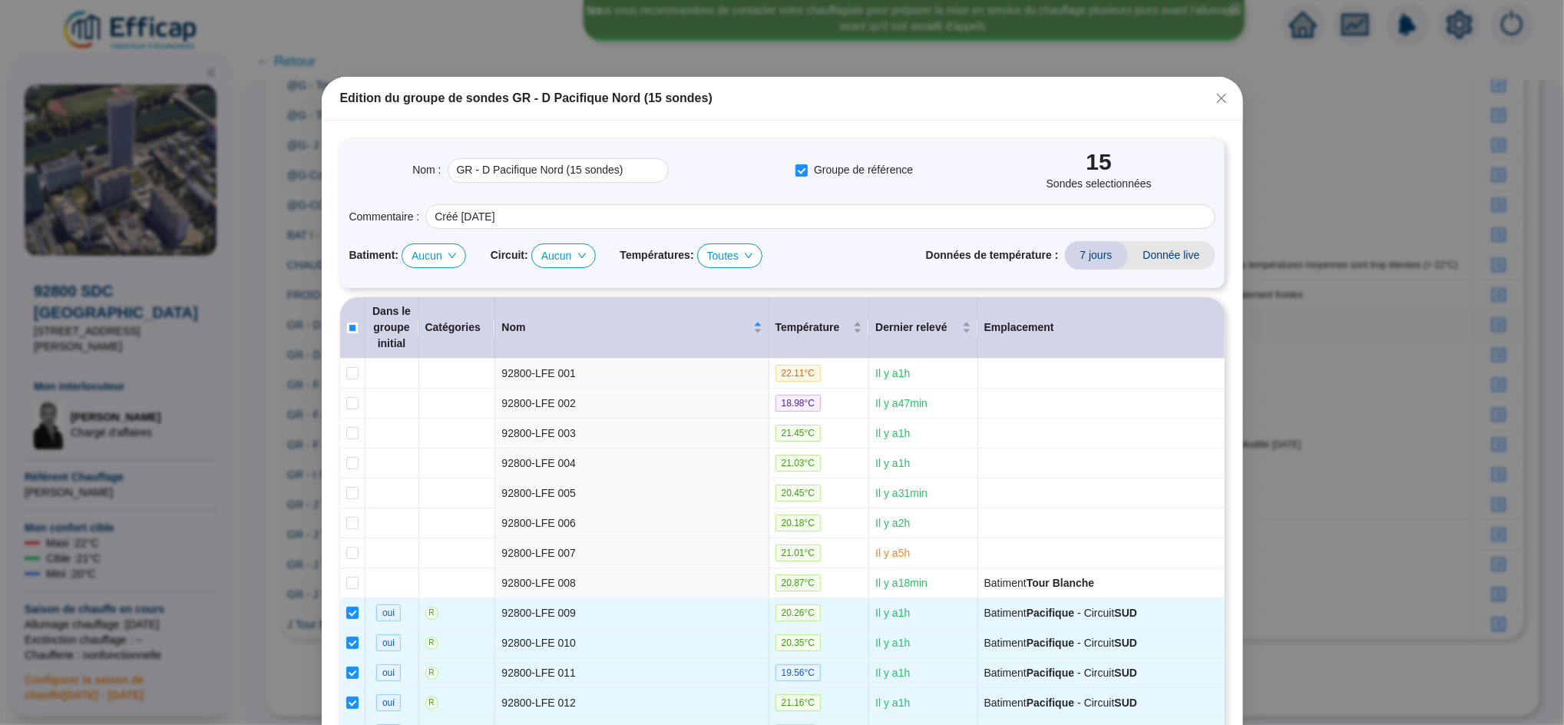
click at [415, 252] on span "Aucun" at bounding box center [434, 255] width 45 height 23
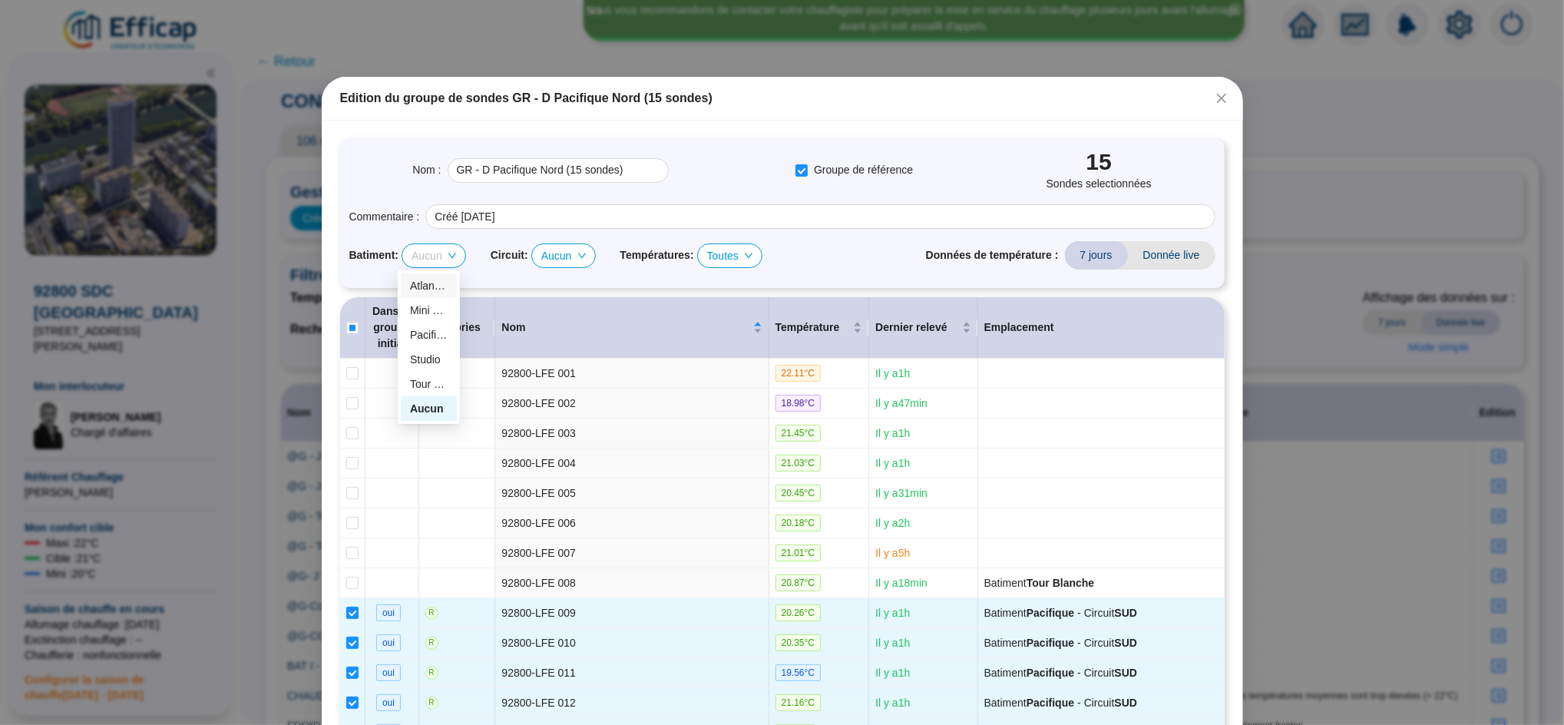
scroll to position [465, 0]
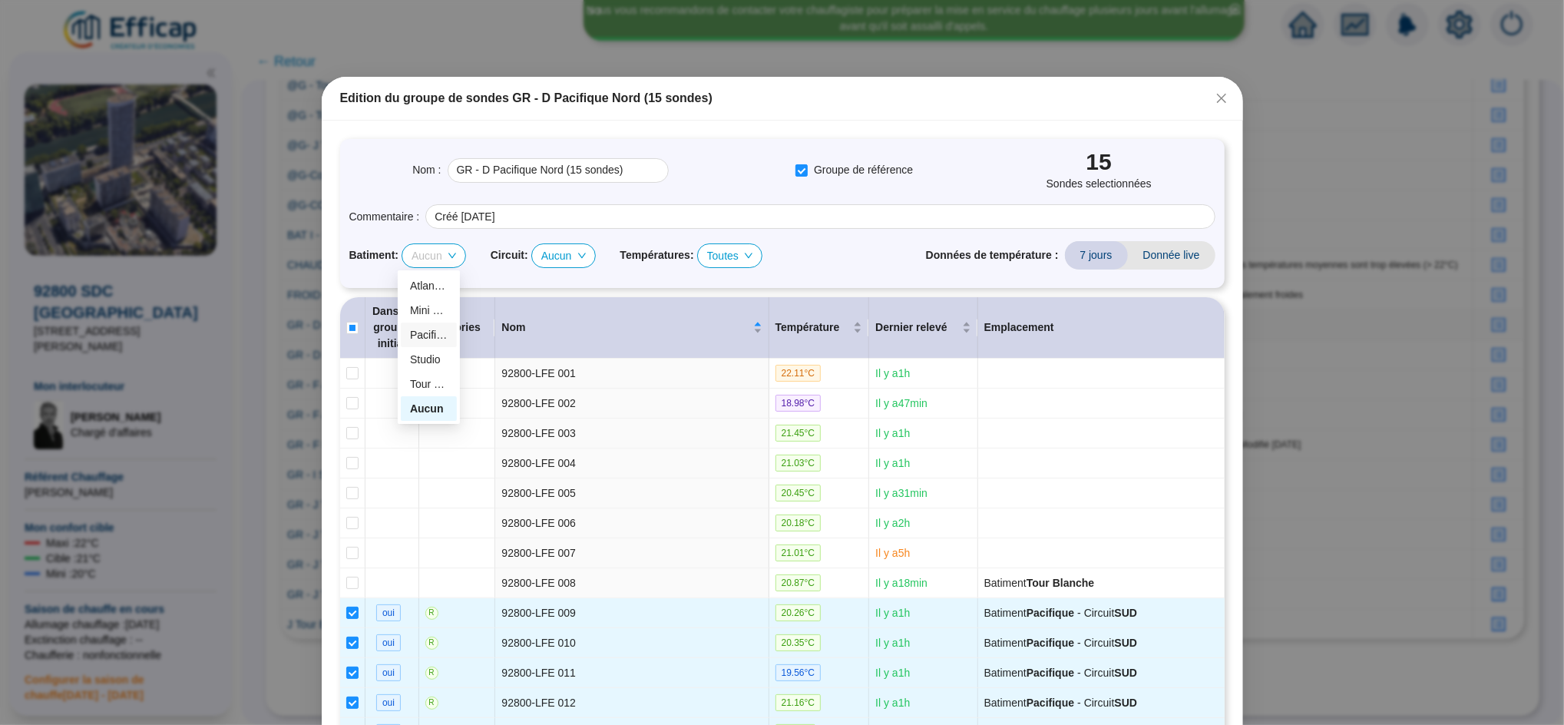
click at [432, 336] on div "Pacifique" at bounding box center [429, 335] width 38 height 16
checkbox input "true"
type input "GR - D Pacifique Nord (17 sondes)"
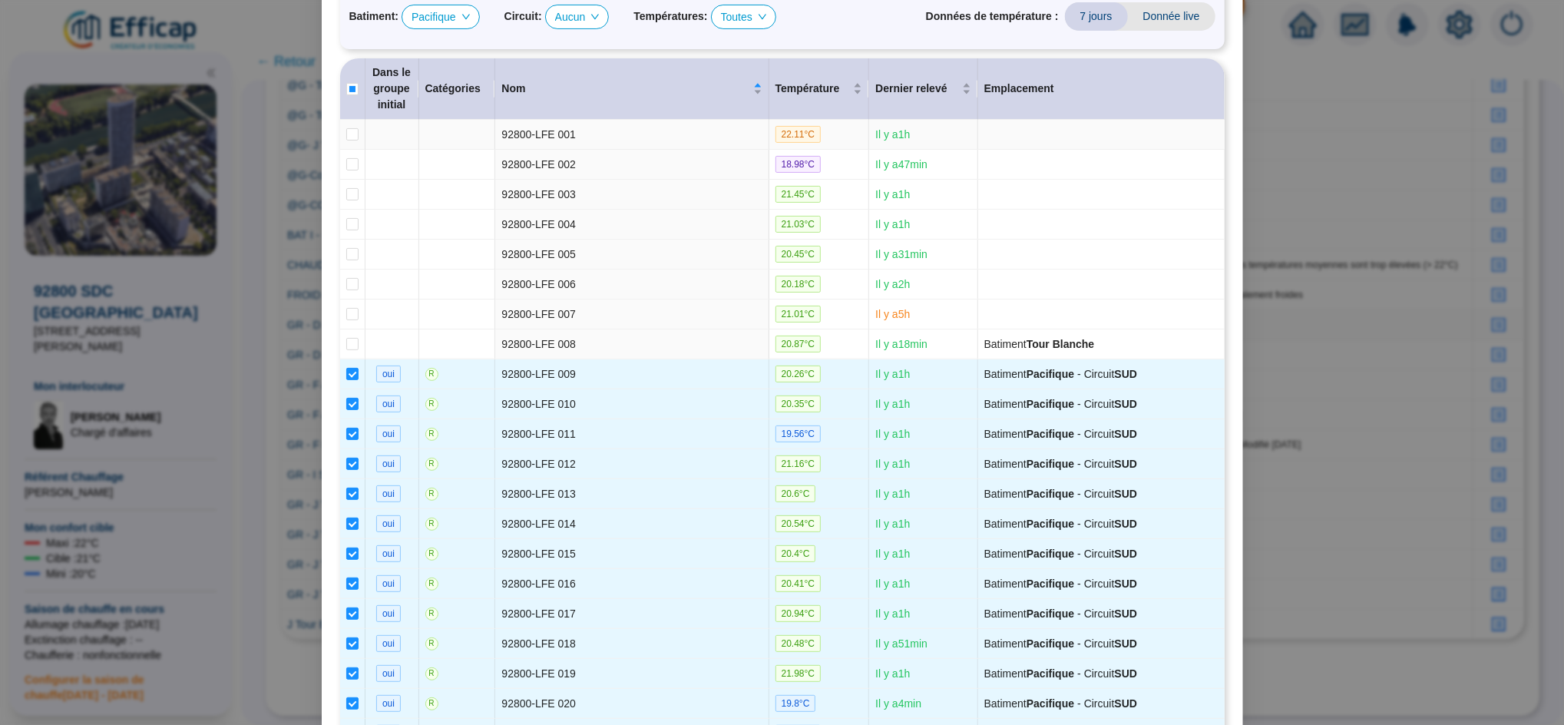
scroll to position [0, 0]
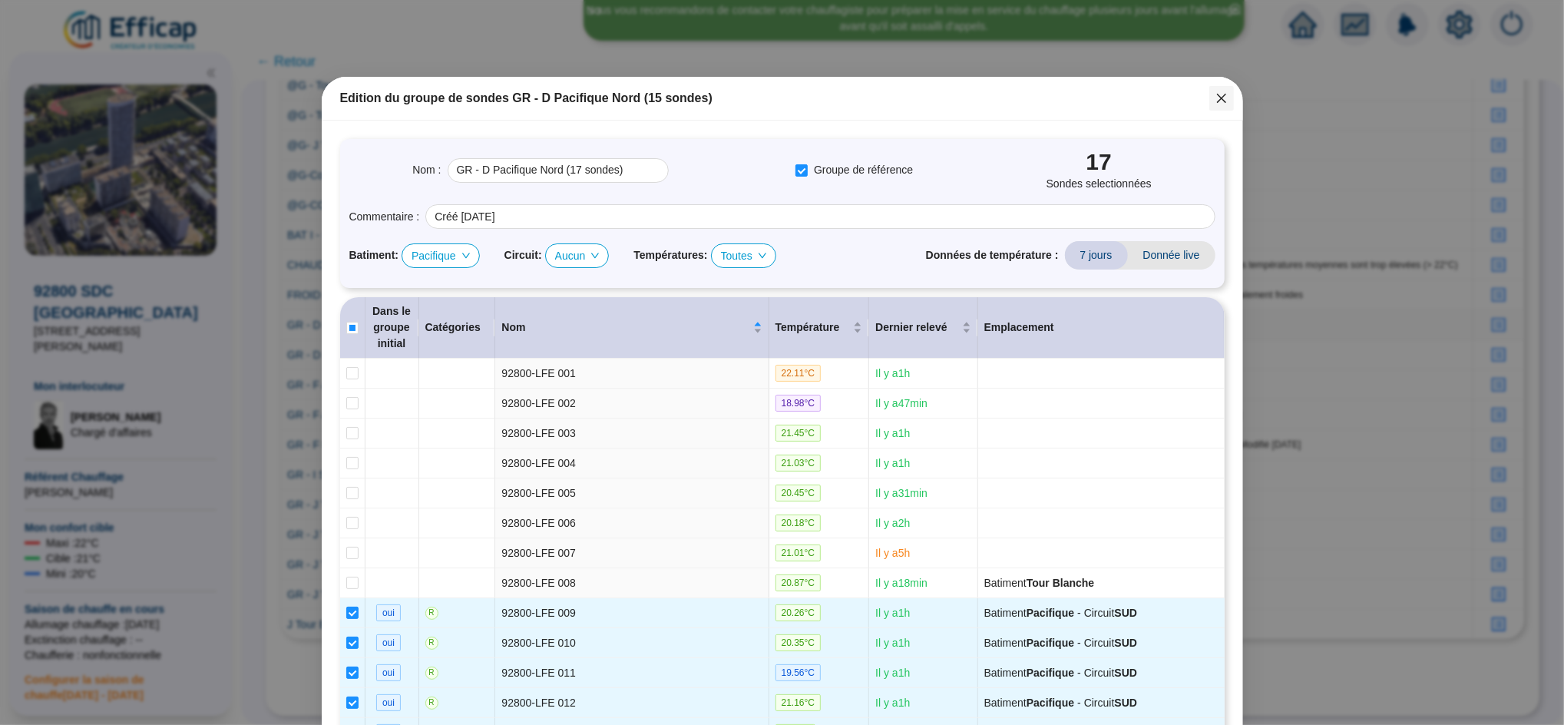
click at [1220, 99] on span "Fermer" at bounding box center [1222, 98] width 25 height 12
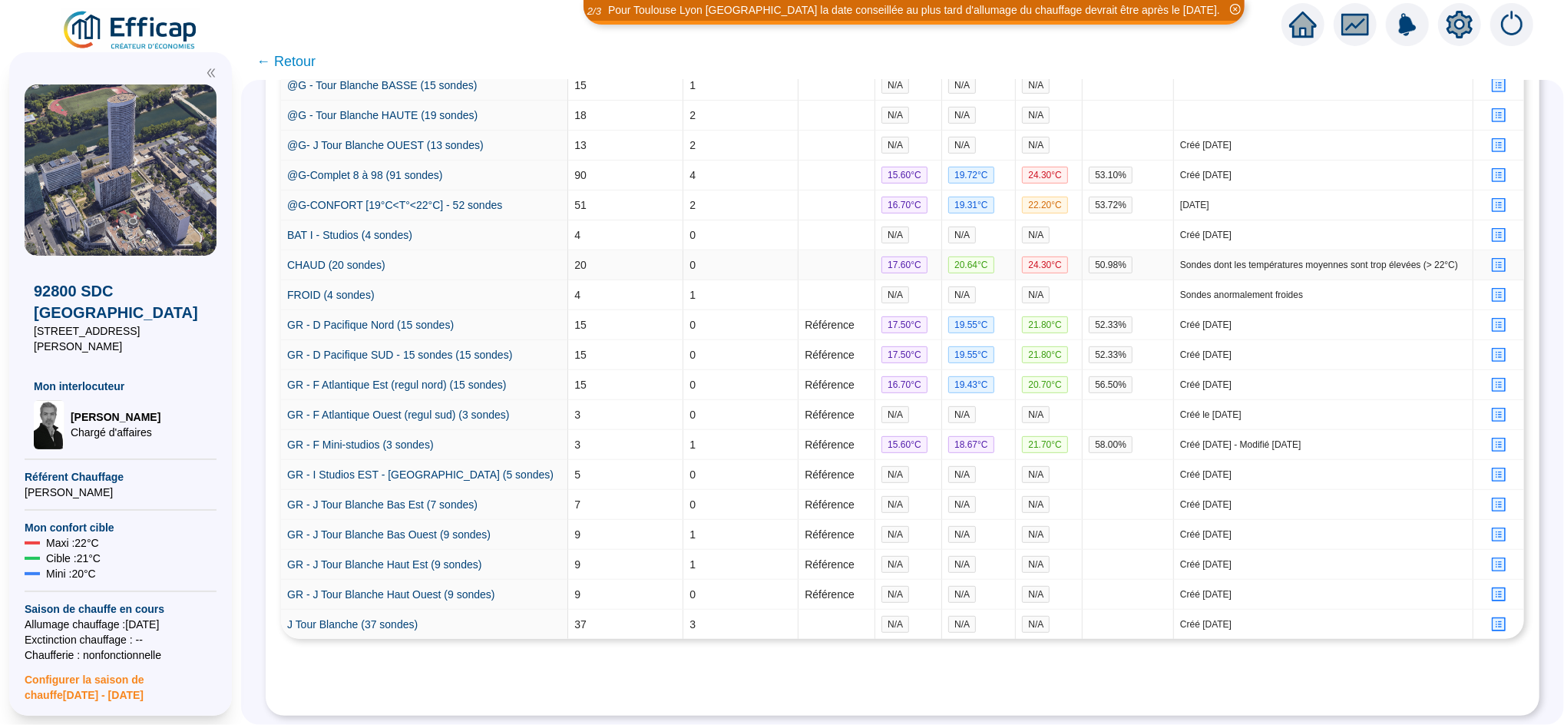
scroll to position [465, 0]
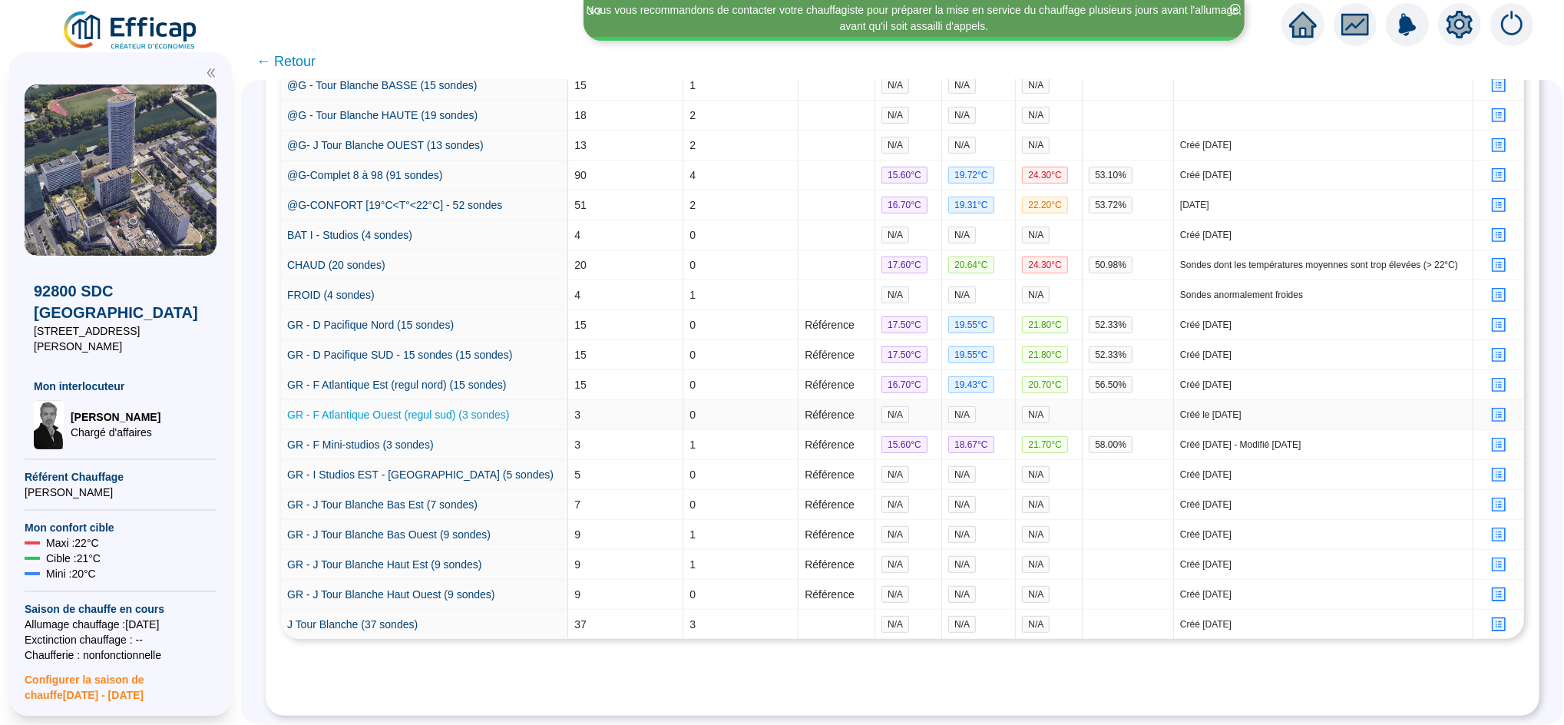
click at [458, 409] on link "GR - F Atlantique Ouest (regul sud) (3 sondes)" at bounding box center [398, 415] width 222 height 12
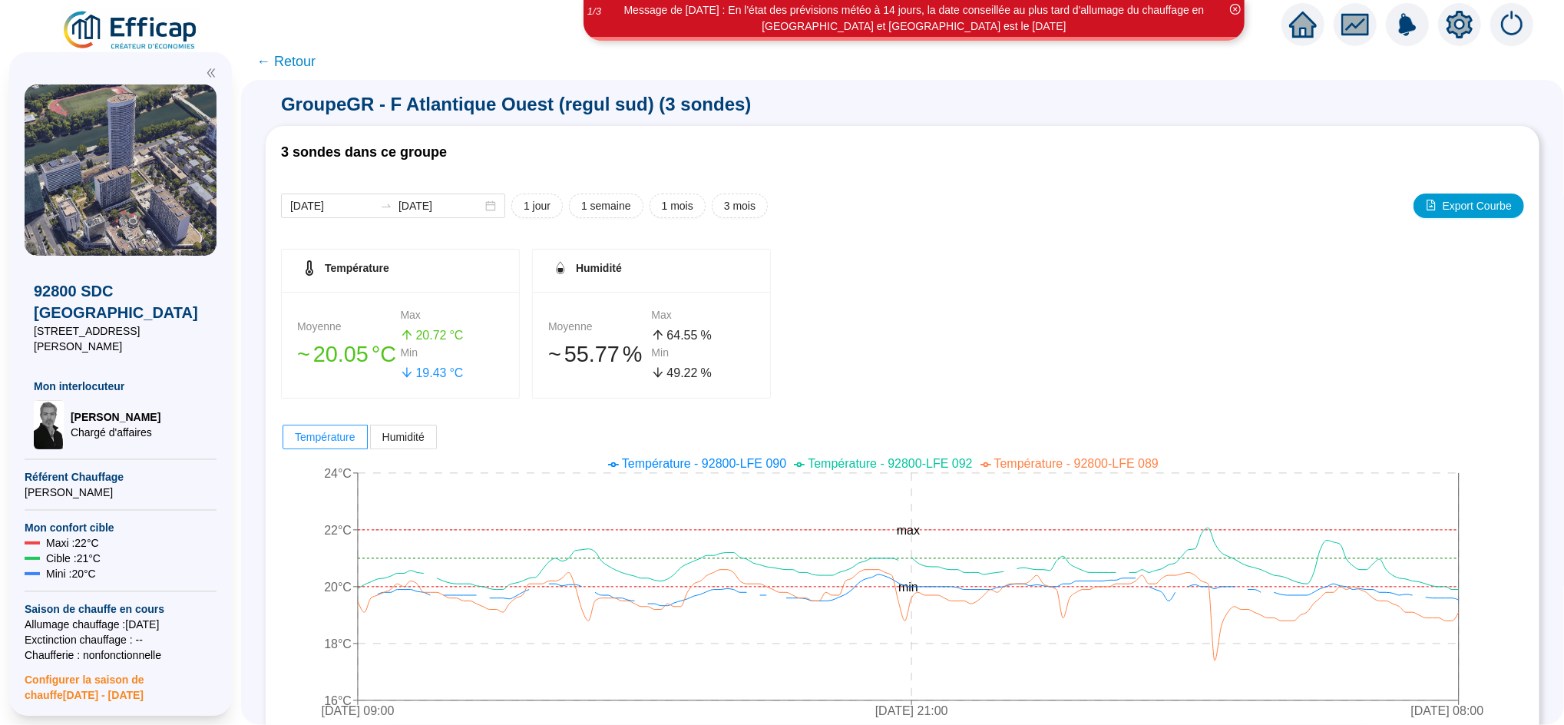
click at [314, 68] on span "← Retour" at bounding box center [286, 62] width 59 height 22
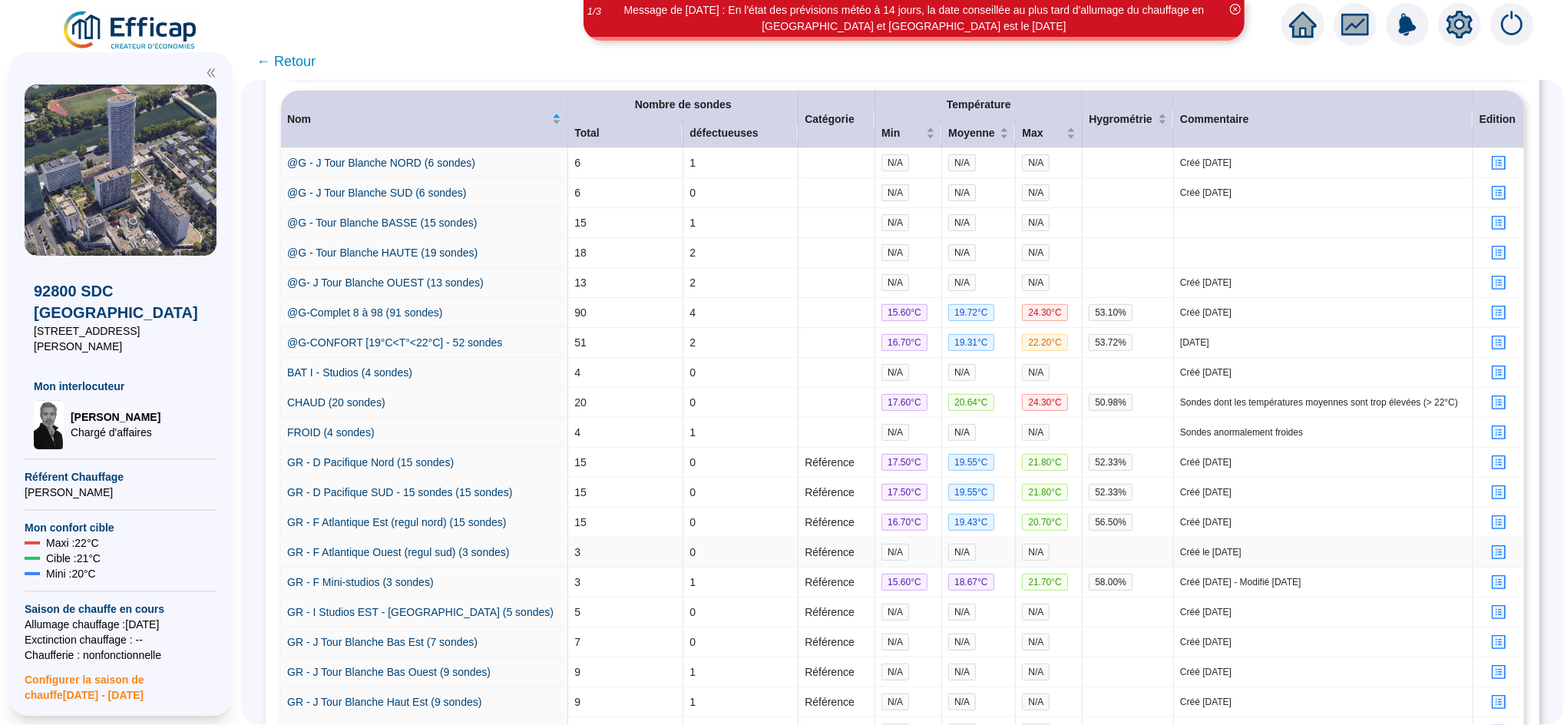
scroll to position [295, 0]
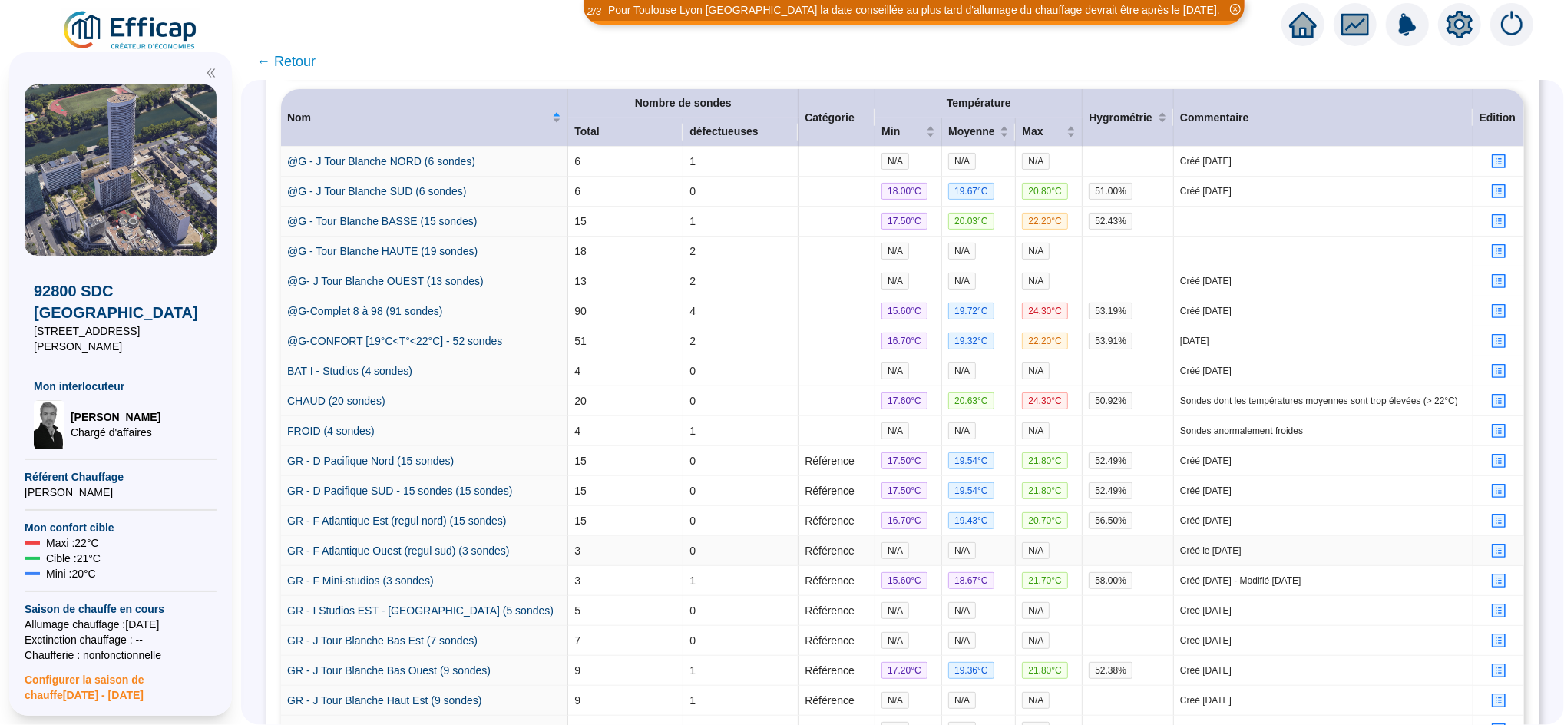
click at [1494, 557] on icon "profile" at bounding box center [1500, 551] width 12 height 12
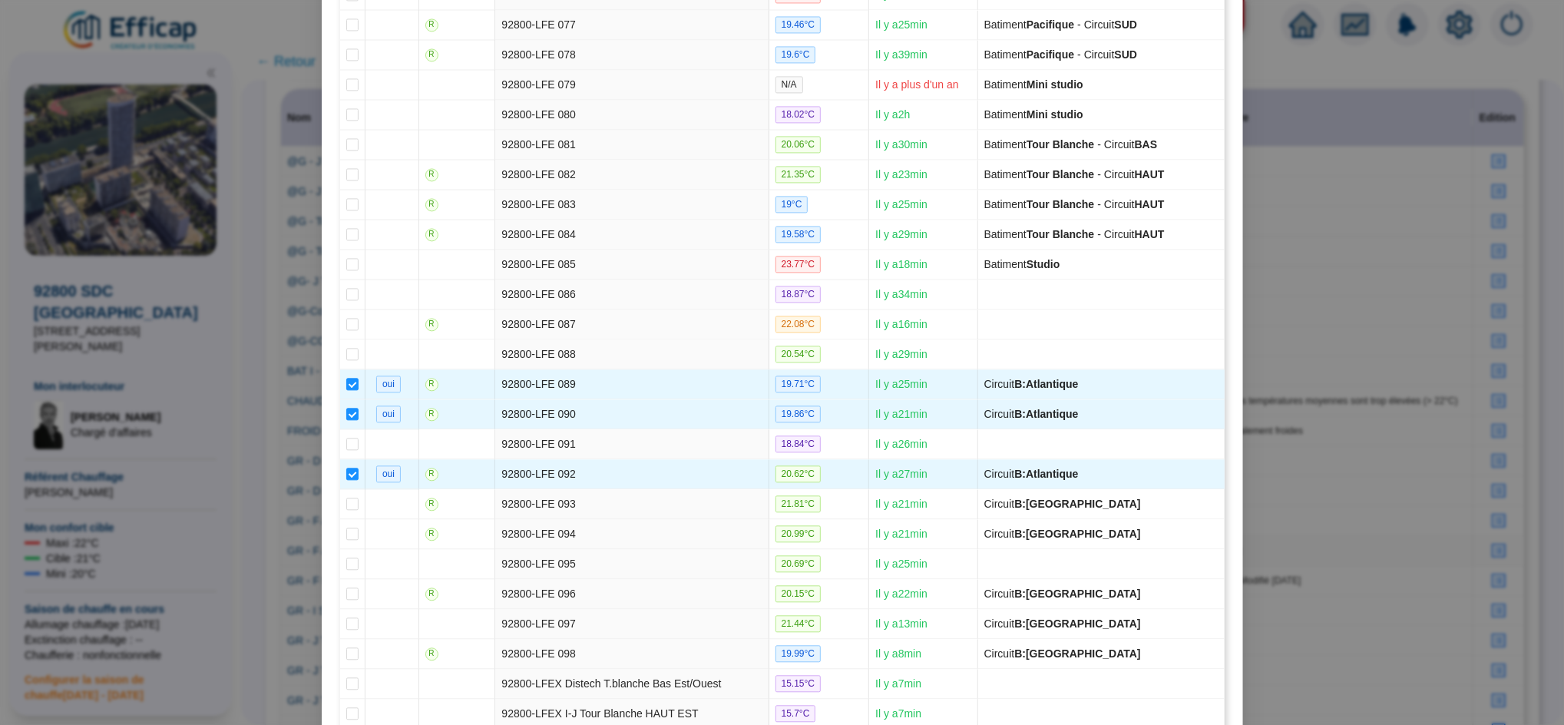
scroll to position [3067, 0]
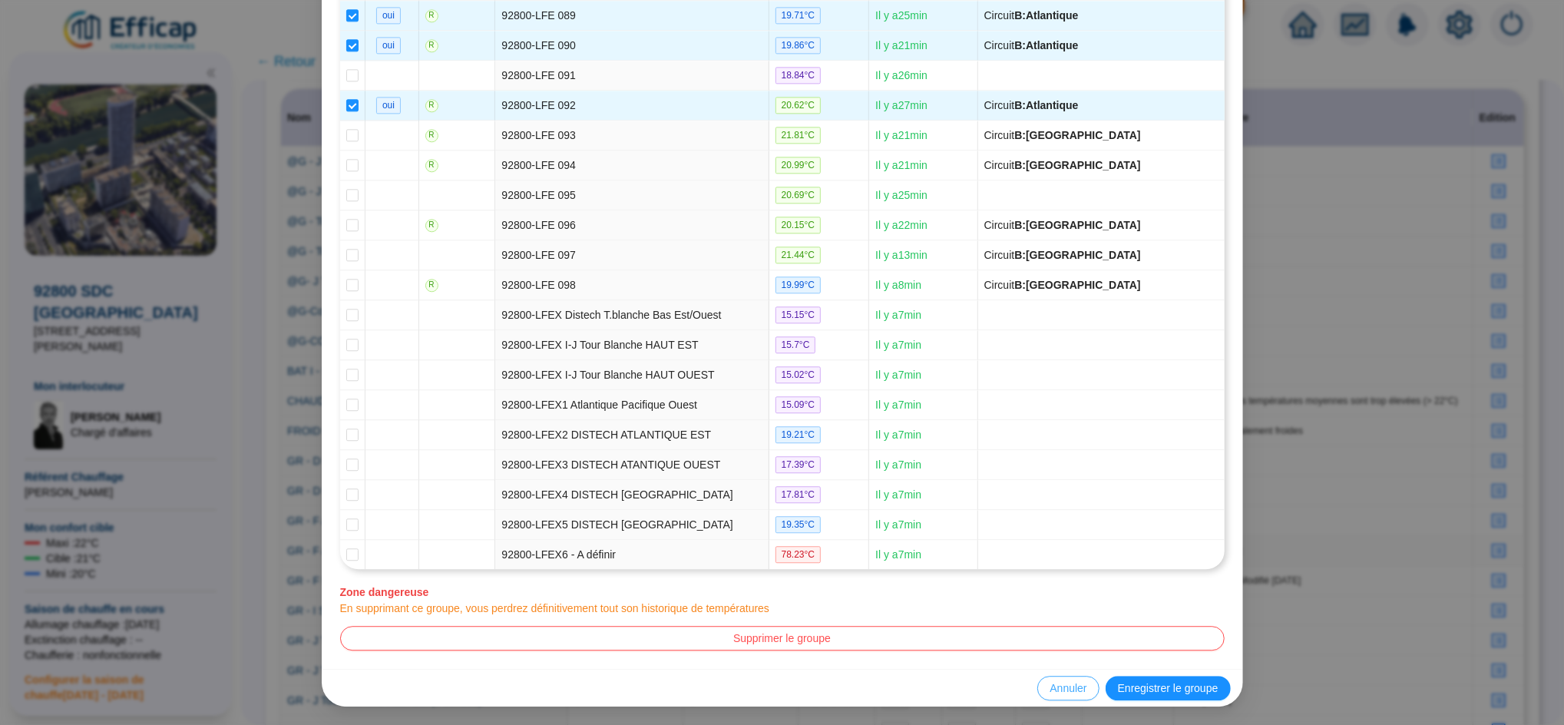
click at [1055, 697] on button "Annuler" at bounding box center [1068, 688] width 61 height 25
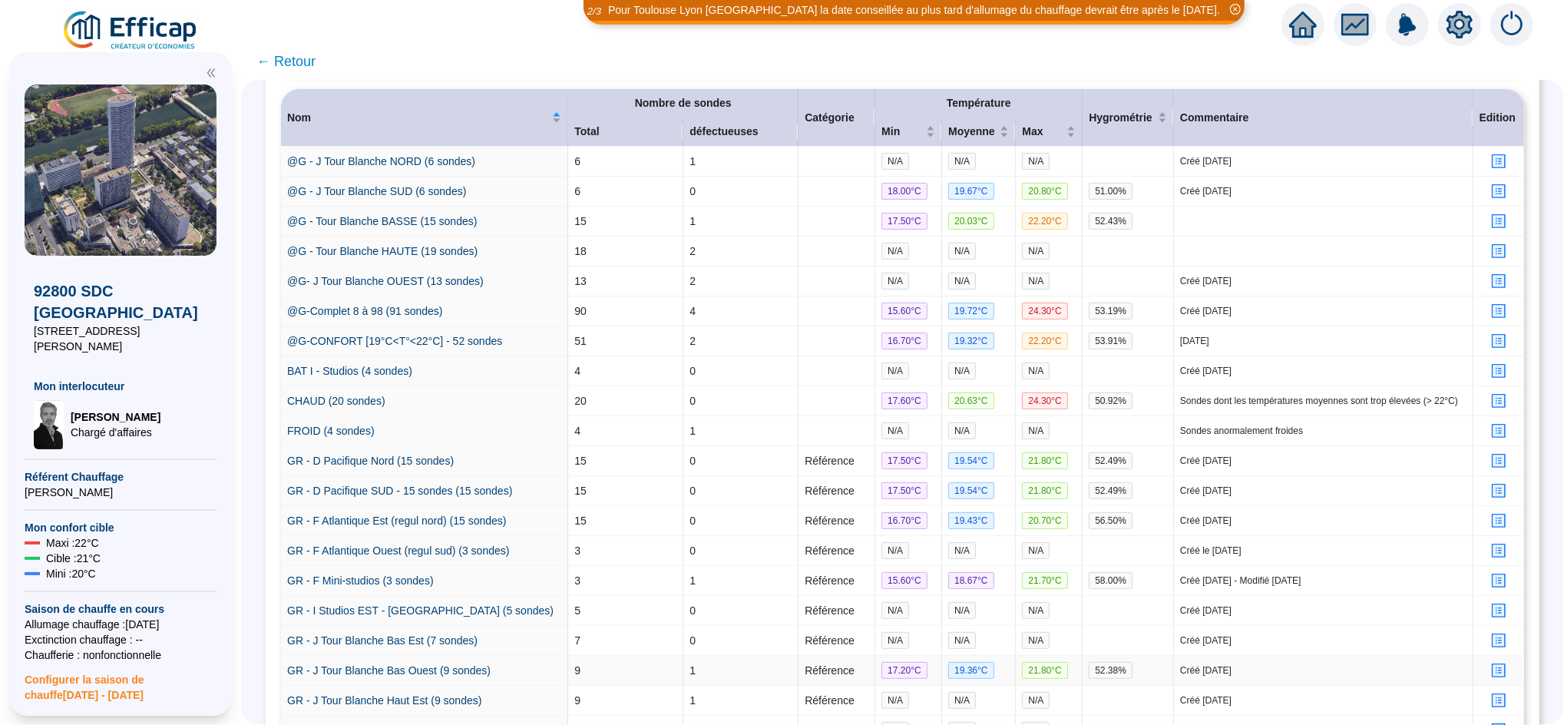
scroll to position [0, 0]
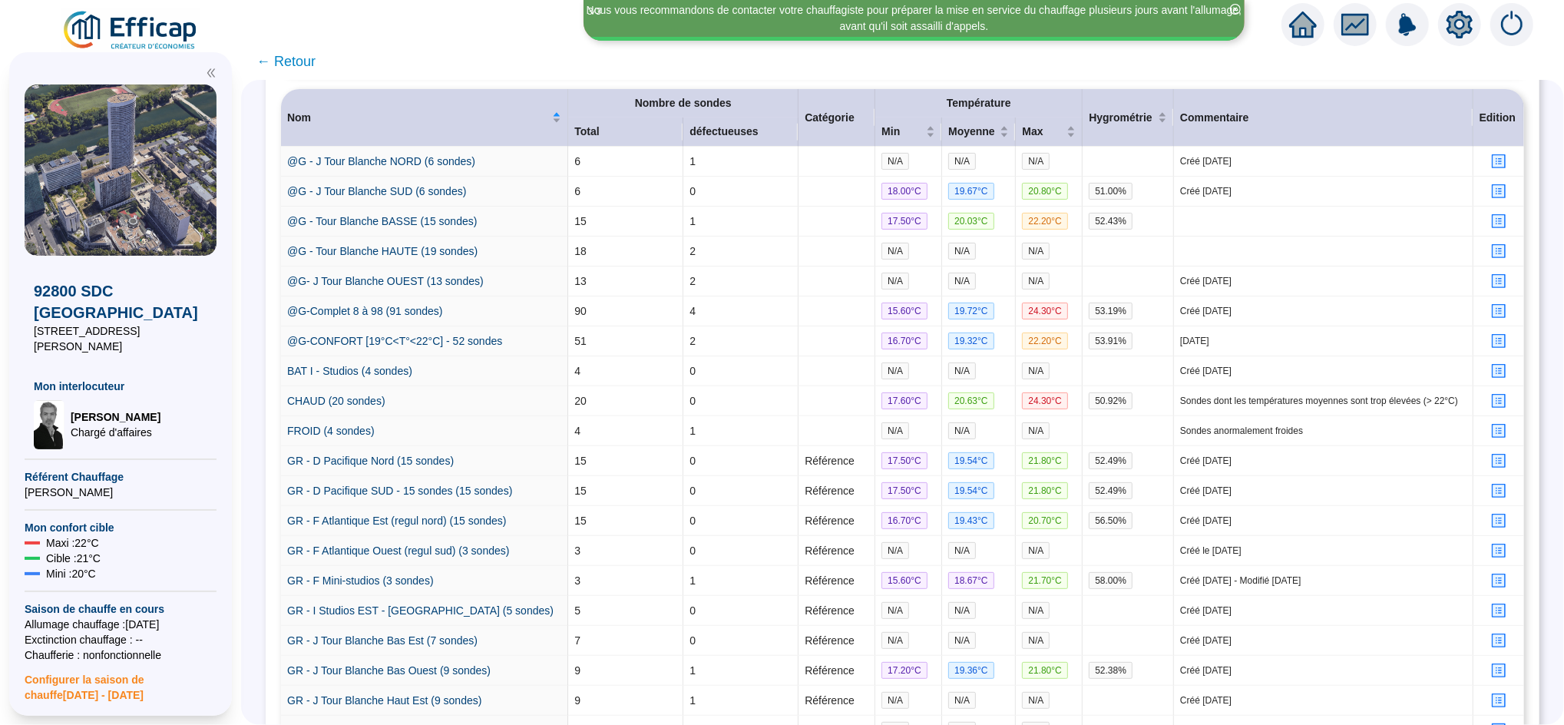
click at [298, 58] on span "← Retour" at bounding box center [286, 62] width 59 height 22
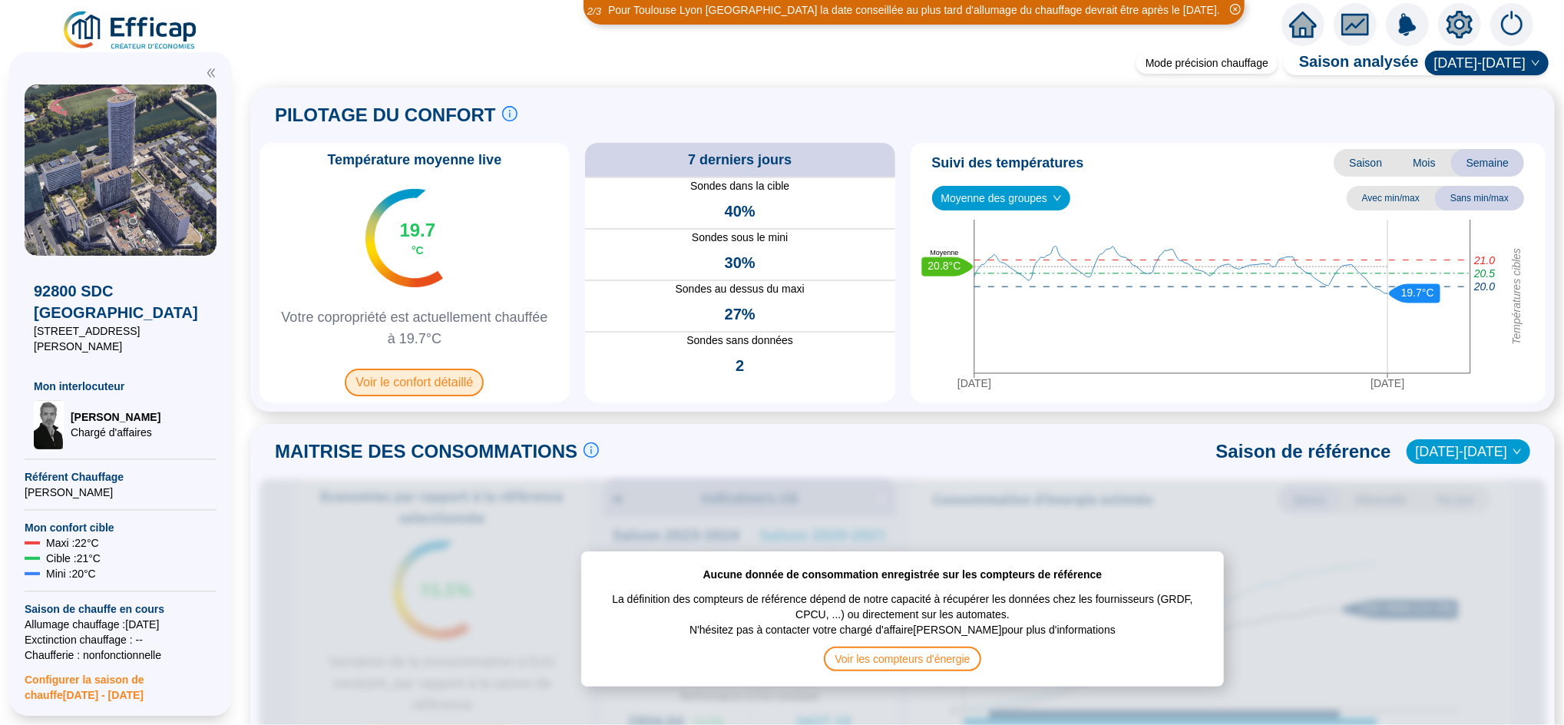
click at [421, 378] on span "Voir le confort détaillé" at bounding box center [414, 383] width 139 height 28
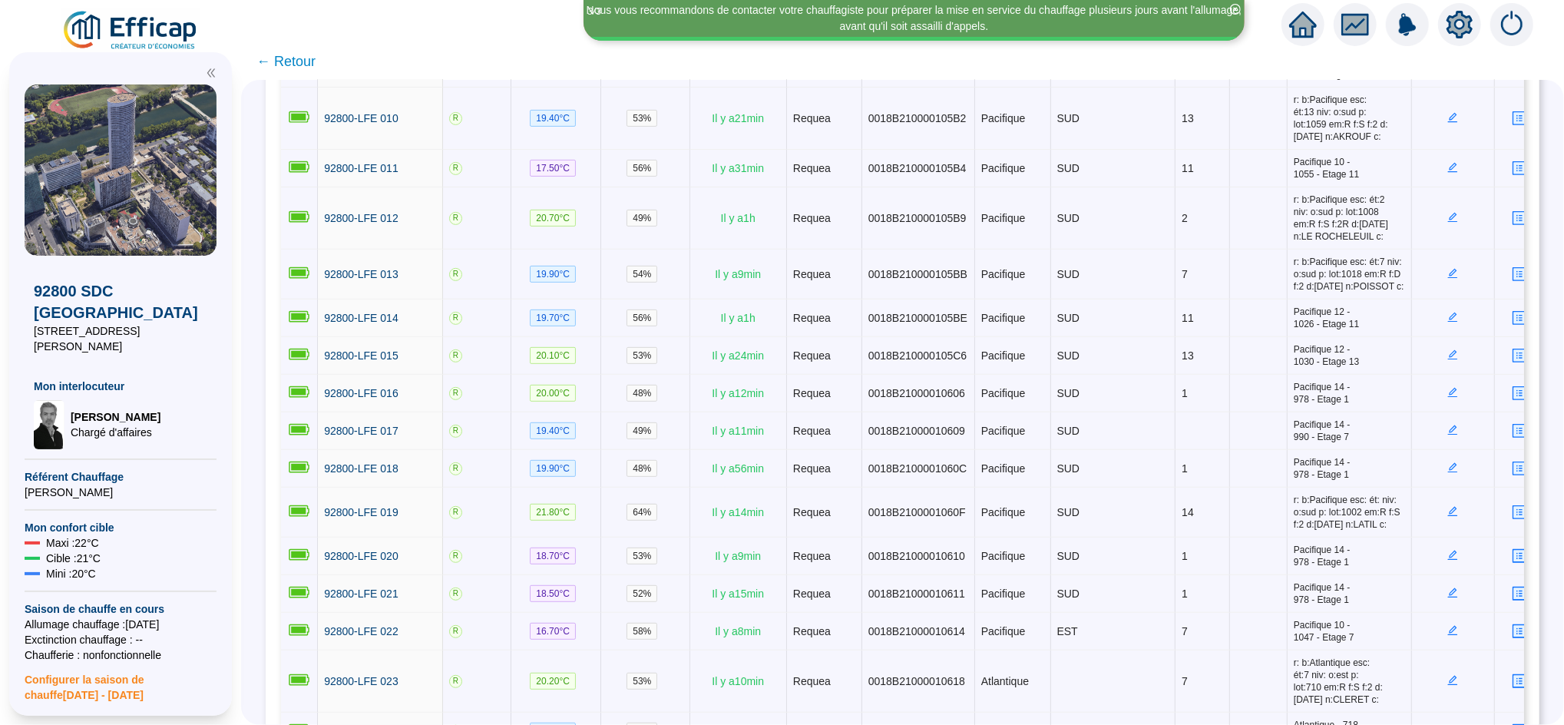
scroll to position [955, 0]
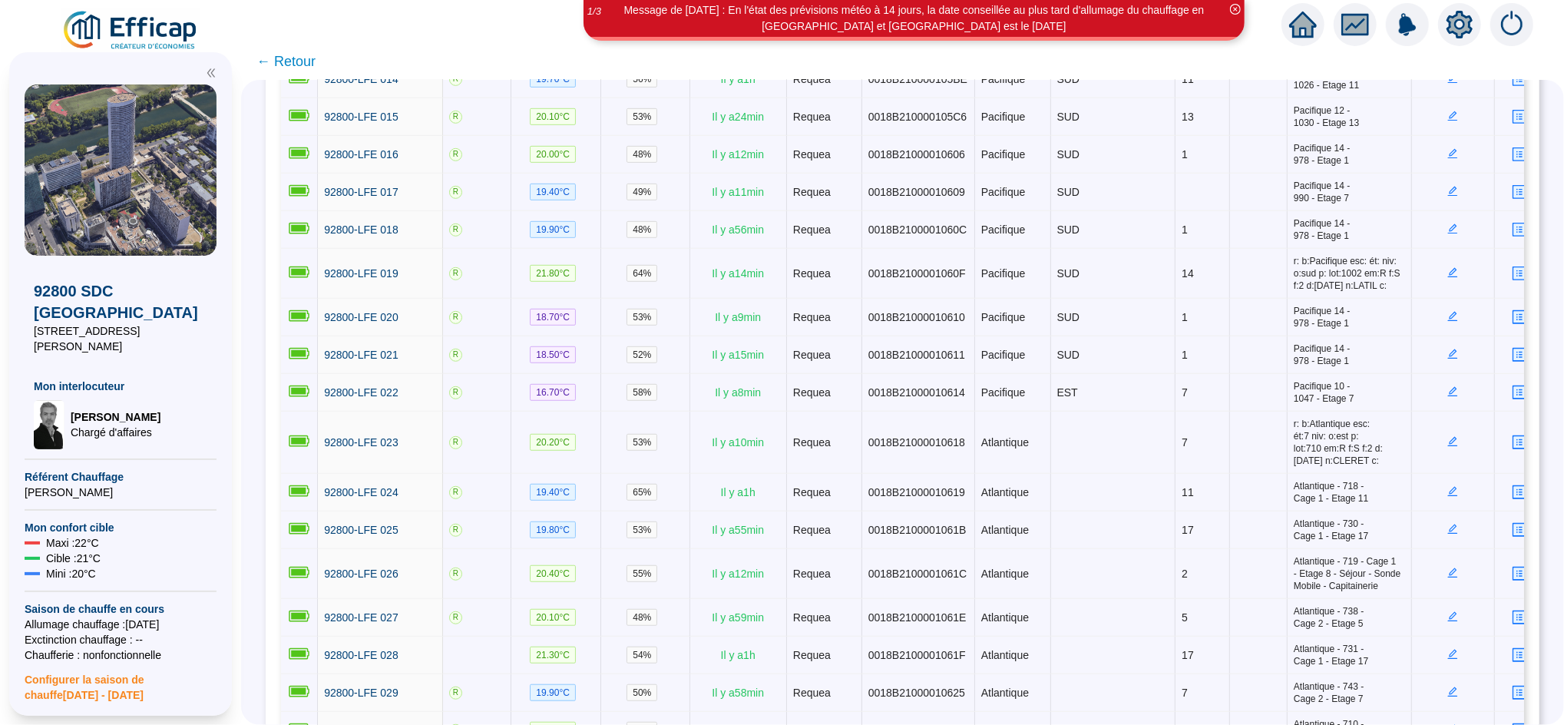
drag, startPoint x: 1061, startPoint y: 475, endPoint x: 1541, endPoint y: 457, distance: 481.1
click at [1541, 457] on div "CONFORT DÉTAILLÉ 106 sondes 21 groupes de sondes Comparer des sondes/groupes Vi…" at bounding box center [902, 402] width 1323 height 645
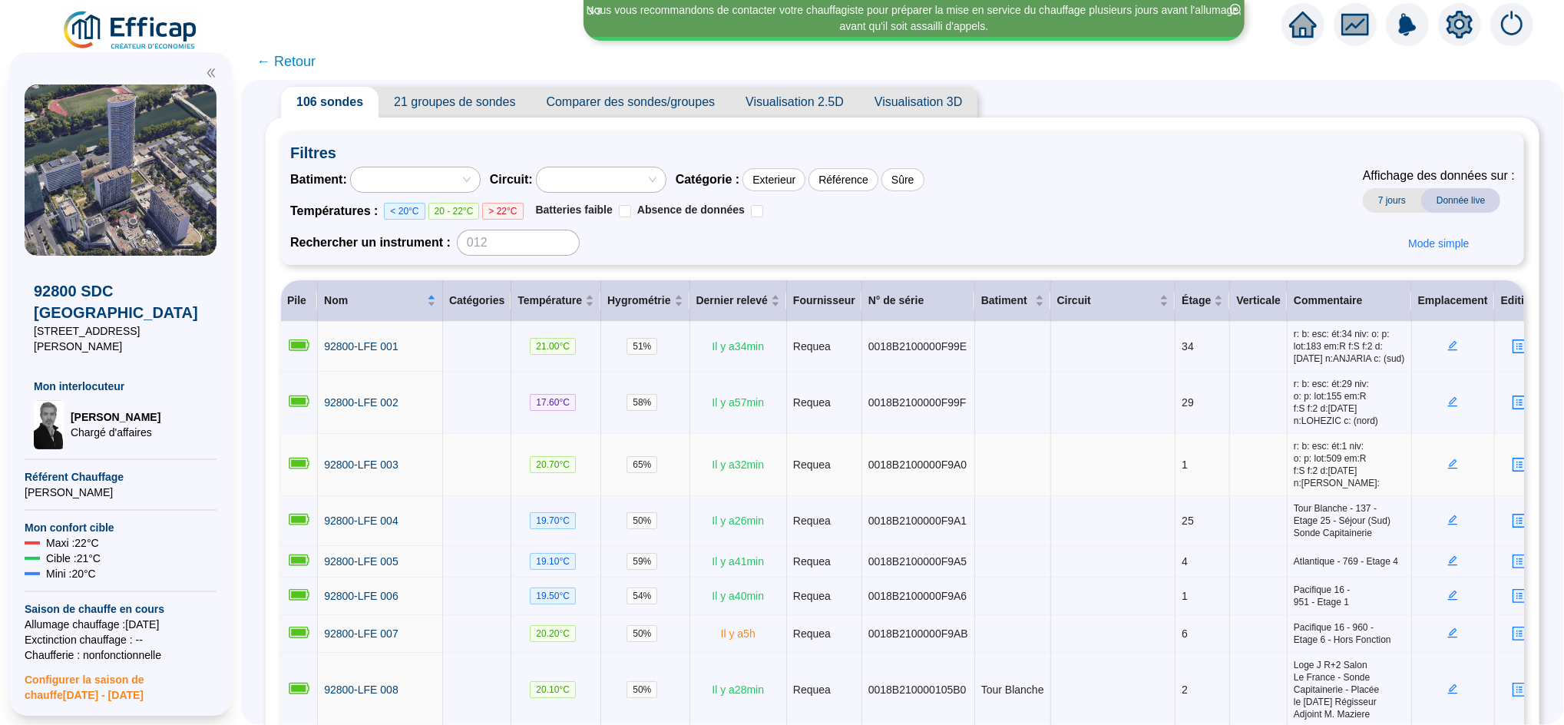
scroll to position [0, 0]
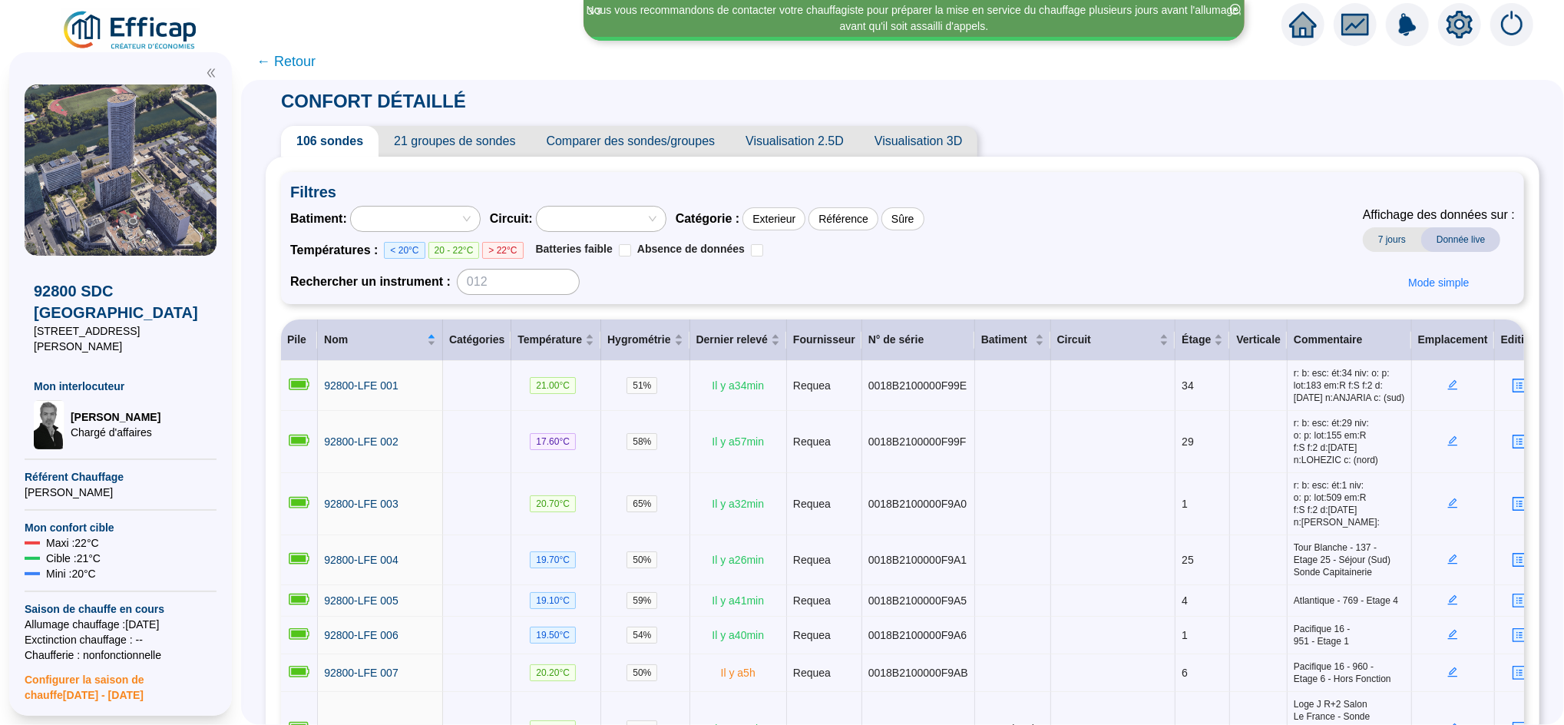
click at [458, 143] on span "21 groupes de sondes" at bounding box center [455, 141] width 152 height 31
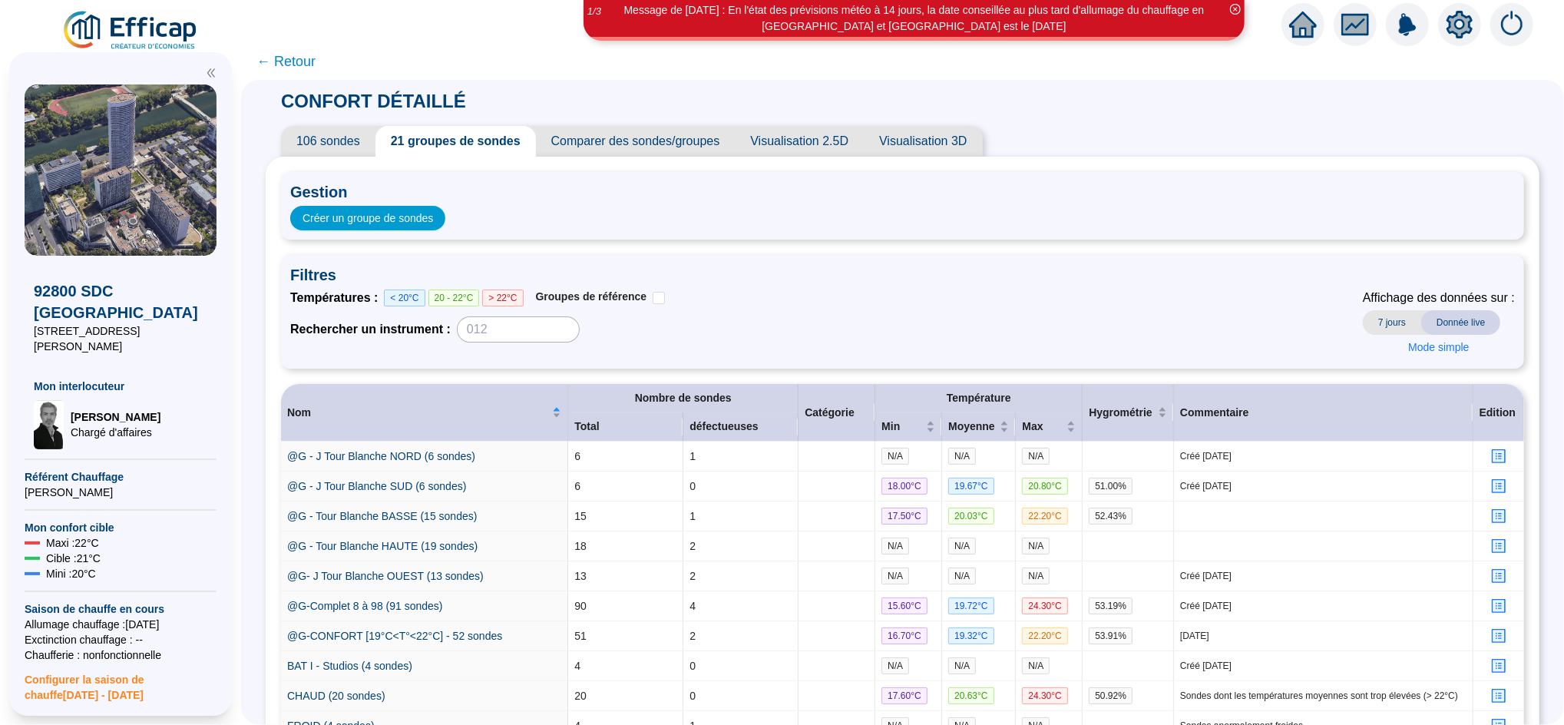
scroll to position [239, 0]
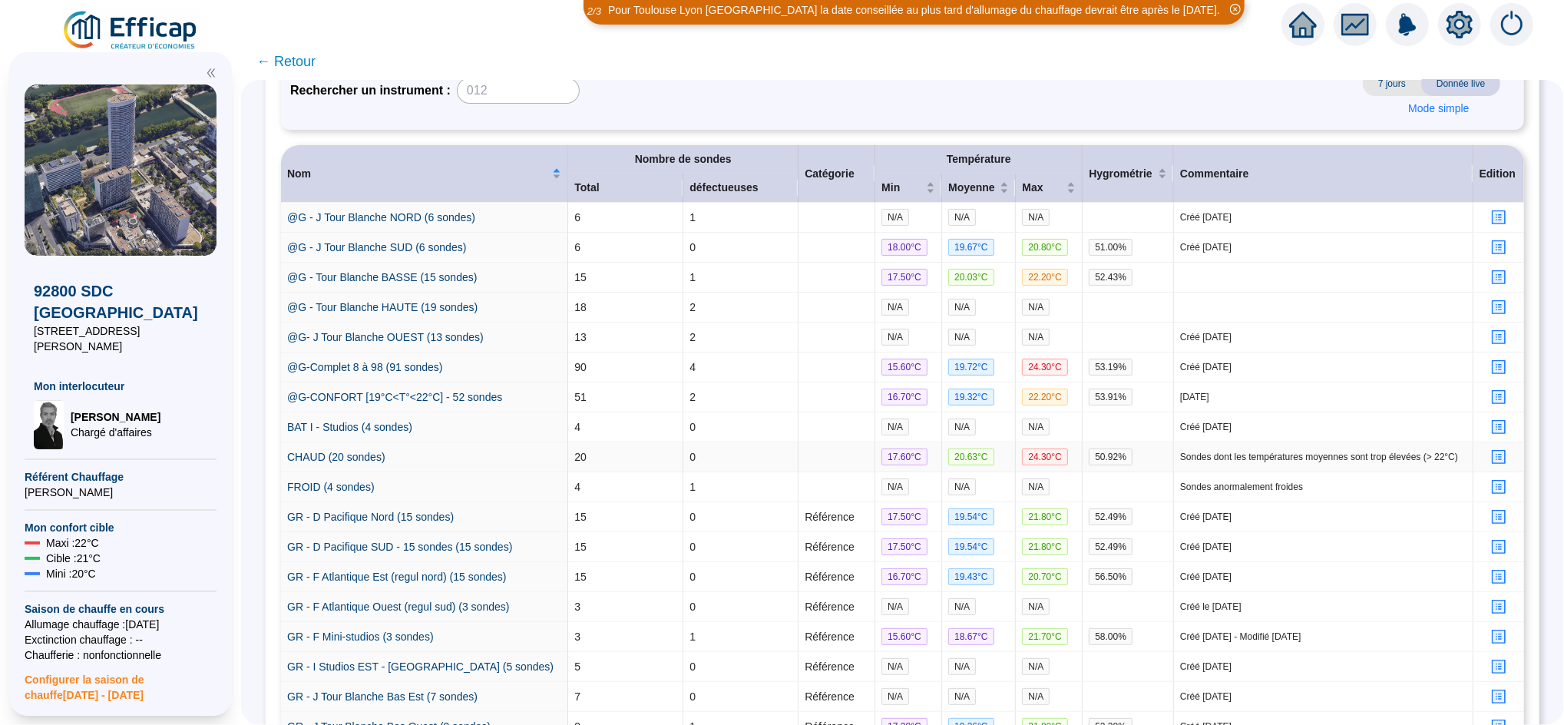
click at [1494, 463] on icon "profile" at bounding box center [1500, 458] width 12 height 12
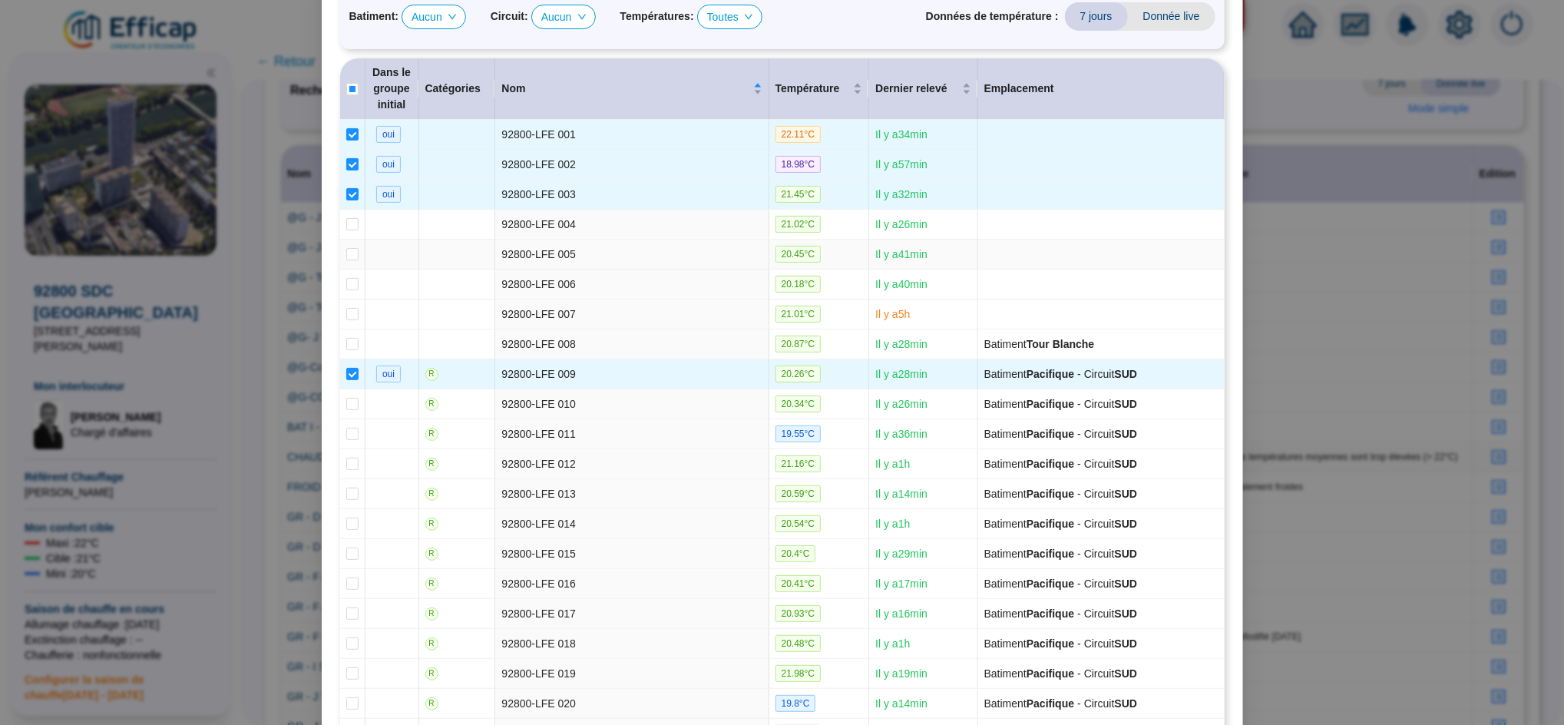
scroll to position [0, 0]
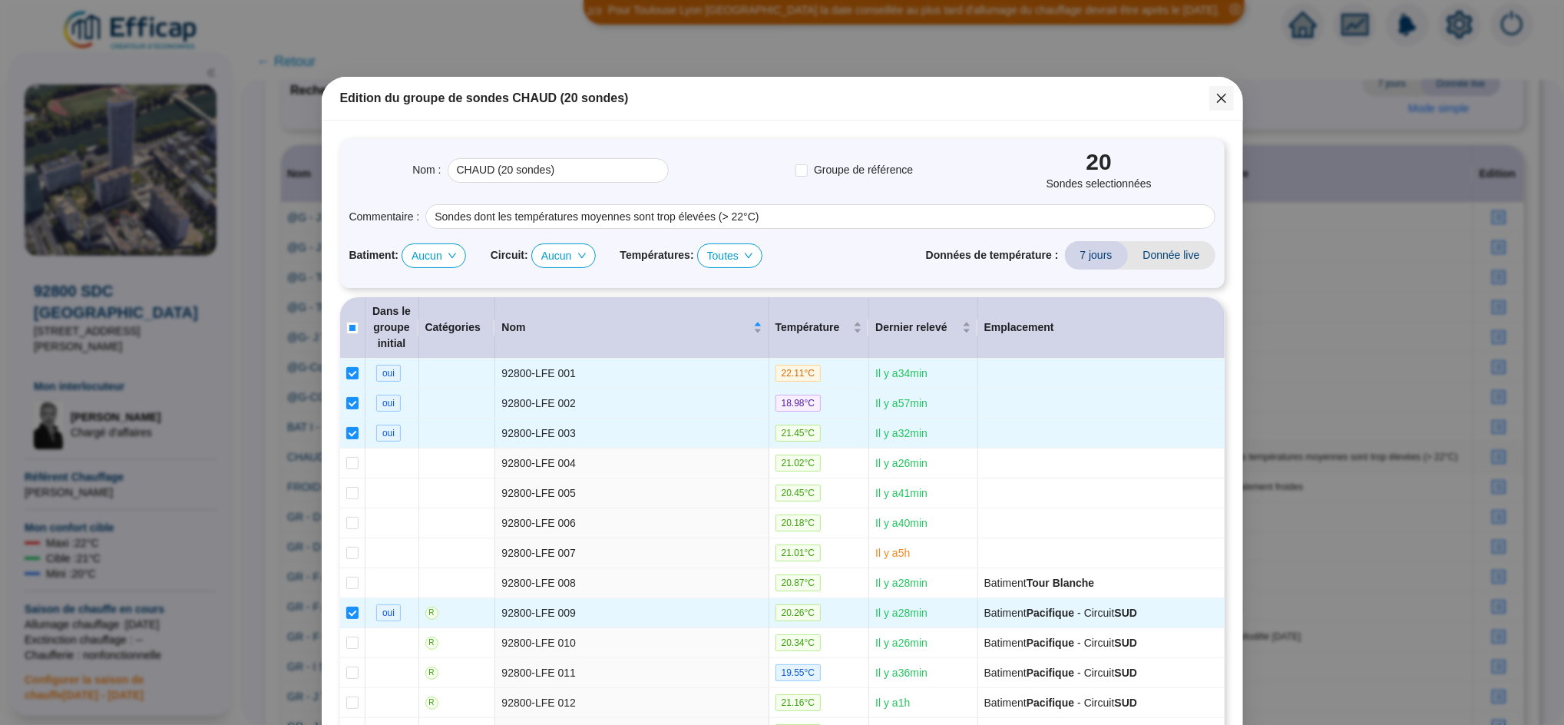
click at [1218, 99] on icon "close" at bounding box center [1222, 98] width 12 height 12
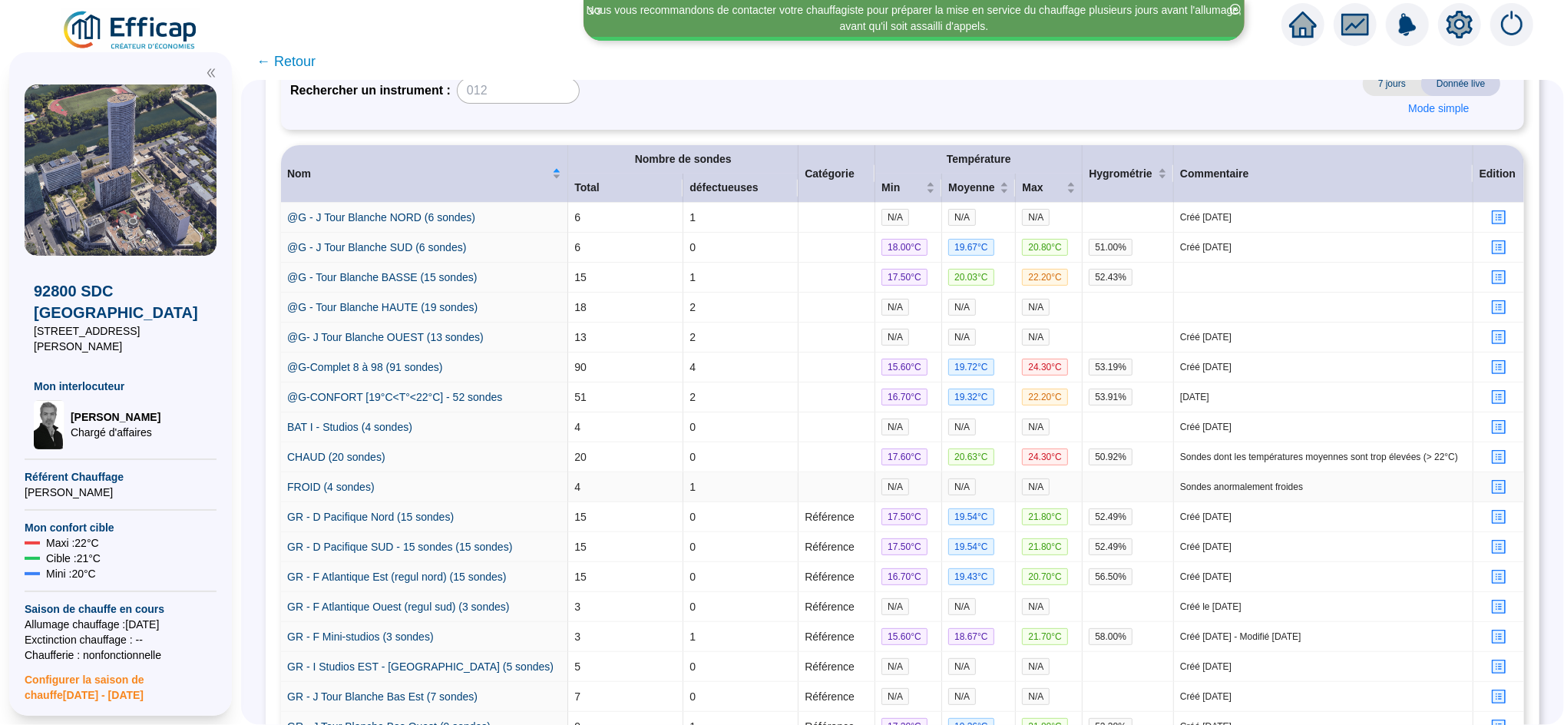
click at [1494, 493] on icon "profile" at bounding box center [1500, 488] width 12 height 12
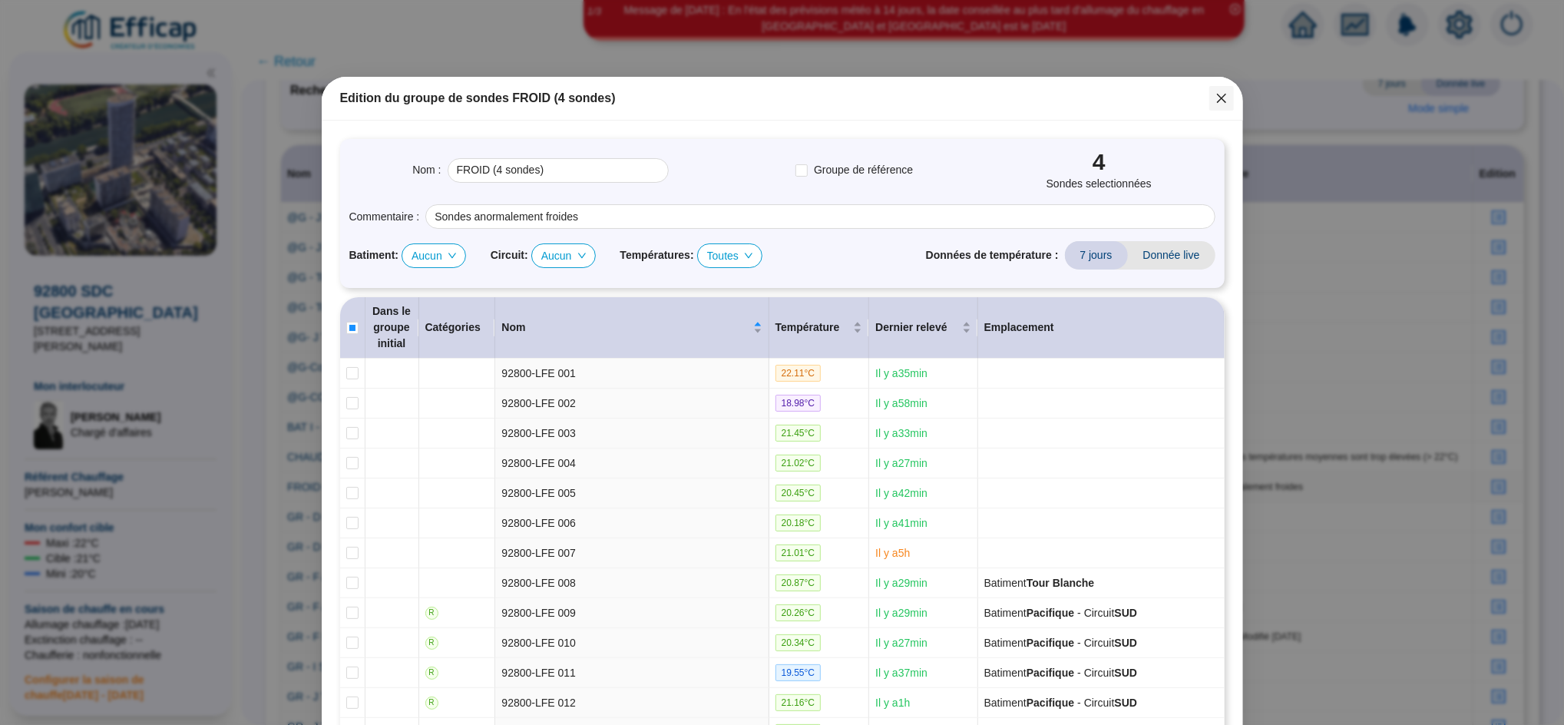
click at [1221, 96] on span "Fermer" at bounding box center [1222, 98] width 25 height 12
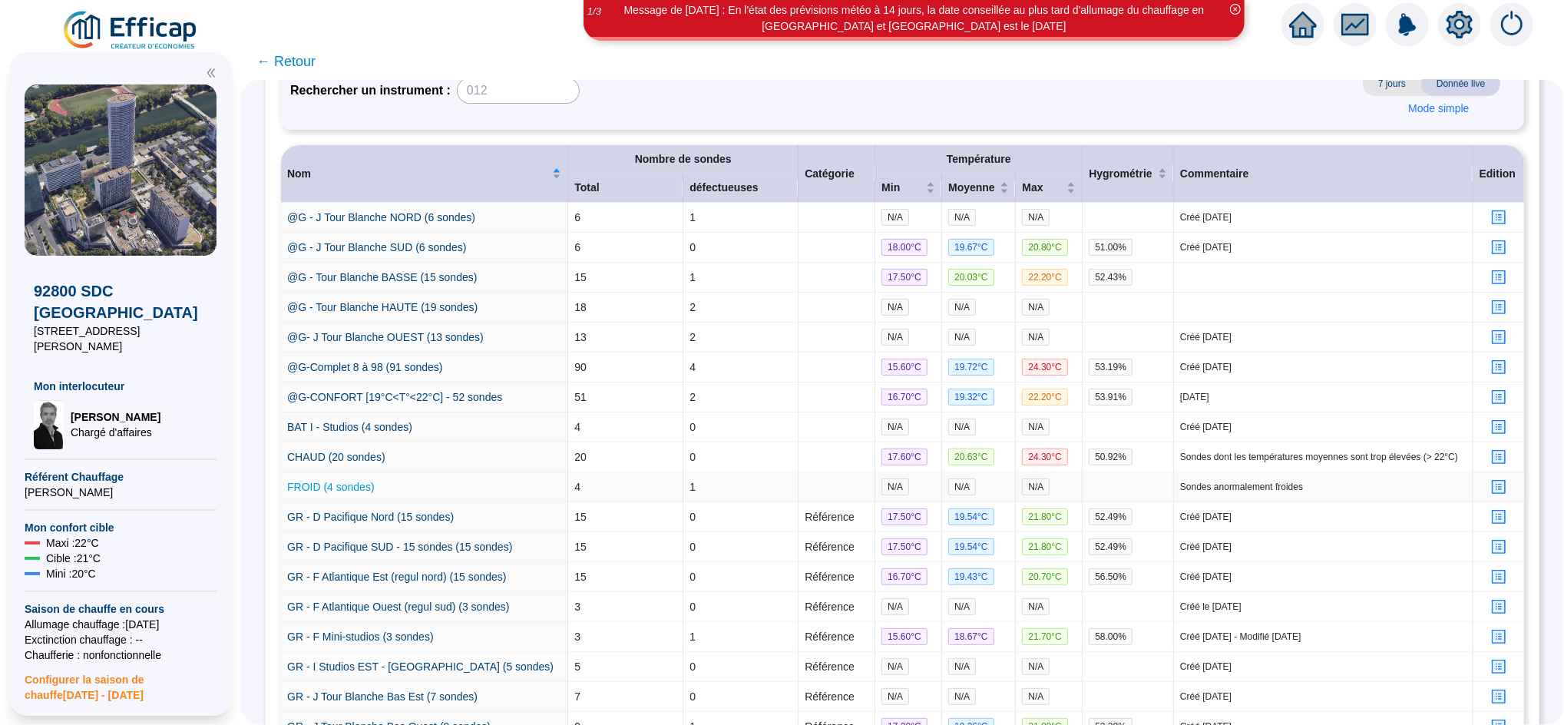
click at [342, 493] on link "FROID (4 sondes)" at bounding box center [331, 487] width 88 height 12
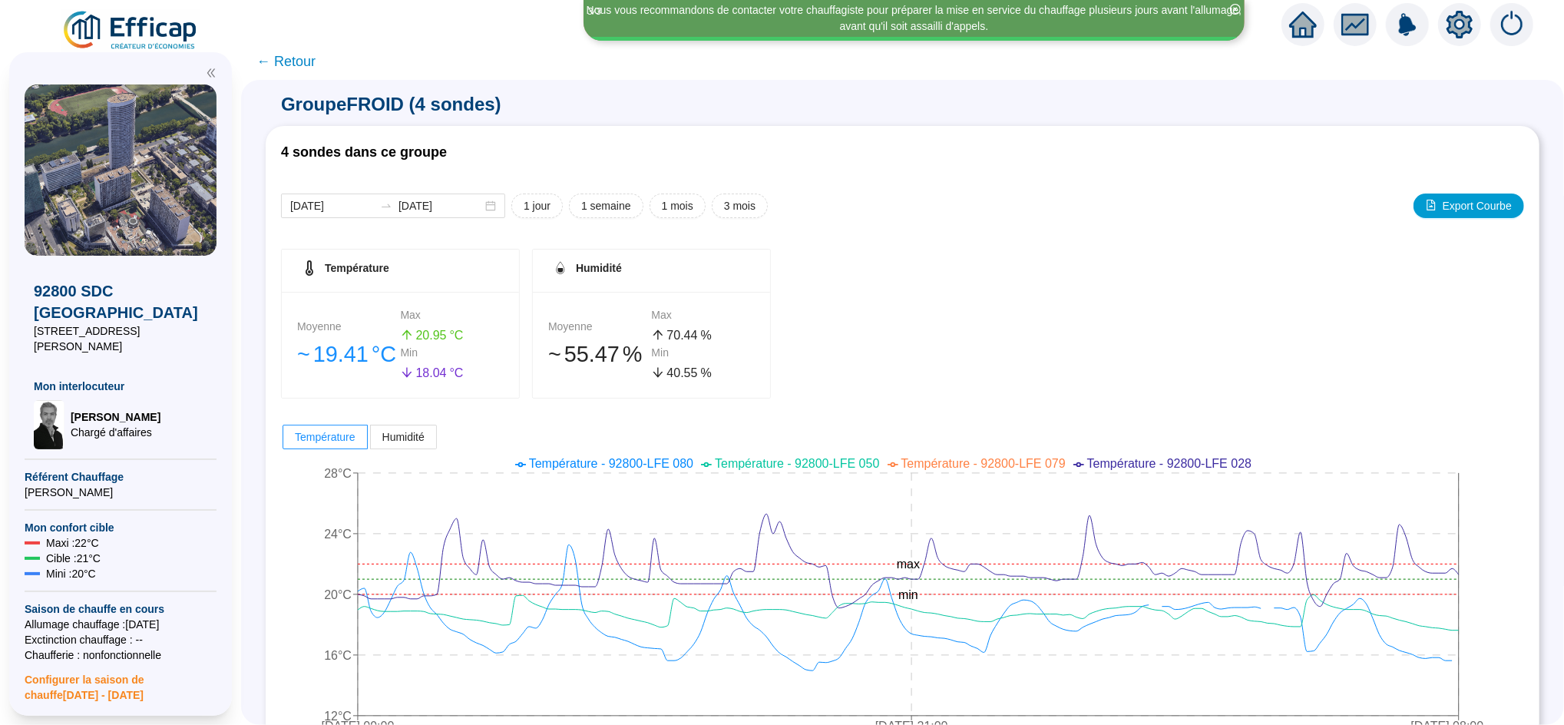
scroll to position [857, 0]
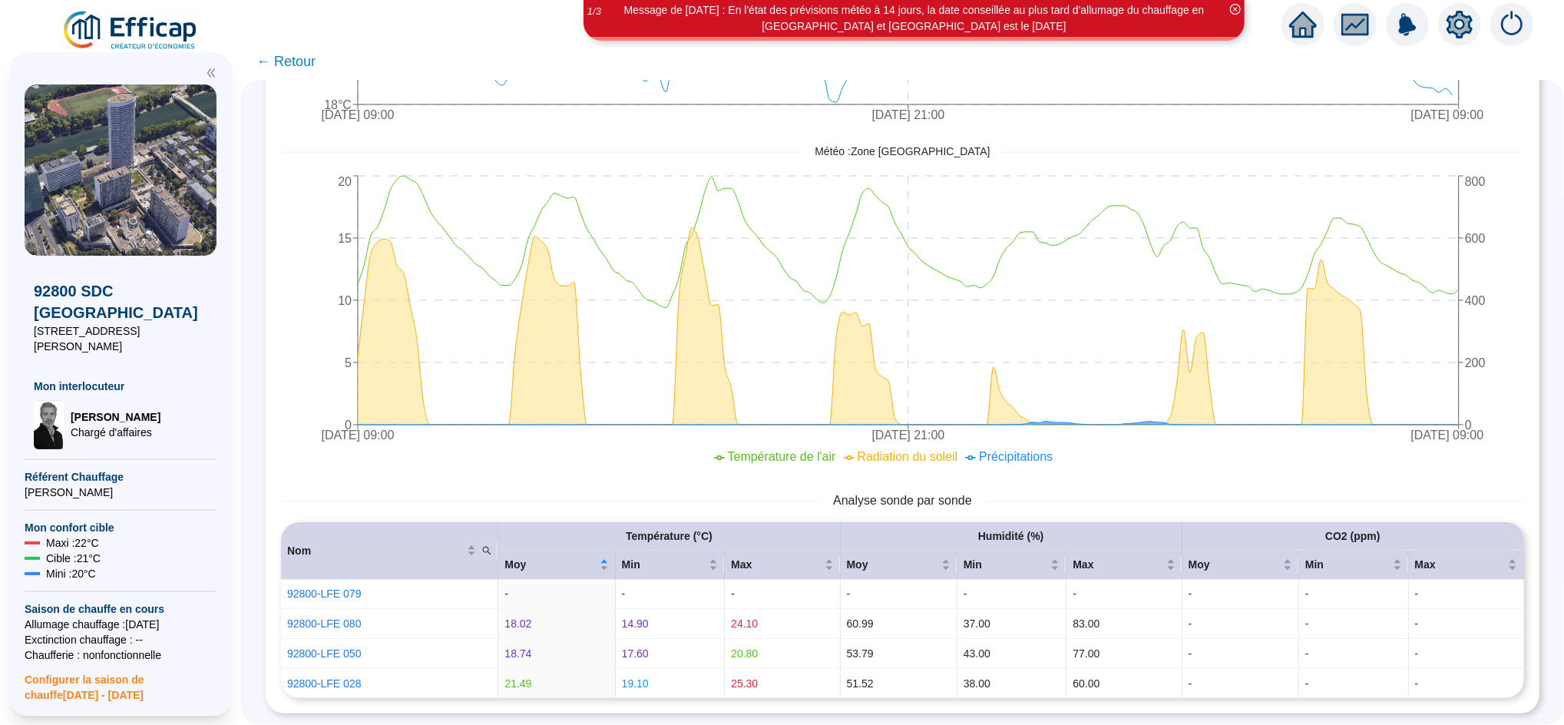
click at [316, 59] on span "← Retour" at bounding box center [286, 62] width 59 height 22
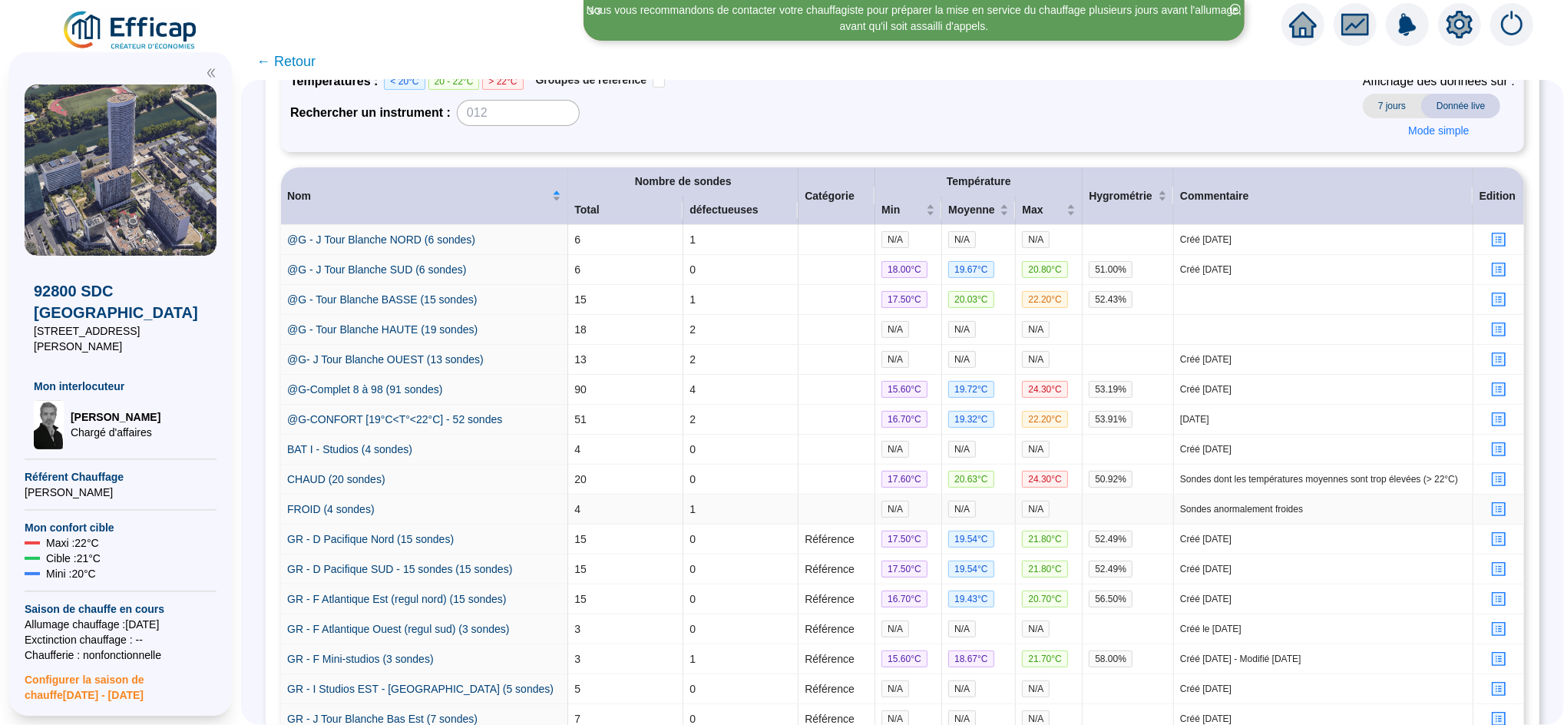
scroll to position [239, 0]
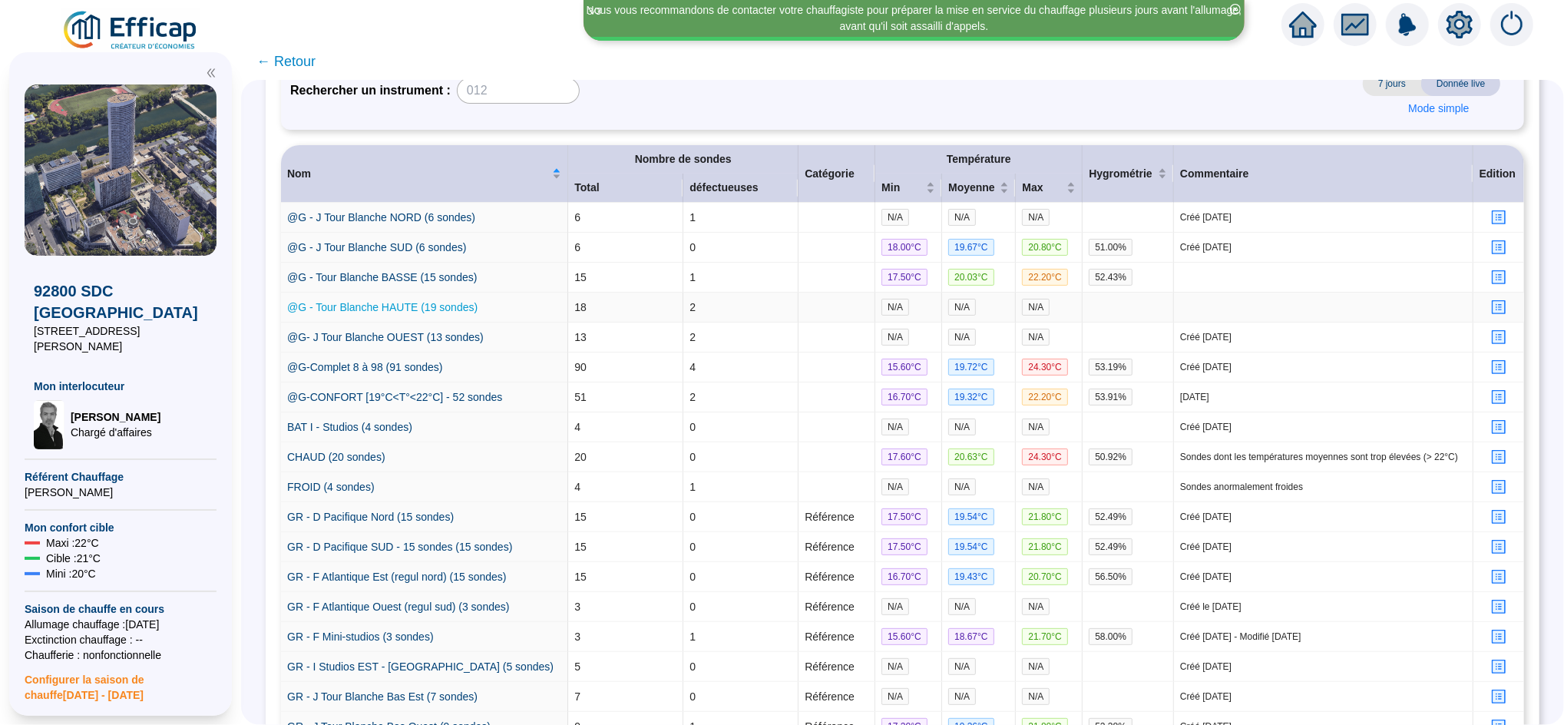
click at [386, 306] on link "@G - Tour Blanche HAUTE (19 sondes)" at bounding box center [382, 307] width 190 height 12
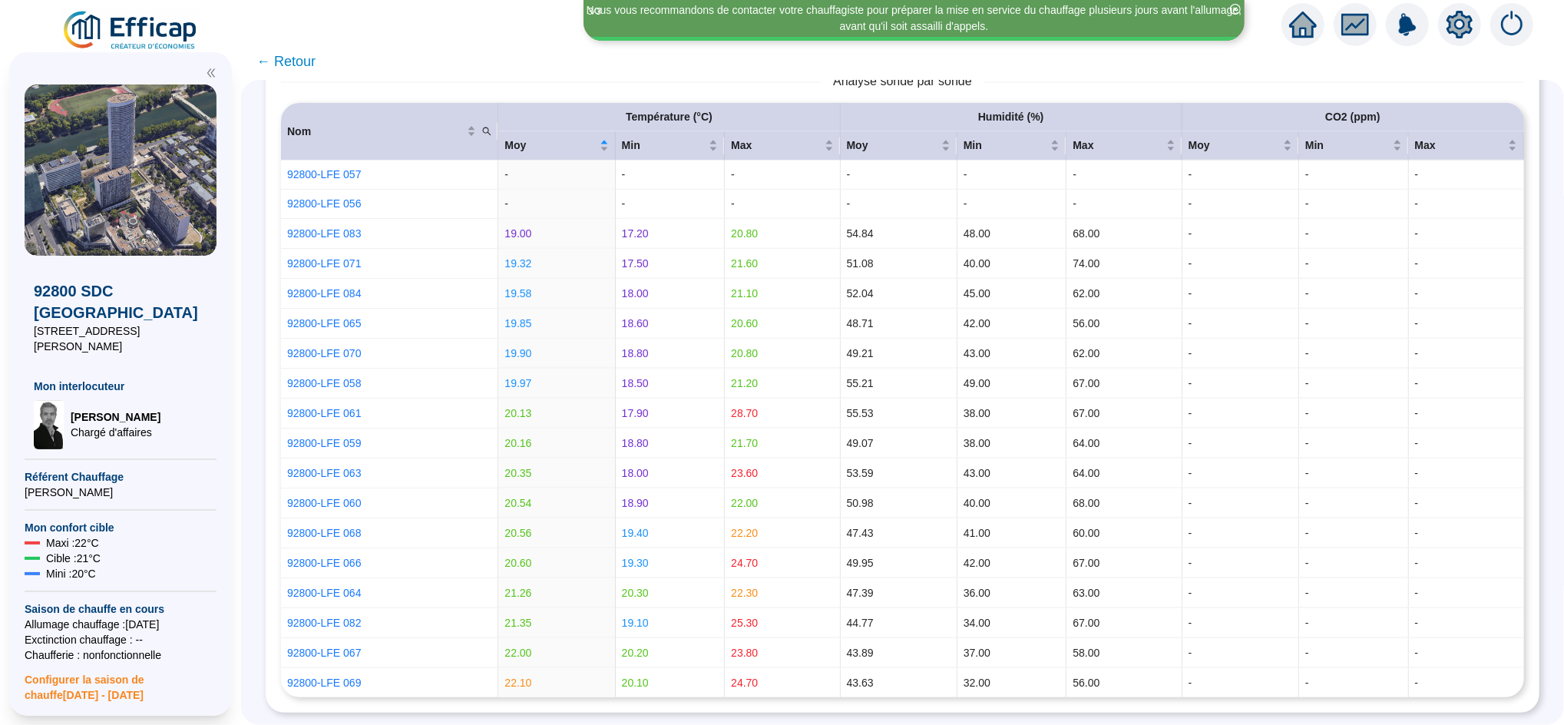
scroll to position [776, 0]
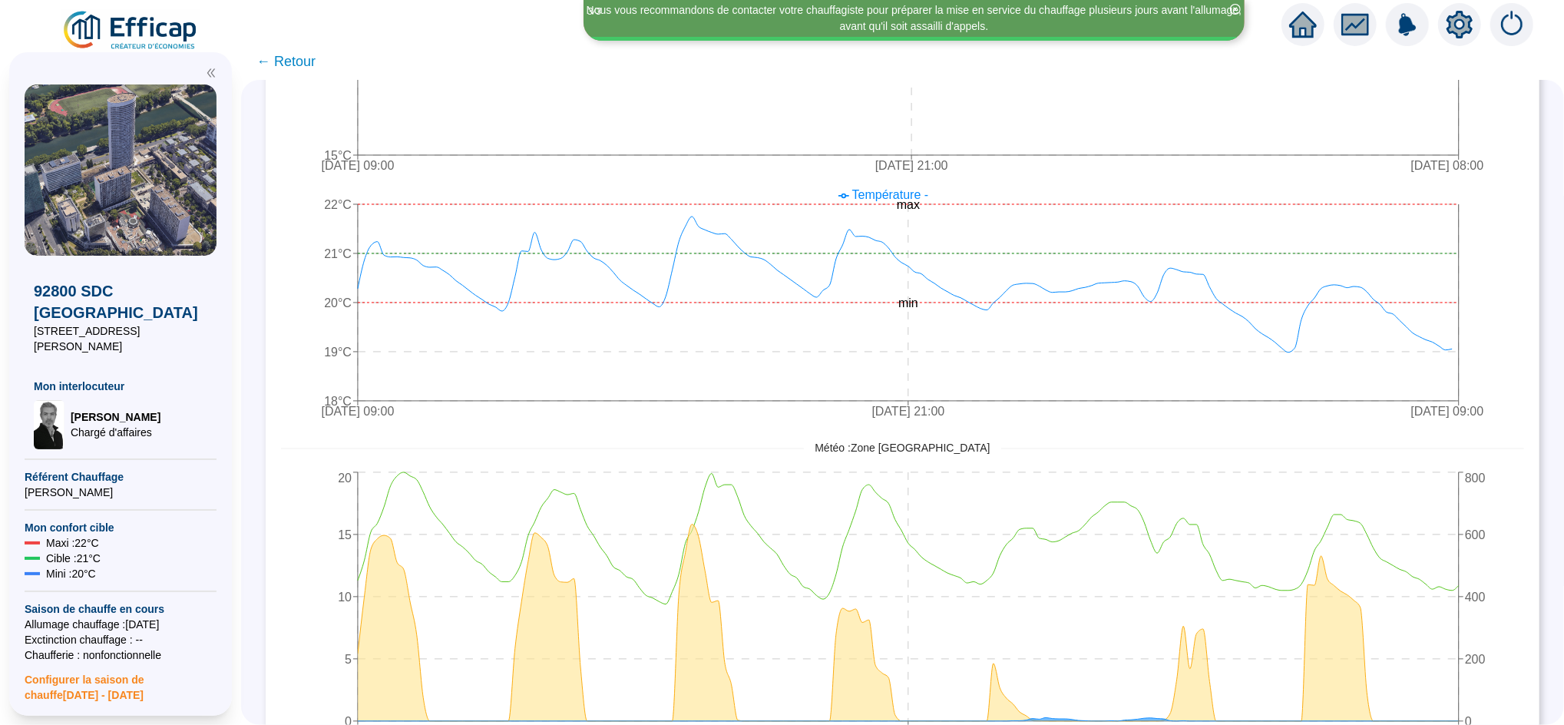
click at [316, 60] on span "← Retour" at bounding box center [286, 62] width 59 height 22
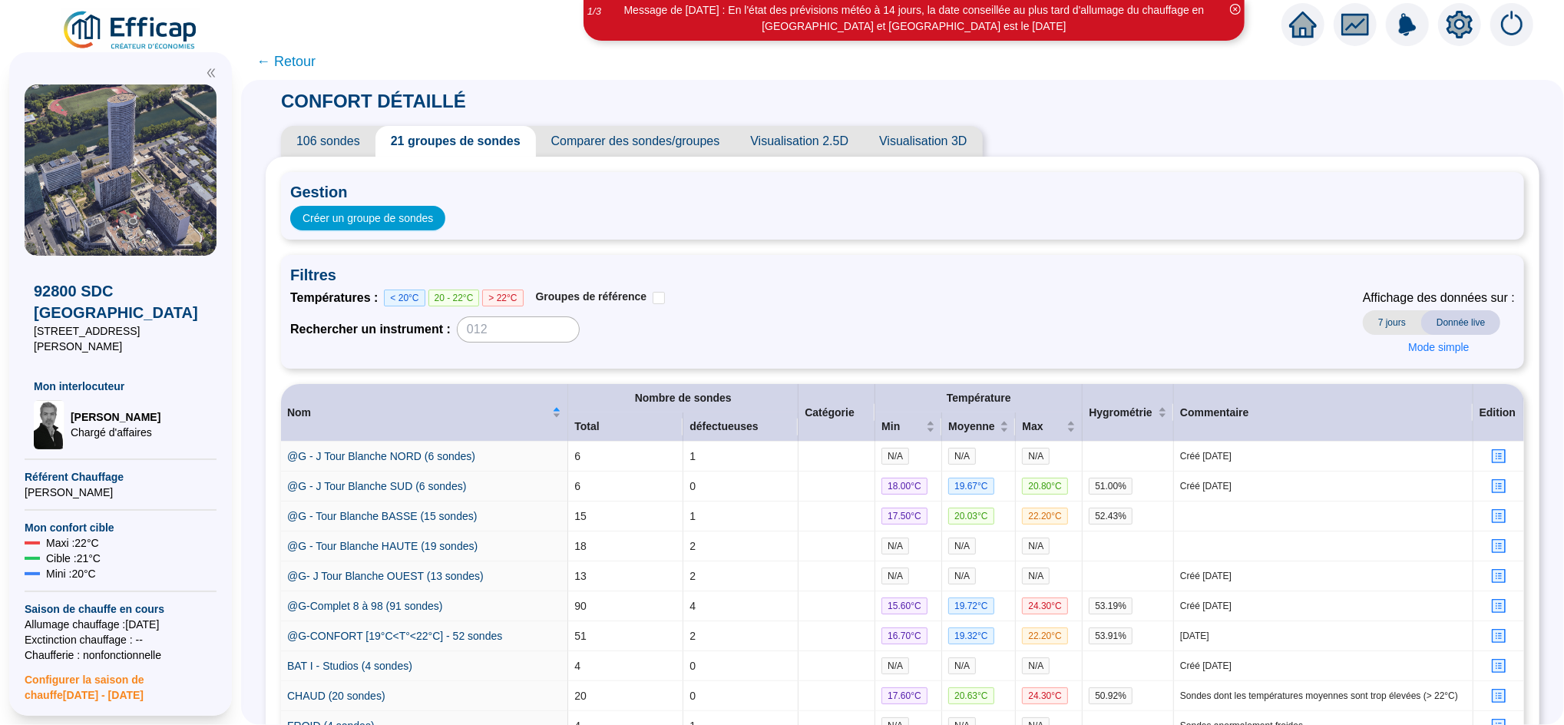
scroll to position [465, 0]
